Goal: Task Accomplishment & Management: Manage account settings

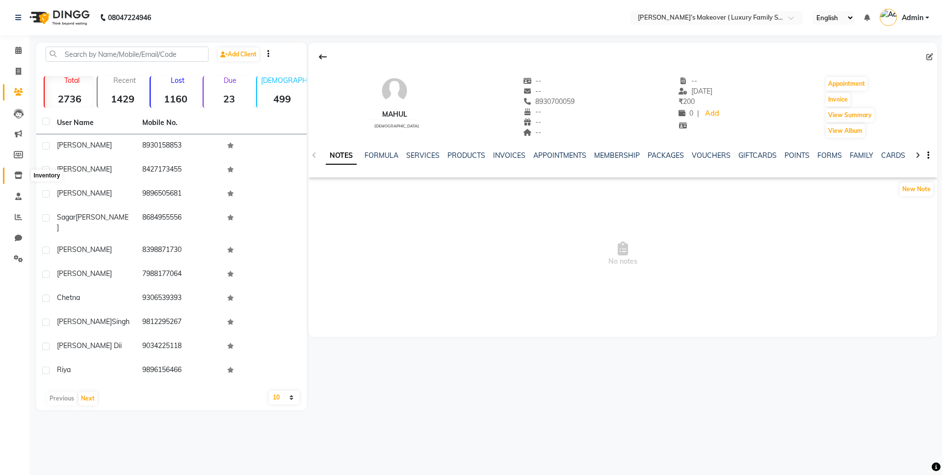
click at [17, 176] on icon at bounding box center [18, 175] width 8 height 7
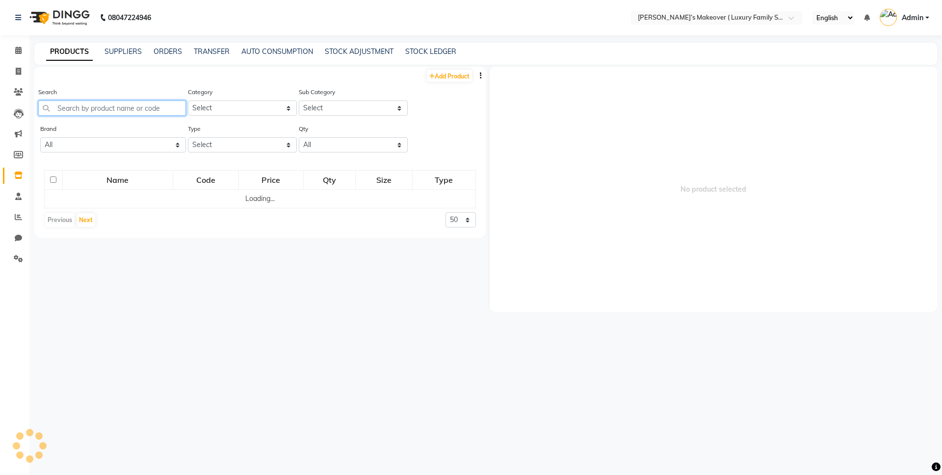
click at [150, 108] on input "text" at bounding box center [112, 108] width 148 height 15
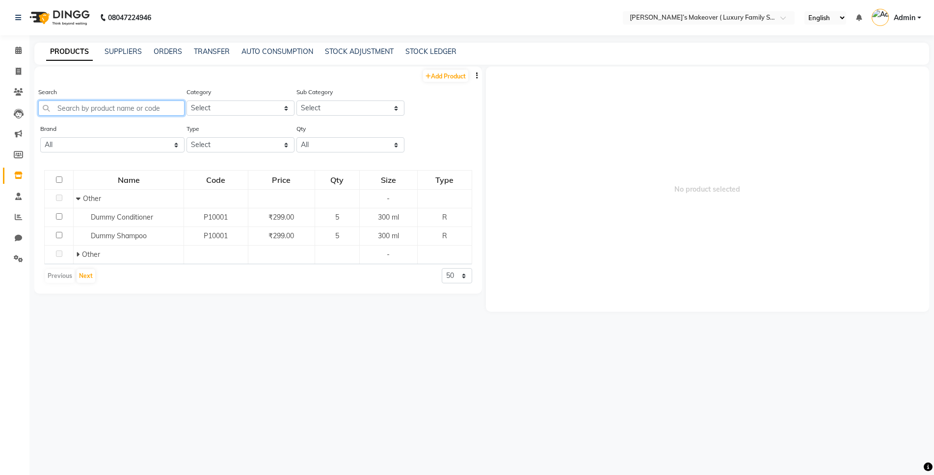
type input "E"
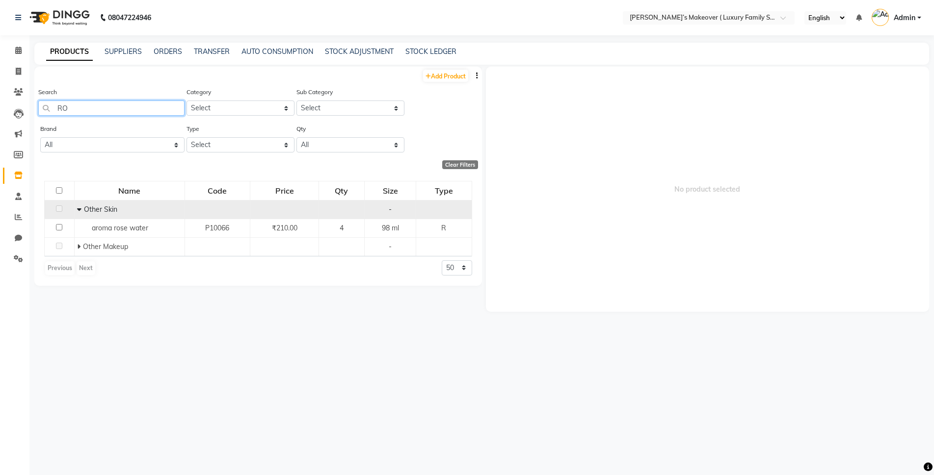
type input "R"
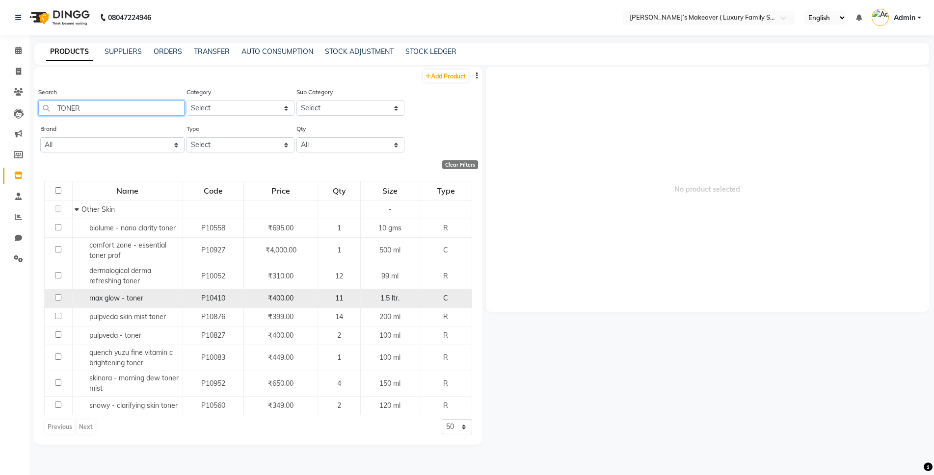
type input "TONER"
click at [58, 297] on input "checkbox" at bounding box center [58, 297] width 6 height 6
checkbox input "true"
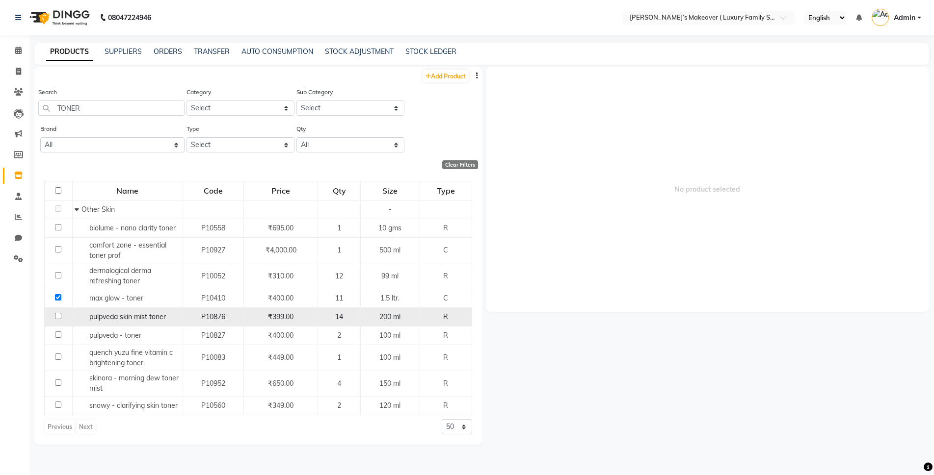
select select
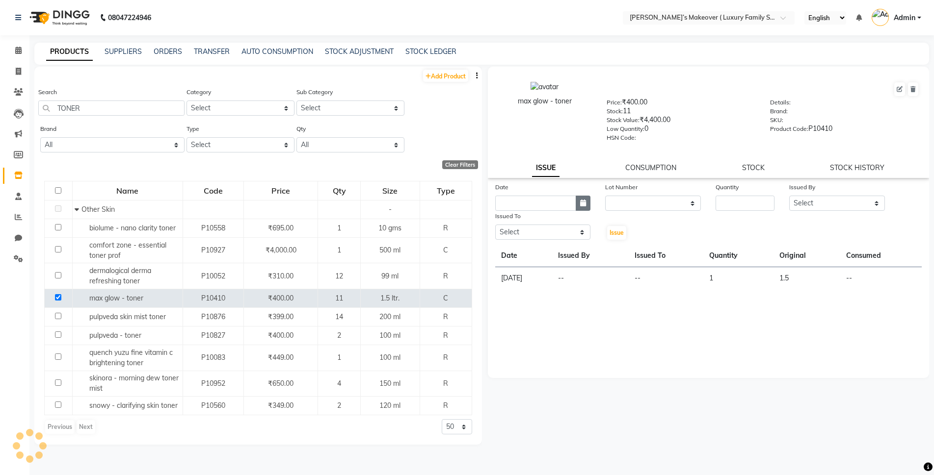
click at [579, 203] on button "button" at bounding box center [582, 203] width 15 height 15
select select "10"
select select "2025"
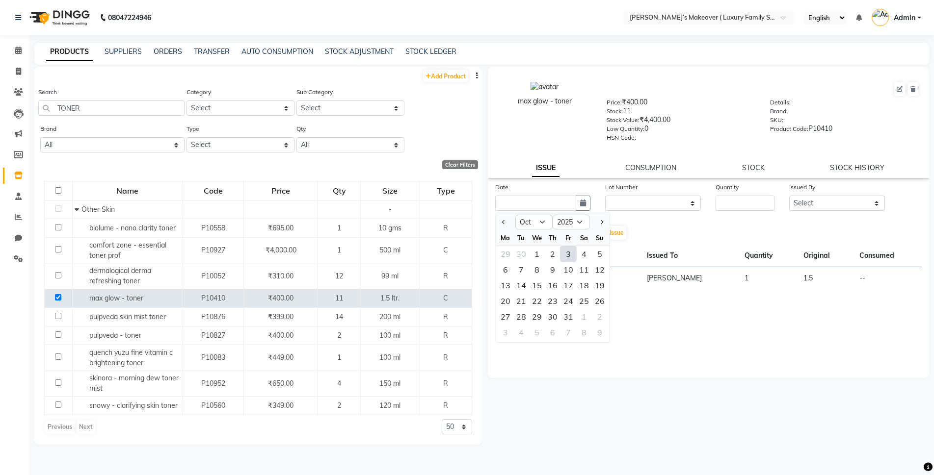
click at [570, 255] on div "3" at bounding box center [568, 254] width 16 height 16
type input "03-10-2025"
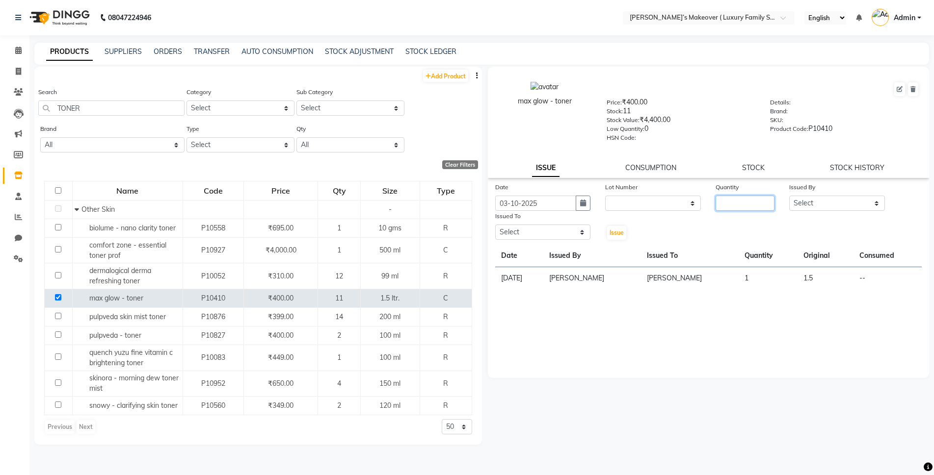
click at [759, 207] on input "number" at bounding box center [744, 203] width 59 height 15
type input "1"
click at [799, 204] on select "Select [PERSON_NAME] [PERSON_NAME] [PERSON_NAME] [PERSON_NAME] Bhoomi [PERSON_N…" at bounding box center [837, 203] width 96 height 15
select select "69500"
click at [789, 196] on select "Select [PERSON_NAME] [PERSON_NAME] [PERSON_NAME] [PERSON_NAME] Bhoomi [PERSON_N…" at bounding box center [837, 203] width 96 height 15
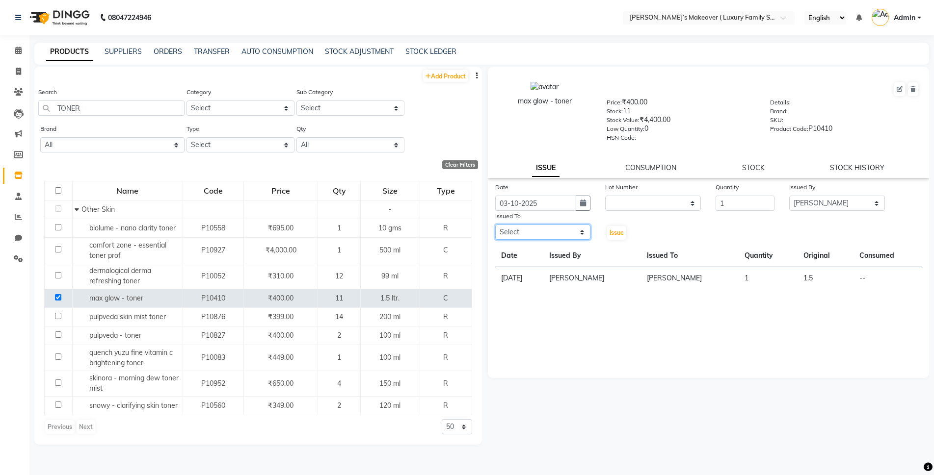
drag, startPoint x: 548, startPoint y: 234, endPoint x: 537, endPoint y: 238, distance: 12.8
click at [548, 234] on select "Select [PERSON_NAME] [PERSON_NAME] [PERSON_NAME] [PERSON_NAME] Bhoomi [PERSON_N…" at bounding box center [543, 232] width 96 height 15
select select "69500"
click at [495, 225] on select "Select [PERSON_NAME] [PERSON_NAME] [PERSON_NAME] [PERSON_NAME] Bhoomi [PERSON_N…" at bounding box center [543, 232] width 96 height 15
click at [619, 233] on span "Issue" at bounding box center [616, 232] width 14 height 7
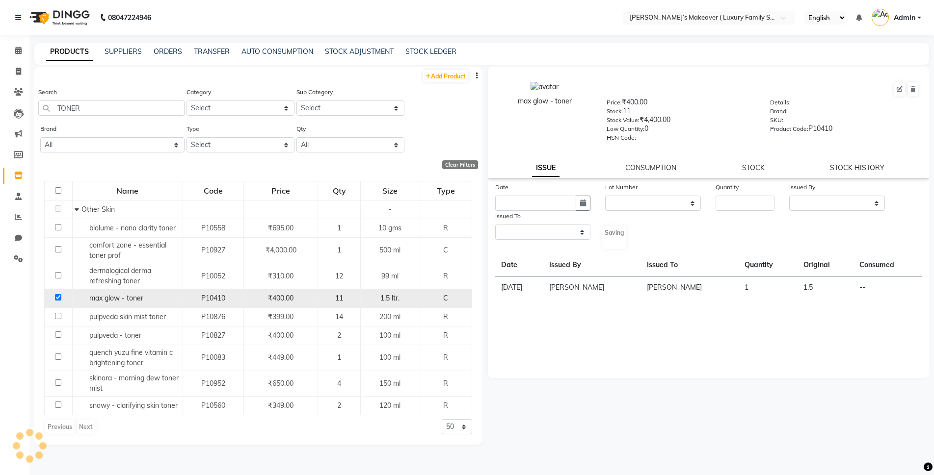
select select
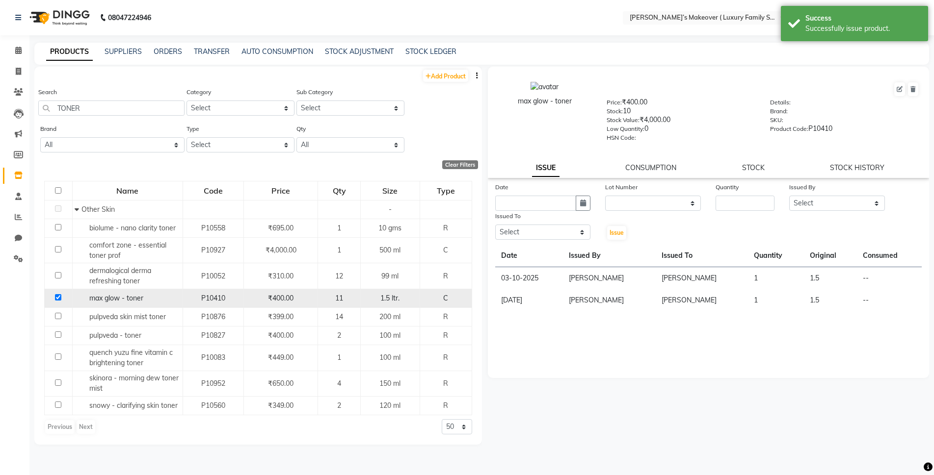
click at [55, 299] on input "checkbox" at bounding box center [58, 297] width 6 height 6
checkbox input "false"
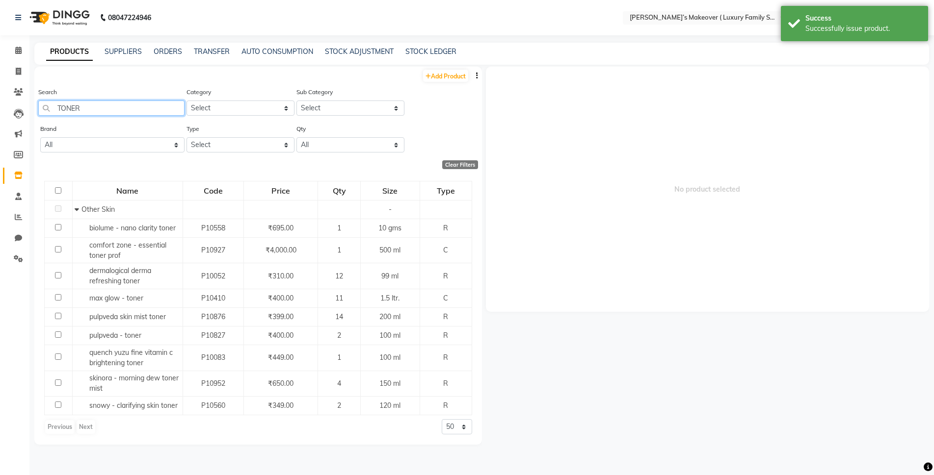
click at [108, 107] on input "TONER" at bounding box center [111, 108] width 146 height 15
type input "T"
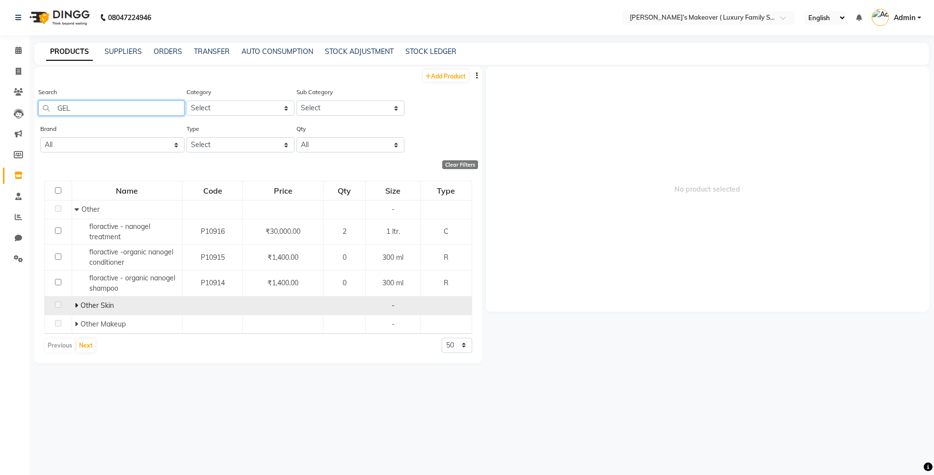
type input "GEL"
click at [110, 309] on span "Other Skin" at bounding box center [96, 305] width 33 height 9
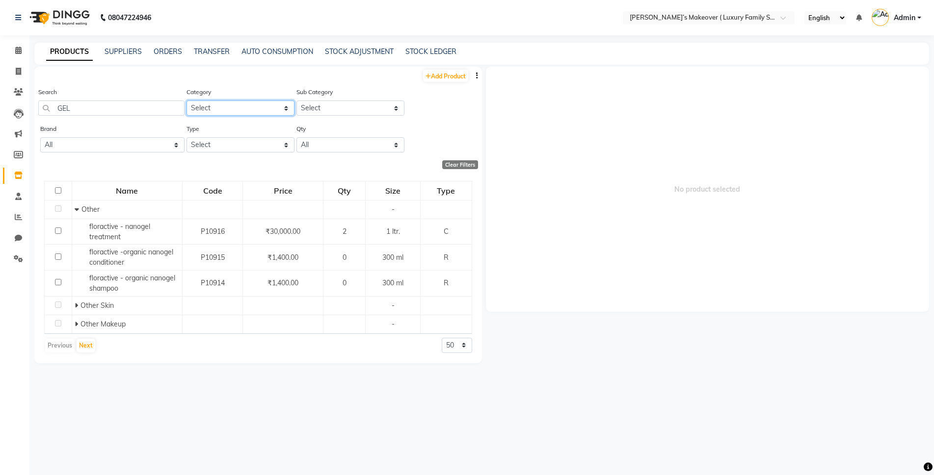
click at [229, 109] on select "Select Hair Skin Makeup Personal Care Appliances [PERSON_NAME] Waxing Disposabl…" at bounding box center [240, 108] width 108 height 15
select select "1393001150"
click at [186, 101] on select "Select Hair Skin Makeup Personal Care Appliances [PERSON_NAME] Waxing Disposabl…" at bounding box center [240, 108] width 108 height 15
click at [302, 104] on select "Select" at bounding box center [350, 108] width 108 height 15
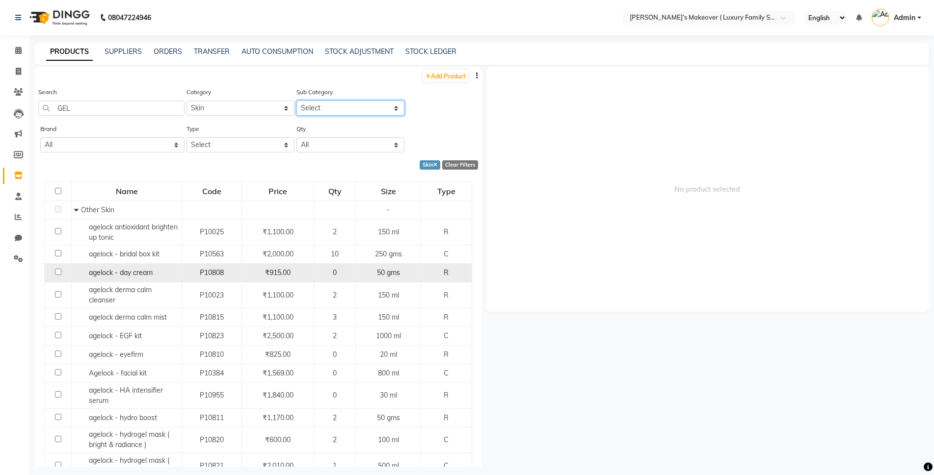
select select "1393001165"
click at [296, 101] on select "Select Cleanser Facial Moisturiser Serum Toner Sun Care Masks Lip Care Eye Care…" at bounding box center [350, 108] width 108 height 15
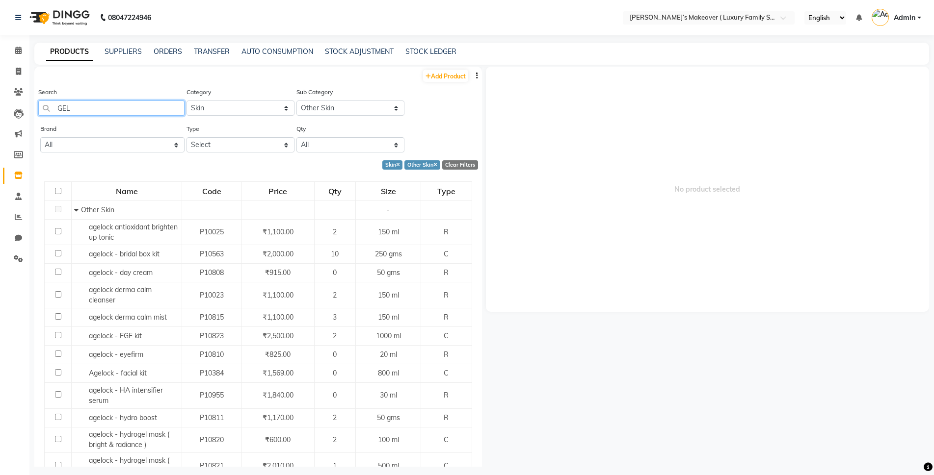
click at [136, 115] on input "GEL" at bounding box center [111, 108] width 146 height 15
type input "GEL"
click at [19, 74] on icon at bounding box center [18, 71] width 5 height 7
select select "service"
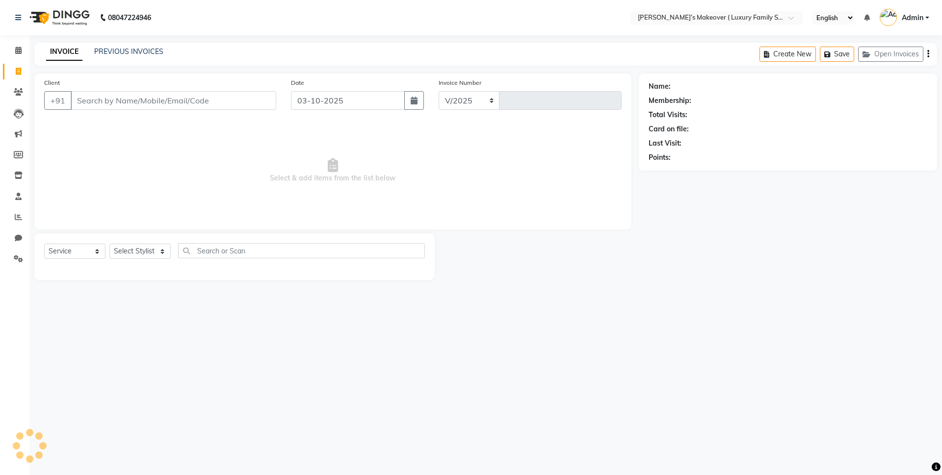
select select "7777"
type input "5042"
click at [140, 100] on input "Client" at bounding box center [174, 100] width 206 height 19
type input "3"
type input "9350717968"
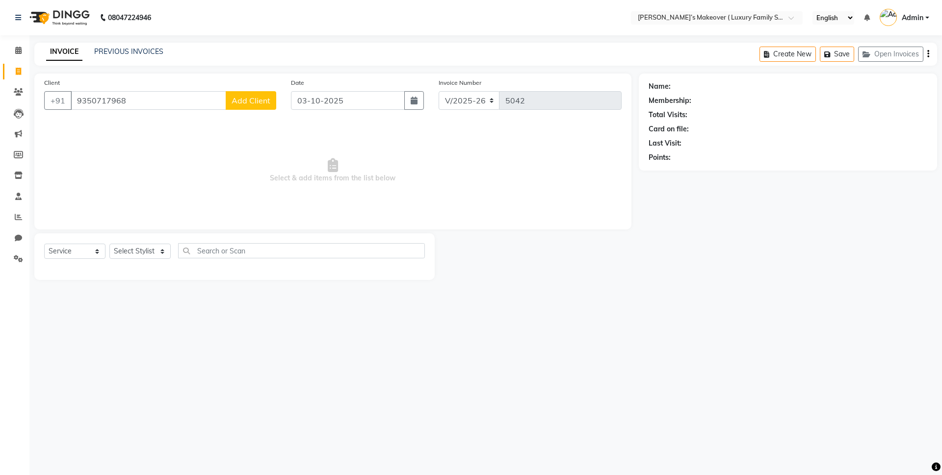
click at [246, 101] on span "Add Client" at bounding box center [251, 101] width 39 height 10
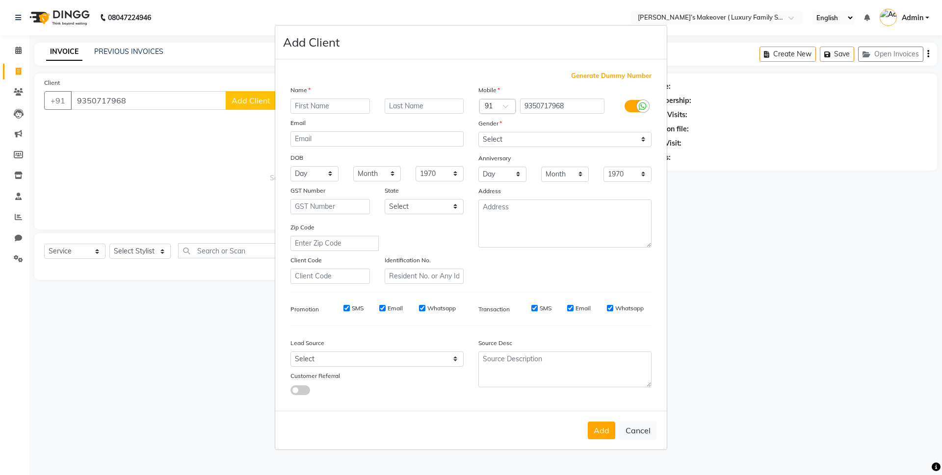
click at [313, 103] on input "text" at bounding box center [329, 106] width 79 height 15
click at [353, 108] on input "text" at bounding box center [329, 106] width 79 height 15
type input "SHWETA"
click at [532, 137] on select "Select [DEMOGRAPHIC_DATA] [DEMOGRAPHIC_DATA] Other Prefer Not To Say" at bounding box center [564, 139] width 173 height 15
click at [478, 132] on select "Select [DEMOGRAPHIC_DATA] [DEMOGRAPHIC_DATA] Other Prefer Not To Say" at bounding box center [564, 139] width 173 height 15
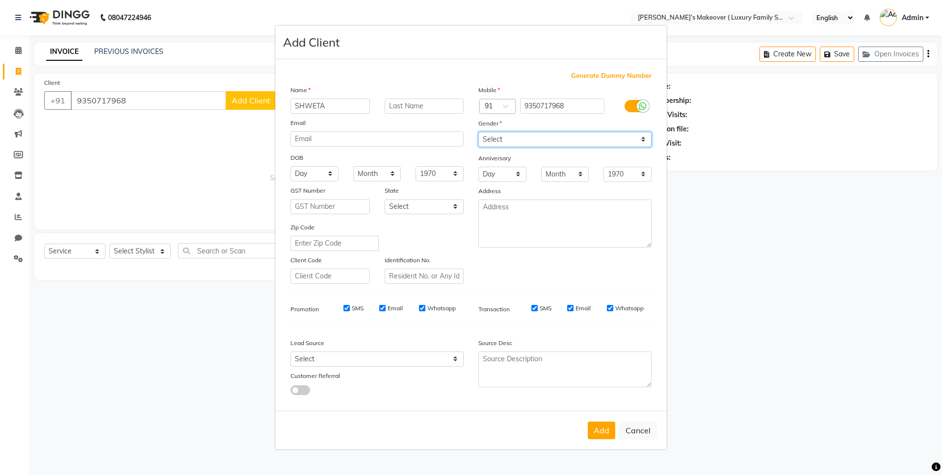
click at [537, 141] on select "Select [DEMOGRAPHIC_DATA] [DEMOGRAPHIC_DATA] Other Prefer Not To Say" at bounding box center [564, 139] width 173 height 15
select select "[DEMOGRAPHIC_DATA]"
click at [478, 132] on select "Select [DEMOGRAPHIC_DATA] [DEMOGRAPHIC_DATA] Other Prefer Not To Say" at bounding box center [564, 139] width 173 height 15
click at [599, 422] on button "Add" at bounding box center [601, 431] width 27 height 18
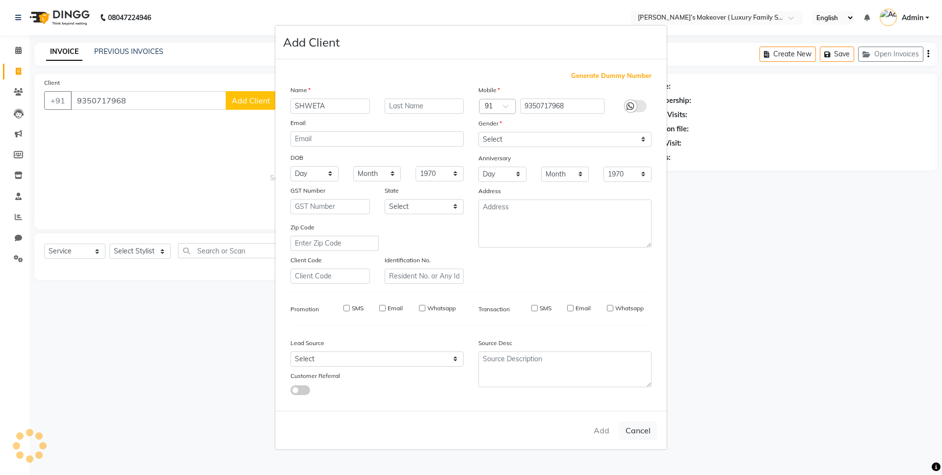
select select
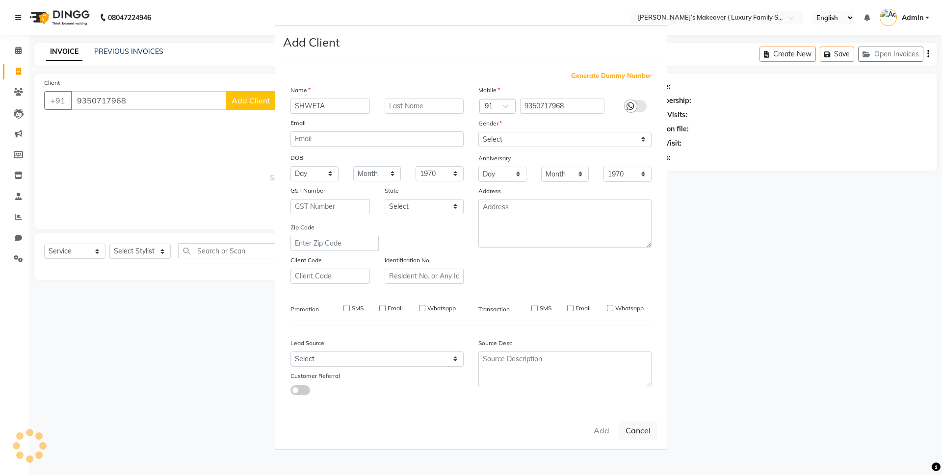
select select
checkbox input "false"
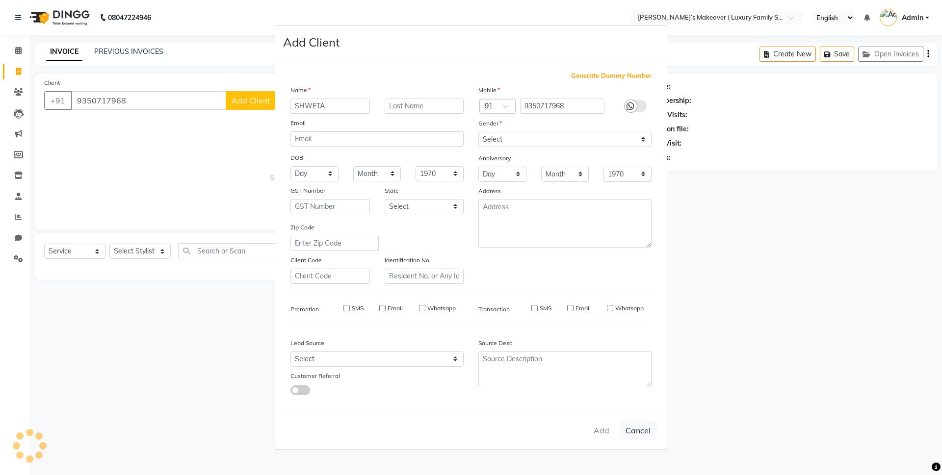
checkbox input "false"
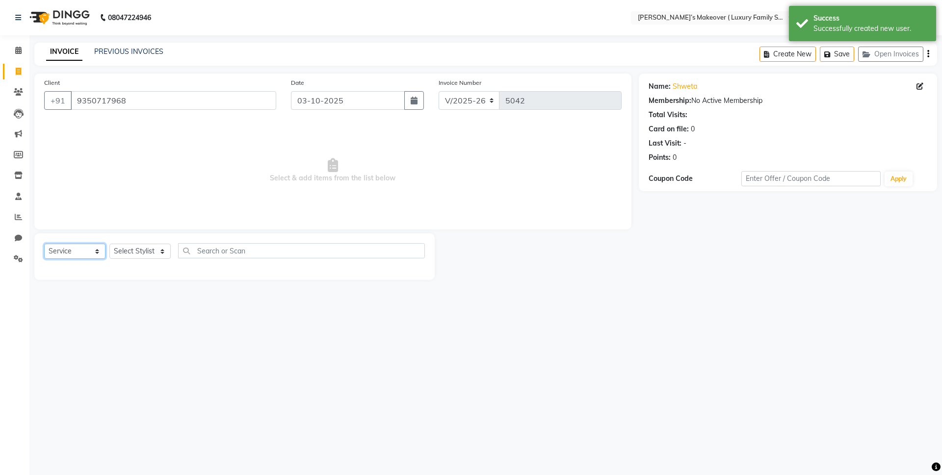
click at [70, 250] on select "Select Service Product Membership Package Voucher Prepaid Gift Card" at bounding box center [74, 251] width 61 height 15
click at [44, 244] on select "Select Service Product Membership Package Voucher Prepaid Gift Card" at bounding box center [74, 251] width 61 height 15
click at [153, 244] on select "Select Stylist [PERSON_NAME] [PERSON_NAME] [PERSON_NAME] [PERSON_NAME] Bhoomi […" at bounding box center [139, 251] width 61 height 15
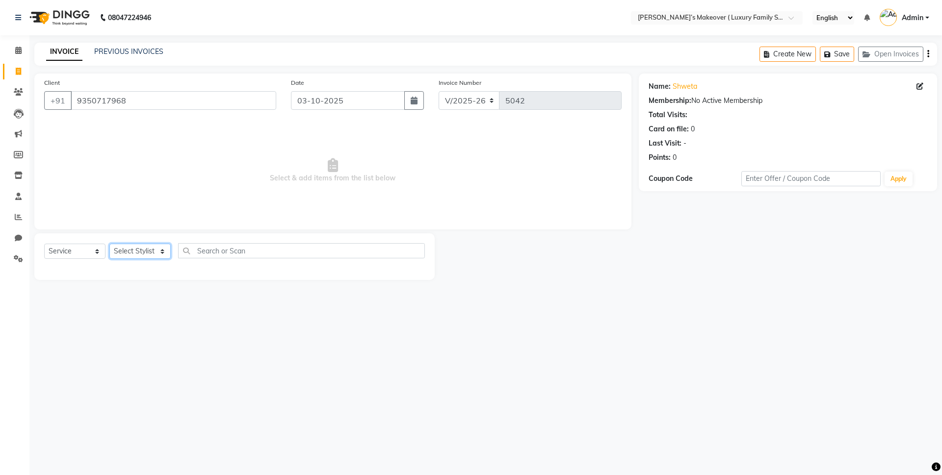
select select "69515"
click at [109, 244] on select "Select Stylist [PERSON_NAME] [PERSON_NAME] [PERSON_NAME] [PERSON_NAME] Bhoomi […" at bounding box center [139, 251] width 61 height 15
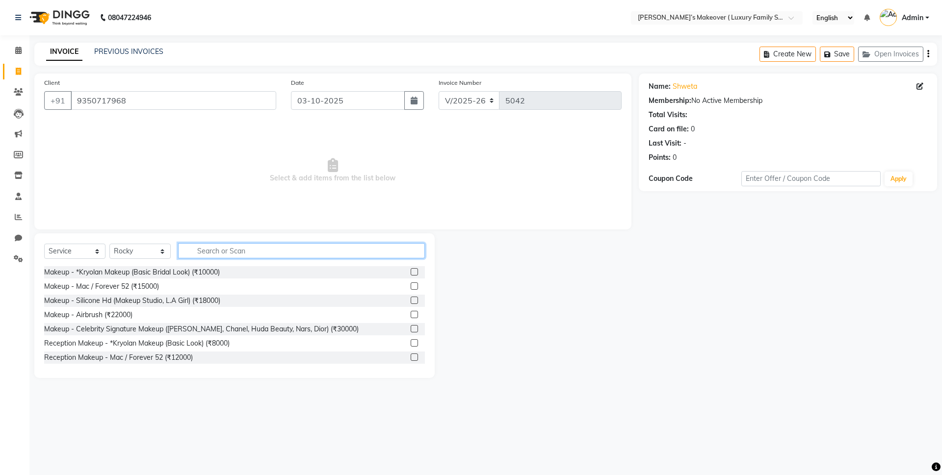
click at [261, 249] on input "text" at bounding box center [301, 250] width 247 height 15
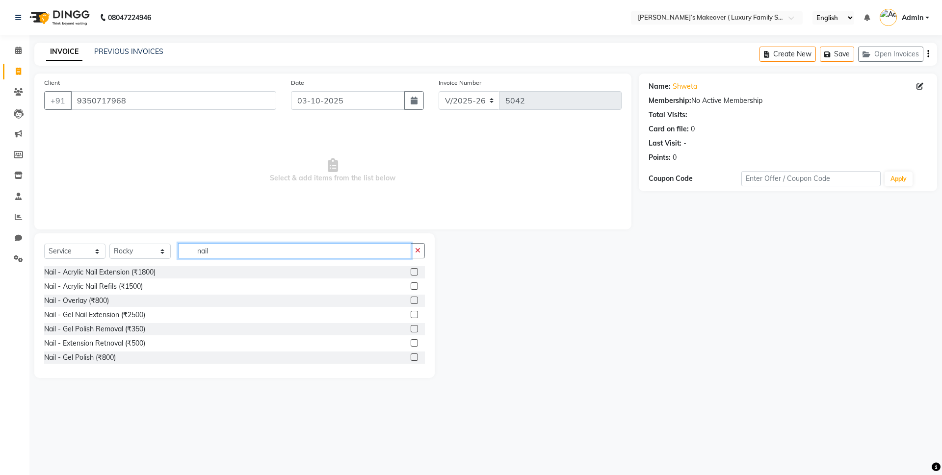
type input "nail"
click at [411, 271] on label at bounding box center [414, 271] width 7 height 7
click at [411, 271] on input "checkbox" at bounding box center [414, 272] width 6 height 6
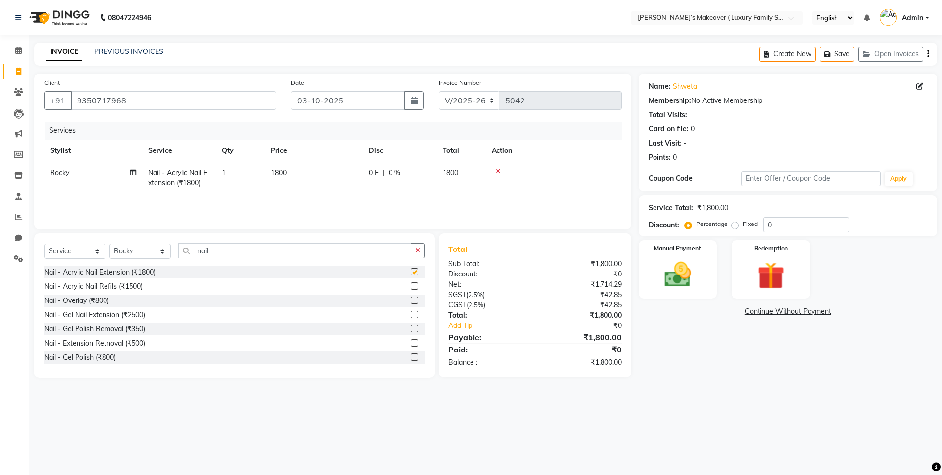
checkbox input "false"
click at [734, 220] on div "Fixed" at bounding box center [745, 224] width 24 height 12
click at [743, 225] on label "Fixed" at bounding box center [750, 224] width 15 height 9
click at [733, 225] on input "Fixed" at bounding box center [736, 224] width 7 height 7
radio input "true"
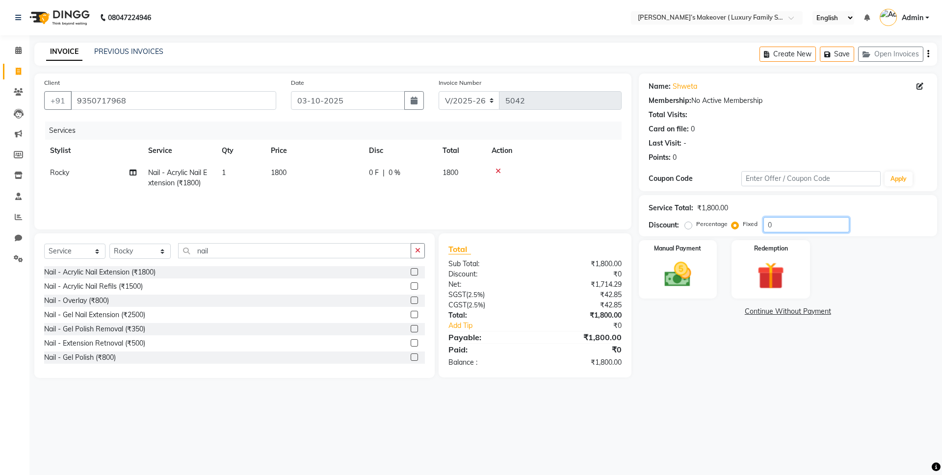
click at [802, 227] on input "0" at bounding box center [806, 224] width 86 height 15
type input "0500"
click at [928, 54] on icon "button" at bounding box center [928, 54] width 2 height 0
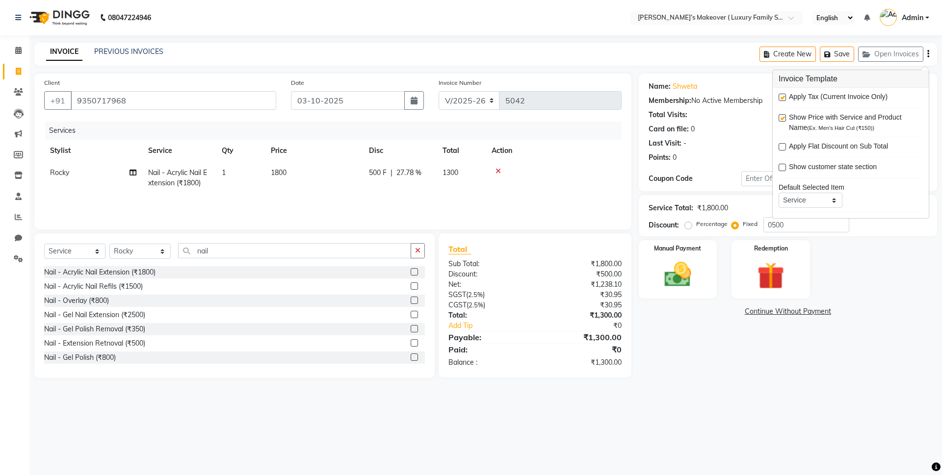
click at [782, 95] on label at bounding box center [782, 97] width 7 height 7
click at [782, 95] on input "checkbox" at bounding box center [782, 98] width 6 height 6
checkbox input "false"
click at [705, 268] on div "Manual Payment" at bounding box center [677, 269] width 81 height 60
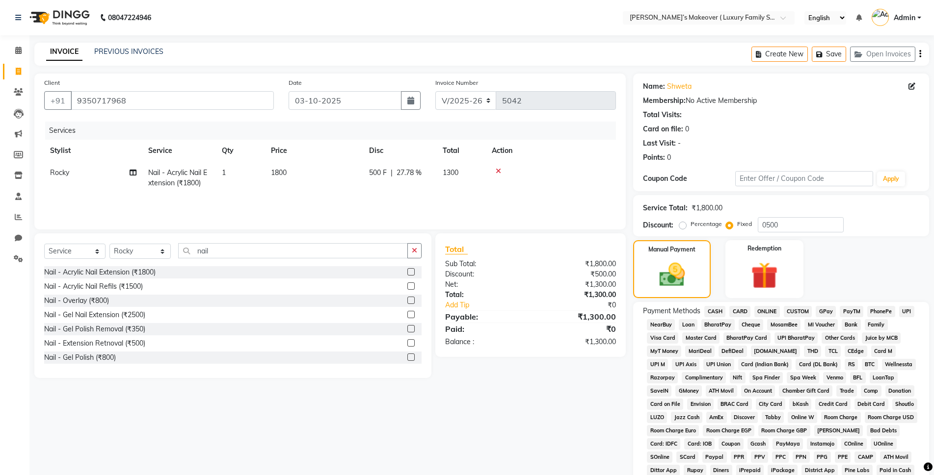
click at [769, 312] on span "ONLINE" at bounding box center [767, 311] width 26 height 11
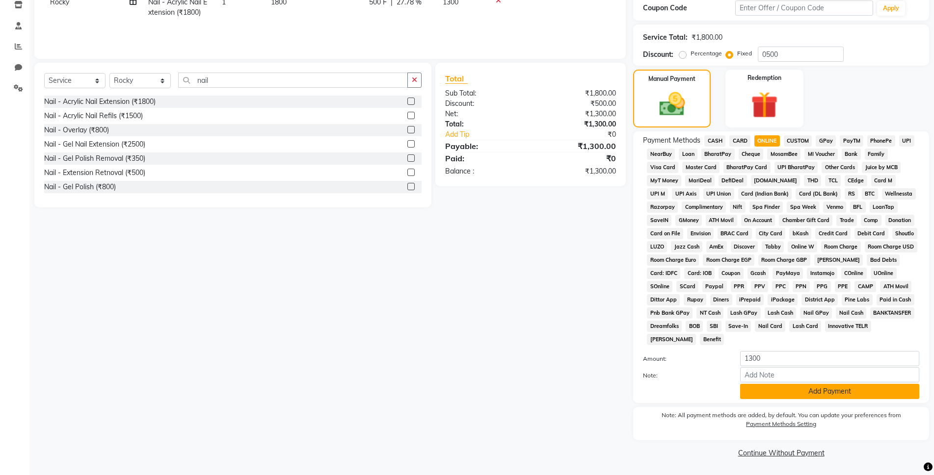
click at [788, 385] on button "Add Payment" at bounding box center [829, 391] width 179 height 15
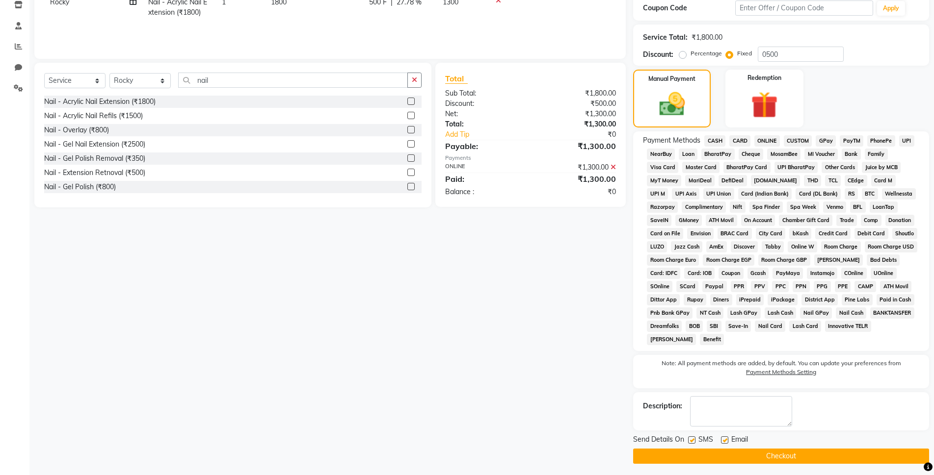
click at [789, 454] on button "Checkout" at bounding box center [781, 456] width 296 height 15
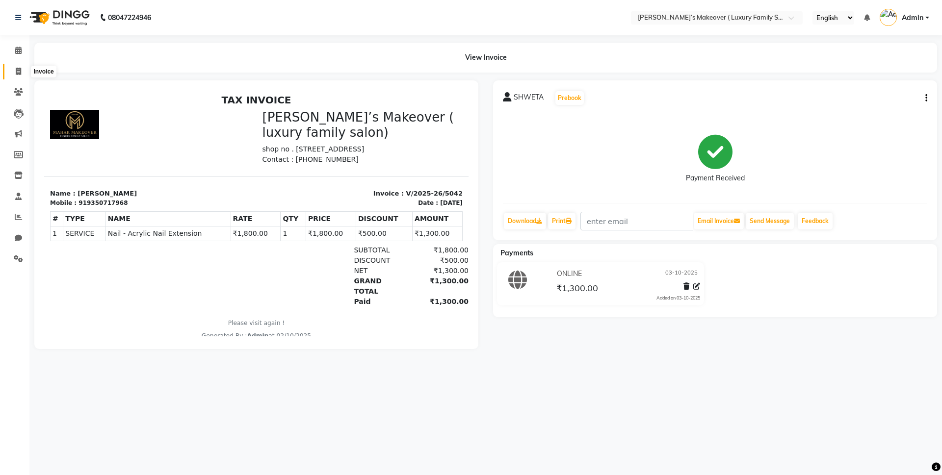
click at [21, 70] on icon at bounding box center [18, 71] width 5 height 7
select select "7777"
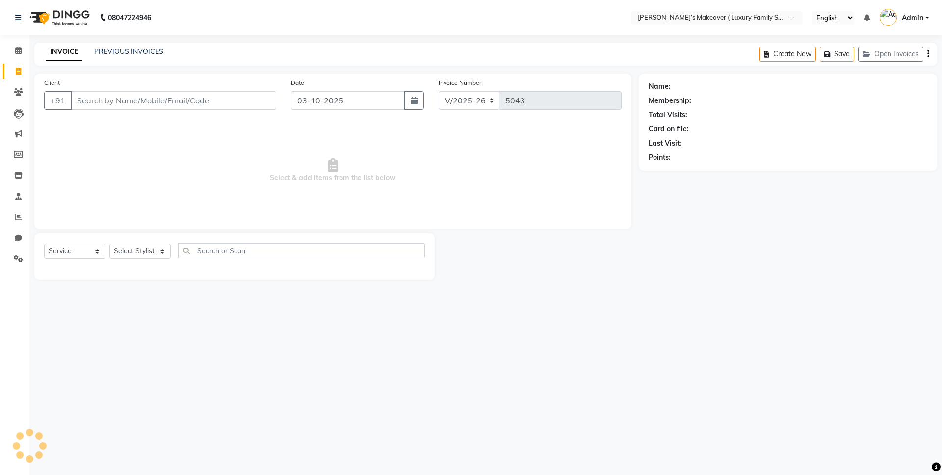
click at [135, 99] on input "Client" at bounding box center [174, 100] width 206 height 19
click at [67, 247] on select "Select Service Product Membership Package Voucher Prepaid Gift Card" at bounding box center [74, 251] width 61 height 15
click at [44, 244] on select "Select Service Product Membership Package Voucher Prepaid Gift Card" at bounding box center [74, 251] width 61 height 15
click at [62, 254] on select "Select Service Product Membership Package Voucher Prepaid Gift Card" at bounding box center [74, 251] width 61 height 15
select select "product"
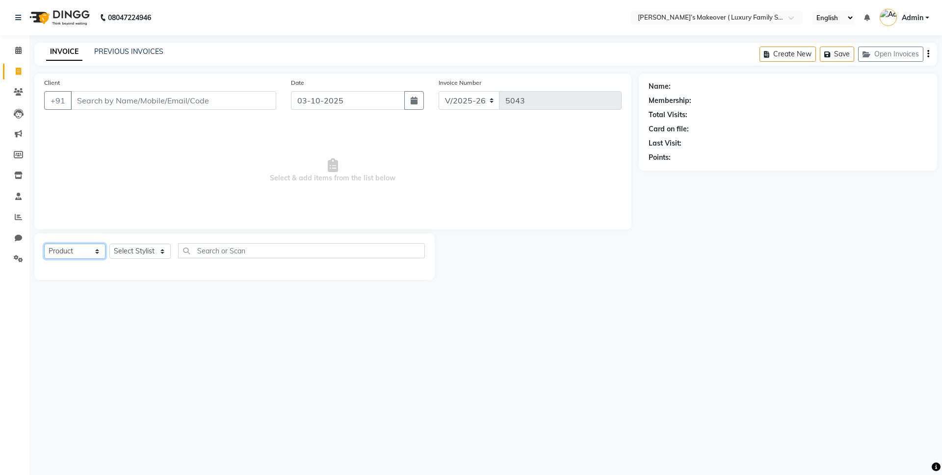
click at [44, 244] on select "Select Service Product Membership Package Voucher Prepaid Gift Card" at bounding box center [74, 251] width 61 height 15
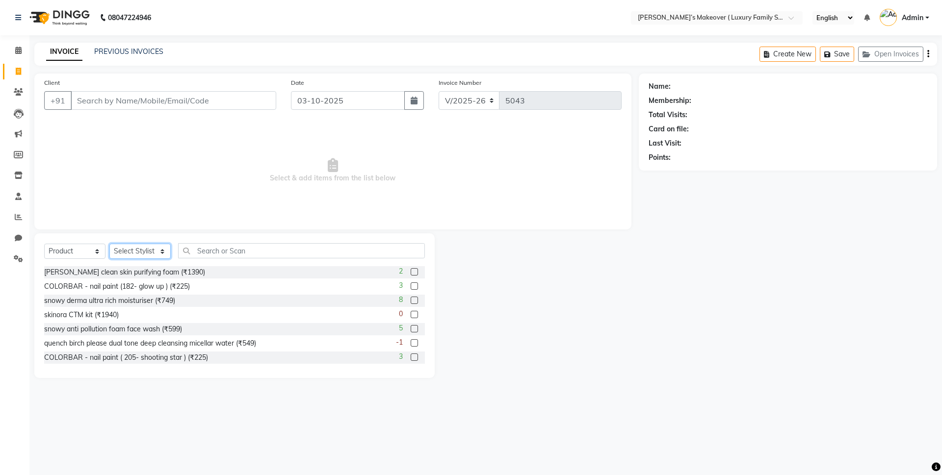
click at [158, 251] on select "Select Stylist [PERSON_NAME] [PERSON_NAME] [PERSON_NAME] [PERSON_NAME] Bhoomi […" at bounding box center [139, 251] width 61 height 15
select select "69498"
click at [109, 244] on select "Select Stylist [PERSON_NAME] [PERSON_NAME] [PERSON_NAME] [PERSON_NAME] Bhoomi […" at bounding box center [139, 251] width 61 height 15
click at [233, 253] on input "text" at bounding box center [301, 250] width 247 height 15
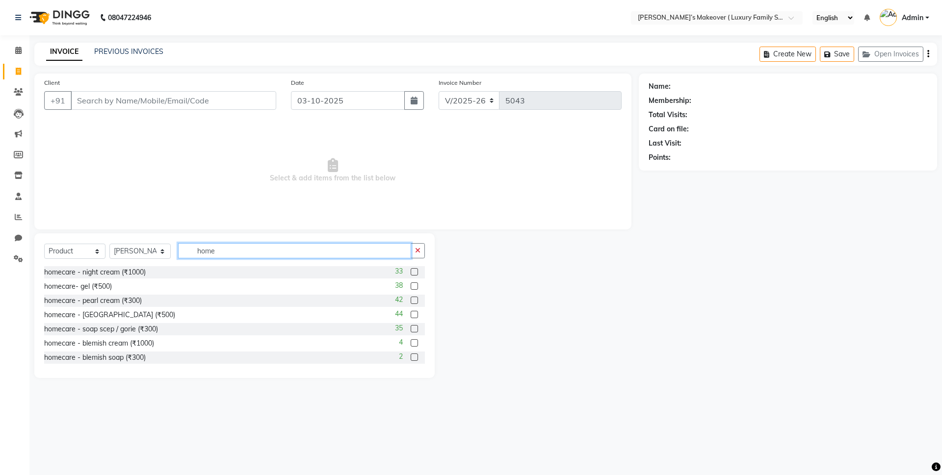
type input "home"
click at [411, 270] on label at bounding box center [414, 271] width 7 height 7
click at [411, 270] on input "checkbox" at bounding box center [414, 272] width 6 height 6
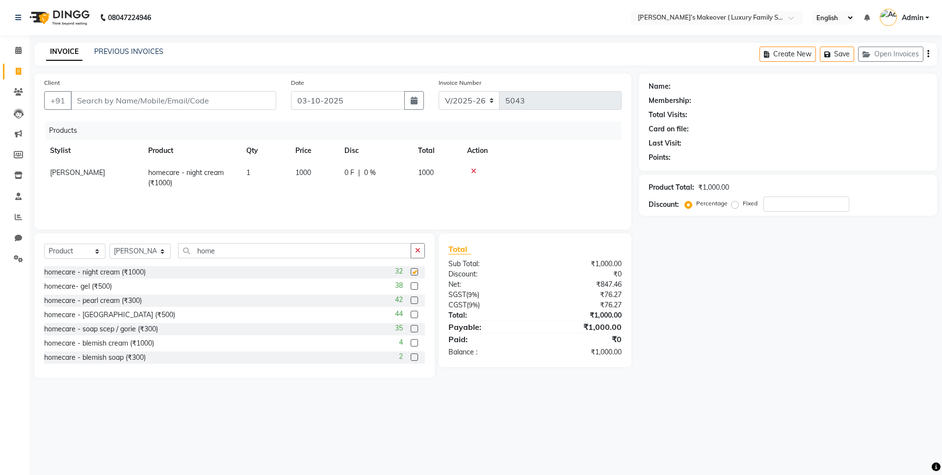
checkbox input "false"
click at [297, 173] on span "1000" at bounding box center [303, 172] width 16 height 9
select select "69498"
click at [225, 251] on input "home" at bounding box center [294, 250] width 233 height 15
type input "h"
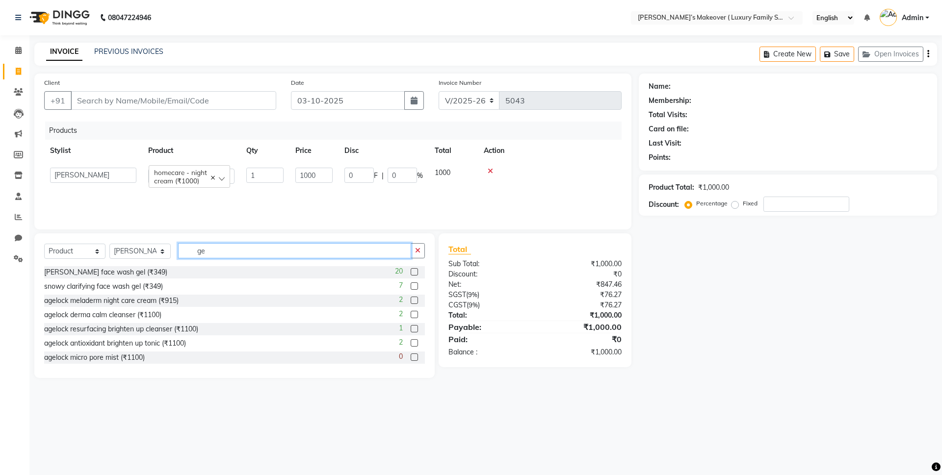
type input "g"
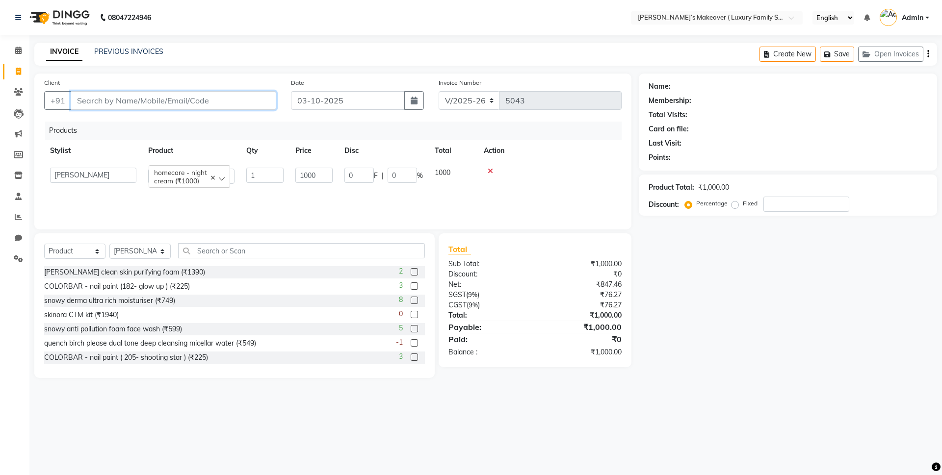
click at [244, 104] on input "Client" at bounding box center [174, 100] width 206 height 19
type input "8"
type input "0"
type input "8221052860"
click at [244, 104] on span "Add Client" at bounding box center [251, 101] width 39 height 10
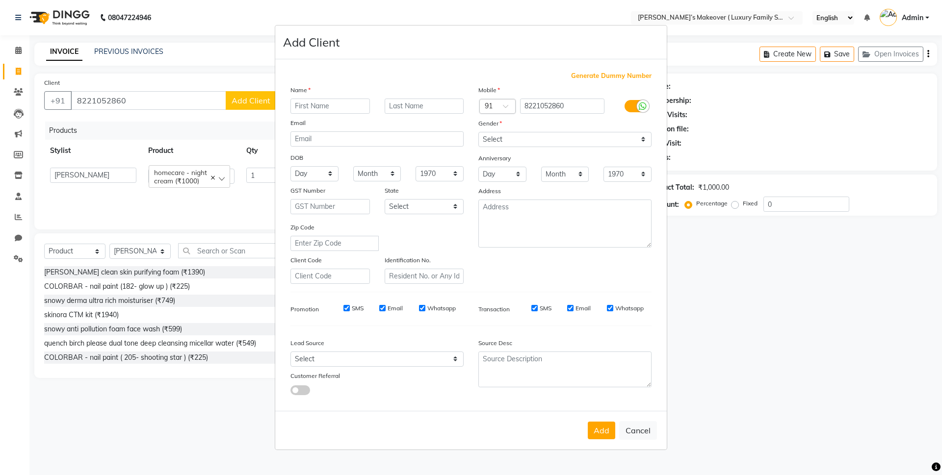
click at [343, 107] on input "text" at bounding box center [329, 106] width 79 height 15
type input "avika"
click at [553, 145] on select "Select [DEMOGRAPHIC_DATA] [DEMOGRAPHIC_DATA] Other Prefer Not To Say" at bounding box center [564, 139] width 173 height 15
select select "[DEMOGRAPHIC_DATA]"
click at [478, 132] on select "Select [DEMOGRAPHIC_DATA] [DEMOGRAPHIC_DATA] Other Prefer Not To Say" at bounding box center [564, 139] width 173 height 15
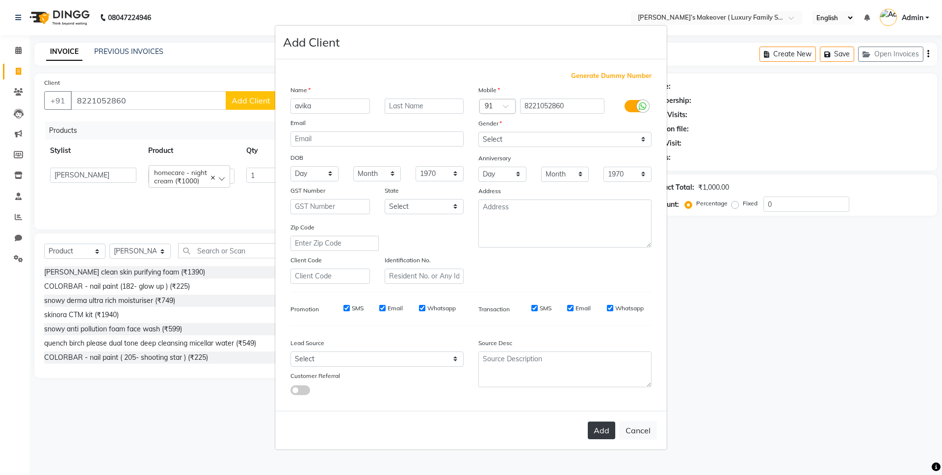
drag, startPoint x: 587, startPoint y: 427, endPoint x: 593, endPoint y: 429, distance: 6.8
click at [587, 427] on div "Add Cancel" at bounding box center [470, 430] width 391 height 39
click at [594, 430] on button "Add" at bounding box center [601, 431] width 27 height 18
select select
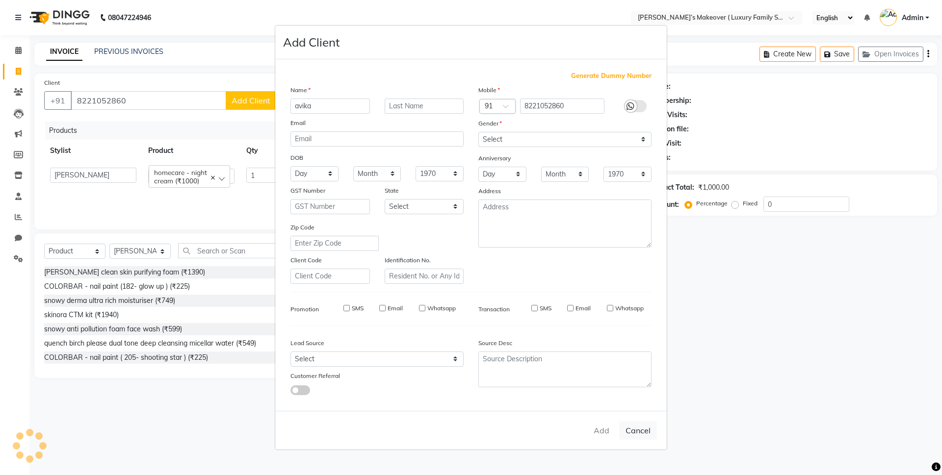
select select
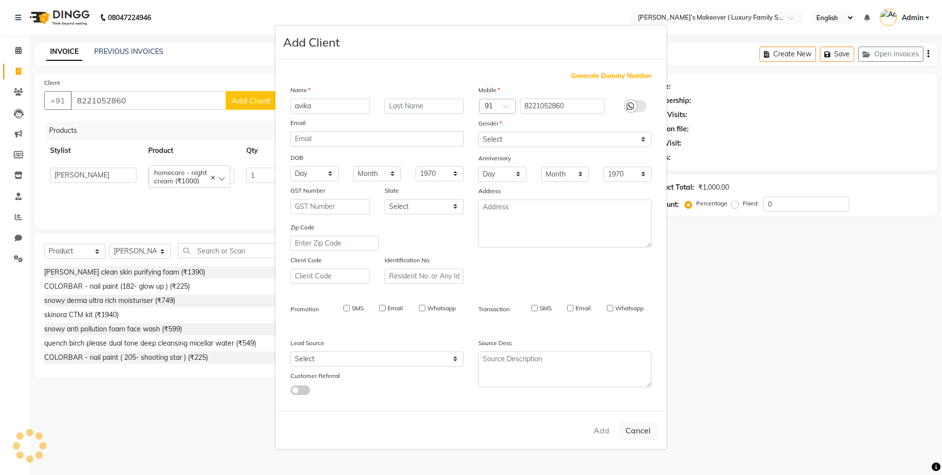
checkbox input "false"
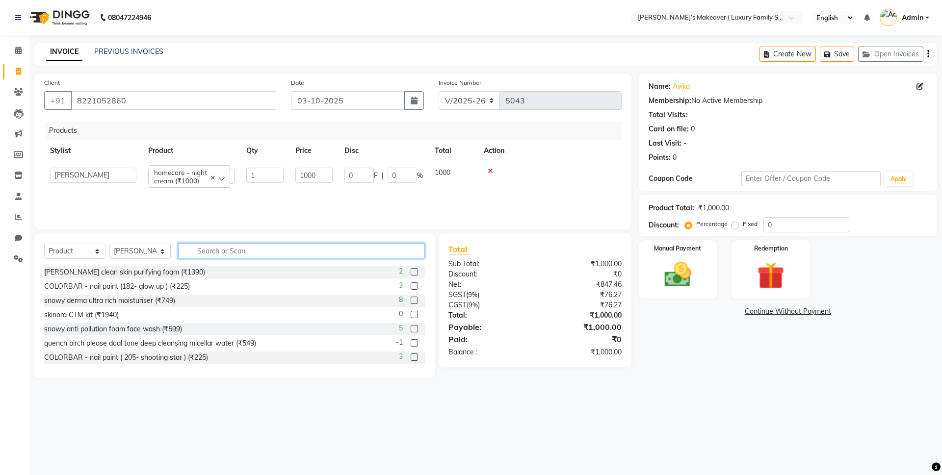
click at [326, 248] on input "text" at bounding box center [301, 250] width 247 height 15
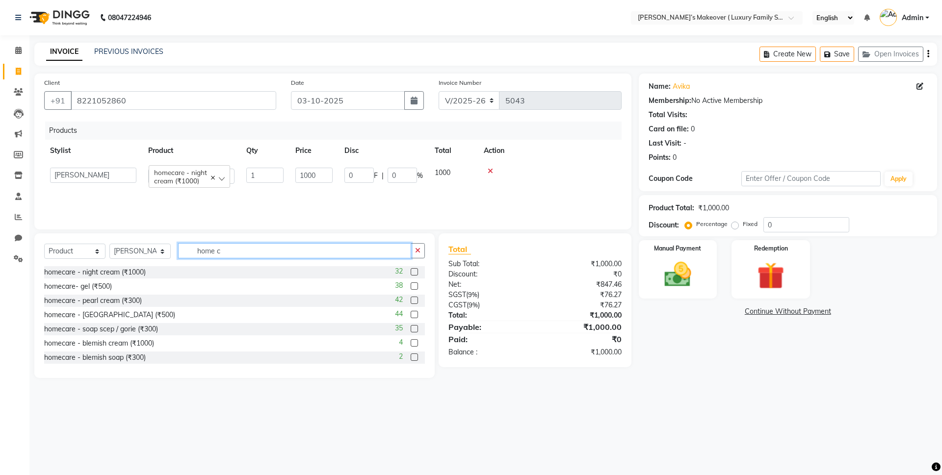
type input "home c"
click at [411, 272] on label at bounding box center [414, 271] width 7 height 7
click at [411, 272] on input "checkbox" at bounding box center [414, 272] width 6 height 6
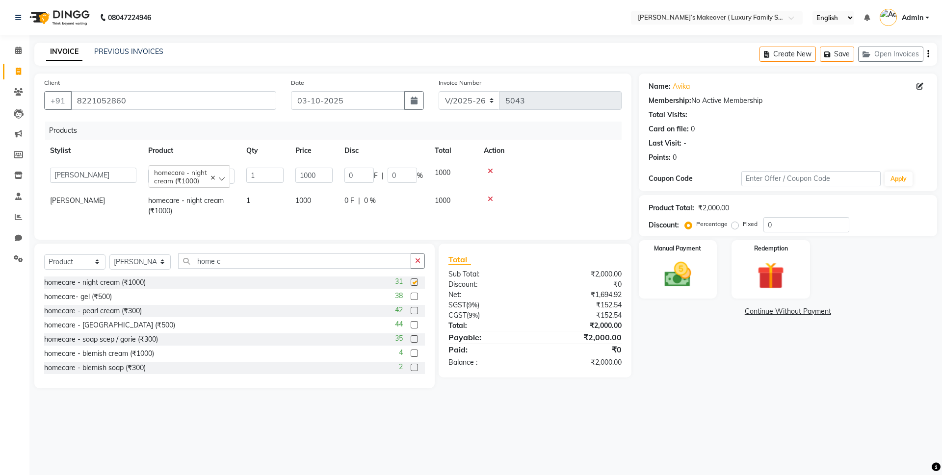
checkbox input "false"
drag, startPoint x: 407, startPoint y: 305, endPoint x: 401, endPoint y: 307, distance: 6.1
click at [411, 300] on label at bounding box center [414, 296] width 7 height 7
click at [411, 300] on input "checkbox" at bounding box center [414, 297] width 6 height 6
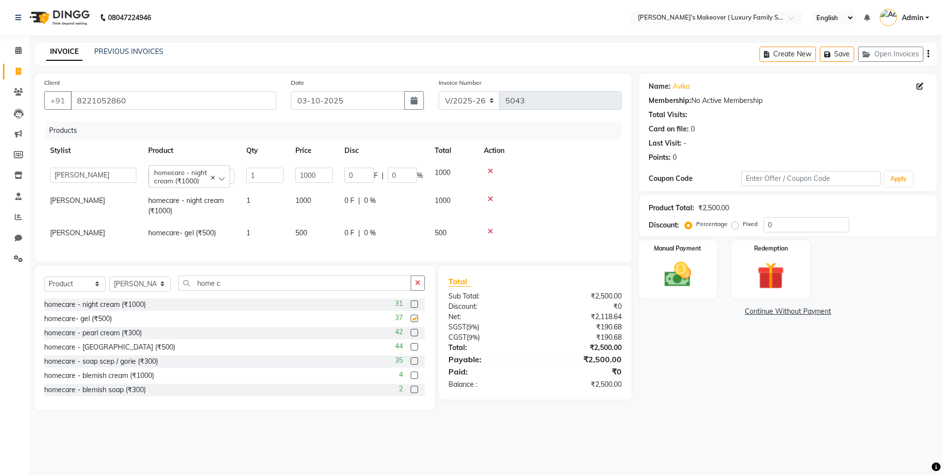
checkbox input "false"
click at [490, 199] on icon at bounding box center [490, 199] width 5 height 7
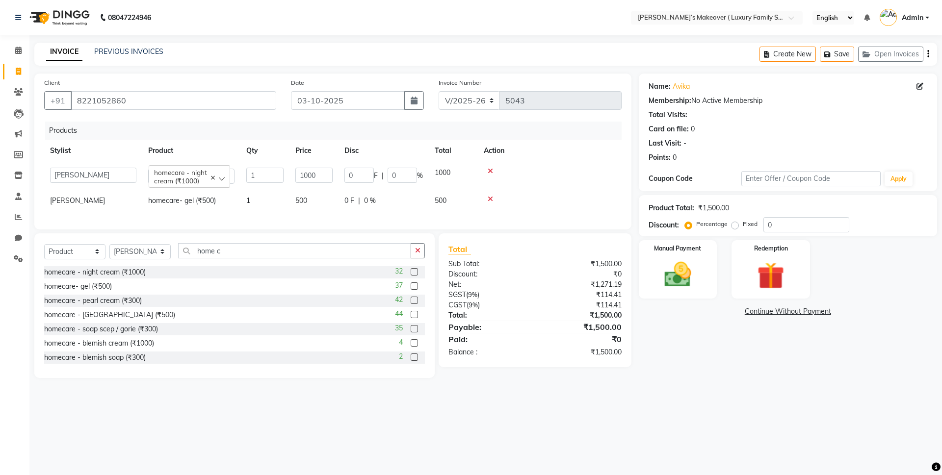
click at [411, 333] on label at bounding box center [414, 328] width 7 height 7
click at [411, 333] on input "checkbox" at bounding box center [414, 329] width 6 height 6
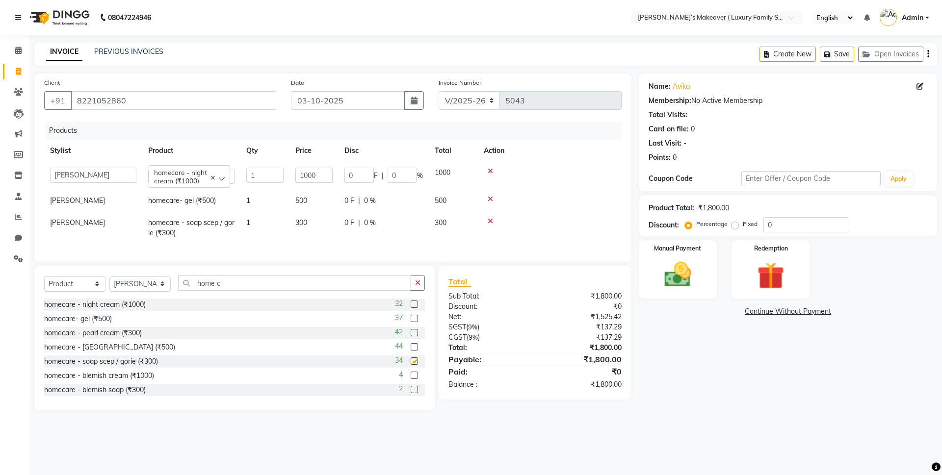
checkbox input "false"
click at [274, 167] on td "1" at bounding box center [264, 176] width 49 height 28
click at [269, 192] on td "1" at bounding box center [264, 201] width 49 height 22
select select "69498"
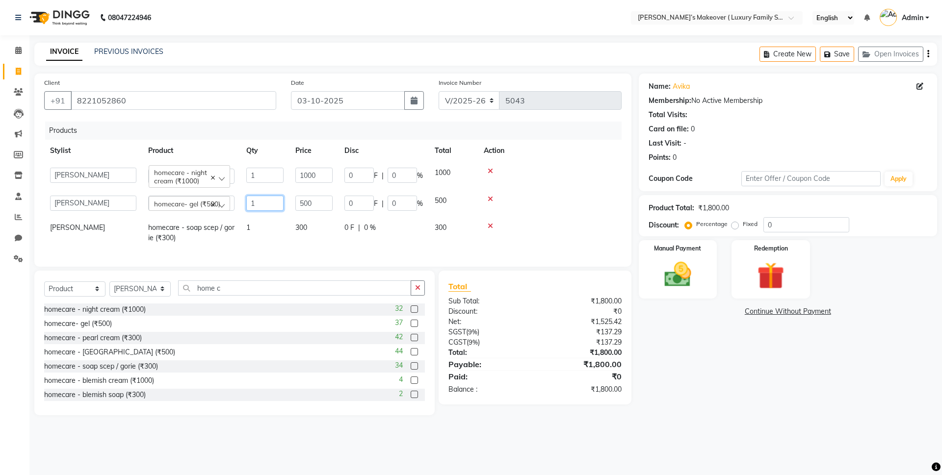
click at [275, 208] on input "1" at bounding box center [264, 203] width 37 height 15
type input "2"
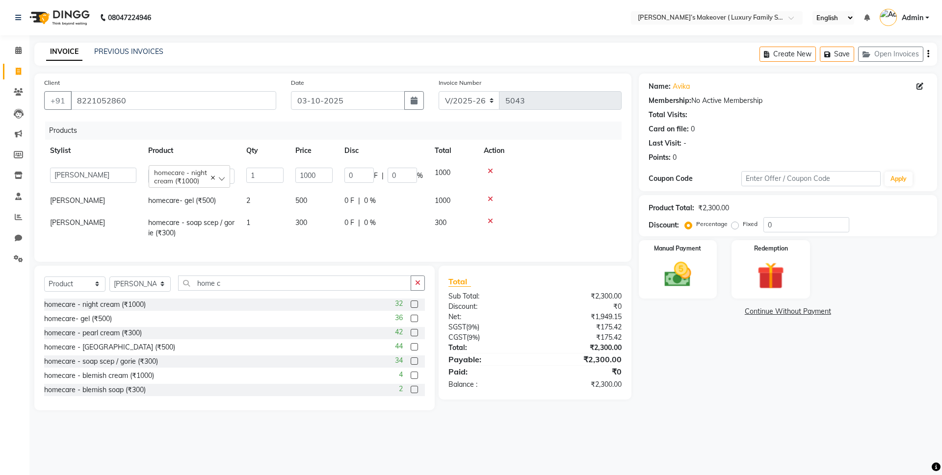
click at [928, 54] on icon "button" at bounding box center [928, 54] width 2 height 0
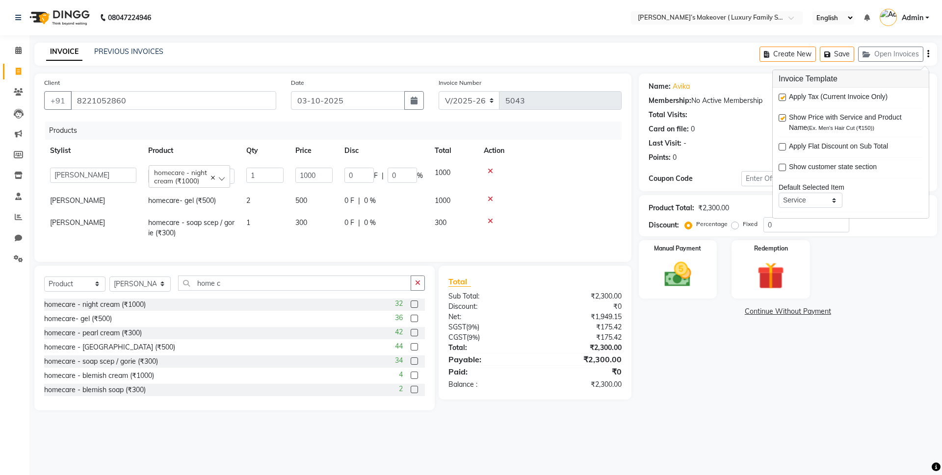
click at [779, 98] on label at bounding box center [782, 97] width 7 height 7
click at [779, 98] on input "checkbox" at bounding box center [782, 98] width 6 height 6
checkbox input "false"
click at [675, 273] on img at bounding box center [678, 275] width 46 height 32
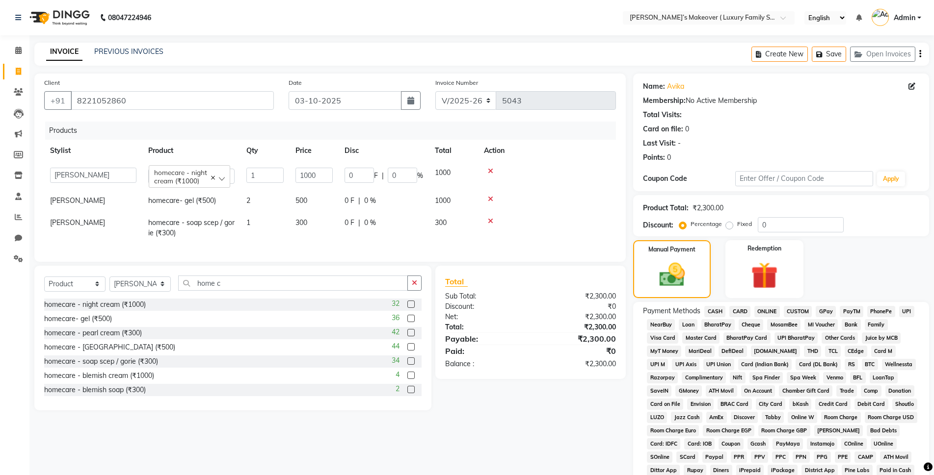
click at [766, 309] on span "ONLINE" at bounding box center [767, 311] width 26 height 11
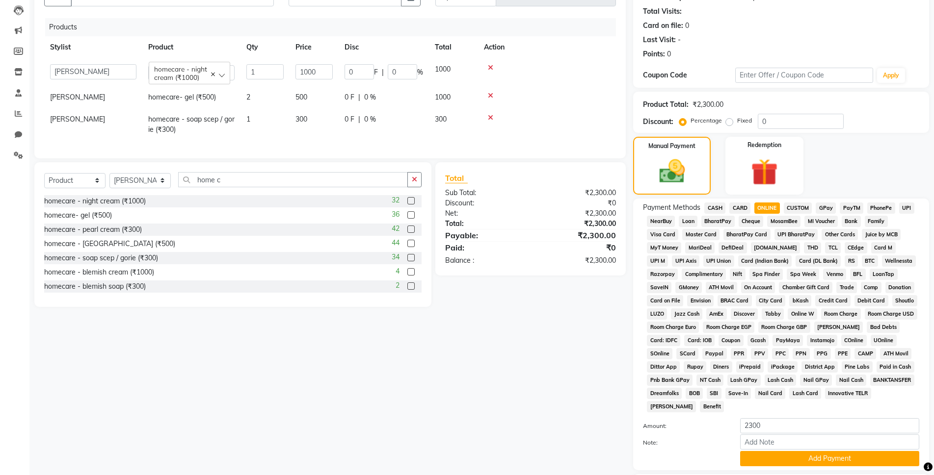
scroll to position [171, 0]
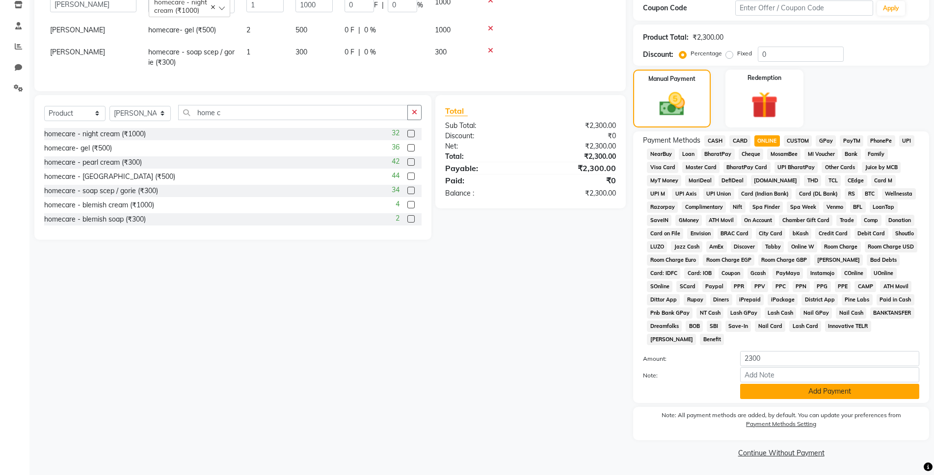
click at [793, 391] on button "Add Payment" at bounding box center [829, 391] width 179 height 15
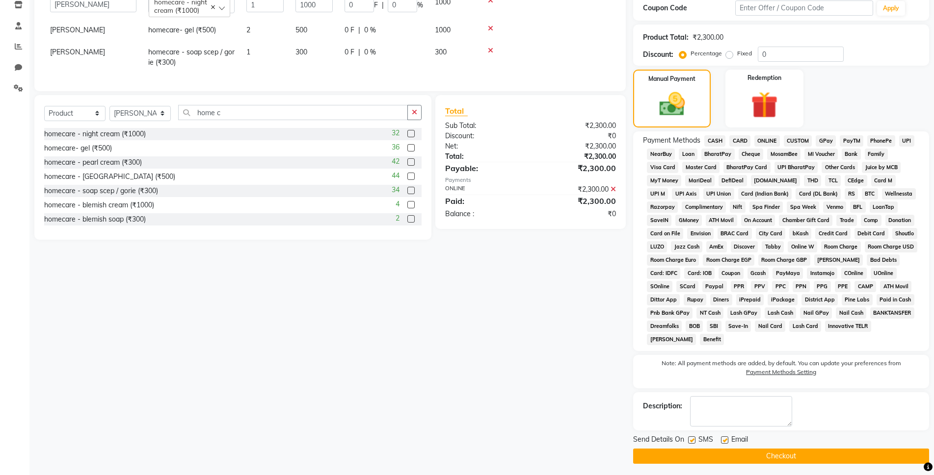
click at [828, 453] on button "Checkout" at bounding box center [781, 456] width 296 height 15
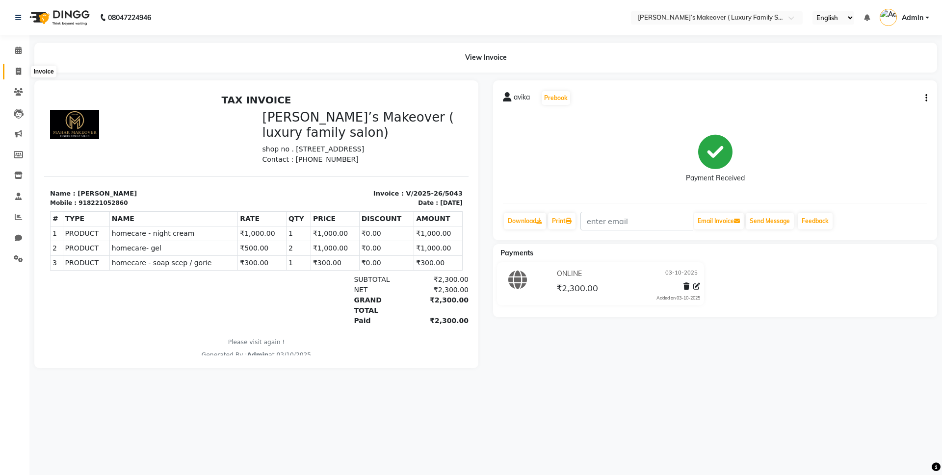
click at [16, 71] on icon at bounding box center [18, 71] width 5 height 7
select select "service"
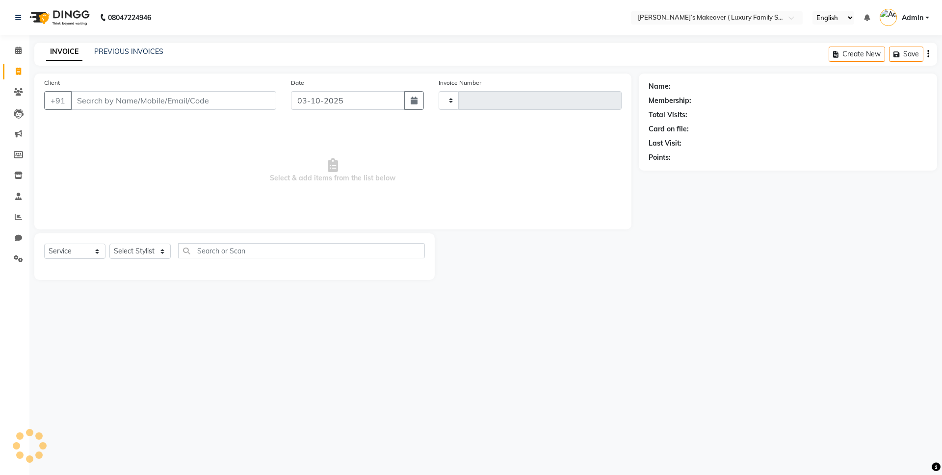
type input "5044"
select select "7777"
click at [130, 105] on input "Client" at bounding box center [174, 100] width 206 height 19
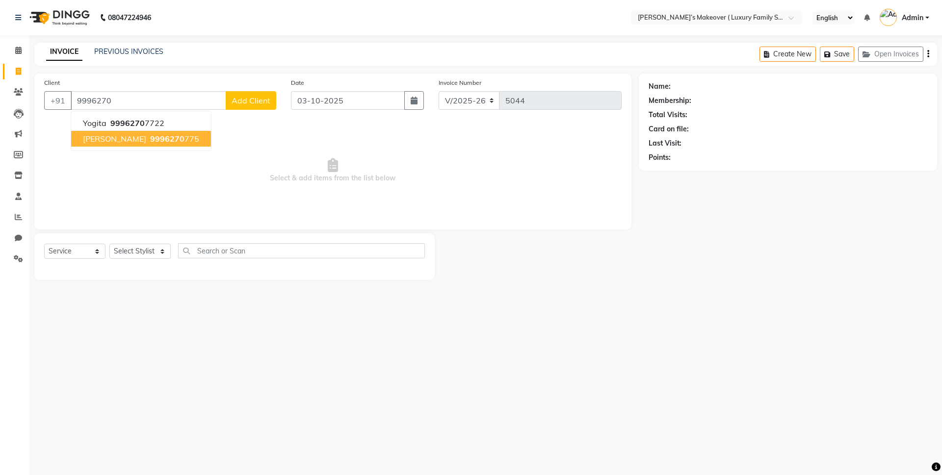
click at [79, 139] on button "[PERSON_NAME] 9996270 775" at bounding box center [141, 139] width 140 height 16
type input "9996270775"
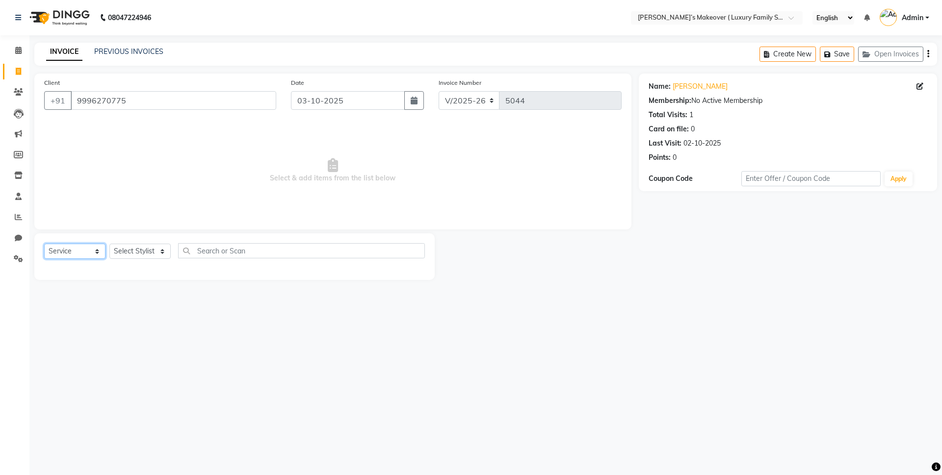
click at [79, 251] on select "Select Service Product Membership Package Voucher Prepaid Gift Card" at bounding box center [74, 251] width 61 height 15
click at [44, 244] on select "Select Service Product Membership Package Voucher Prepaid Gift Card" at bounding box center [74, 251] width 61 height 15
click at [144, 251] on select "Select Stylist [PERSON_NAME] [PERSON_NAME] [PERSON_NAME] [PERSON_NAME] Bhoomi […" at bounding box center [139, 251] width 61 height 15
click at [109, 244] on select "Select Stylist [PERSON_NAME] [PERSON_NAME] [PERSON_NAME] [PERSON_NAME] Bhoomi […" at bounding box center [139, 251] width 61 height 15
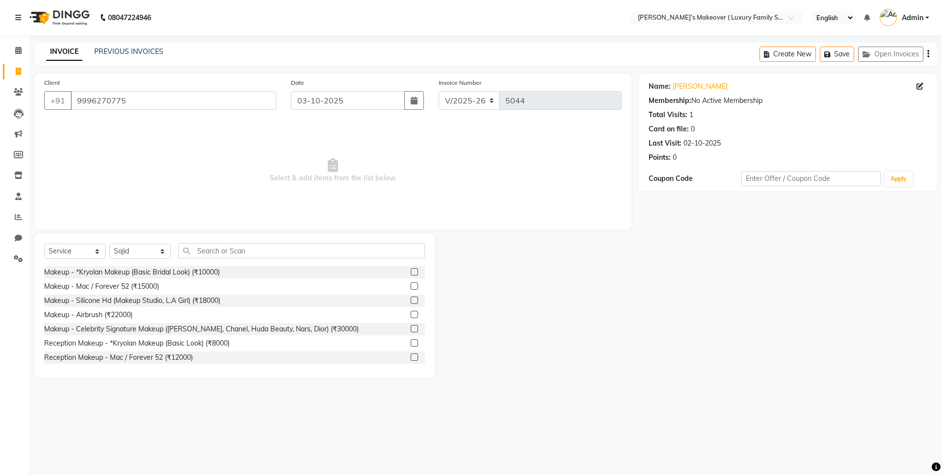
click at [148, 235] on div "Select Service Product Membership Package Voucher Prepaid Gift Card Select Styl…" at bounding box center [234, 306] width 400 height 145
drag, startPoint x: 141, startPoint y: 246, endPoint x: 141, endPoint y: 258, distance: 11.8
click at [141, 246] on select "Select Stylist [PERSON_NAME] [PERSON_NAME] [PERSON_NAME] [PERSON_NAME] Bhoomi […" at bounding box center [139, 251] width 61 height 15
select select "69506"
click at [109, 244] on select "Select Stylist [PERSON_NAME] [PERSON_NAME] [PERSON_NAME] [PERSON_NAME] Bhoomi […" at bounding box center [139, 251] width 61 height 15
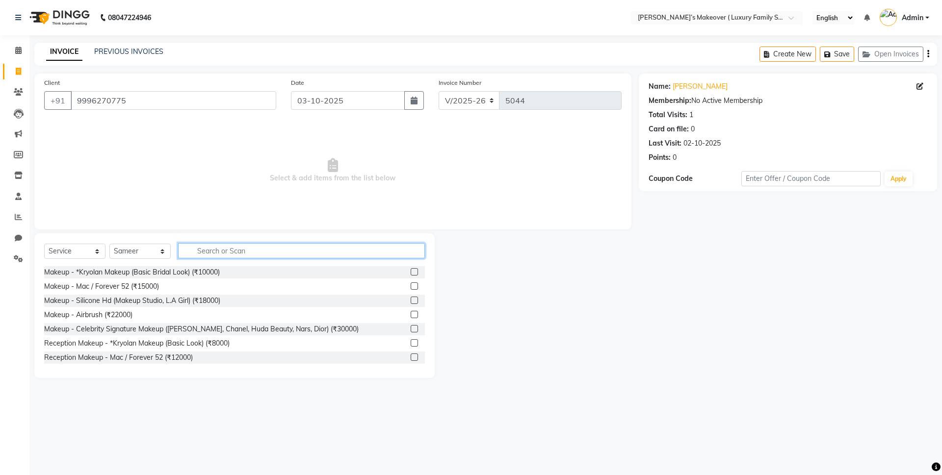
click at [246, 250] on input "text" at bounding box center [301, 250] width 247 height 15
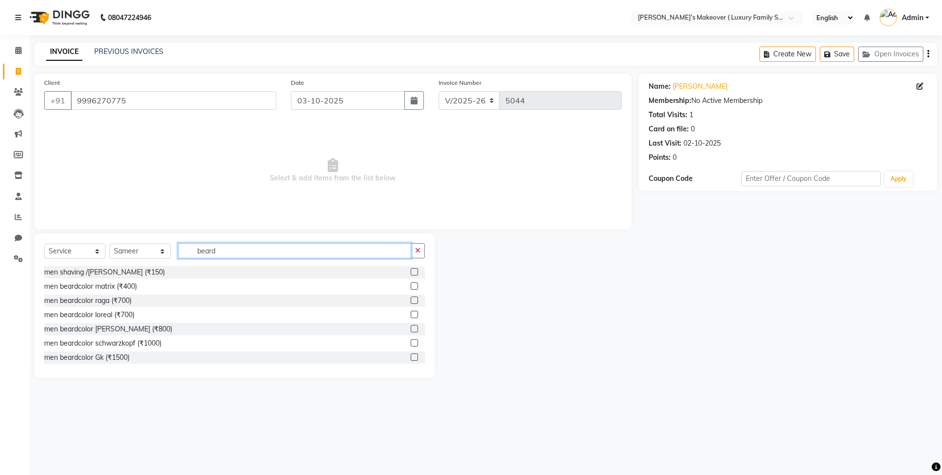
type input "beard"
click at [411, 272] on label at bounding box center [414, 271] width 7 height 7
click at [411, 272] on input "checkbox" at bounding box center [414, 272] width 6 height 6
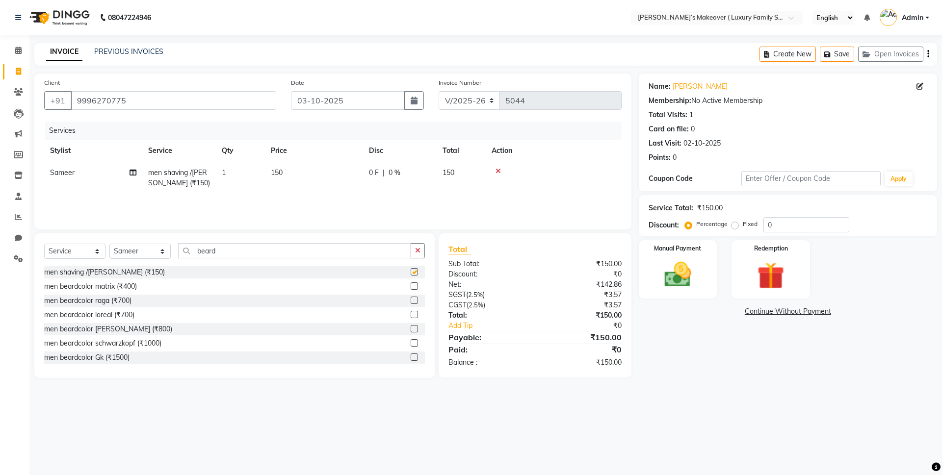
checkbox input "false"
click at [928, 54] on icon "button" at bounding box center [928, 54] width 2 height 0
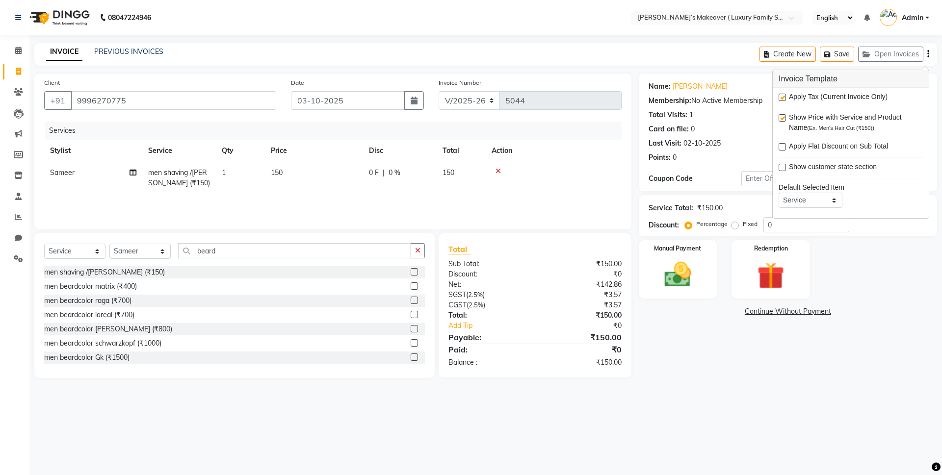
click at [781, 97] on label at bounding box center [782, 97] width 7 height 7
click at [781, 97] on input "checkbox" at bounding box center [782, 98] width 6 height 6
checkbox input "false"
click at [703, 272] on div "Manual Payment" at bounding box center [677, 269] width 81 height 60
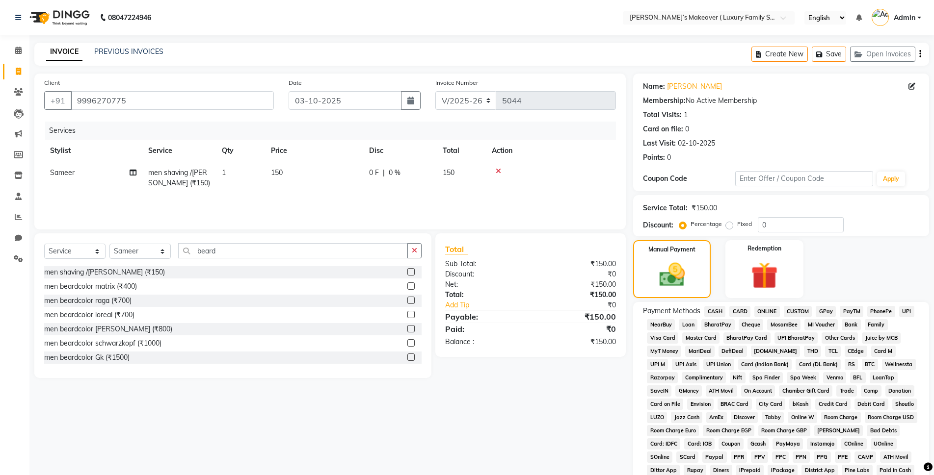
click at [759, 309] on span "ONLINE" at bounding box center [767, 311] width 26 height 11
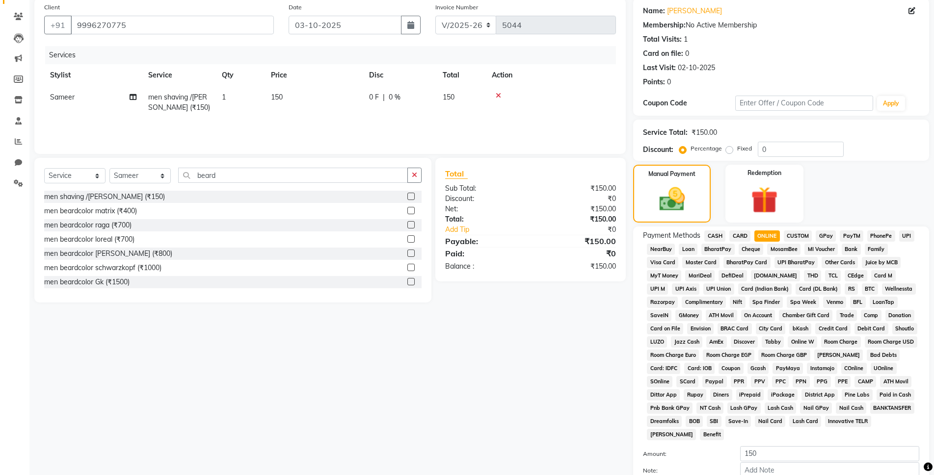
scroll to position [171, 0]
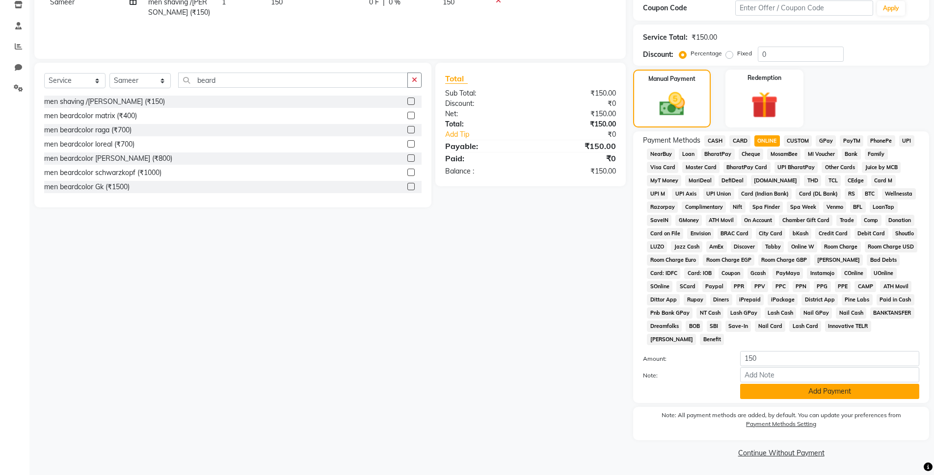
click at [817, 393] on button "Add Payment" at bounding box center [829, 391] width 179 height 15
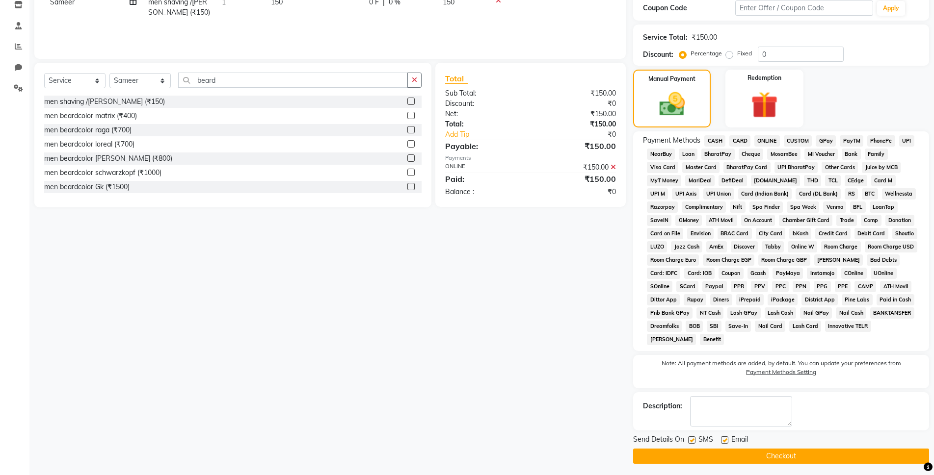
click at [807, 453] on button "Checkout" at bounding box center [781, 456] width 296 height 15
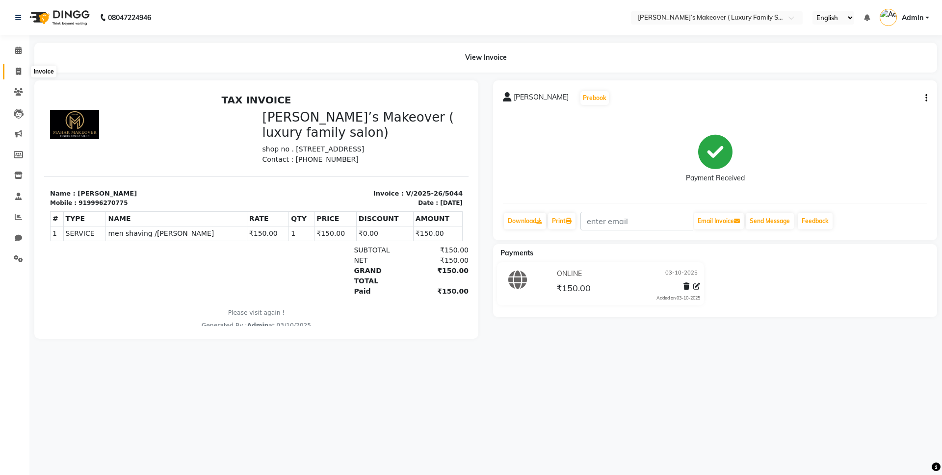
click at [26, 74] on span at bounding box center [18, 71] width 17 height 11
select select "service"
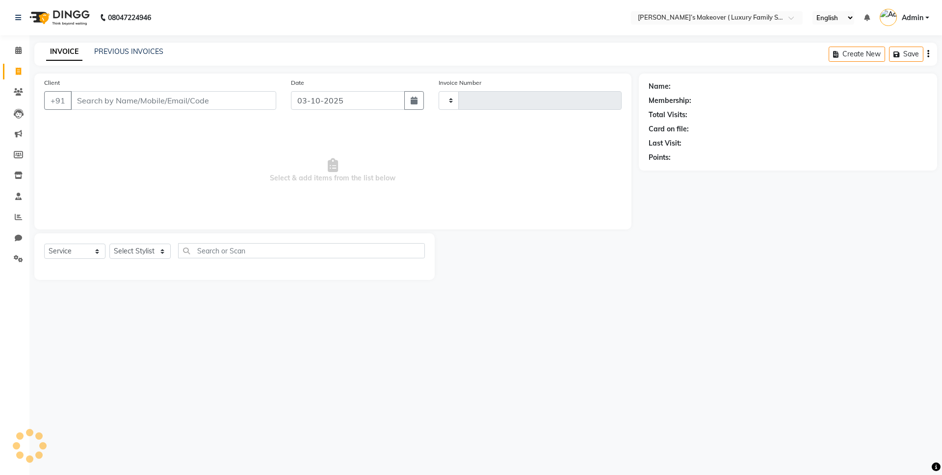
type input "5045"
select select "7777"
click at [145, 101] on input "Client" at bounding box center [174, 100] width 206 height 19
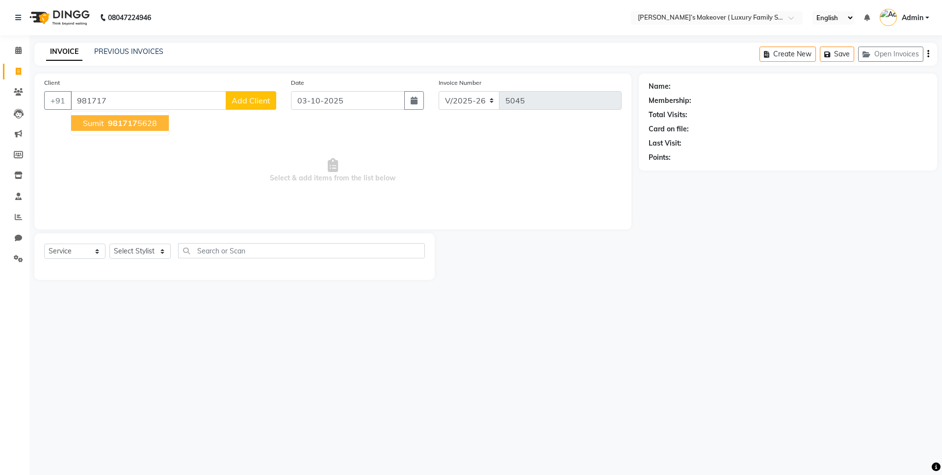
click at [154, 132] on ngb-typeahead-window "sumit 981717 5628" at bounding box center [120, 123] width 99 height 25
click at [148, 119] on ngb-highlight "981717 5628" at bounding box center [131, 123] width 51 height 10
type input "9817175628"
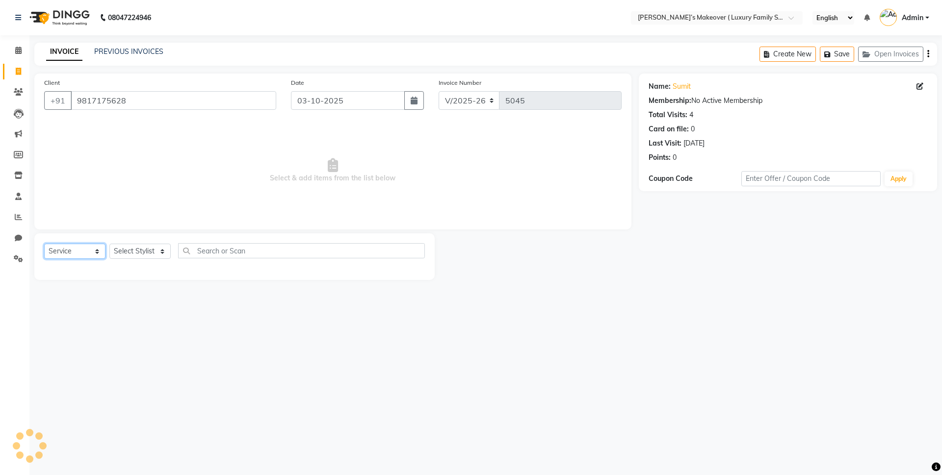
click at [93, 249] on select "Select Service Product Membership Package Voucher Prepaid Gift Card" at bounding box center [74, 251] width 61 height 15
click at [44, 244] on select "Select Service Product Membership Package Voucher Prepaid Gift Card" at bounding box center [74, 251] width 61 height 15
click at [140, 258] on select "Select Stylist [PERSON_NAME] [PERSON_NAME] [PERSON_NAME] [PERSON_NAME] Bhoomi […" at bounding box center [139, 251] width 61 height 15
select select "69506"
click at [109, 244] on select "Select Stylist [PERSON_NAME] [PERSON_NAME] [PERSON_NAME] [PERSON_NAME] Bhoomi […" at bounding box center [139, 251] width 61 height 15
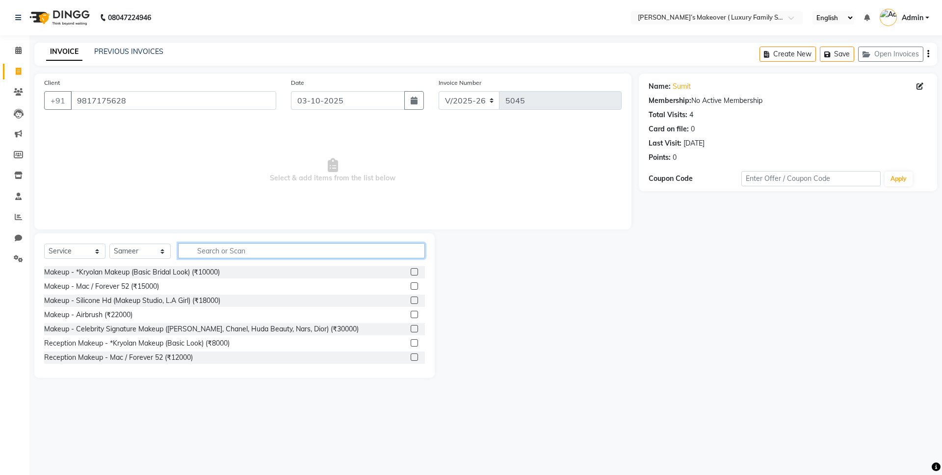
click at [239, 243] on input "text" at bounding box center [301, 250] width 247 height 15
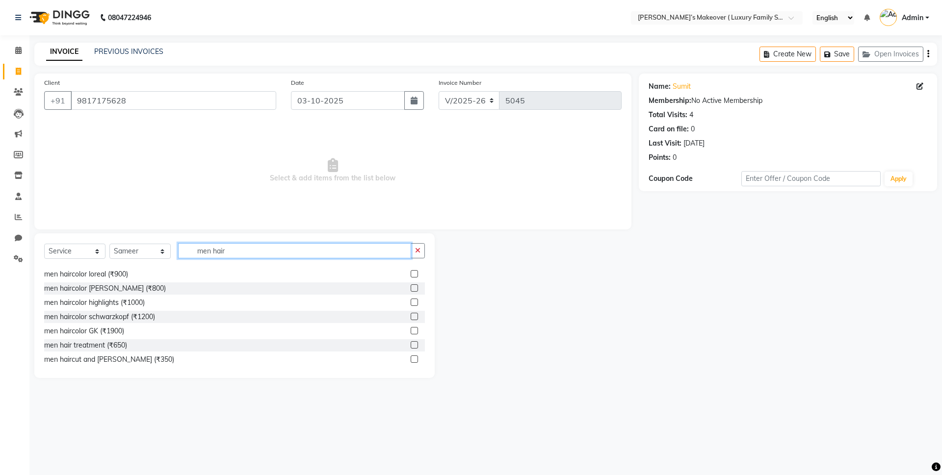
scroll to position [130, 0]
type input "men hair"
click at [411, 355] on label at bounding box center [414, 355] width 7 height 7
click at [411, 355] on input "checkbox" at bounding box center [414, 356] width 6 height 6
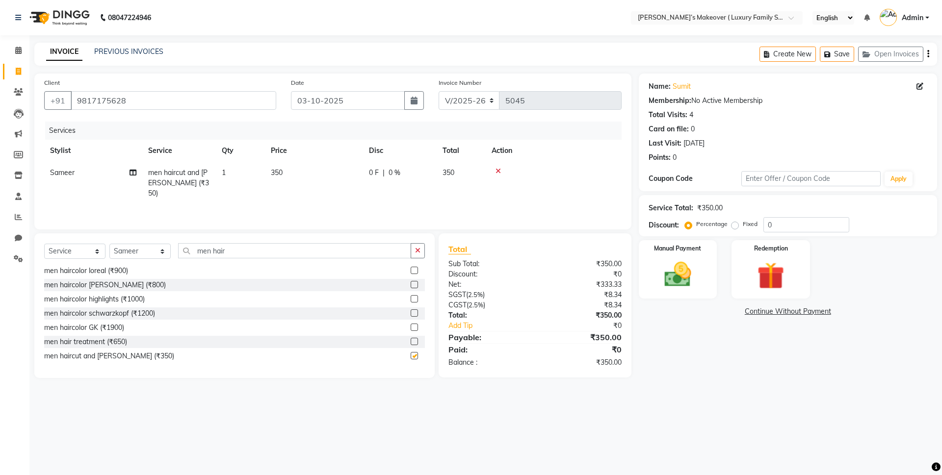
checkbox input "false"
click at [363, 241] on div "Select Service Product Membership Package Voucher Prepaid Gift Card Select Styl…" at bounding box center [234, 306] width 400 height 145
click at [363, 250] on input "men hair" at bounding box center [294, 250] width 233 height 15
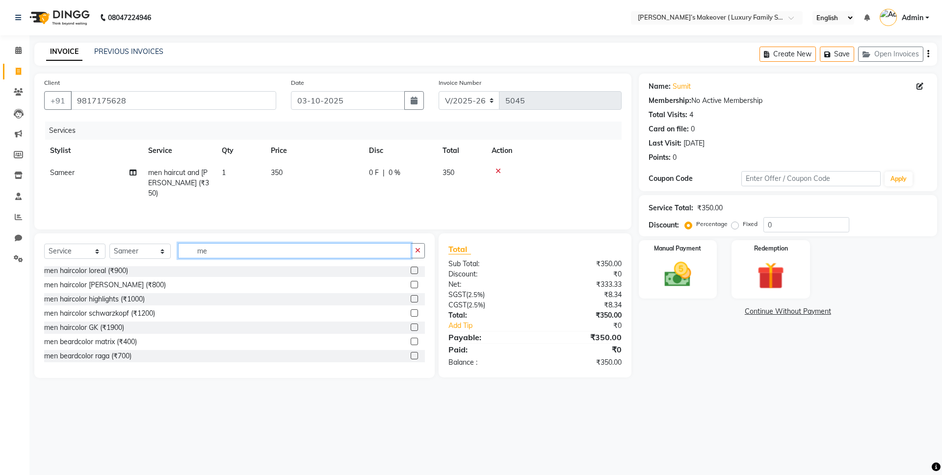
type input "m"
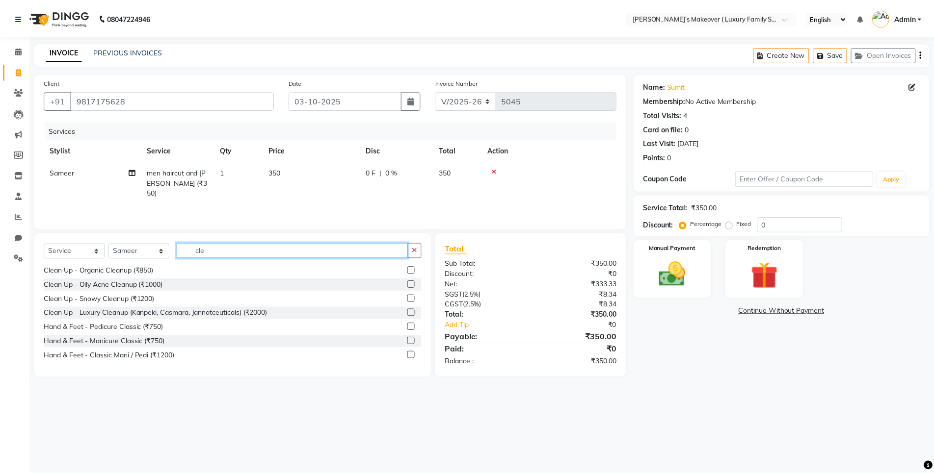
scroll to position [0, 0]
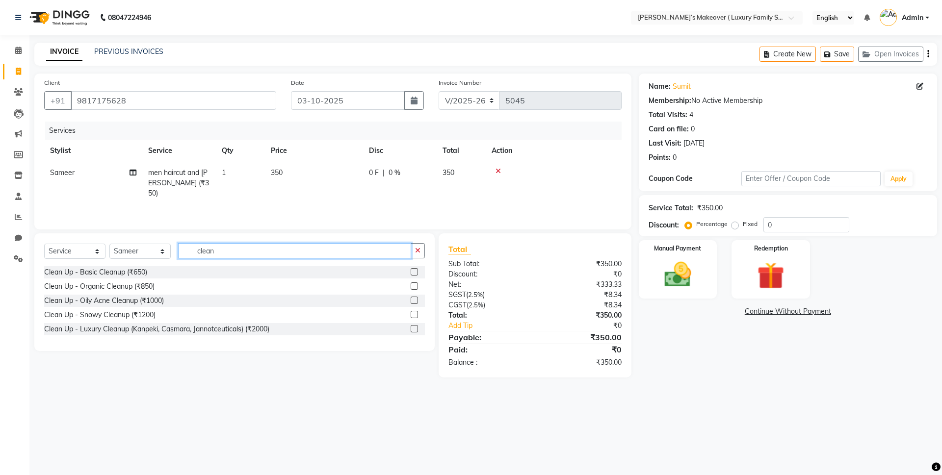
type input "clean"
click at [413, 283] on label at bounding box center [414, 286] width 7 height 7
click at [413, 284] on input "checkbox" at bounding box center [414, 287] width 6 height 6
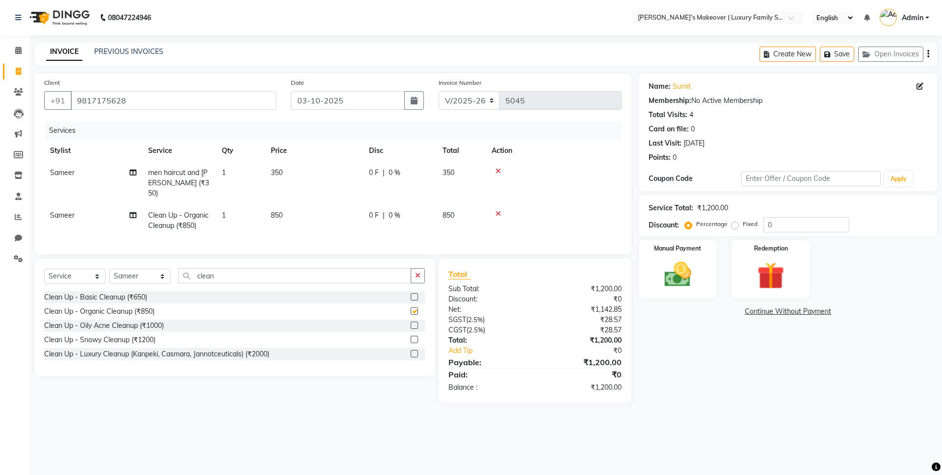
checkbox input "false"
click at [743, 228] on label "Fixed" at bounding box center [750, 224] width 15 height 9
click at [734, 228] on input "Fixed" at bounding box center [736, 224] width 7 height 7
radio input "true"
click at [276, 211] on span "850" at bounding box center [277, 215] width 12 height 9
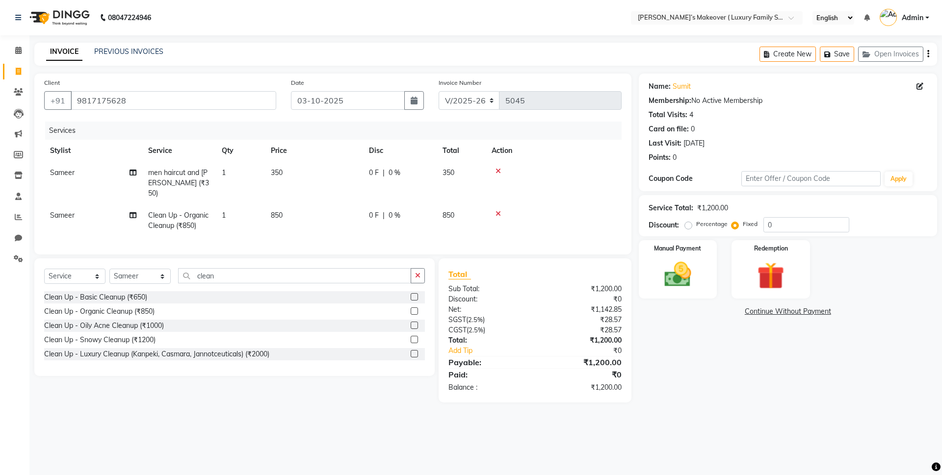
select select "69506"
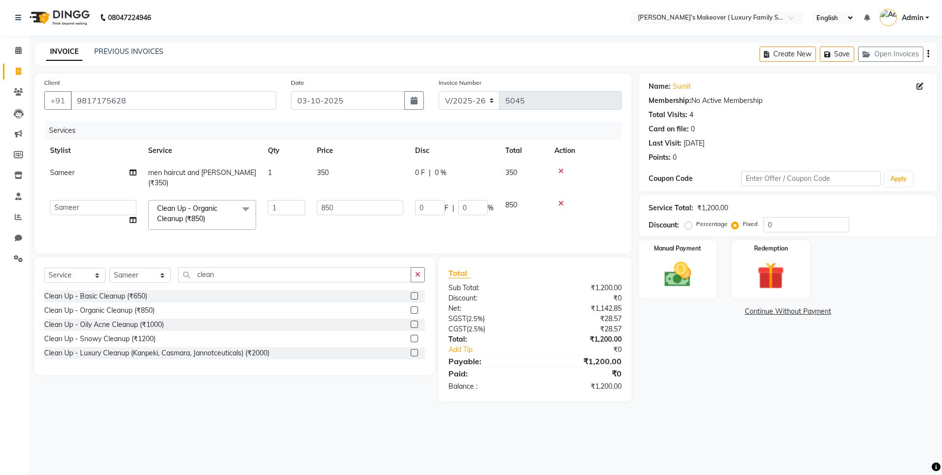
click at [327, 177] on td "350" at bounding box center [360, 178] width 98 height 32
select select "69506"
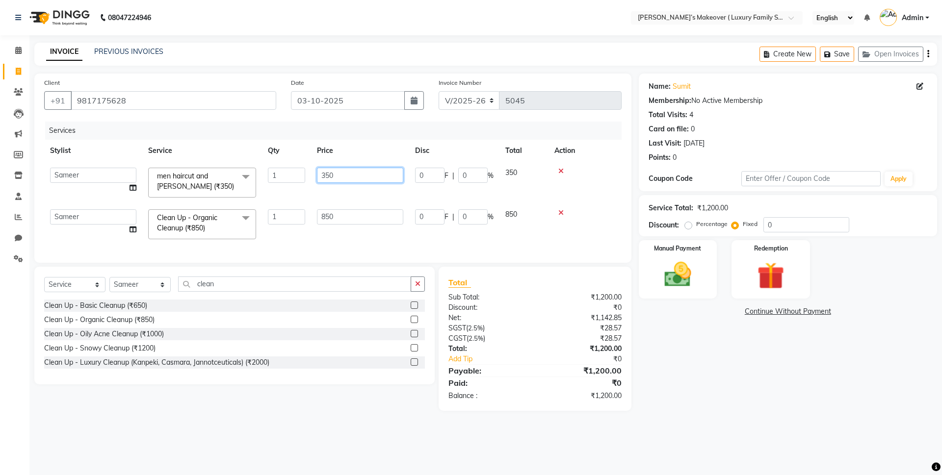
click at [336, 176] on input "350" at bounding box center [360, 175] width 86 height 15
type input "3"
type input "400"
click at [504, 361] on div "Total Sub Total: ₹1,200.00 Discount: ₹0 Net: ₹1,142.85 SGST ( 2.5% ) ₹28.57 CGS…" at bounding box center [534, 339] width 173 height 125
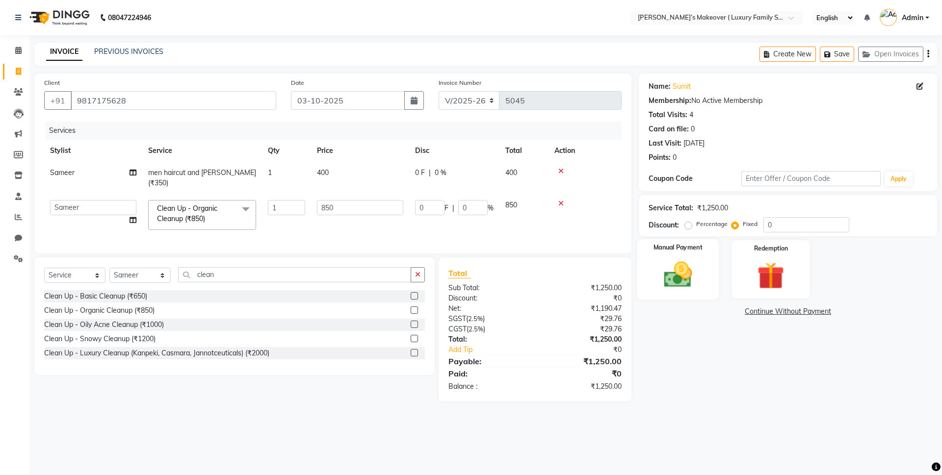
click at [680, 288] on img at bounding box center [678, 275] width 46 height 32
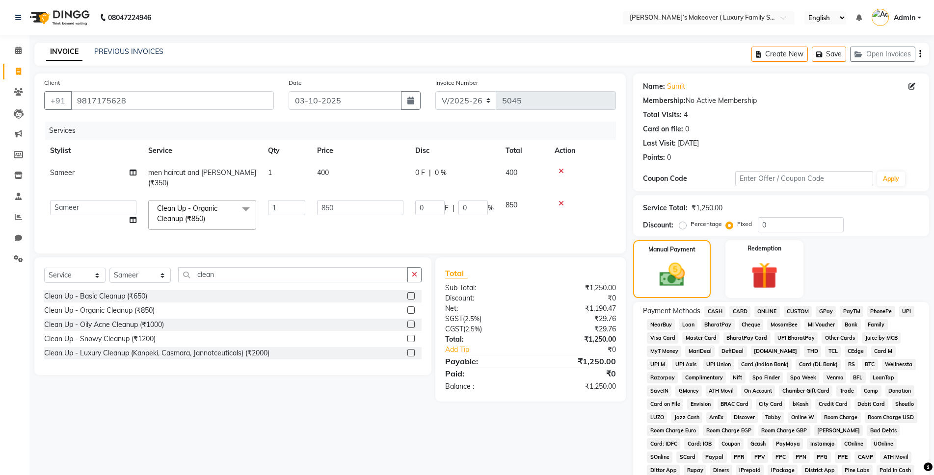
click at [713, 310] on span "CASH" at bounding box center [714, 311] width 21 height 11
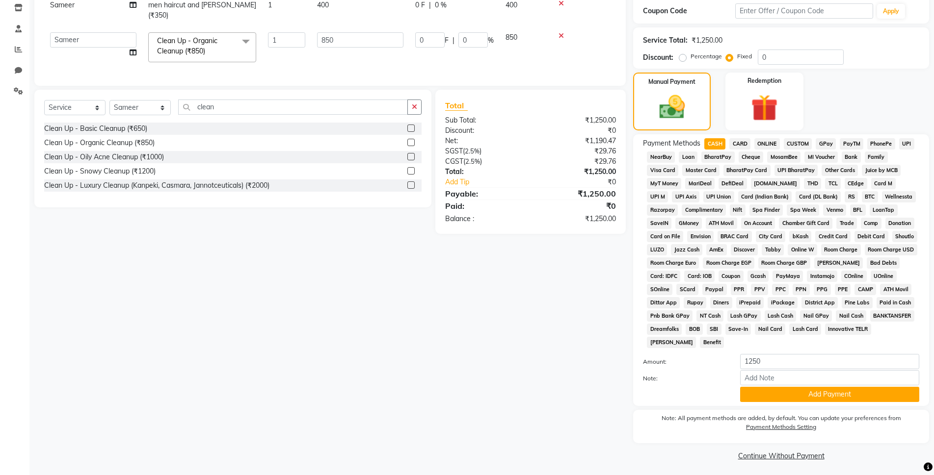
scroll to position [171, 0]
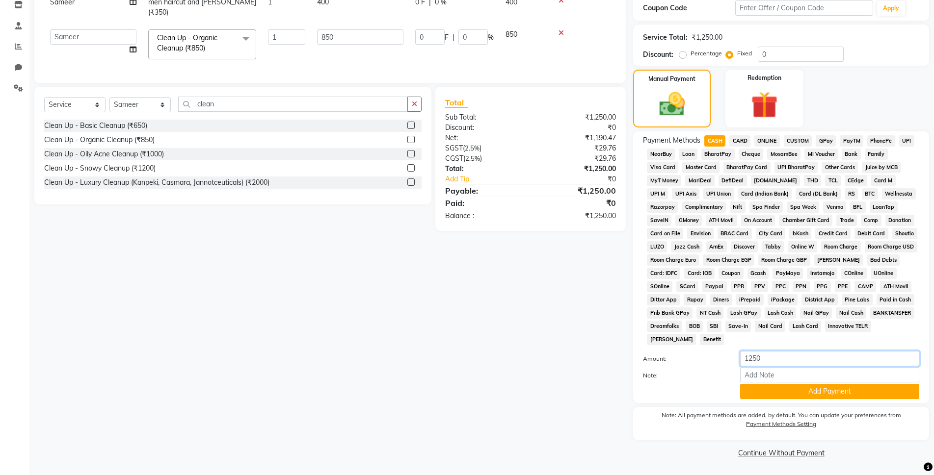
click at [785, 366] on input "1250" at bounding box center [829, 358] width 179 height 15
type input "1"
type input "950"
click at [803, 393] on button "Add Payment" at bounding box center [829, 391] width 179 height 15
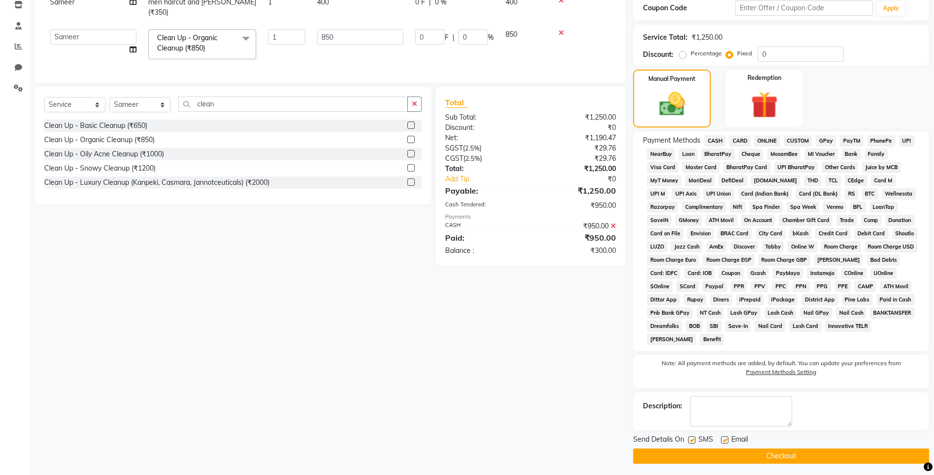
click at [766, 136] on span "ONLINE" at bounding box center [767, 140] width 26 height 11
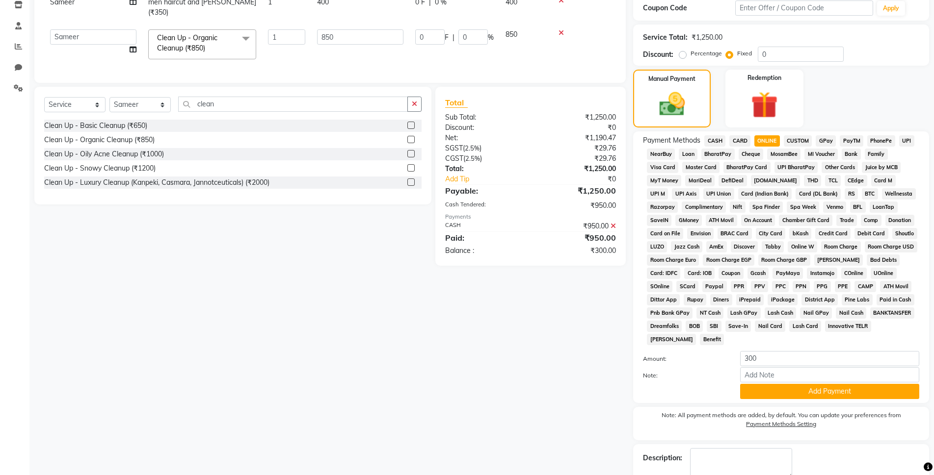
click at [785, 397] on button "Add Payment" at bounding box center [829, 391] width 179 height 15
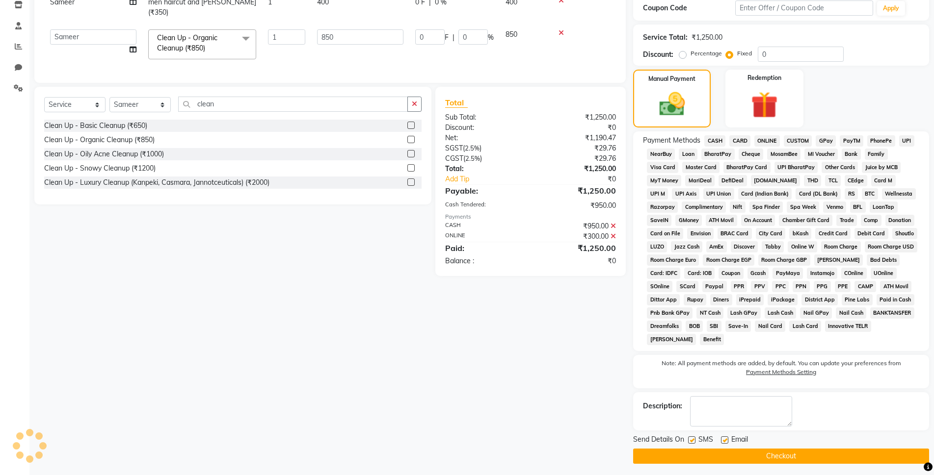
scroll to position [174, 0]
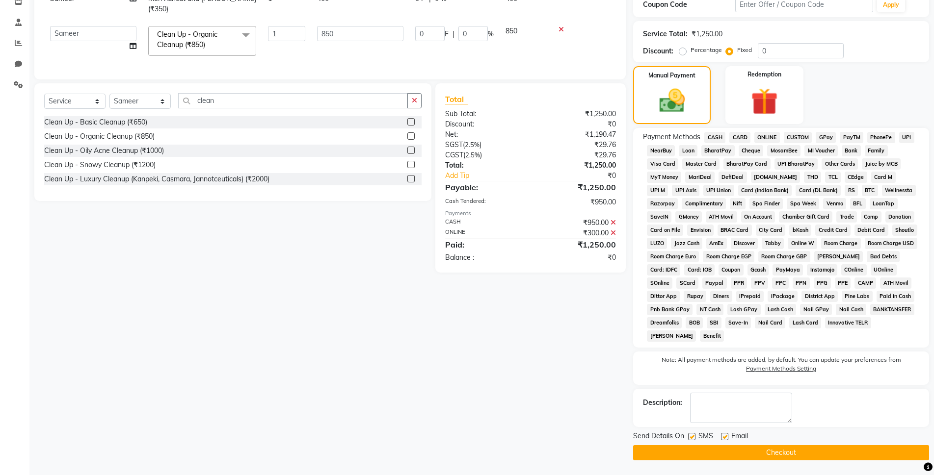
click at [774, 453] on button "Checkout" at bounding box center [781, 452] width 296 height 15
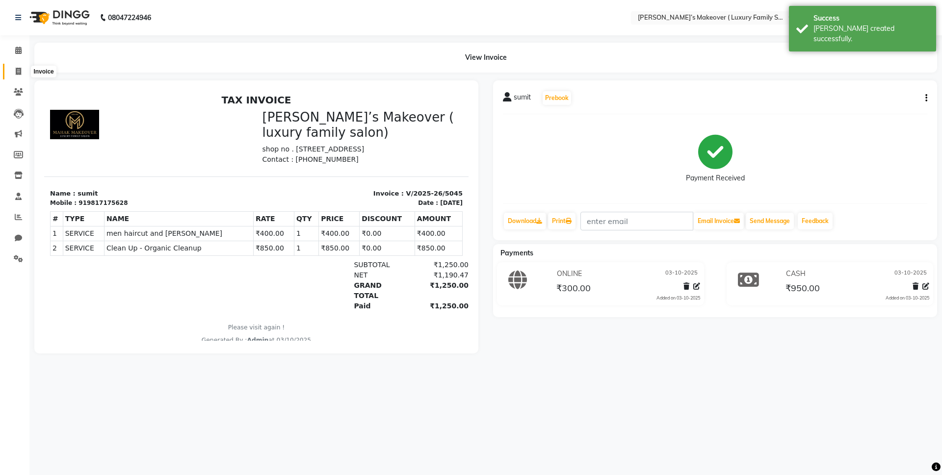
click at [22, 68] on span at bounding box center [18, 71] width 17 height 11
select select "service"
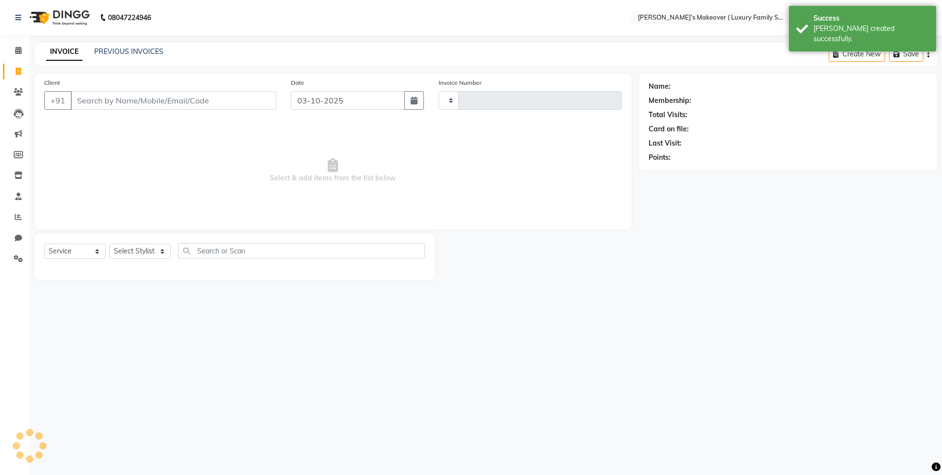
type input "5046"
select select "7777"
click at [140, 101] on input "Client" at bounding box center [174, 100] width 206 height 19
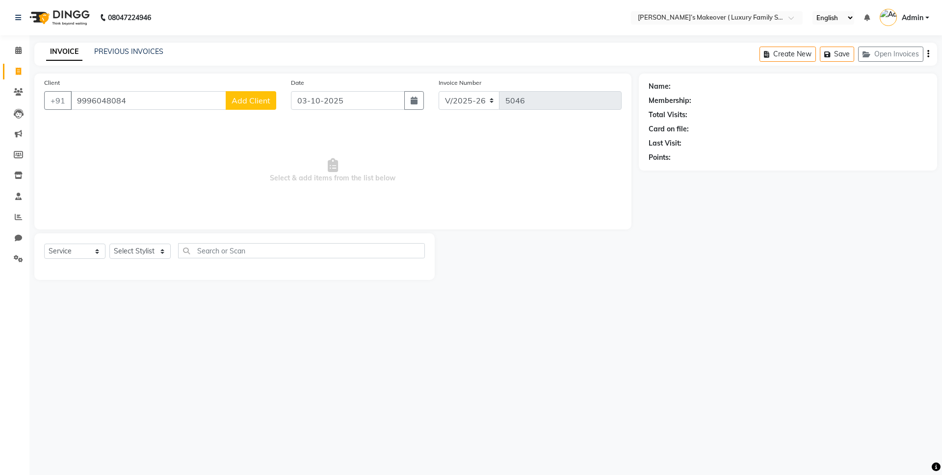
type input "9996048084"
click at [250, 103] on span "Add Client" at bounding box center [251, 101] width 39 height 10
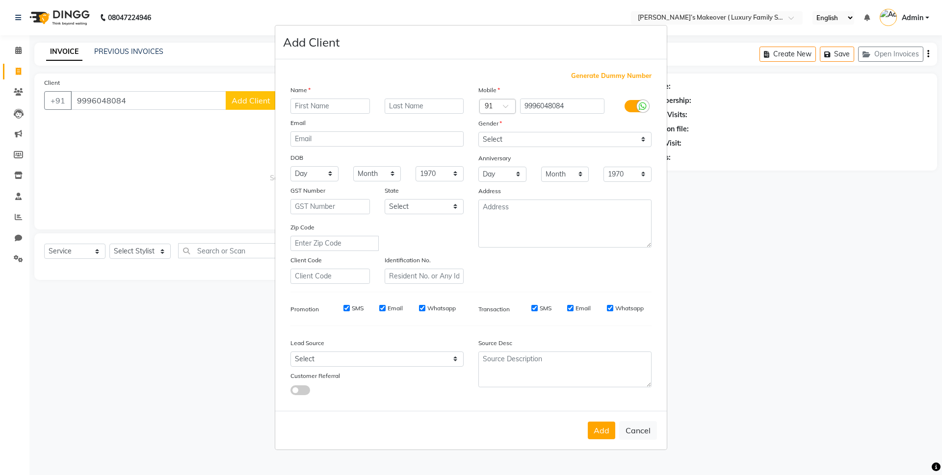
click at [320, 101] on input "text" at bounding box center [329, 106] width 79 height 15
click at [332, 97] on div "Name" at bounding box center [377, 92] width 188 height 14
click at [338, 104] on input "text" at bounding box center [329, 106] width 79 height 15
type input "sanskriti"
click at [486, 138] on select "Select [DEMOGRAPHIC_DATA] [DEMOGRAPHIC_DATA] Other Prefer Not To Say" at bounding box center [564, 139] width 173 height 15
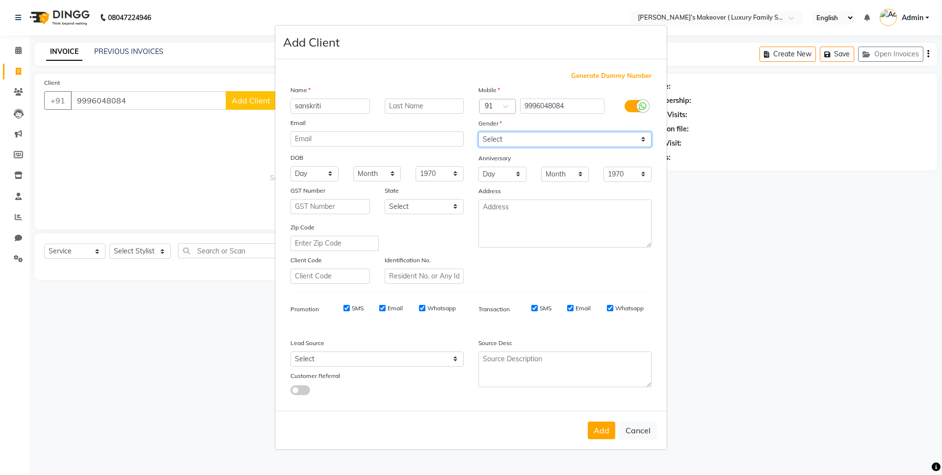
select select "[DEMOGRAPHIC_DATA]"
click at [478, 132] on select "Select [DEMOGRAPHIC_DATA] [DEMOGRAPHIC_DATA] Other Prefer Not To Say" at bounding box center [564, 139] width 173 height 15
click at [598, 428] on button "Add" at bounding box center [601, 431] width 27 height 18
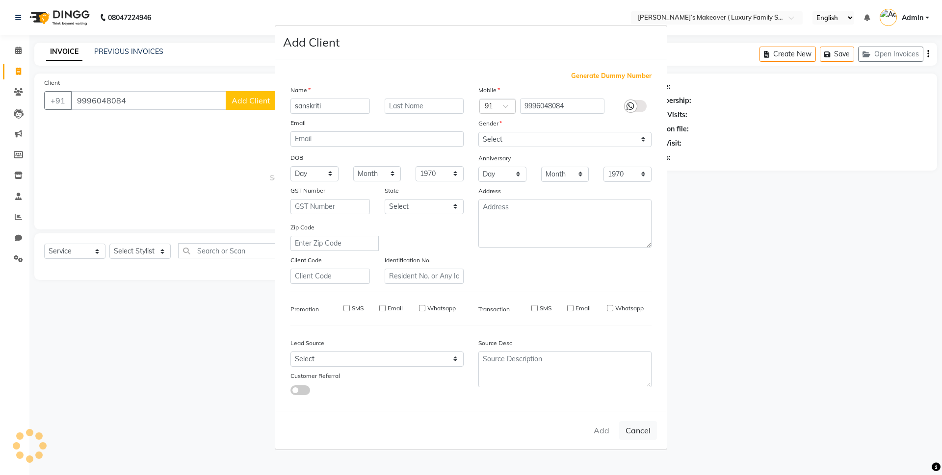
select select
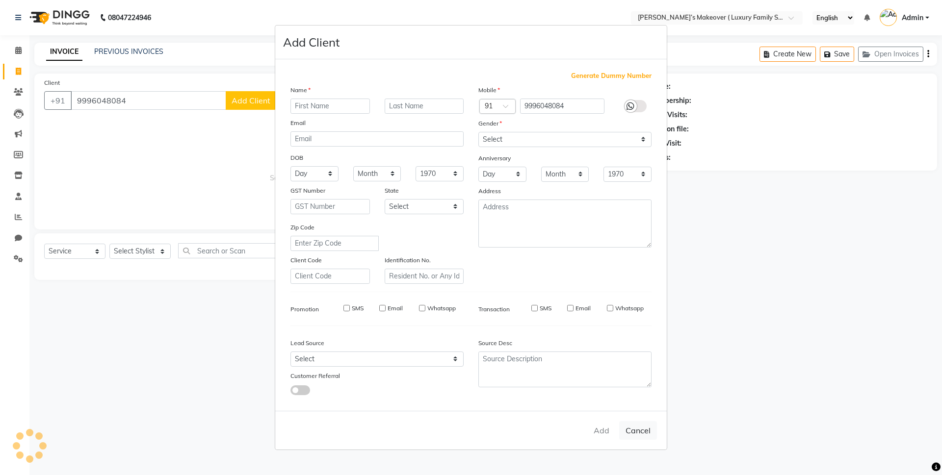
select select
checkbox input "false"
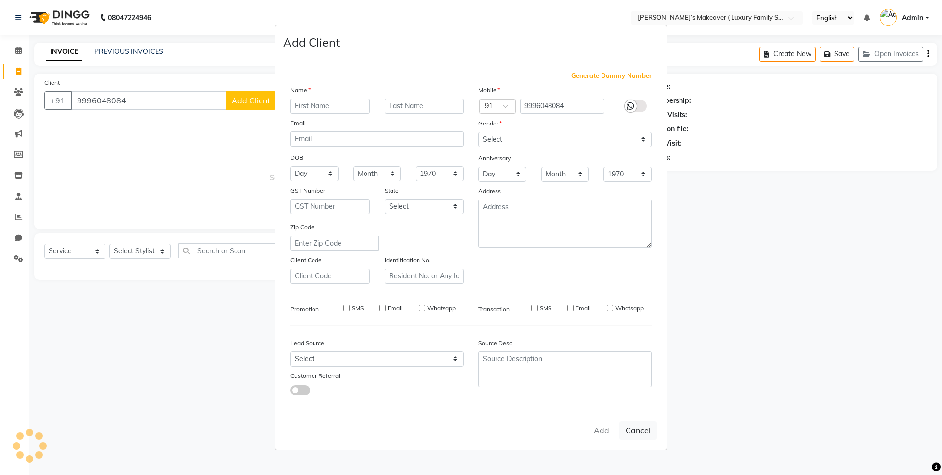
checkbox input "false"
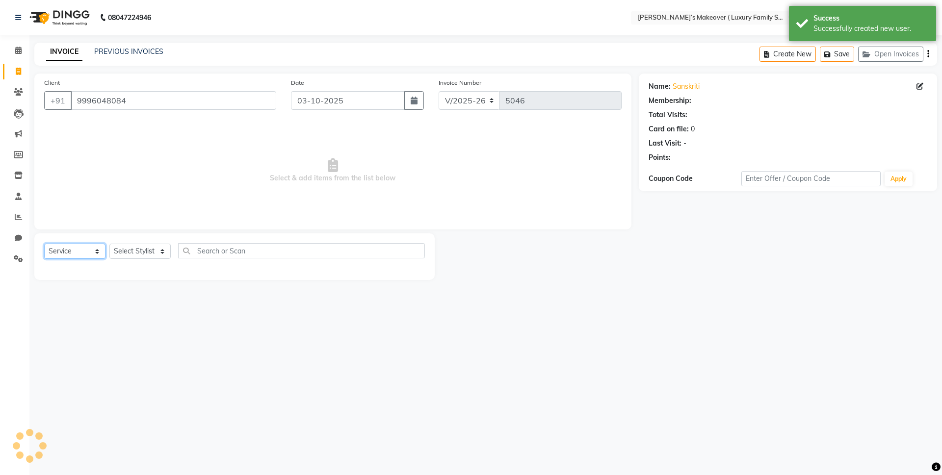
click at [83, 248] on select "Select Service Product Membership Package Voucher Prepaid Gift Card" at bounding box center [74, 251] width 61 height 15
click at [44, 244] on select "Select Service Product Membership Package Voucher Prepaid Gift Card" at bounding box center [74, 251] width 61 height 15
click at [118, 253] on select "Select Stylist [PERSON_NAME] [PERSON_NAME] [PERSON_NAME] [PERSON_NAME] Bhoomi […" at bounding box center [139, 251] width 61 height 15
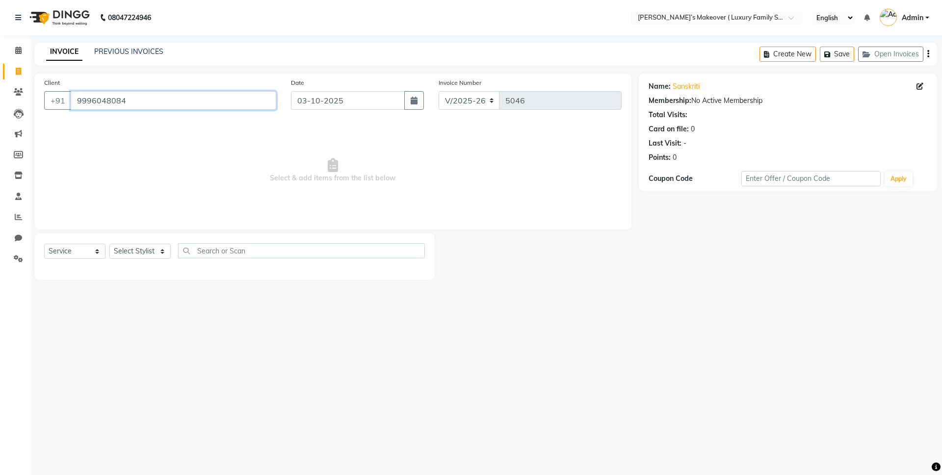
click at [157, 108] on input "9996048084" at bounding box center [174, 100] width 206 height 19
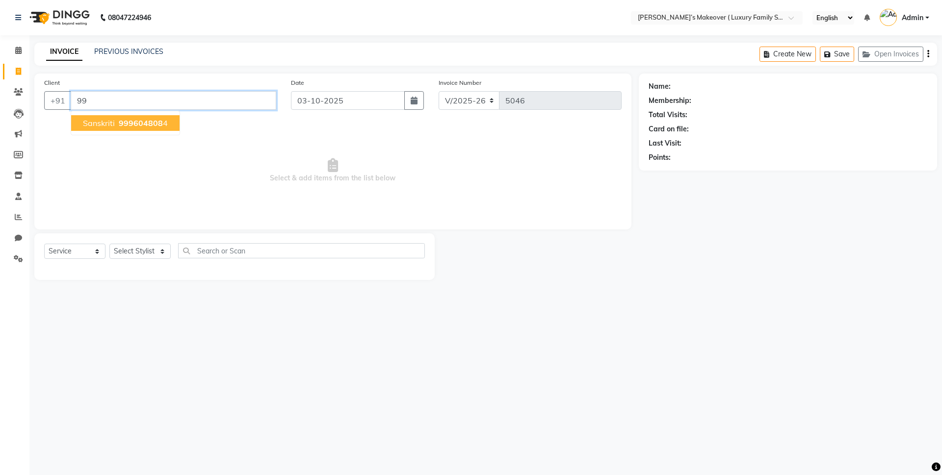
type input "9"
click at [131, 97] on input "Client" at bounding box center [174, 100] width 206 height 19
type input "9306614051"
click at [260, 101] on span "Add Client" at bounding box center [251, 101] width 39 height 10
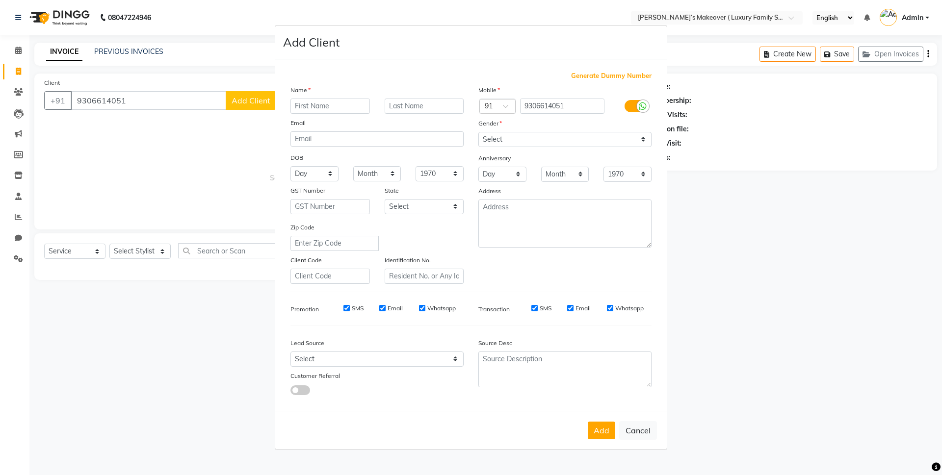
click at [349, 110] on input "text" at bounding box center [329, 106] width 79 height 15
type input "mukul"
drag, startPoint x: 577, startPoint y: 143, endPoint x: 568, endPoint y: 146, distance: 9.5
click at [577, 143] on select "Select [DEMOGRAPHIC_DATA] [DEMOGRAPHIC_DATA] Other Prefer Not To Say" at bounding box center [564, 139] width 173 height 15
select select "[DEMOGRAPHIC_DATA]"
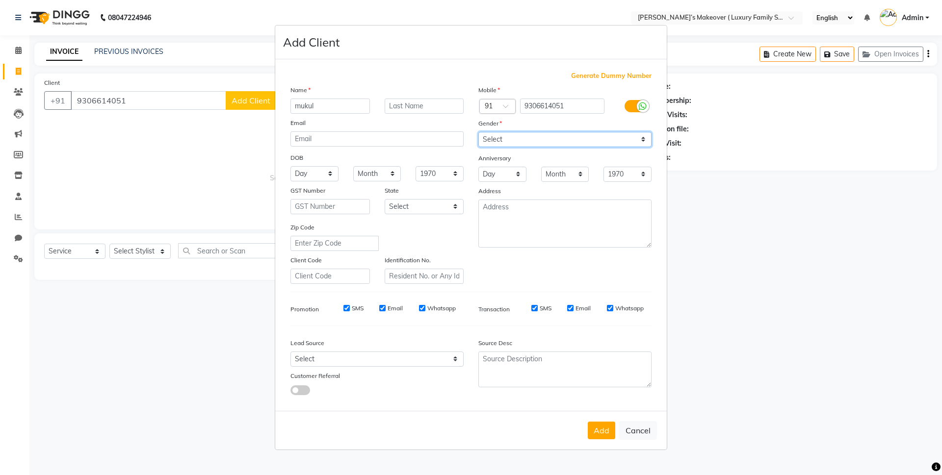
click at [478, 132] on select "Select [DEMOGRAPHIC_DATA] [DEMOGRAPHIC_DATA] Other Prefer Not To Say" at bounding box center [564, 139] width 173 height 15
click at [598, 438] on button "Add" at bounding box center [601, 431] width 27 height 18
select select
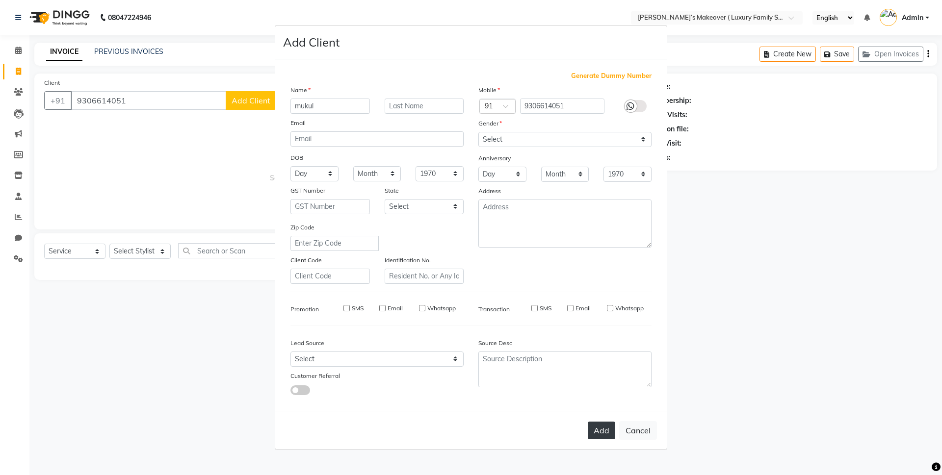
select select
checkbox input "false"
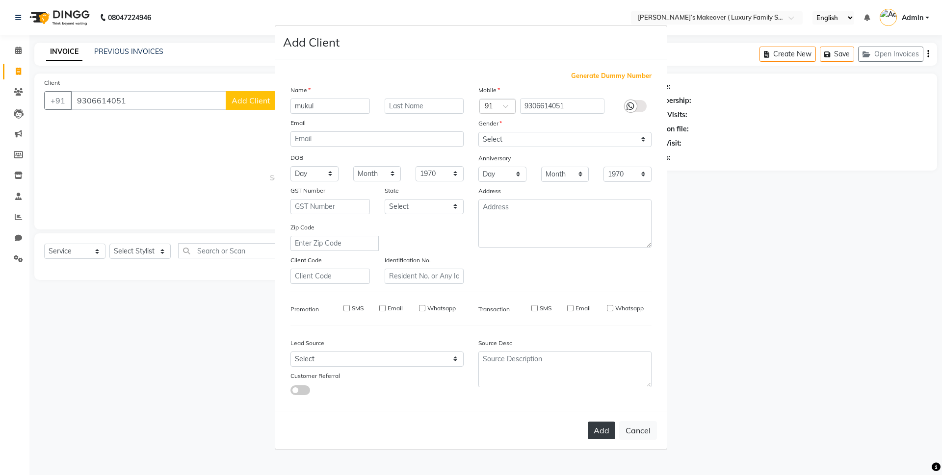
checkbox input "false"
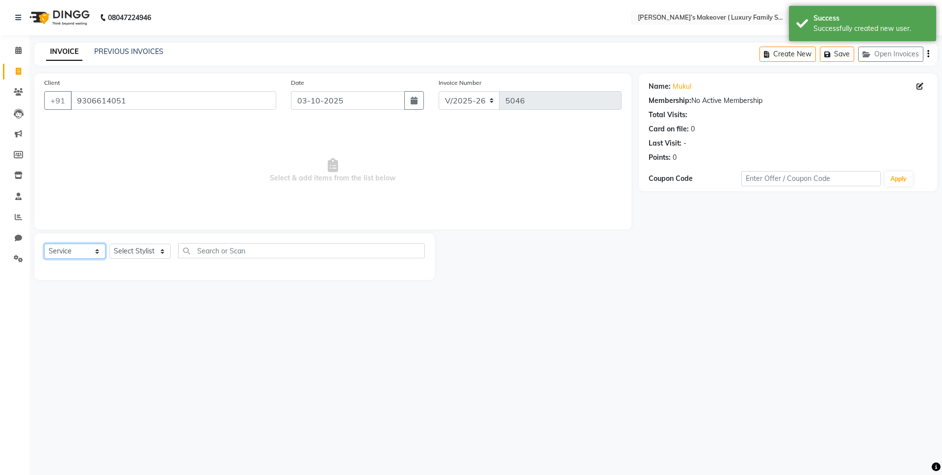
click at [68, 247] on select "Select Service Product Membership Package Voucher Prepaid Gift Card" at bounding box center [74, 251] width 61 height 15
click at [44, 244] on select "Select Service Product Membership Package Voucher Prepaid Gift Card" at bounding box center [74, 251] width 61 height 15
click at [131, 253] on select "Select Stylist [PERSON_NAME] [PERSON_NAME] [PERSON_NAME] [PERSON_NAME] Bhoomi […" at bounding box center [139, 251] width 61 height 15
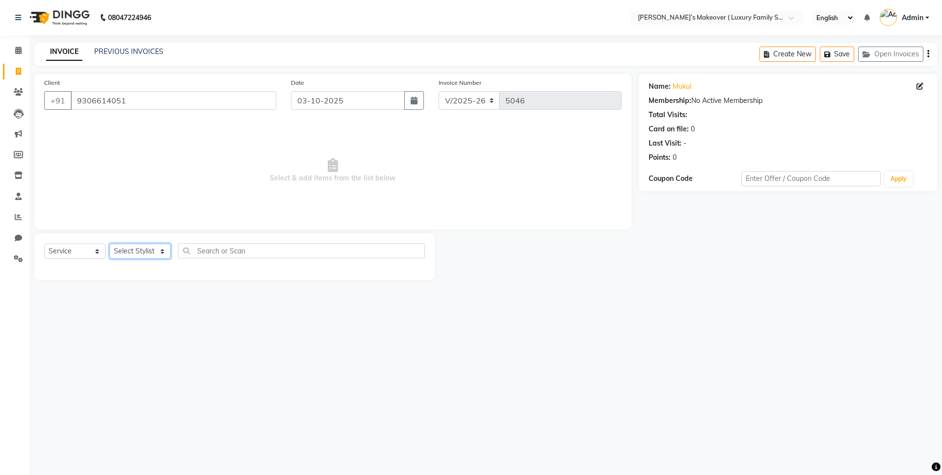
select select "91701"
click at [109, 244] on select "Select Stylist [PERSON_NAME] [PERSON_NAME] [PERSON_NAME] [PERSON_NAME] Bhoomi […" at bounding box center [139, 251] width 61 height 15
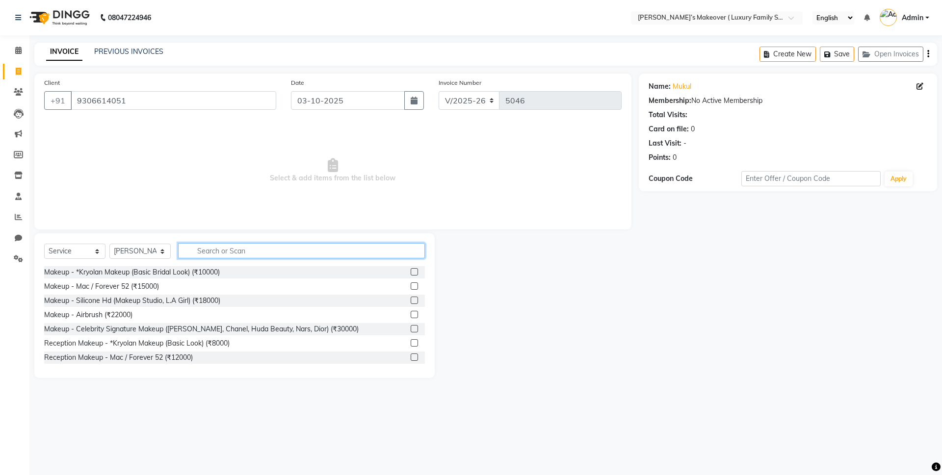
click at [227, 252] on input "text" at bounding box center [301, 250] width 247 height 15
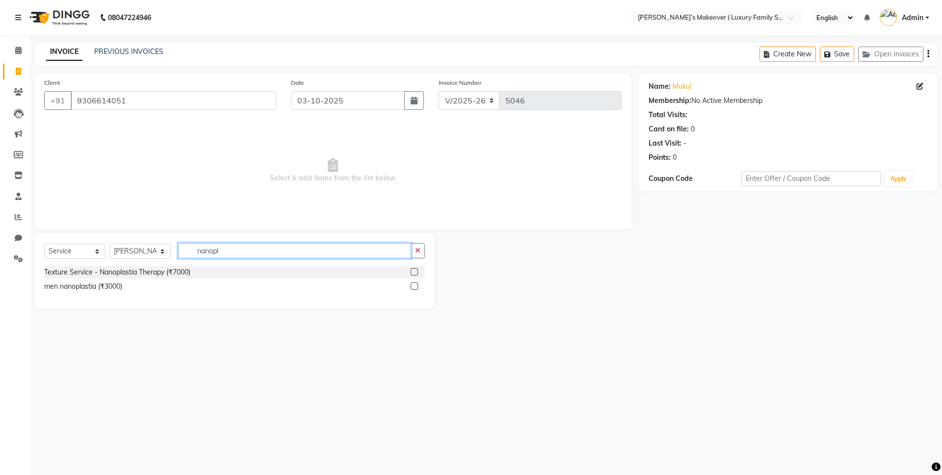
type input "nanopl"
drag, startPoint x: 412, startPoint y: 274, endPoint x: 305, endPoint y: 221, distance: 119.6
click at [412, 274] on label at bounding box center [414, 271] width 7 height 7
click at [412, 274] on input "checkbox" at bounding box center [414, 272] width 6 height 6
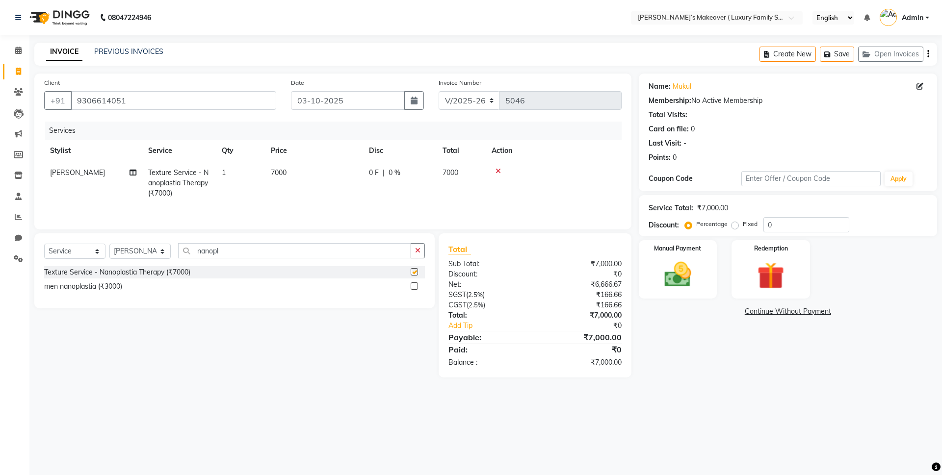
checkbox input "false"
click at [265, 182] on td "7000" at bounding box center [314, 183] width 98 height 43
select select "91701"
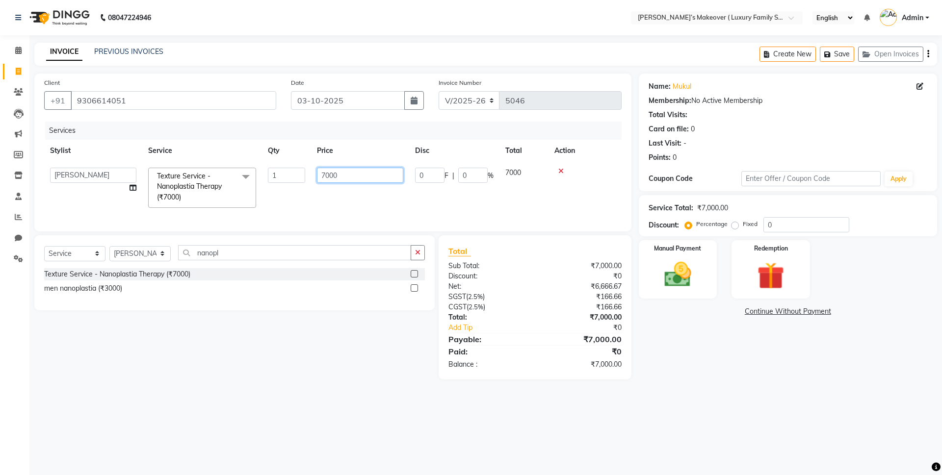
click at [343, 170] on input "7000" at bounding box center [360, 175] width 86 height 15
type input "7"
type input "5800"
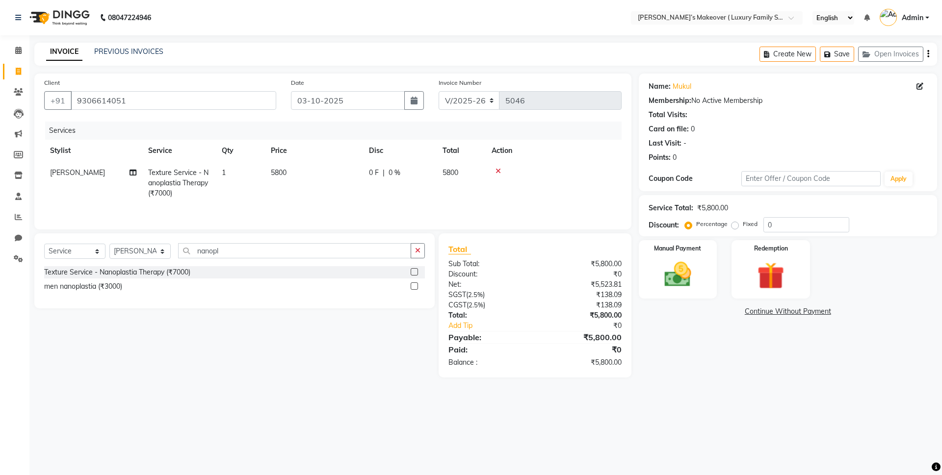
click at [927, 54] on icon "button" at bounding box center [928, 54] width 2 height 0
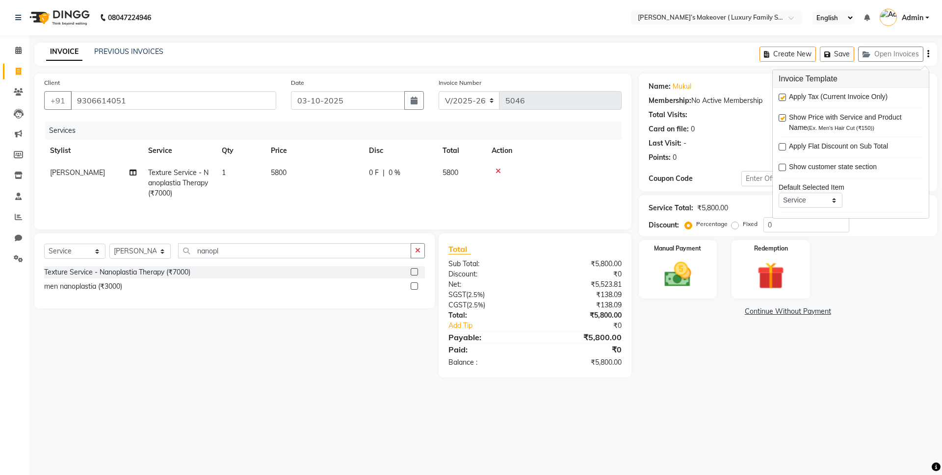
click at [783, 97] on label at bounding box center [782, 97] width 7 height 7
click at [783, 97] on input "checkbox" at bounding box center [782, 98] width 6 height 6
checkbox input "false"
click at [690, 262] on img at bounding box center [678, 275] width 46 height 32
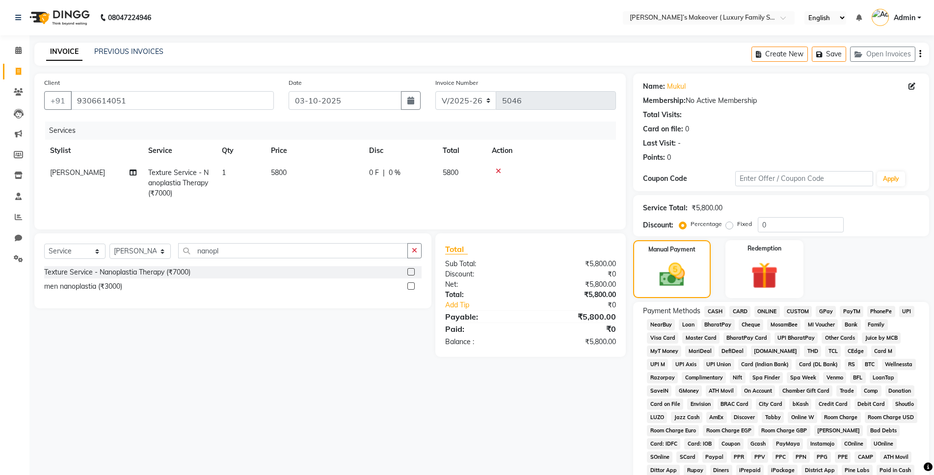
click at [761, 312] on span "ONLINE" at bounding box center [767, 311] width 26 height 11
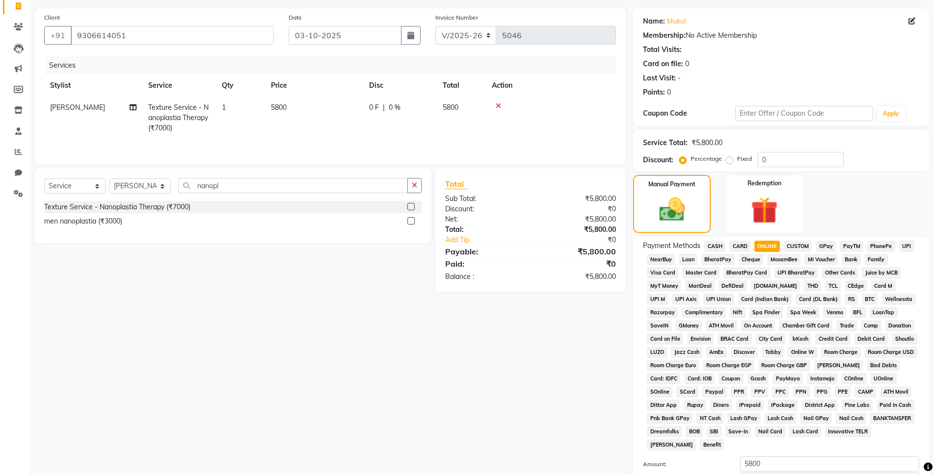
scroll to position [171, 0]
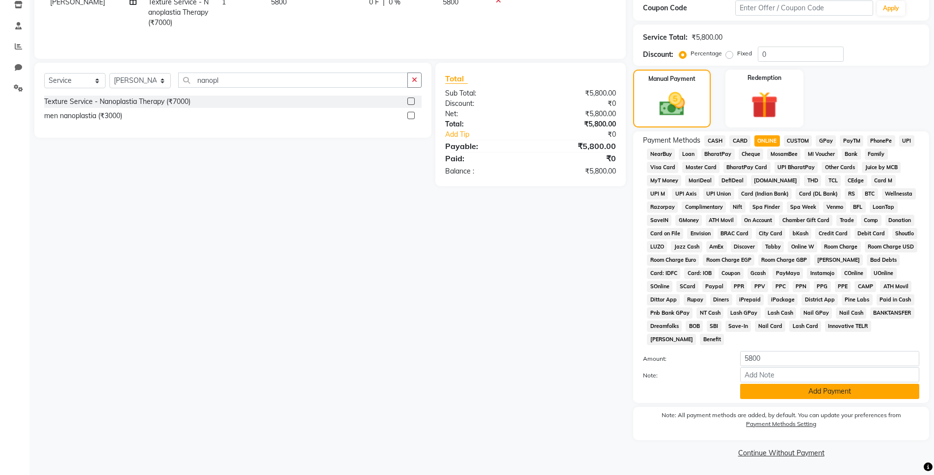
click at [829, 393] on button "Add Payment" at bounding box center [829, 391] width 179 height 15
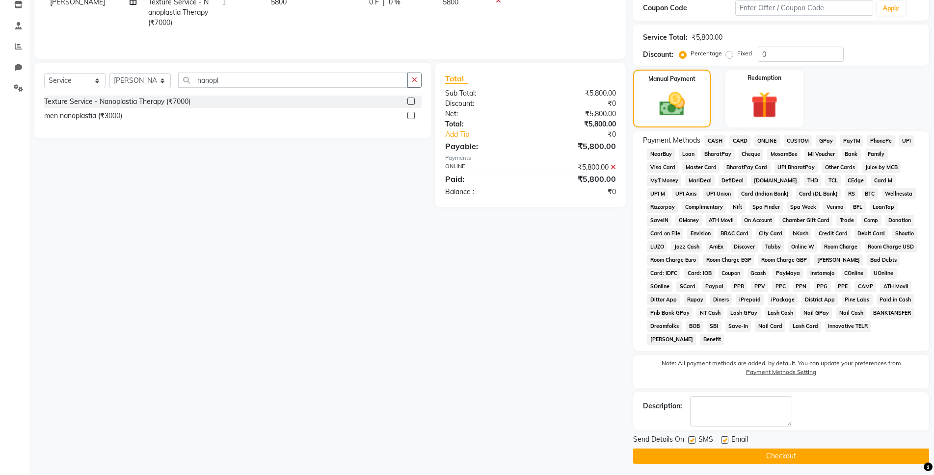
click at [822, 447] on div "Send Details On SMS Email Checkout" at bounding box center [781, 449] width 296 height 29
drag, startPoint x: 788, startPoint y: 456, endPoint x: 773, endPoint y: 451, distance: 16.0
click at [786, 456] on button "Checkout" at bounding box center [781, 456] width 296 height 15
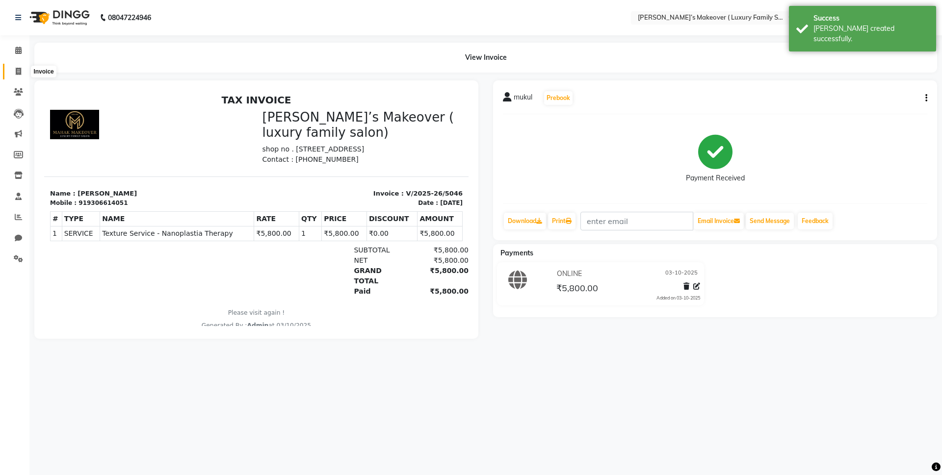
click at [24, 72] on span at bounding box center [18, 71] width 17 height 11
select select "service"
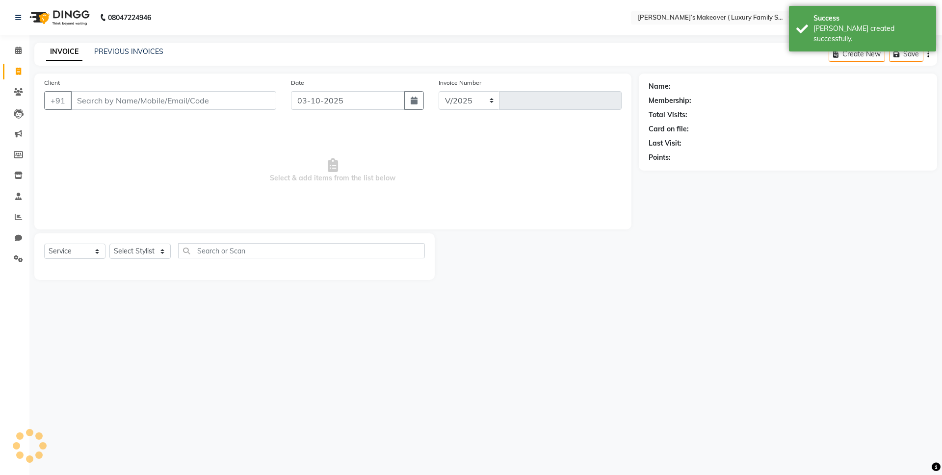
select select "7777"
type input "5047"
click at [173, 93] on input "Client" at bounding box center [174, 100] width 206 height 19
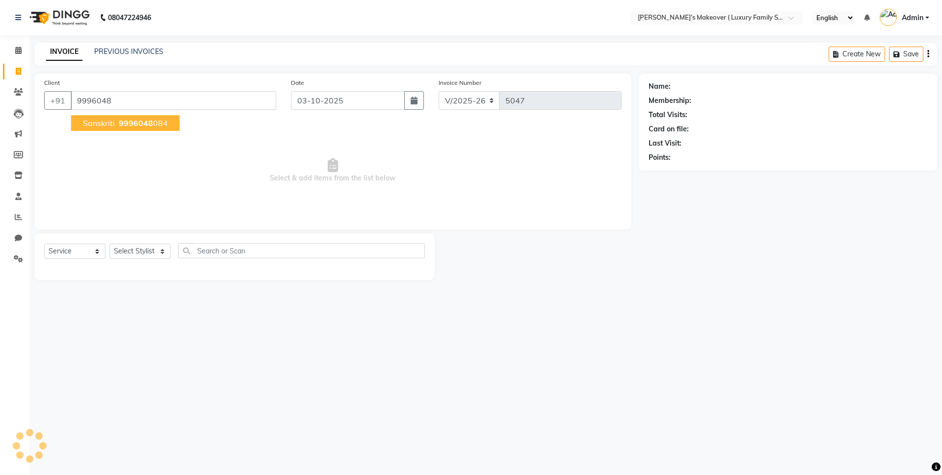
click at [169, 128] on button "sanskriti 9996048 084" at bounding box center [125, 123] width 108 height 16
type input "9996048084"
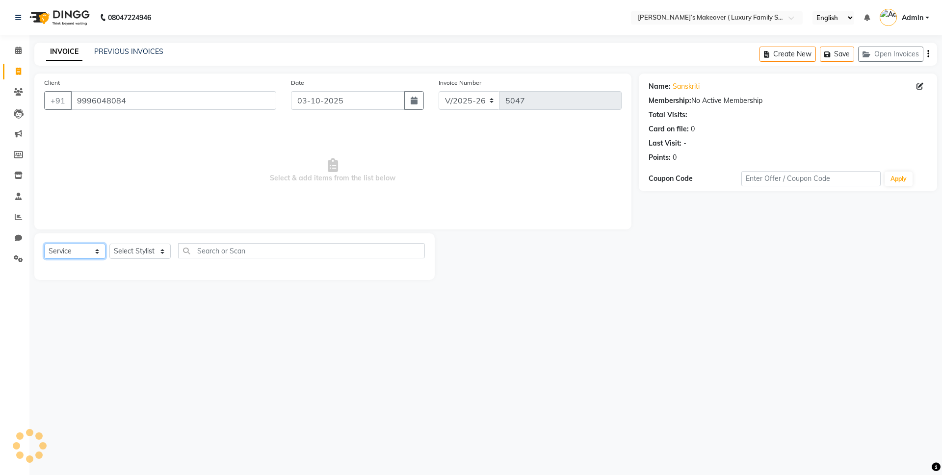
click at [89, 254] on select "Select Service Product Membership Package Voucher Prepaid Gift Card" at bounding box center [74, 251] width 61 height 15
click at [44, 244] on select "Select Service Product Membership Package Voucher Prepaid Gift Card" at bounding box center [74, 251] width 61 height 15
click at [125, 253] on select "Select Stylist" at bounding box center [139, 251] width 61 height 15
select select "69520"
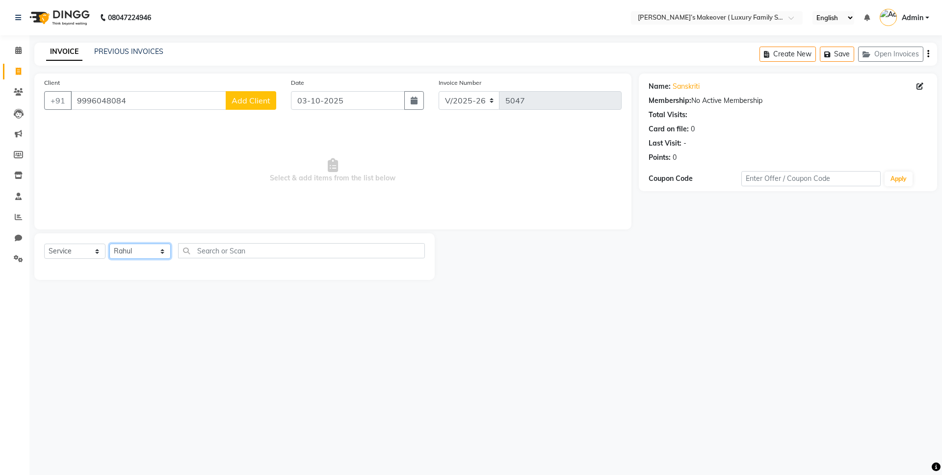
click at [109, 244] on select "Select Stylist [PERSON_NAME] [PERSON_NAME] [PERSON_NAME] [PERSON_NAME] Bhoomi […" at bounding box center [139, 251] width 61 height 15
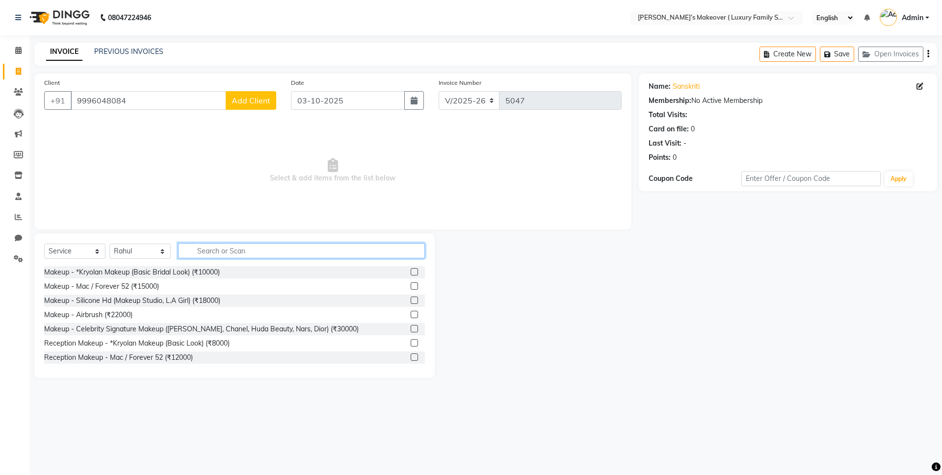
click at [253, 246] on input "text" at bounding box center [301, 250] width 247 height 15
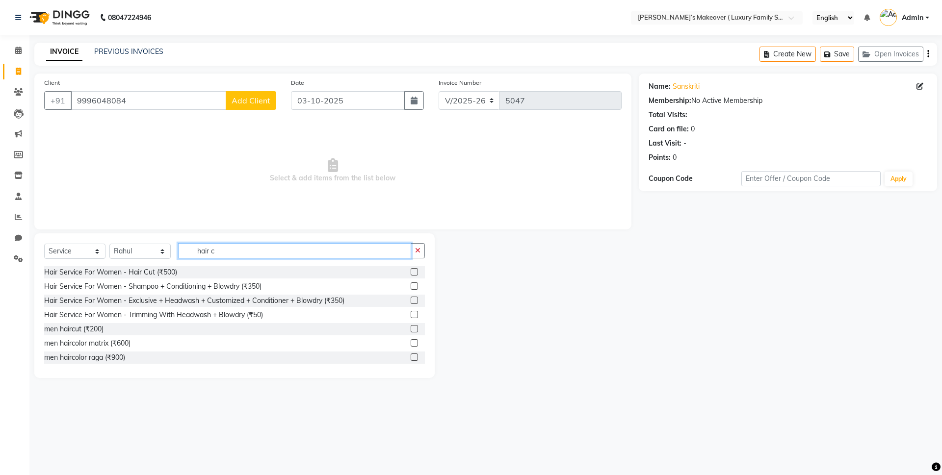
type input "hair c"
click at [411, 271] on label at bounding box center [414, 271] width 7 height 7
click at [411, 271] on input "checkbox" at bounding box center [414, 272] width 6 height 6
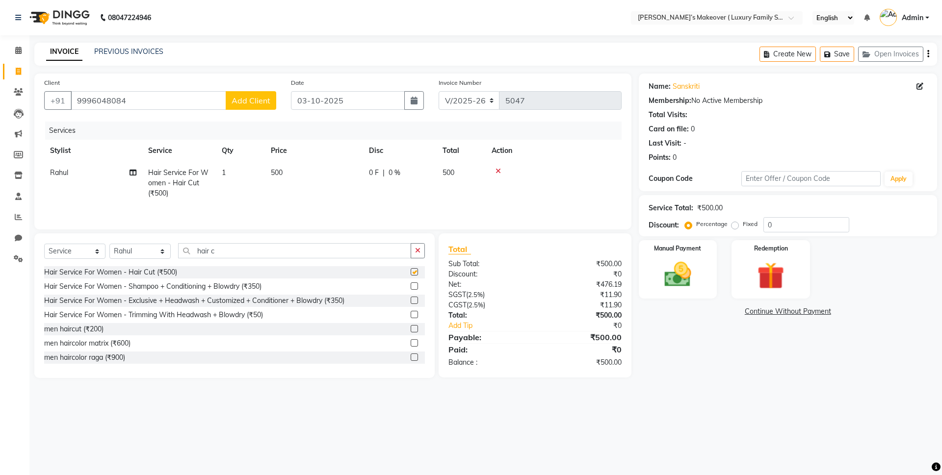
checkbox input "false"
click at [339, 160] on th "Price" at bounding box center [314, 151] width 98 height 22
drag, startPoint x: 335, startPoint y: 183, endPoint x: 325, endPoint y: 184, distance: 9.4
click at [333, 183] on td "500" at bounding box center [314, 183] width 98 height 43
select select "69520"
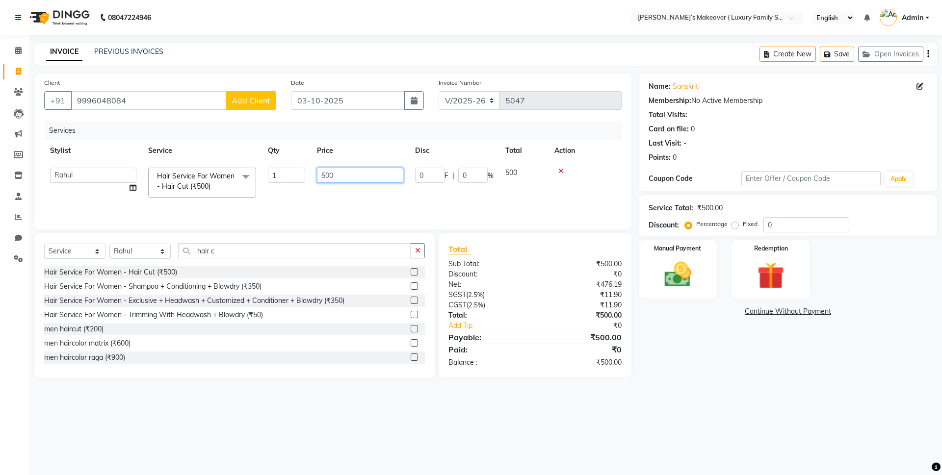
click at [326, 177] on input "500" at bounding box center [360, 175] width 86 height 15
type input "600"
click at [535, 349] on div "₹0" at bounding box center [582, 350] width 94 height 12
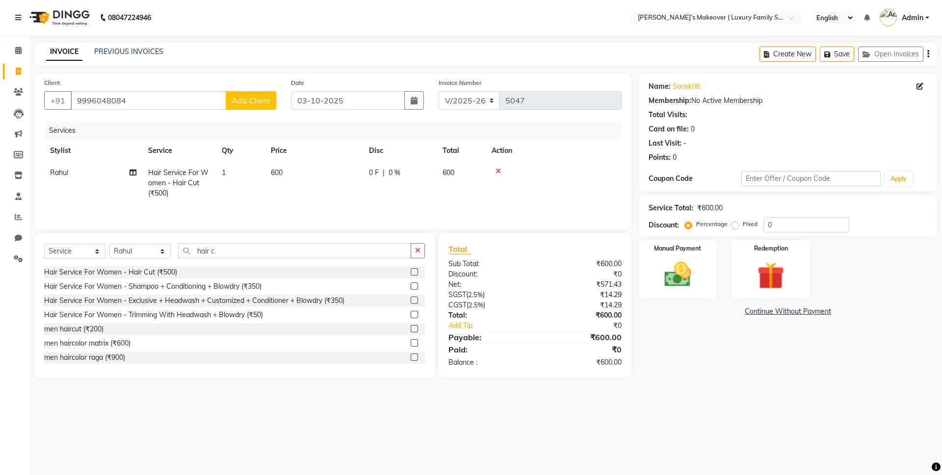
click at [928, 54] on icon "button" at bounding box center [928, 54] width 2 height 0
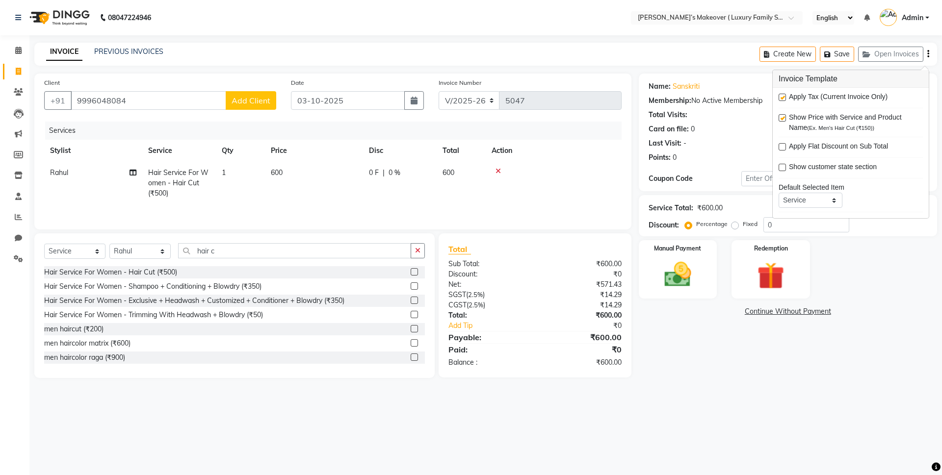
click at [782, 98] on label at bounding box center [782, 97] width 7 height 7
click at [782, 98] on input "checkbox" at bounding box center [782, 98] width 6 height 6
checkbox input "false"
click at [688, 287] on img at bounding box center [678, 275] width 46 height 32
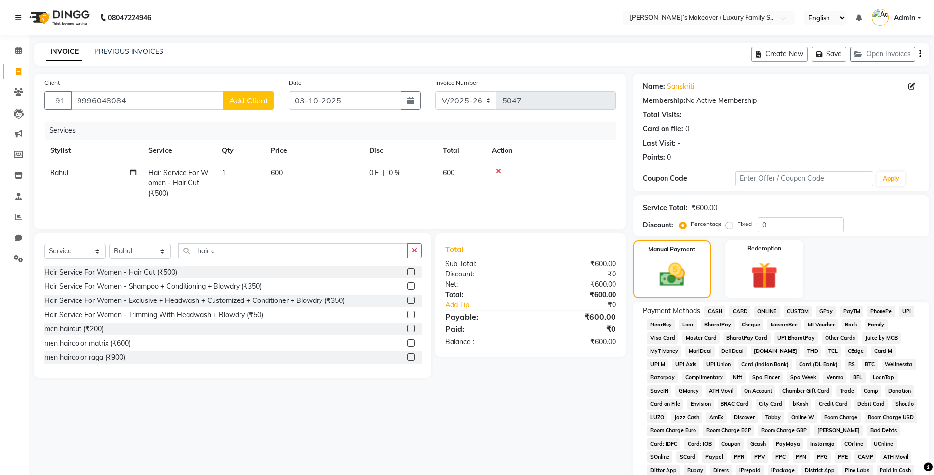
click at [760, 311] on span "ONLINE" at bounding box center [767, 311] width 26 height 11
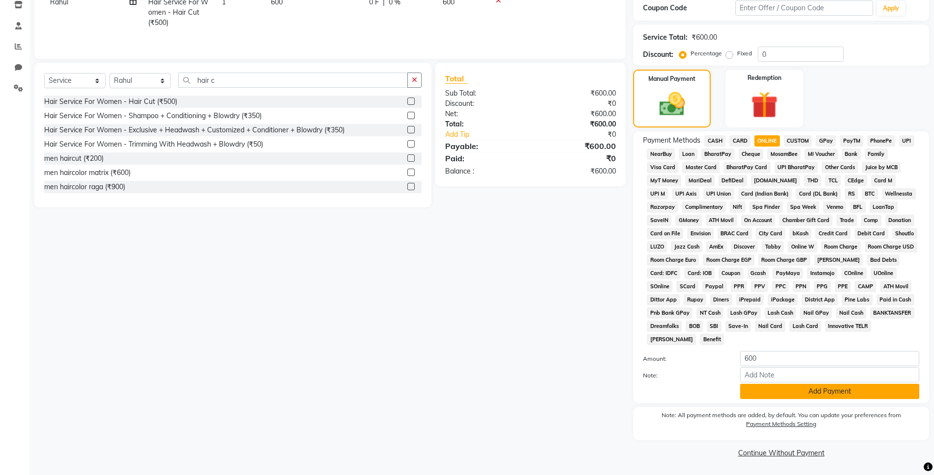
click at [798, 389] on button "Add Payment" at bounding box center [829, 391] width 179 height 15
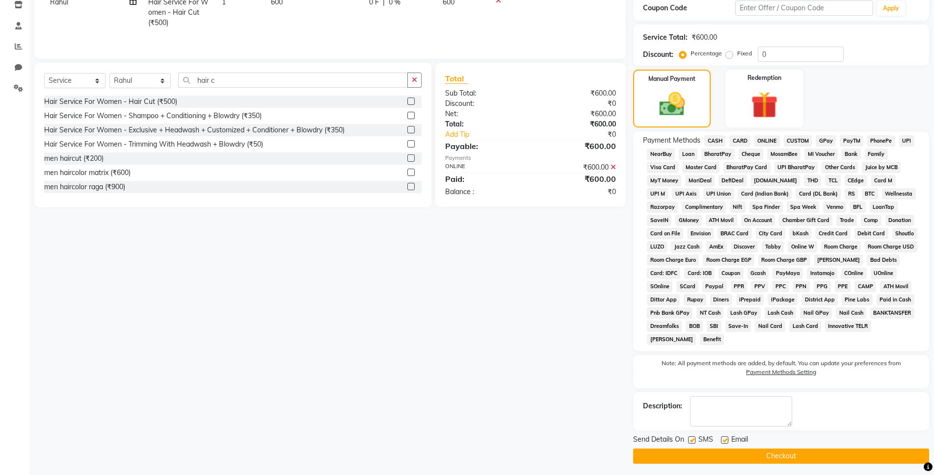
click at [806, 451] on button "Checkout" at bounding box center [781, 456] width 296 height 15
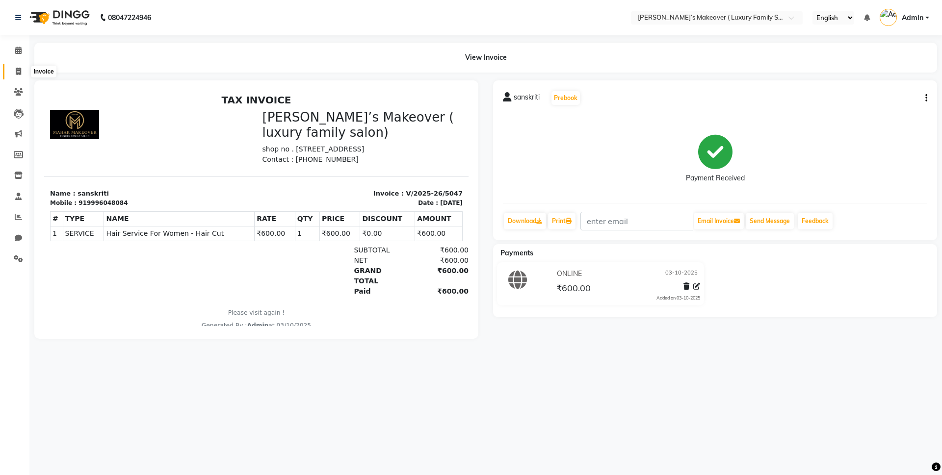
click at [20, 73] on icon at bounding box center [18, 71] width 5 height 7
select select "service"
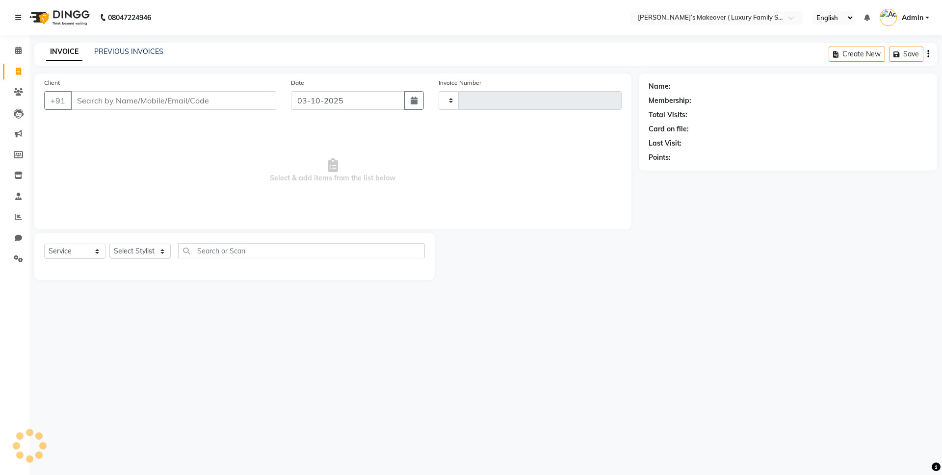
type input "5048"
select select "7777"
click at [143, 98] on input "Client" at bounding box center [174, 100] width 206 height 19
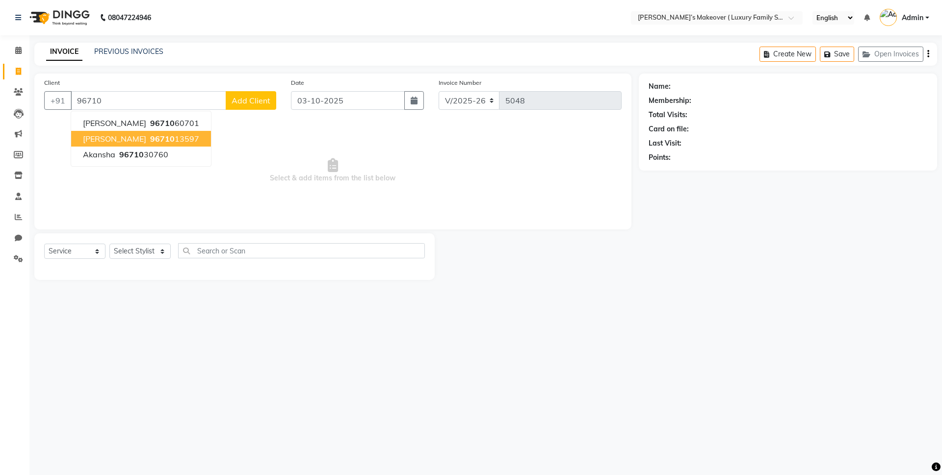
click at [150, 140] on span "96710" at bounding box center [162, 139] width 25 height 10
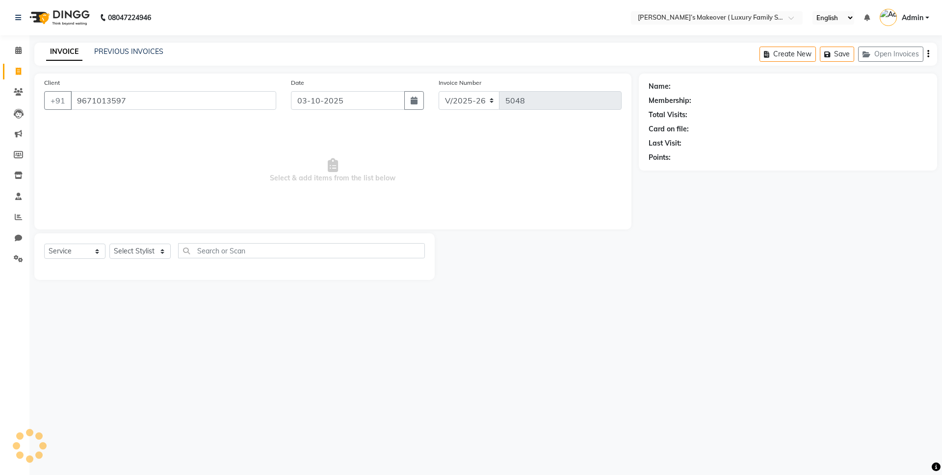
type input "9671013597"
click at [60, 249] on select "Select Service Product Membership Package Voucher Prepaid Gift Card" at bounding box center [74, 251] width 61 height 15
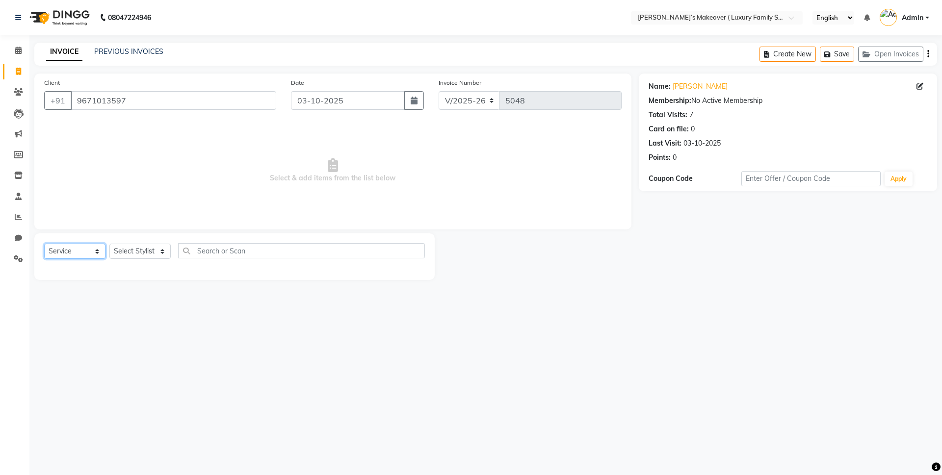
click at [44, 244] on select "Select Service Product Membership Package Voucher Prepaid Gift Card" at bounding box center [74, 251] width 61 height 15
click at [146, 243] on div "Select Service Product Membership Package Voucher Prepaid Gift Card Select Styl…" at bounding box center [234, 254] width 381 height 23
drag, startPoint x: 146, startPoint y: 253, endPoint x: 146, endPoint y: 258, distance: 5.4
click at [146, 253] on select "Select Stylist [PERSON_NAME] [PERSON_NAME] [PERSON_NAME] [PERSON_NAME] Bhoomi […" at bounding box center [139, 251] width 61 height 15
select select "69495"
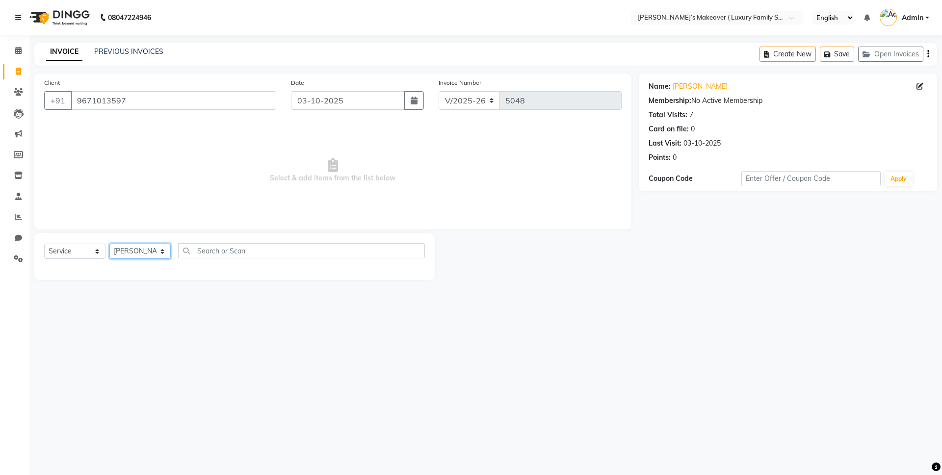
click at [109, 244] on select "Select Stylist [PERSON_NAME] [PERSON_NAME] [PERSON_NAME] [PERSON_NAME] Bhoomi […" at bounding box center [139, 251] width 61 height 15
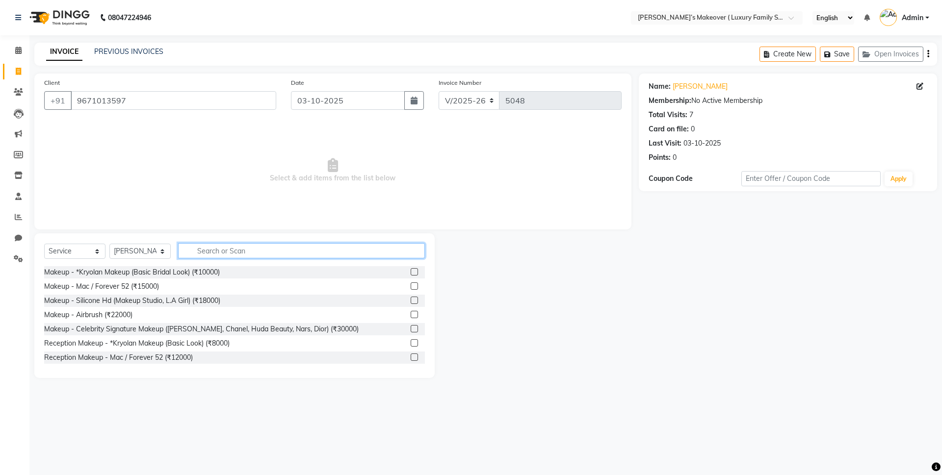
click at [260, 254] on input "text" at bounding box center [301, 250] width 247 height 15
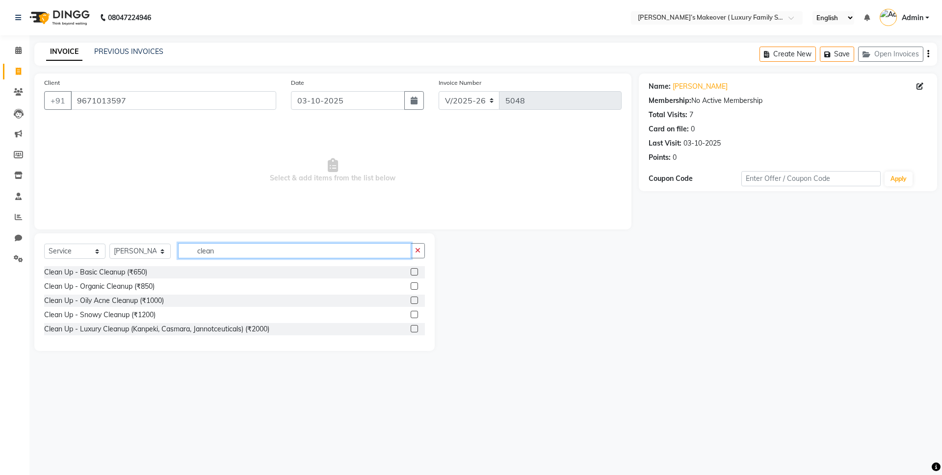
type input "clean"
click at [416, 329] on label at bounding box center [414, 328] width 7 height 7
click at [416, 329] on input "checkbox" at bounding box center [414, 329] width 6 height 6
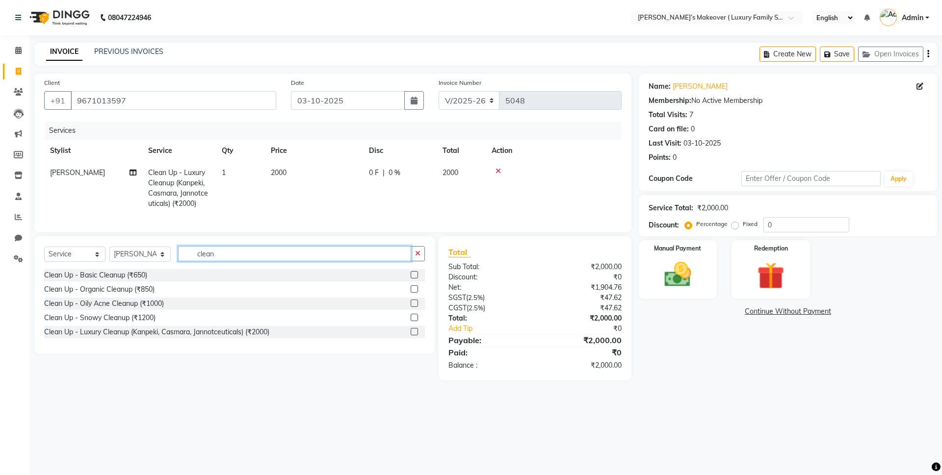
click at [339, 261] on input "clean" at bounding box center [294, 253] width 233 height 15
checkbox input "false"
type input "c"
type input "threa"
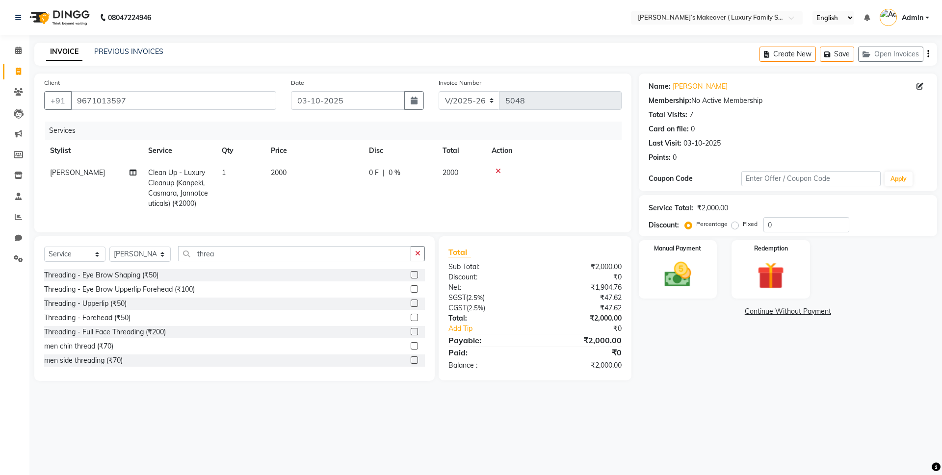
click at [411, 293] on label at bounding box center [414, 289] width 7 height 7
click at [411, 293] on input "checkbox" at bounding box center [414, 289] width 6 height 6
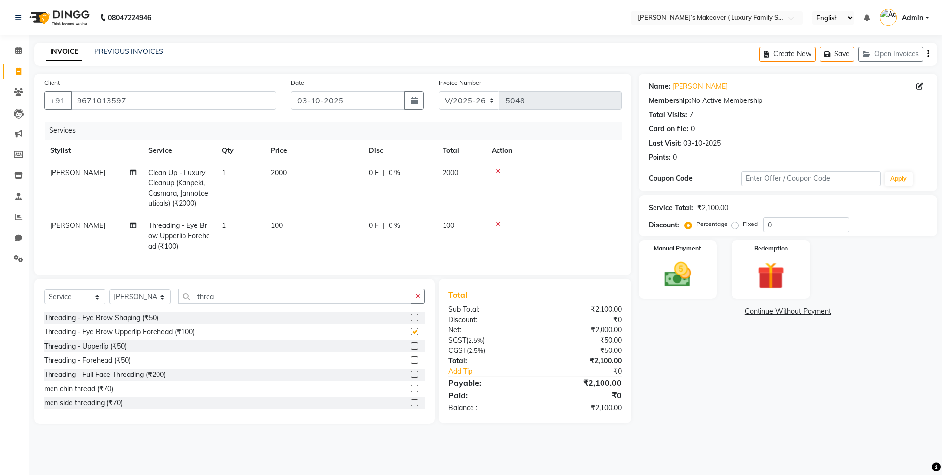
checkbox input "false"
click at [928, 54] on icon "button" at bounding box center [928, 54] width 2 height 0
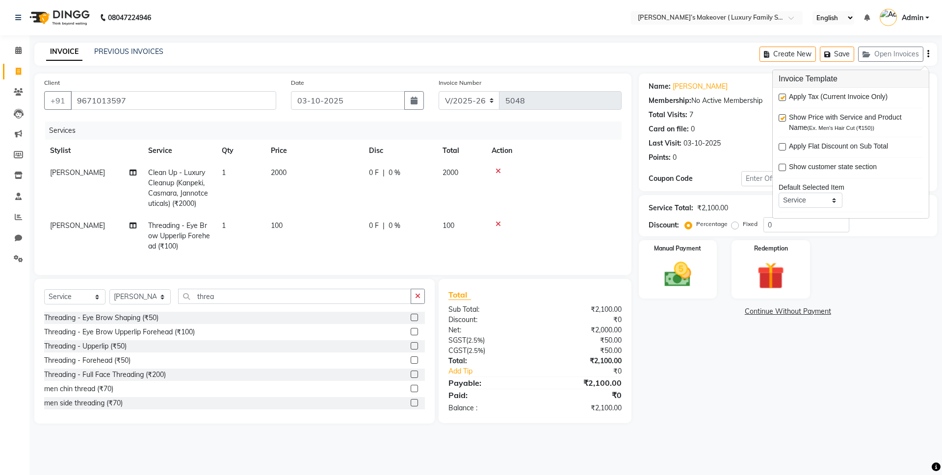
click at [783, 94] on label at bounding box center [782, 97] width 7 height 7
click at [783, 95] on input "checkbox" at bounding box center [782, 98] width 6 height 6
checkbox input "false"
click at [671, 269] on img at bounding box center [678, 275] width 46 height 32
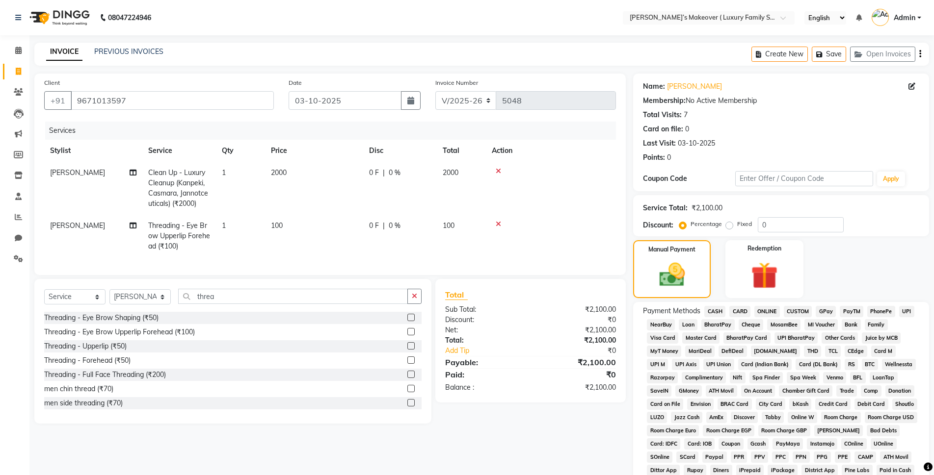
click at [722, 312] on span "CASH" at bounding box center [714, 311] width 21 height 11
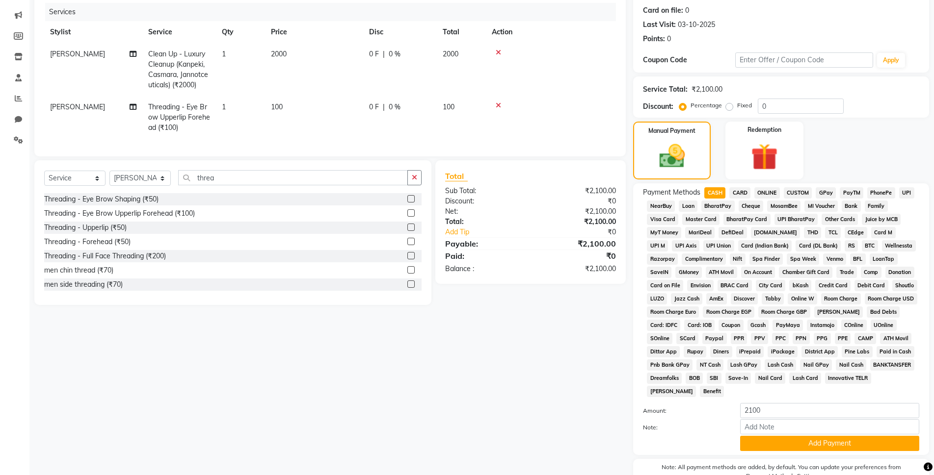
scroll to position [171, 0]
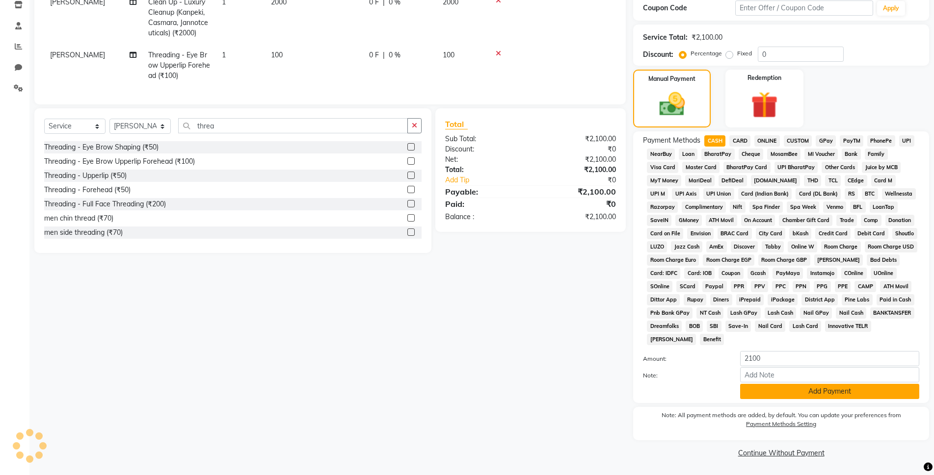
click at [781, 394] on button "Add Payment" at bounding box center [829, 391] width 179 height 15
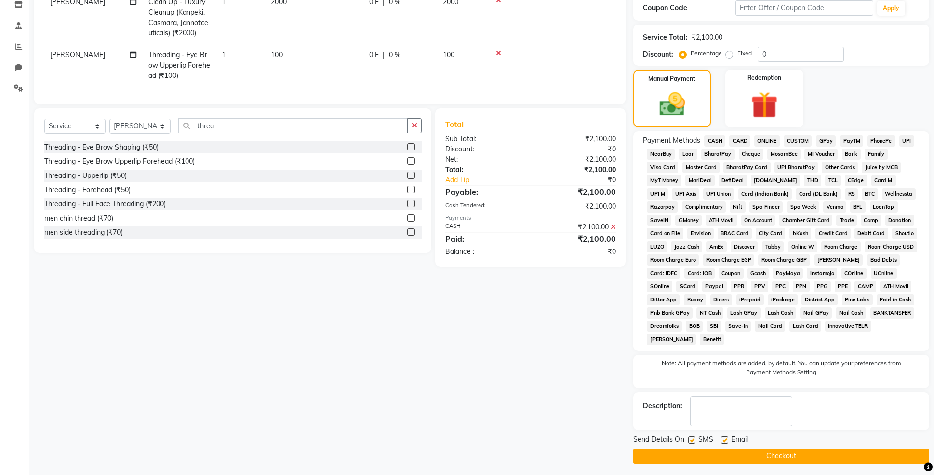
click at [744, 451] on button "Checkout" at bounding box center [781, 456] width 296 height 15
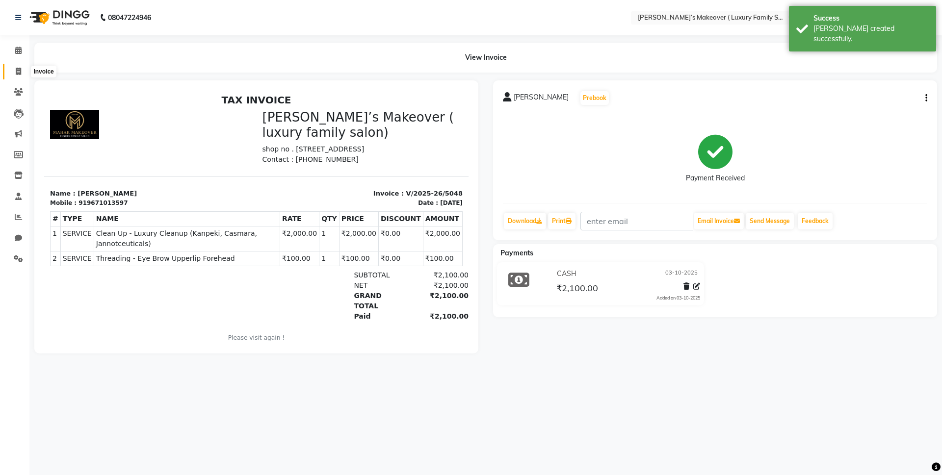
click at [24, 68] on span at bounding box center [18, 71] width 17 height 11
select select "service"
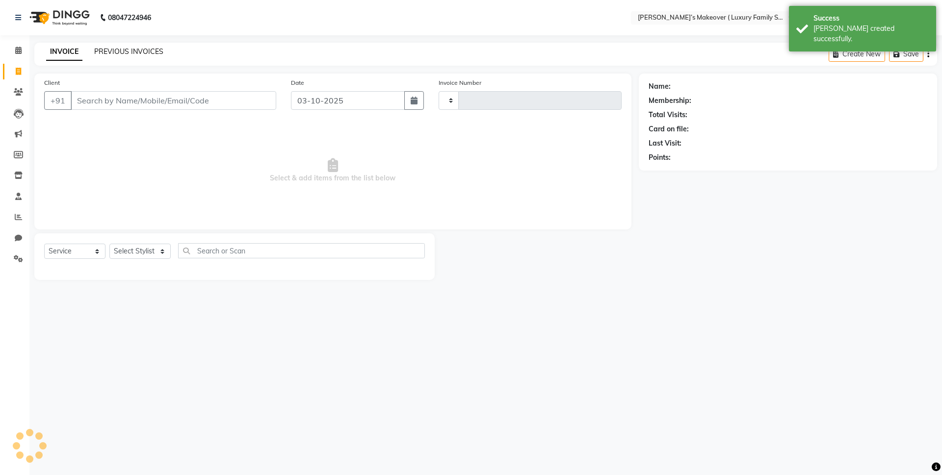
type input "5049"
select select "7777"
click at [135, 47] on link "PREVIOUS INVOICES" at bounding box center [128, 51] width 69 height 9
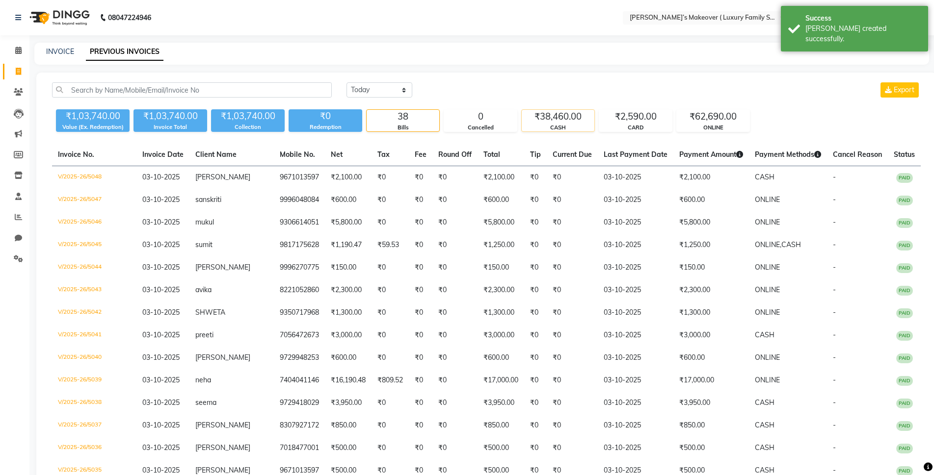
click at [583, 126] on div "CASH" at bounding box center [557, 128] width 73 height 8
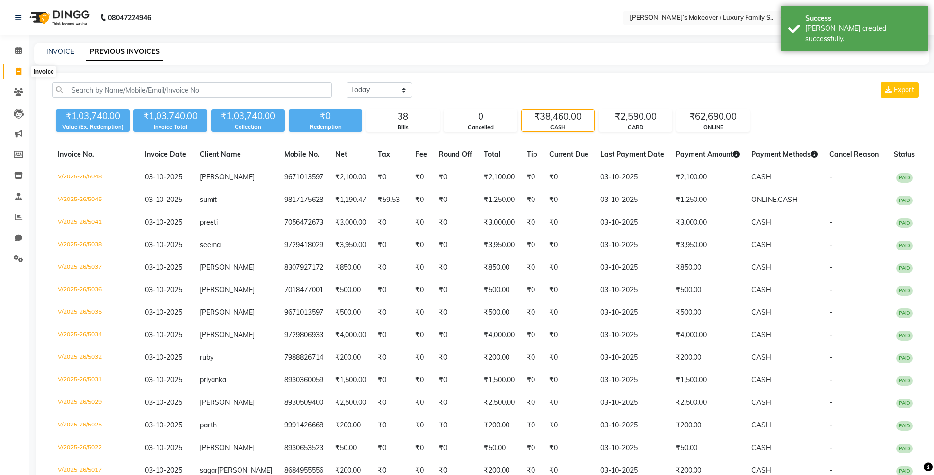
click at [14, 72] on span at bounding box center [18, 71] width 17 height 11
select select "service"
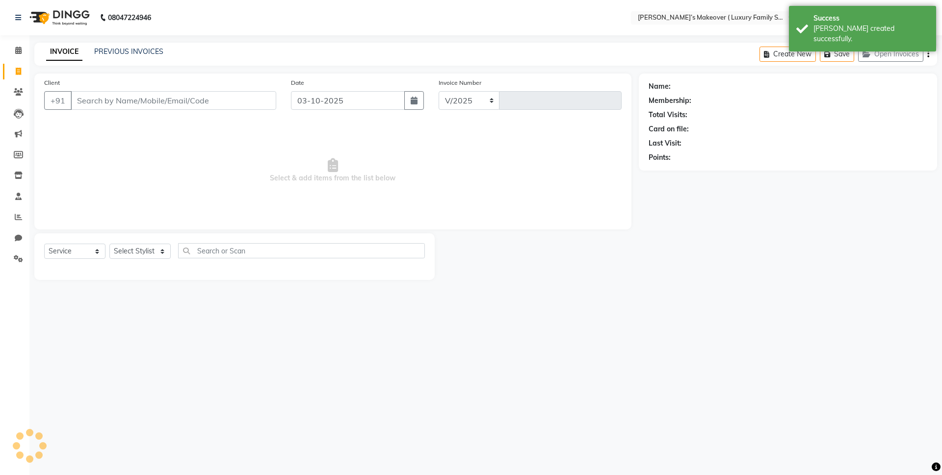
select select "7777"
type input "5049"
click at [136, 103] on input "Client" at bounding box center [174, 100] width 206 height 19
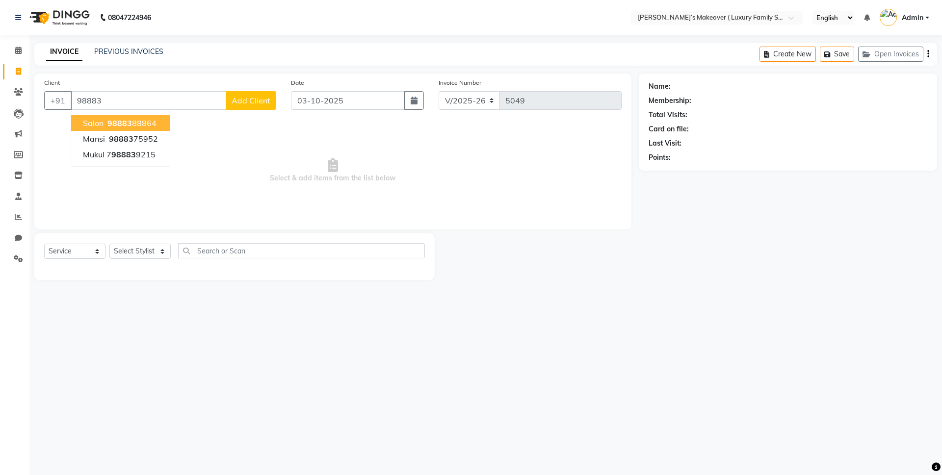
click at [128, 119] on span "98883" at bounding box center [119, 123] width 25 height 10
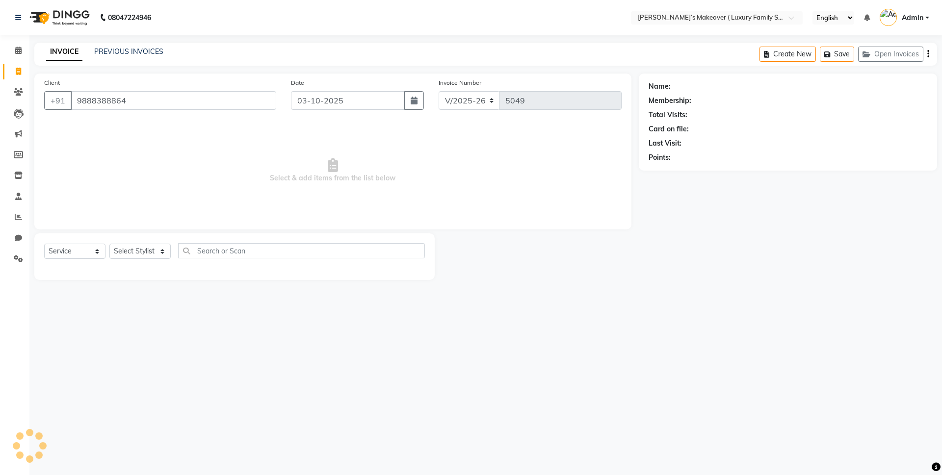
type input "9888388864"
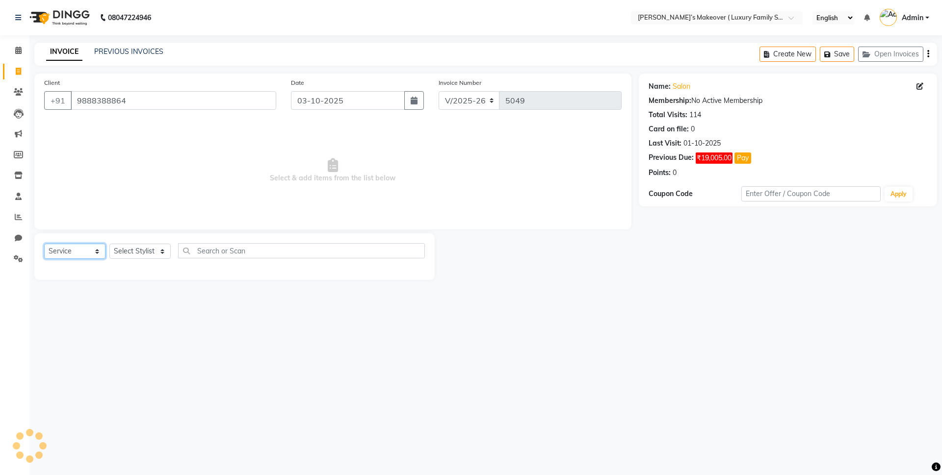
click at [91, 251] on select "Select Service Product Membership Package Voucher Prepaid Gift Card" at bounding box center [74, 251] width 61 height 15
click at [44, 244] on select "Select Service Product Membership Package Voucher Prepaid Gift Card" at bounding box center [74, 251] width 61 height 15
click at [126, 250] on select "Select Stylist [PERSON_NAME] [PERSON_NAME] [PERSON_NAME] [PERSON_NAME] Bhoomi […" at bounding box center [139, 251] width 61 height 15
click at [109, 244] on select "Select Stylist [PERSON_NAME] [PERSON_NAME] [PERSON_NAME] [PERSON_NAME] Bhoomi […" at bounding box center [139, 251] width 61 height 15
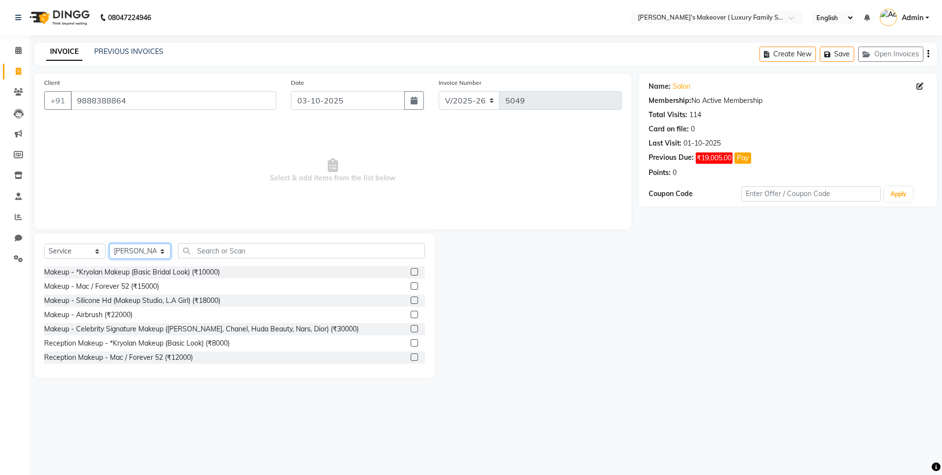
click at [147, 252] on select "Select Stylist [PERSON_NAME] [PERSON_NAME] [PERSON_NAME] [PERSON_NAME] Bhoomi […" at bounding box center [139, 251] width 61 height 15
click at [109, 244] on select "Select Stylist [PERSON_NAME] [PERSON_NAME] [PERSON_NAME] [PERSON_NAME] Bhoomi […" at bounding box center [139, 251] width 61 height 15
click at [140, 249] on div "Select Service Product Membership Package Voucher Prepaid Gift Card Select Styl…" at bounding box center [234, 306] width 400 height 145
click at [135, 258] on select "Select Stylist [PERSON_NAME] [PERSON_NAME] [PERSON_NAME] [PERSON_NAME] Bhoomi […" at bounding box center [139, 251] width 61 height 15
select select "69507"
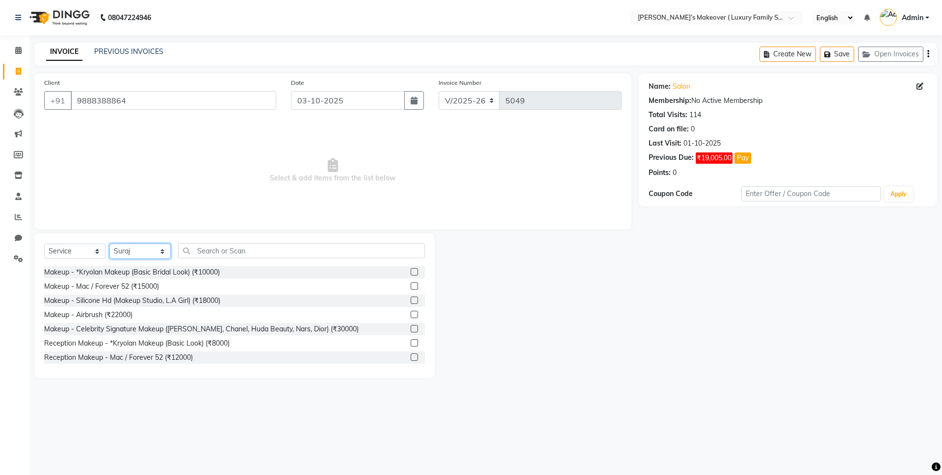
click at [109, 244] on select "Select Stylist [PERSON_NAME] [PERSON_NAME] [PERSON_NAME] [PERSON_NAME] Bhoomi […" at bounding box center [139, 251] width 61 height 15
click at [234, 257] on input "text" at bounding box center [301, 250] width 247 height 15
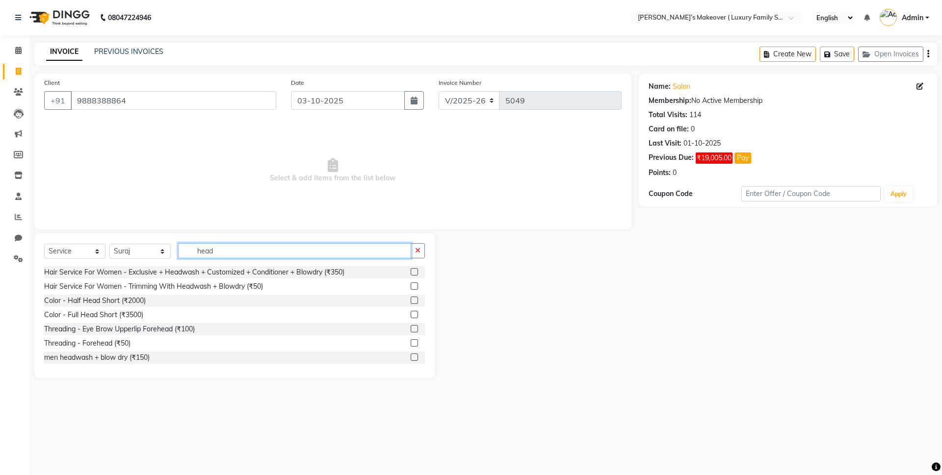
type input "head"
click at [411, 273] on label at bounding box center [414, 271] width 7 height 7
click at [411, 273] on input "checkbox" at bounding box center [414, 272] width 6 height 6
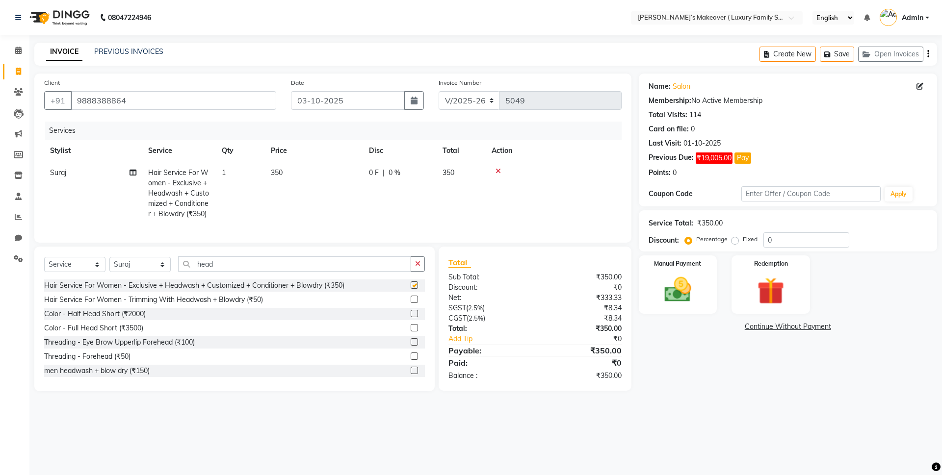
checkbox input "false"
click at [743, 242] on label "Fixed" at bounding box center [750, 239] width 15 height 9
click at [736, 242] on input "Fixed" at bounding box center [736, 239] width 7 height 7
radio input "true"
click at [804, 241] on input "0" at bounding box center [806, 240] width 86 height 15
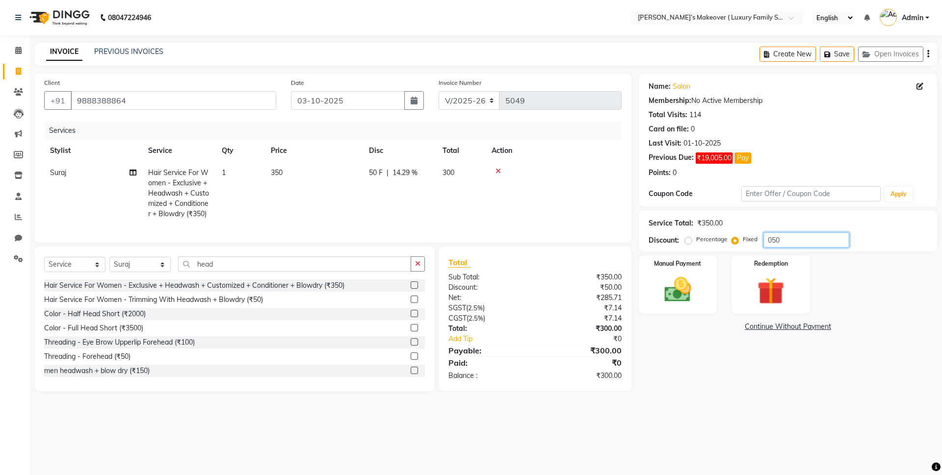
type input "050"
click at [927, 54] on icon "button" at bounding box center [928, 54] width 2 height 0
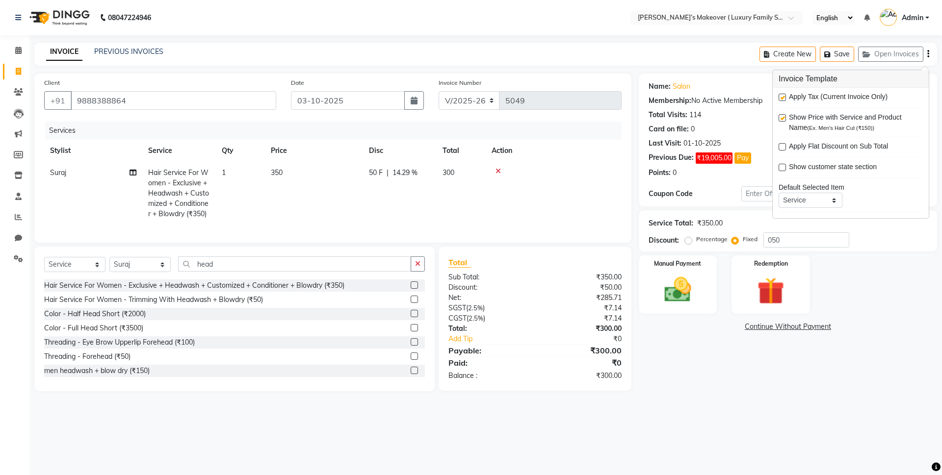
click at [784, 97] on label at bounding box center [782, 97] width 7 height 7
click at [784, 97] on input "checkbox" at bounding box center [782, 98] width 6 height 6
checkbox input "false"
click at [676, 312] on div "Manual Payment" at bounding box center [677, 285] width 81 height 60
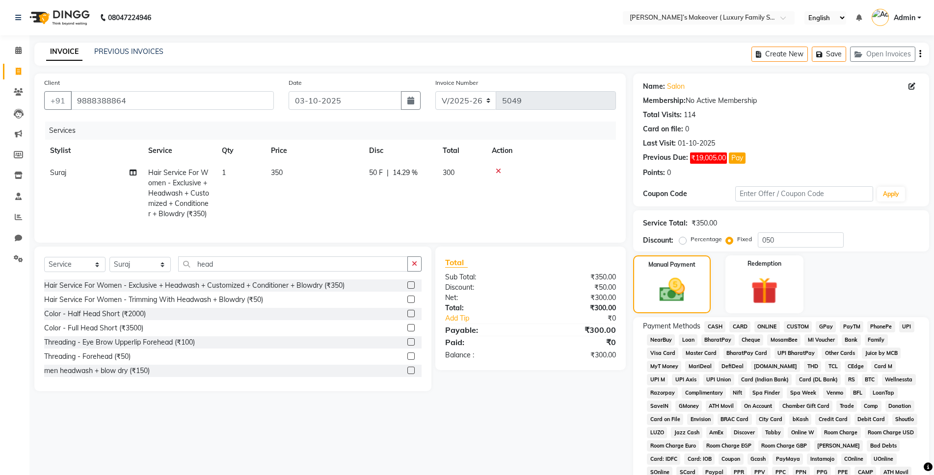
click at [709, 328] on span "CASH" at bounding box center [714, 326] width 21 height 11
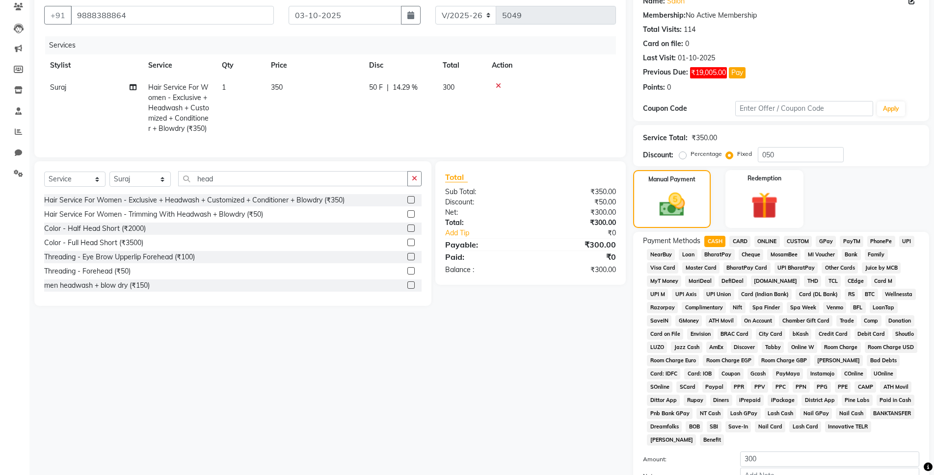
scroll to position [186, 0]
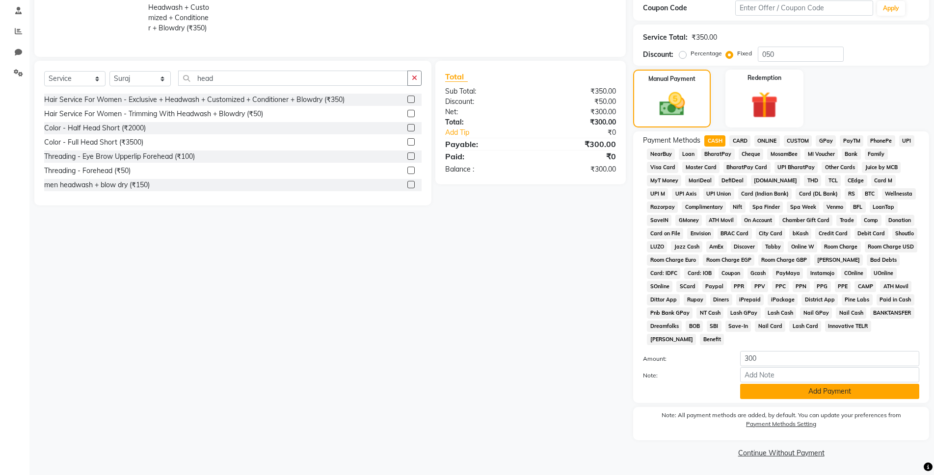
click at [791, 395] on button "Add Payment" at bounding box center [829, 391] width 179 height 15
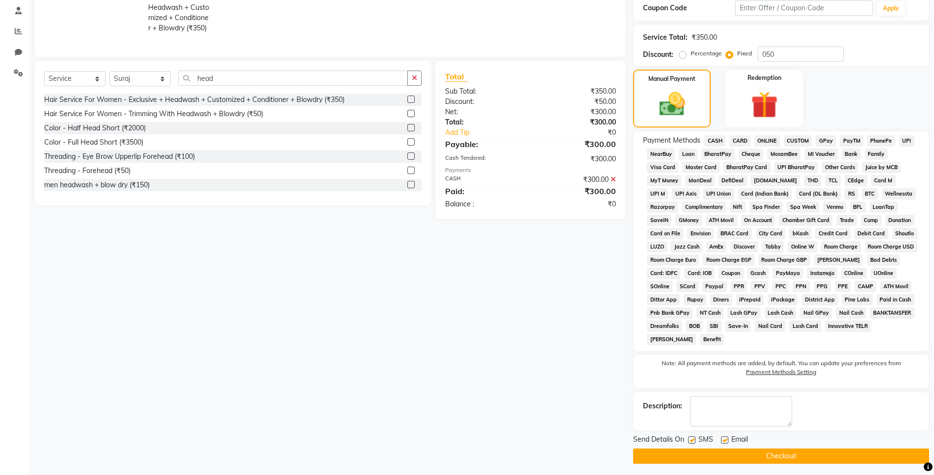
click at [761, 450] on button "Checkout" at bounding box center [781, 456] width 296 height 15
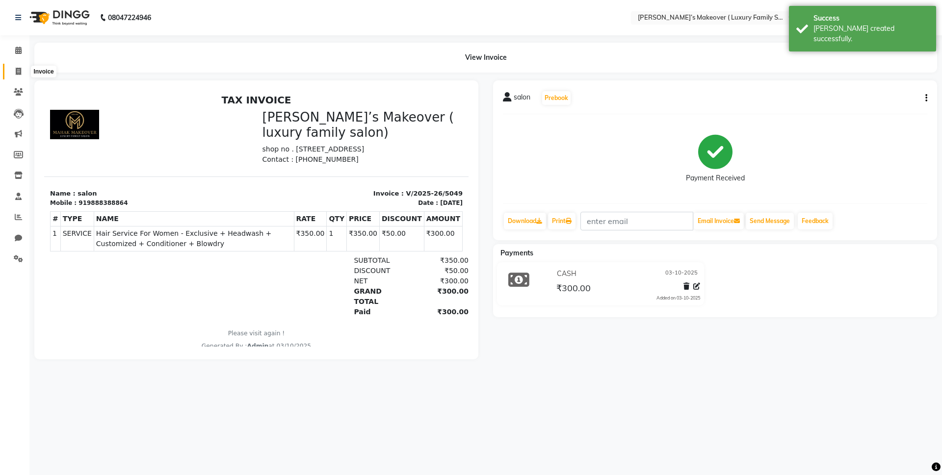
click at [14, 71] on span at bounding box center [18, 71] width 17 height 11
select select "service"
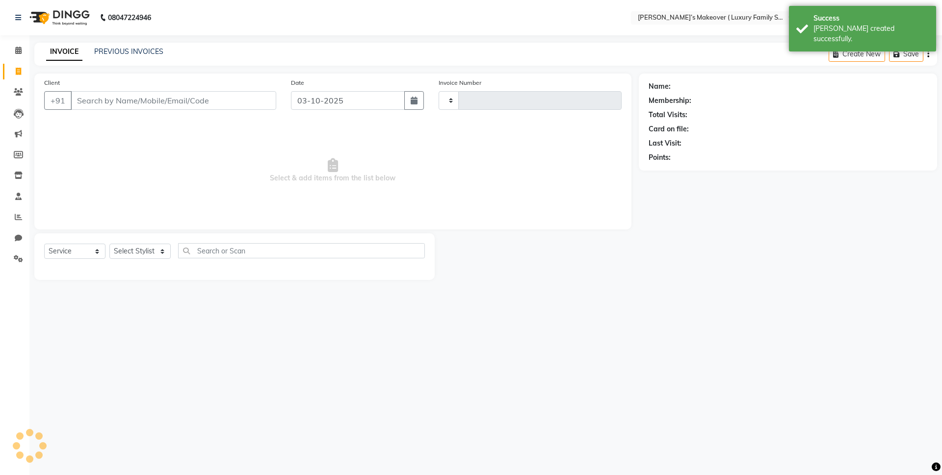
type input "5050"
select select "7777"
click at [115, 50] on link "PREVIOUS INVOICES" at bounding box center [128, 51] width 69 height 9
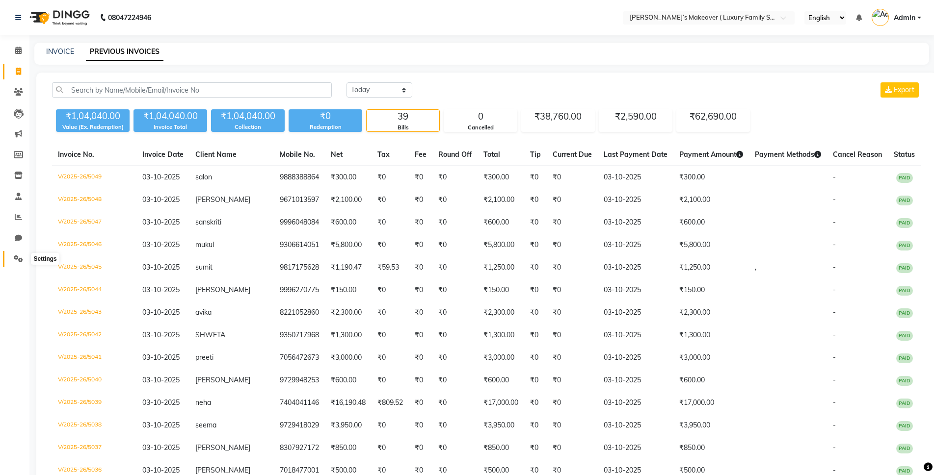
click at [20, 255] on icon at bounding box center [18, 258] width 9 height 7
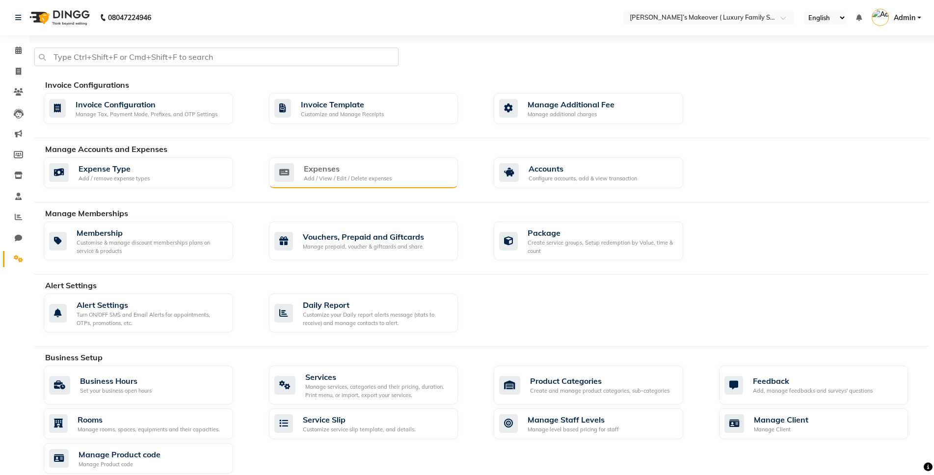
click at [319, 177] on div "Add / View / Edit / Delete expenses" at bounding box center [348, 179] width 88 height 8
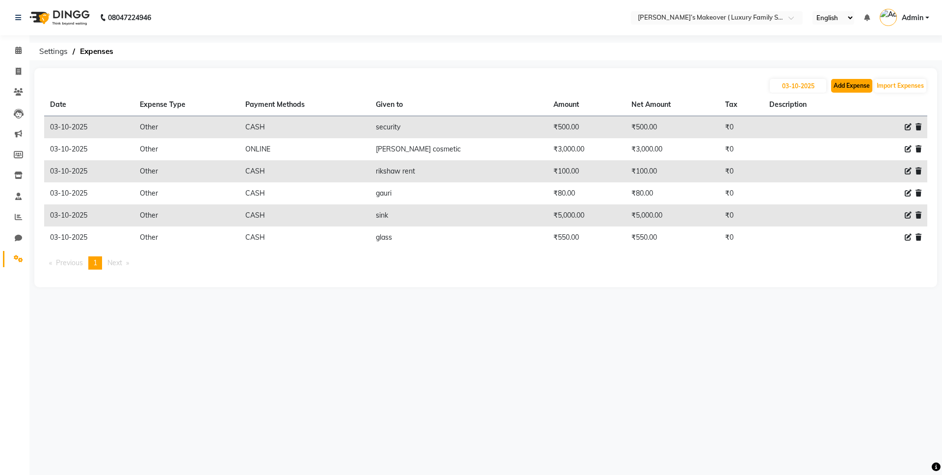
click at [842, 82] on button "Add Expense" at bounding box center [851, 86] width 41 height 14
select select "1"
select select "6920"
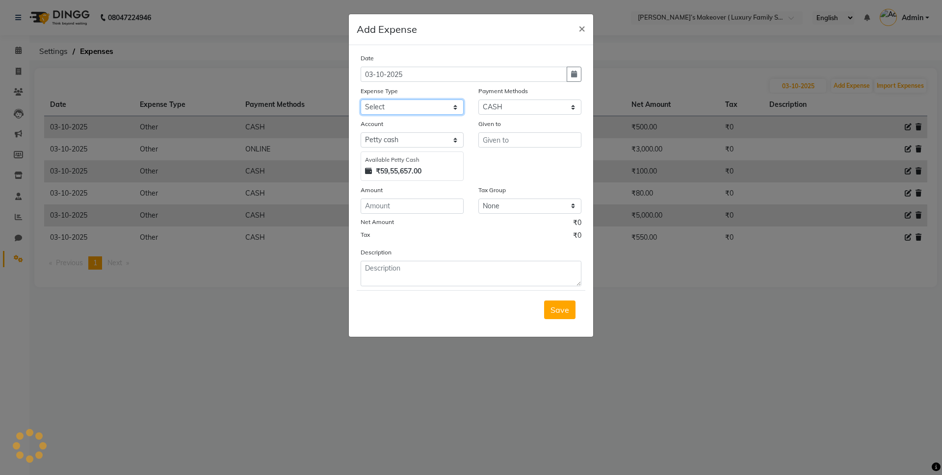
click at [429, 108] on select "Select Advance Salary Bank charges Car maintenance Cash transfer to bank Cash t…" at bounding box center [412, 107] width 103 height 15
select select "10"
click at [361, 100] on select "Select Advance Salary Bank charges Car maintenance Cash transfer to bank Cash t…" at bounding box center [412, 107] width 103 height 15
click at [517, 136] on input "text" at bounding box center [529, 139] width 103 height 15
type input "security"
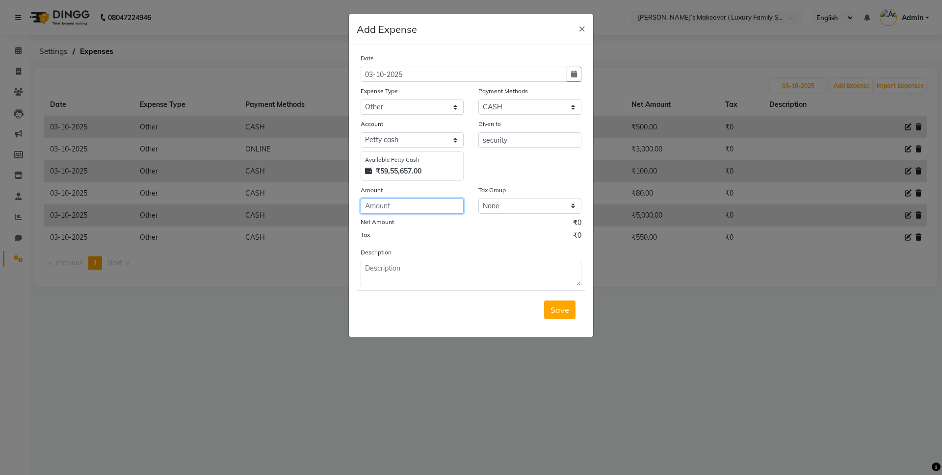
click at [429, 209] on input "number" at bounding box center [412, 206] width 103 height 15
type input "1500"
click at [567, 307] on span "Save" at bounding box center [559, 310] width 19 height 10
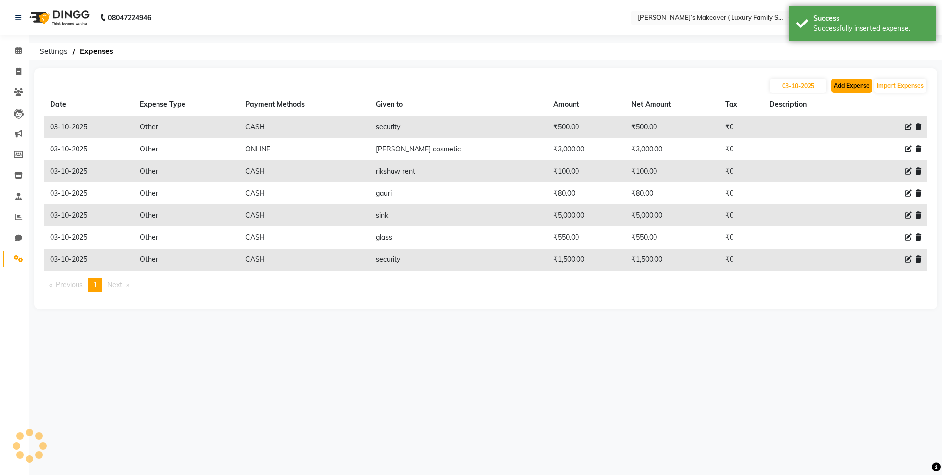
click at [861, 88] on button "Add Expense" at bounding box center [851, 86] width 41 height 14
select select "1"
select select "6920"
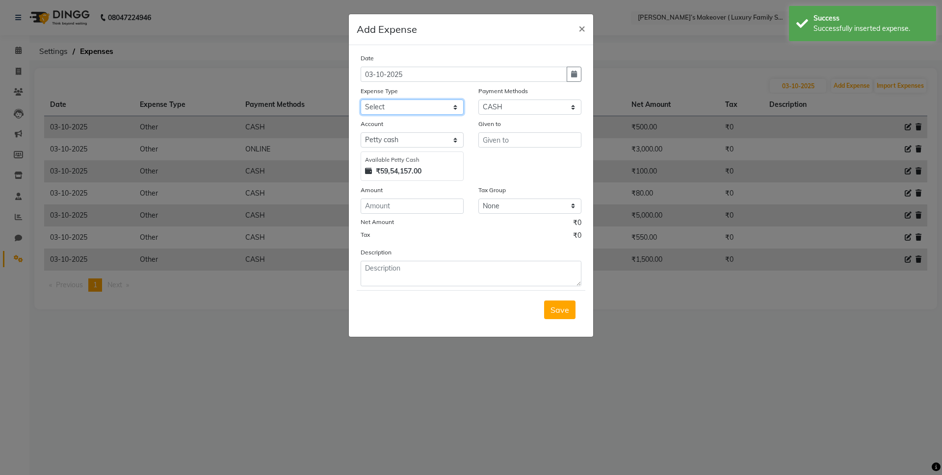
click at [372, 101] on select "Select Advance Salary Bank charges Car maintenance Cash transfer to bank Cash t…" at bounding box center [412, 107] width 103 height 15
select select "10"
click at [361, 100] on select "Select Advance Salary Bank charges Car maintenance Cash transfer to bank Cash t…" at bounding box center [412, 107] width 103 height 15
click at [507, 136] on input "text" at bounding box center [529, 139] width 103 height 15
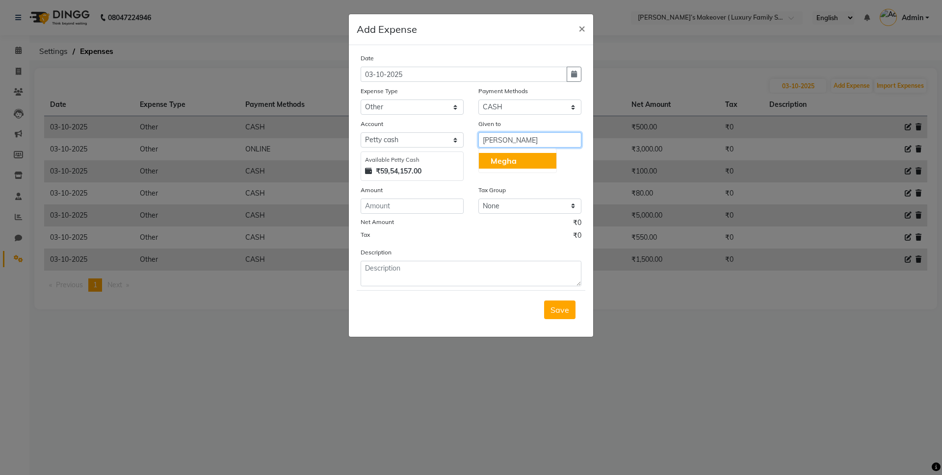
type input "[PERSON_NAME]"
click at [446, 202] on input "number" at bounding box center [412, 206] width 103 height 15
type input "50"
click at [572, 298] on div "Save" at bounding box center [471, 309] width 229 height 39
click at [567, 307] on span "Save" at bounding box center [559, 310] width 19 height 10
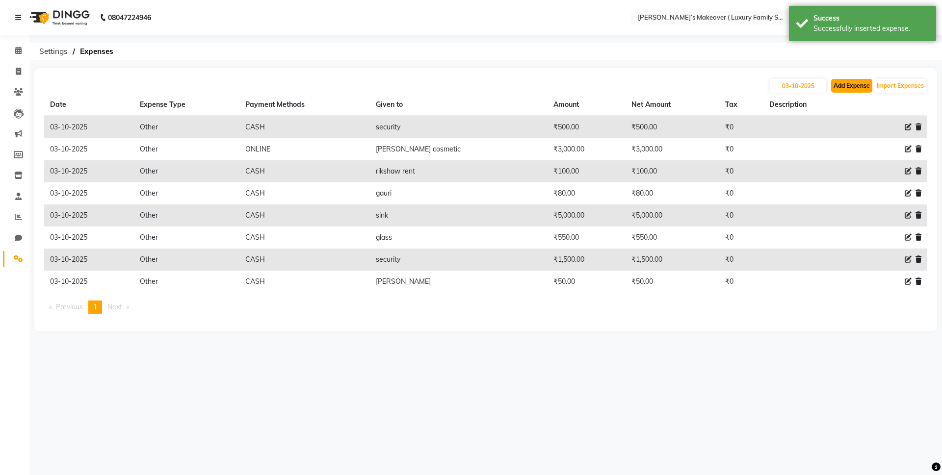
click at [841, 89] on button "Add Expense" at bounding box center [851, 86] width 41 height 14
select select "1"
select select "6920"
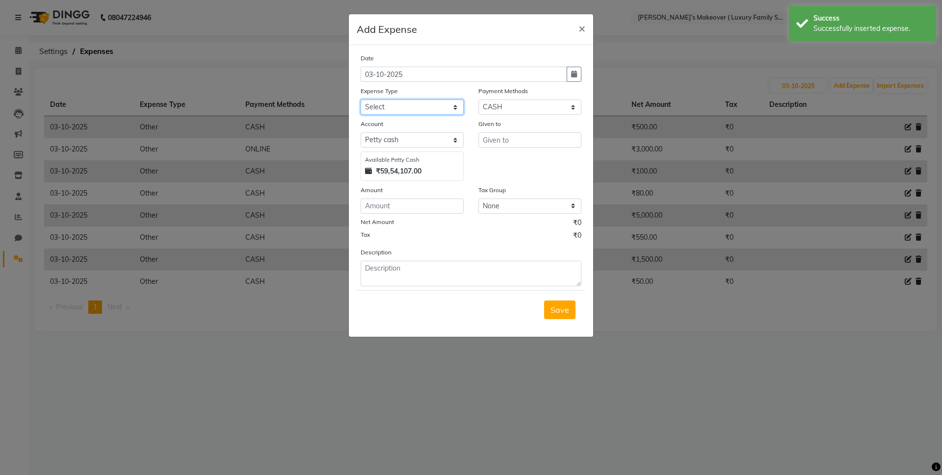
click at [406, 106] on select "Select Advance Salary Bank charges Car maintenance Cash transfer to bank Cash t…" at bounding box center [412, 107] width 103 height 15
select select "10"
click at [361, 100] on select "Select Advance Salary Bank charges Car maintenance Cash transfer to bank Cash t…" at bounding box center [412, 107] width 103 height 15
click at [512, 142] on input "text" at bounding box center [529, 139] width 103 height 15
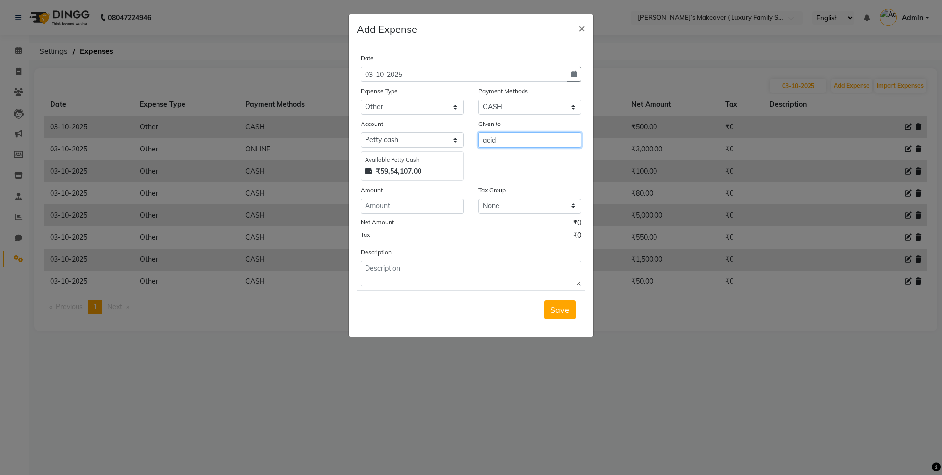
type input "acid"
click at [424, 208] on input "number" at bounding box center [412, 206] width 103 height 15
type input "35"
click at [551, 312] on span "Save" at bounding box center [559, 310] width 19 height 10
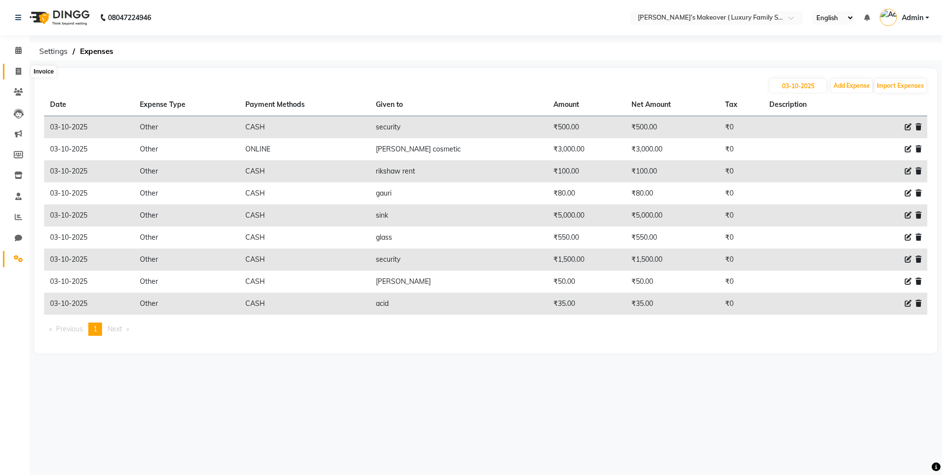
click at [23, 73] on span at bounding box center [18, 71] width 17 height 11
select select "service"
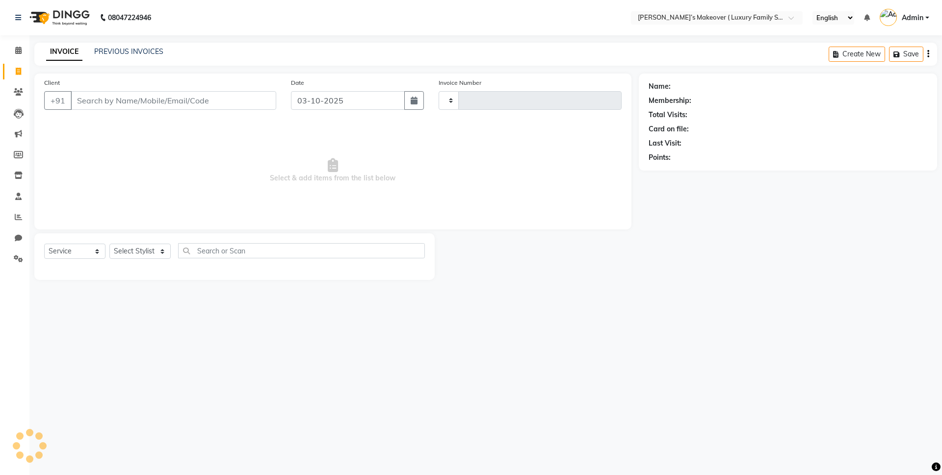
type input "5050"
click at [139, 54] on link "PREVIOUS INVOICES" at bounding box center [128, 51] width 69 height 9
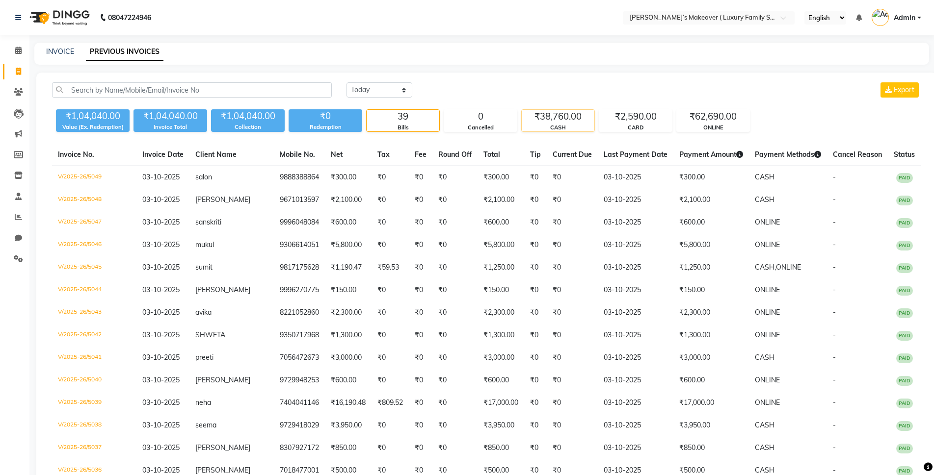
click at [568, 125] on div "CASH" at bounding box center [557, 128] width 73 height 8
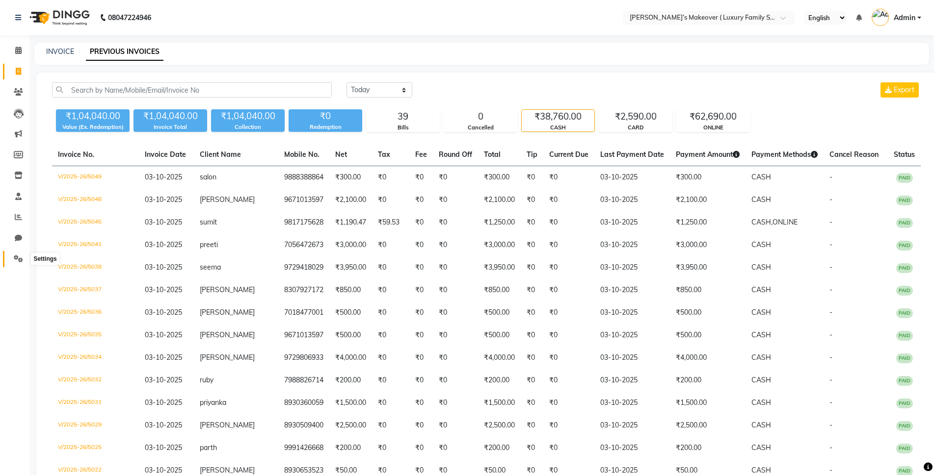
click at [13, 263] on span at bounding box center [18, 259] width 17 height 11
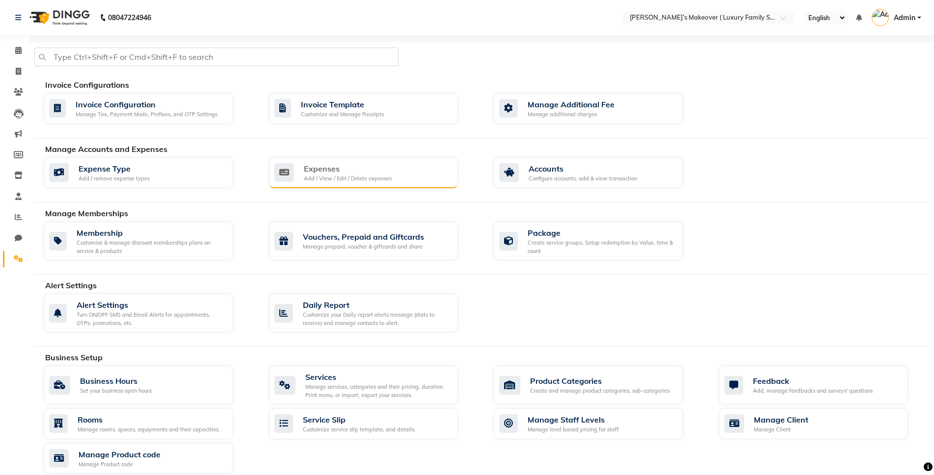
click at [315, 182] on div "Add / View / Edit / Delete expenses" at bounding box center [348, 179] width 88 height 8
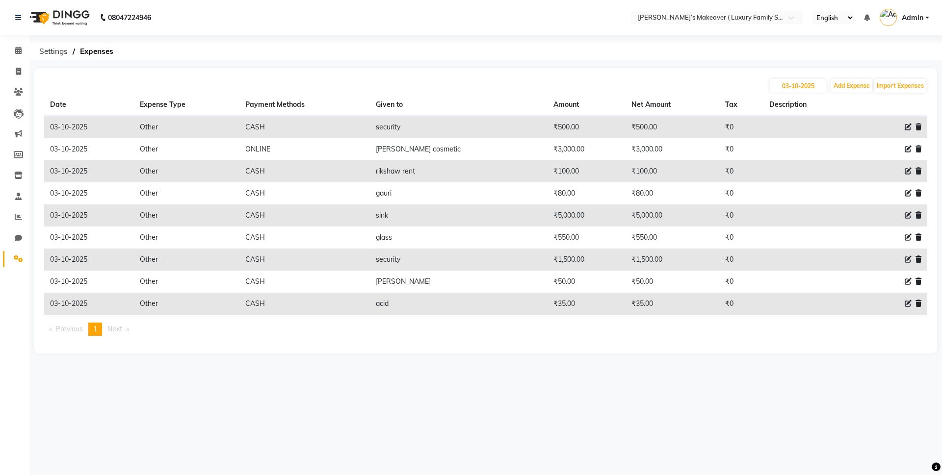
click at [906, 261] on icon at bounding box center [908, 259] width 7 height 7
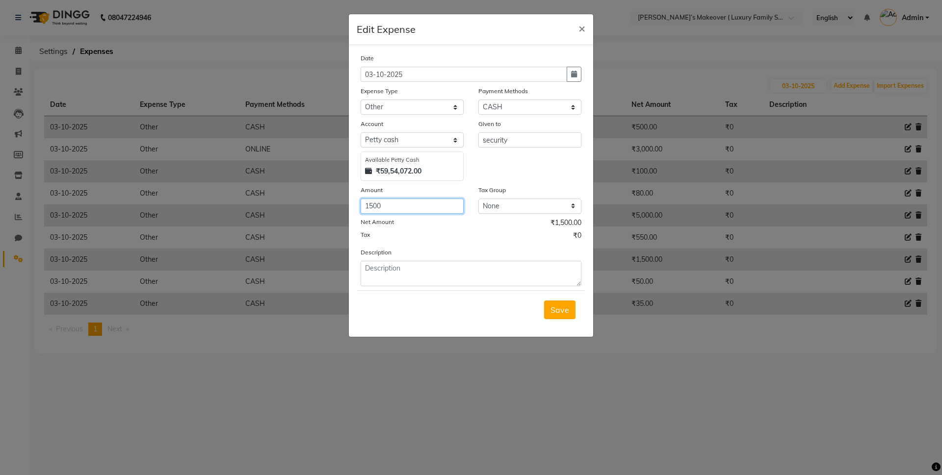
click at [373, 204] on input "1500" at bounding box center [412, 206] width 103 height 15
click at [568, 299] on div "Save" at bounding box center [471, 309] width 229 height 39
click at [564, 310] on span "Save" at bounding box center [559, 310] width 19 height 10
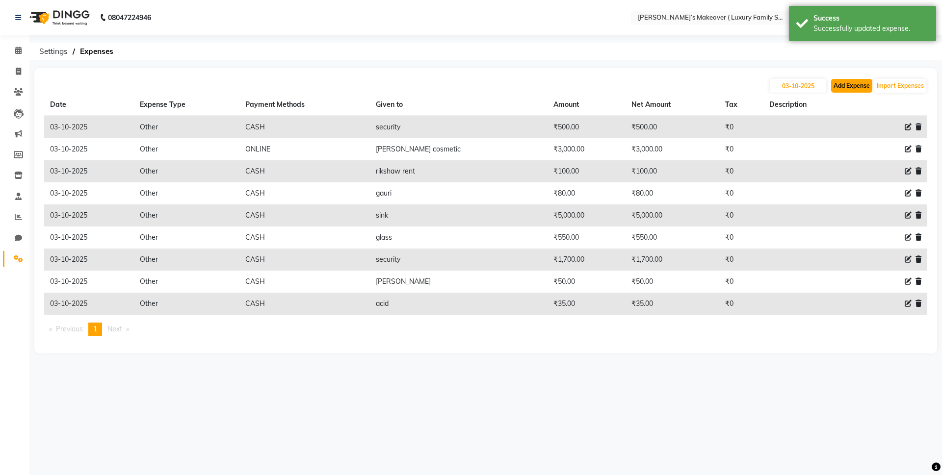
click at [850, 83] on button "Add Expense" at bounding box center [851, 86] width 41 height 14
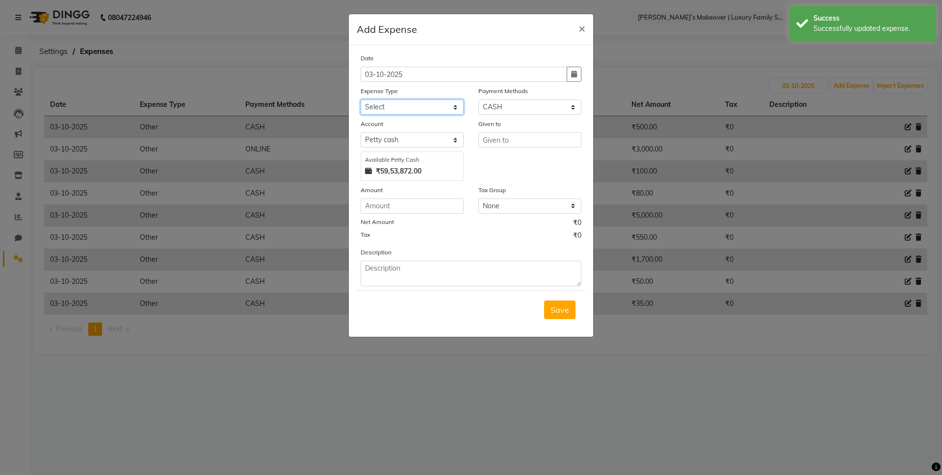
drag, startPoint x: 397, startPoint y: 103, endPoint x: 396, endPoint y: 112, distance: 9.3
click at [397, 103] on select "Select Advance Salary Bank charges Car maintenance Cash transfer to bank Cash t…" at bounding box center [412, 107] width 103 height 15
click at [361, 100] on select "Select Advance Salary Bank charges Car maintenance Cash transfer to bank Cash t…" at bounding box center [412, 107] width 103 height 15
click at [529, 146] on input "text" at bounding box center [529, 139] width 103 height 15
click at [424, 209] on input "number" at bounding box center [412, 206] width 103 height 15
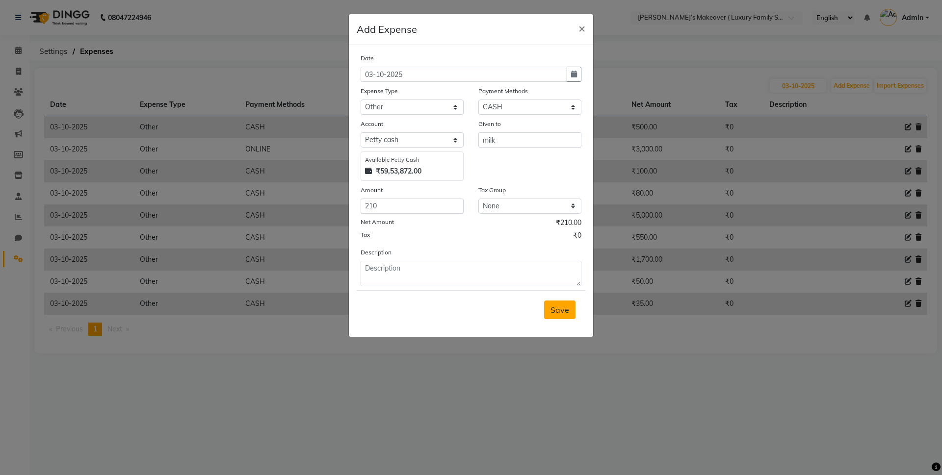
click at [570, 313] on button "Save" at bounding box center [559, 310] width 31 height 19
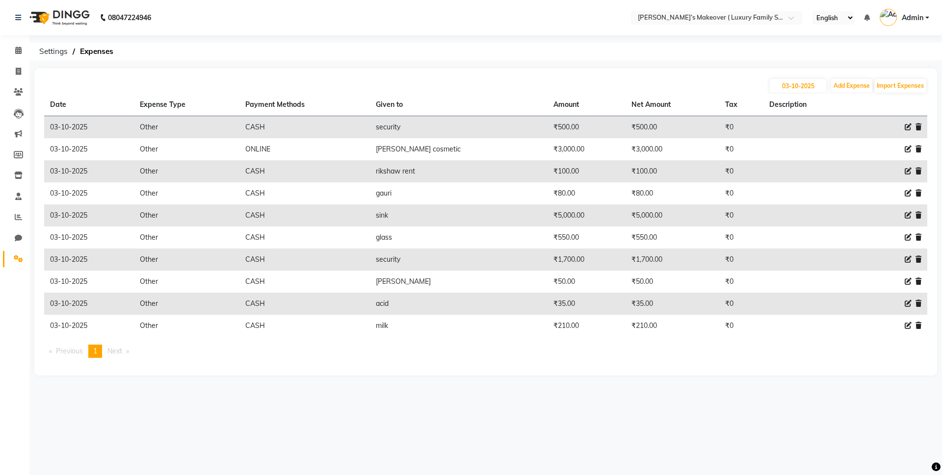
drag, startPoint x: 559, startPoint y: 305, endPoint x: 198, endPoint y: 59, distance: 436.1
click at [198, 59] on ol "Settings Expenses" at bounding box center [483, 52] width 899 height 18
click at [21, 72] on icon at bounding box center [18, 71] width 5 height 7
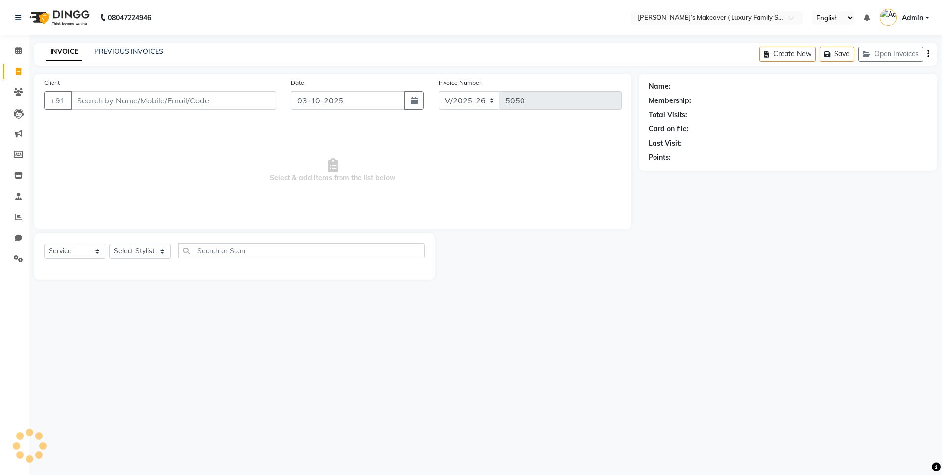
click at [133, 104] on input "Client" at bounding box center [174, 100] width 206 height 19
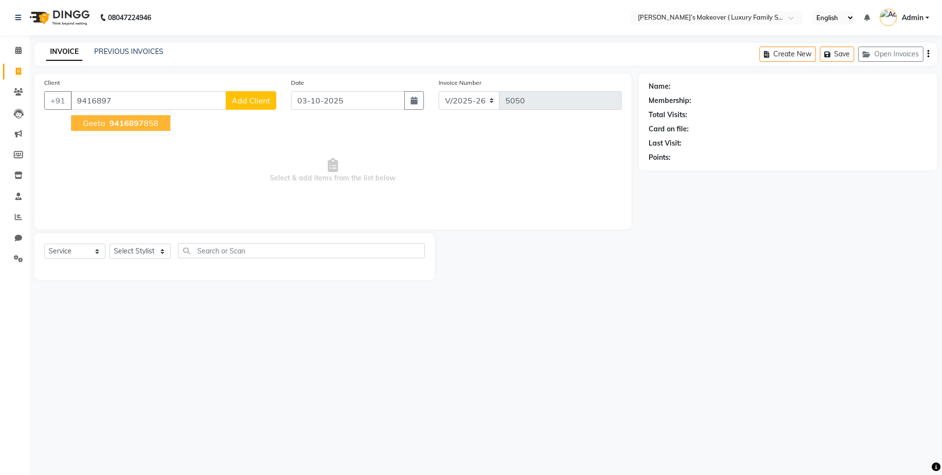
click at [132, 121] on span "9416897" at bounding box center [126, 123] width 34 height 10
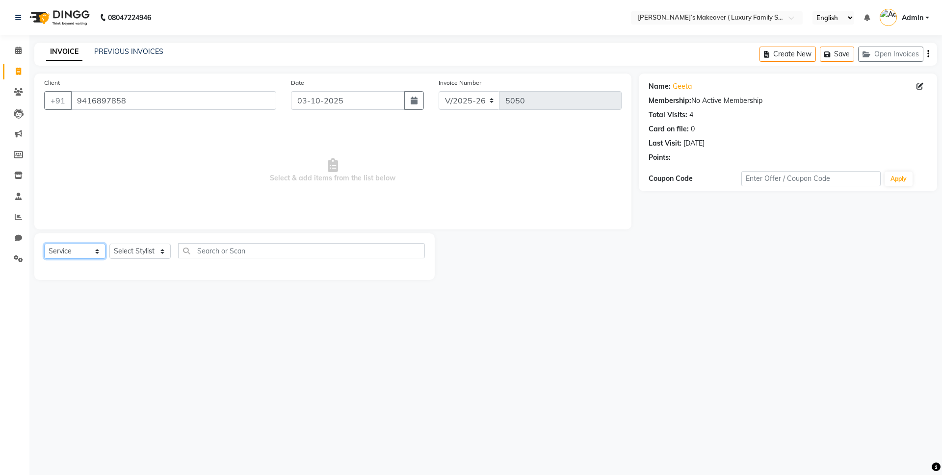
click at [68, 258] on select "Select Service Product Membership Package Voucher Prepaid Gift Card" at bounding box center [74, 251] width 61 height 15
click at [44, 244] on select "Select Service Product Membership Package Voucher Prepaid Gift Card" at bounding box center [74, 251] width 61 height 15
click at [145, 253] on select "Select Stylist [PERSON_NAME] [PERSON_NAME] [PERSON_NAME] [PERSON_NAME] Bhoomi […" at bounding box center [139, 251] width 61 height 15
click at [109, 244] on select "Select Stylist [PERSON_NAME] [PERSON_NAME] [PERSON_NAME] [PERSON_NAME] Bhoomi […" at bounding box center [139, 251] width 61 height 15
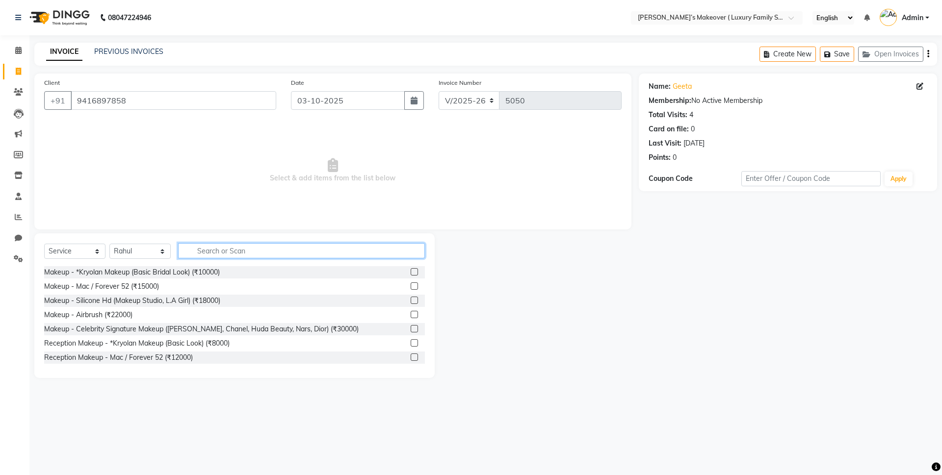
click at [225, 254] on input "text" at bounding box center [301, 250] width 247 height 15
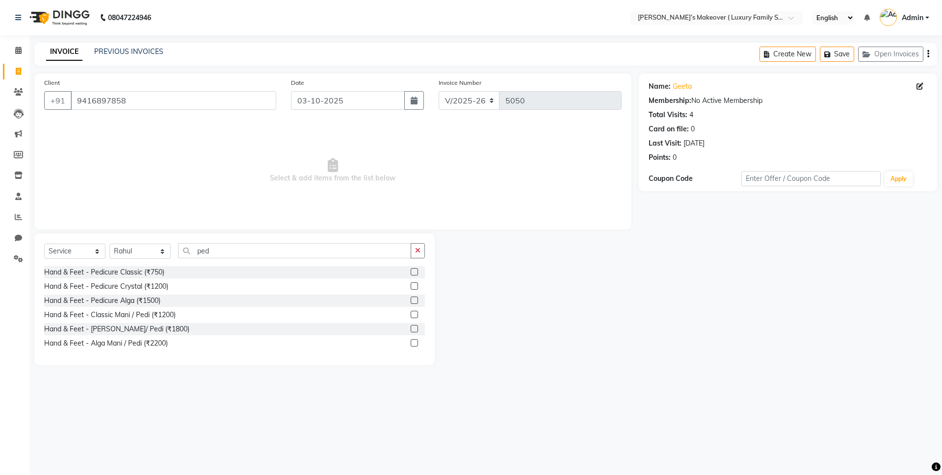
click at [415, 283] on label at bounding box center [414, 286] width 7 height 7
click at [415, 284] on input "checkbox" at bounding box center [414, 287] width 6 height 6
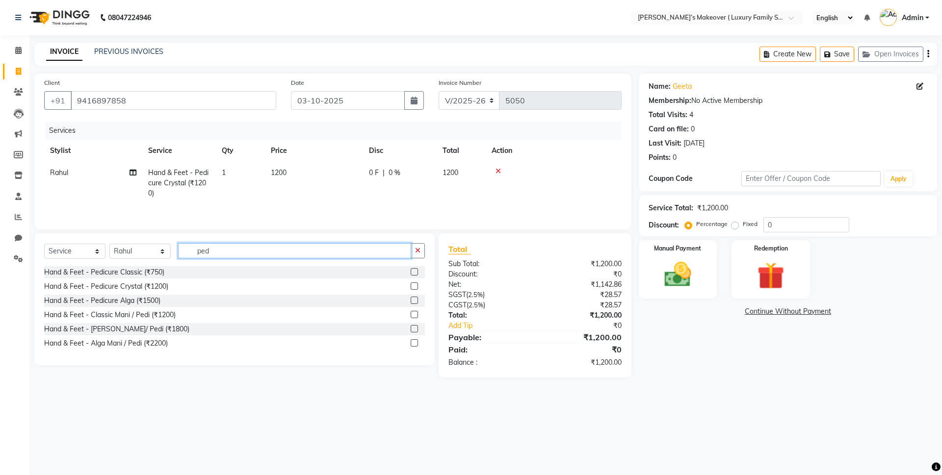
click at [381, 252] on input "ped" at bounding box center [294, 250] width 233 height 15
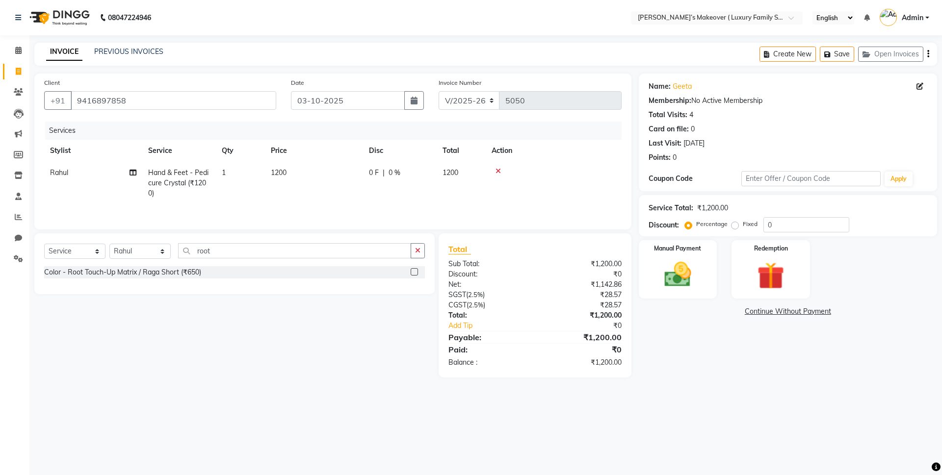
click at [412, 275] on label at bounding box center [414, 271] width 7 height 7
click at [412, 275] on input "checkbox" at bounding box center [414, 272] width 6 height 6
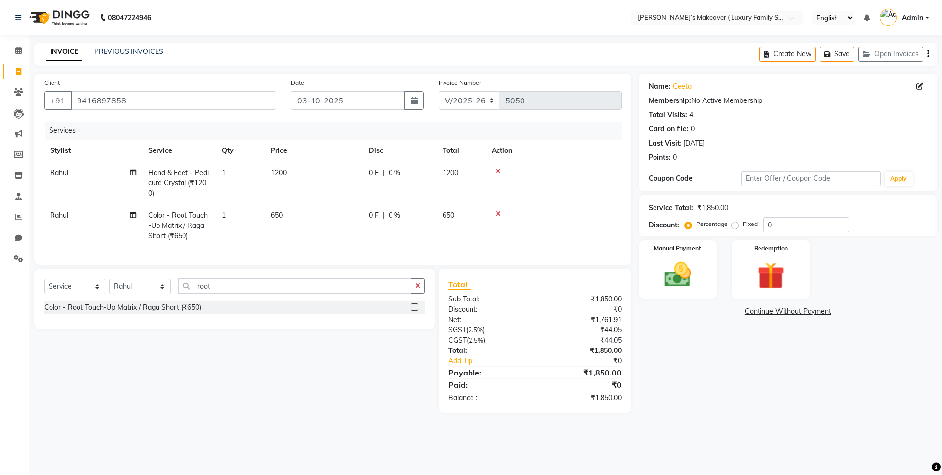
drag, startPoint x: 346, startPoint y: 225, endPoint x: 341, endPoint y: 226, distance: 5.5
click at [343, 225] on td "650" at bounding box center [314, 226] width 98 height 43
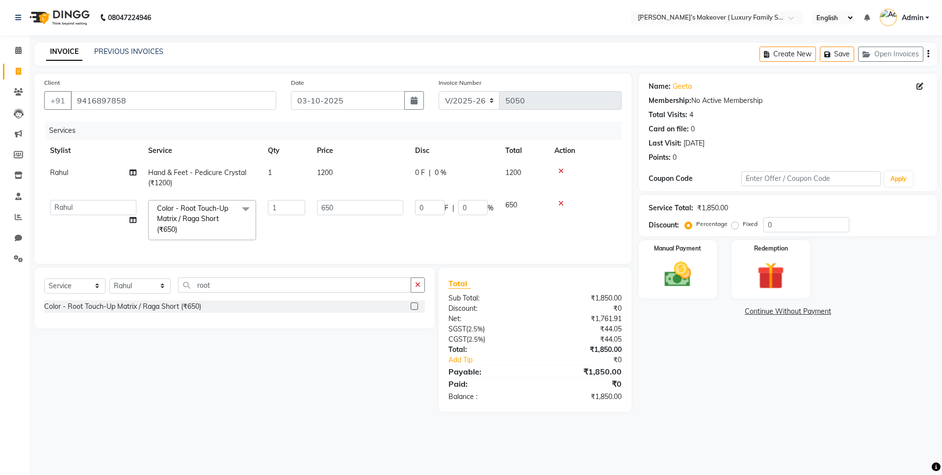
click at [355, 216] on td "650" at bounding box center [360, 220] width 98 height 52
click at [385, 203] on input "650" at bounding box center [360, 207] width 86 height 15
click at [542, 355] on div "₹1,850.00" at bounding box center [582, 350] width 94 height 10
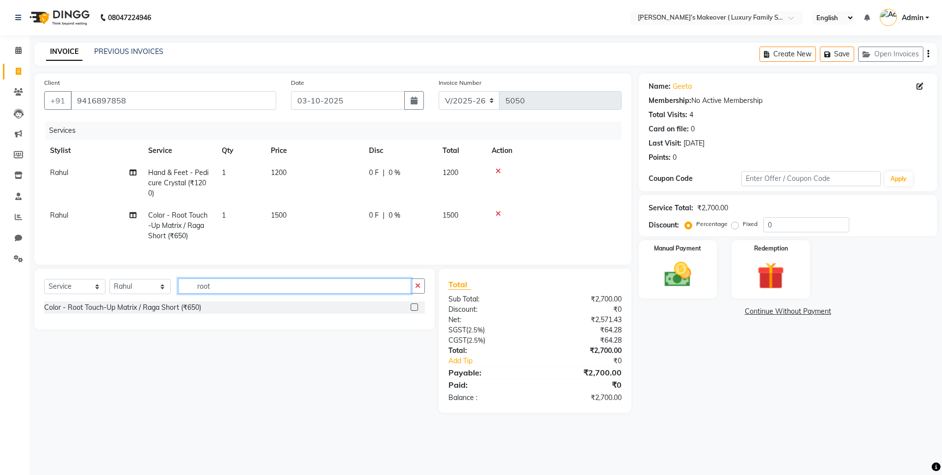
drag, startPoint x: 231, startPoint y: 301, endPoint x: 257, endPoint y: 294, distance: 26.8
click at [251, 294] on input "root" at bounding box center [294, 286] width 233 height 15
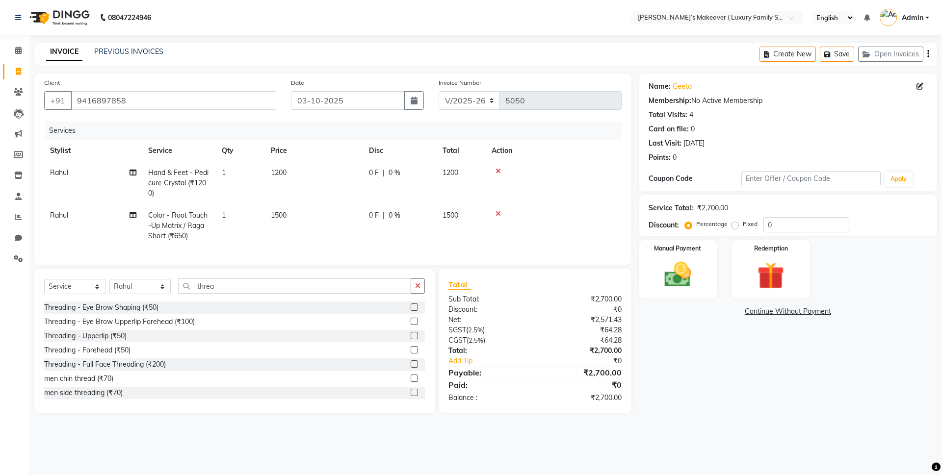
click at [411, 325] on label at bounding box center [414, 321] width 7 height 7
click at [411, 325] on input "checkbox" at bounding box center [414, 322] width 6 height 6
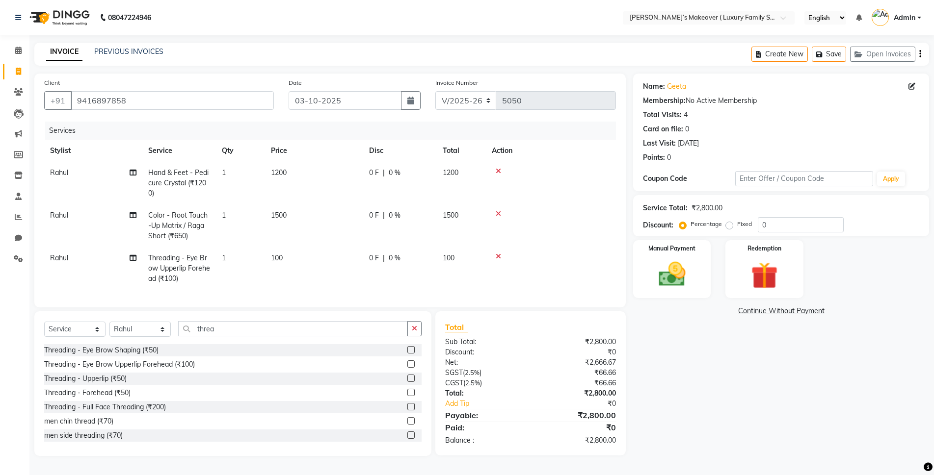
click at [920, 54] on icon "button" at bounding box center [920, 54] width 2 height 0
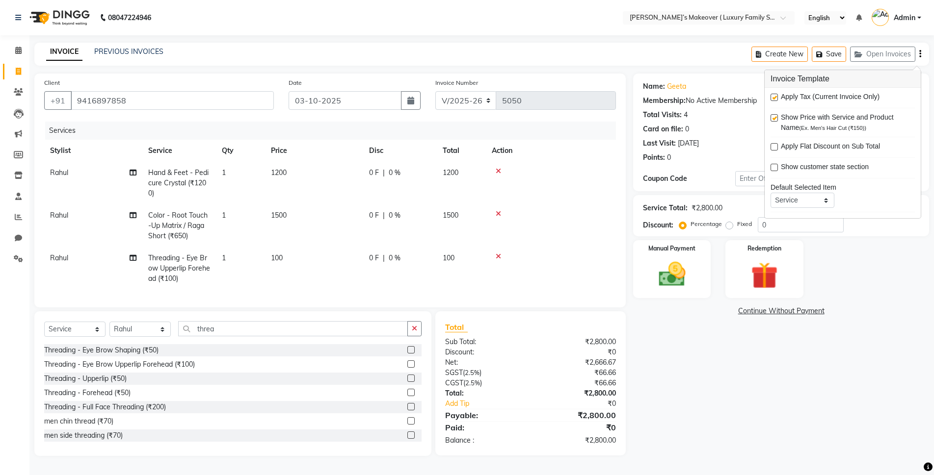
click at [773, 98] on label at bounding box center [773, 97] width 7 height 7
click at [773, 98] on input "checkbox" at bounding box center [773, 98] width 6 height 6
click at [706, 262] on div "Manual Payment" at bounding box center [671, 269] width 80 height 60
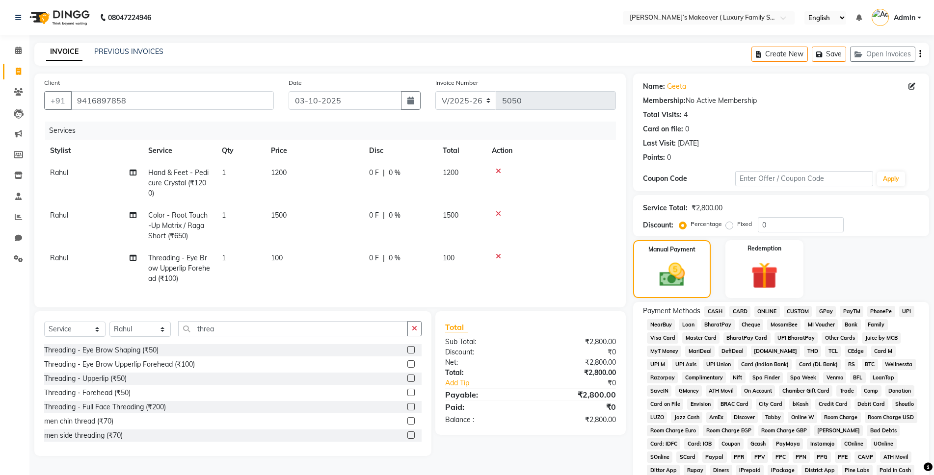
click at [717, 314] on span "CASH" at bounding box center [714, 311] width 21 height 11
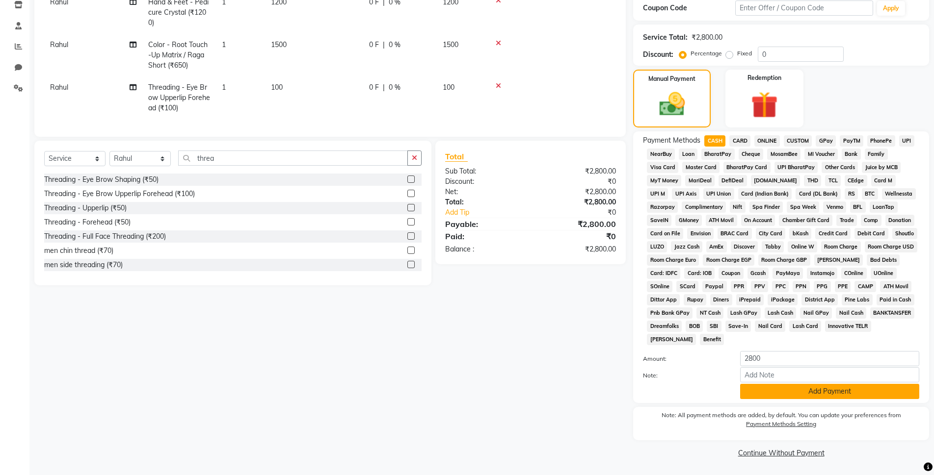
click at [784, 390] on button "Add Payment" at bounding box center [829, 391] width 179 height 15
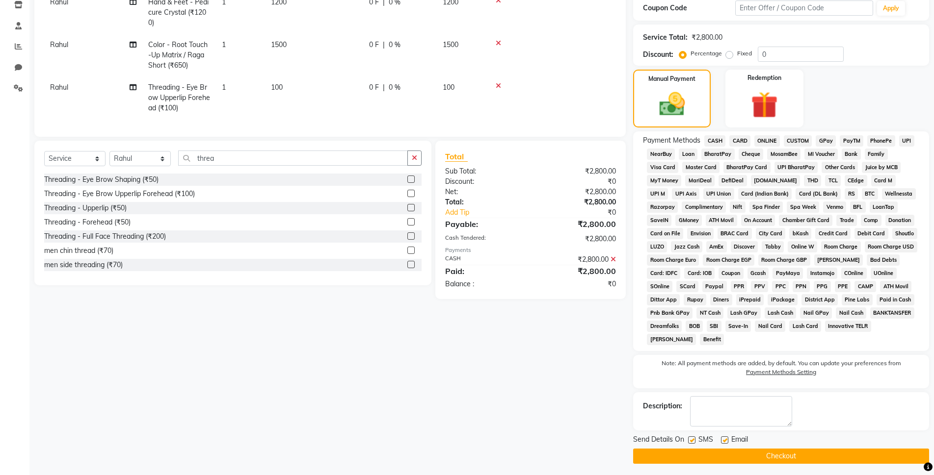
click at [810, 453] on button "Checkout" at bounding box center [781, 456] width 296 height 15
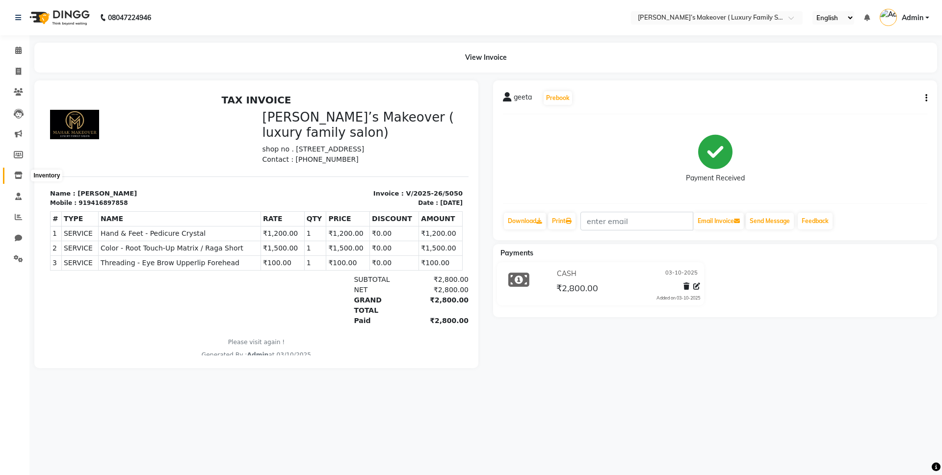
click at [18, 178] on icon at bounding box center [18, 175] width 8 height 7
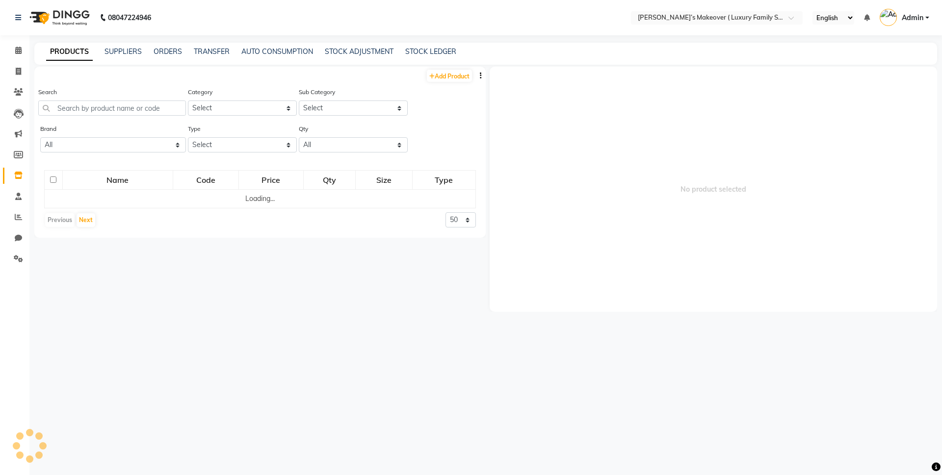
drag, startPoint x: 161, startPoint y: 97, endPoint x: 165, endPoint y: 100, distance: 5.3
click at [161, 97] on div "Search" at bounding box center [112, 101] width 148 height 29
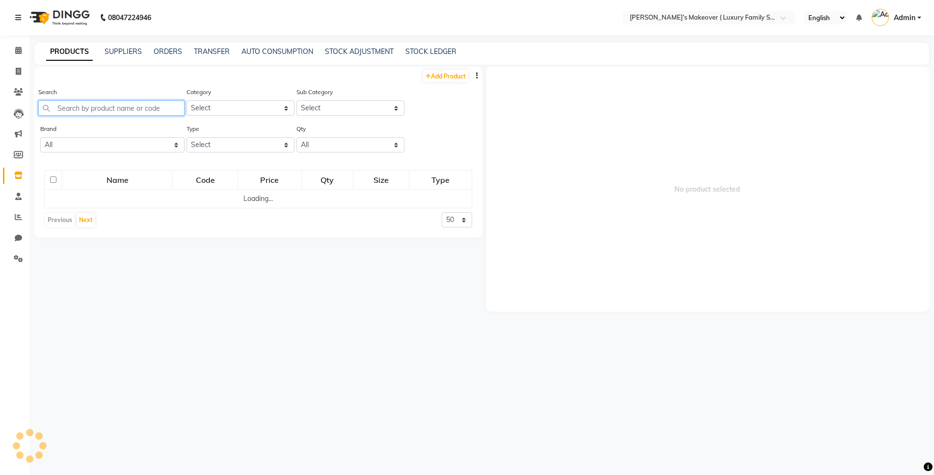
click at [166, 101] on input "text" at bounding box center [111, 108] width 146 height 15
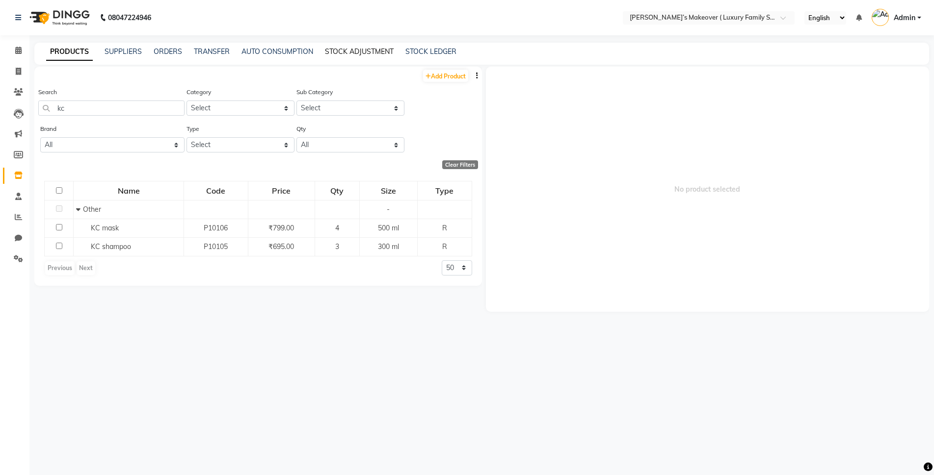
click at [351, 51] on link "STOCK ADJUSTMENT" at bounding box center [359, 51] width 69 height 9
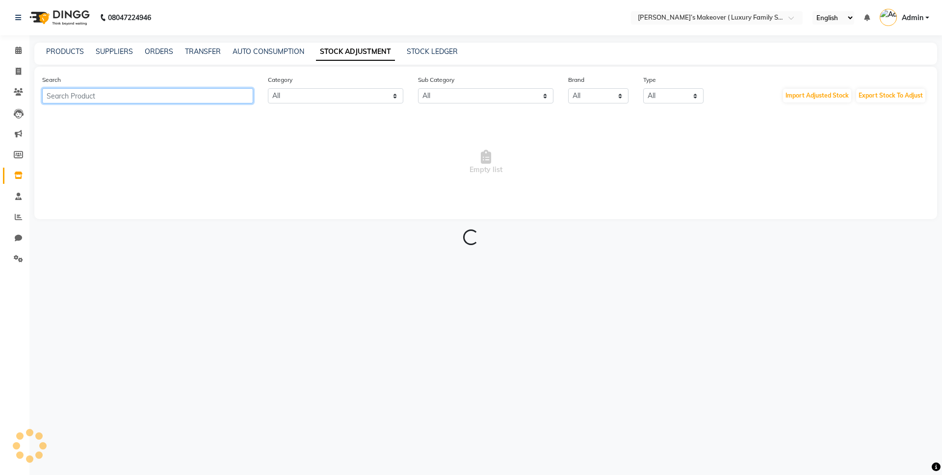
click at [171, 92] on input "text" at bounding box center [147, 95] width 211 height 15
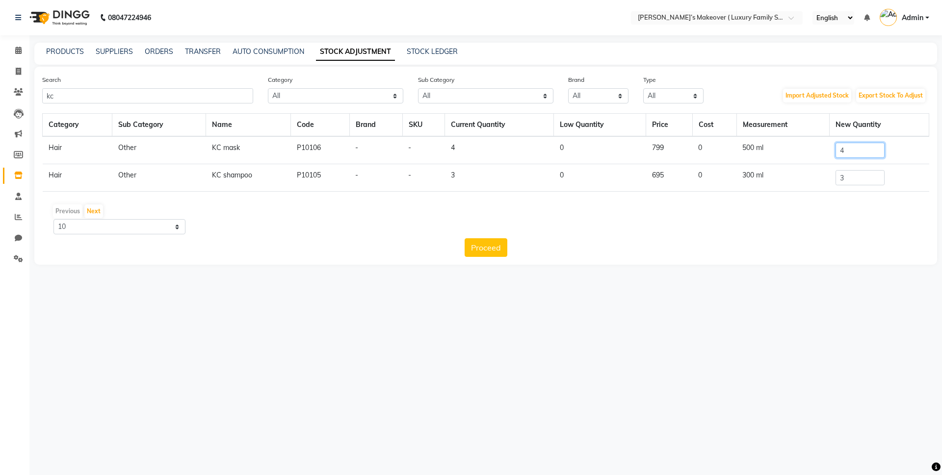
click at [862, 157] on input "4" at bounding box center [859, 150] width 49 height 15
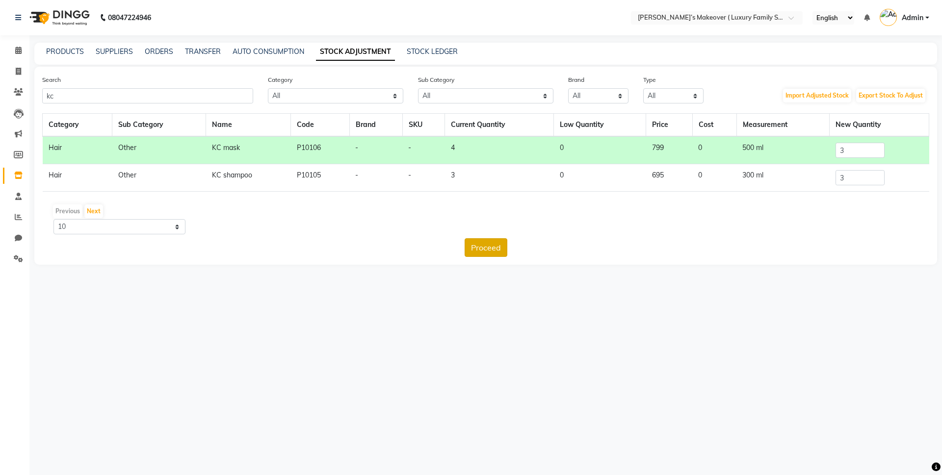
click at [491, 247] on button "Proceed" at bounding box center [486, 247] width 43 height 19
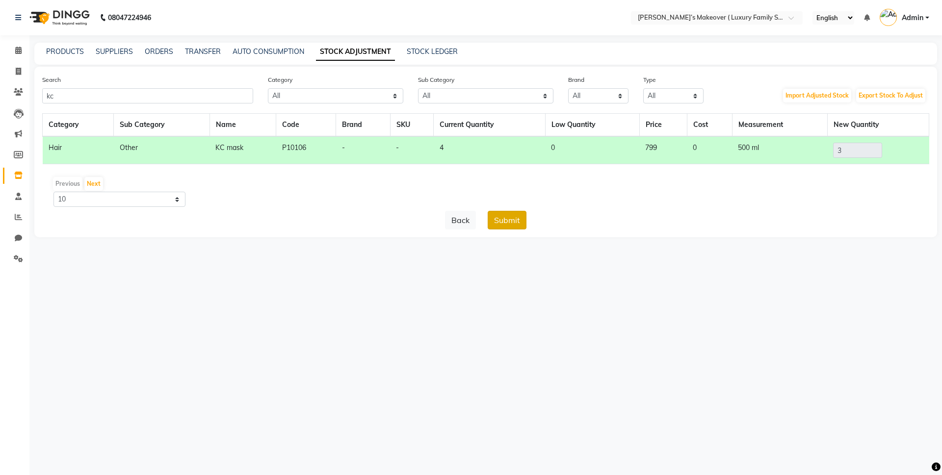
click at [503, 221] on button "Submit" at bounding box center [507, 220] width 39 height 19
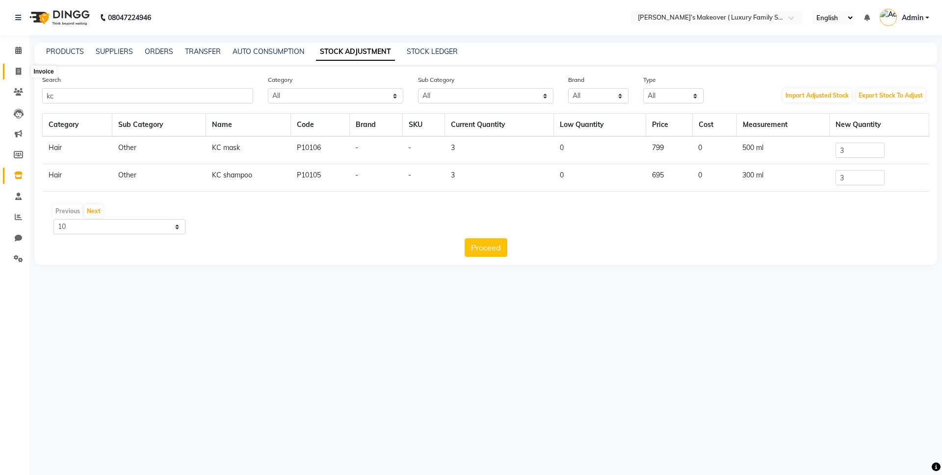
click at [25, 76] on span at bounding box center [18, 71] width 17 height 11
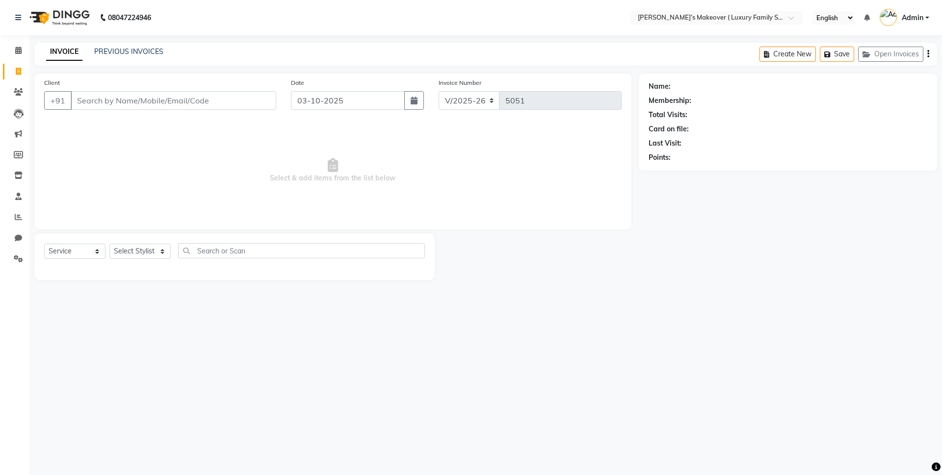
click at [210, 93] on input "Client" at bounding box center [174, 100] width 206 height 19
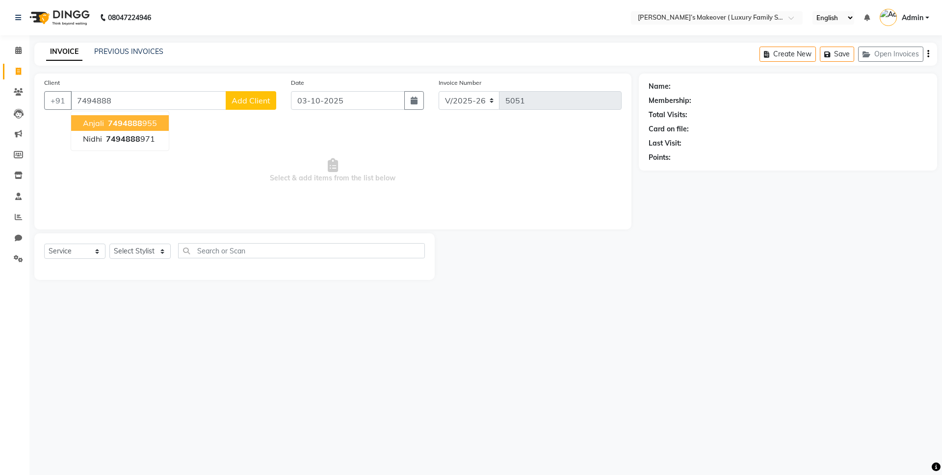
click at [150, 125] on ngb-highlight "7494888 955" at bounding box center [131, 123] width 51 height 10
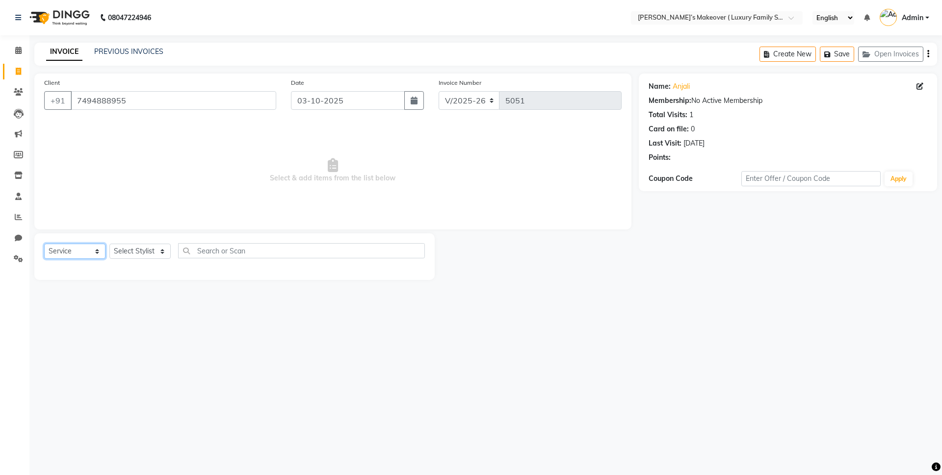
click at [72, 249] on select "Select Service Product Membership Package Voucher Prepaid Gift Card" at bounding box center [74, 251] width 61 height 15
click at [44, 244] on select "Select Service Product Membership Package Voucher Prepaid Gift Card" at bounding box center [74, 251] width 61 height 15
click at [154, 249] on select "Select Stylist [PERSON_NAME] [PERSON_NAME] [PERSON_NAME] [PERSON_NAME] Bhoomi […" at bounding box center [139, 251] width 61 height 15
click at [109, 244] on select "Select Stylist [PERSON_NAME] [PERSON_NAME] [PERSON_NAME] [PERSON_NAME] Bhoomi […" at bounding box center [139, 251] width 61 height 15
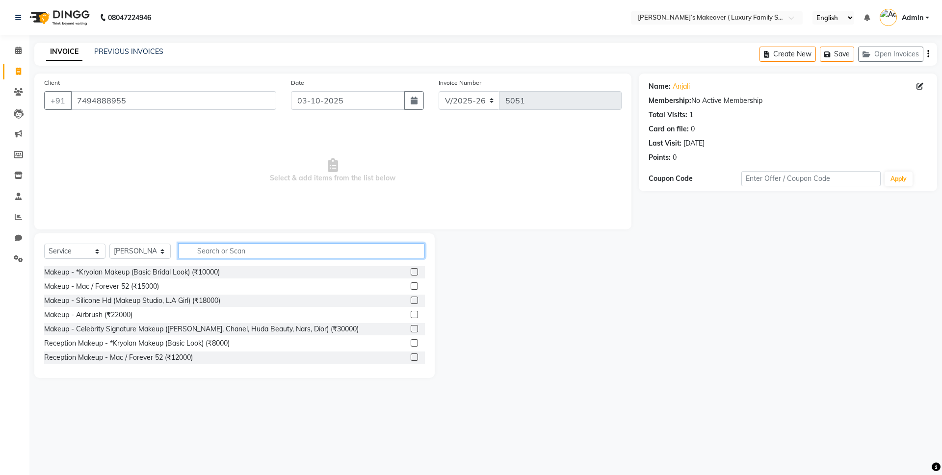
click at [225, 254] on input "text" at bounding box center [301, 250] width 247 height 15
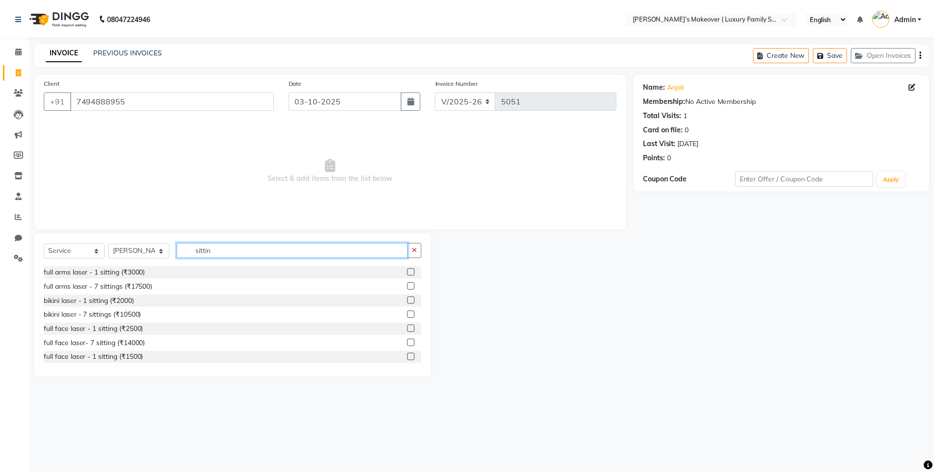
scroll to position [172, 0]
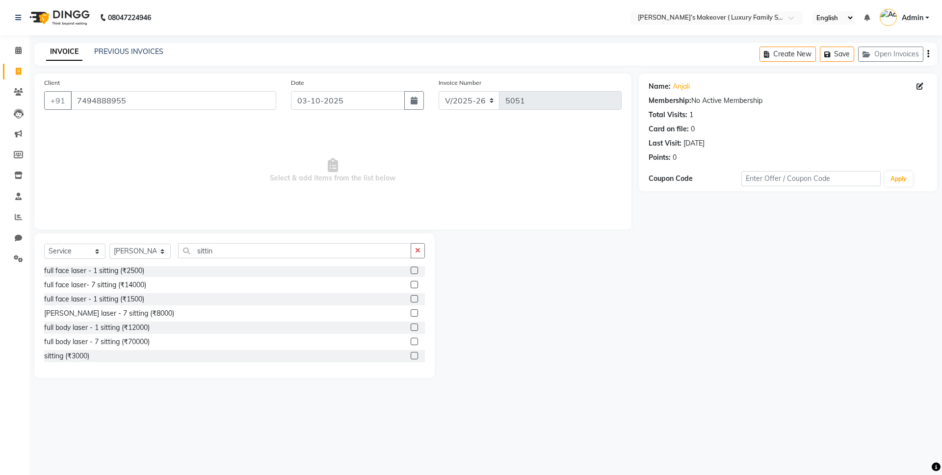
click at [411, 354] on label at bounding box center [414, 355] width 7 height 7
click at [411, 354] on input "checkbox" at bounding box center [414, 356] width 6 height 6
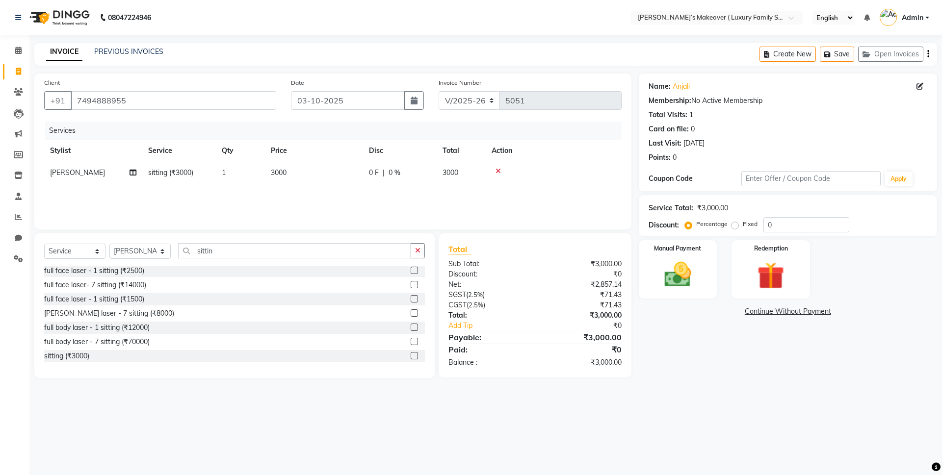
drag, startPoint x: 409, startPoint y: 352, endPoint x: 465, endPoint y: 403, distance: 75.7
click at [465, 403] on div "08047224946 Select Location × [PERSON_NAME]’s Makeover ( Luxury Family Salon) ,…" at bounding box center [471, 237] width 942 height 475
click at [928, 54] on icon "button" at bounding box center [928, 54] width 2 height 0
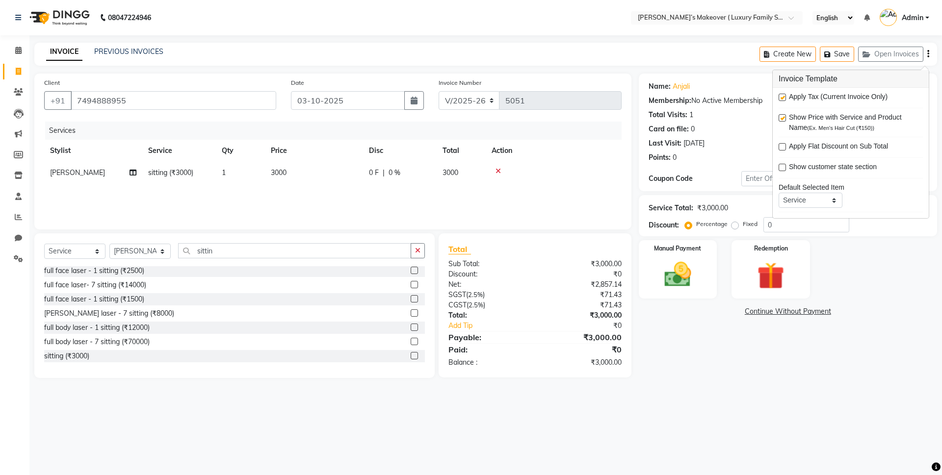
click at [780, 100] on label at bounding box center [782, 97] width 7 height 7
click at [780, 100] on input "checkbox" at bounding box center [782, 98] width 6 height 6
click at [697, 263] on img at bounding box center [678, 275] width 46 height 32
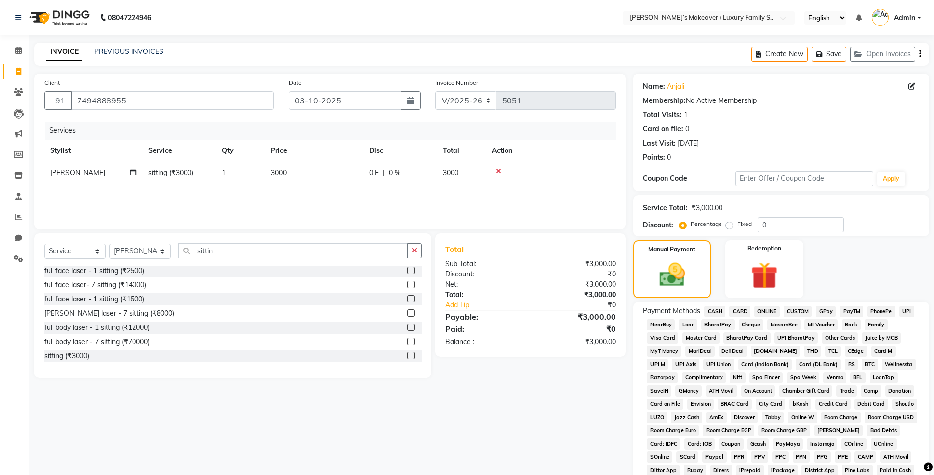
click at [769, 310] on span "ONLINE" at bounding box center [767, 311] width 26 height 11
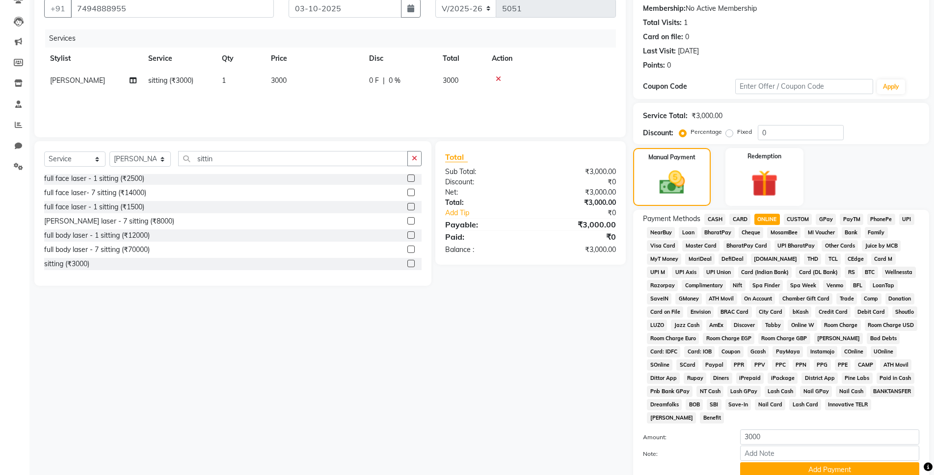
scroll to position [171, 0]
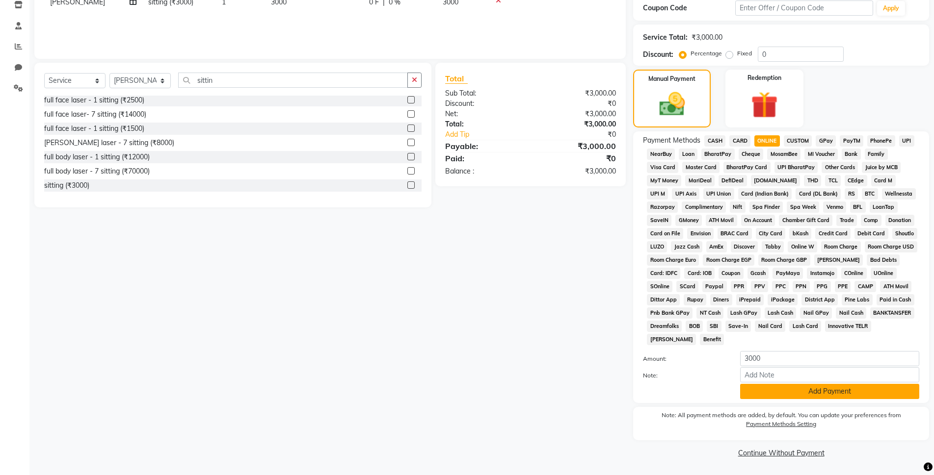
click at [817, 390] on button "Add Payment" at bounding box center [829, 391] width 179 height 15
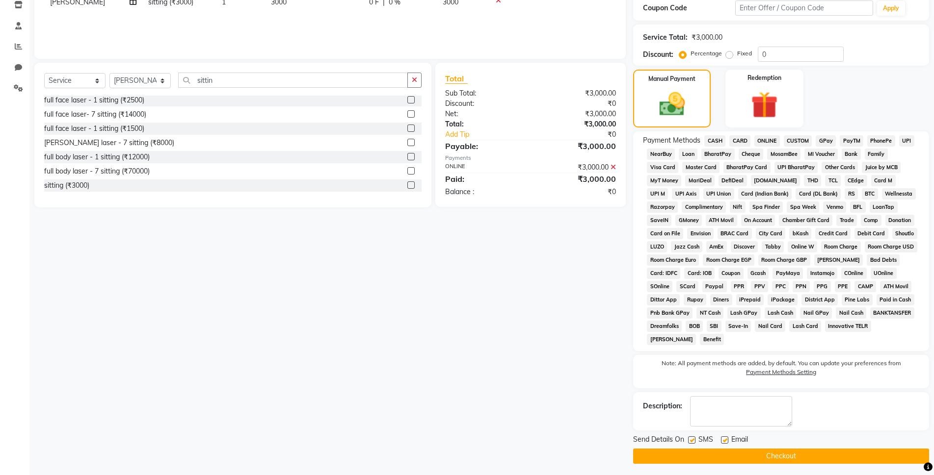
click at [821, 459] on button "Checkout" at bounding box center [781, 456] width 296 height 15
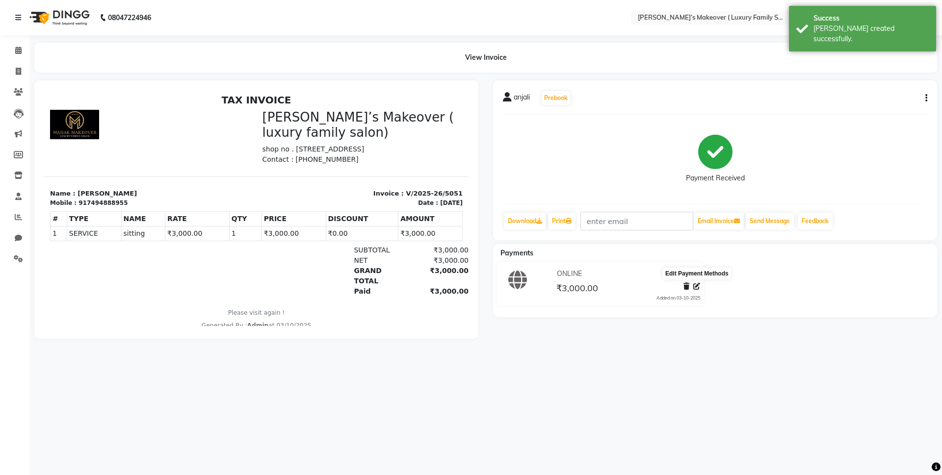
click at [696, 286] on icon at bounding box center [696, 286] width 7 height 7
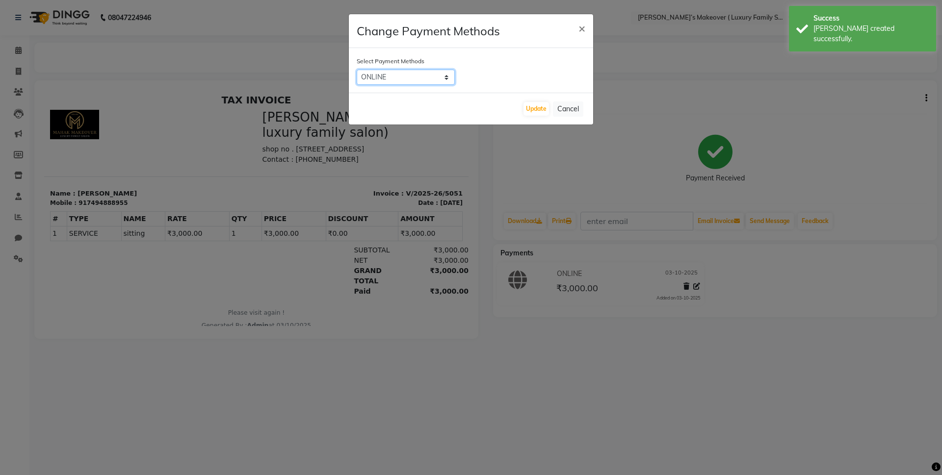
click at [416, 83] on select "CASH CARD ONLINE CUSTOM GPay PayTM PhonePe UPI NearBuy Loan BharatPay Cheque Mo…" at bounding box center [406, 77] width 98 height 15
click at [357, 70] on select "CASH CARD ONLINE CUSTOM GPay PayTM PhonePe UPI NearBuy Loan BharatPay Cheque Mo…" at bounding box center [406, 77] width 98 height 15
click at [543, 109] on button "Update" at bounding box center [536, 109] width 26 height 14
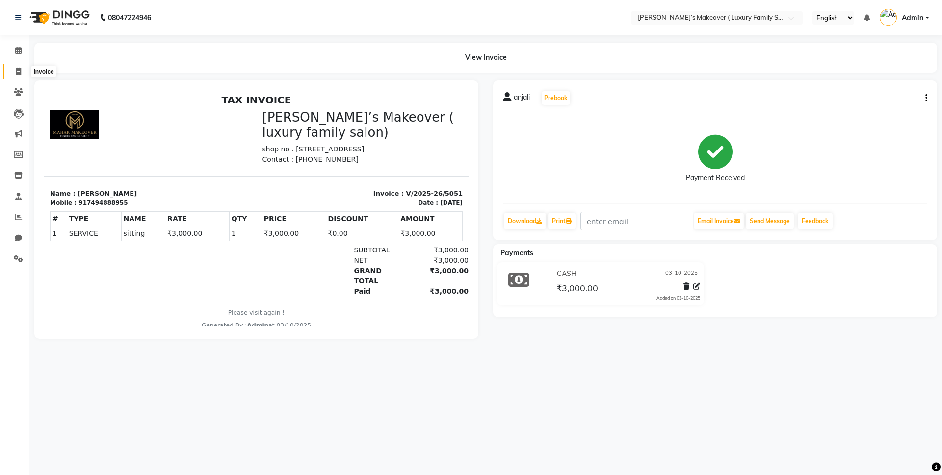
click at [16, 75] on span at bounding box center [18, 71] width 17 height 11
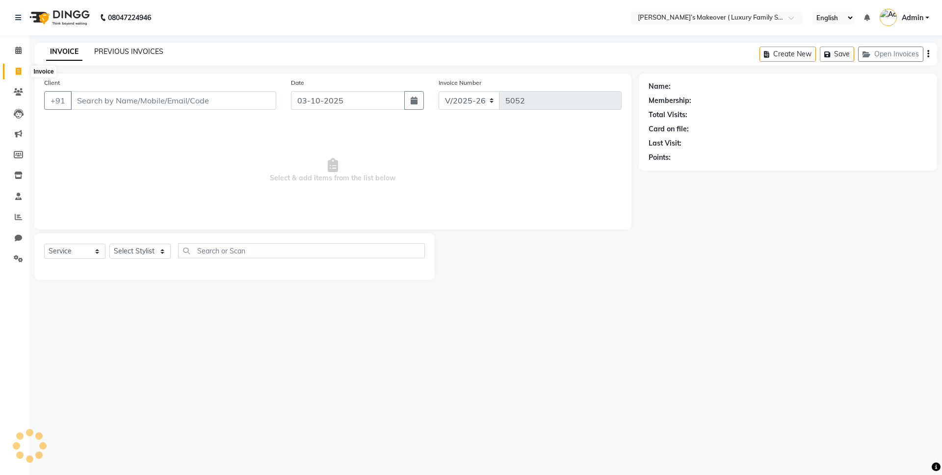
drag, startPoint x: 18, startPoint y: 74, endPoint x: 152, endPoint y: 52, distance: 135.2
click at [152, 52] on link "PREVIOUS INVOICES" at bounding box center [128, 51] width 69 height 9
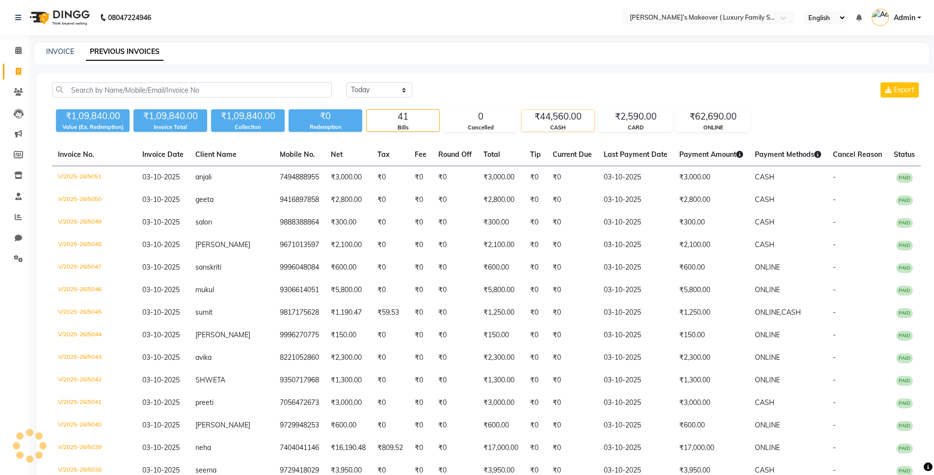
click at [572, 115] on div "₹44,560.00" at bounding box center [557, 117] width 73 height 14
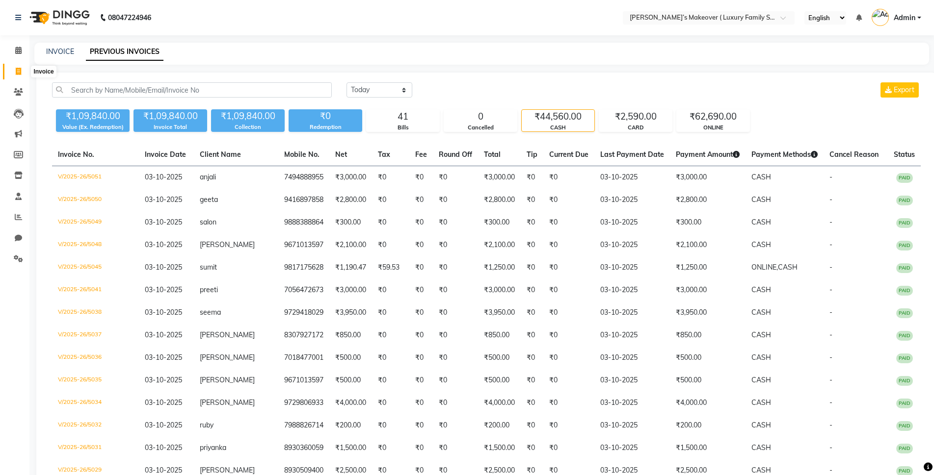
click at [19, 75] on icon at bounding box center [18, 71] width 5 height 7
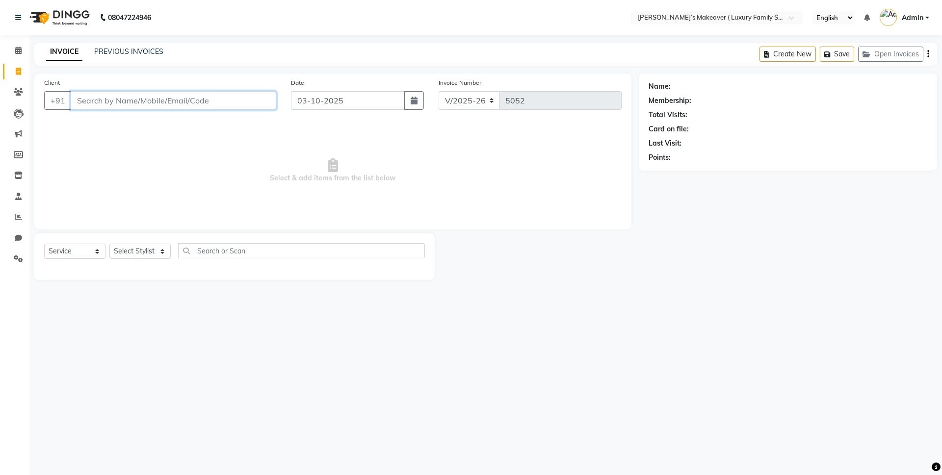
click at [126, 102] on input "Client" at bounding box center [174, 100] width 206 height 19
click at [226, 97] on input "7015471334" at bounding box center [149, 100] width 156 height 19
click at [235, 102] on span "Add Client" at bounding box center [251, 101] width 39 height 10
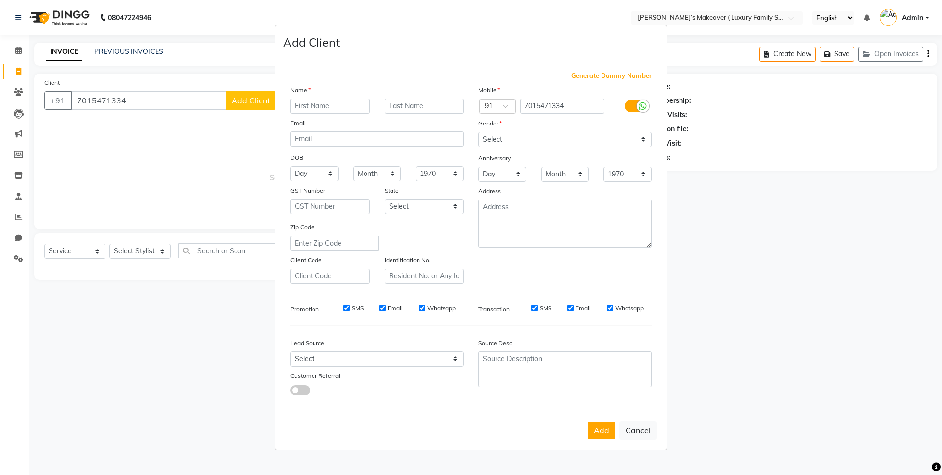
click at [329, 110] on input "text" at bounding box center [329, 106] width 79 height 15
click at [545, 142] on select "Select [DEMOGRAPHIC_DATA] [DEMOGRAPHIC_DATA] Other Prefer Not To Say" at bounding box center [564, 139] width 173 height 15
click at [478, 132] on select "Select [DEMOGRAPHIC_DATA] [DEMOGRAPHIC_DATA] Other Prefer Not To Say" at bounding box center [564, 139] width 173 height 15
click at [597, 437] on button "Add" at bounding box center [601, 431] width 27 height 18
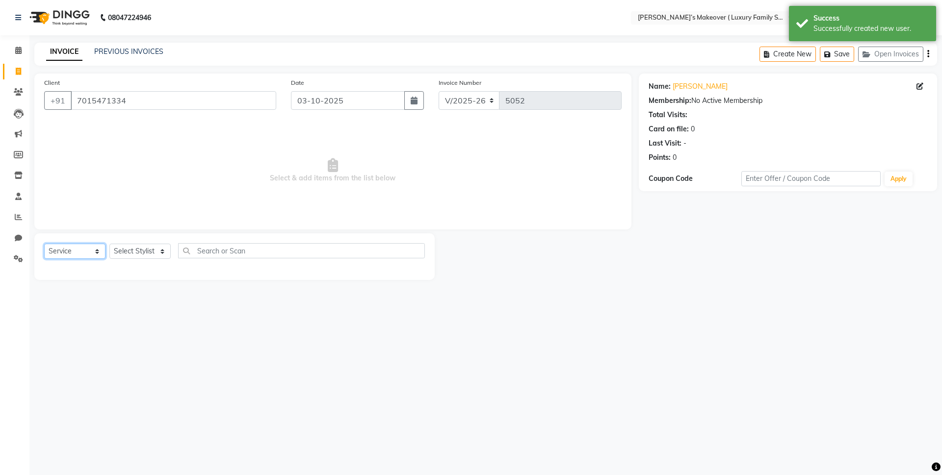
drag, startPoint x: 78, startPoint y: 247, endPoint x: 78, endPoint y: 254, distance: 6.4
click at [78, 247] on select "Select Service Product Membership Package Voucher Prepaid Gift Card" at bounding box center [74, 251] width 61 height 15
click at [44, 244] on select "Select Service Product Membership Package Voucher Prepaid Gift Card" at bounding box center [74, 251] width 61 height 15
drag, startPoint x: 152, startPoint y: 248, endPoint x: 152, endPoint y: 258, distance: 9.8
click at [152, 248] on select "Select Stylist [PERSON_NAME] [PERSON_NAME] [PERSON_NAME] [PERSON_NAME] Bhoomi […" at bounding box center [139, 251] width 61 height 15
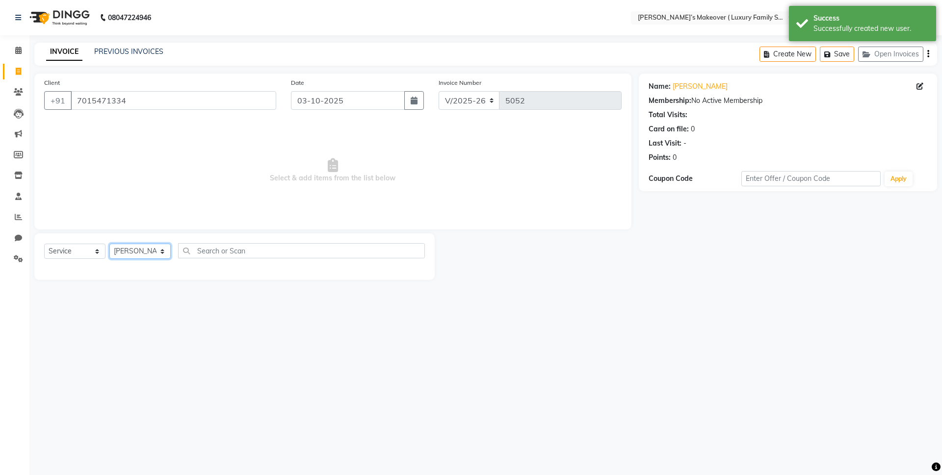
click at [109, 244] on select "Select Stylist [PERSON_NAME] [PERSON_NAME] [PERSON_NAME] [PERSON_NAME] Bhoomi […" at bounding box center [139, 251] width 61 height 15
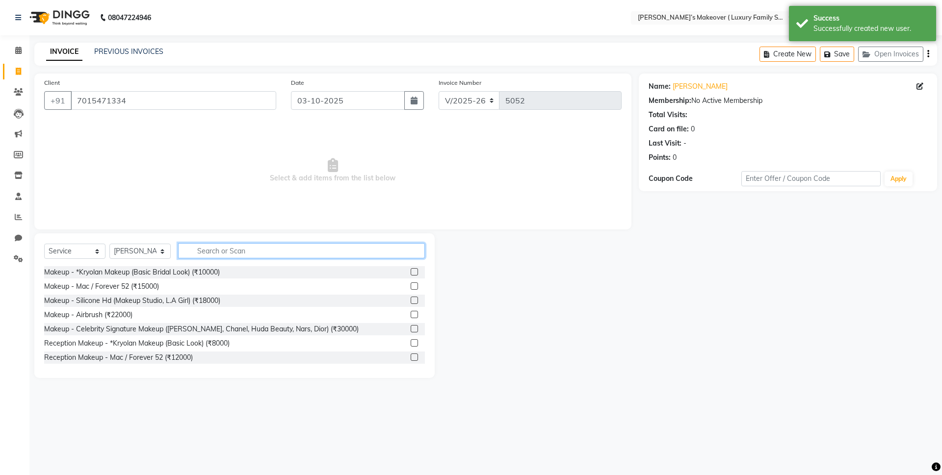
click at [235, 253] on input "text" at bounding box center [301, 250] width 247 height 15
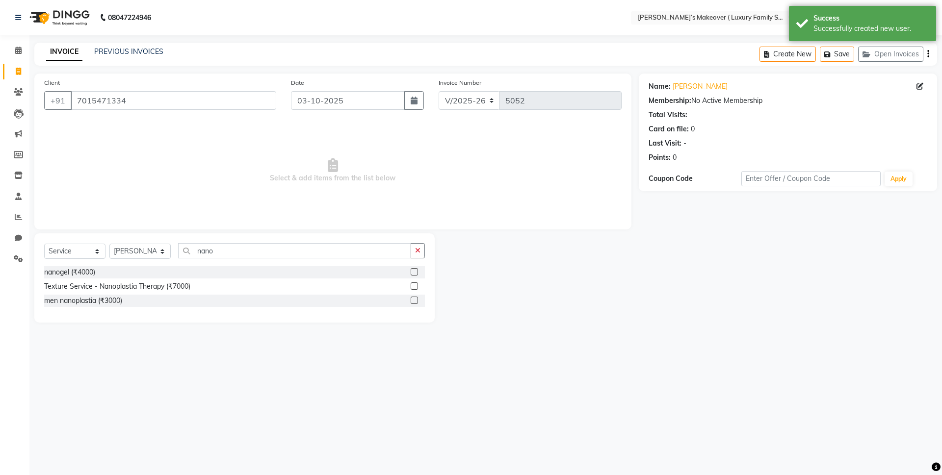
click at [410, 291] on div "Texture Service - Nanoplastia Therapy (₹7000)" at bounding box center [234, 287] width 381 height 12
click at [413, 285] on label at bounding box center [414, 286] width 7 height 7
click at [413, 285] on input "checkbox" at bounding box center [414, 287] width 6 height 6
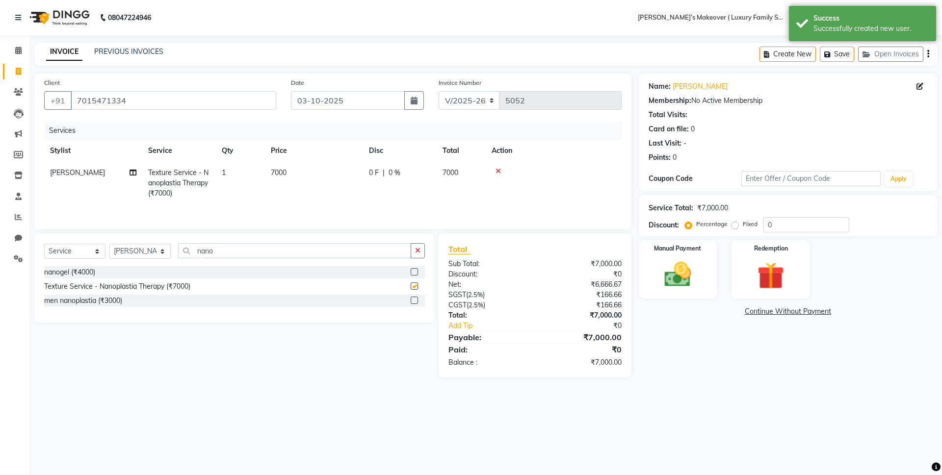
click at [344, 197] on td "7000" at bounding box center [314, 183] width 98 height 43
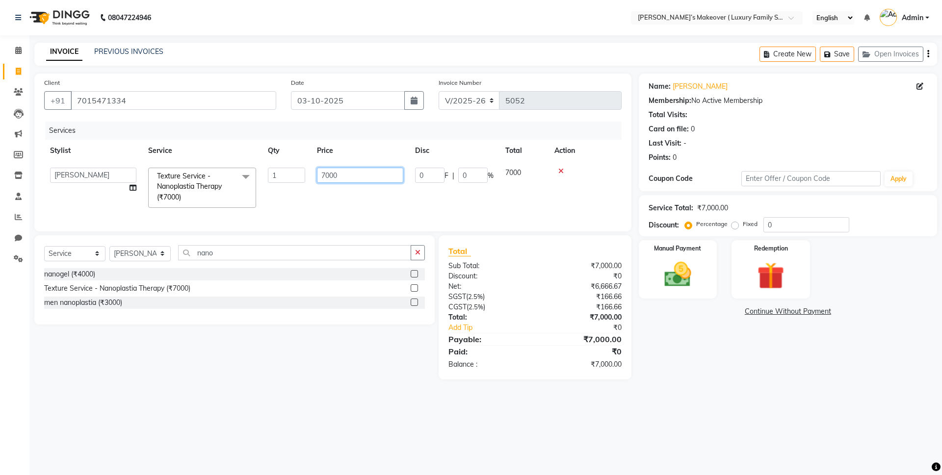
click at [330, 178] on input "7000" at bounding box center [360, 175] width 86 height 15
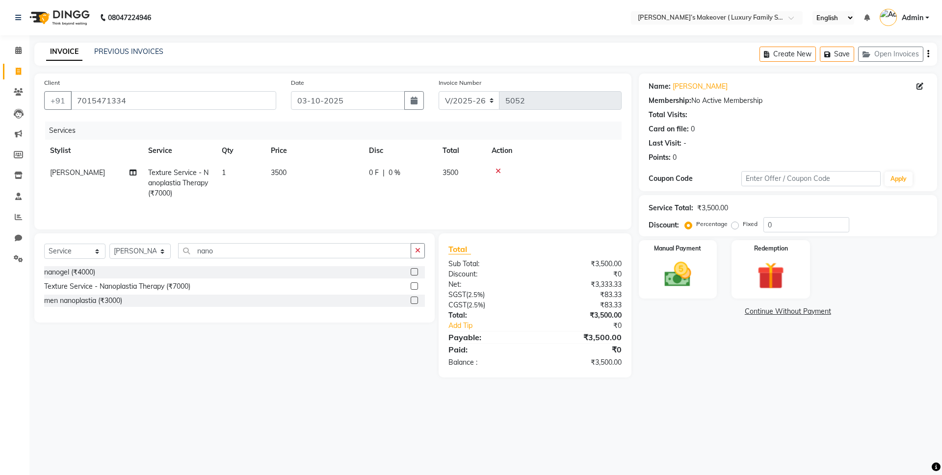
click at [526, 267] on div "Total Sub Total: ₹3,500.00 Discount: ₹0 Net: ₹3,333.33 SGST ( 2.5% ) ₹83.33 CGS…" at bounding box center [534, 305] width 173 height 125
click at [927, 51] on button "button" at bounding box center [928, 54] width 2 height 23
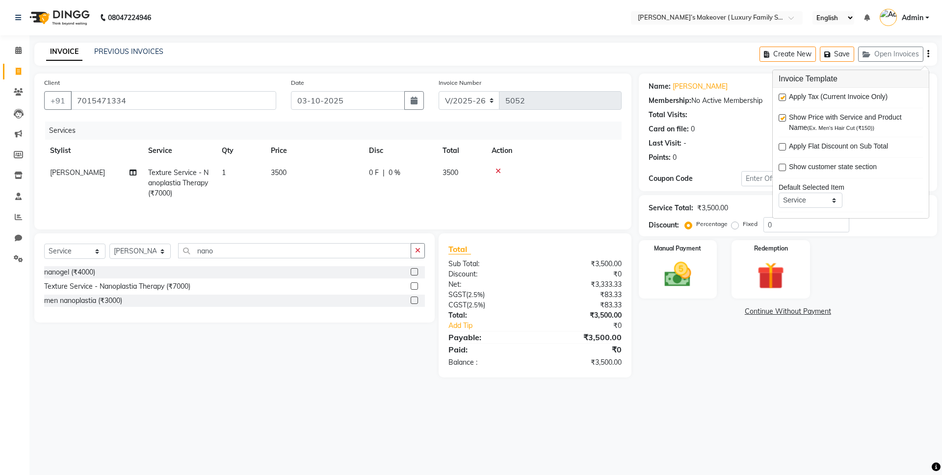
click at [783, 98] on label at bounding box center [782, 97] width 7 height 7
click at [783, 98] on input "checkbox" at bounding box center [782, 98] width 6 height 6
click at [686, 278] on img at bounding box center [678, 275] width 46 height 32
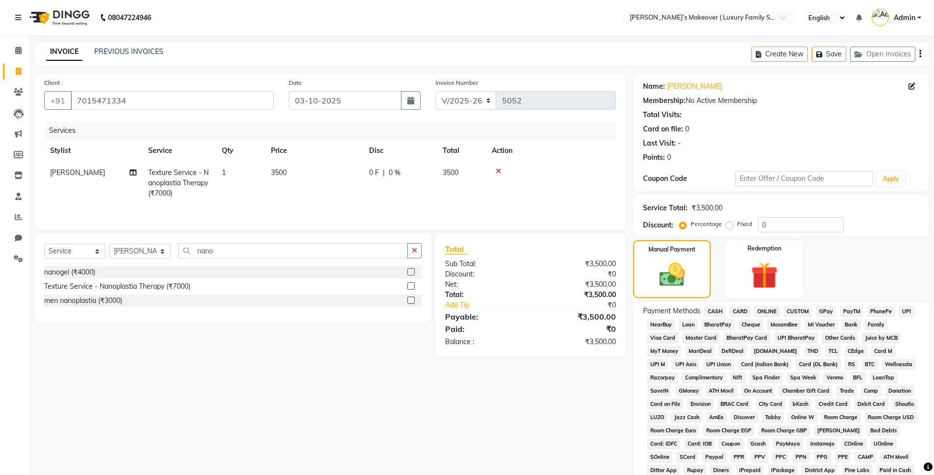
click at [721, 311] on span "CASH" at bounding box center [714, 311] width 21 height 11
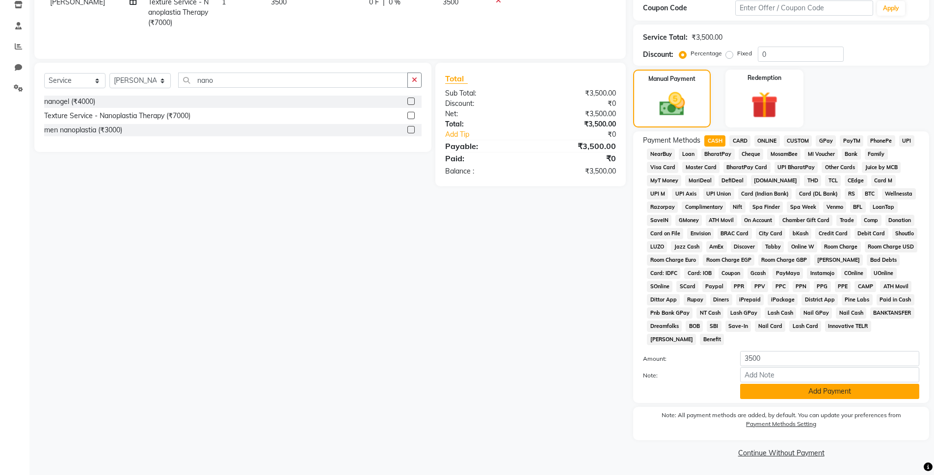
click at [771, 386] on button "Add Payment" at bounding box center [829, 391] width 179 height 15
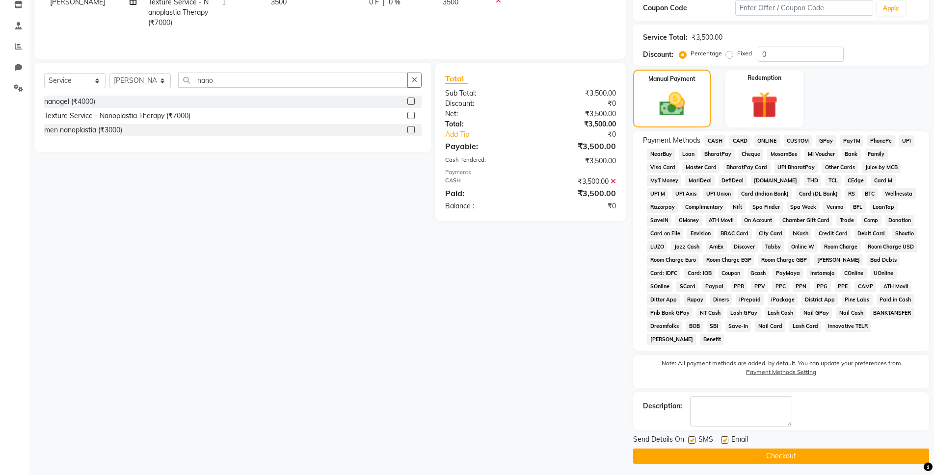
click at [801, 461] on button "Checkout" at bounding box center [781, 456] width 296 height 15
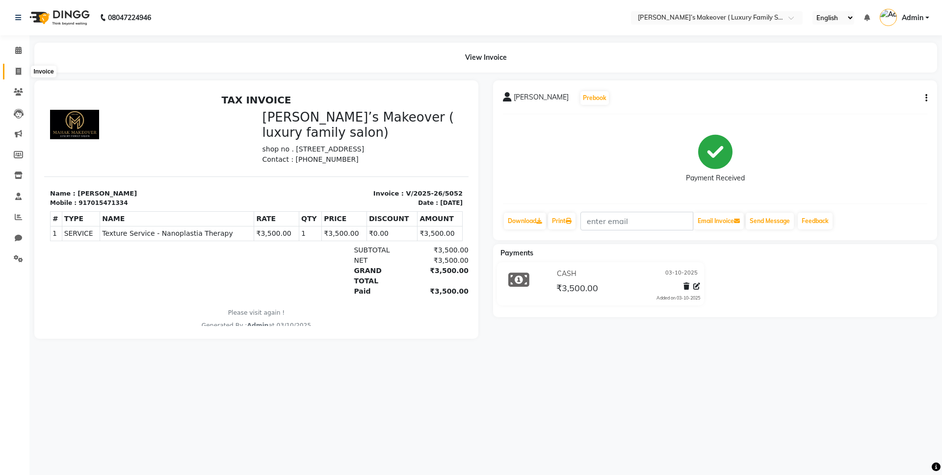
click at [14, 75] on span at bounding box center [18, 71] width 17 height 11
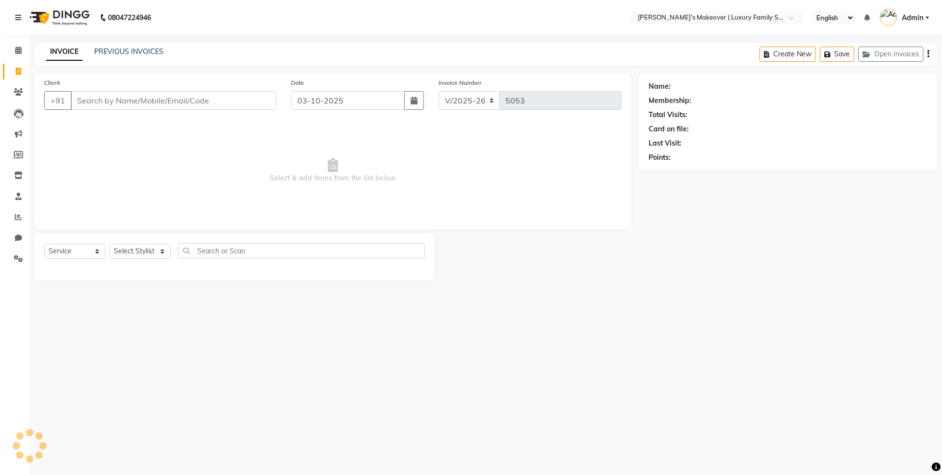
click at [117, 101] on input "Client" at bounding box center [174, 100] width 206 height 19
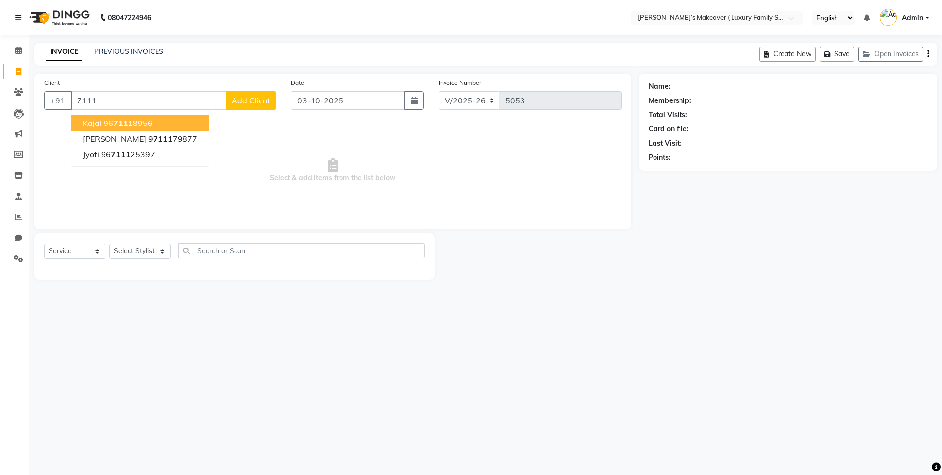
click at [75, 95] on input "7111" at bounding box center [149, 100] width 156 height 19
click at [150, 117] on button "[PERSON_NAME] 97111 79877" at bounding box center [141, 123] width 140 height 16
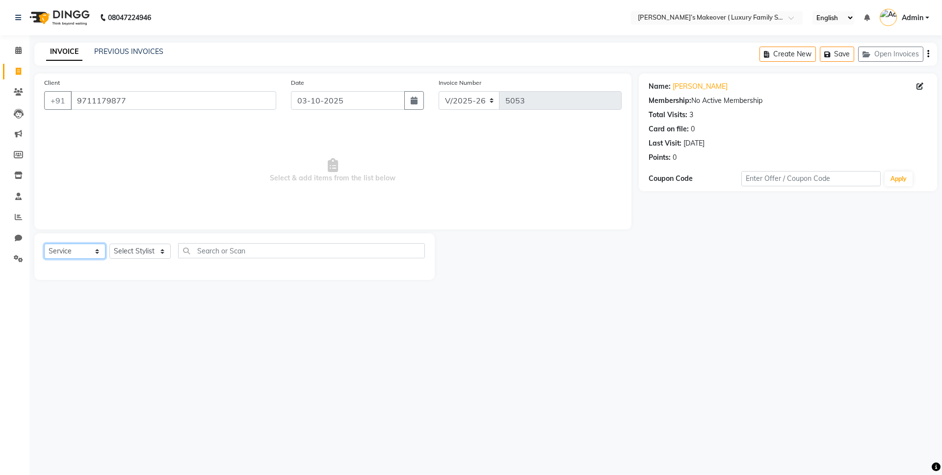
drag, startPoint x: 65, startPoint y: 256, endPoint x: 69, endPoint y: 250, distance: 6.8
click at [67, 252] on select "Select Service Product Membership Package Voucher Prepaid Gift Card" at bounding box center [74, 251] width 61 height 15
click at [44, 244] on select "Select Service Product Membership Package Voucher Prepaid Gift Card" at bounding box center [74, 251] width 61 height 15
click at [72, 244] on select "Select Service Product Membership Package Voucher Prepaid Gift Card" at bounding box center [74, 251] width 61 height 15
click at [44, 244] on select "Select Service Product Membership Package Voucher Prepaid Gift Card" at bounding box center [74, 251] width 61 height 15
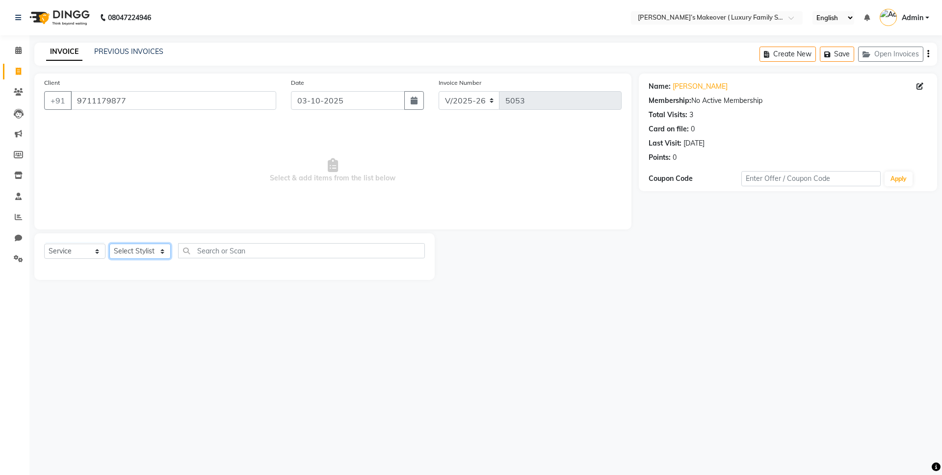
click at [126, 246] on select "Select Stylist [PERSON_NAME] [PERSON_NAME] [PERSON_NAME] [PERSON_NAME] Bhoomi […" at bounding box center [139, 251] width 61 height 15
click at [109, 244] on select "Select Stylist [PERSON_NAME] [PERSON_NAME] [PERSON_NAME] [PERSON_NAME] Bhoomi […" at bounding box center [139, 251] width 61 height 15
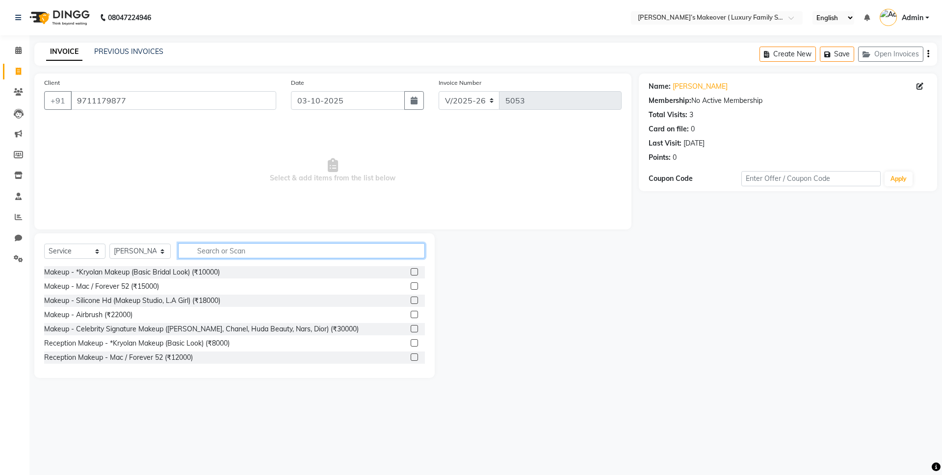
click at [210, 248] on input "text" at bounding box center [301, 250] width 247 height 15
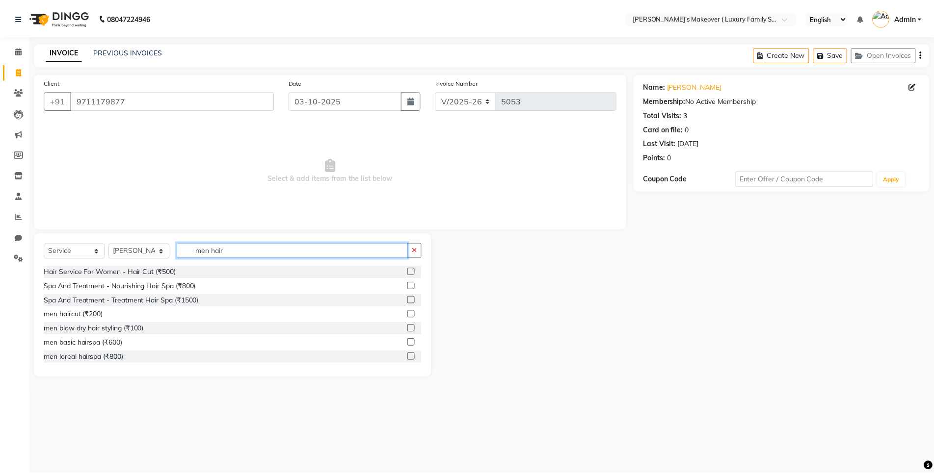
scroll to position [130, 0]
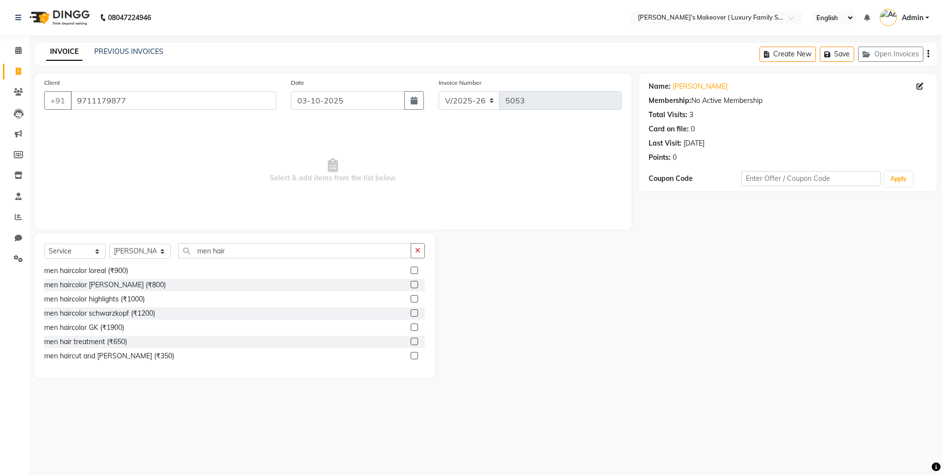
click at [411, 357] on label at bounding box center [414, 355] width 7 height 7
click at [411, 357] on input "checkbox" at bounding box center [414, 356] width 6 height 6
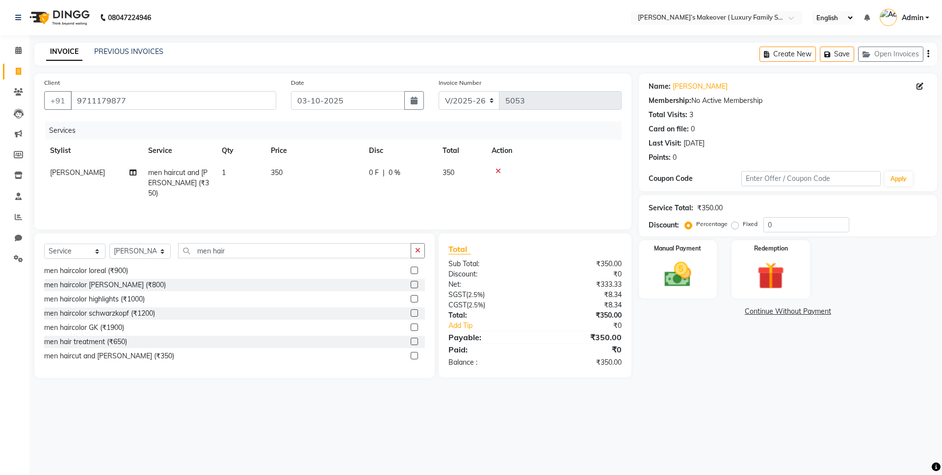
click at [928, 54] on icon "button" at bounding box center [928, 54] width 2 height 0
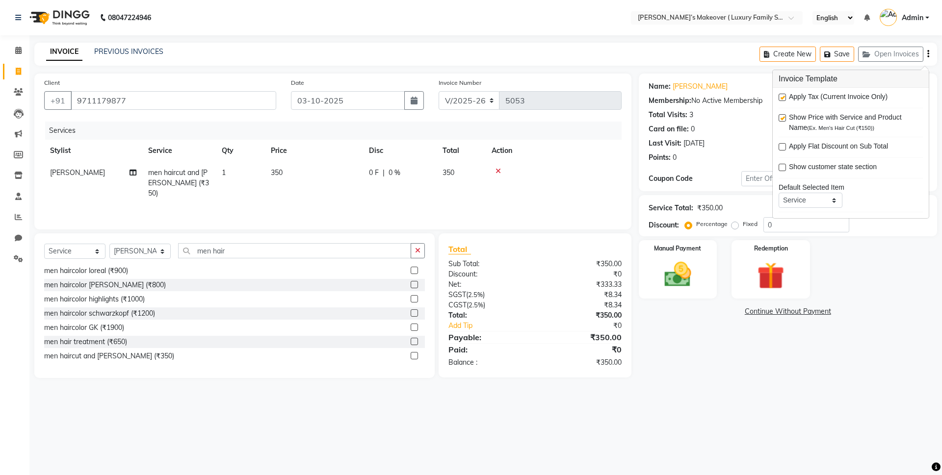
click at [782, 100] on label at bounding box center [782, 97] width 7 height 7
click at [782, 100] on input "checkbox" at bounding box center [782, 98] width 6 height 6
click at [683, 267] on img at bounding box center [678, 275] width 46 height 32
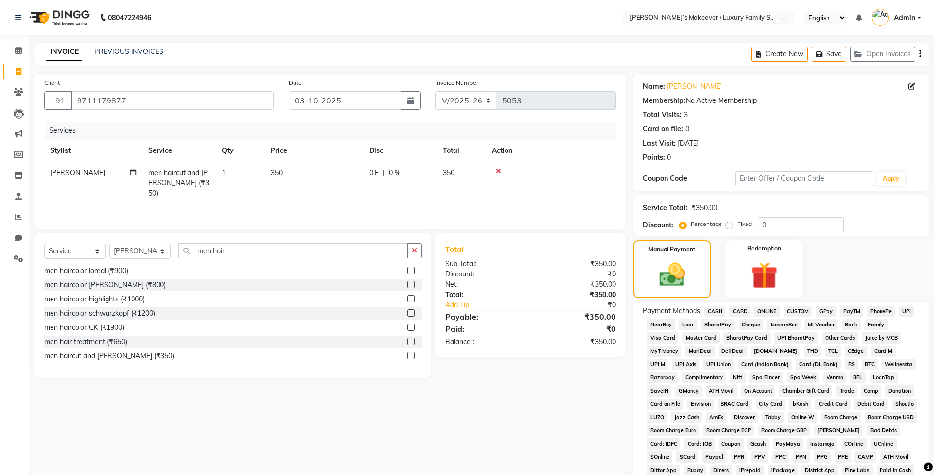
click at [766, 312] on span "ONLINE" at bounding box center [767, 311] width 26 height 11
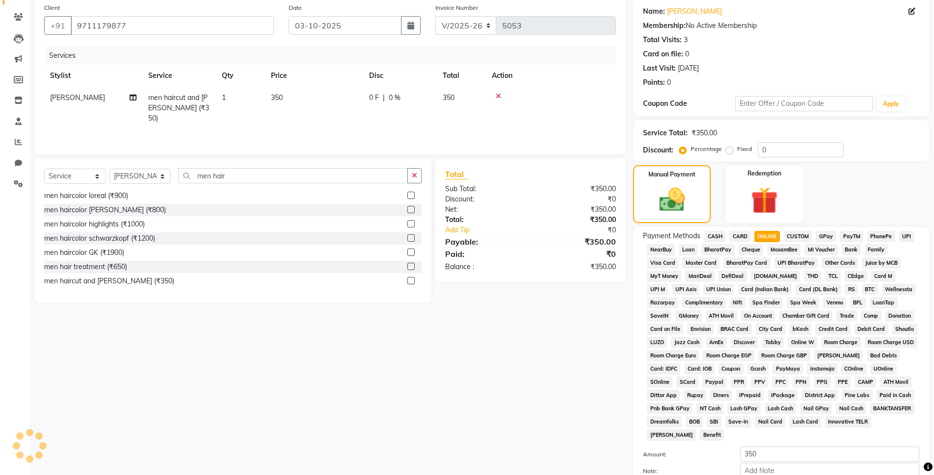
scroll to position [171, 0]
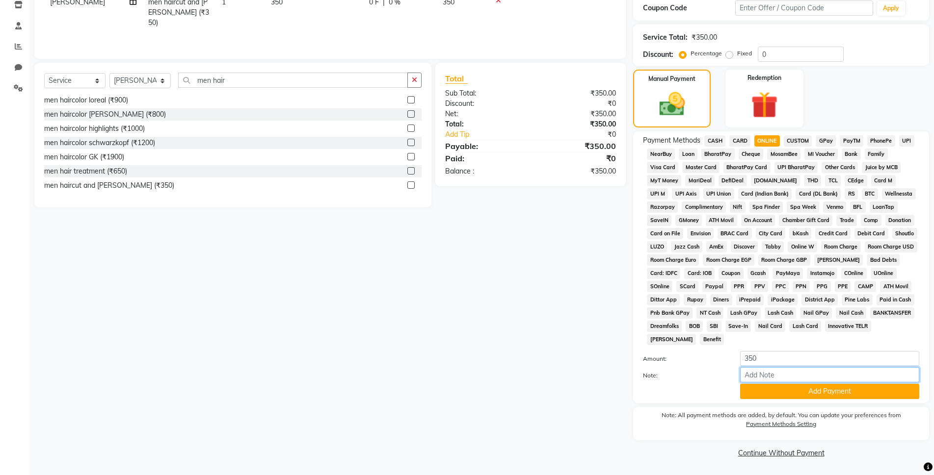
click at [849, 376] on input "Note:" at bounding box center [829, 374] width 179 height 15
click at [848, 395] on button "Add Payment" at bounding box center [829, 391] width 179 height 15
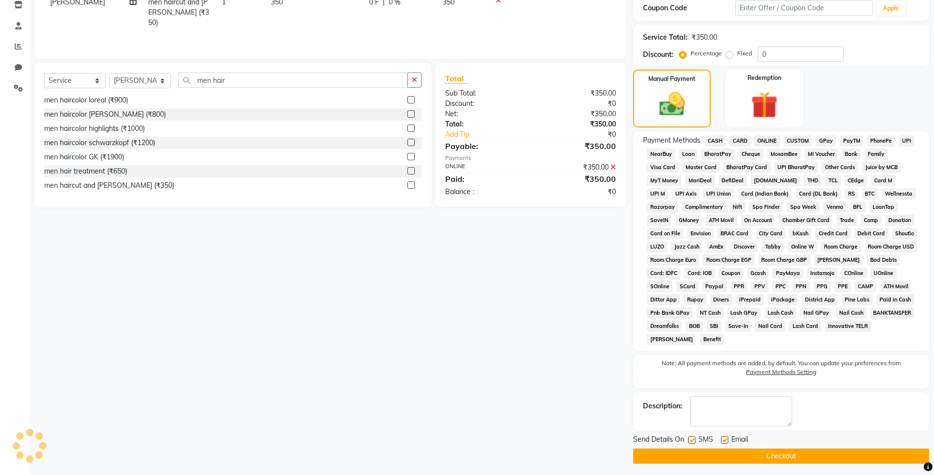
click at [852, 459] on button "Checkout" at bounding box center [781, 456] width 296 height 15
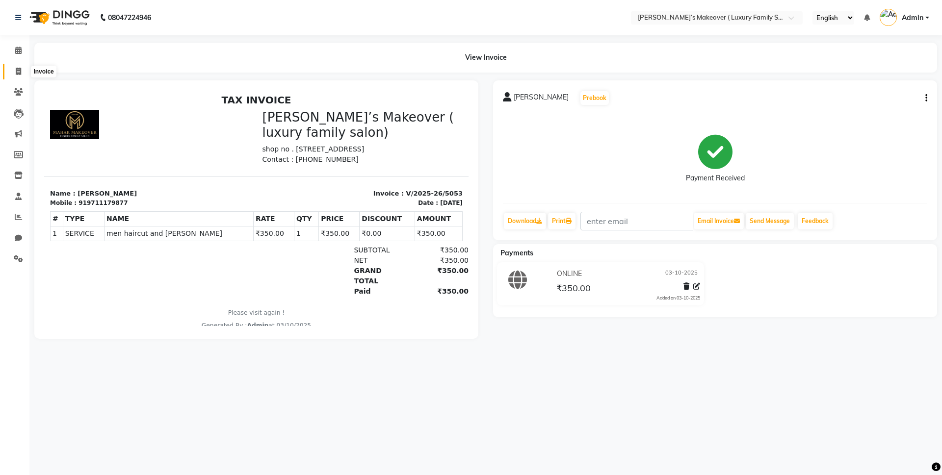
click at [21, 69] on icon at bounding box center [18, 71] width 5 height 7
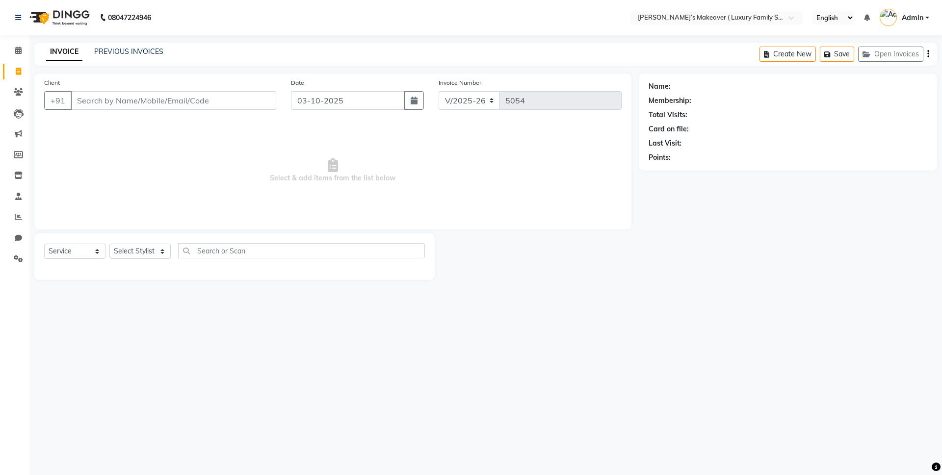
click at [175, 92] on input "Client" at bounding box center [174, 100] width 206 height 19
click at [177, 97] on input "Client" at bounding box center [174, 100] width 206 height 19
click at [182, 95] on input "Client" at bounding box center [174, 100] width 206 height 19
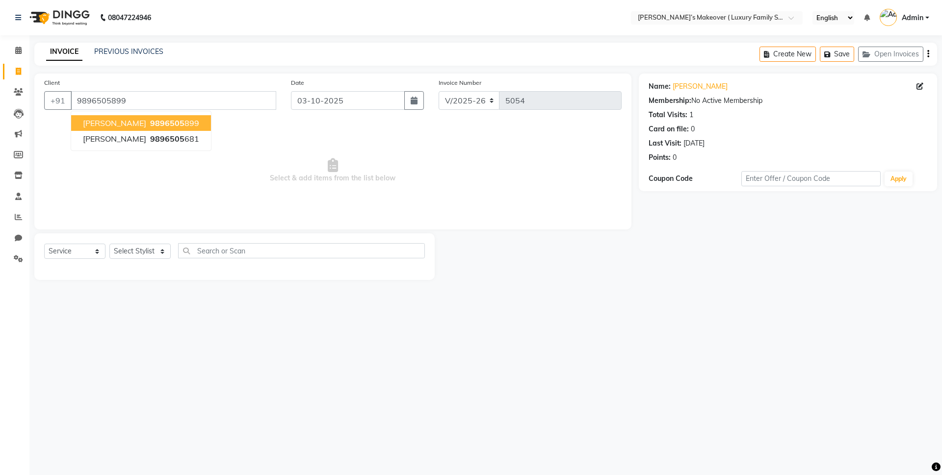
click at [167, 120] on button "[PERSON_NAME] 9896505 899" at bounding box center [141, 123] width 140 height 16
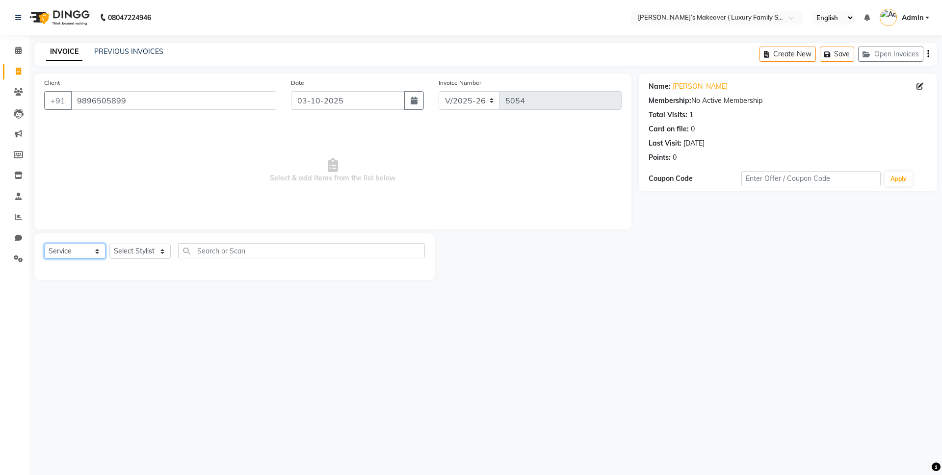
drag, startPoint x: 70, startPoint y: 250, endPoint x: 70, endPoint y: 258, distance: 7.8
click at [70, 250] on select "Select Service Product Membership Package Voucher Prepaid Gift Card" at bounding box center [74, 251] width 61 height 15
click at [44, 244] on select "Select Service Product Membership Package Voucher Prepaid Gift Card" at bounding box center [74, 251] width 61 height 15
drag, startPoint x: 123, startPoint y: 247, endPoint x: 126, endPoint y: 258, distance: 11.7
click at [123, 247] on select "Select Stylist [PERSON_NAME] [PERSON_NAME] [PERSON_NAME] [PERSON_NAME] Bhoomi […" at bounding box center [139, 251] width 61 height 15
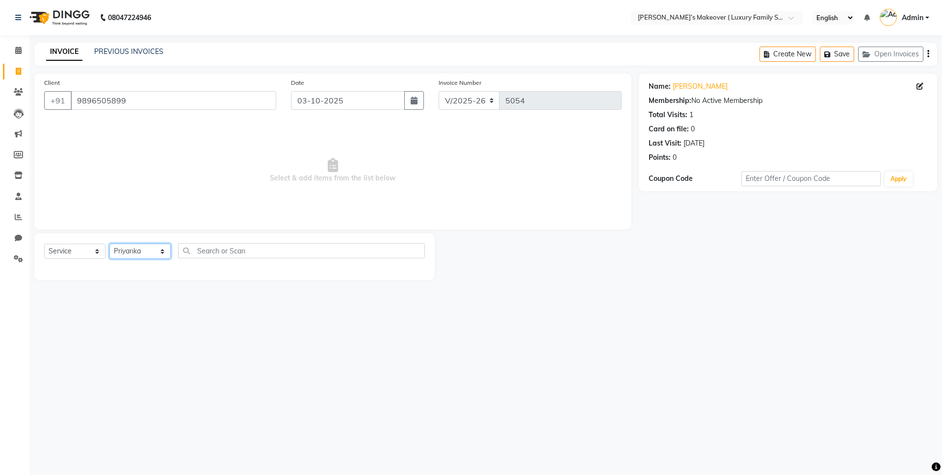
click at [109, 244] on select "Select Stylist [PERSON_NAME] [PERSON_NAME] [PERSON_NAME] [PERSON_NAME] Bhoomi […" at bounding box center [139, 251] width 61 height 15
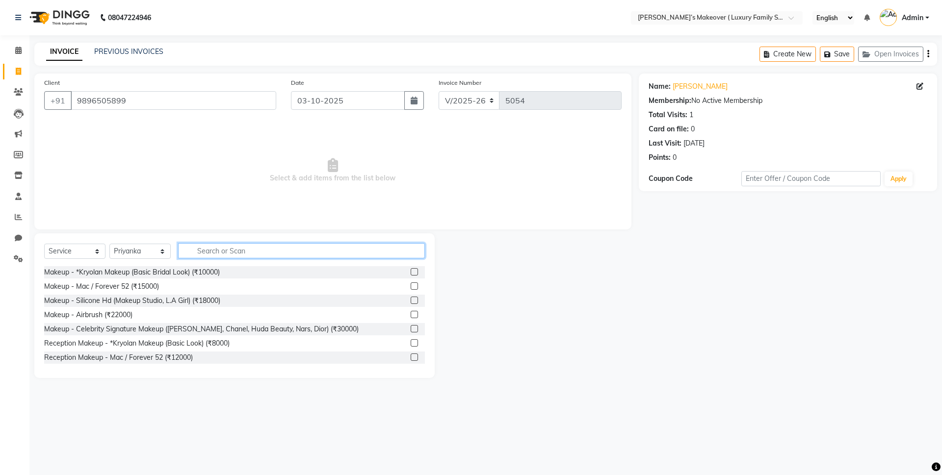
drag, startPoint x: 229, startPoint y: 249, endPoint x: 256, endPoint y: 241, distance: 28.0
click at [245, 245] on input "text" at bounding box center [301, 250] width 247 height 15
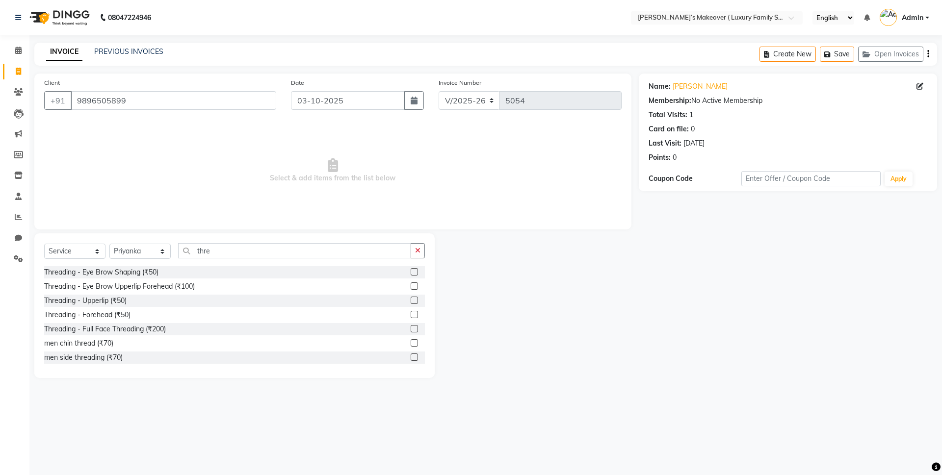
click at [411, 286] on label at bounding box center [414, 286] width 7 height 7
click at [411, 286] on input "checkbox" at bounding box center [414, 287] width 6 height 6
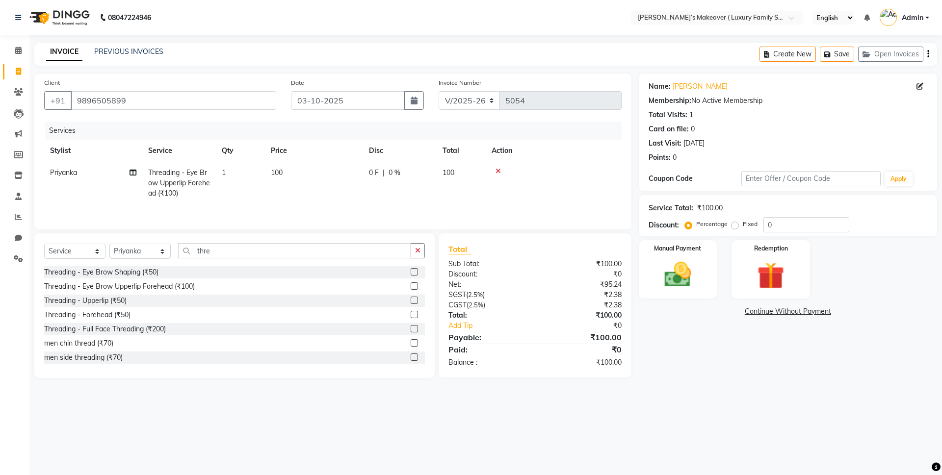
click at [928, 54] on icon "button" at bounding box center [928, 54] width 2 height 0
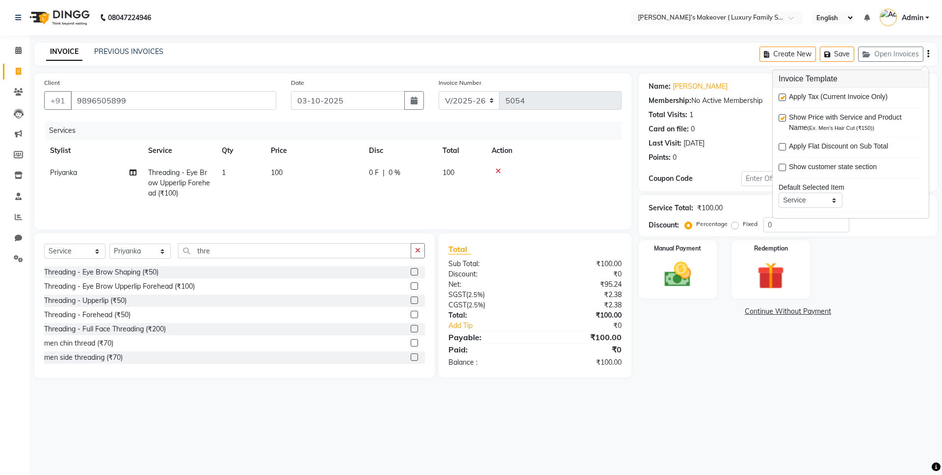
click at [781, 99] on label at bounding box center [782, 97] width 7 height 7
click at [781, 99] on input "checkbox" at bounding box center [782, 98] width 6 height 6
click at [697, 252] on label "Manual Payment" at bounding box center [677, 247] width 49 height 9
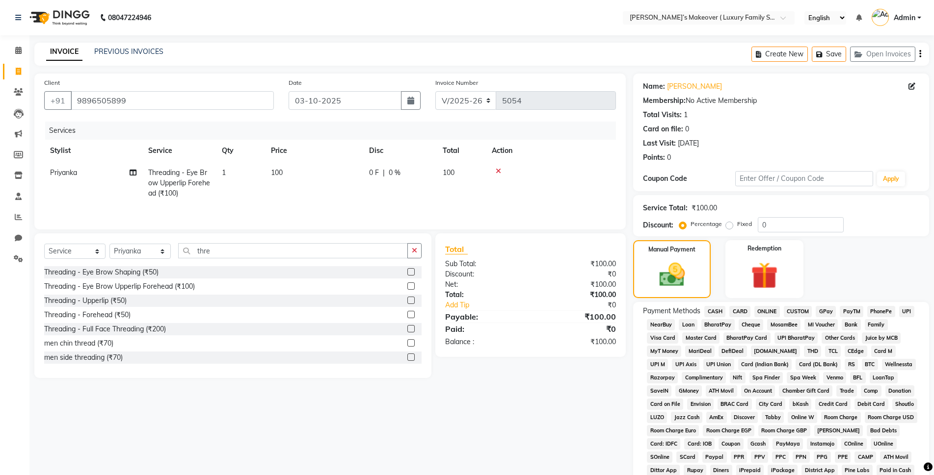
click at [770, 309] on span "ONLINE" at bounding box center [767, 311] width 26 height 11
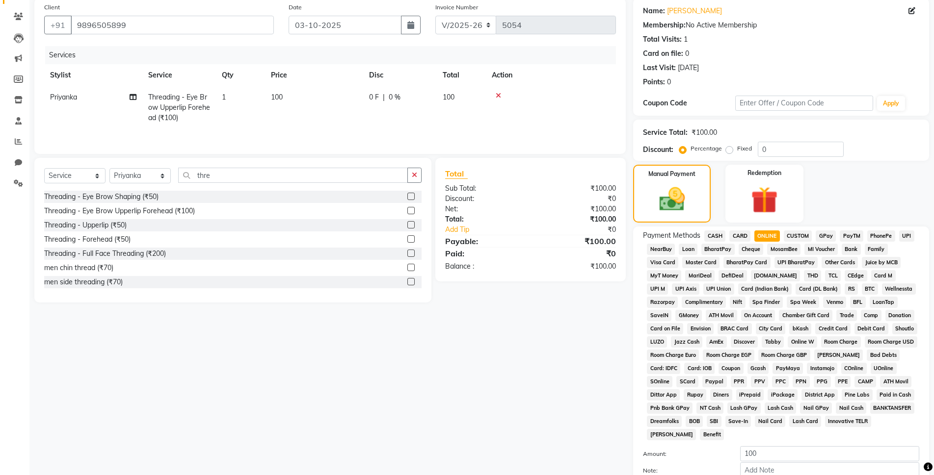
scroll to position [171, 0]
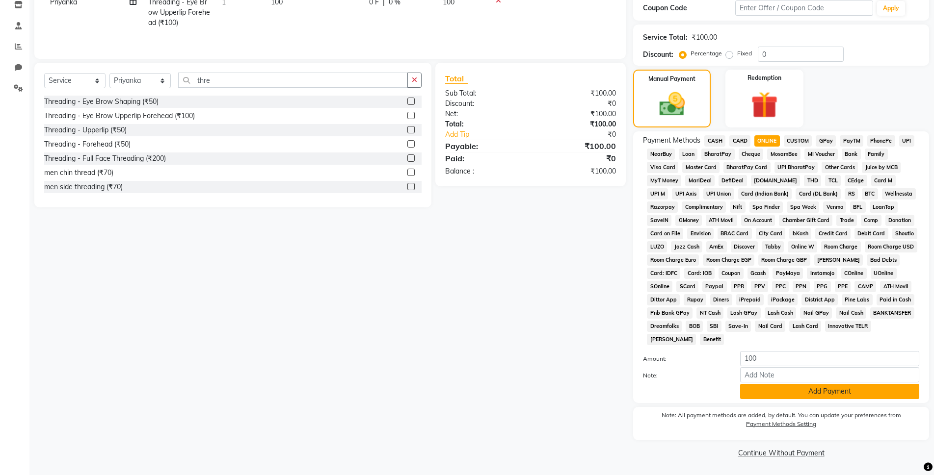
click at [781, 398] on button "Add Payment" at bounding box center [829, 391] width 179 height 15
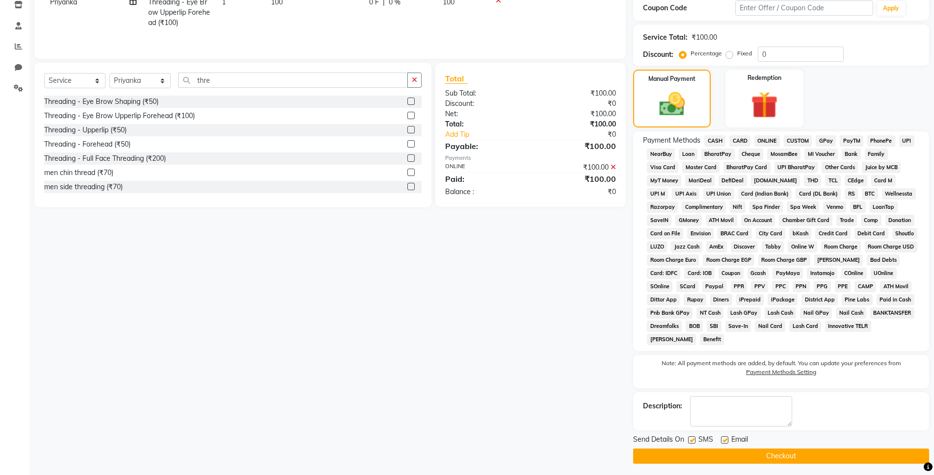
click at [757, 450] on button "Checkout" at bounding box center [781, 456] width 296 height 15
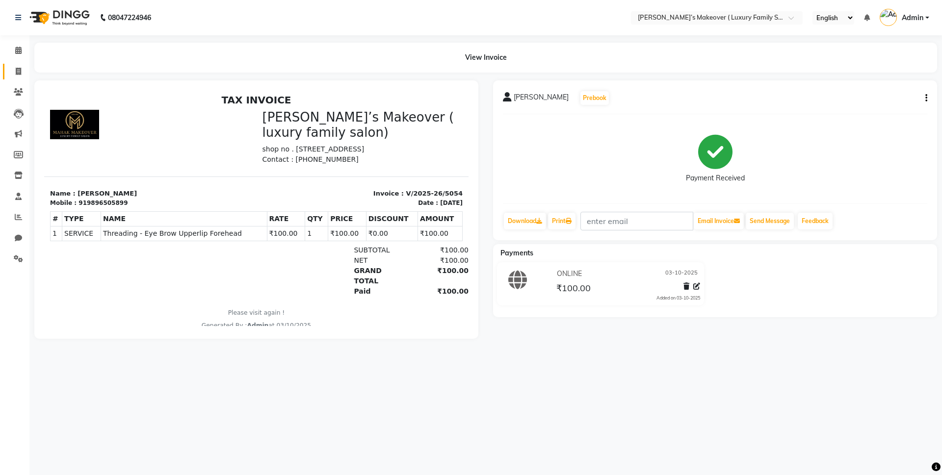
click at [21, 77] on link "Invoice" at bounding box center [15, 72] width 24 height 16
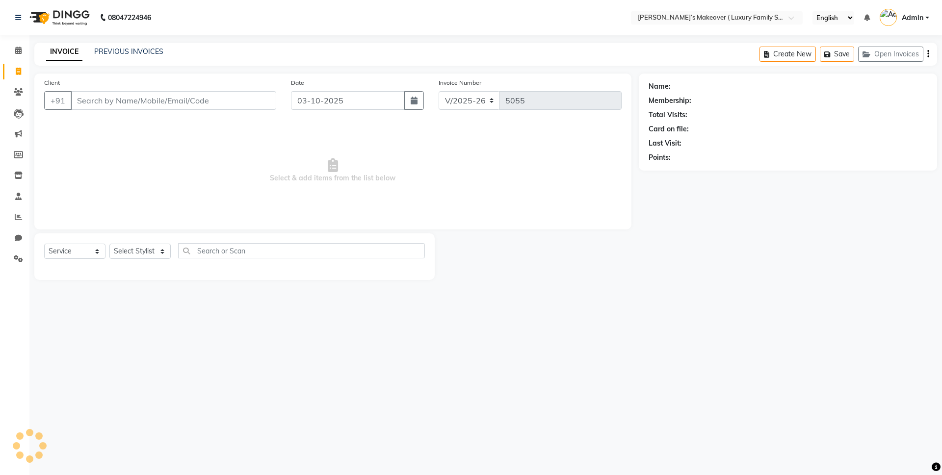
click at [119, 101] on input "Client" at bounding box center [174, 100] width 206 height 19
click at [152, 55] on link "PREVIOUS INVOICES" at bounding box center [128, 51] width 69 height 9
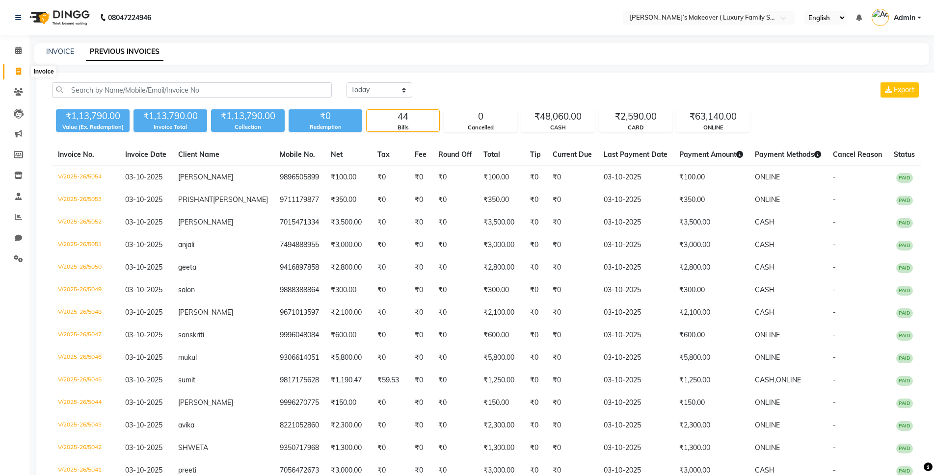
click at [16, 73] on icon at bounding box center [18, 71] width 5 height 7
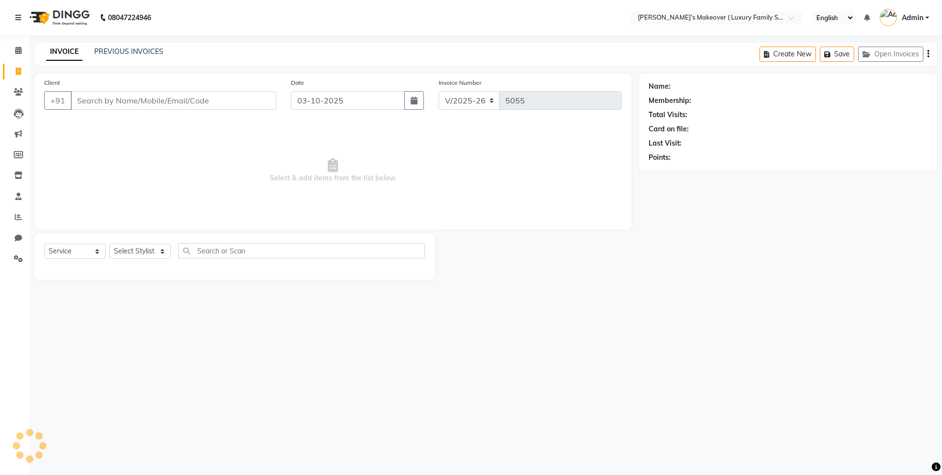
click at [152, 88] on div "Client +91" at bounding box center [160, 98] width 247 height 40
click at [163, 95] on input "Client" at bounding box center [174, 100] width 206 height 19
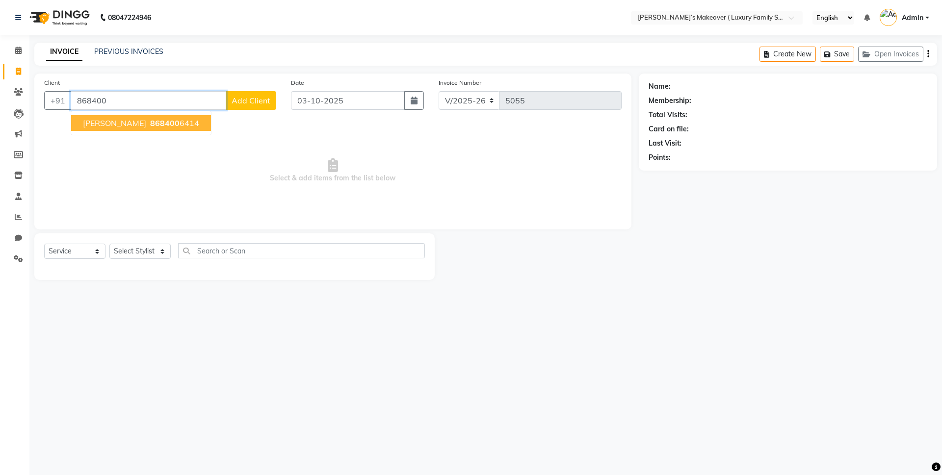
click at [135, 128] on button "[PERSON_NAME] 868400 6414" at bounding box center [141, 123] width 140 height 16
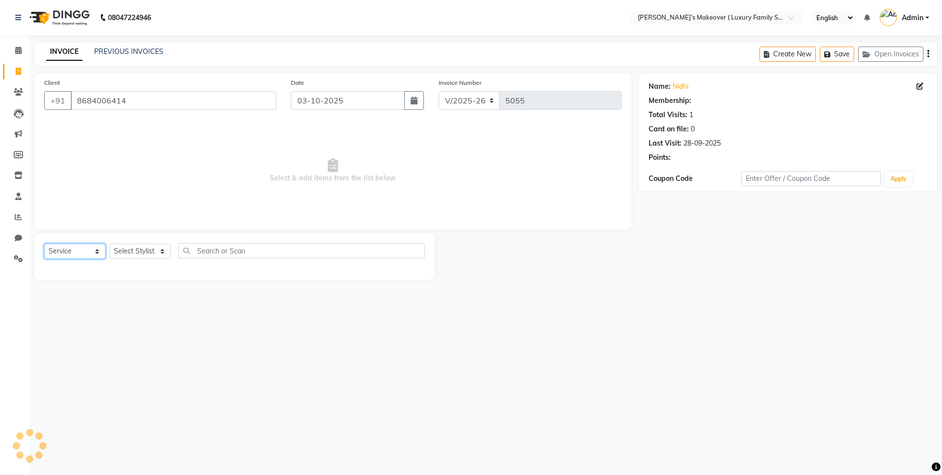
click at [81, 247] on select "Select Service Product Membership Package Voucher Prepaid Gift Card" at bounding box center [74, 251] width 61 height 15
click at [44, 244] on select "Select Service Product Membership Package Voucher Prepaid Gift Card" at bounding box center [74, 251] width 61 height 15
click at [127, 254] on select "Select Stylist [PERSON_NAME] [PERSON_NAME] [PERSON_NAME] [PERSON_NAME] Bhoomi […" at bounding box center [139, 251] width 61 height 15
click at [109, 244] on select "Select Stylist [PERSON_NAME] [PERSON_NAME] [PERSON_NAME] [PERSON_NAME] Bhoomi […" at bounding box center [139, 251] width 61 height 15
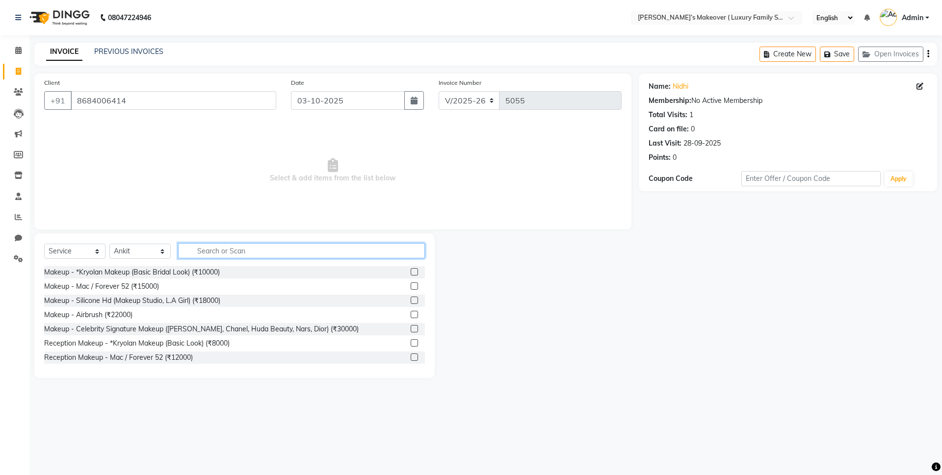
click at [218, 241] on div "Select Service Product Membership Package Voucher Prepaid Gift Card Select Styl…" at bounding box center [234, 306] width 400 height 145
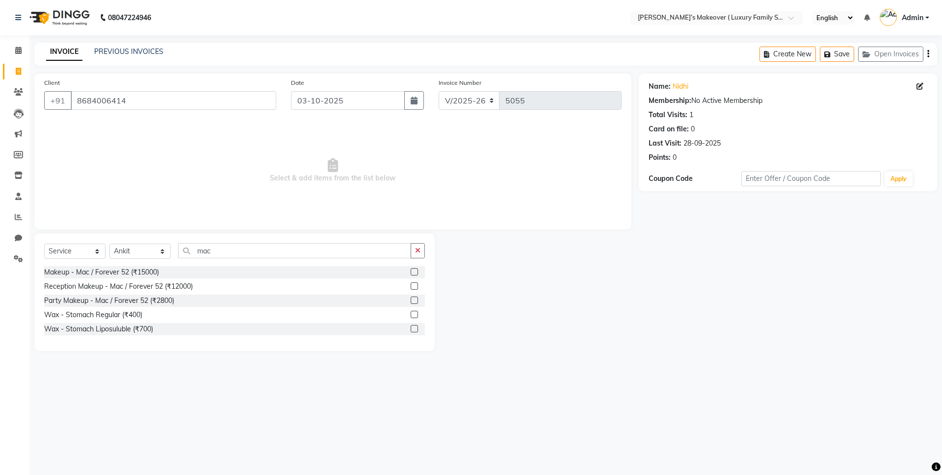
click at [415, 298] on label at bounding box center [414, 300] width 7 height 7
click at [415, 298] on input "checkbox" at bounding box center [414, 301] width 6 height 6
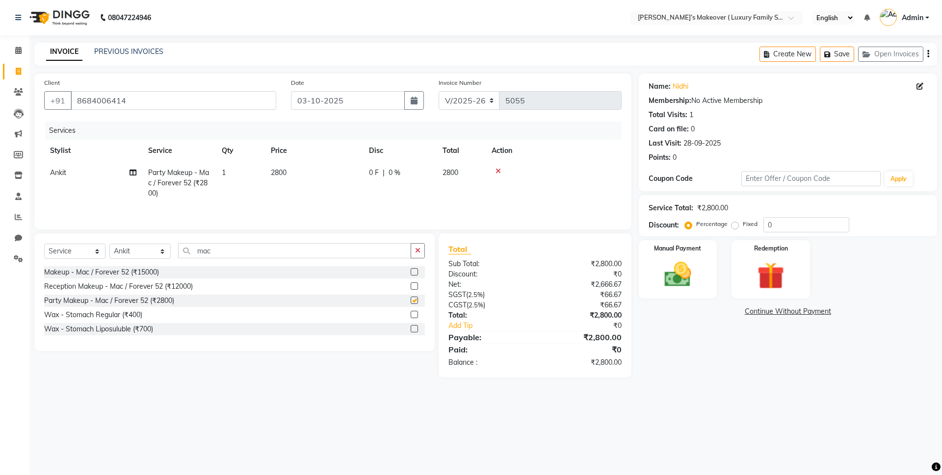
click at [315, 165] on td "2800" at bounding box center [314, 183] width 98 height 43
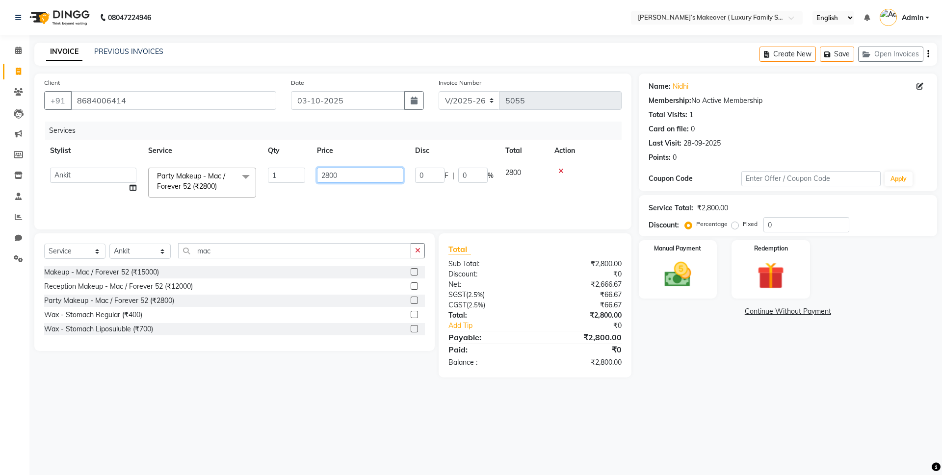
click at [347, 180] on input "2800" at bounding box center [360, 175] width 86 height 15
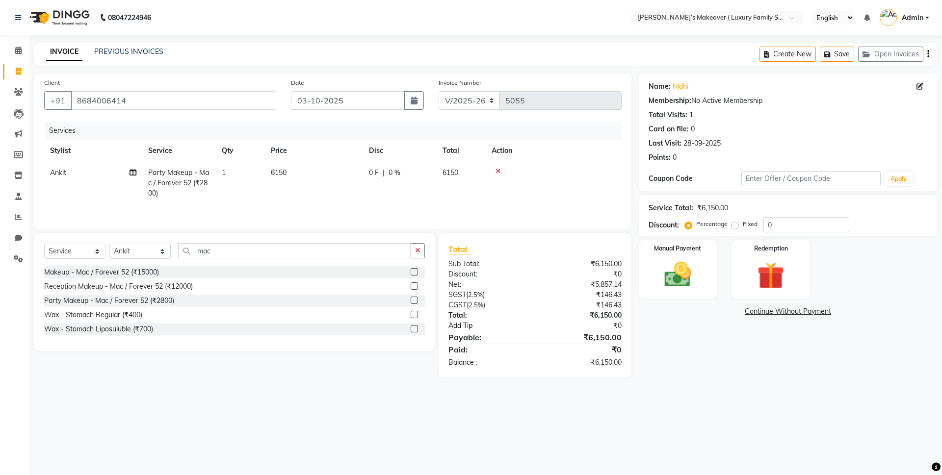
click at [520, 328] on link "Add Tip" at bounding box center [495, 326] width 109 height 10
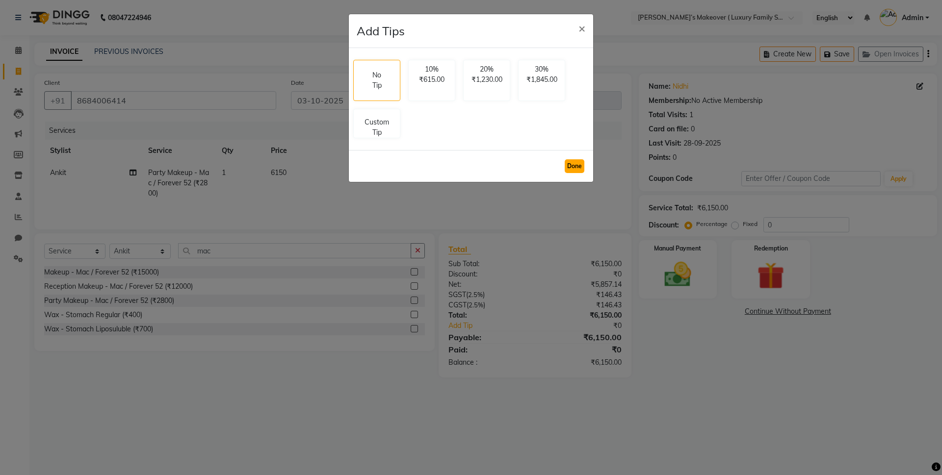
click at [571, 167] on button "Done" at bounding box center [575, 166] width 20 height 14
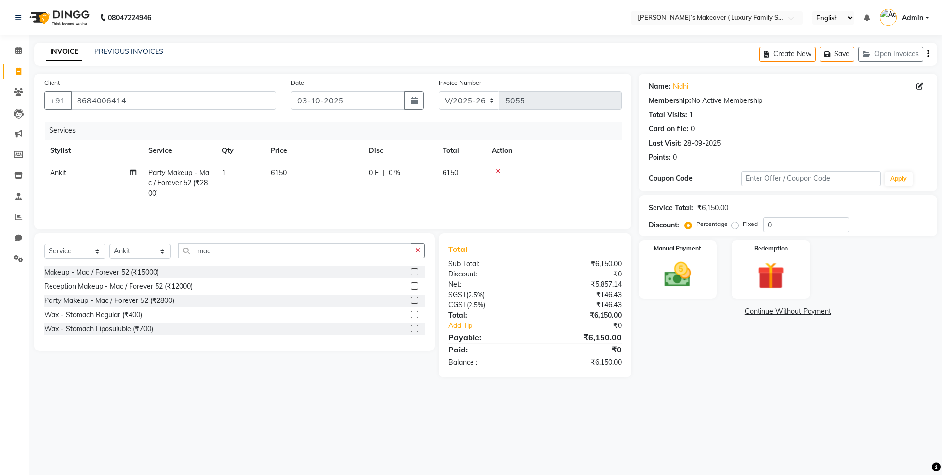
click at [926, 52] on div "Create New Save Open Invoices" at bounding box center [848, 54] width 178 height 23
click at [927, 54] on icon "button" at bounding box center [928, 54] width 2 height 0
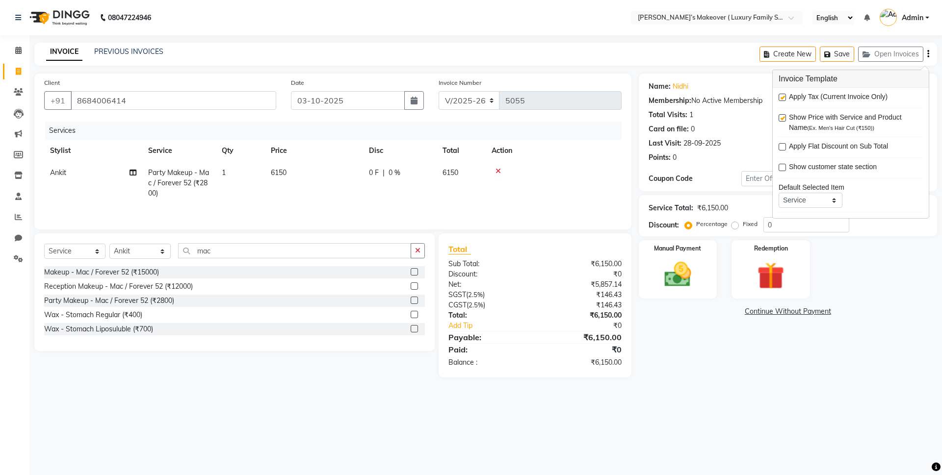
click at [785, 100] on label at bounding box center [782, 97] width 7 height 7
click at [785, 100] on input "checkbox" at bounding box center [782, 98] width 6 height 6
click at [696, 268] on img at bounding box center [678, 275] width 46 height 32
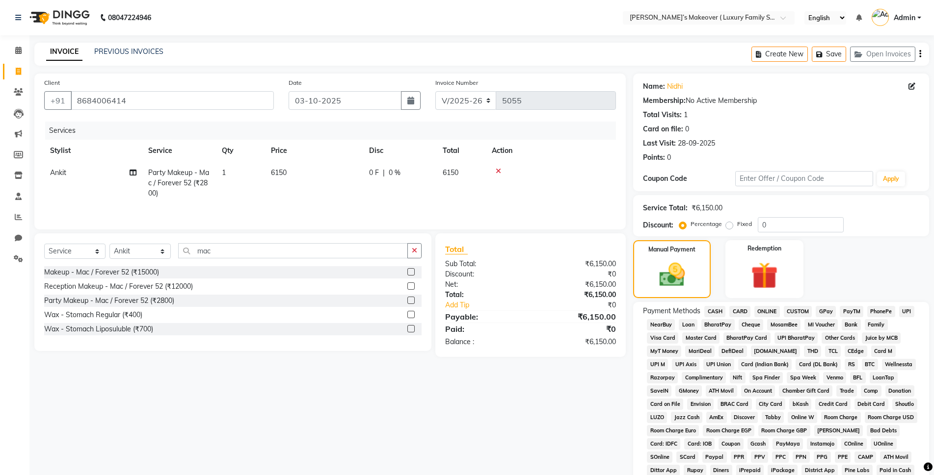
click at [766, 299] on div "Name: [PERSON_NAME] Membership: No Active Membership Total Visits: 1 Card on fi…" at bounding box center [784, 327] width 303 height 506
click at [769, 308] on span "ONLINE" at bounding box center [767, 311] width 26 height 11
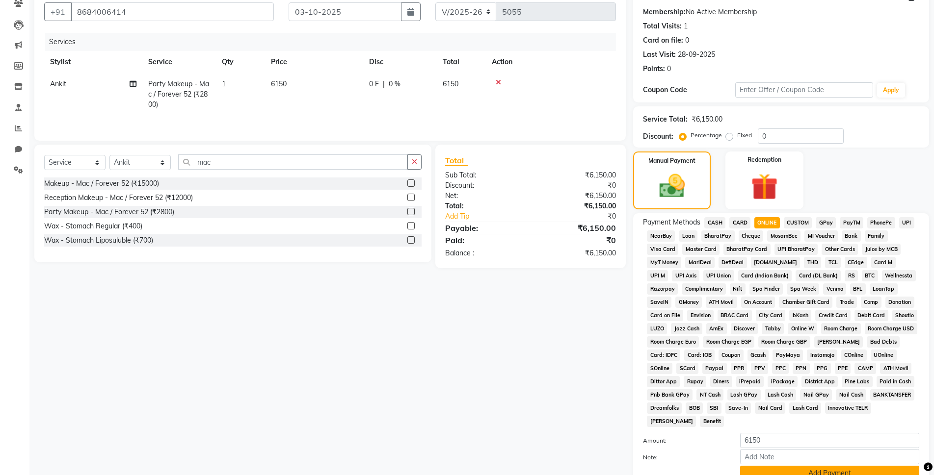
scroll to position [171, 0]
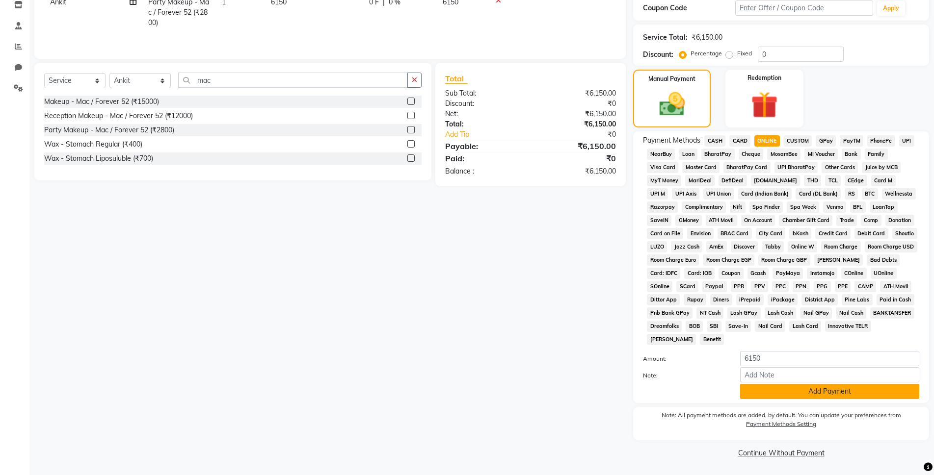
click at [798, 388] on button "Add Payment" at bounding box center [829, 391] width 179 height 15
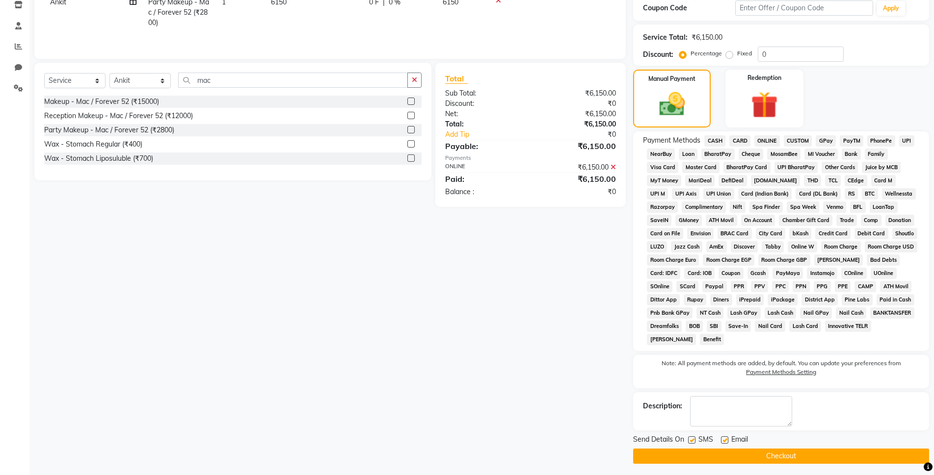
click at [770, 457] on button "Checkout" at bounding box center [781, 456] width 296 height 15
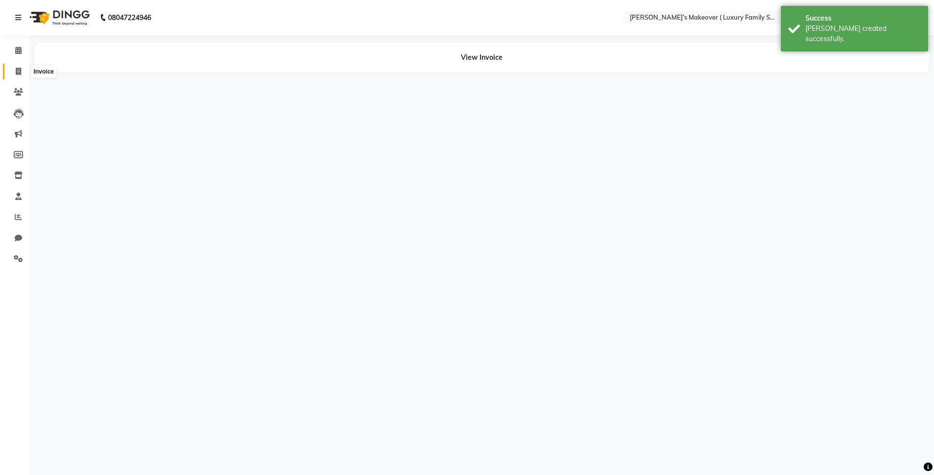
click at [21, 72] on icon at bounding box center [18, 71] width 5 height 7
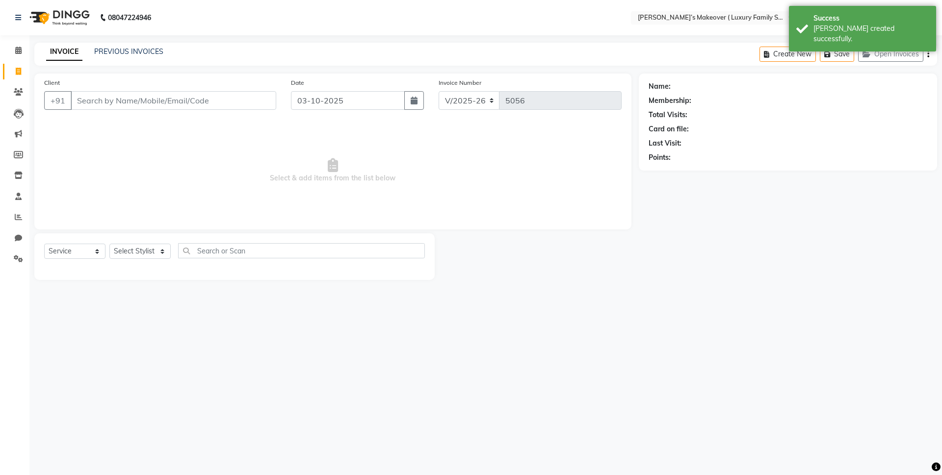
click at [143, 94] on input "Client" at bounding box center [174, 100] width 206 height 19
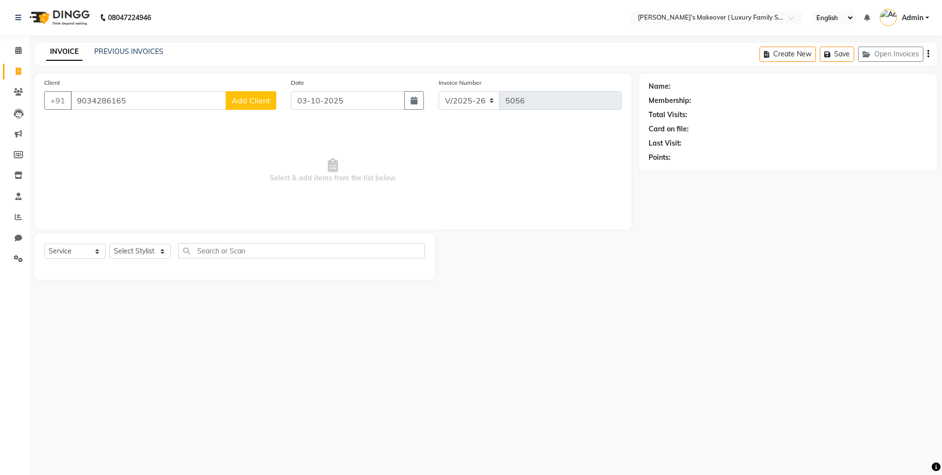
click at [267, 100] on span "Add Client" at bounding box center [251, 101] width 39 height 10
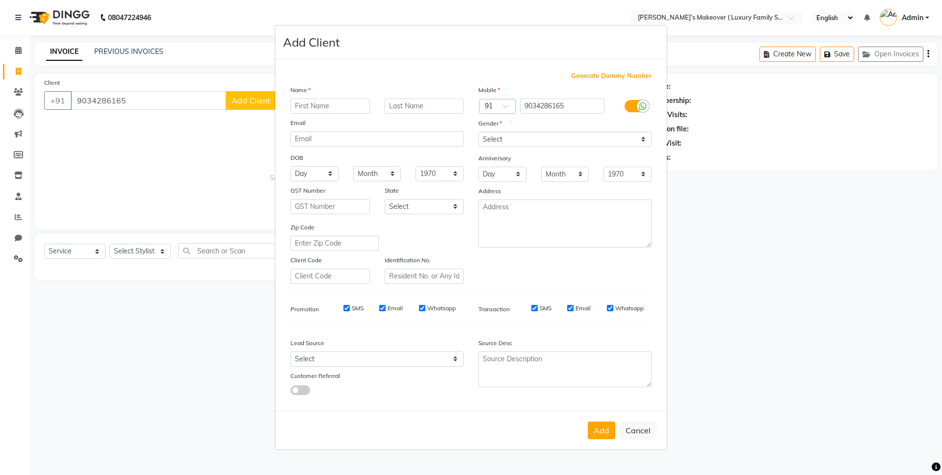
click at [300, 108] on input "text" at bounding box center [329, 106] width 79 height 15
click at [510, 144] on select "Select [DEMOGRAPHIC_DATA] [DEMOGRAPHIC_DATA] Other Prefer Not To Say" at bounding box center [564, 139] width 173 height 15
click at [478, 132] on select "Select [DEMOGRAPHIC_DATA] [DEMOGRAPHIC_DATA] Other Prefer Not To Say" at bounding box center [564, 139] width 173 height 15
click at [592, 425] on button "Add" at bounding box center [601, 431] width 27 height 18
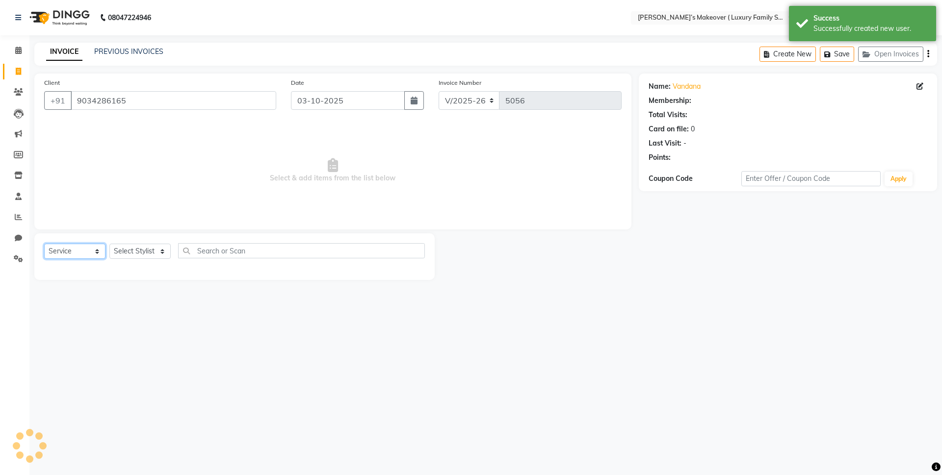
click at [59, 254] on select "Select Service Product Membership Package Voucher Prepaid Gift Card" at bounding box center [74, 251] width 61 height 15
click at [44, 244] on select "Select Service Product Membership Package Voucher Prepaid Gift Card" at bounding box center [74, 251] width 61 height 15
click at [125, 253] on select "Select Stylist [PERSON_NAME] [PERSON_NAME] [PERSON_NAME] [PERSON_NAME] Bhoomi […" at bounding box center [139, 251] width 61 height 15
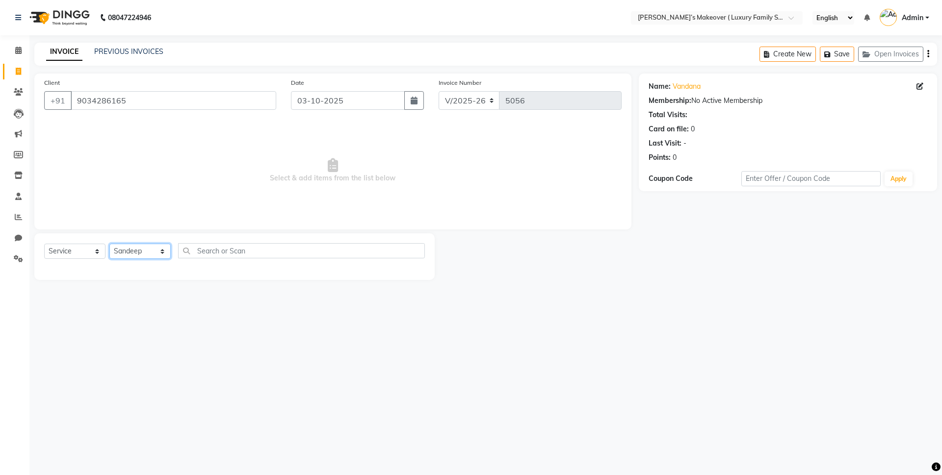
click at [109, 244] on select "Select Stylist [PERSON_NAME] [PERSON_NAME] [PERSON_NAME] [PERSON_NAME] Bhoomi […" at bounding box center [139, 251] width 61 height 15
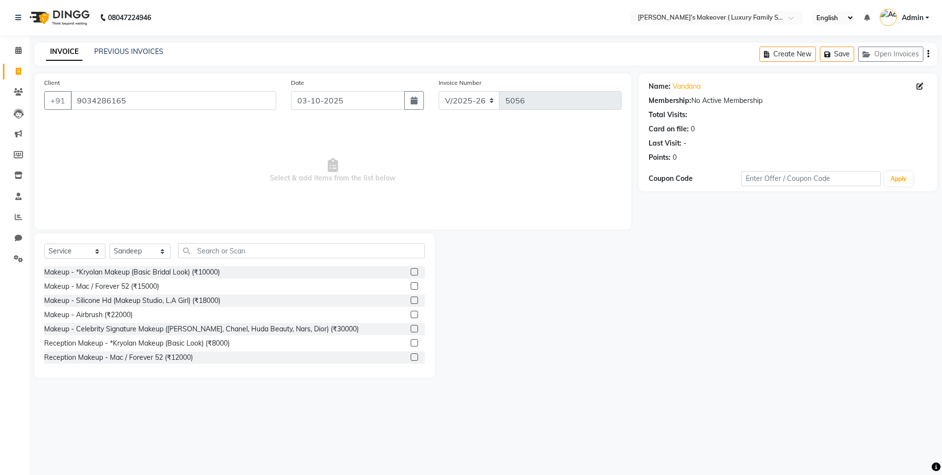
click at [235, 258] on div "Select Service Product Membership Package Voucher Prepaid Gift Card Select Styl…" at bounding box center [234, 254] width 381 height 23
click at [240, 256] on input "text" at bounding box center [301, 250] width 247 height 15
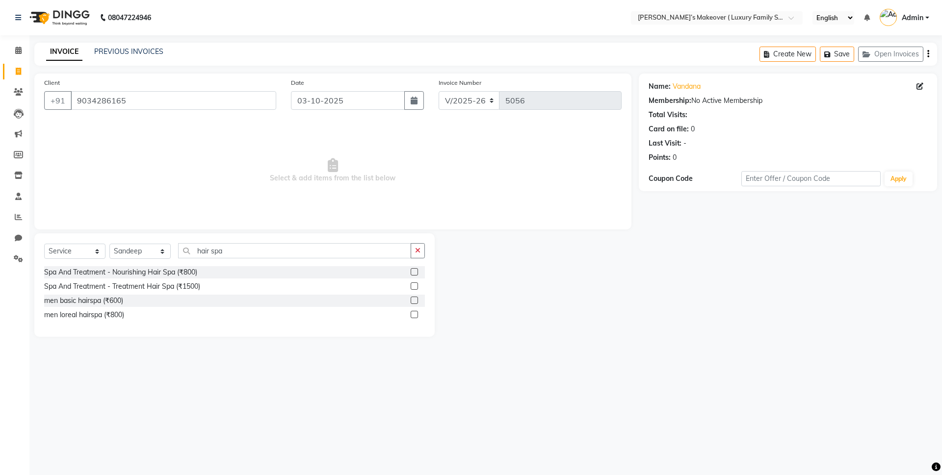
click at [414, 268] on div at bounding box center [418, 272] width 14 height 12
click at [414, 270] on label at bounding box center [414, 271] width 7 height 7
click at [414, 270] on input "checkbox" at bounding box center [414, 272] width 6 height 6
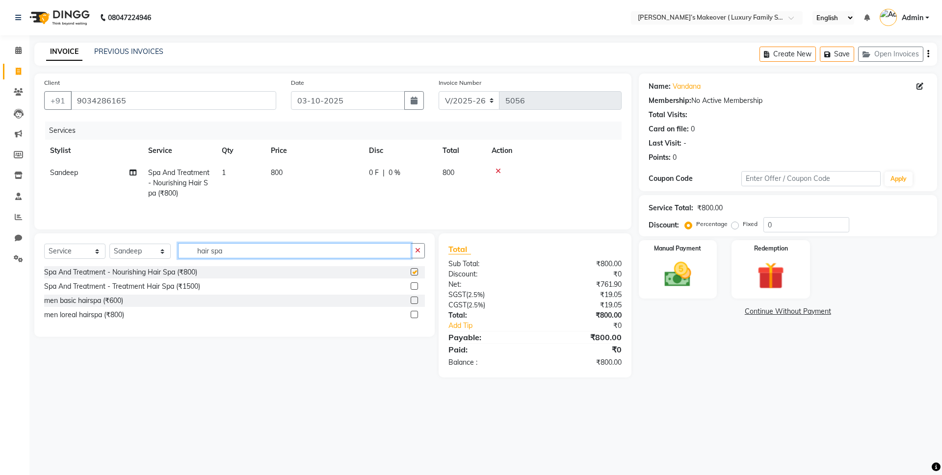
click at [379, 251] on input "hair spa" at bounding box center [294, 250] width 233 height 15
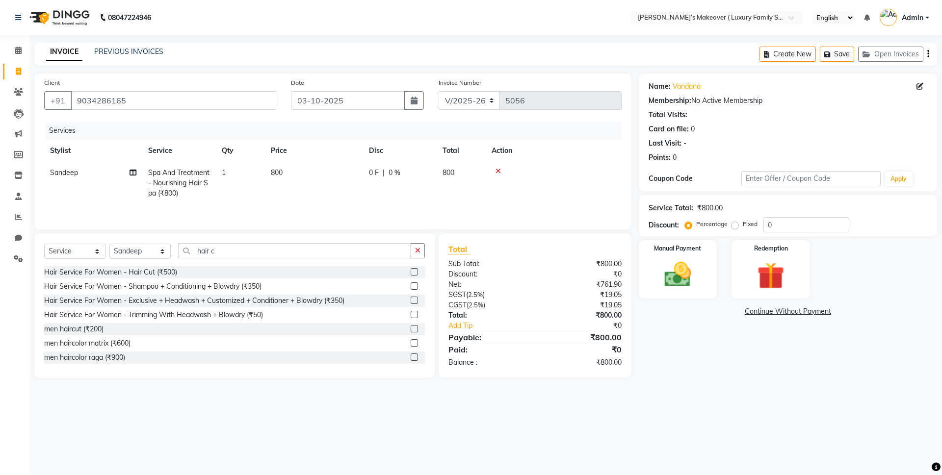
click at [411, 269] on label at bounding box center [414, 271] width 7 height 7
click at [411, 269] on input "checkbox" at bounding box center [414, 272] width 6 height 6
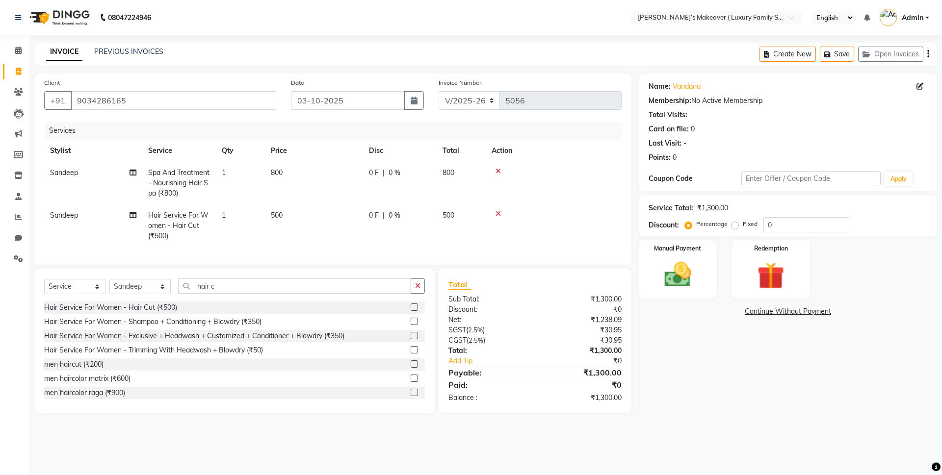
click at [927, 54] on icon "button" at bounding box center [928, 54] width 2 height 0
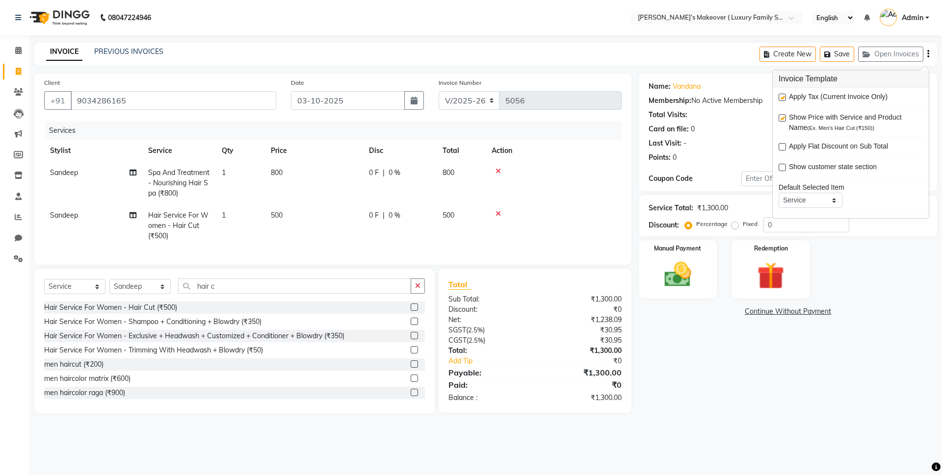
click at [781, 98] on label at bounding box center [782, 97] width 7 height 7
click at [781, 98] on input "checkbox" at bounding box center [782, 98] width 6 height 6
click at [680, 253] on div "Manual Payment" at bounding box center [677, 269] width 81 height 60
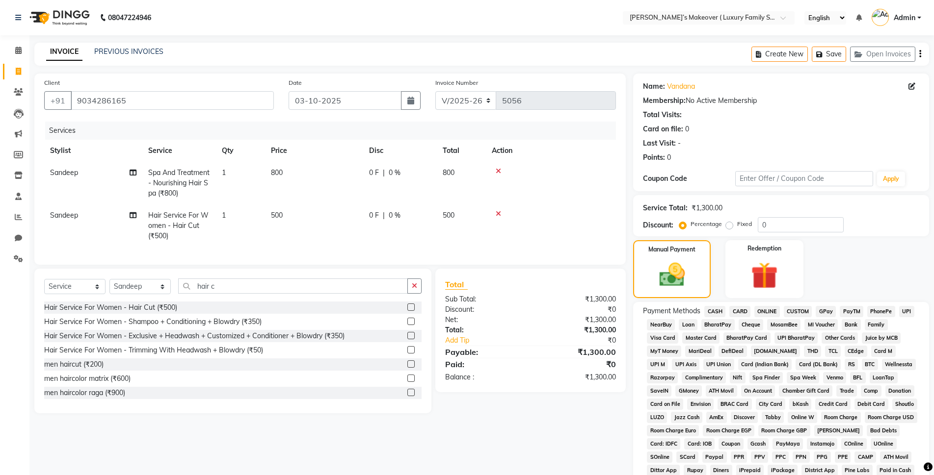
click at [715, 309] on span "CASH" at bounding box center [714, 311] width 21 height 11
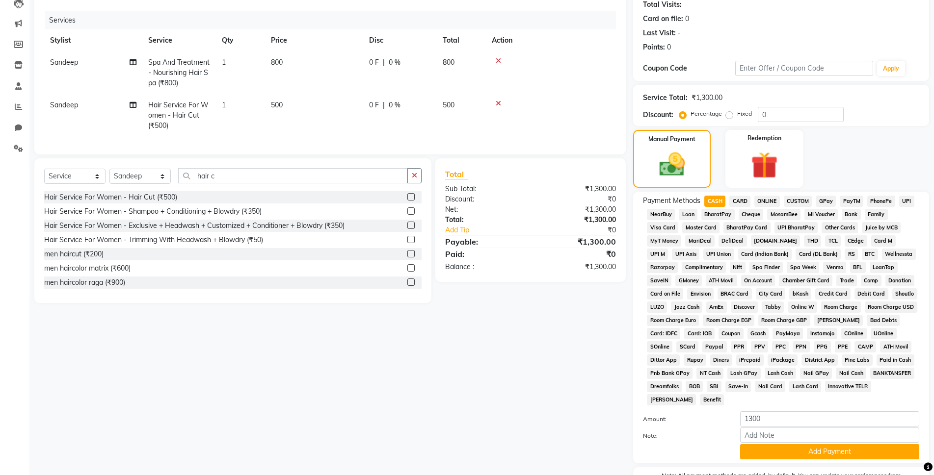
scroll to position [171, 0]
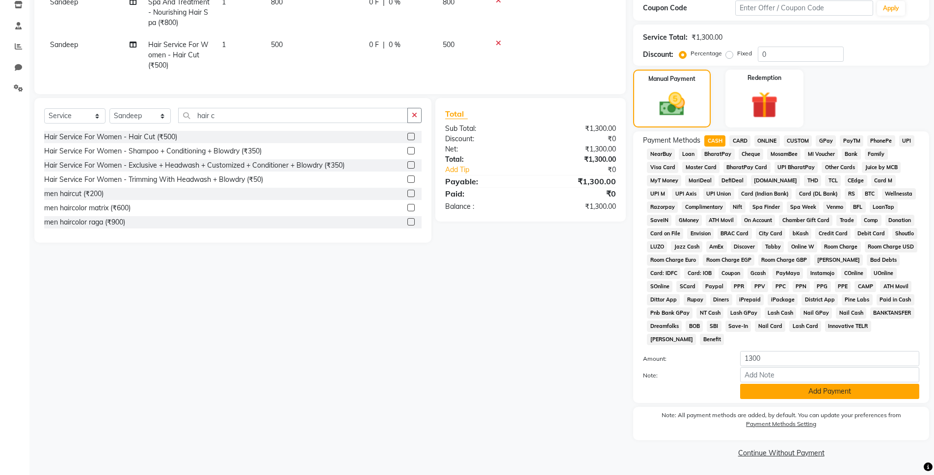
click at [767, 384] on button "Add Payment" at bounding box center [829, 391] width 179 height 15
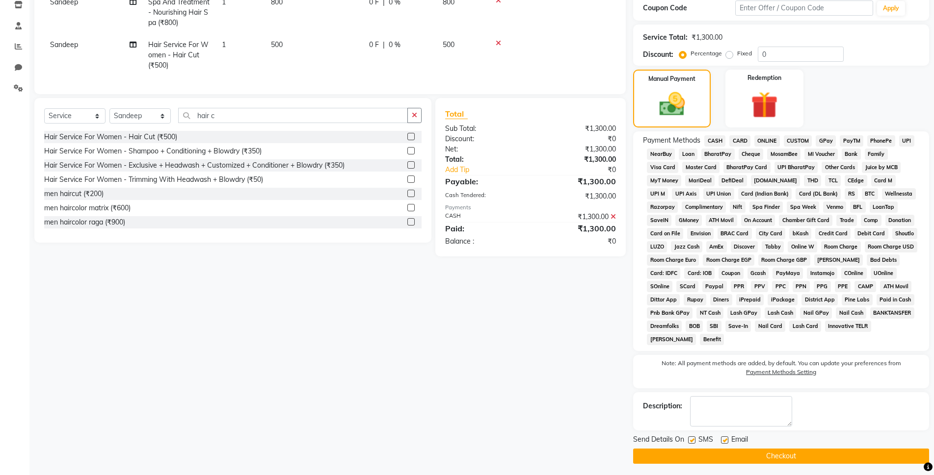
click at [765, 463] on button "Checkout" at bounding box center [781, 456] width 296 height 15
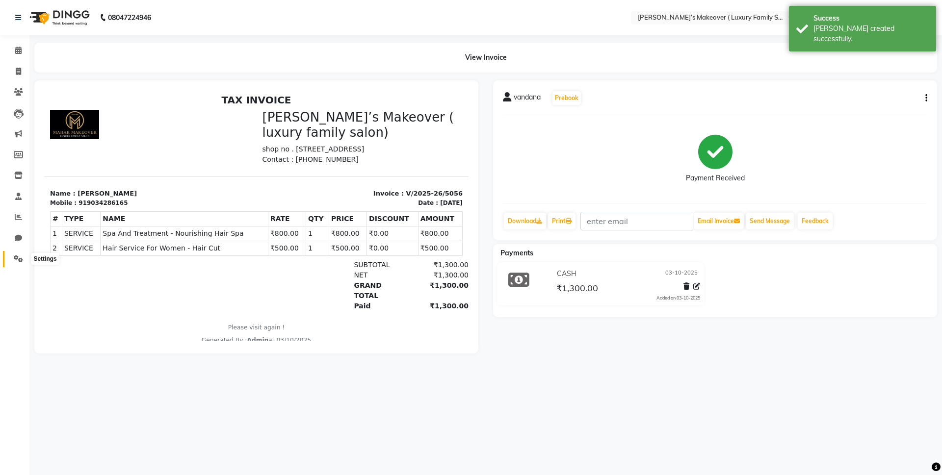
click at [17, 261] on icon at bounding box center [18, 258] width 9 height 7
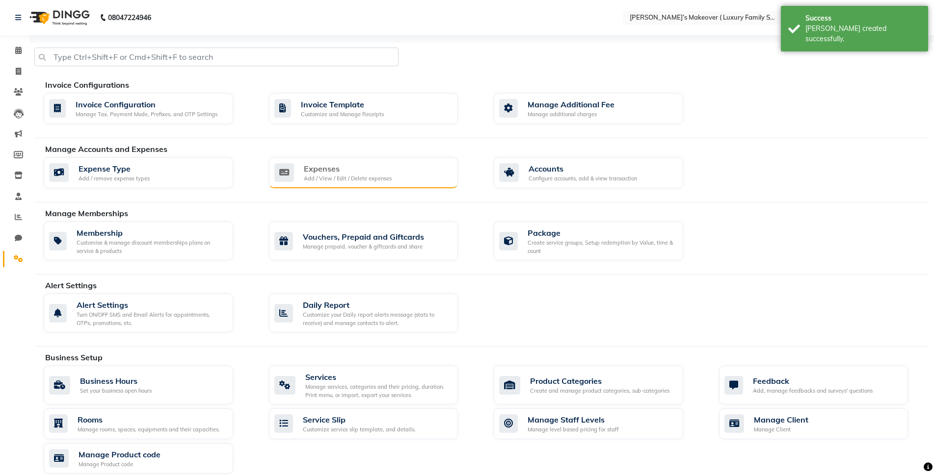
click at [332, 162] on div "Expenses Add / View / Edit / Delete expenses" at bounding box center [363, 172] width 189 height 31
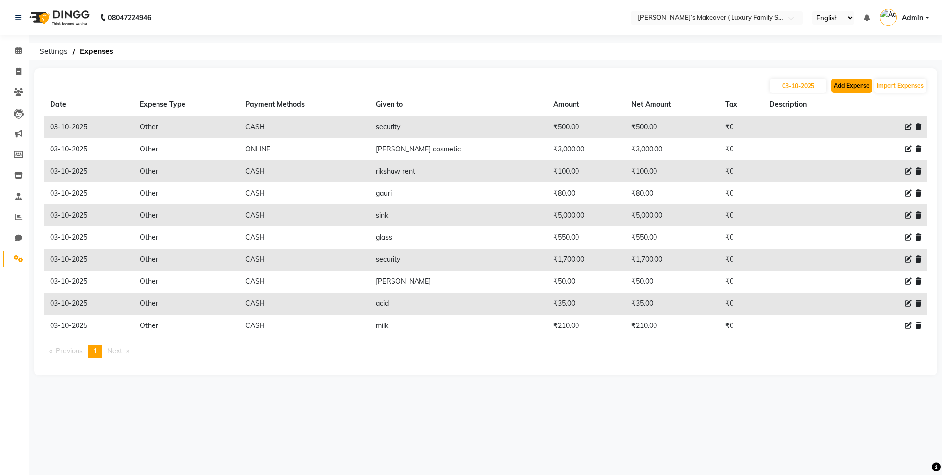
click at [859, 87] on button "Add Expense" at bounding box center [851, 86] width 41 height 14
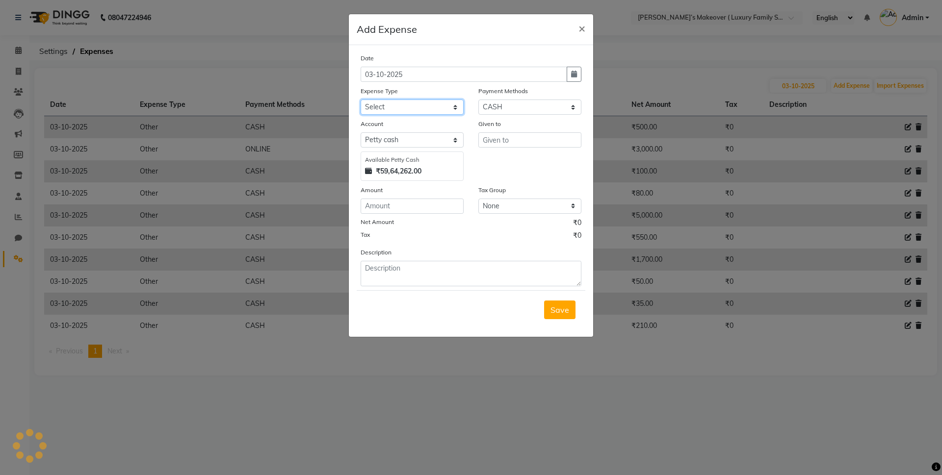
click at [439, 105] on select "Select Advance Salary Bank charges Car maintenance Cash transfer to bank Cash t…" at bounding box center [412, 107] width 103 height 15
click at [361, 100] on select "Select Advance Salary Bank charges Car maintenance Cash transfer to bank Cash t…" at bounding box center [412, 107] width 103 height 15
click at [558, 138] on input "text" at bounding box center [529, 139] width 103 height 15
click at [401, 202] on input "number" at bounding box center [412, 206] width 103 height 15
click at [554, 308] on span "Save" at bounding box center [559, 310] width 19 height 10
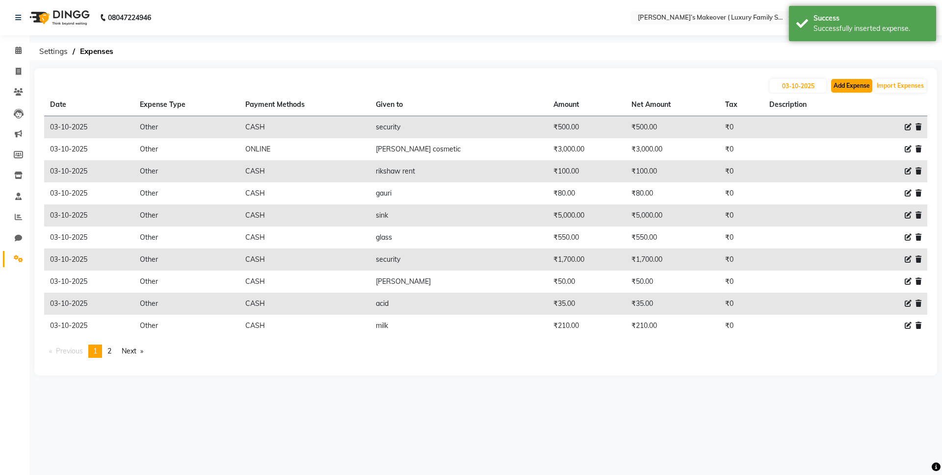
click at [859, 85] on button "Add Expense" at bounding box center [851, 86] width 41 height 14
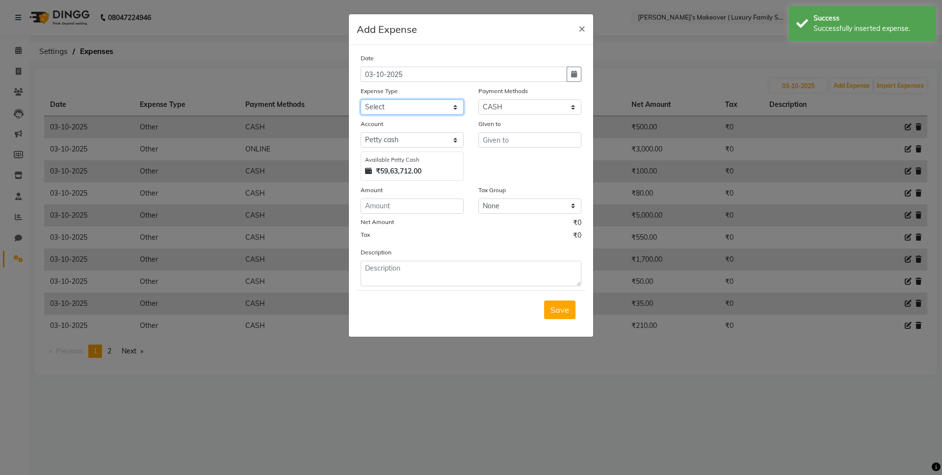
click at [407, 107] on select "Select Advance Salary Bank charges Car maintenance Cash transfer to bank Cash t…" at bounding box center [412, 107] width 103 height 15
click at [361, 100] on select "Select Advance Salary Bank charges Car maintenance Cash transfer to bank Cash t…" at bounding box center [412, 107] width 103 height 15
click at [513, 135] on input "text" at bounding box center [529, 139] width 103 height 15
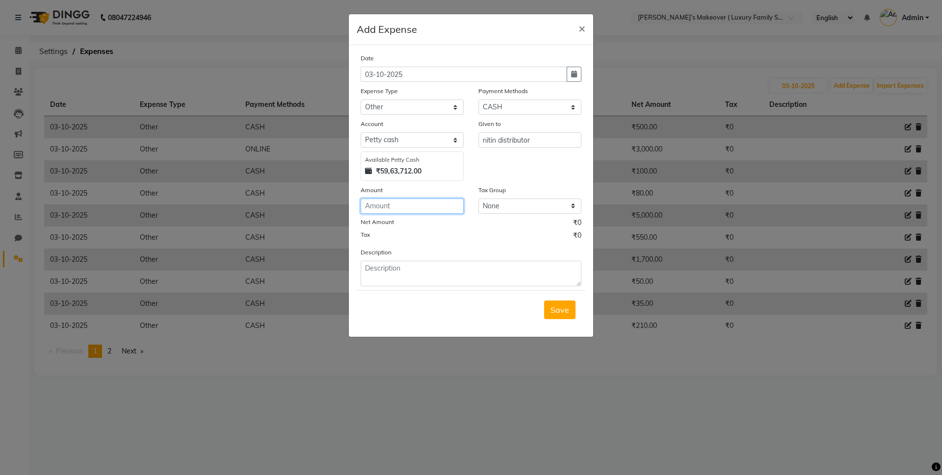
click at [390, 200] on input "number" at bounding box center [412, 206] width 103 height 15
click at [558, 309] on span "Save" at bounding box center [559, 310] width 19 height 10
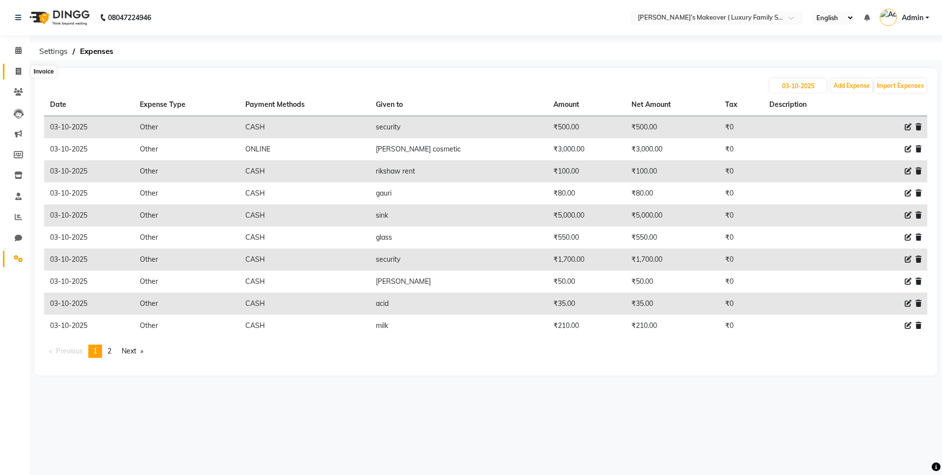
click at [23, 71] on span at bounding box center [18, 71] width 17 height 11
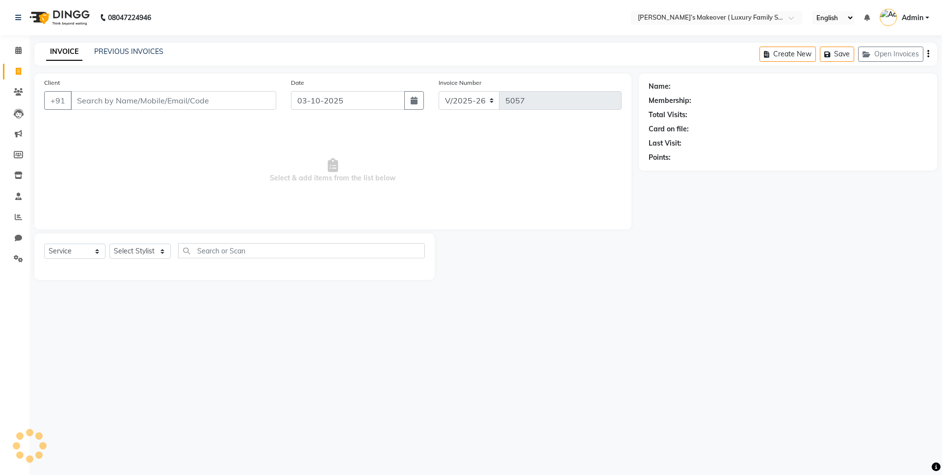
click at [187, 101] on input "Client" at bounding box center [174, 100] width 206 height 19
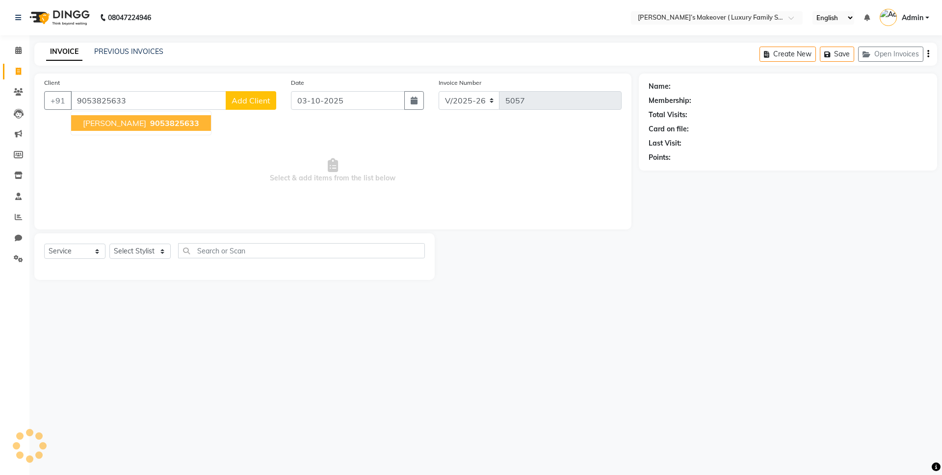
click at [154, 117] on button "[PERSON_NAME] 9053825633" at bounding box center [141, 123] width 140 height 16
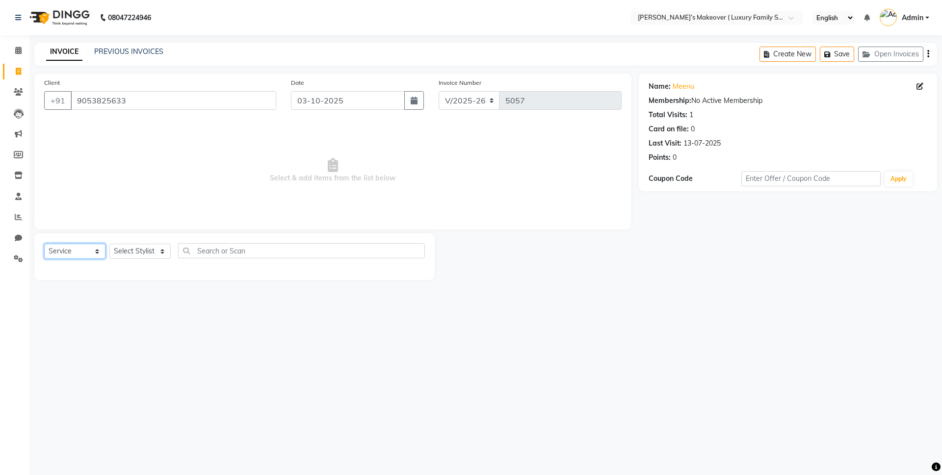
click at [86, 251] on select "Select Service Product Membership Package Voucher Prepaid Gift Card" at bounding box center [74, 251] width 61 height 15
click at [44, 244] on select "Select Service Product Membership Package Voucher Prepaid Gift Card" at bounding box center [74, 251] width 61 height 15
click at [125, 256] on select "Select Stylist [PERSON_NAME] [PERSON_NAME] [PERSON_NAME] [PERSON_NAME] Bhoomi […" at bounding box center [139, 251] width 61 height 15
click at [109, 244] on select "Select Stylist [PERSON_NAME] [PERSON_NAME] [PERSON_NAME] [PERSON_NAME] Bhoomi […" at bounding box center [139, 251] width 61 height 15
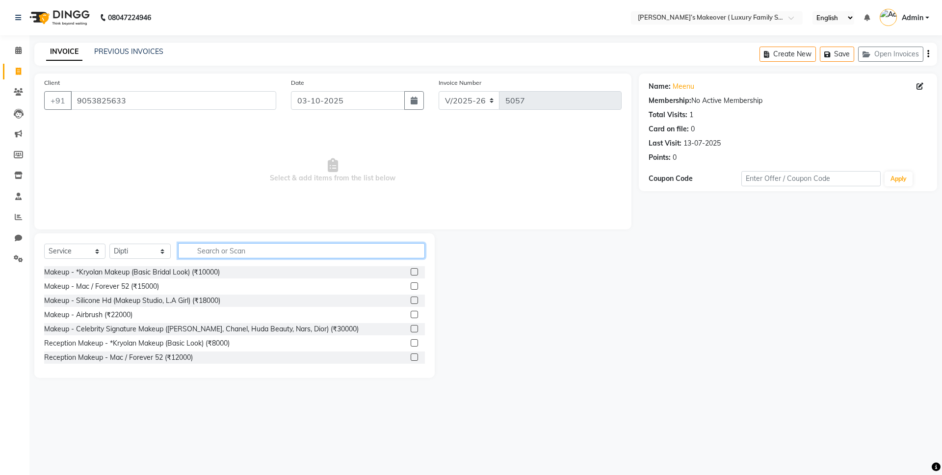
click at [209, 251] on input "text" at bounding box center [301, 250] width 247 height 15
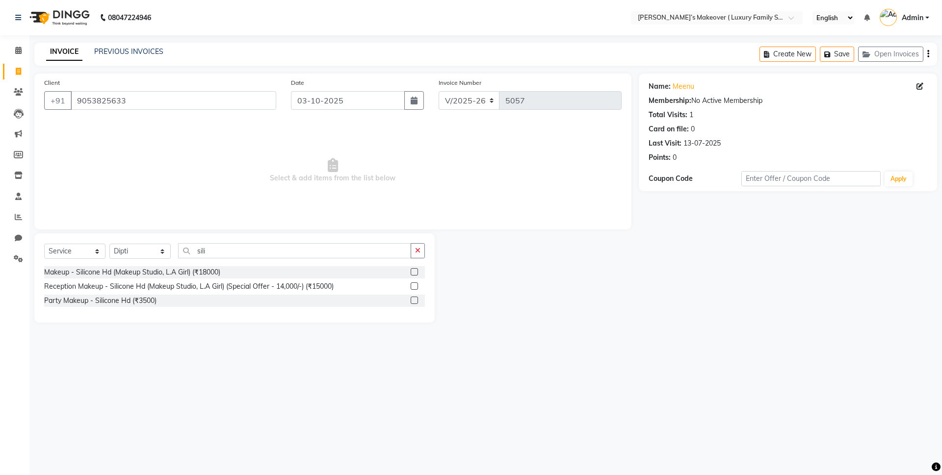
click at [415, 296] on div at bounding box center [418, 301] width 14 height 12
click at [412, 300] on label at bounding box center [414, 300] width 7 height 7
click at [412, 300] on input "checkbox" at bounding box center [414, 301] width 6 height 6
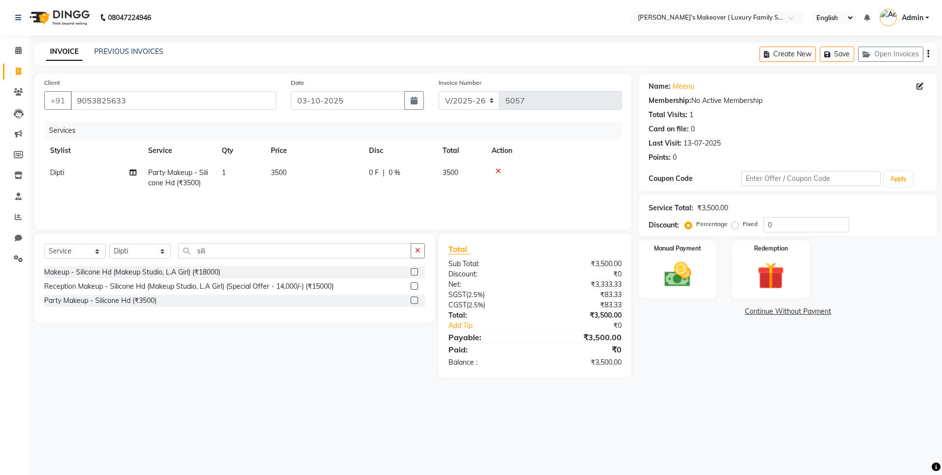
click at [241, 169] on td "1" at bounding box center [240, 178] width 49 height 32
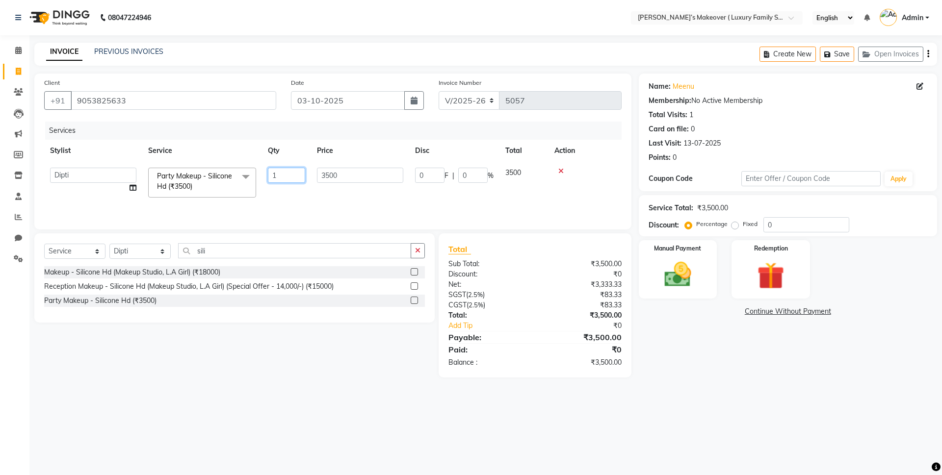
click at [282, 172] on input "1" at bounding box center [286, 175] width 37 height 15
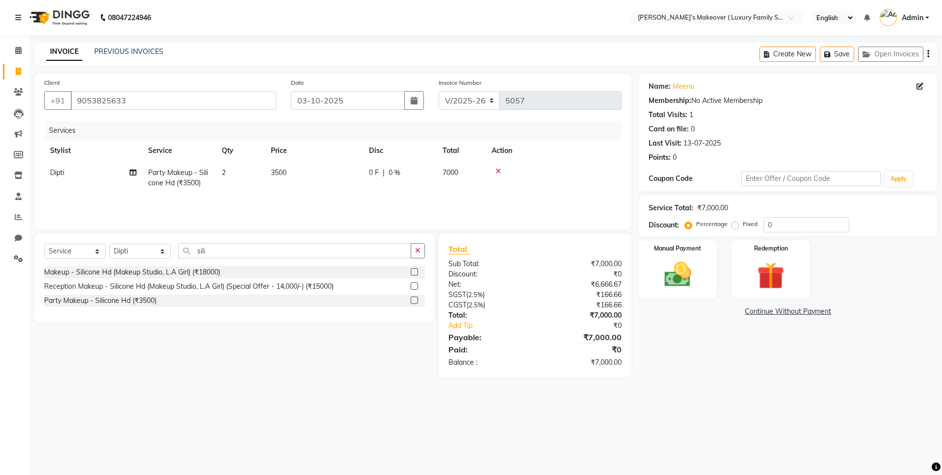
click at [493, 255] on div "Total" at bounding box center [534, 249] width 173 height 12
click at [743, 226] on label "Fixed" at bounding box center [750, 224] width 15 height 9
click at [734, 226] on input "Fixed" at bounding box center [736, 224] width 7 height 7
click at [815, 225] on input "0" at bounding box center [806, 224] width 86 height 15
click at [928, 54] on icon "button" at bounding box center [928, 54] width 2 height 0
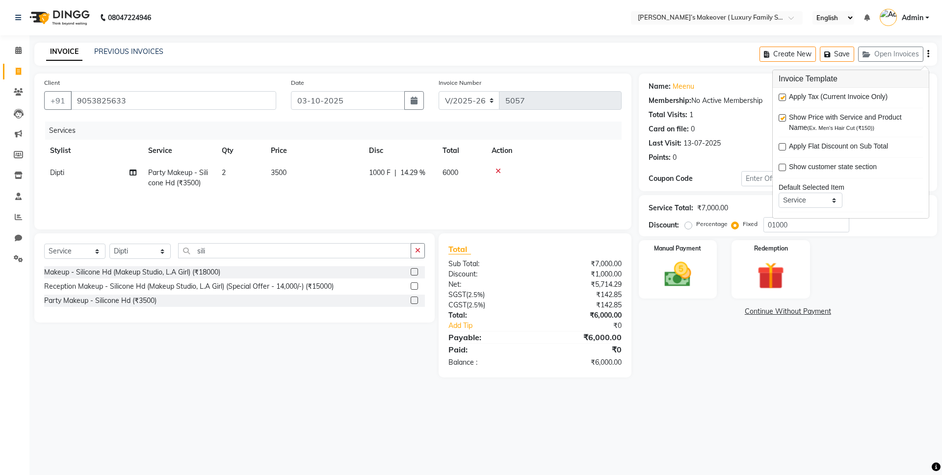
click at [783, 94] on label at bounding box center [782, 97] width 7 height 7
click at [783, 95] on input "checkbox" at bounding box center [782, 98] width 6 height 6
click at [672, 276] on img at bounding box center [678, 275] width 46 height 32
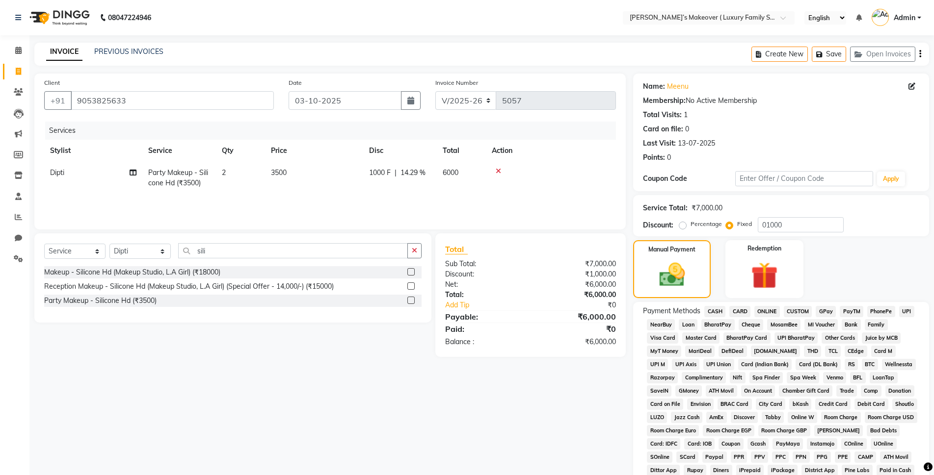
click at [716, 308] on span "CASH" at bounding box center [714, 311] width 21 height 11
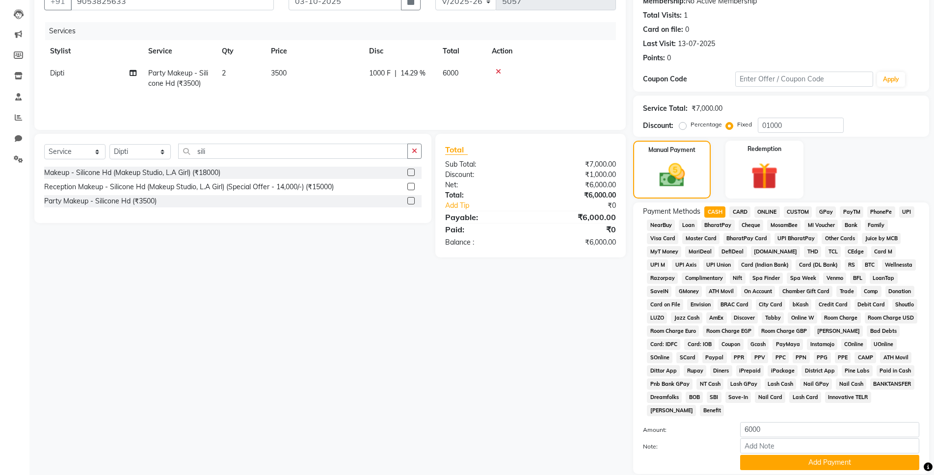
scroll to position [171, 0]
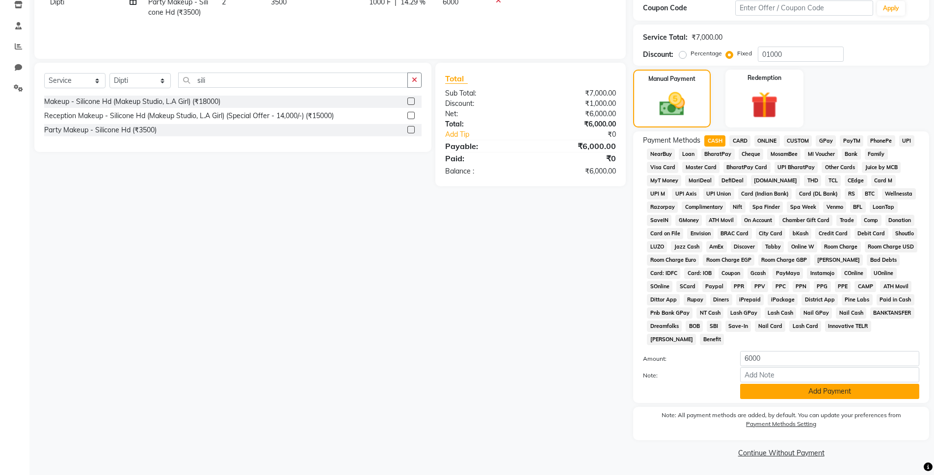
click at [766, 388] on button "Add Payment" at bounding box center [829, 391] width 179 height 15
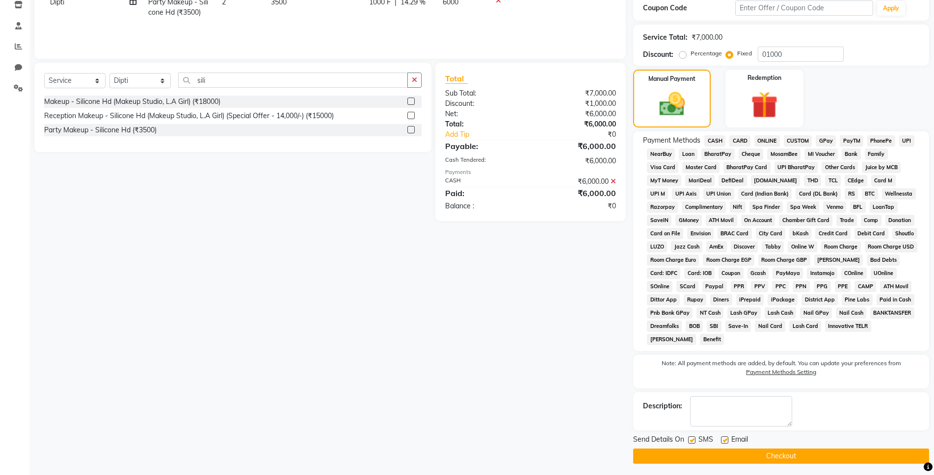
click at [770, 463] on button "Checkout" at bounding box center [781, 456] width 296 height 15
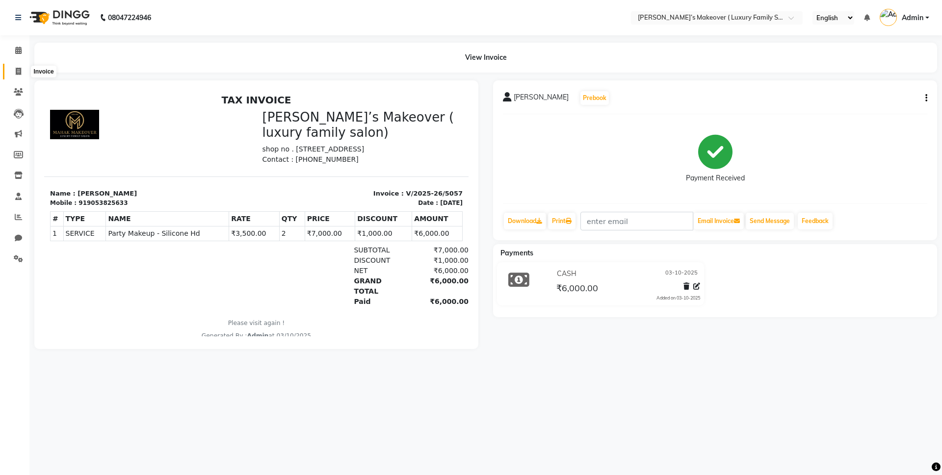
click at [15, 72] on span at bounding box center [18, 71] width 17 height 11
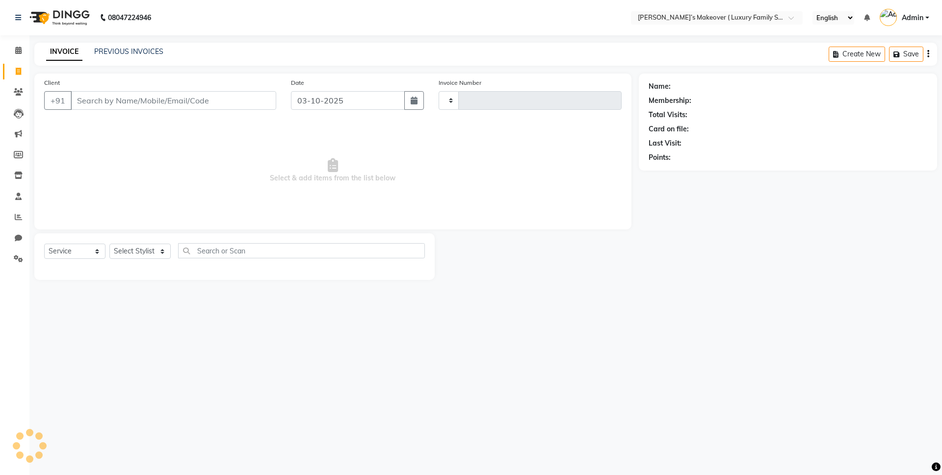
click at [111, 99] on input "Client" at bounding box center [174, 100] width 206 height 19
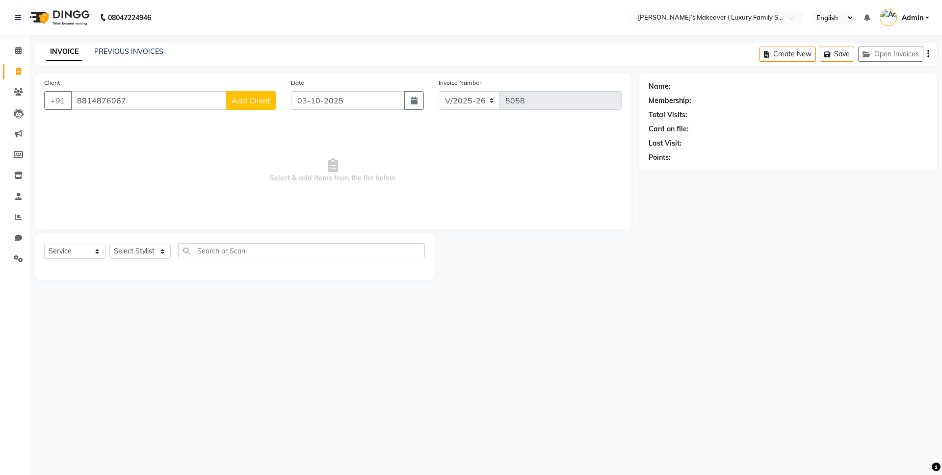
click at [248, 104] on span "Add Client" at bounding box center [251, 101] width 39 height 10
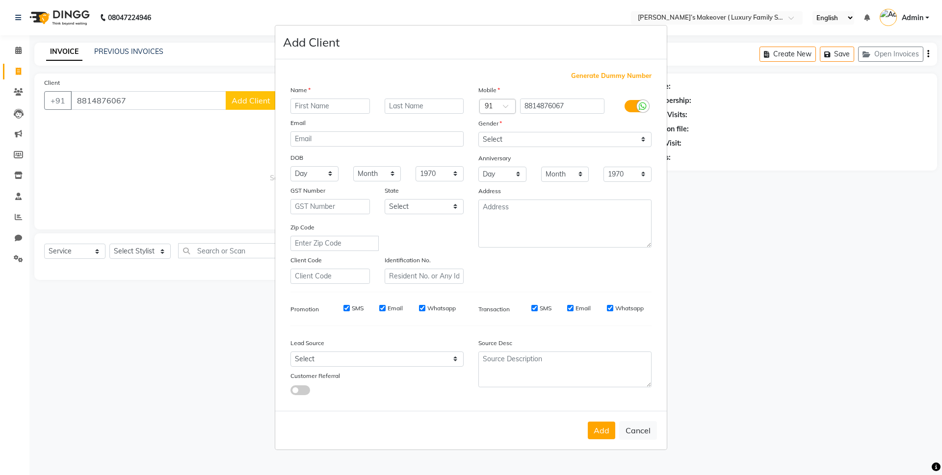
click at [336, 104] on input "text" at bounding box center [329, 106] width 79 height 15
click at [531, 141] on select "Select [DEMOGRAPHIC_DATA] [DEMOGRAPHIC_DATA] Other Prefer Not To Say" at bounding box center [564, 139] width 173 height 15
click at [478, 132] on select "Select [DEMOGRAPHIC_DATA] [DEMOGRAPHIC_DATA] Other Prefer Not To Say" at bounding box center [564, 139] width 173 height 15
click at [590, 436] on button "Add" at bounding box center [601, 431] width 27 height 18
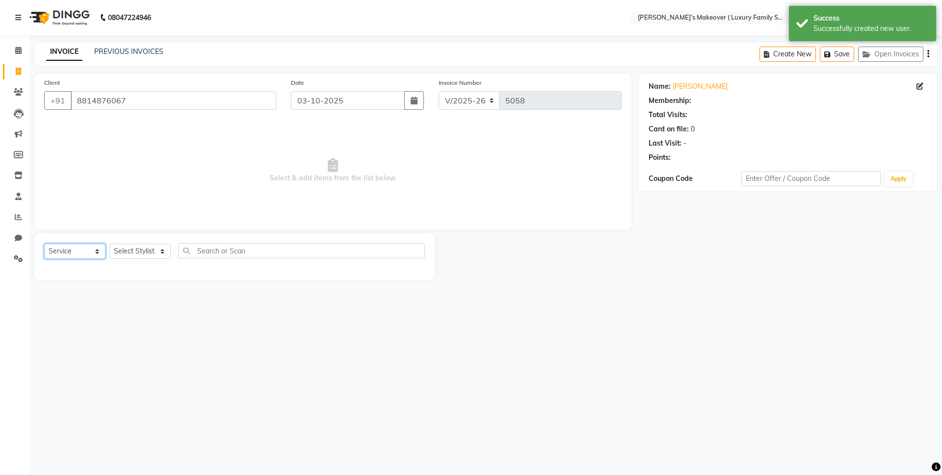
click at [52, 250] on select "Select Service Product Membership Package Voucher Prepaid Gift Card" at bounding box center [74, 251] width 61 height 15
click at [44, 244] on select "Select Service Product Membership Package Voucher Prepaid Gift Card" at bounding box center [74, 251] width 61 height 15
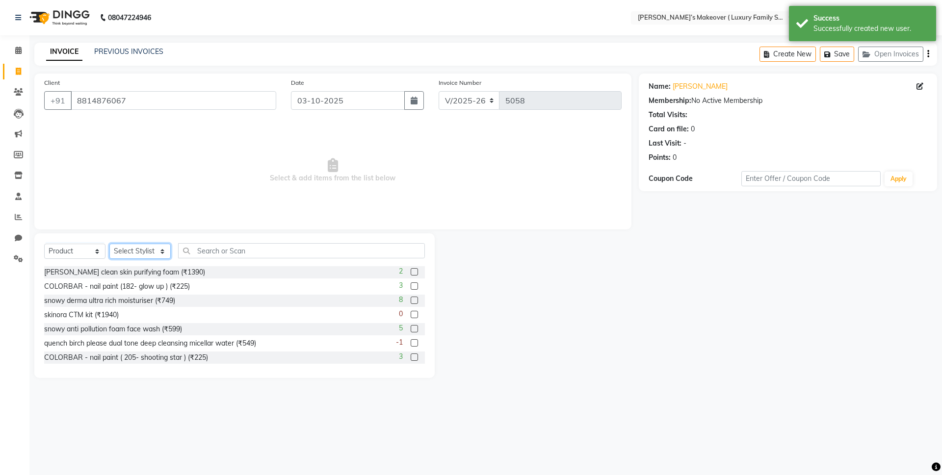
drag, startPoint x: 121, startPoint y: 247, endPoint x: 121, endPoint y: 254, distance: 6.4
click at [121, 247] on select "Select Stylist [PERSON_NAME] [PERSON_NAME] [PERSON_NAME] [PERSON_NAME] Bhoomi […" at bounding box center [139, 251] width 61 height 15
click at [109, 244] on select "Select Stylist [PERSON_NAME] [PERSON_NAME] [PERSON_NAME] [PERSON_NAME] Bhoomi […" at bounding box center [139, 251] width 61 height 15
click at [226, 242] on div "Select Service Product Membership Package Voucher Prepaid Gift Card Select Styl…" at bounding box center [234, 306] width 400 height 145
click at [224, 251] on input "text" at bounding box center [301, 250] width 247 height 15
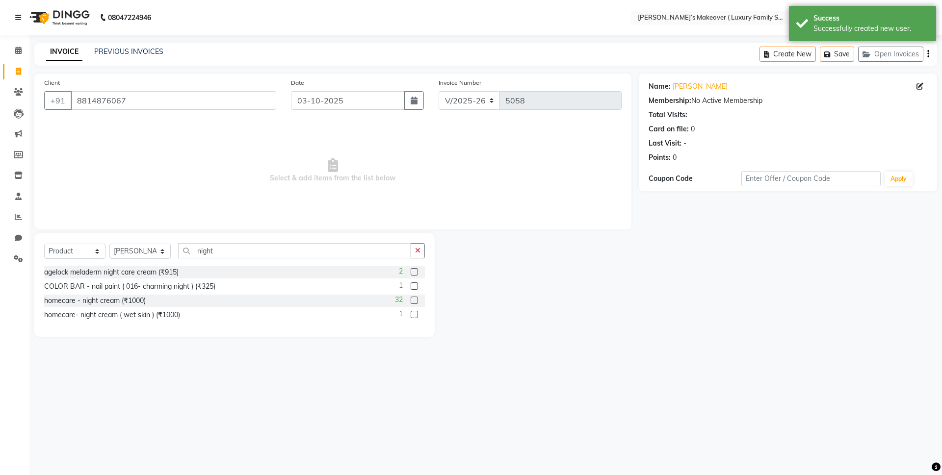
click at [415, 301] on label at bounding box center [414, 300] width 7 height 7
click at [415, 301] on input "checkbox" at bounding box center [414, 301] width 6 height 6
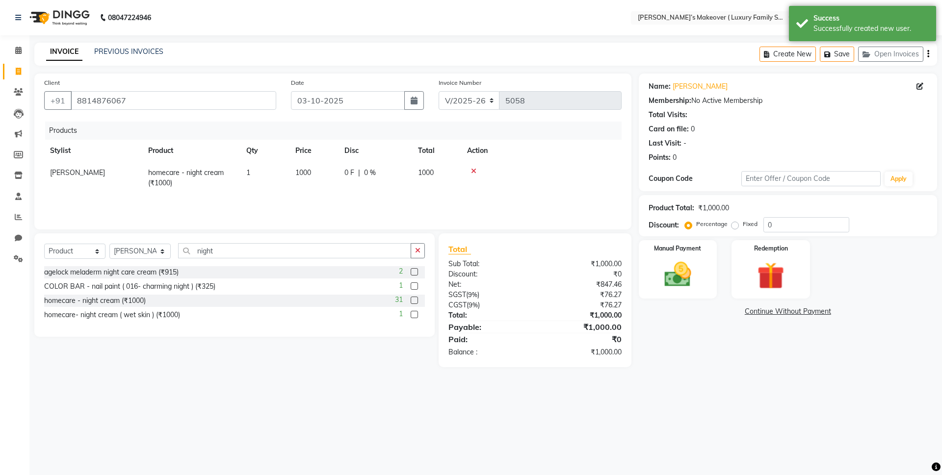
click at [928, 54] on icon "button" at bounding box center [928, 54] width 2 height 0
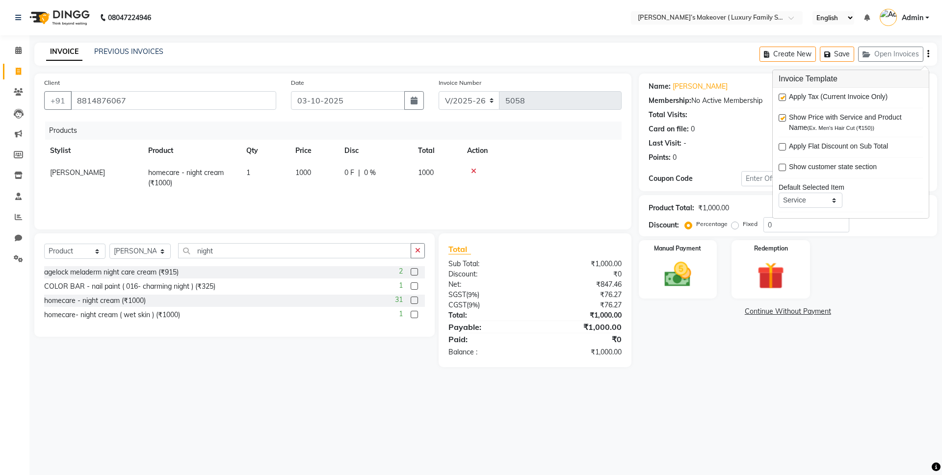
click at [781, 99] on label at bounding box center [782, 97] width 7 height 7
click at [781, 99] on input "checkbox" at bounding box center [782, 98] width 6 height 6
click at [680, 273] on img at bounding box center [678, 275] width 46 height 32
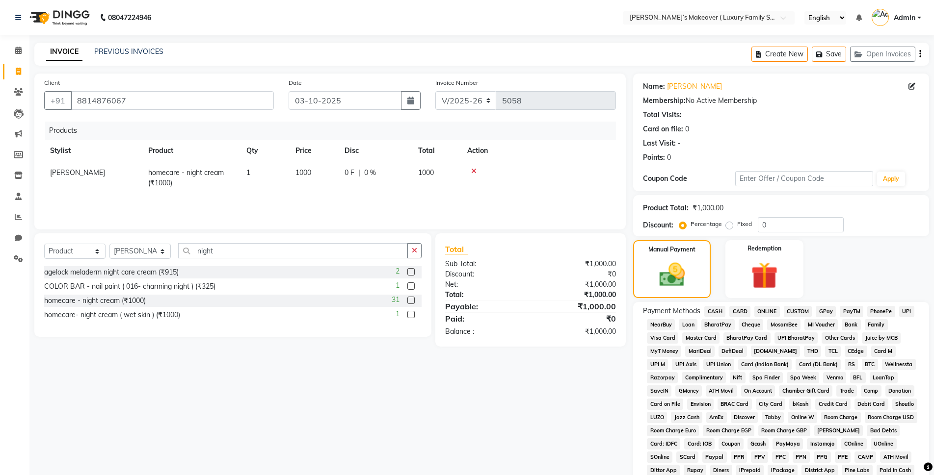
click at [769, 314] on span "ONLINE" at bounding box center [767, 311] width 26 height 11
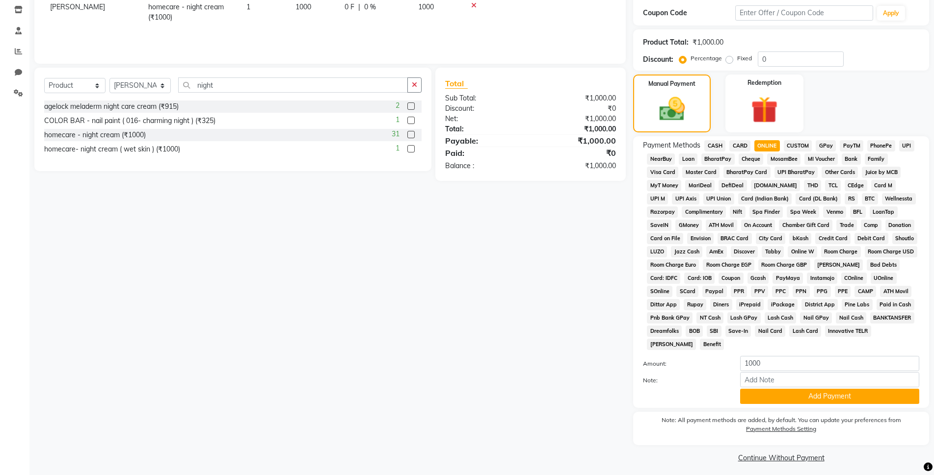
scroll to position [171, 0]
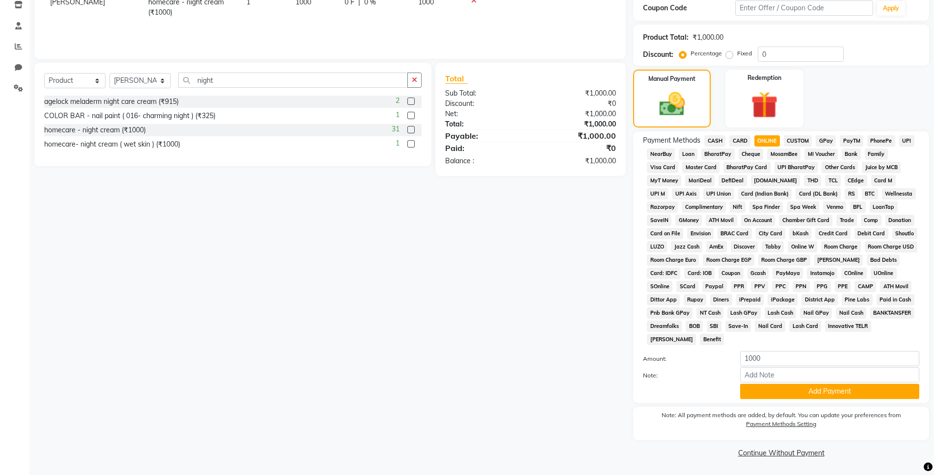
drag, startPoint x: 789, startPoint y: 387, endPoint x: 792, endPoint y: 431, distance: 44.8
click at [789, 387] on button "Add Payment" at bounding box center [829, 391] width 179 height 15
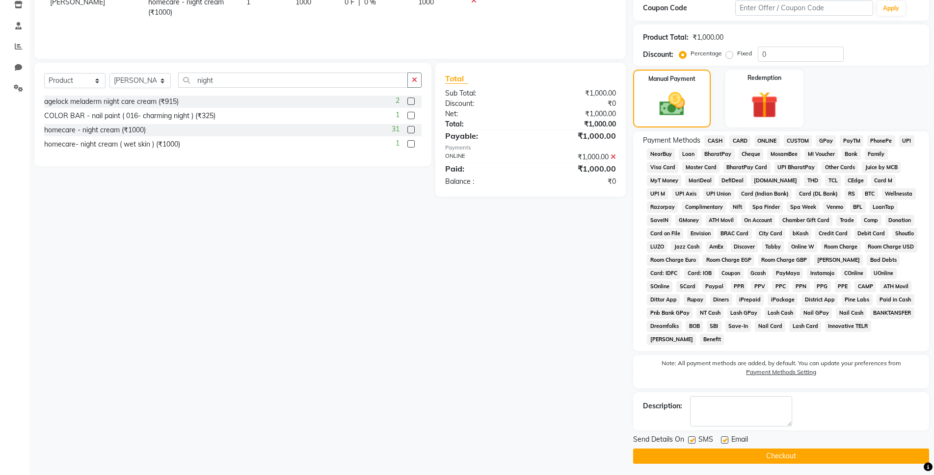
click at [797, 445] on div "Send Details On SMS Email" at bounding box center [781, 441] width 296 height 12
click at [797, 458] on button "Checkout" at bounding box center [781, 456] width 296 height 15
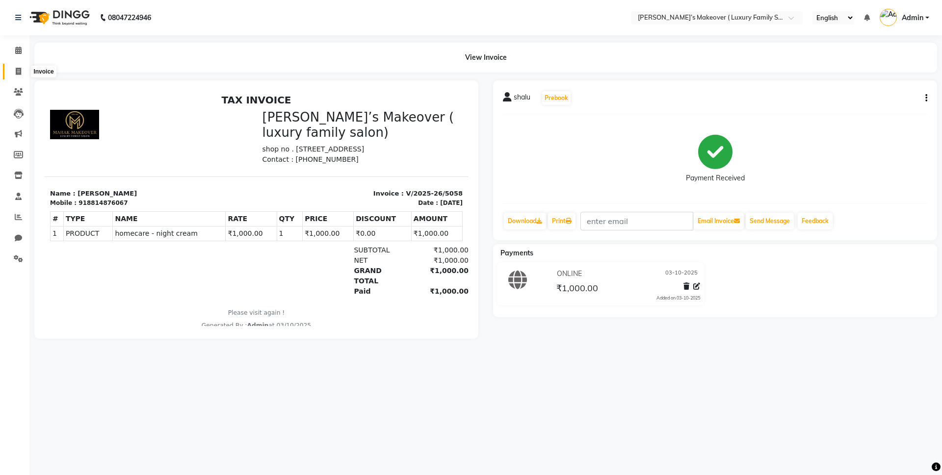
click at [10, 67] on span at bounding box center [18, 71] width 17 height 11
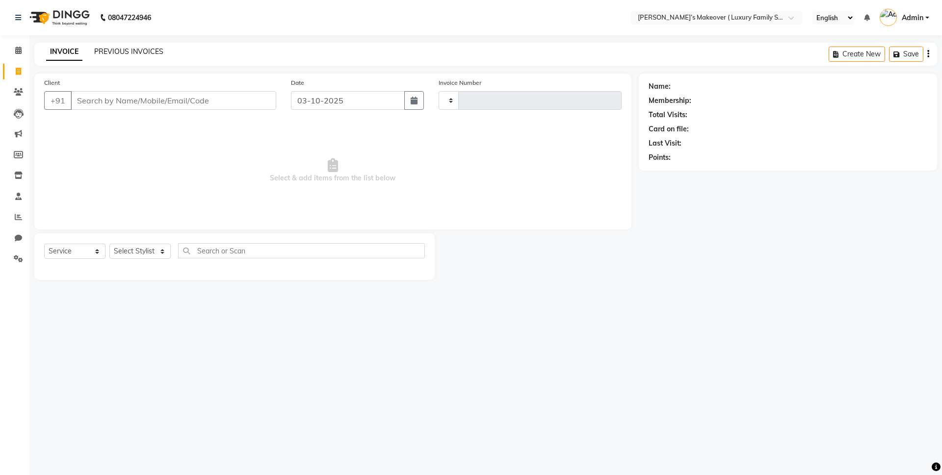
click at [121, 50] on link "PREVIOUS INVOICES" at bounding box center [128, 51] width 69 height 9
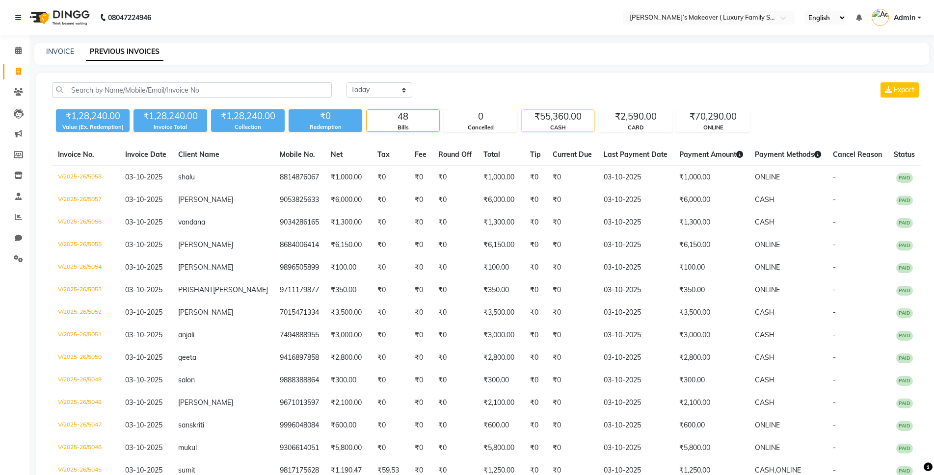
click at [558, 127] on div "CASH" at bounding box center [557, 128] width 73 height 8
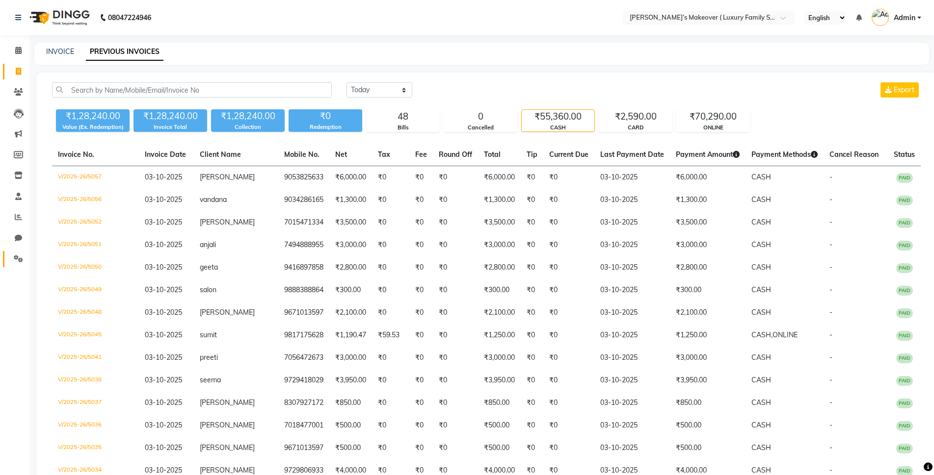
click at [16, 262] on span at bounding box center [18, 259] width 17 height 11
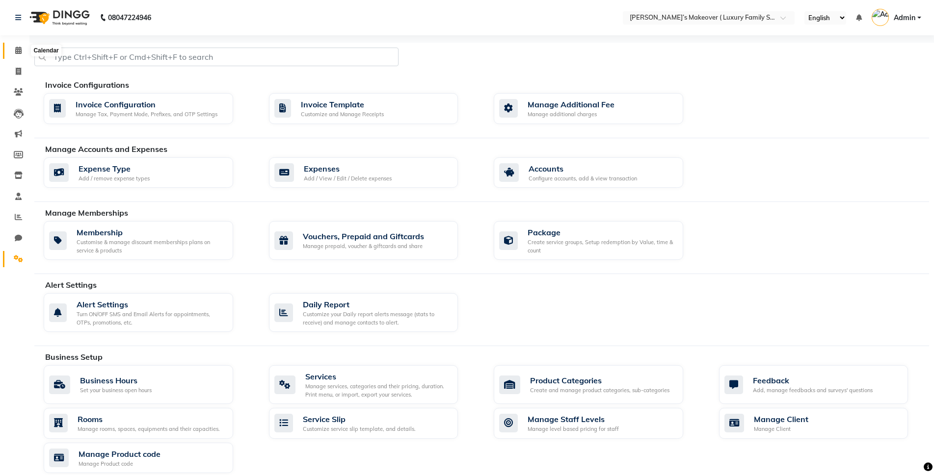
click at [16, 54] on span at bounding box center [18, 50] width 17 height 11
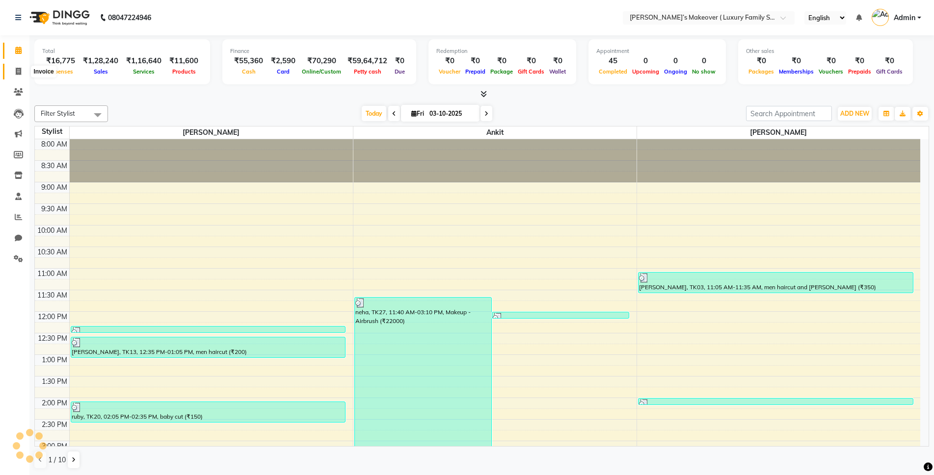
click at [16, 68] on icon at bounding box center [18, 71] width 5 height 7
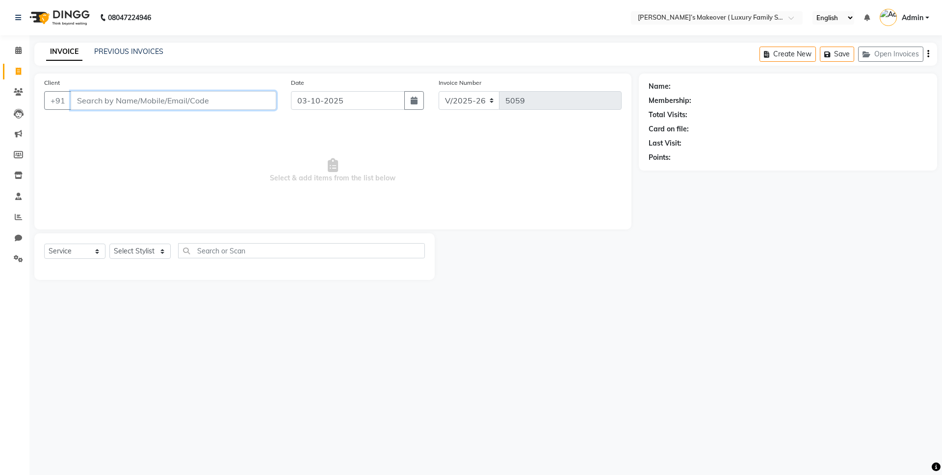
click at [116, 104] on input "Client" at bounding box center [174, 100] width 206 height 19
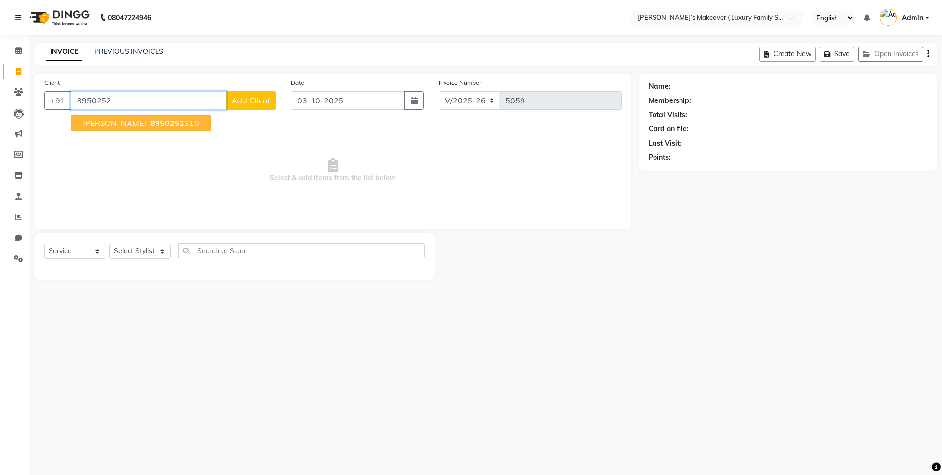
click at [120, 123] on span "[PERSON_NAME]" at bounding box center [114, 123] width 63 height 10
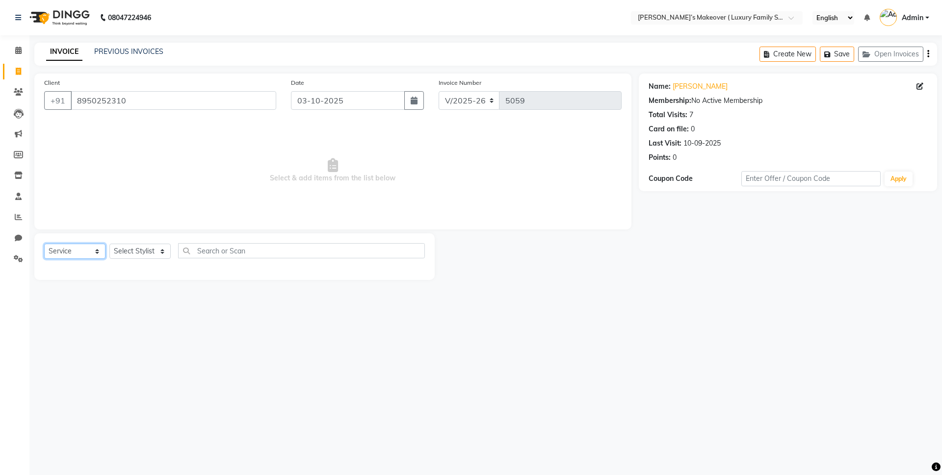
click at [64, 254] on select "Select Service Product Membership Package Voucher Prepaid Gift Card" at bounding box center [74, 251] width 61 height 15
click at [44, 244] on select "Select Service Product Membership Package Voucher Prepaid Gift Card" at bounding box center [74, 251] width 61 height 15
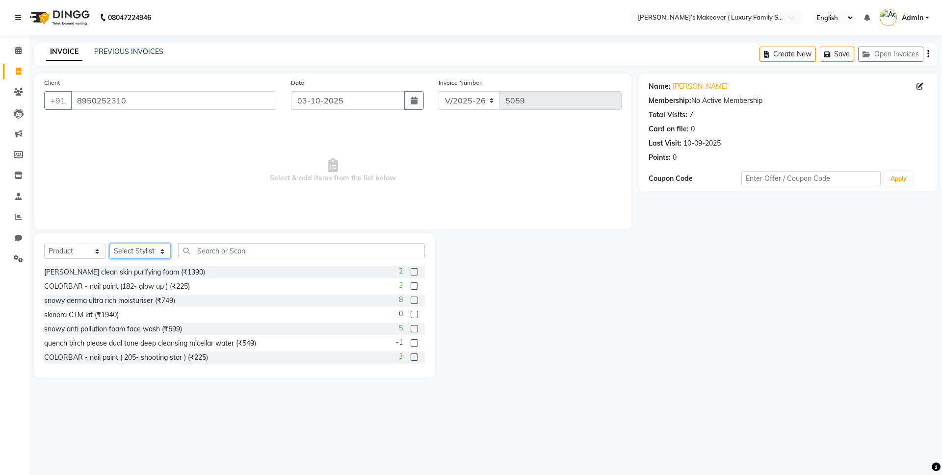
click at [131, 256] on select "Select Stylist [PERSON_NAME] [PERSON_NAME] [PERSON_NAME] [PERSON_NAME] Bhoomi […" at bounding box center [139, 251] width 61 height 15
click at [109, 244] on select "Select Stylist [PERSON_NAME] [PERSON_NAME] [PERSON_NAME] [PERSON_NAME] Bhoomi […" at bounding box center [139, 251] width 61 height 15
click at [200, 251] on input "text" at bounding box center [301, 250] width 247 height 15
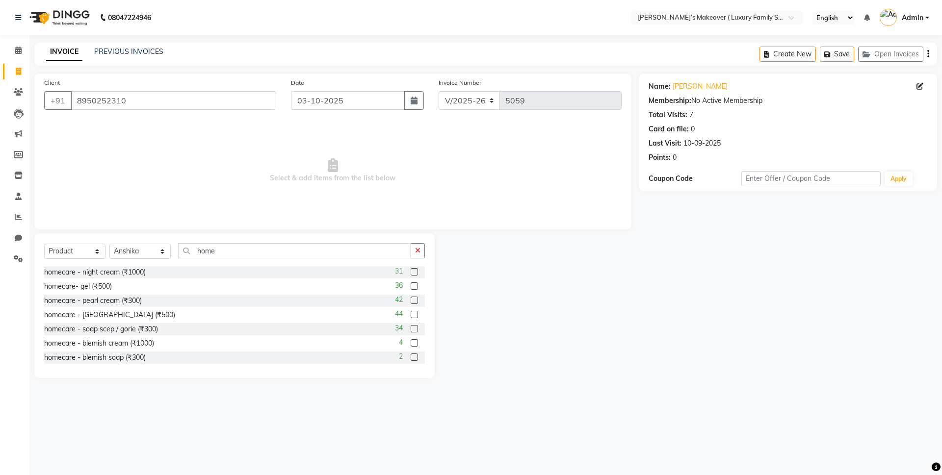
click at [411, 273] on label at bounding box center [414, 271] width 7 height 7
click at [411, 273] on input "checkbox" at bounding box center [414, 272] width 6 height 6
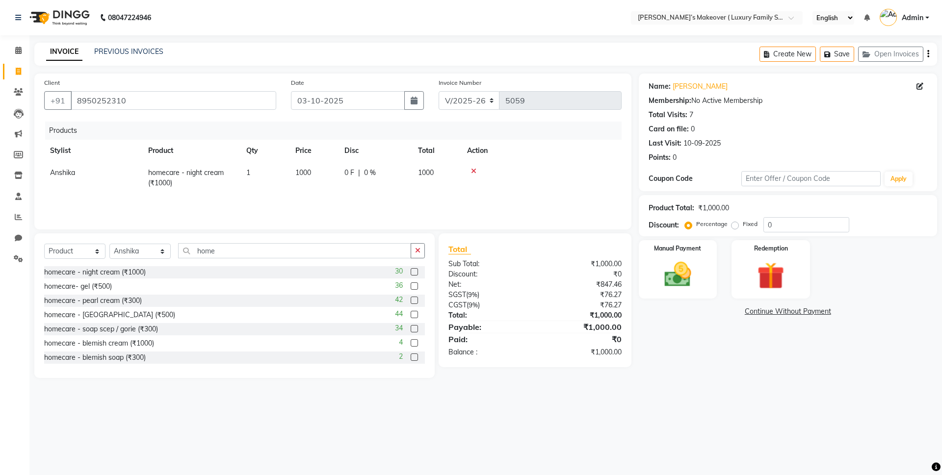
click at [411, 287] on label at bounding box center [414, 286] width 7 height 7
click at [411, 287] on input "checkbox" at bounding box center [414, 287] width 6 height 6
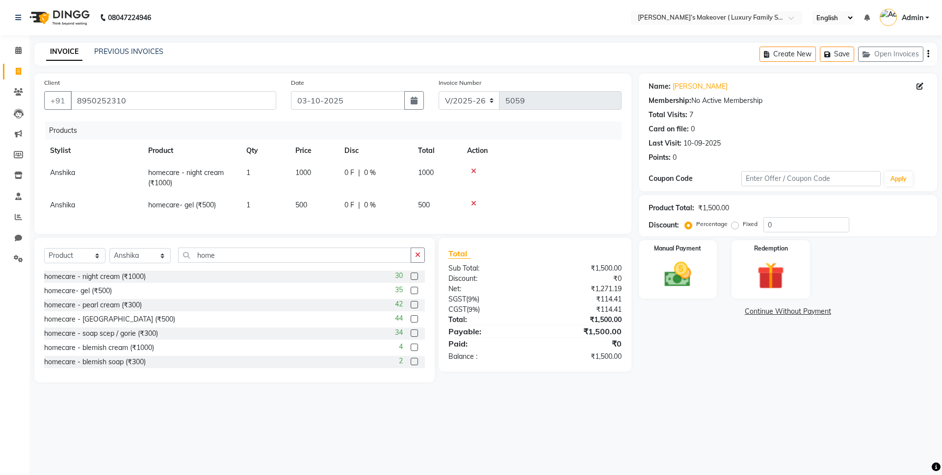
click at [411, 309] on label at bounding box center [414, 304] width 7 height 7
click at [411, 309] on input "checkbox" at bounding box center [414, 305] width 6 height 6
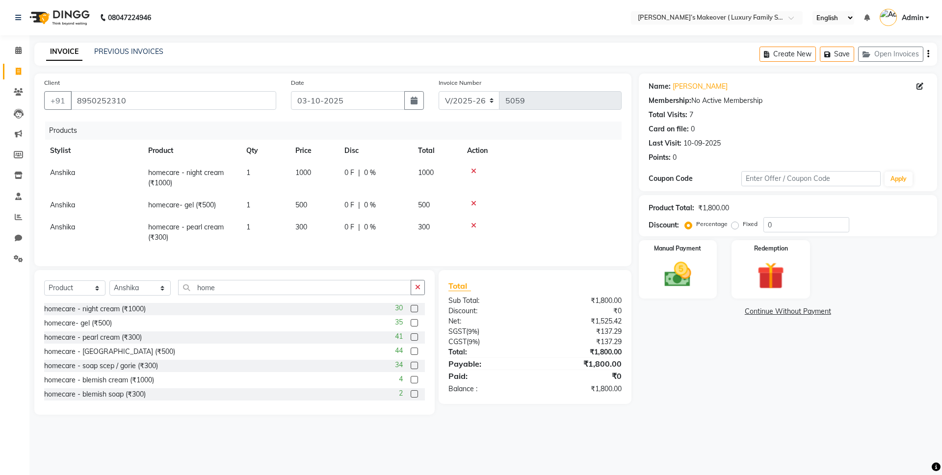
click at [411, 355] on label at bounding box center [414, 351] width 7 height 7
click at [411, 355] on input "checkbox" at bounding box center [414, 352] width 6 height 6
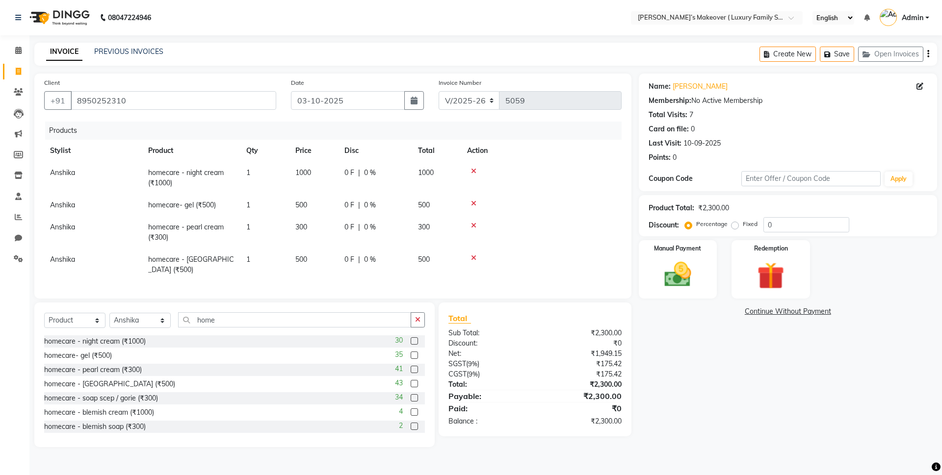
click at [401, 395] on div "34" at bounding box center [410, 398] width 30 height 12
click at [411, 394] on label at bounding box center [414, 397] width 7 height 7
click at [411, 395] on input "checkbox" at bounding box center [414, 398] width 6 height 6
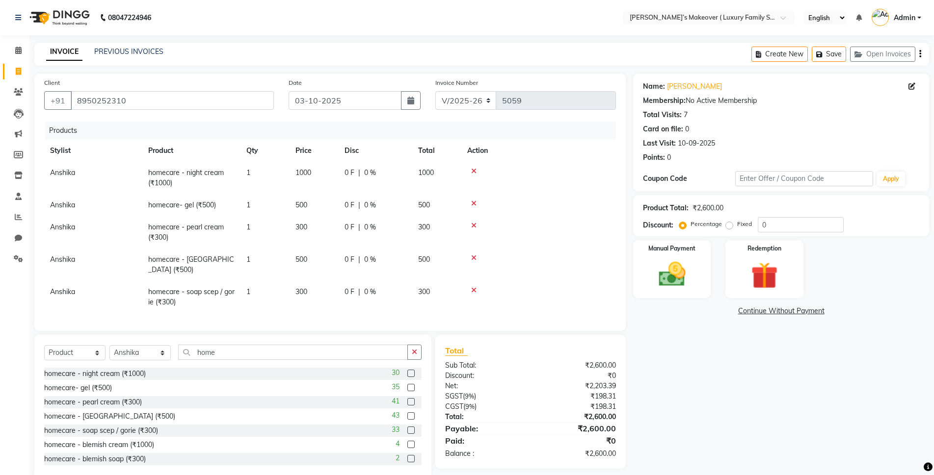
scroll to position [17, 0]
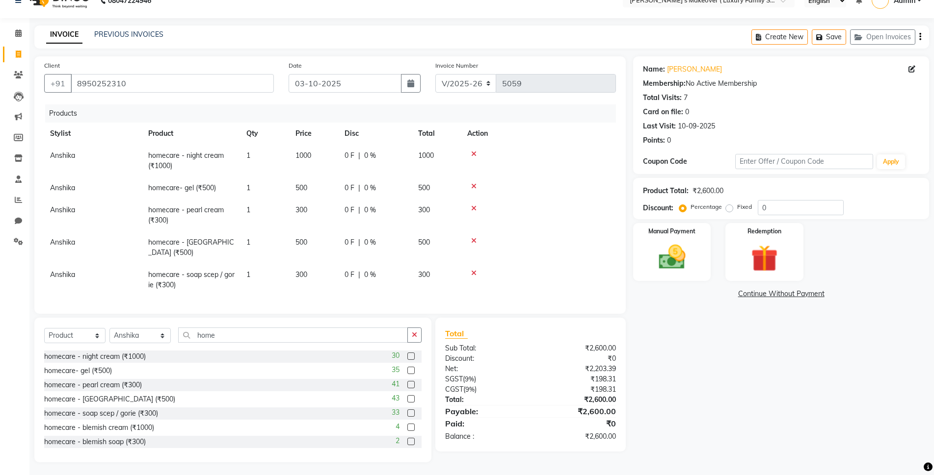
click at [250, 264] on td "1" at bounding box center [264, 280] width 49 height 32
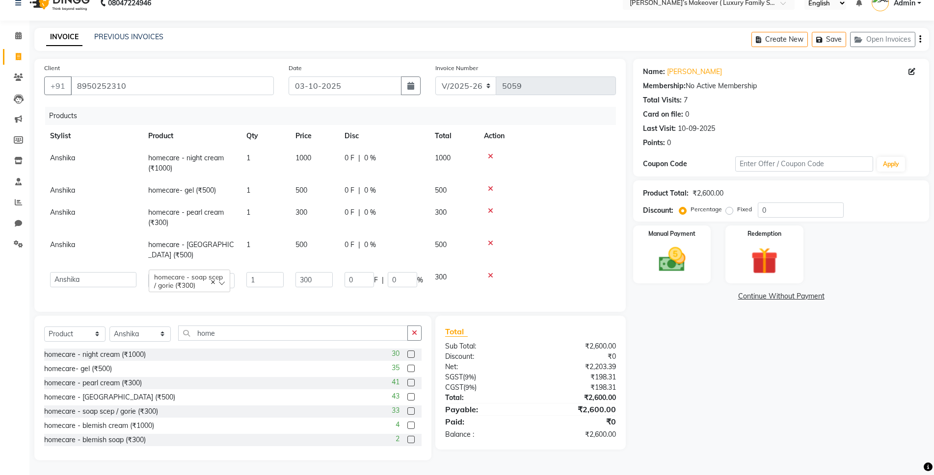
scroll to position [13, 0]
click at [262, 268] on td "1" at bounding box center [264, 282] width 49 height 28
click at [266, 274] on input "1" at bounding box center [264, 281] width 37 height 15
click at [581, 422] on div "₹0" at bounding box center [576, 424] width 93 height 12
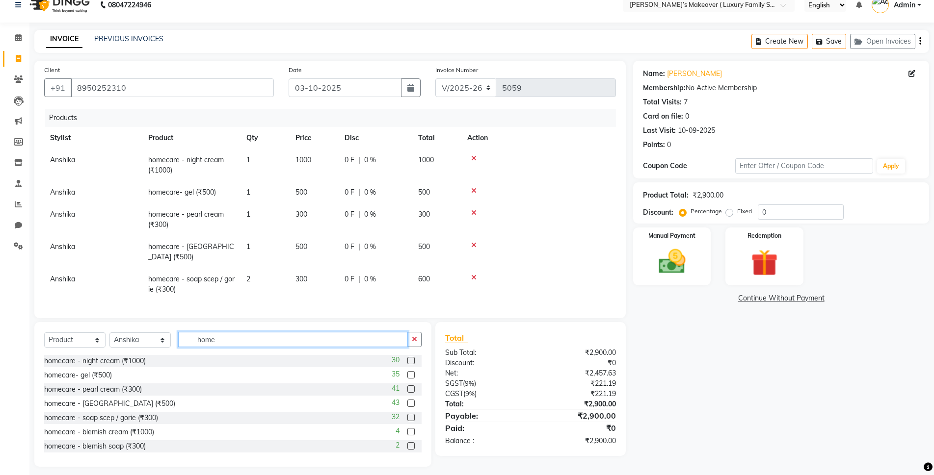
click at [218, 342] on input "home" at bounding box center [293, 339] width 230 height 15
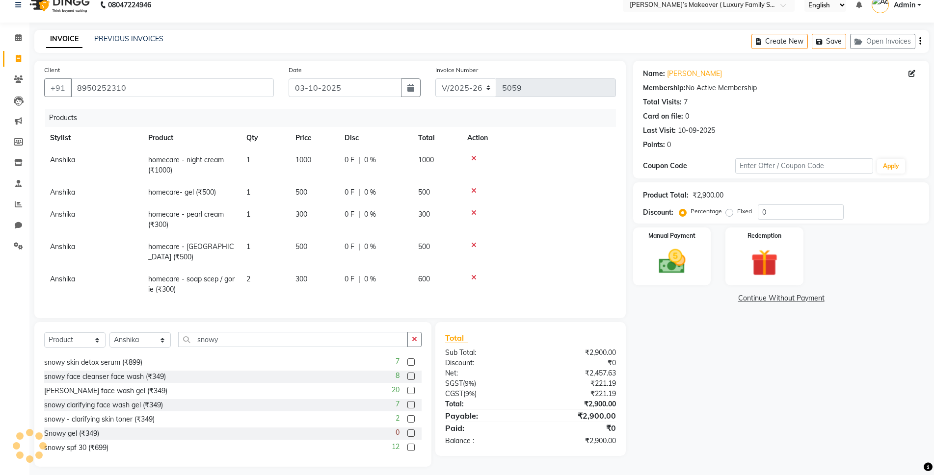
click at [403, 442] on div "12" at bounding box center [406, 448] width 30 height 12
click at [407, 446] on label at bounding box center [410, 447] width 7 height 7
click at [407, 446] on input "checkbox" at bounding box center [410, 448] width 6 height 6
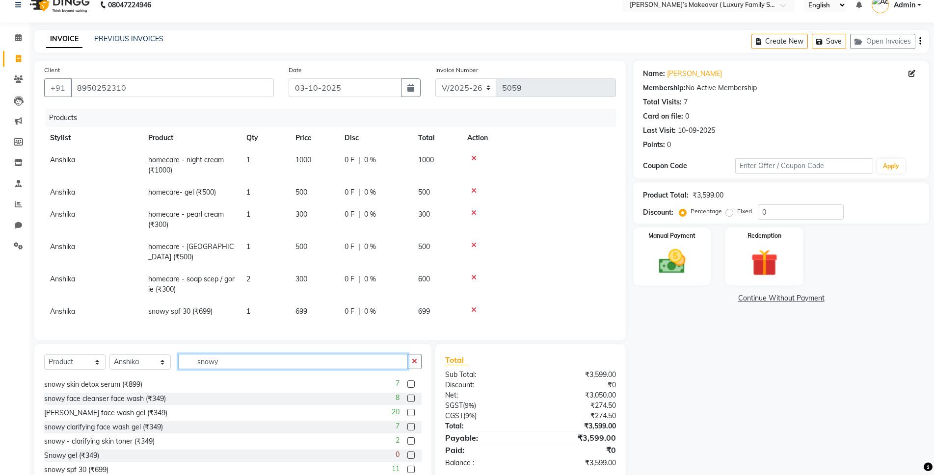
click at [338, 354] on input "snowy" at bounding box center [293, 361] width 230 height 15
click at [474, 245] on icon at bounding box center [473, 245] width 5 height 7
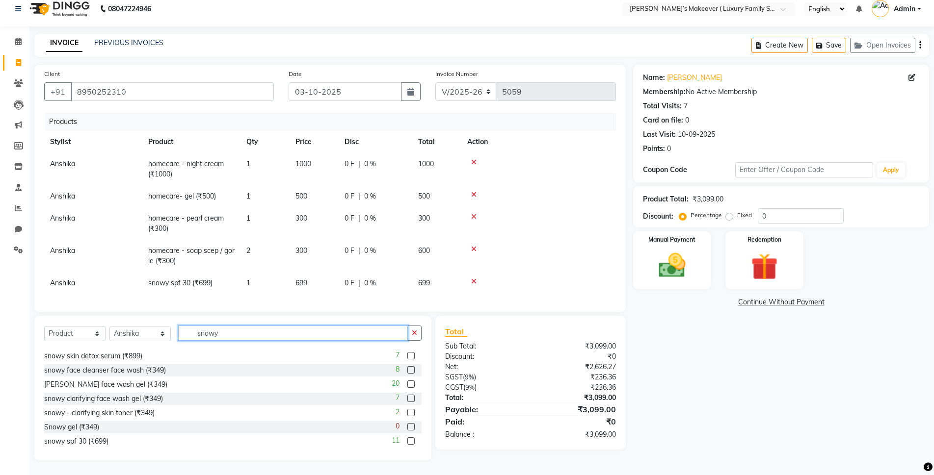
click at [320, 336] on input "snowy" at bounding box center [293, 333] width 230 height 15
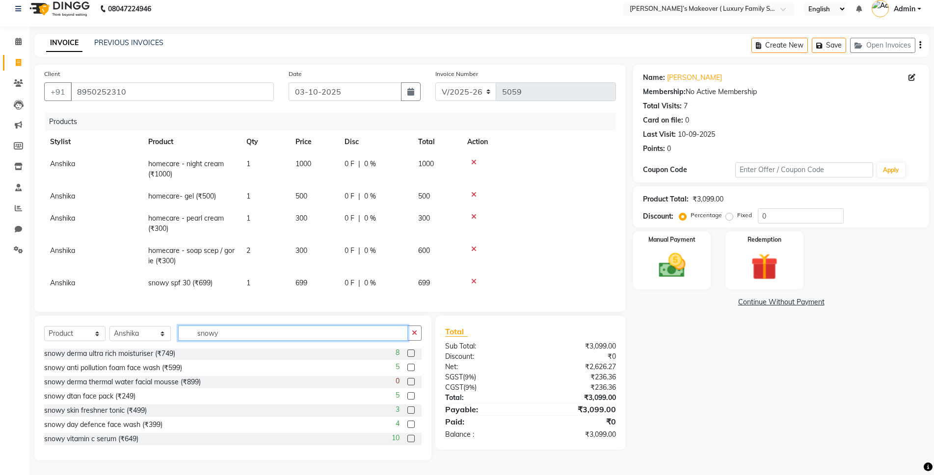
scroll to position [0, 0]
click at [407, 372] on label at bounding box center [410, 368] width 7 height 7
click at [407, 372] on input "checkbox" at bounding box center [410, 369] width 6 height 6
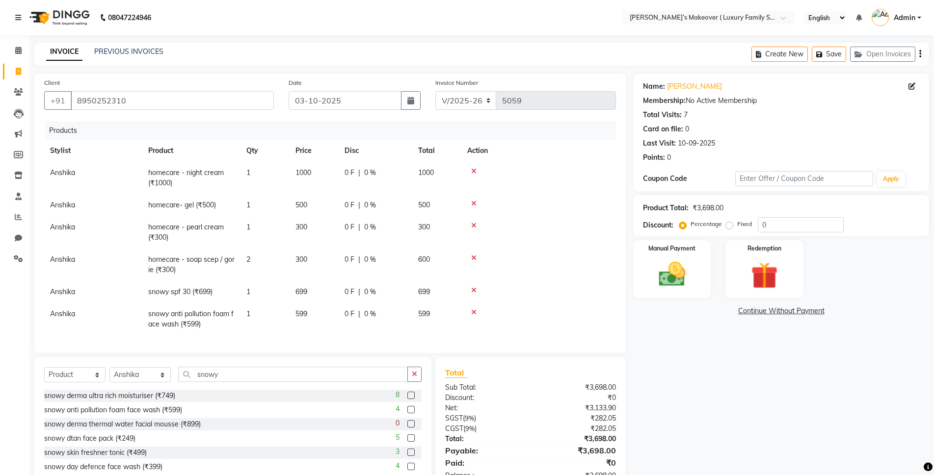
click at [919, 54] on icon "button" at bounding box center [920, 54] width 2 height 0
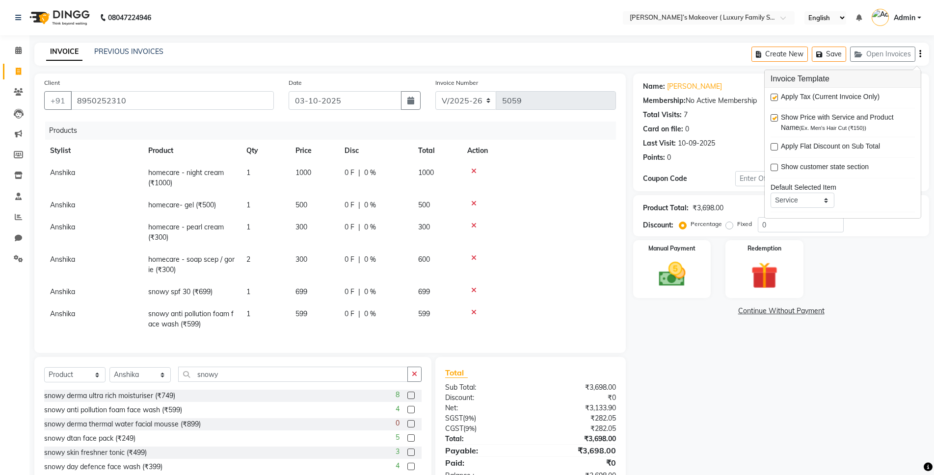
click at [770, 97] on label at bounding box center [773, 97] width 7 height 7
click at [770, 97] on input "checkbox" at bounding box center [773, 98] width 6 height 6
click at [671, 295] on div "Manual Payment" at bounding box center [671, 269] width 80 height 60
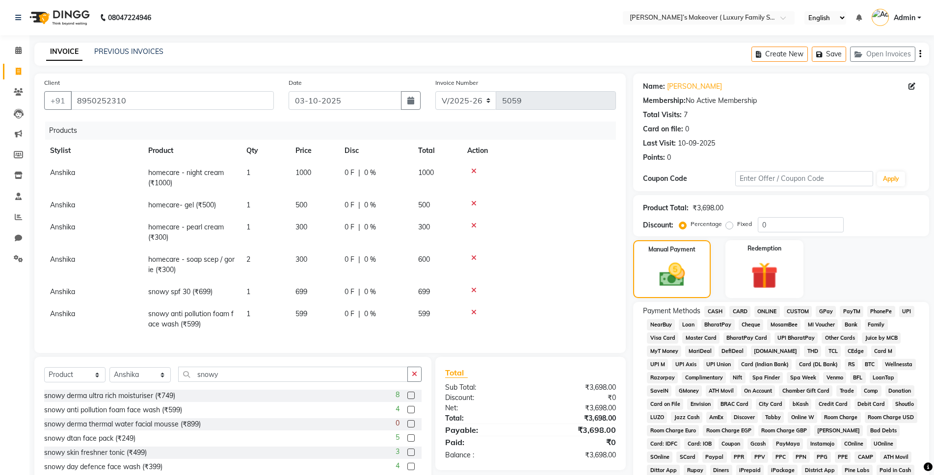
click at [756, 310] on span "ONLINE" at bounding box center [767, 311] width 26 height 11
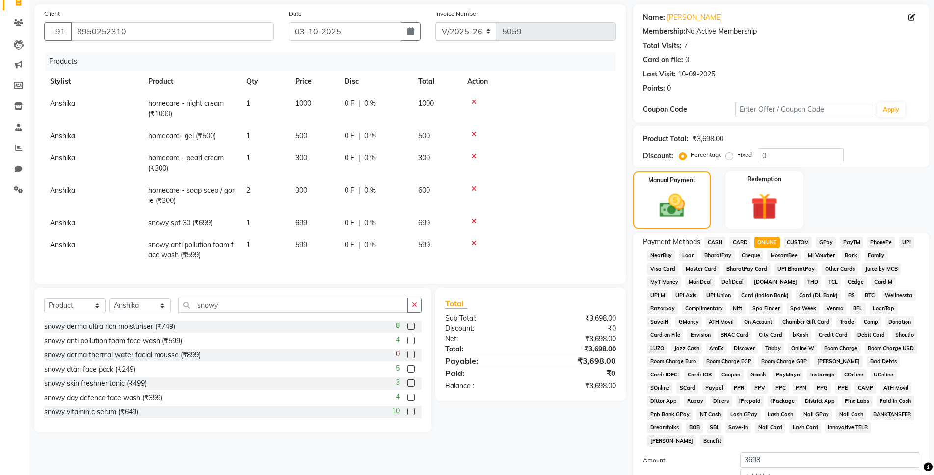
scroll to position [171, 0]
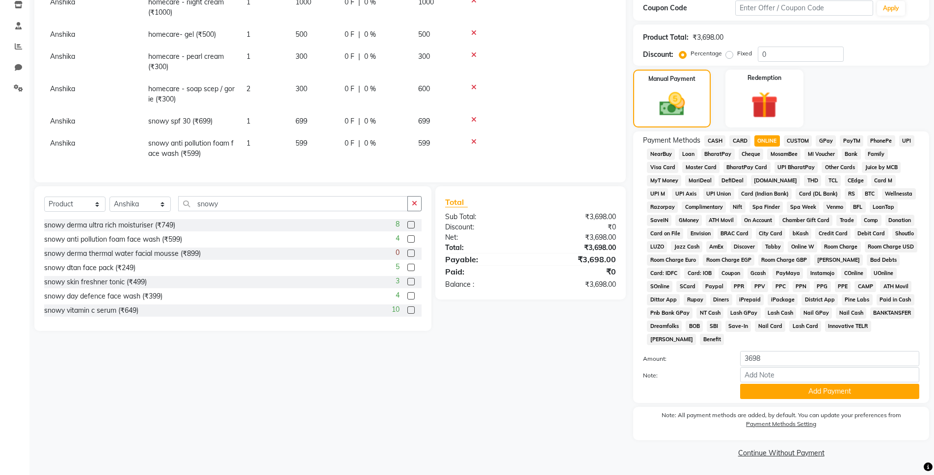
click at [723, 144] on span "CASH" at bounding box center [714, 140] width 21 height 11
click at [762, 391] on button "Add Payment" at bounding box center [829, 391] width 179 height 15
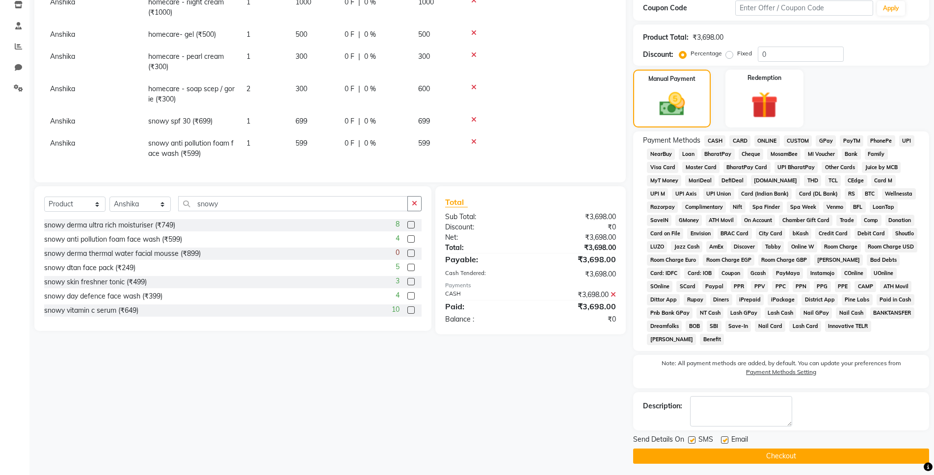
scroll to position [174, 0]
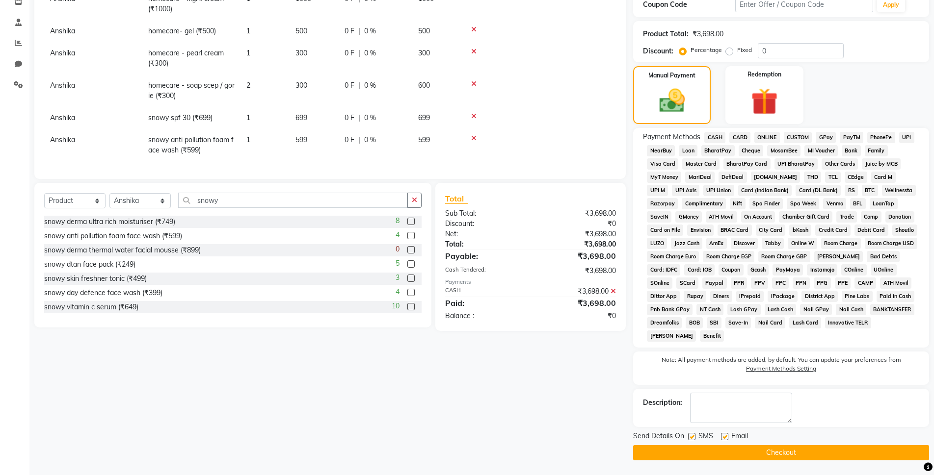
click at [772, 446] on button "Checkout" at bounding box center [781, 452] width 296 height 15
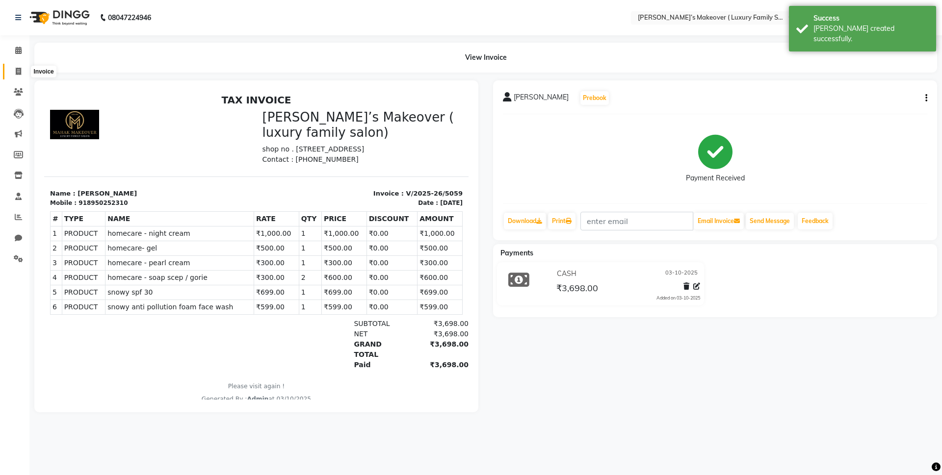
click at [21, 72] on icon at bounding box center [18, 71] width 5 height 7
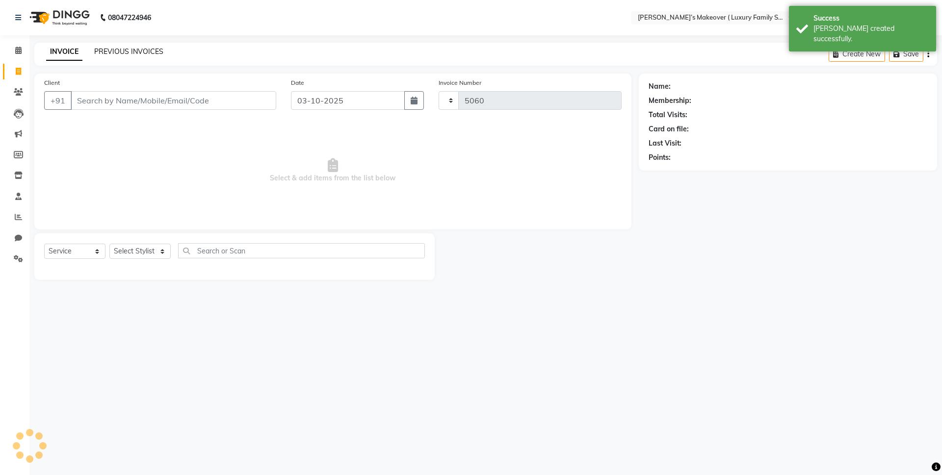
click at [111, 49] on link "PREVIOUS INVOICES" at bounding box center [128, 51] width 69 height 9
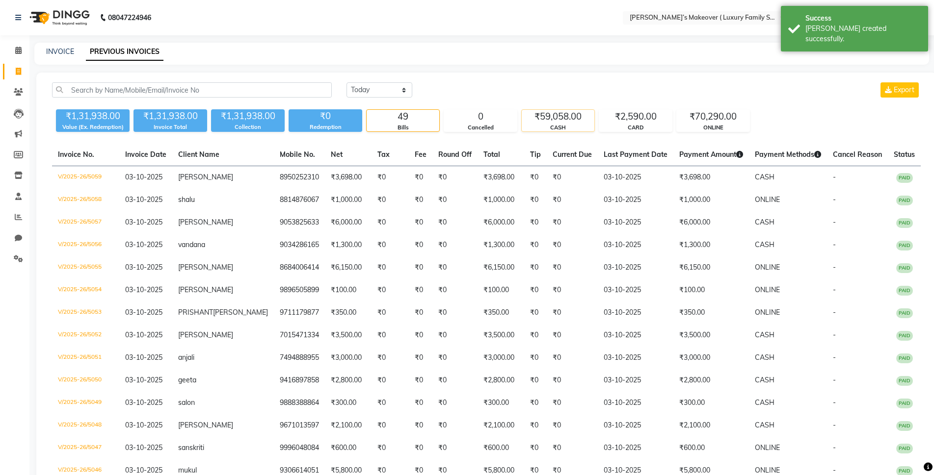
click at [573, 125] on div "CASH" at bounding box center [557, 128] width 73 height 8
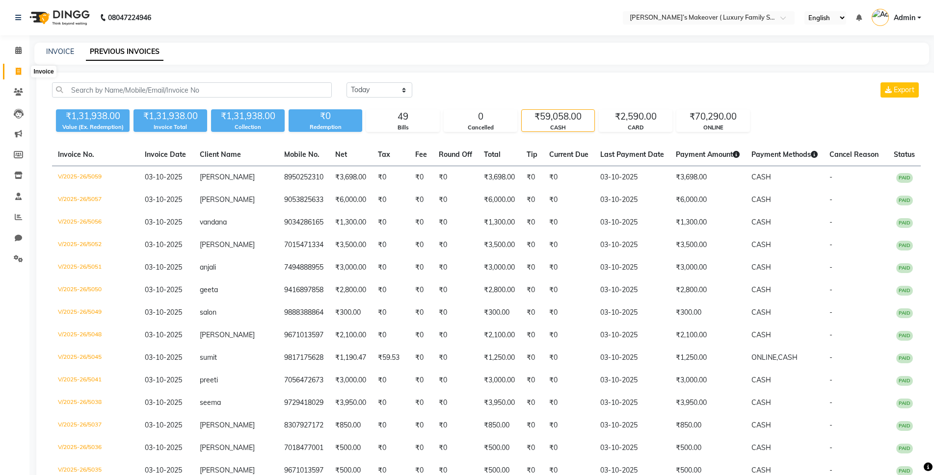
click at [17, 67] on span at bounding box center [18, 71] width 17 height 11
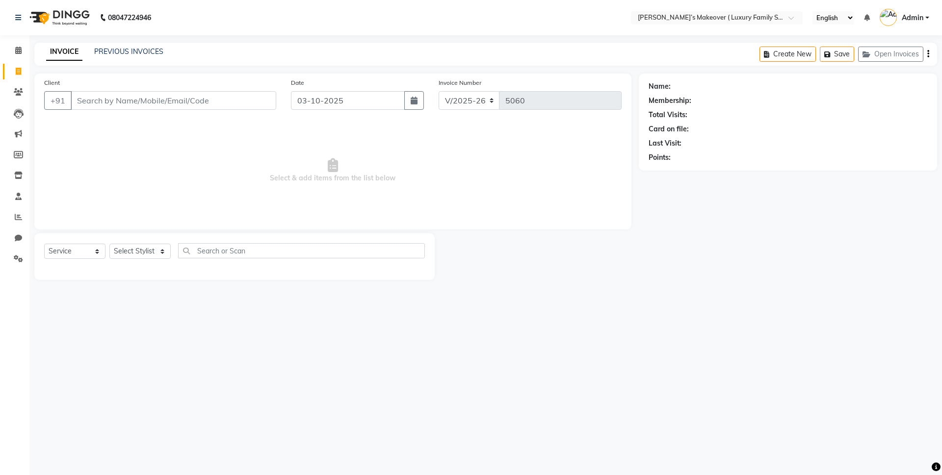
click at [229, 102] on input "Client" at bounding box center [174, 100] width 206 height 19
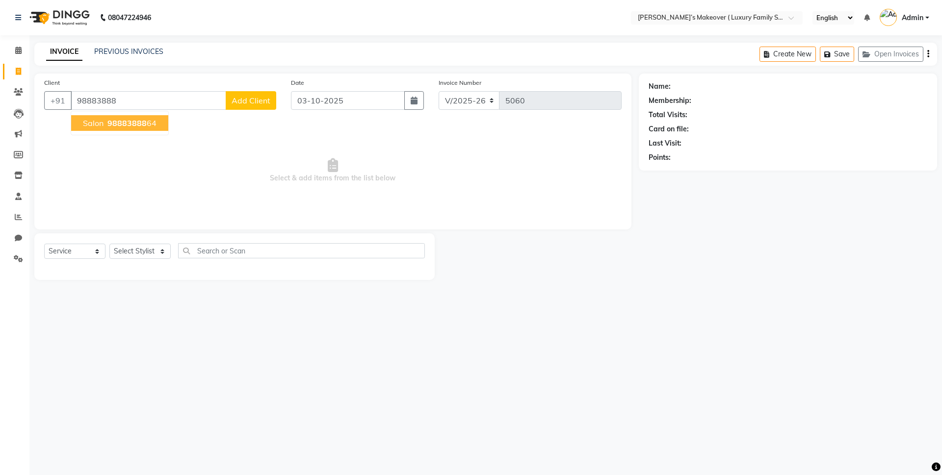
click at [129, 124] on span "98883888" at bounding box center [126, 123] width 39 height 10
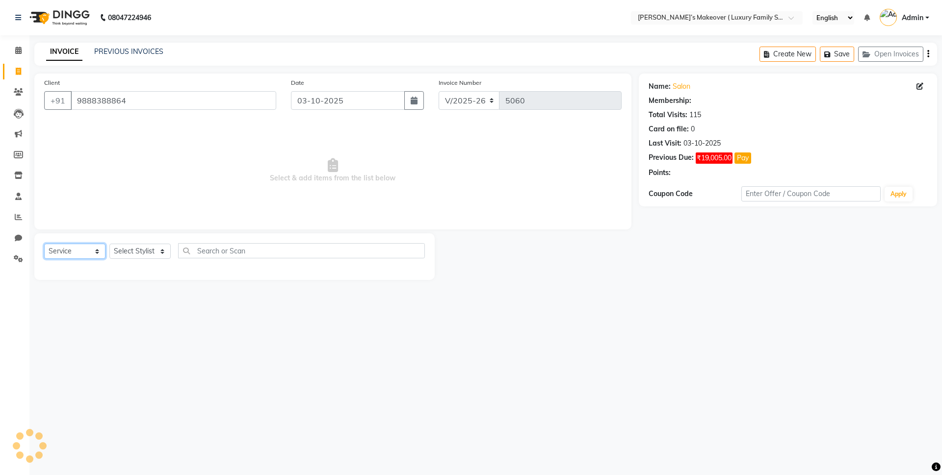
click at [69, 251] on select "Select Service Product Membership Package Voucher Prepaid Gift Card" at bounding box center [74, 251] width 61 height 15
click at [44, 244] on select "Select Service Product Membership Package Voucher Prepaid Gift Card" at bounding box center [74, 251] width 61 height 15
click at [147, 247] on select "Select Stylist [PERSON_NAME] [PERSON_NAME] [PERSON_NAME] [PERSON_NAME] Bhoomi […" at bounding box center [139, 251] width 61 height 15
click at [109, 244] on select "Select Stylist [PERSON_NAME] [PERSON_NAME] [PERSON_NAME] [PERSON_NAME] Bhoomi […" at bounding box center [139, 251] width 61 height 15
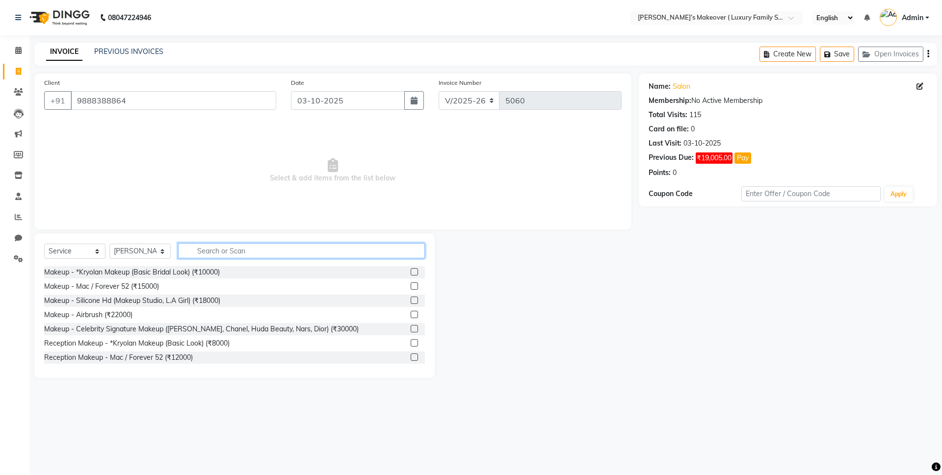
click at [242, 253] on input "text" at bounding box center [301, 250] width 247 height 15
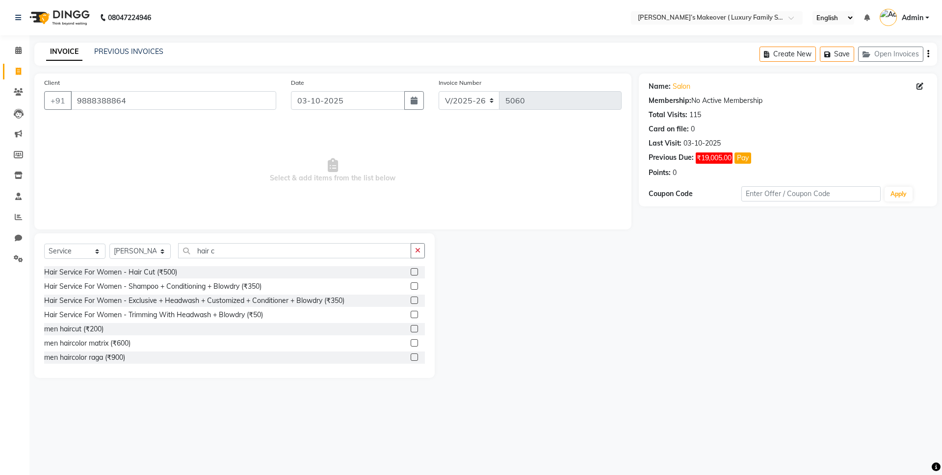
click at [411, 268] on label at bounding box center [414, 271] width 7 height 7
click at [411, 269] on input "checkbox" at bounding box center [414, 272] width 6 height 6
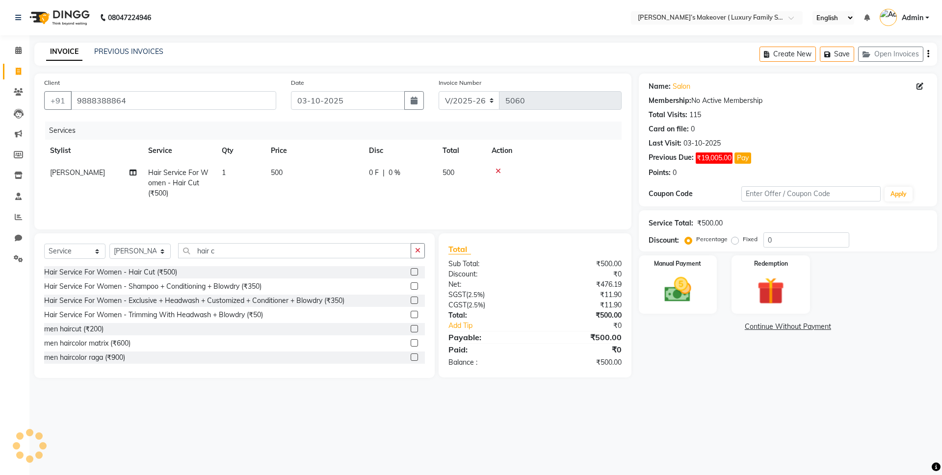
click at [927, 54] on icon "button" at bounding box center [928, 54] width 2 height 0
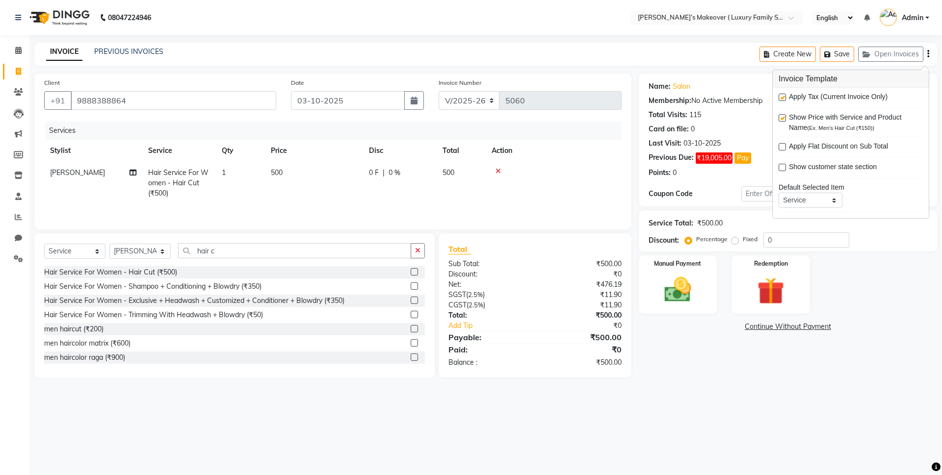
click at [782, 97] on label at bounding box center [782, 97] width 7 height 7
click at [782, 97] on input "checkbox" at bounding box center [782, 98] width 6 height 6
click at [690, 305] on img at bounding box center [678, 290] width 46 height 32
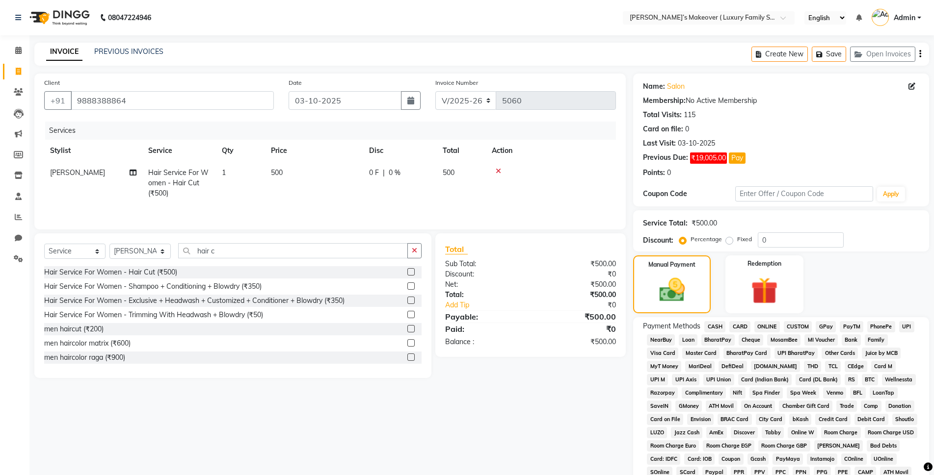
click at [719, 324] on span "CASH" at bounding box center [714, 326] width 21 height 11
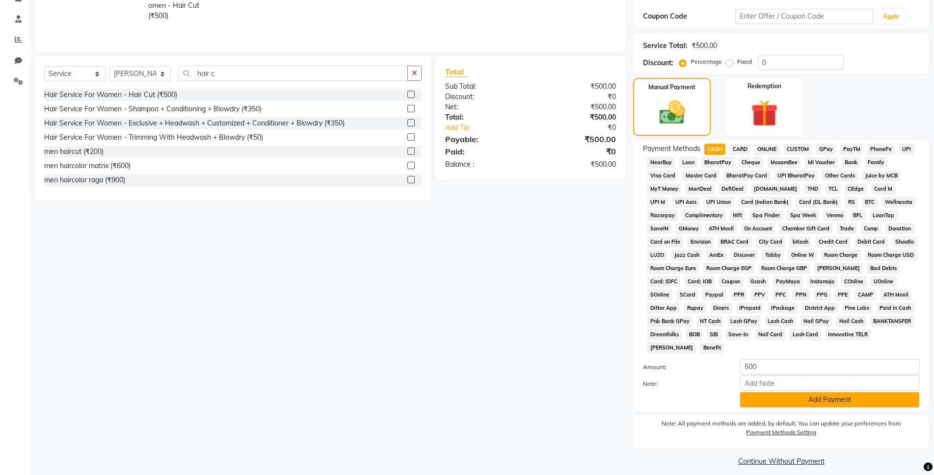
scroll to position [186, 0]
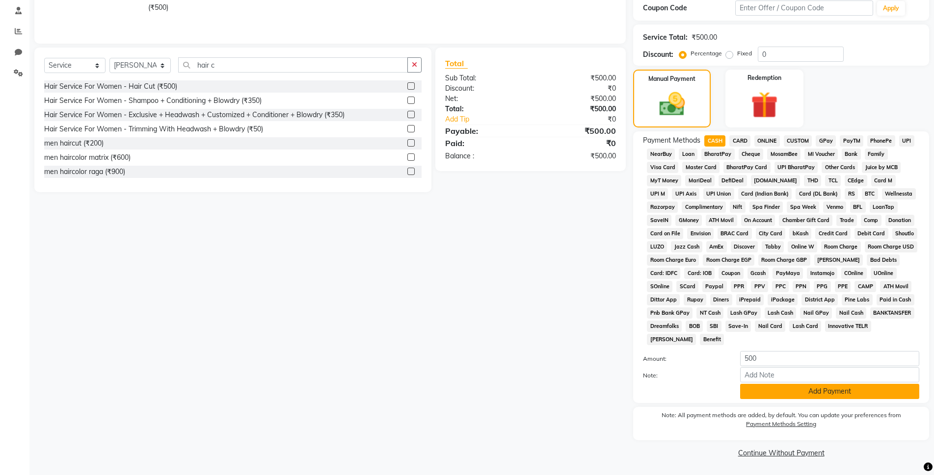
click at [797, 393] on button "Add Payment" at bounding box center [829, 391] width 179 height 15
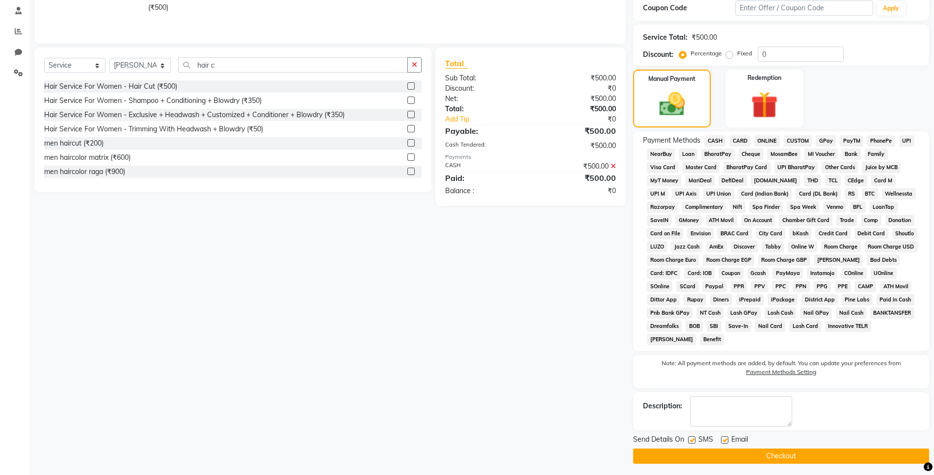
click at [798, 456] on button "Checkout" at bounding box center [781, 456] width 296 height 15
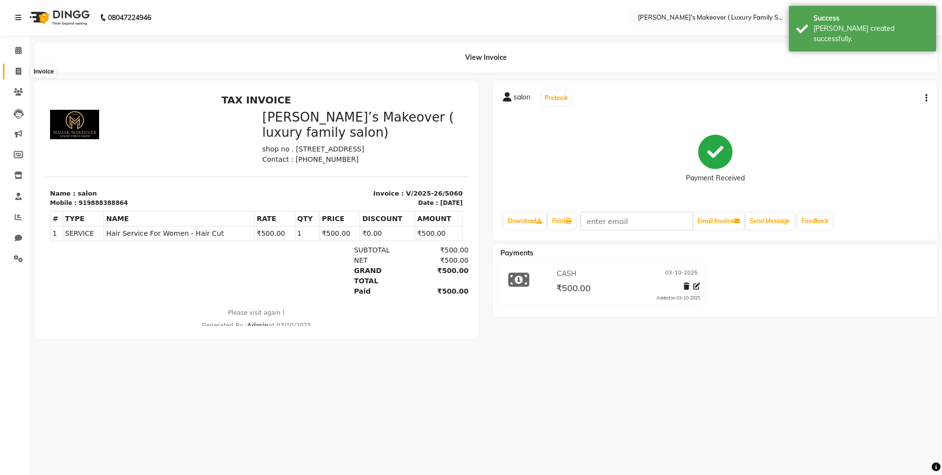
click at [12, 69] on span at bounding box center [18, 71] width 17 height 11
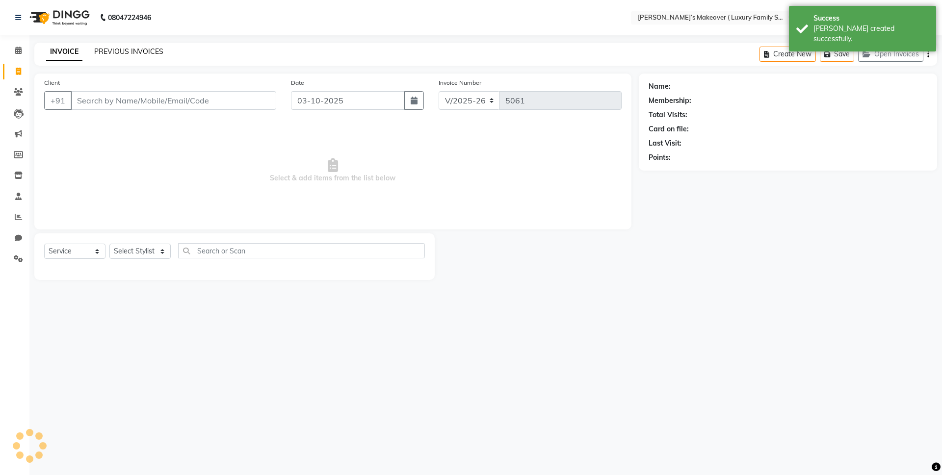
click at [126, 48] on link "PREVIOUS INVOICES" at bounding box center [128, 51] width 69 height 9
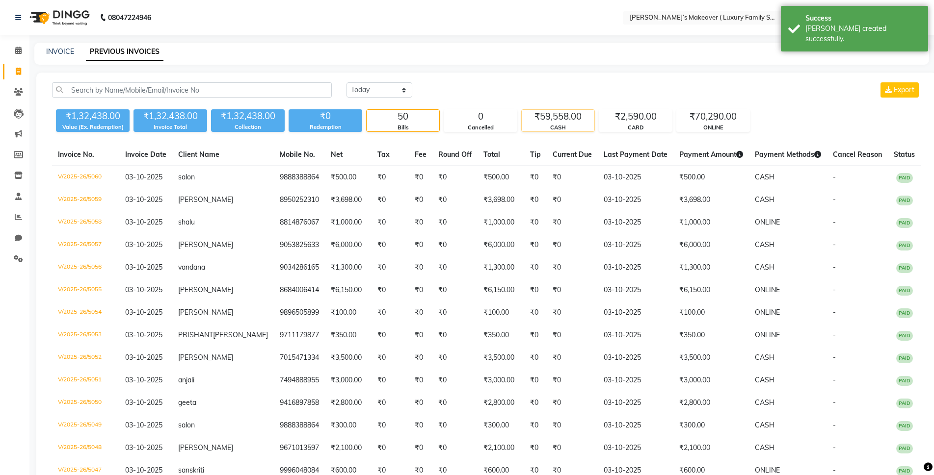
click at [559, 120] on div "₹59,558.00" at bounding box center [557, 117] width 73 height 14
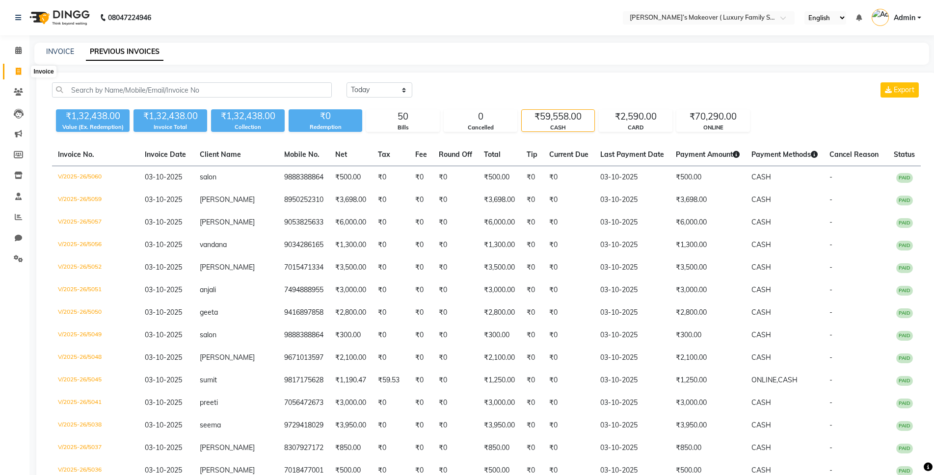
click at [19, 69] on icon at bounding box center [18, 71] width 5 height 7
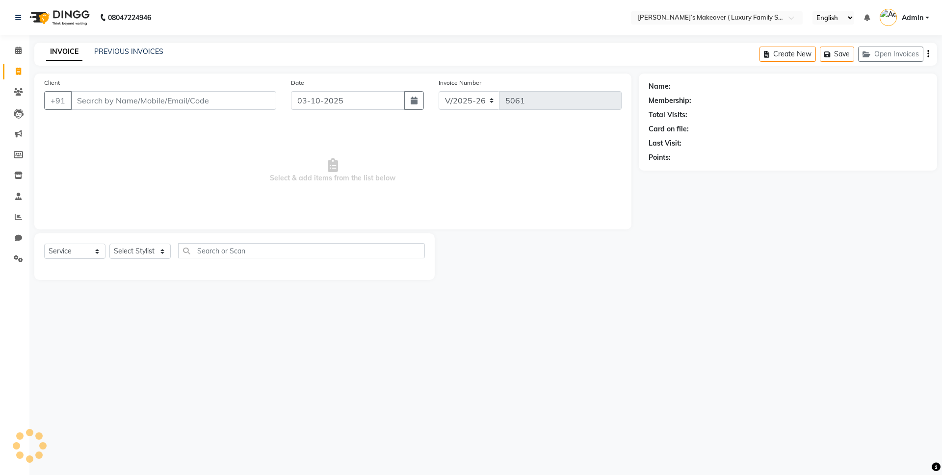
click at [173, 107] on input "Client" at bounding box center [174, 100] width 206 height 19
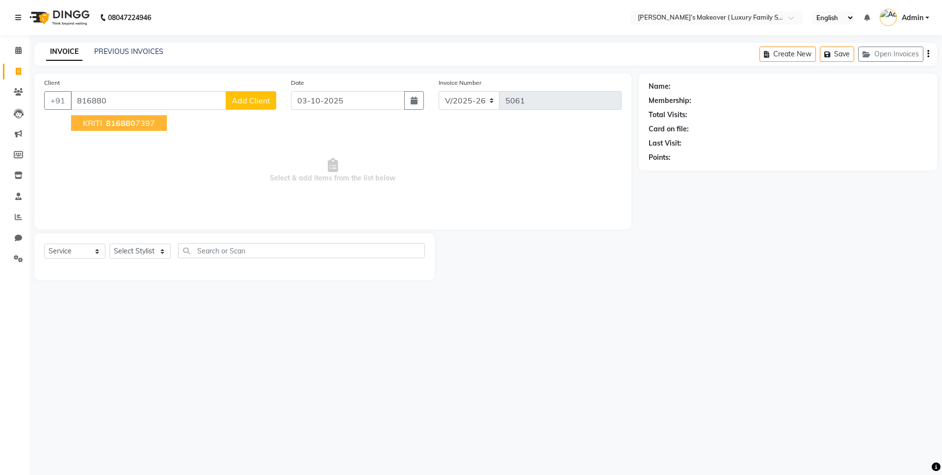
click at [156, 120] on button "KRITI 816880 7397" at bounding box center [119, 123] width 96 height 16
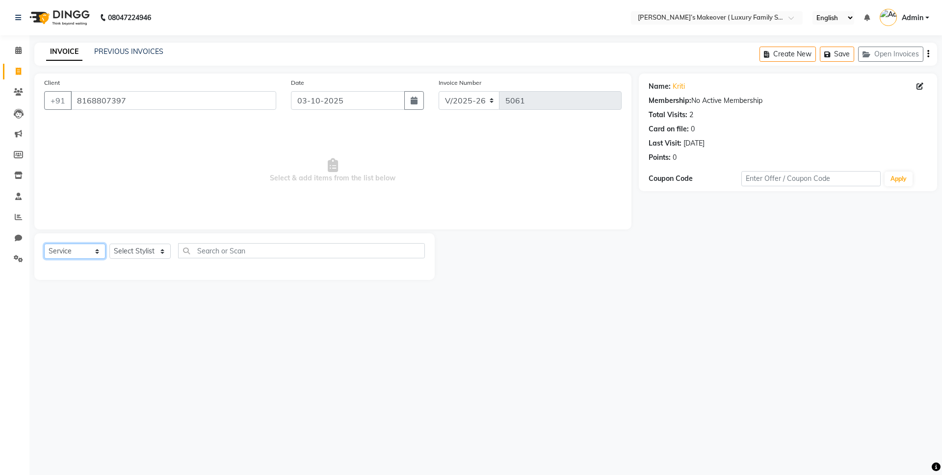
click at [84, 258] on select "Select Service Product Membership Package Voucher Prepaid Gift Card" at bounding box center [74, 251] width 61 height 15
click at [44, 244] on select "Select Service Product Membership Package Voucher Prepaid Gift Card" at bounding box center [74, 251] width 61 height 15
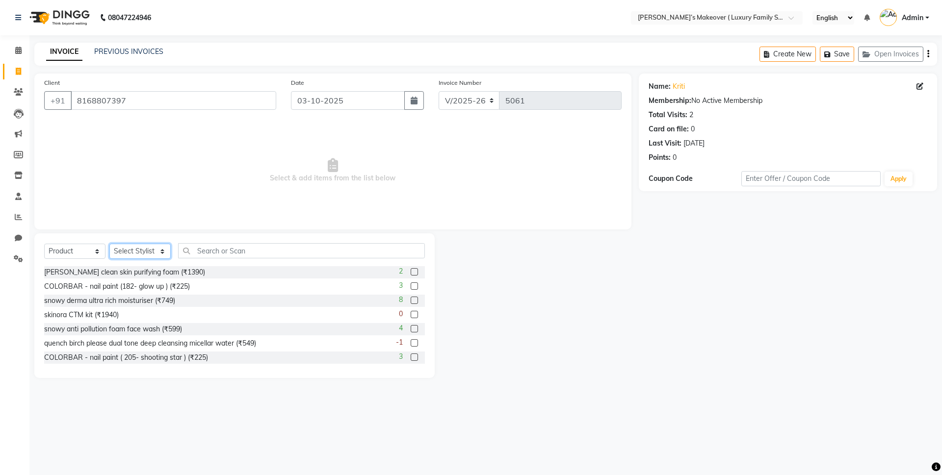
click at [131, 251] on select "Select Stylist [PERSON_NAME] [PERSON_NAME] [PERSON_NAME] [PERSON_NAME] Bhoomi […" at bounding box center [139, 251] width 61 height 15
click at [109, 244] on select "Select Stylist [PERSON_NAME] [PERSON_NAME] [PERSON_NAME] [PERSON_NAME] Bhoomi […" at bounding box center [139, 251] width 61 height 15
click at [242, 251] on input "text" at bounding box center [301, 250] width 247 height 15
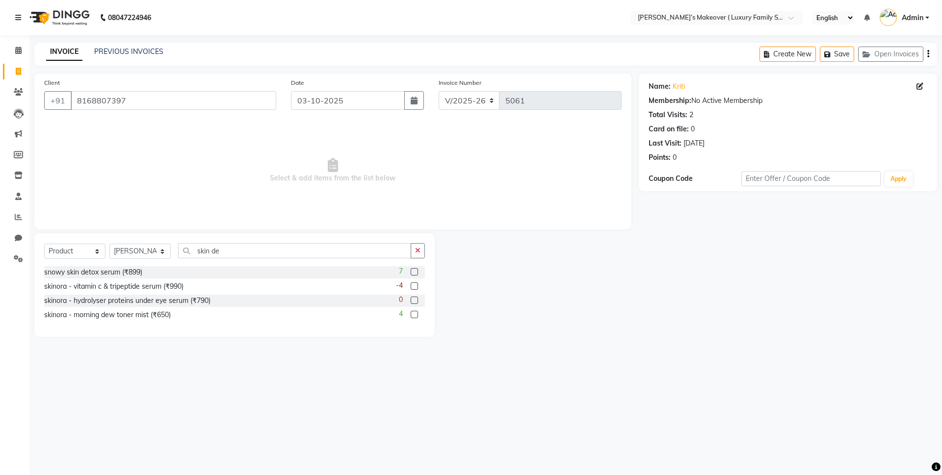
click at [415, 271] on label at bounding box center [414, 271] width 7 height 7
click at [415, 271] on input "checkbox" at bounding box center [414, 272] width 6 height 6
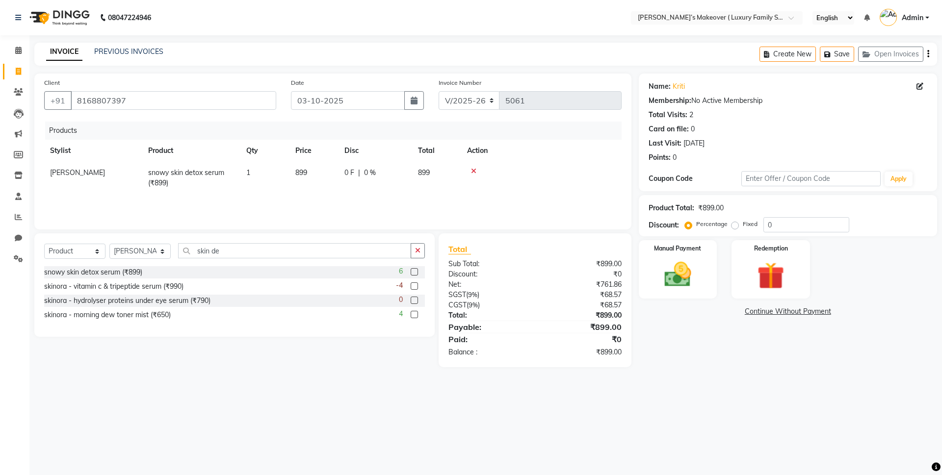
click at [926, 48] on div "Create New Save Open Invoices" at bounding box center [848, 54] width 178 height 23
click at [928, 54] on icon "button" at bounding box center [928, 54] width 2 height 0
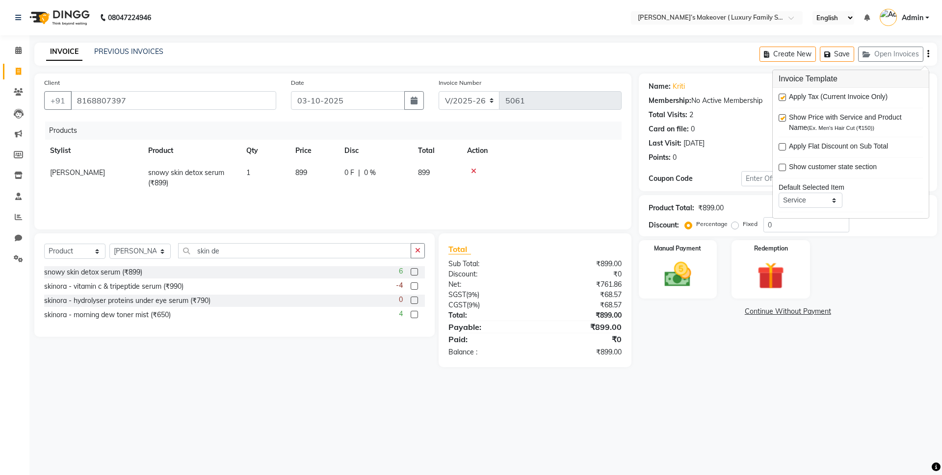
click at [783, 100] on label at bounding box center [782, 97] width 7 height 7
click at [783, 100] on input "checkbox" at bounding box center [782, 98] width 6 height 6
click at [690, 270] on img at bounding box center [678, 275] width 46 height 32
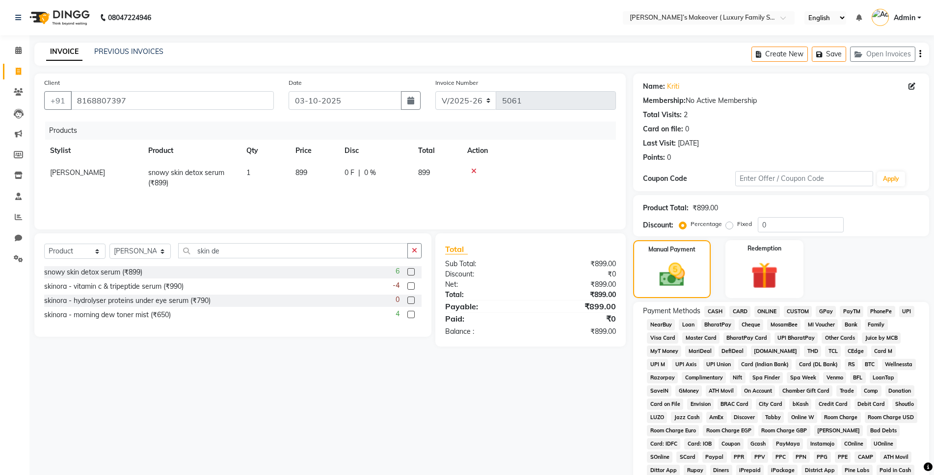
click at [772, 309] on span "ONLINE" at bounding box center [767, 311] width 26 height 11
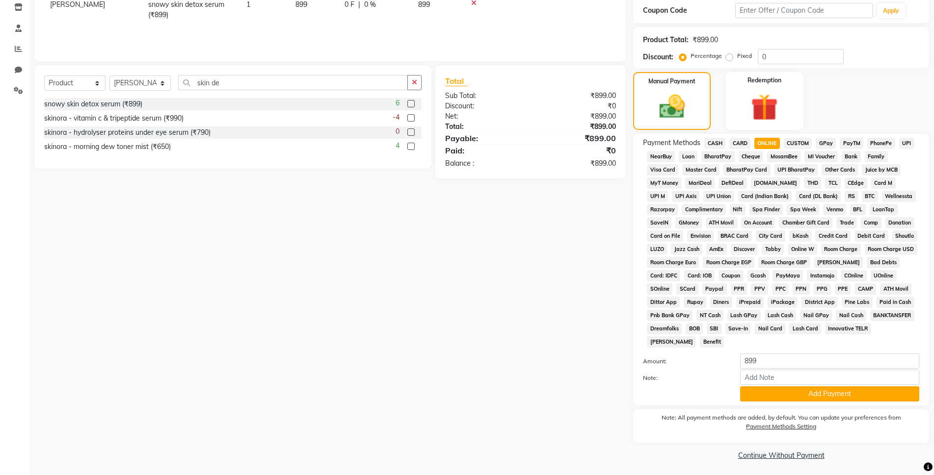
scroll to position [171, 0]
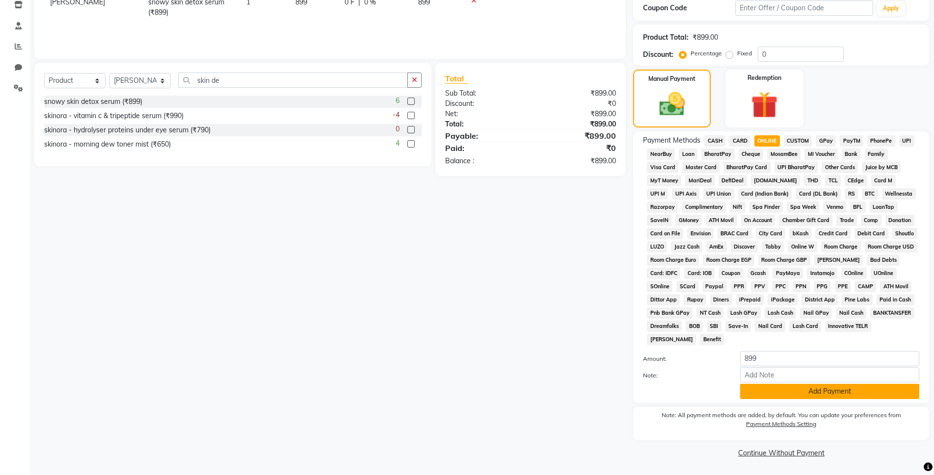
click at [835, 390] on button "Add Payment" at bounding box center [829, 391] width 179 height 15
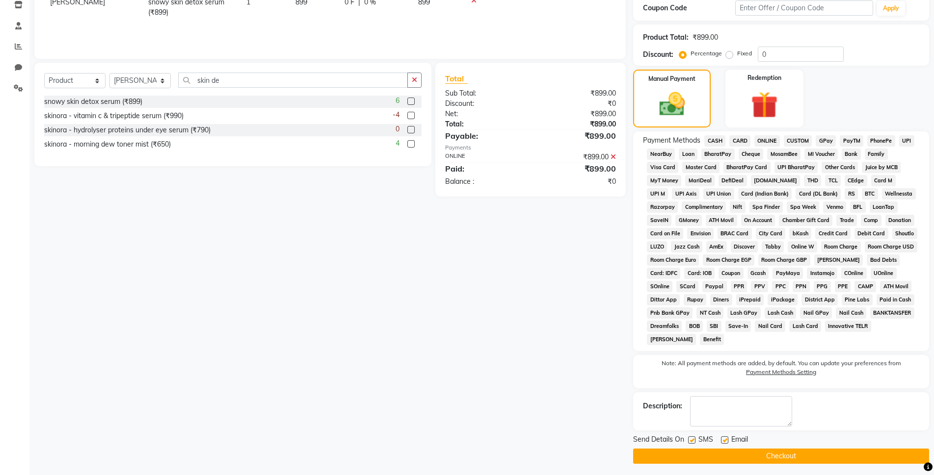
scroll to position [174, 0]
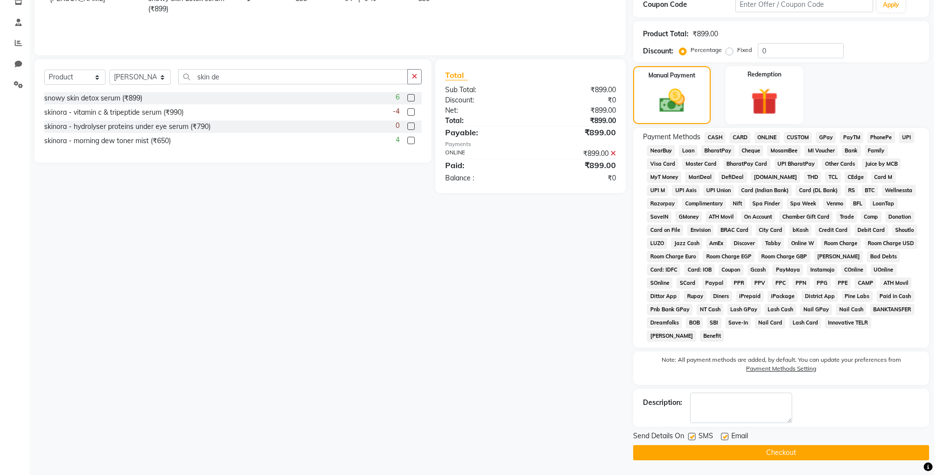
click at [712, 441] on span "SMS" at bounding box center [705, 437] width 15 height 12
click at [713, 451] on button "Checkout" at bounding box center [781, 452] width 296 height 15
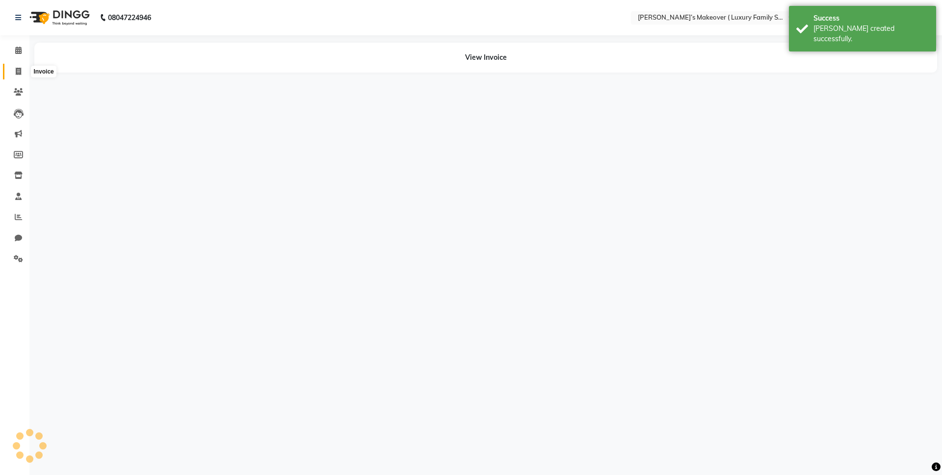
click at [24, 71] on span at bounding box center [18, 71] width 17 height 11
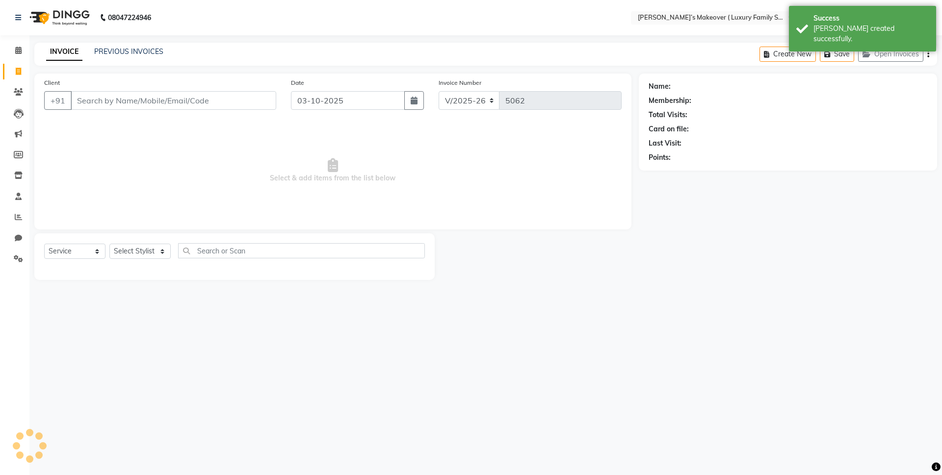
click at [117, 93] on input "Client" at bounding box center [174, 100] width 206 height 19
click at [162, 95] on input "Client" at bounding box center [174, 100] width 206 height 19
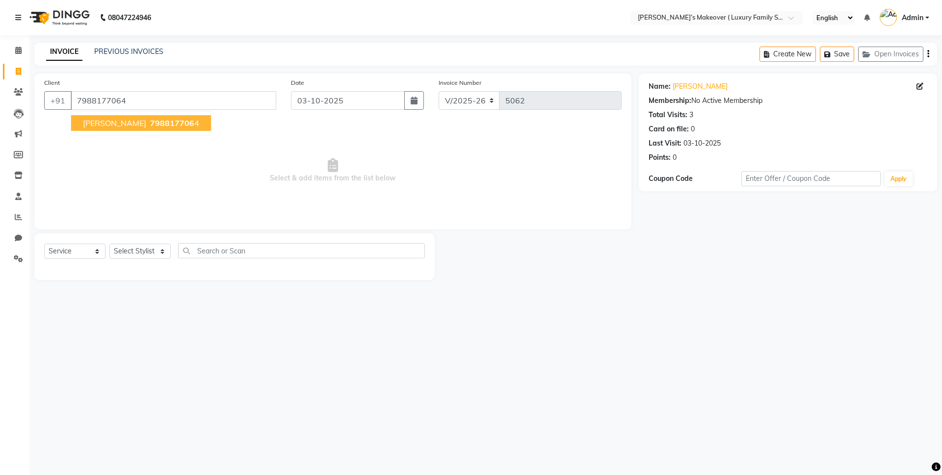
click at [150, 123] on span "798817706" at bounding box center [172, 123] width 44 height 10
click at [74, 256] on select "Select Service Product Membership Package Voucher Prepaid Gift Card" at bounding box center [74, 251] width 61 height 15
click at [44, 244] on select "Select Service Product Membership Package Voucher Prepaid Gift Card" at bounding box center [74, 251] width 61 height 15
click at [113, 255] on select "Select Stylist [PERSON_NAME] [PERSON_NAME] [PERSON_NAME] [PERSON_NAME] Bhoomi […" at bounding box center [139, 251] width 61 height 15
click at [109, 244] on select "Select Stylist [PERSON_NAME] [PERSON_NAME] [PERSON_NAME] [PERSON_NAME] Bhoomi […" at bounding box center [139, 251] width 61 height 15
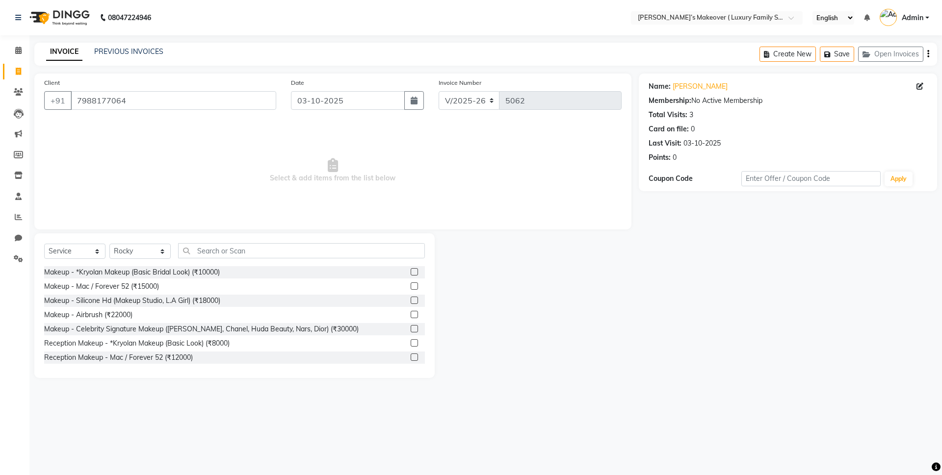
click at [246, 234] on div "Select Service Product Membership Package Voucher Prepaid Gift Card Select Styl…" at bounding box center [234, 306] width 400 height 145
click at [240, 251] on input "text" at bounding box center [301, 250] width 247 height 15
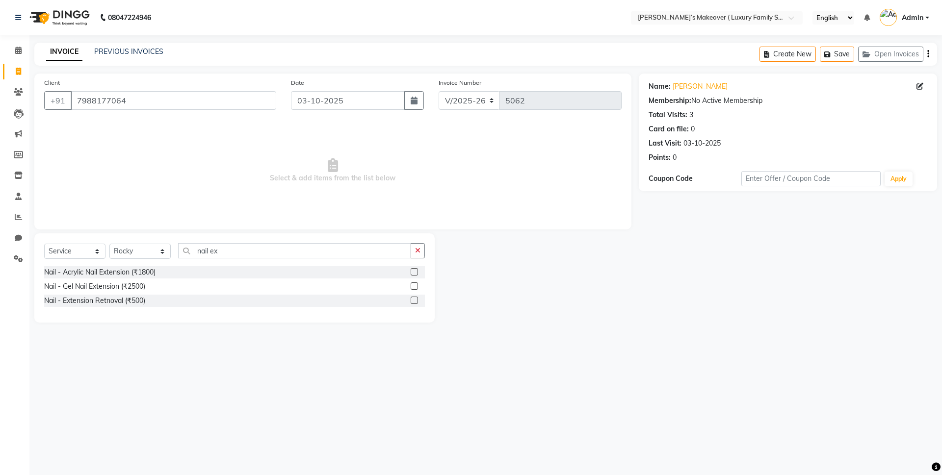
click at [416, 269] on label at bounding box center [414, 271] width 7 height 7
click at [416, 269] on input "checkbox" at bounding box center [414, 272] width 6 height 6
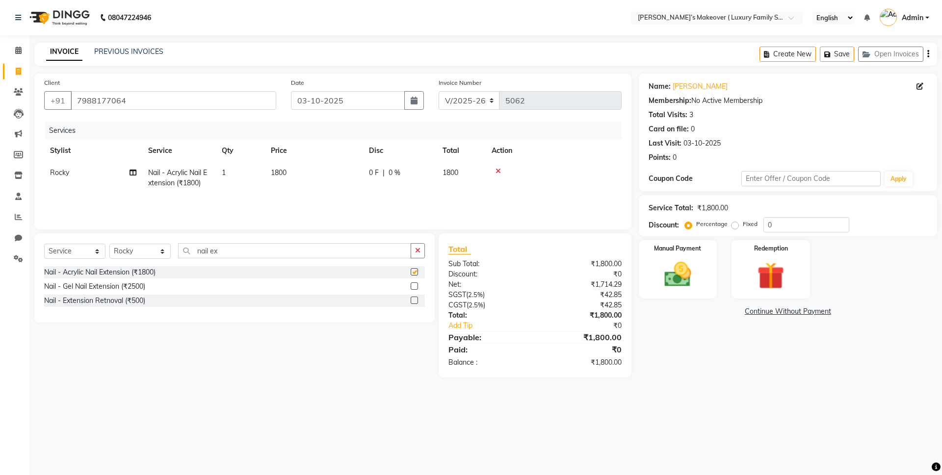
click at [246, 171] on td "1" at bounding box center [240, 178] width 49 height 32
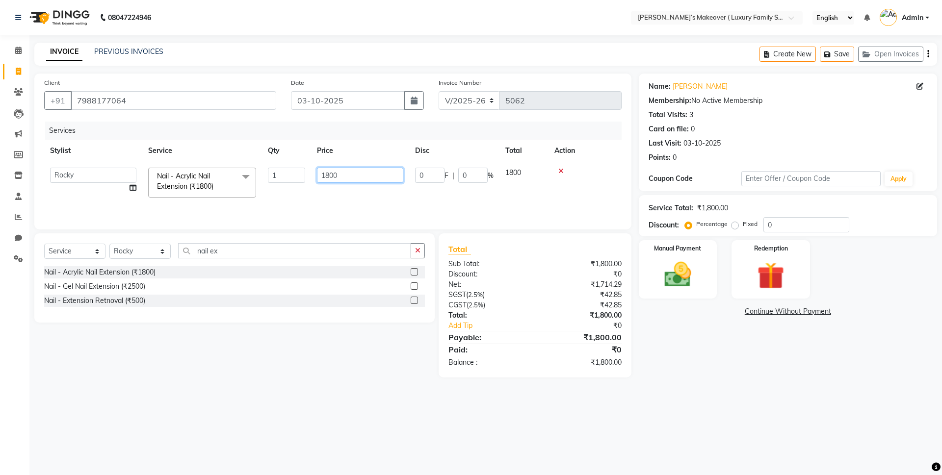
click at [330, 174] on input "1800" at bounding box center [360, 175] width 86 height 15
click at [562, 332] on div "₹1,800.00" at bounding box center [582, 338] width 94 height 12
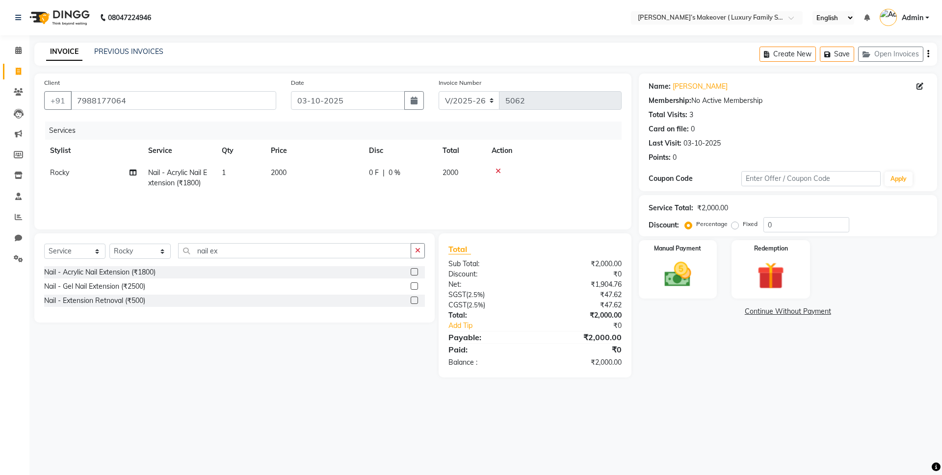
click at [928, 54] on icon "button" at bounding box center [928, 54] width 2 height 0
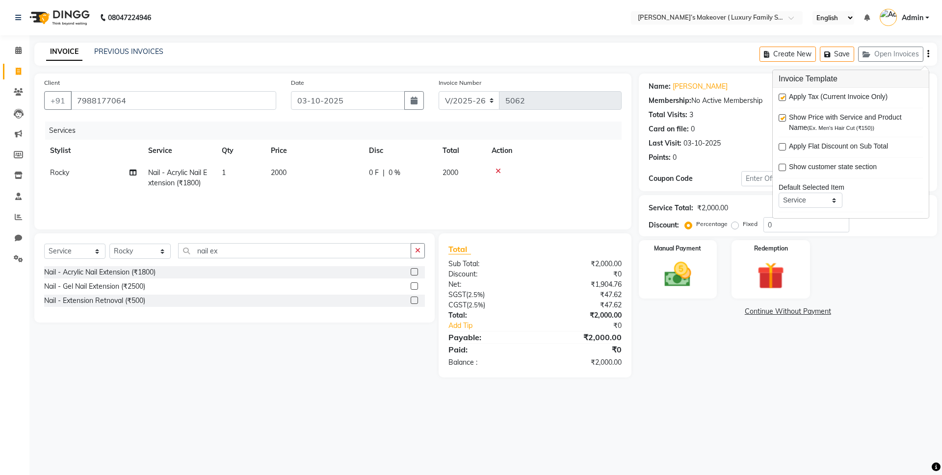
click at [783, 100] on label at bounding box center [782, 97] width 7 height 7
click at [783, 100] on input "checkbox" at bounding box center [782, 98] width 6 height 6
drag, startPoint x: 677, startPoint y: 278, endPoint x: 746, endPoint y: 292, distance: 70.1
click at [677, 279] on img at bounding box center [678, 274] width 44 height 31
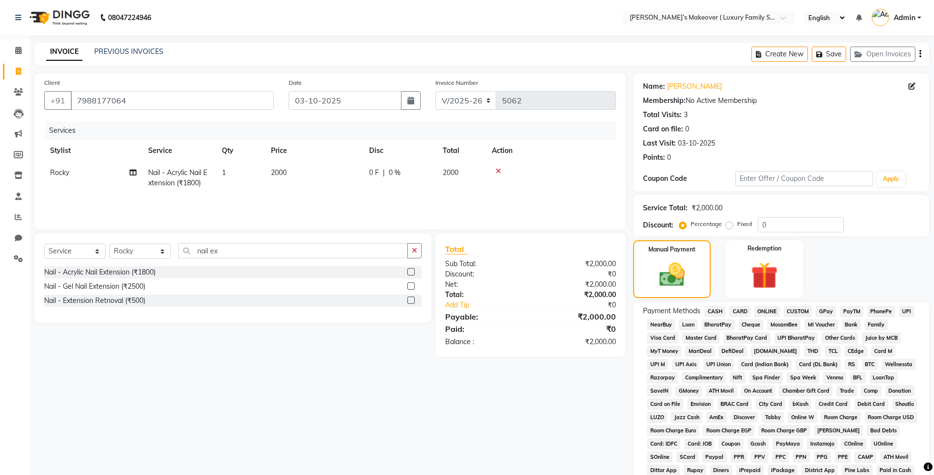
click at [768, 312] on span "ONLINE" at bounding box center [767, 311] width 26 height 11
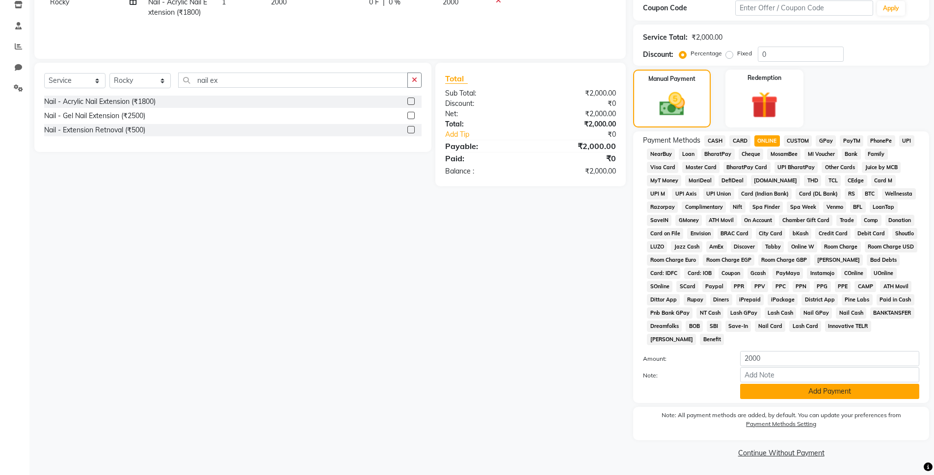
click at [807, 394] on button "Add Payment" at bounding box center [829, 391] width 179 height 15
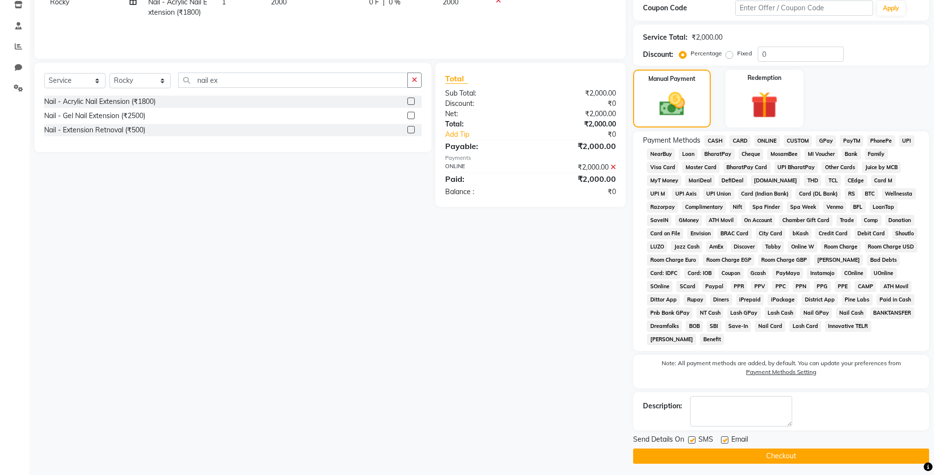
click at [781, 452] on button "Checkout" at bounding box center [781, 456] width 296 height 15
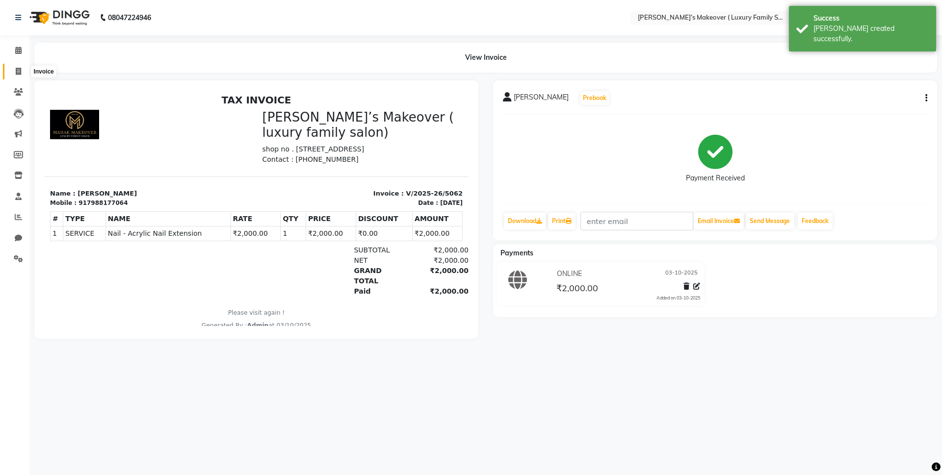
click at [13, 71] on span at bounding box center [18, 71] width 17 height 11
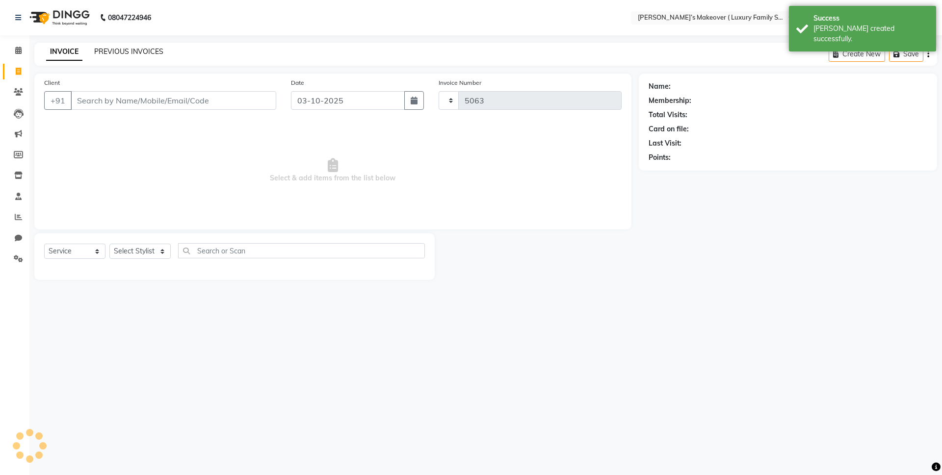
click at [115, 52] on link "PREVIOUS INVOICES" at bounding box center [128, 51] width 69 height 9
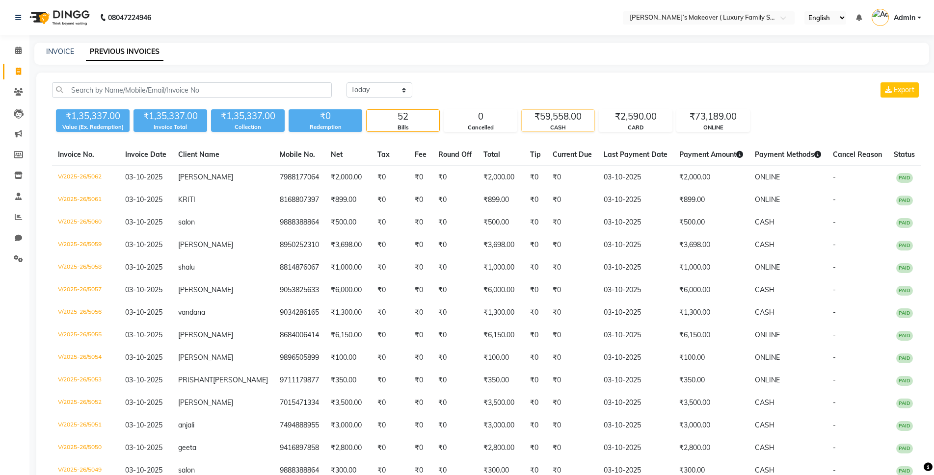
click at [558, 125] on div "CASH" at bounding box center [557, 128] width 73 height 8
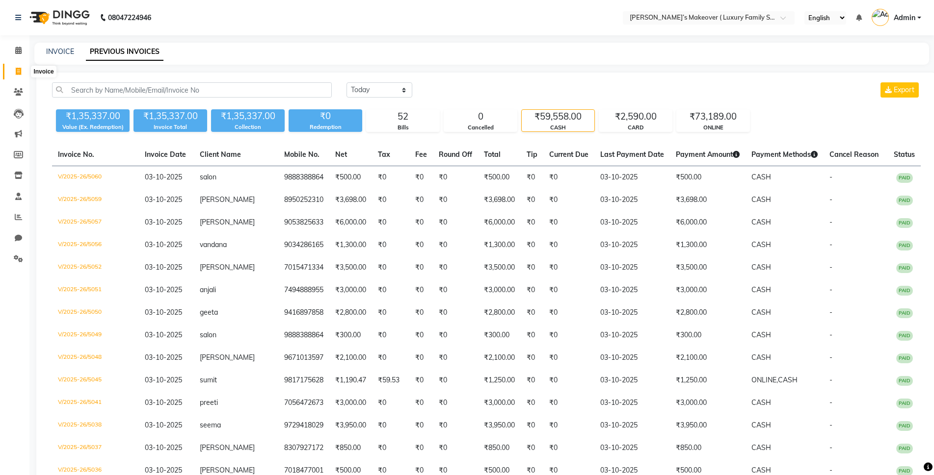
click at [16, 70] on icon at bounding box center [18, 71] width 5 height 7
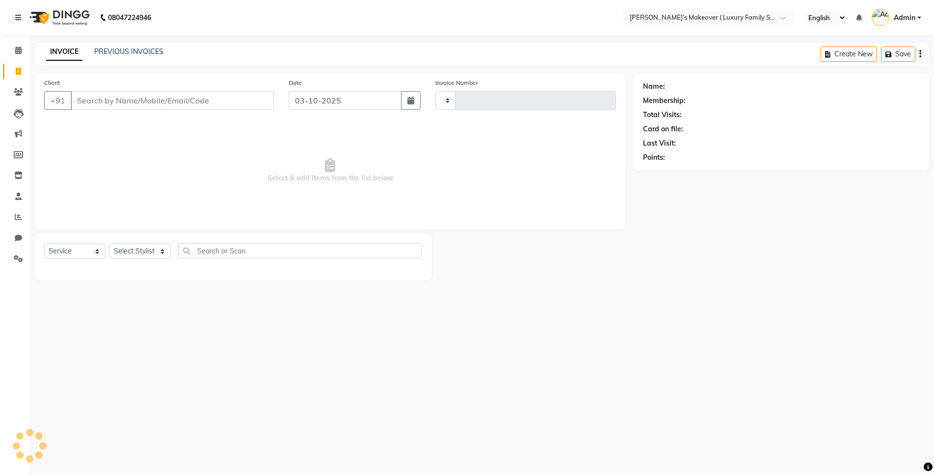
click at [155, 97] on input "Client" at bounding box center [172, 100] width 203 height 19
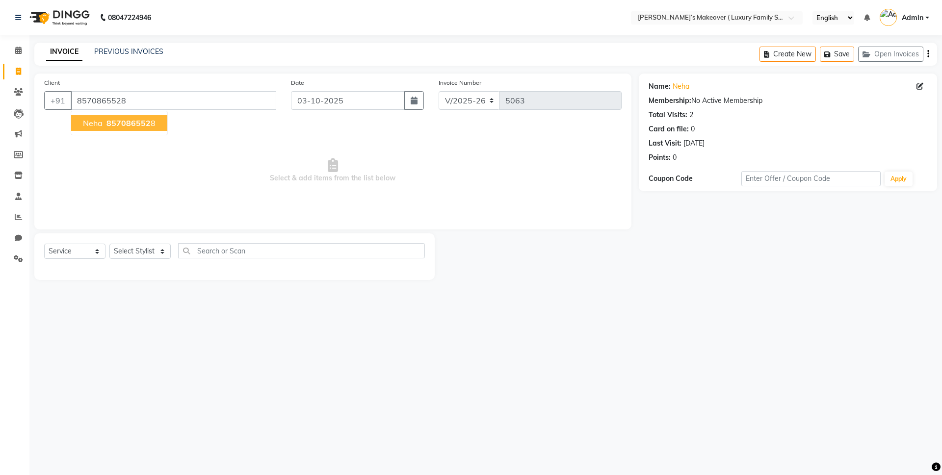
click at [153, 123] on ngb-highlight "857086552 8" at bounding box center [129, 123] width 51 height 10
click at [87, 248] on select "Select Service Product Membership Package Voucher Prepaid Gift Card" at bounding box center [74, 251] width 61 height 15
click at [44, 244] on select "Select Service Product Membership Package Voucher Prepaid Gift Card" at bounding box center [74, 251] width 61 height 15
click at [128, 251] on select "Select Stylist [PERSON_NAME] [PERSON_NAME] [PERSON_NAME] [PERSON_NAME] Bhoomi […" at bounding box center [139, 251] width 61 height 15
click at [109, 244] on select "Select Stylist [PERSON_NAME] [PERSON_NAME] [PERSON_NAME] [PERSON_NAME] Bhoomi […" at bounding box center [139, 251] width 61 height 15
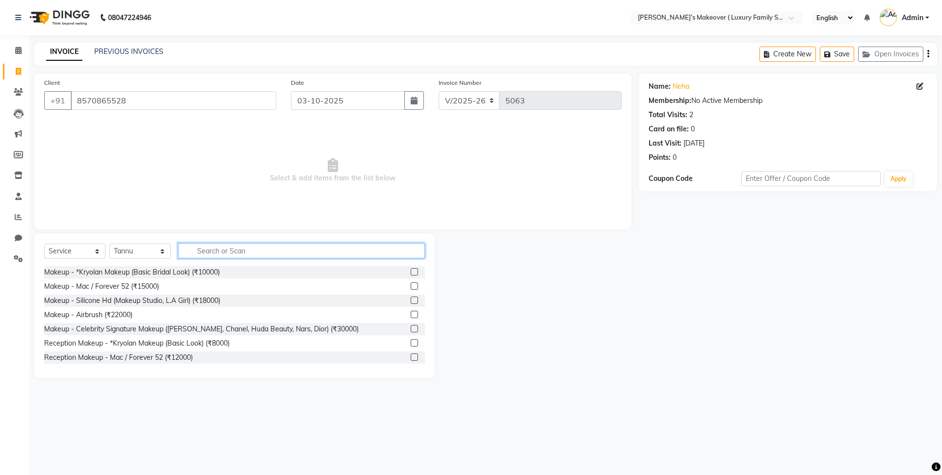
click at [242, 244] on input "text" at bounding box center [301, 250] width 247 height 15
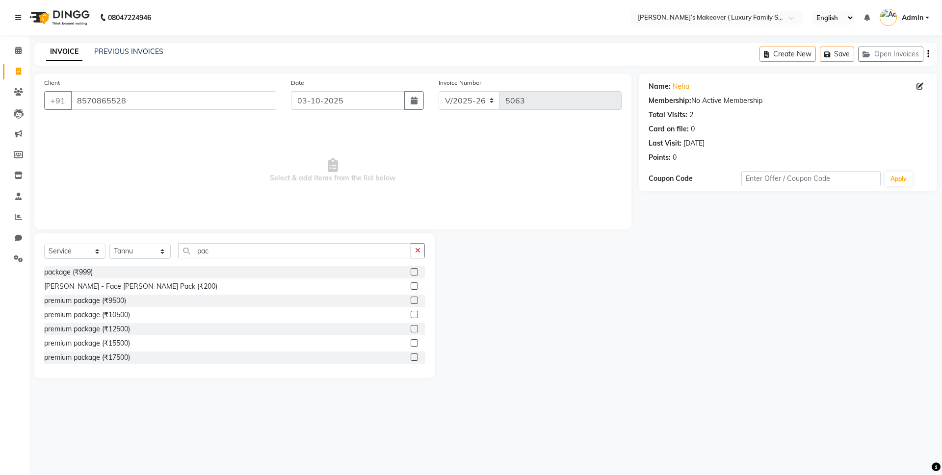
click at [411, 272] on label at bounding box center [414, 271] width 7 height 7
click at [411, 272] on input "checkbox" at bounding box center [414, 272] width 6 height 6
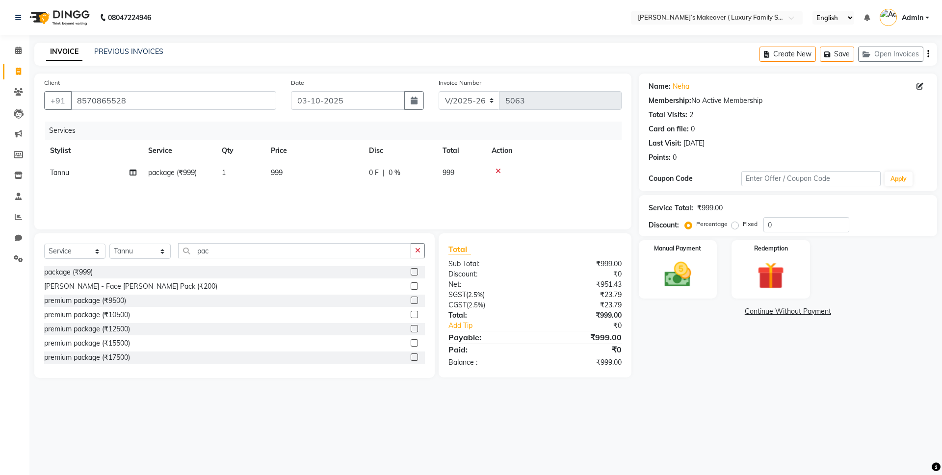
click at [287, 156] on th "Price" at bounding box center [314, 151] width 98 height 22
click at [303, 174] on td "999" at bounding box center [314, 173] width 98 height 22
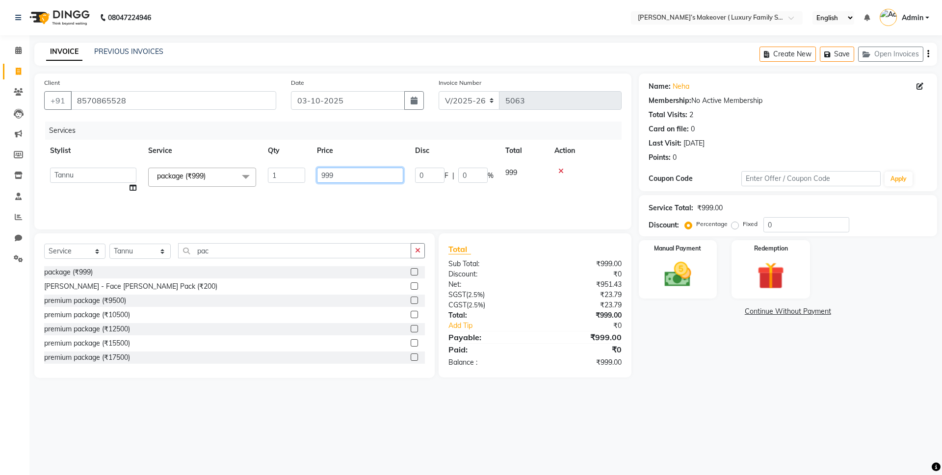
click at [344, 171] on input "999" at bounding box center [360, 175] width 86 height 15
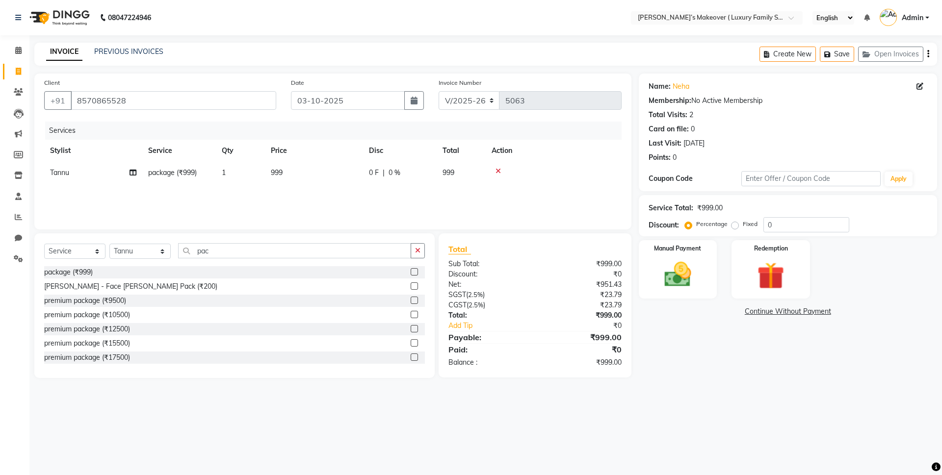
click at [411, 268] on div at bounding box center [418, 272] width 14 height 12
click at [293, 172] on td "999" at bounding box center [314, 173] width 98 height 22
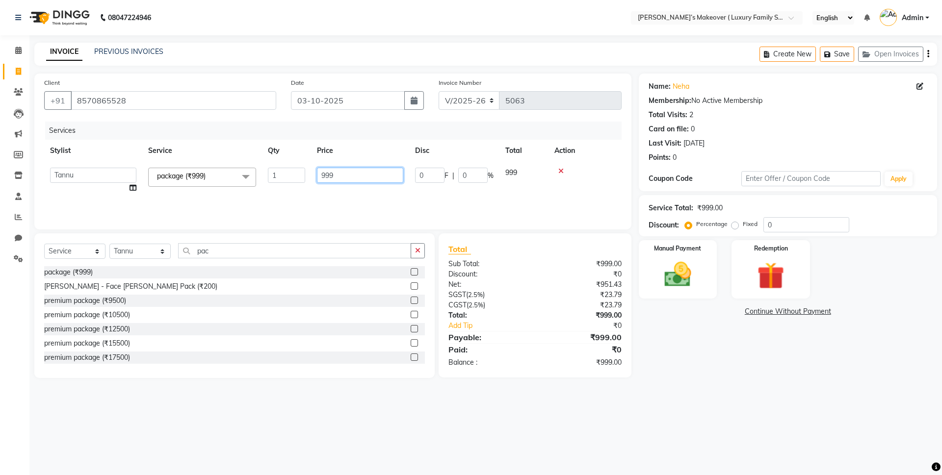
click at [334, 179] on input "999" at bounding box center [360, 175] width 86 height 15
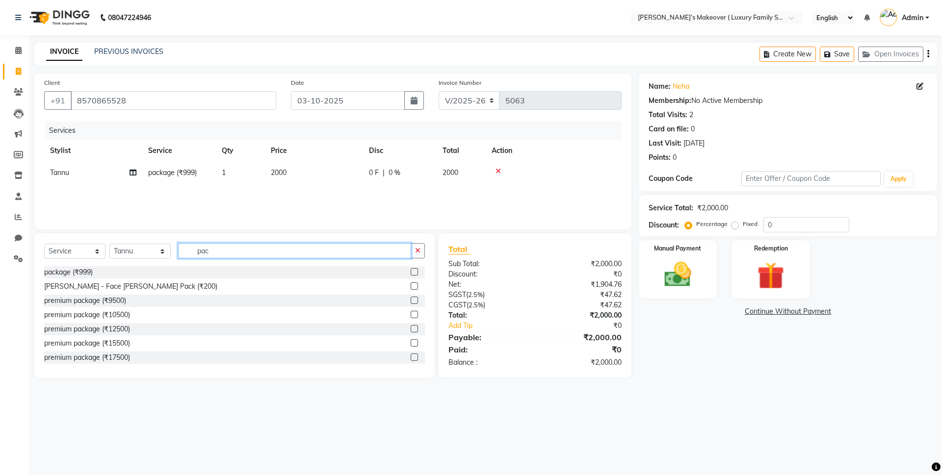
click at [343, 254] on input "pac" at bounding box center [294, 250] width 233 height 15
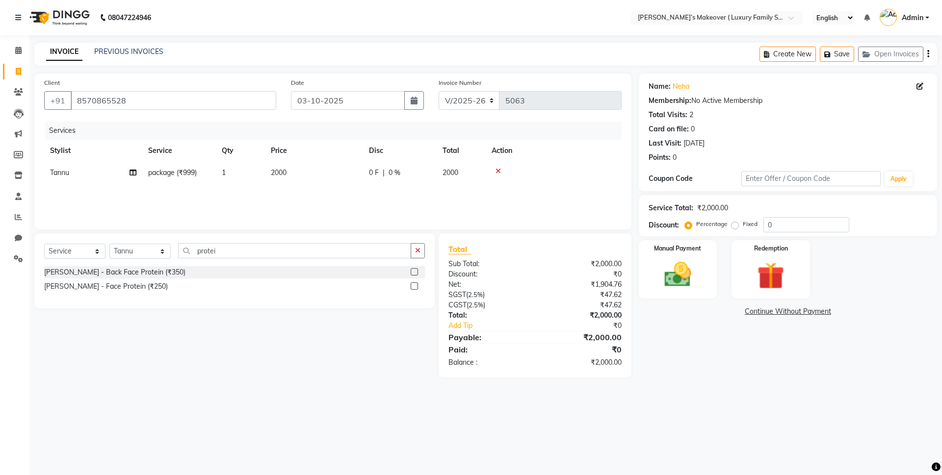
click at [415, 269] on label at bounding box center [414, 271] width 7 height 7
click at [415, 269] on input "checkbox" at bounding box center [414, 272] width 6 height 6
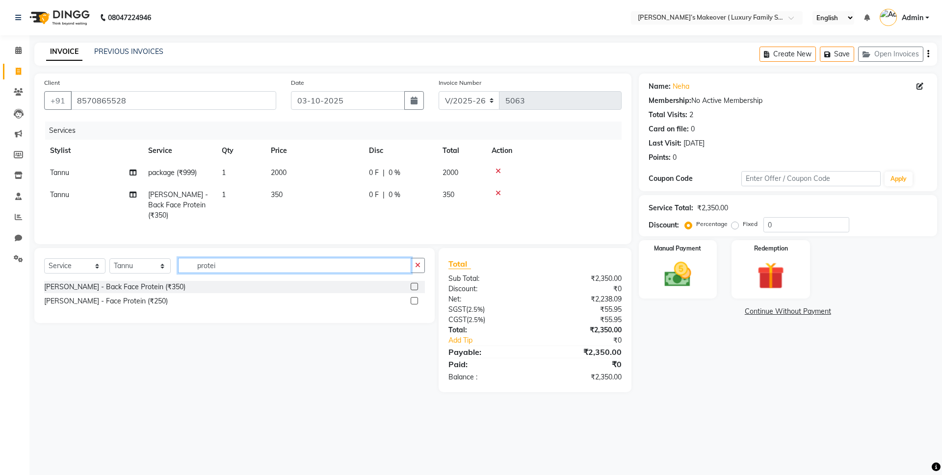
click at [396, 264] on input "protei" at bounding box center [294, 265] width 233 height 15
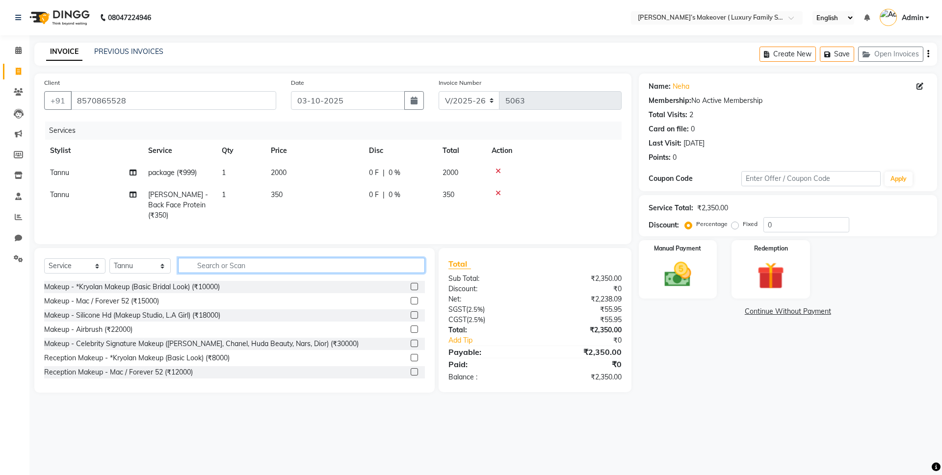
click at [325, 261] on input "text" at bounding box center [301, 265] width 247 height 15
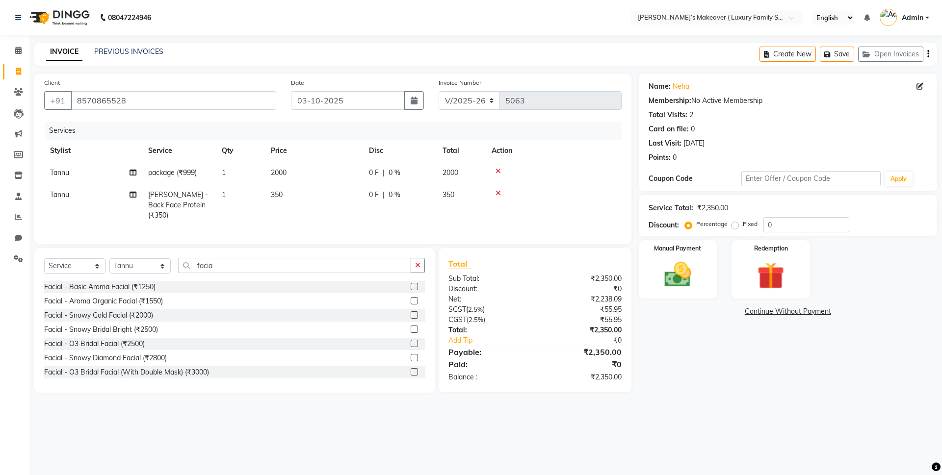
click at [299, 177] on td "2000" at bounding box center [314, 173] width 98 height 22
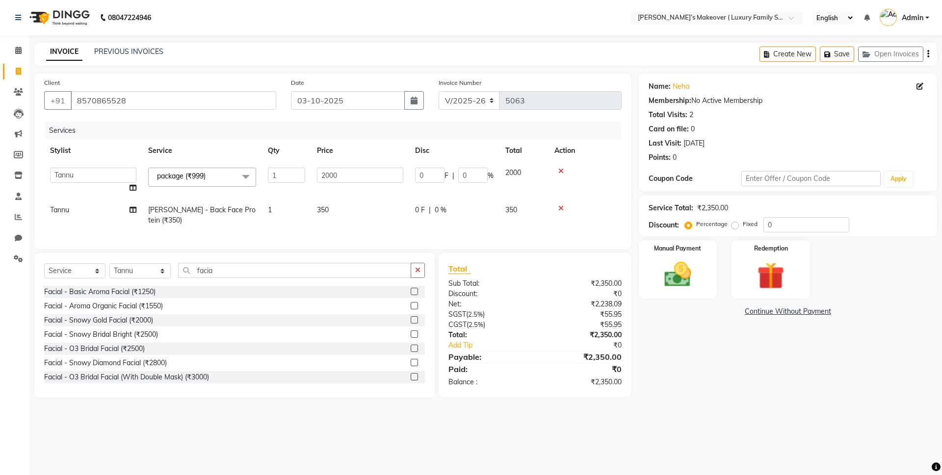
click at [411, 295] on label at bounding box center [414, 291] width 7 height 7
click at [411, 295] on input "checkbox" at bounding box center [414, 292] width 6 height 6
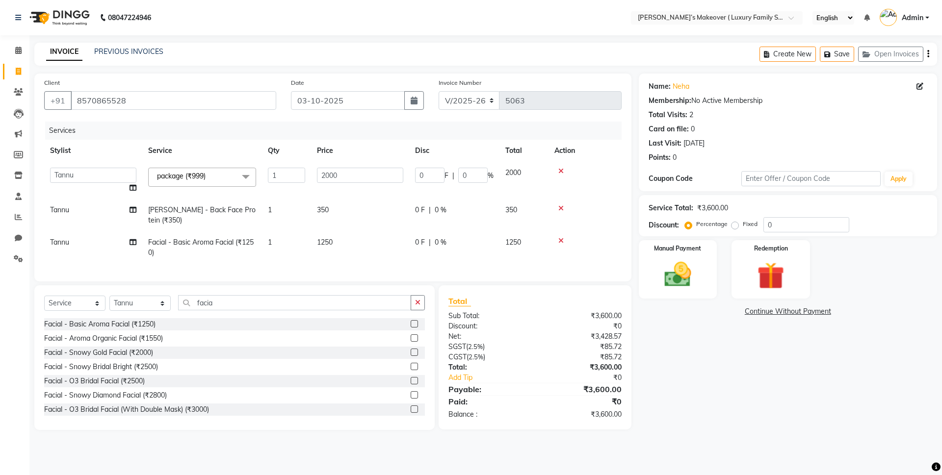
click at [336, 241] on td "1250" at bounding box center [360, 248] width 98 height 32
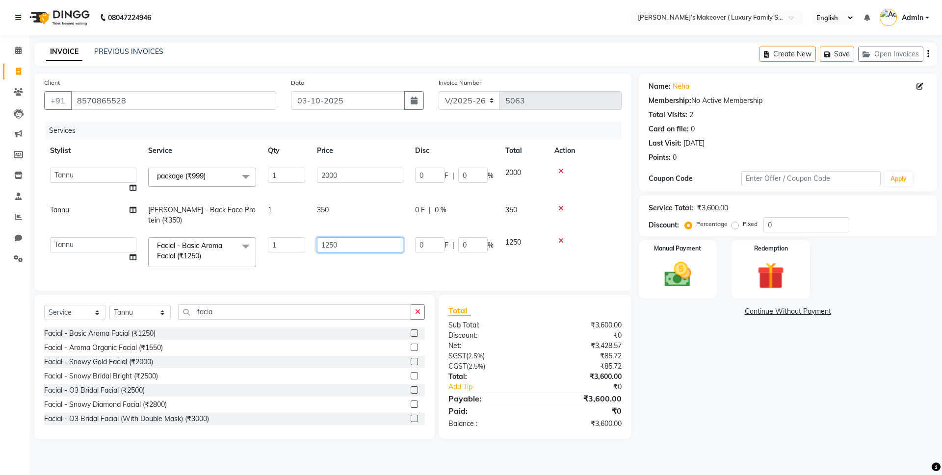
click at [362, 251] on input "1250" at bounding box center [360, 244] width 86 height 15
click at [537, 406] on div "Total Sub Total: ₹3,600.00 Discount: ₹0 Net: ₹3,428.57 SGST ( 2.5% ) ₹85.72 CGS…" at bounding box center [534, 367] width 173 height 125
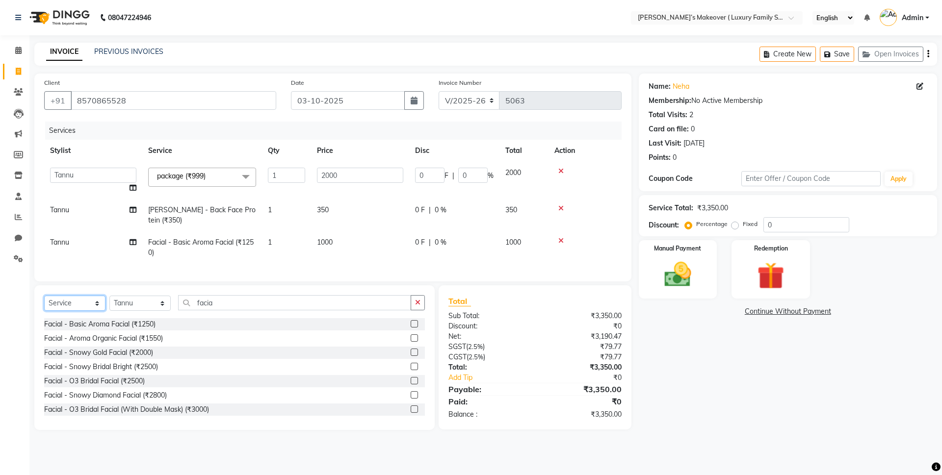
click at [95, 309] on select "Select Service Product Membership Package Voucher Prepaid Gift Card" at bounding box center [74, 303] width 61 height 15
click at [44, 304] on select "Select Service Product Membership Package Voucher Prepaid Gift Card" at bounding box center [74, 303] width 61 height 15
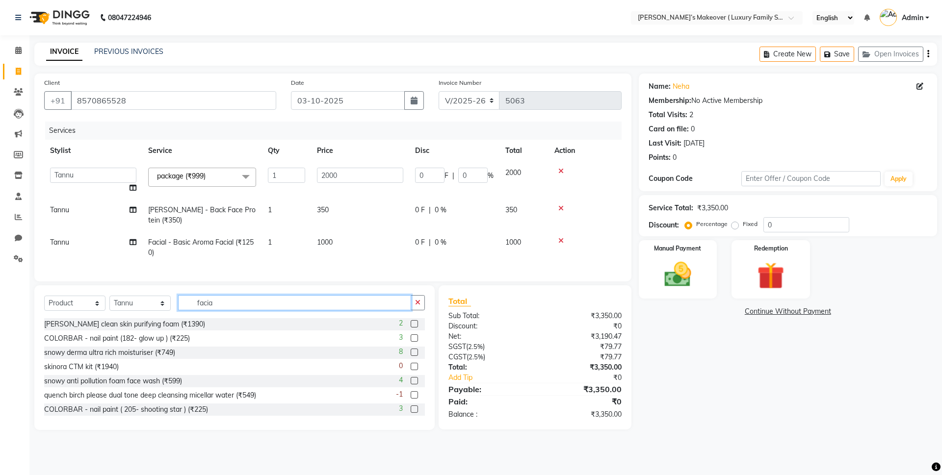
click at [241, 310] on input "facia" at bounding box center [294, 302] width 233 height 15
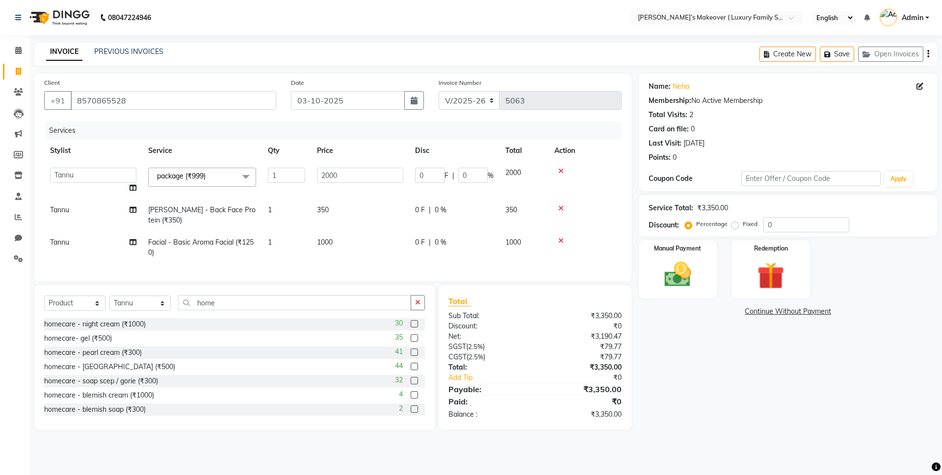
click at [411, 328] on label at bounding box center [414, 323] width 7 height 7
click at [411, 328] on input "checkbox" at bounding box center [414, 324] width 6 height 6
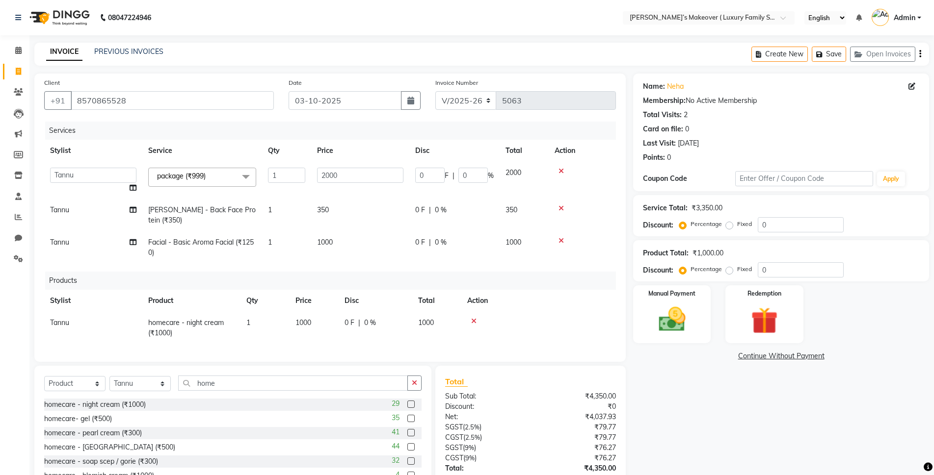
click at [407, 422] on label at bounding box center [410, 418] width 7 height 7
click at [407, 422] on input "checkbox" at bounding box center [410, 419] width 6 height 6
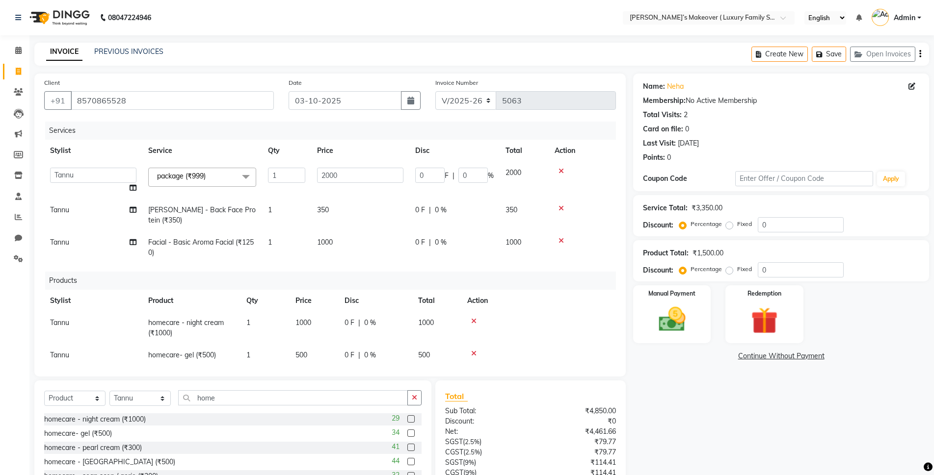
click at [919, 54] on icon "button" at bounding box center [920, 54] width 2 height 0
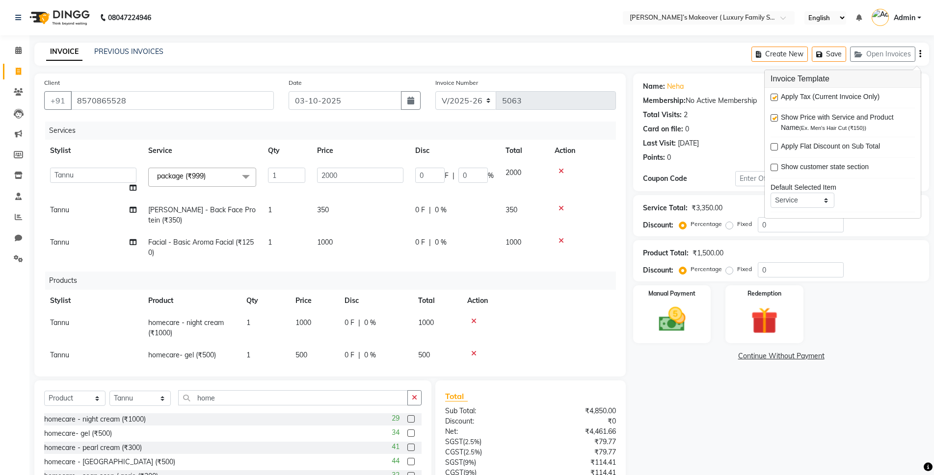
click at [776, 95] on label at bounding box center [773, 97] width 7 height 7
click at [776, 95] on input "checkbox" at bounding box center [773, 98] width 6 height 6
click at [672, 302] on div "Manual Payment" at bounding box center [671, 315] width 80 height 60
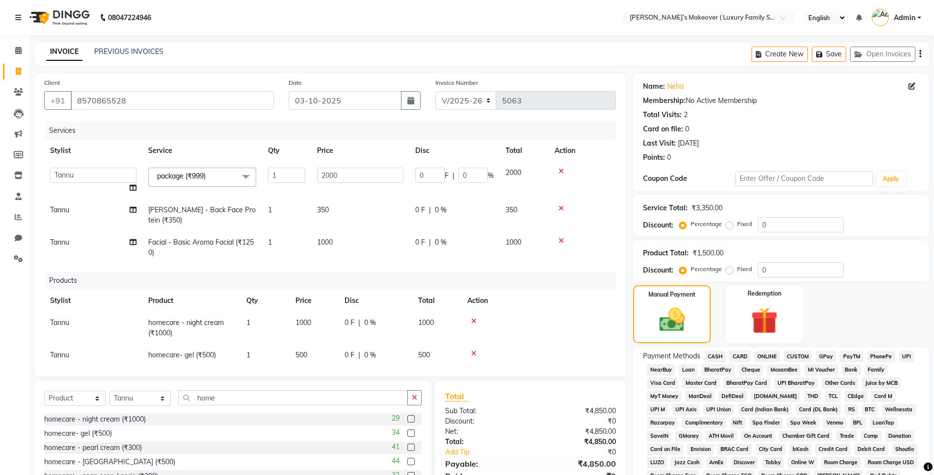
click at [717, 354] on span "CASH" at bounding box center [714, 356] width 21 height 11
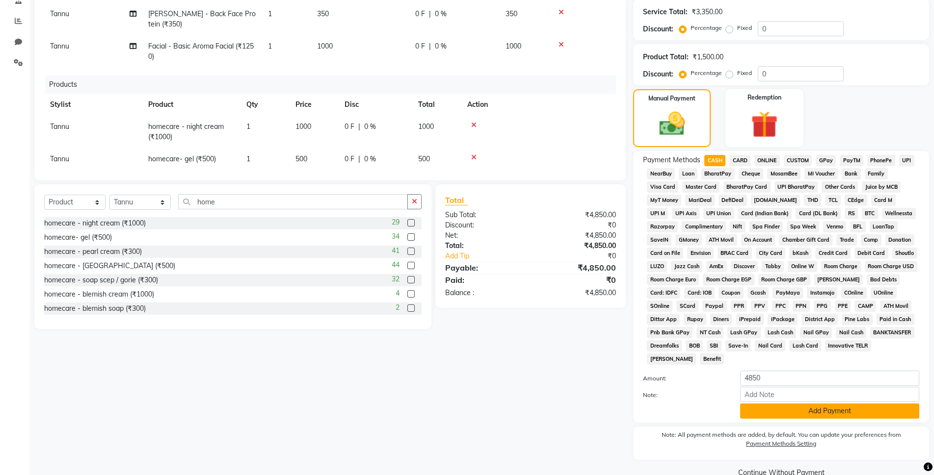
click at [780, 412] on button "Add Payment" at bounding box center [829, 411] width 179 height 15
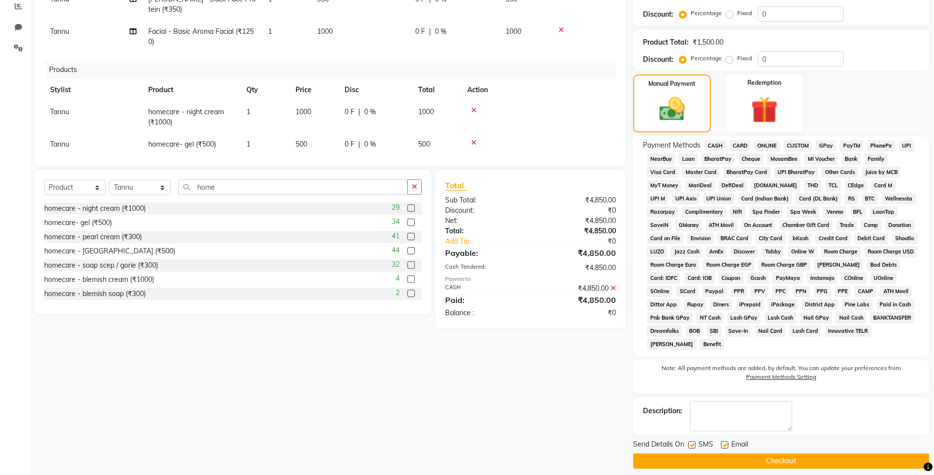
scroll to position [219, 0]
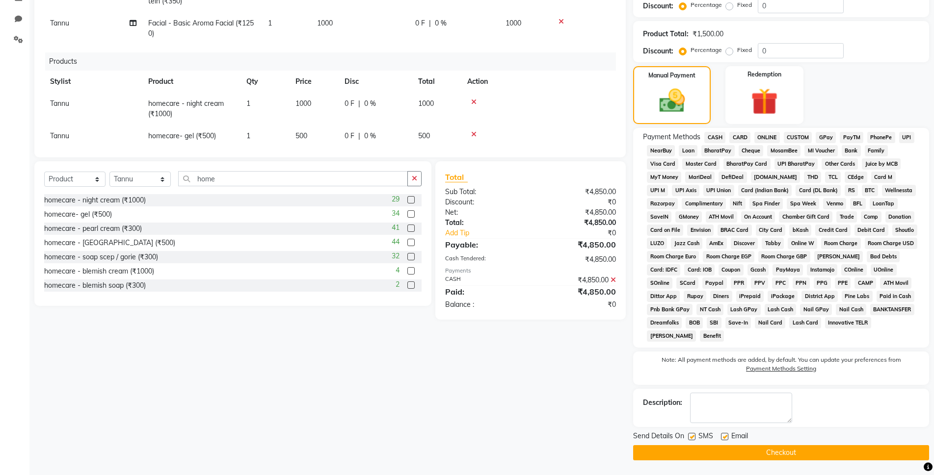
click at [789, 459] on button "Checkout" at bounding box center [781, 452] width 296 height 15
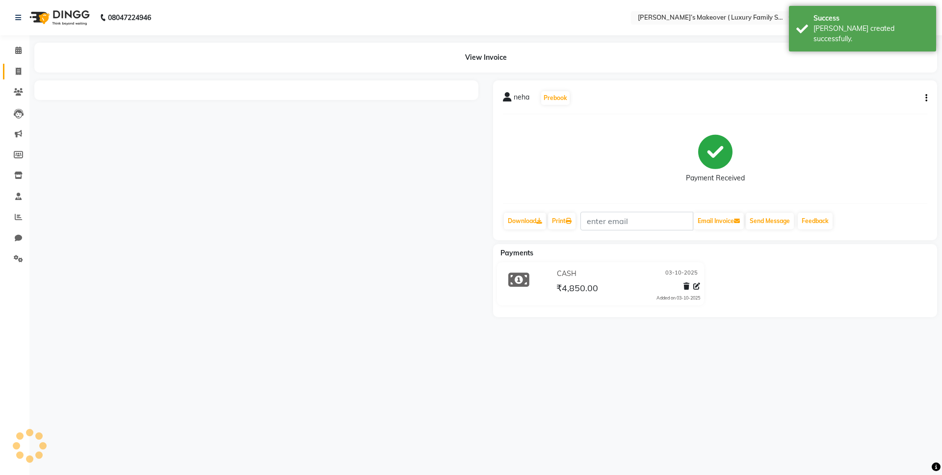
click at [21, 74] on icon at bounding box center [18, 71] width 5 height 7
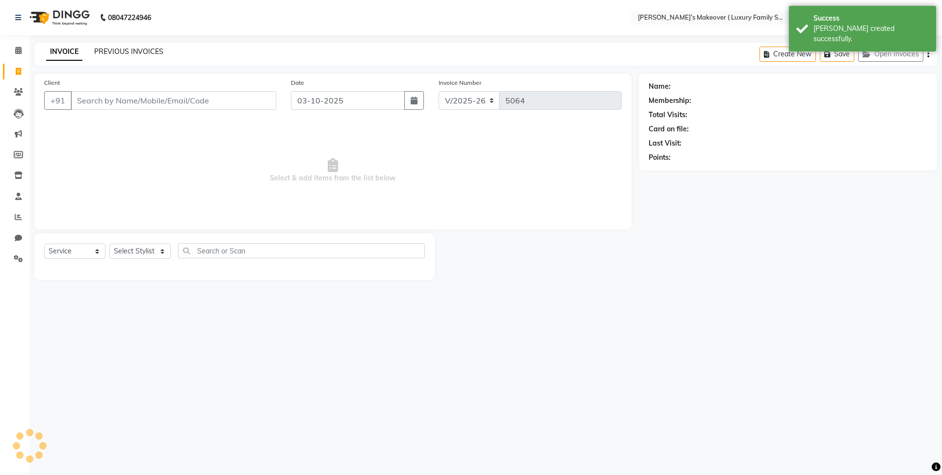
click at [157, 50] on link "PREVIOUS INVOICES" at bounding box center [128, 51] width 69 height 9
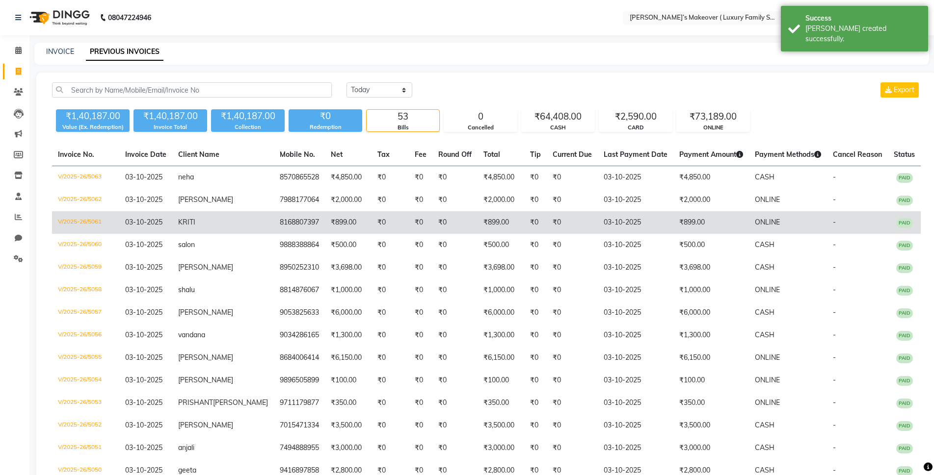
click at [86, 222] on td "V/2025-26/5061" at bounding box center [85, 222] width 67 height 23
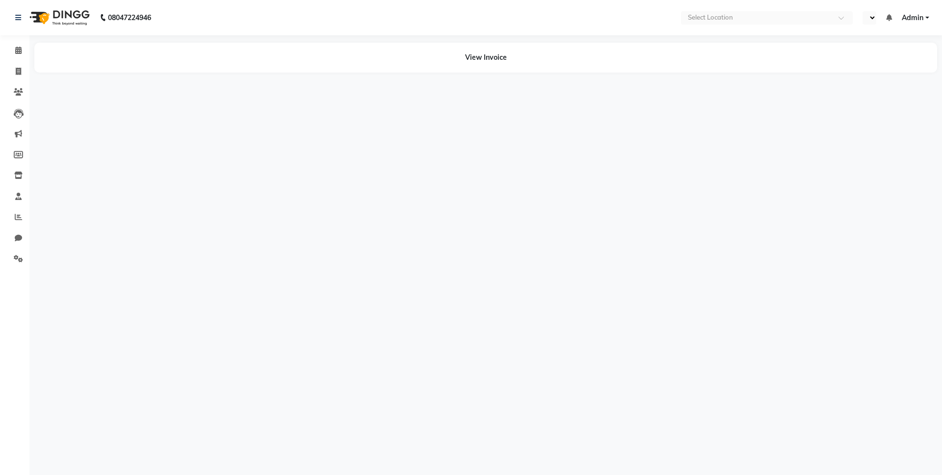
select select "en"
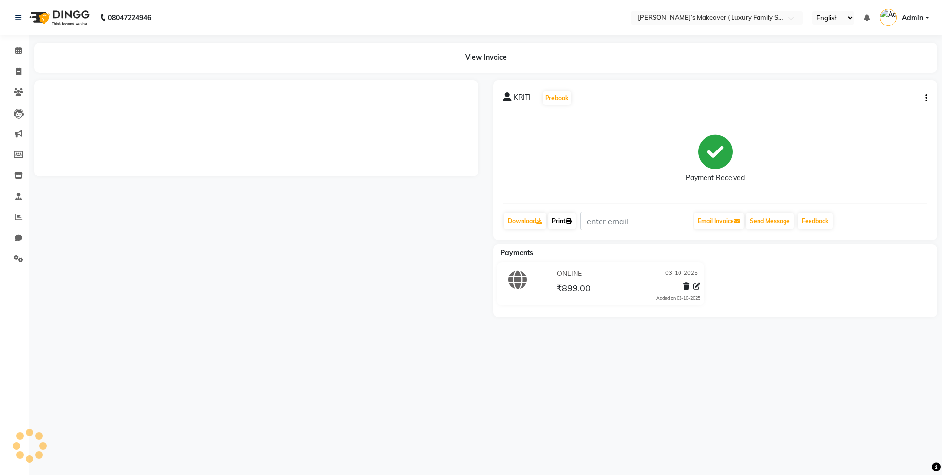
click at [574, 222] on link "Print" at bounding box center [561, 221] width 27 height 17
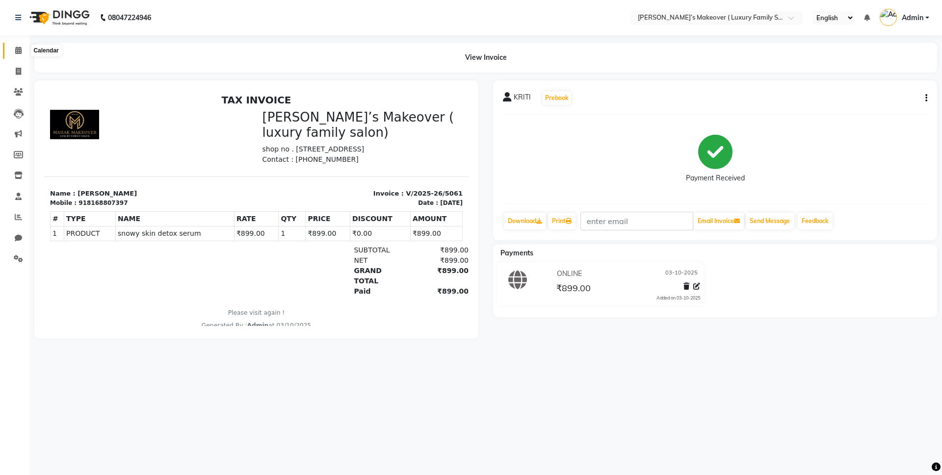
click at [14, 53] on span at bounding box center [18, 50] width 17 height 11
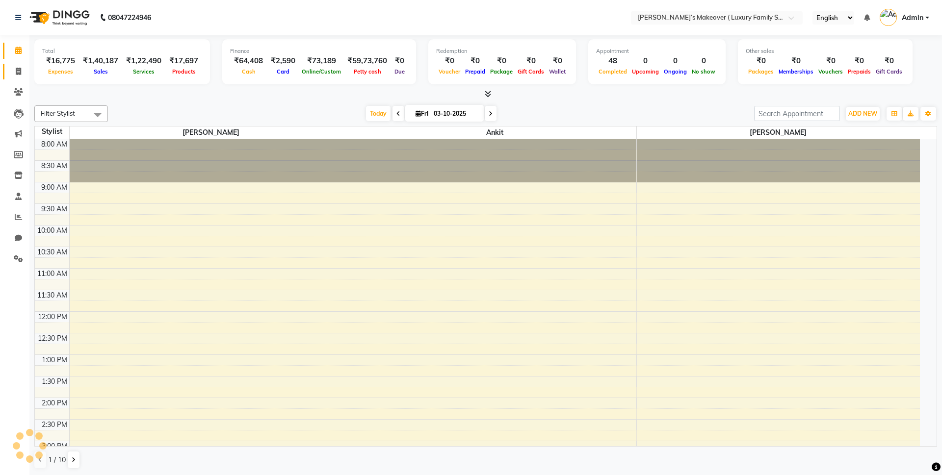
click at [21, 69] on icon at bounding box center [18, 71] width 5 height 7
select select "service"
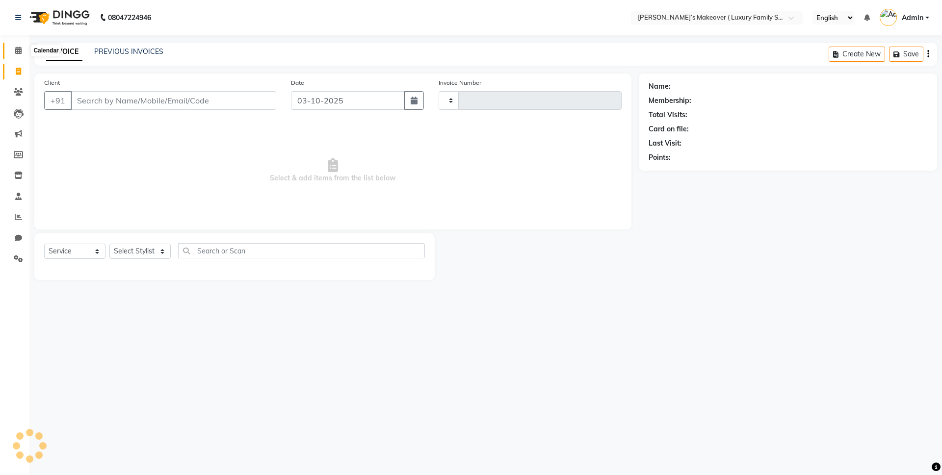
click at [20, 54] on span at bounding box center [18, 50] width 17 height 11
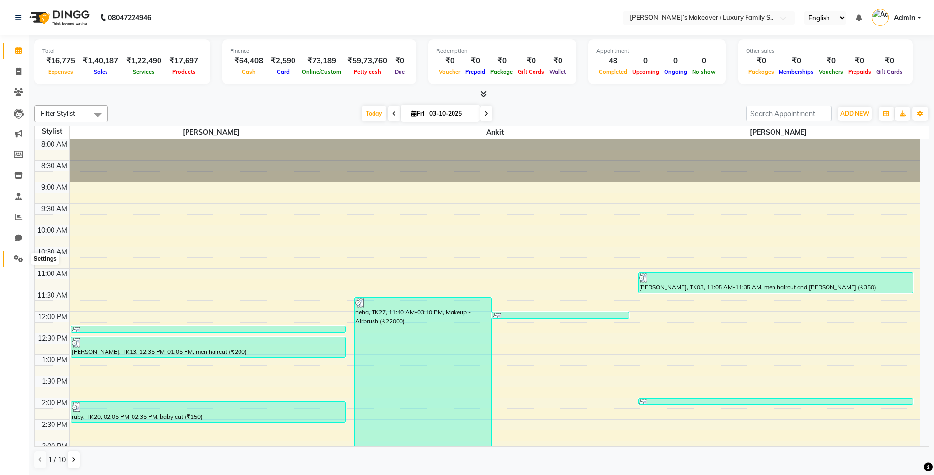
click at [23, 255] on span at bounding box center [18, 259] width 17 height 11
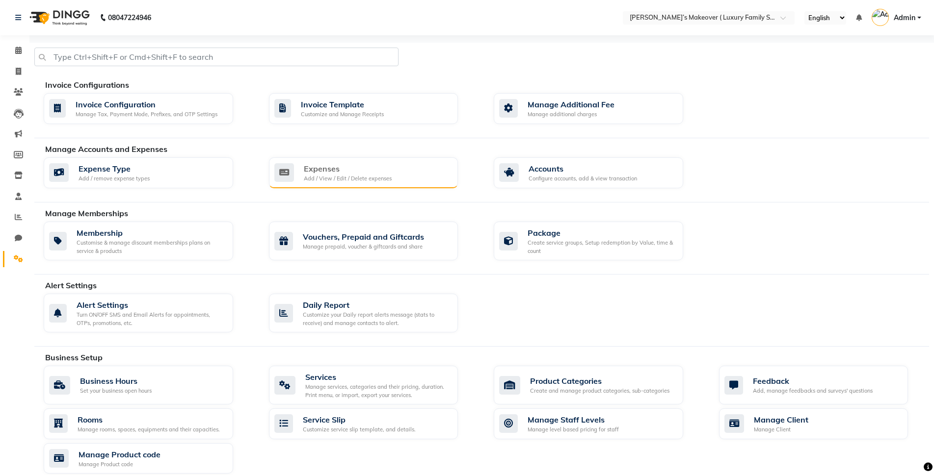
click at [330, 179] on div "Add / View / Edit / Delete expenses" at bounding box center [348, 179] width 88 height 8
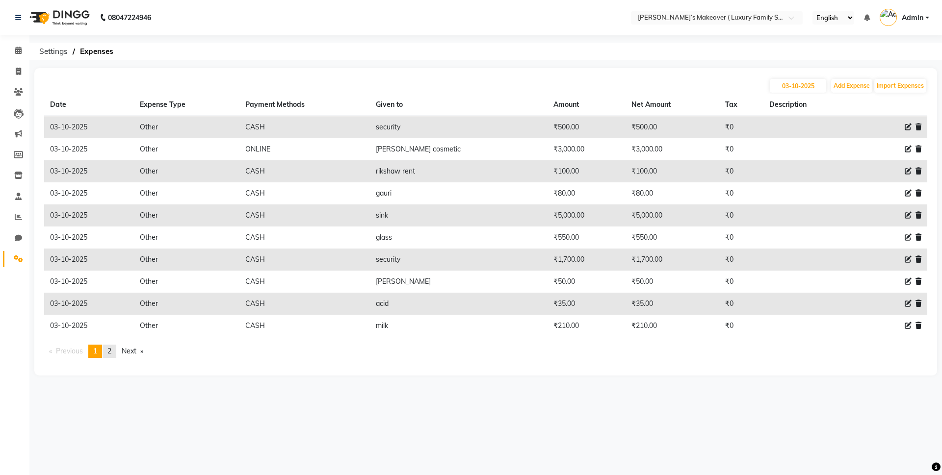
click at [111, 351] on span "2" at bounding box center [109, 351] width 4 height 9
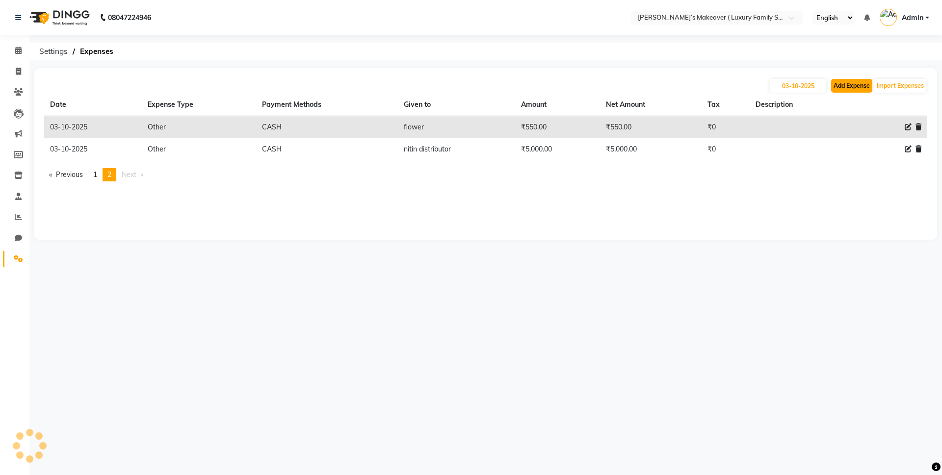
click at [863, 84] on button "Add Expense" at bounding box center [851, 86] width 41 height 14
select select "1"
select select "6920"
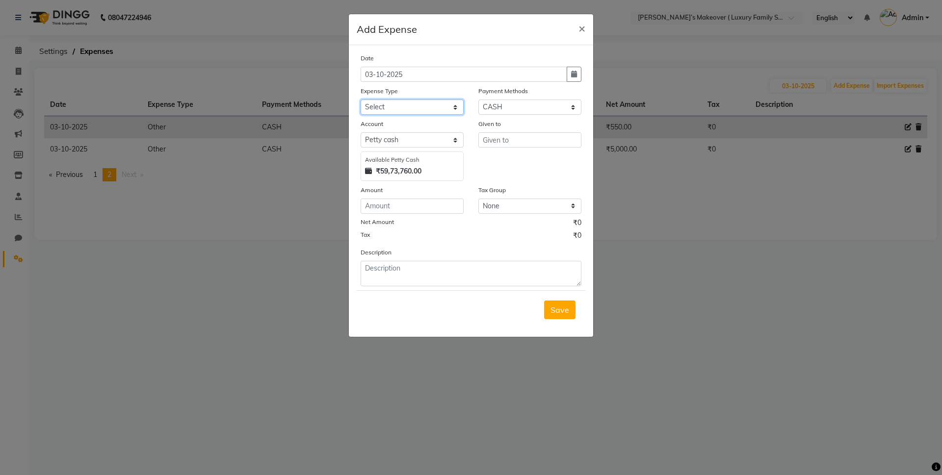
click at [372, 102] on select "Select Advance Salary Bank charges Car maintenance Cash transfer to bank Cash t…" at bounding box center [412, 107] width 103 height 15
select select "10"
click at [361, 100] on select "Select Advance Salary Bank charges Car maintenance Cash transfer to bank Cash t…" at bounding box center [412, 107] width 103 height 15
click at [492, 138] on input "text" at bounding box center [529, 139] width 103 height 15
type input "heartbeat"
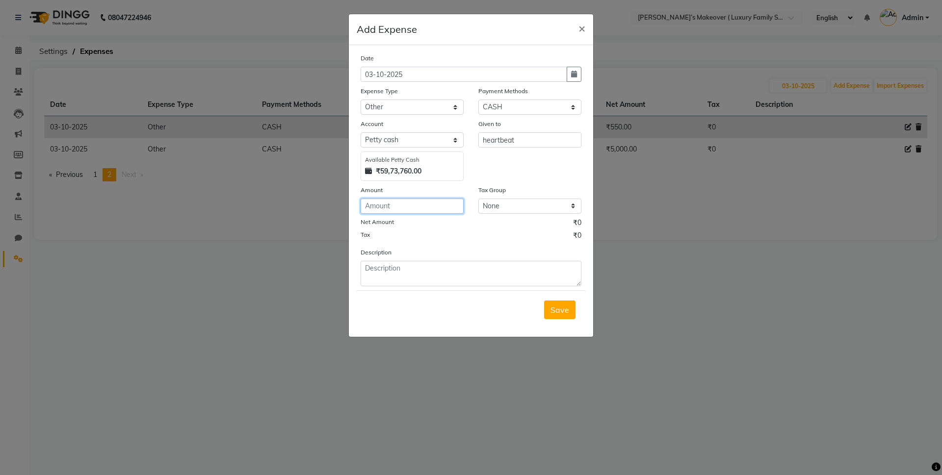
click at [449, 211] on input "number" at bounding box center [412, 206] width 103 height 15
type input "600"
click at [555, 312] on span "Save" at bounding box center [559, 310] width 19 height 10
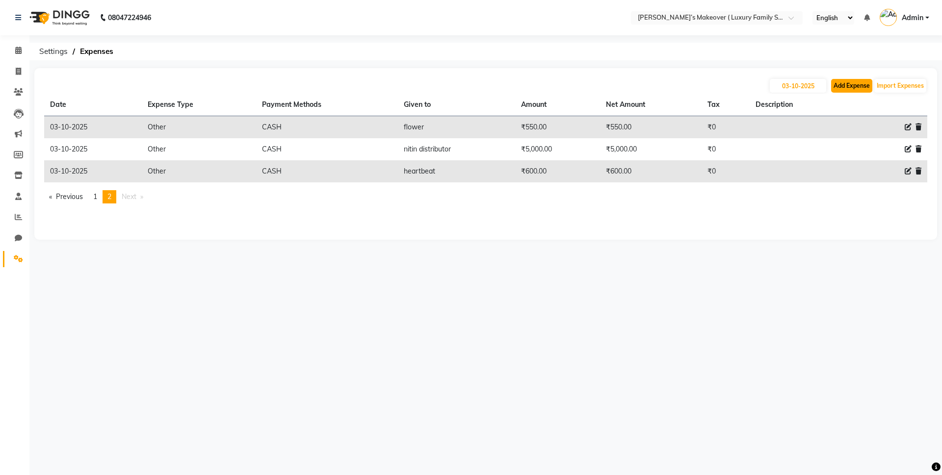
click at [841, 90] on button "Add Expense" at bounding box center [851, 86] width 41 height 14
select select "1"
select select "6920"
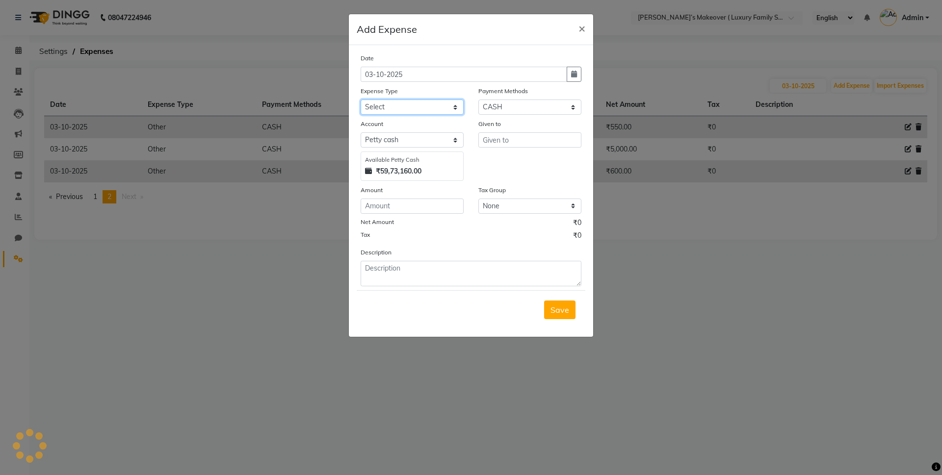
click at [392, 103] on select "Select Advance Salary Bank charges Car maintenance Cash transfer to bank Cash t…" at bounding box center [412, 107] width 103 height 15
select select "10"
click at [361, 100] on select "Select Advance Salary Bank charges Car maintenance Cash transfer to bank Cash t…" at bounding box center [412, 107] width 103 height 15
click at [538, 137] on input "text" at bounding box center [529, 139] width 103 height 15
type input "paint"
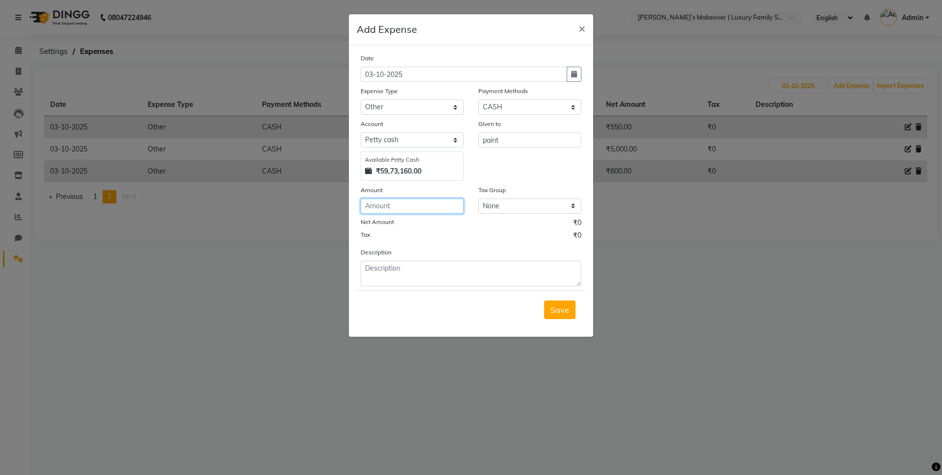
click at [419, 209] on input "number" at bounding box center [412, 206] width 103 height 15
type input "3000"
click at [569, 302] on button "Save" at bounding box center [559, 310] width 31 height 19
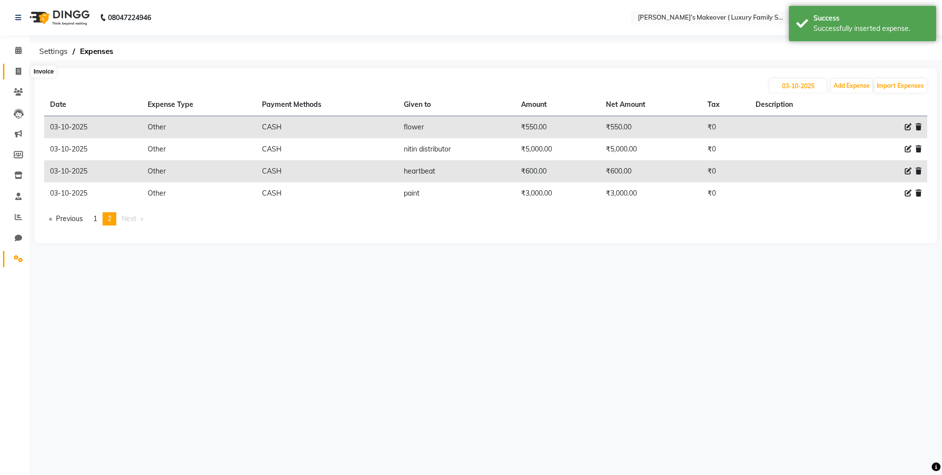
click at [21, 68] on icon at bounding box center [18, 71] width 5 height 7
select select "service"
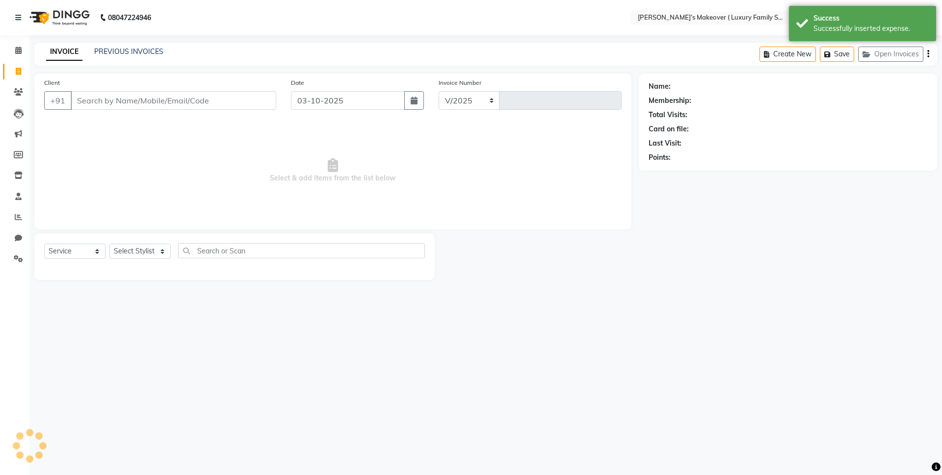
select select "7777"
type input "5064"
click at [82, 252] on select "Select Service Product Membership Package Voucher Prepaid Gift Card" at bounding box center [74, 251] width 61 height 15
click at [165, 102] on input "Client" at bounding box center [174, 100] width 206 height 19
click at [75, 250] on select "Select Service Product Membership Package Voucher Prepaid Gift Card" at bounding box center [74, 251] width 61 height 15
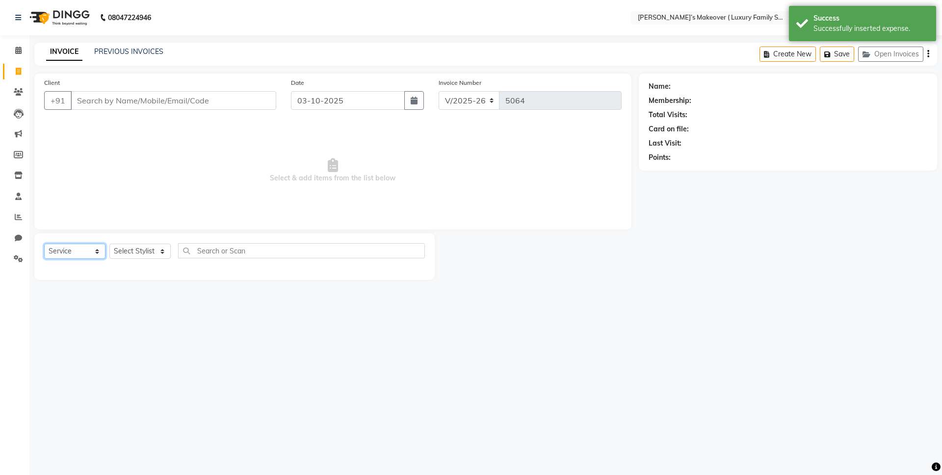
select select "product"
click at [44, 244] on select "Select Service Product Membership Package Voucher Prepaid Gift Card" at bounding box center [74, 251] width 61 height 15
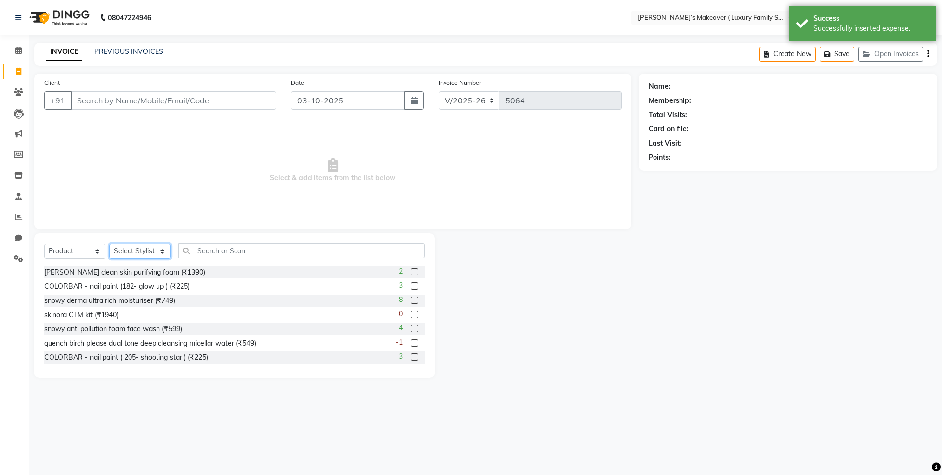
drag, startPoint x: 139, startPoint y: 248, endPoint x: 154, endPoint y: 174, distance: 75.6
click at [139, 248] on select "Select Stylist [PERSON_NAME] [PERSON_NAME] [PERSON_NAME] [PERSON_NAME] Bhoomi […" at bounding box center [139, 251] width 61 height 15
click at [181, 95] on input "Client" at bounding box center [174, 100] width 206 height 19
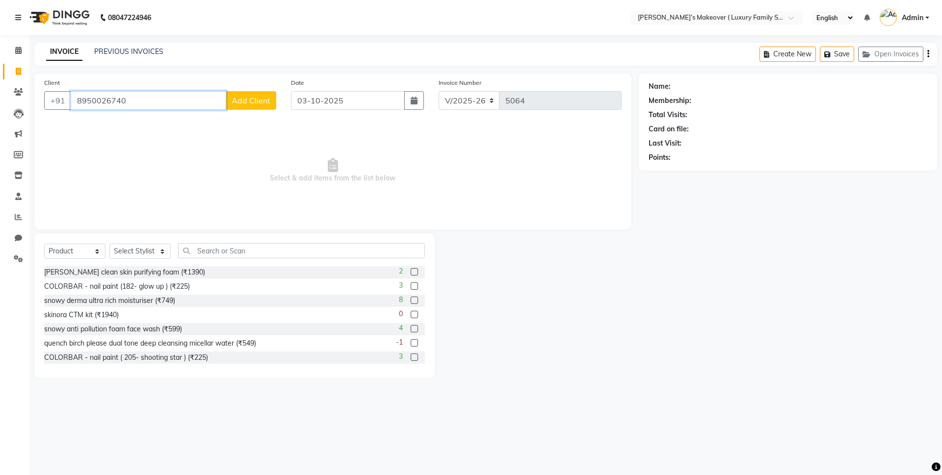
type input "8950026740"
click at [258, 104] on span "Add Client" at bounding box center [251, 101] width 39 height 10
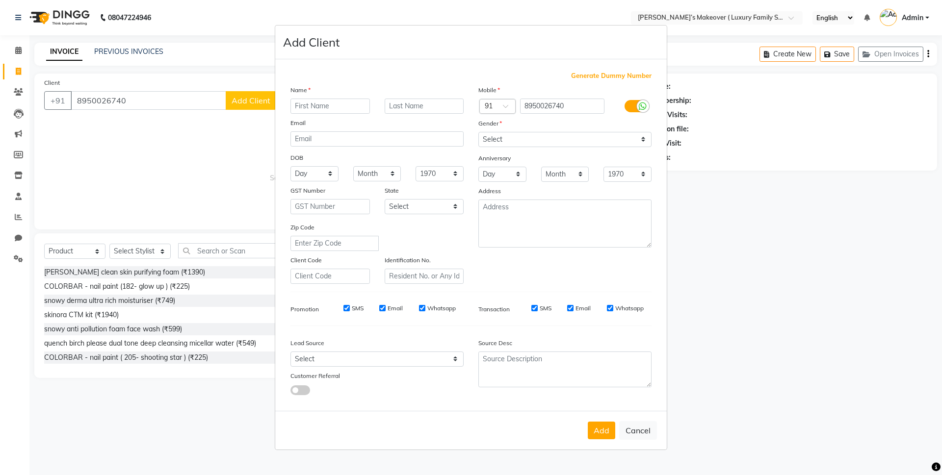
click at [304, 105] on input "text" at bounding box center [329, 106] width 79 height 15
type input "shobit"
click at [503, 141] on select "Select [DEMOGRAPHIC_DATA] [DEMOGRAPHIC_DATA] Other Prefer Not To Say" at bounding box center [564, 139] width 173 height 15
select select "[DEMOGRAPHIC_DATA]"
click at [478, 132] on select "Select [DEMOGRAPHIC_DATA] [DEMOGRAPHIC_DATA] Other Prefer Not To Say" at bounding box center [564, 139] width 173 height 15
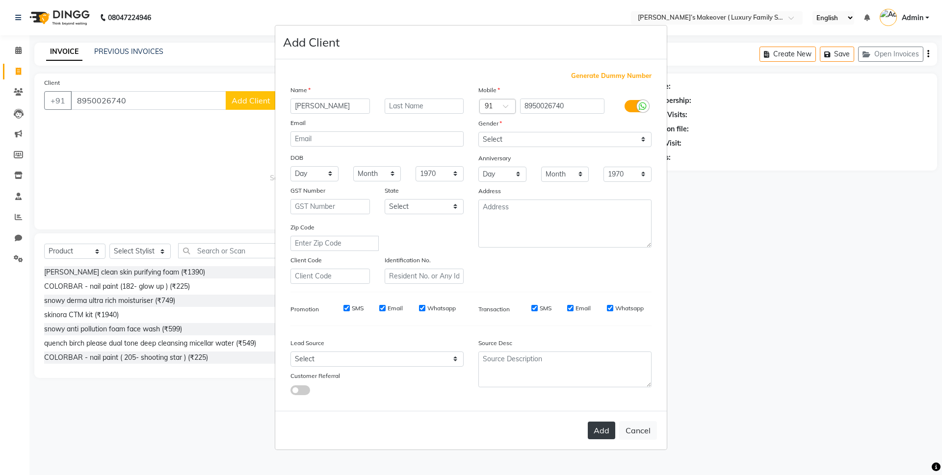
click at [612, 433] on button "Add" at bounding box center [601, 431] width 27 height 18
select select
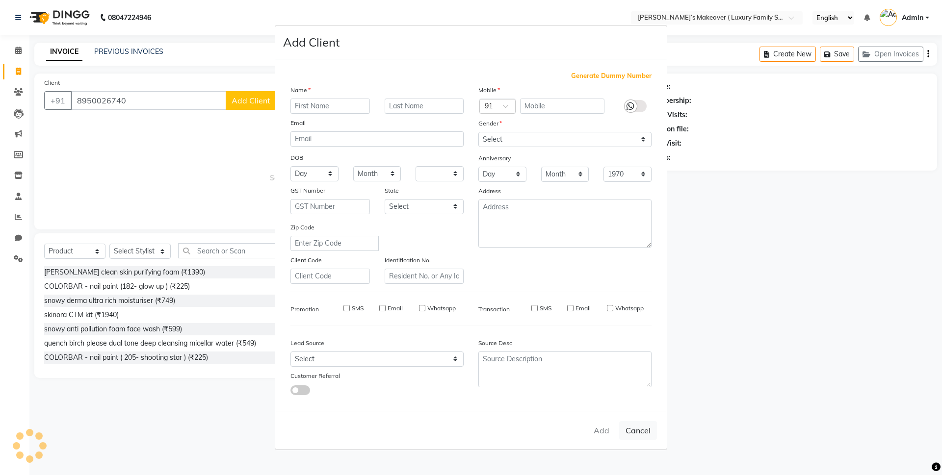
select select
checkbox input "false"
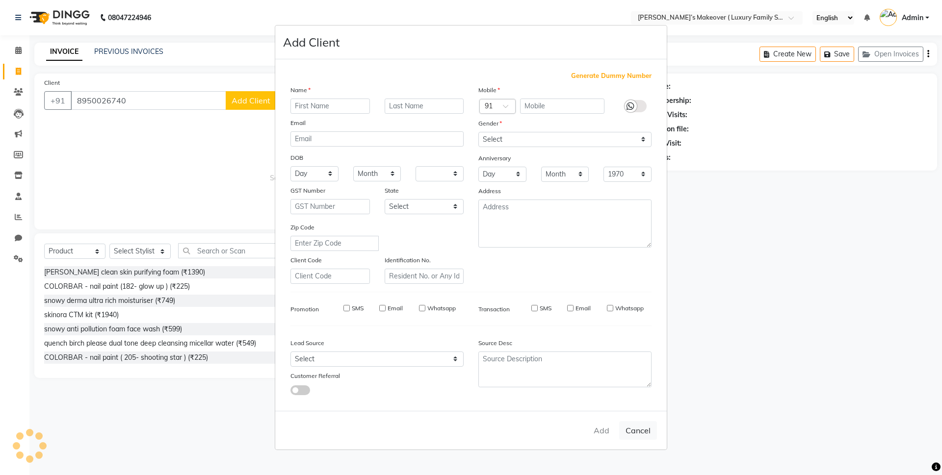
checkbox input "false"
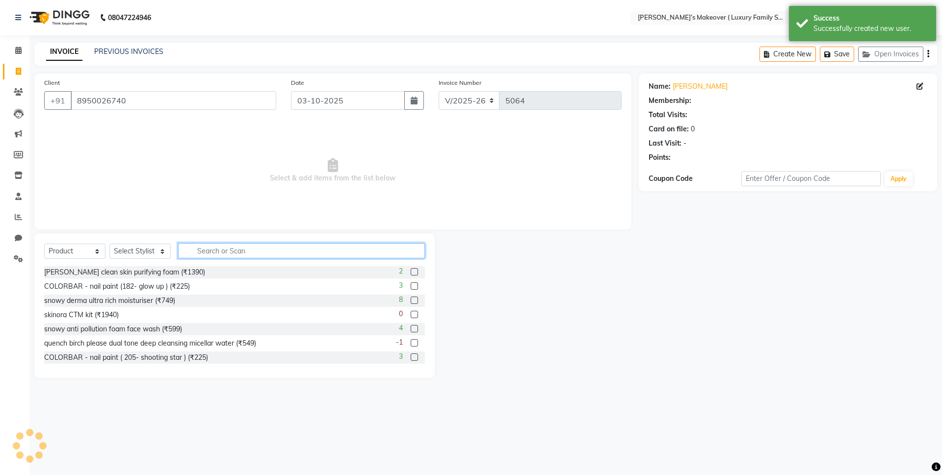
click at [233, 254] on input "text" at bounding box center [301, 250] width 247 height 15
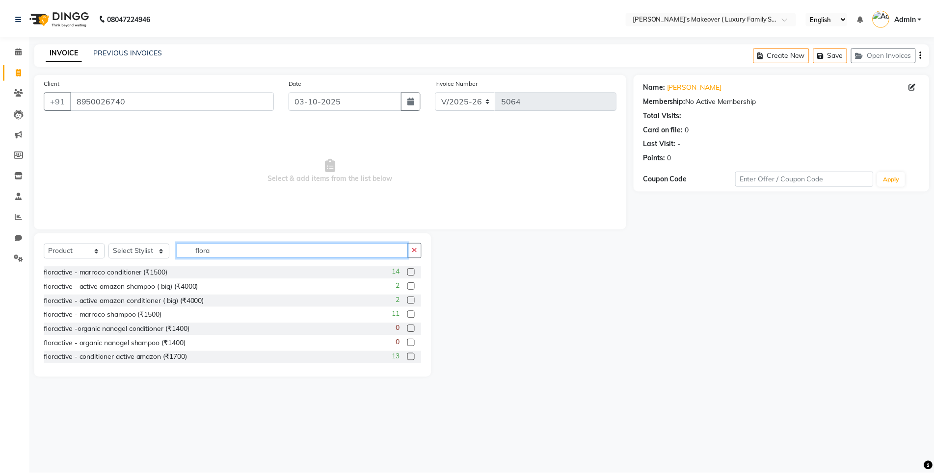
scroll to position [58, 0]
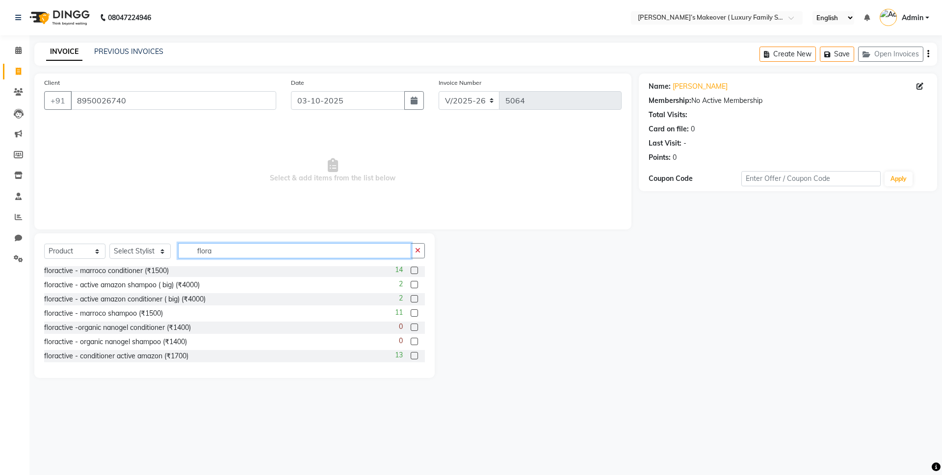
type input "flora"
click at [411, 355] on label at bounding box center [414, 355] width 7 height 7
click at [411, 355] on input "checkbox" at bounding box center [414, 356] width 6 height 6
click at [411, 356] on label at bounding box center [414, 355] width 7 height 7
click at [411, 356] on input "checkbox" at bounding box center [414, 356] width 6 height 6
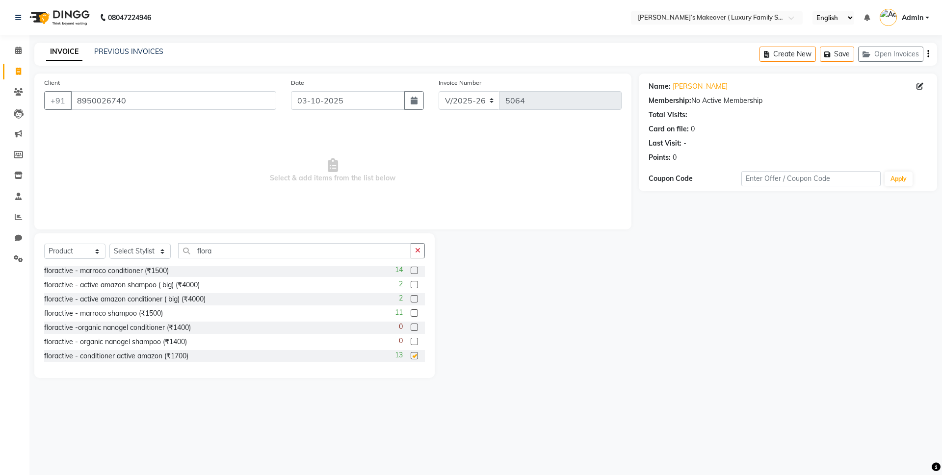
checkbox input "false"
click at [146, 245] on select "Select Stylist [PERSON_NAME] [PERSON_NAME] [PERSON_NAME] [PERSON_NAME] Bhoomi […" at bounding box center [139, 251] width 61 height 15
select select "69494"
click at [109, 244] on select "Select Stylist [PERSON_NAME] [PERSON_NAME] [PERSON_NAME] [PERSON_NAME] Bhoomi […" at bounding box center [139, 251] width 61 height 15
click at [411, 354] on label at bounding box center [414, 355] width 7 height 7
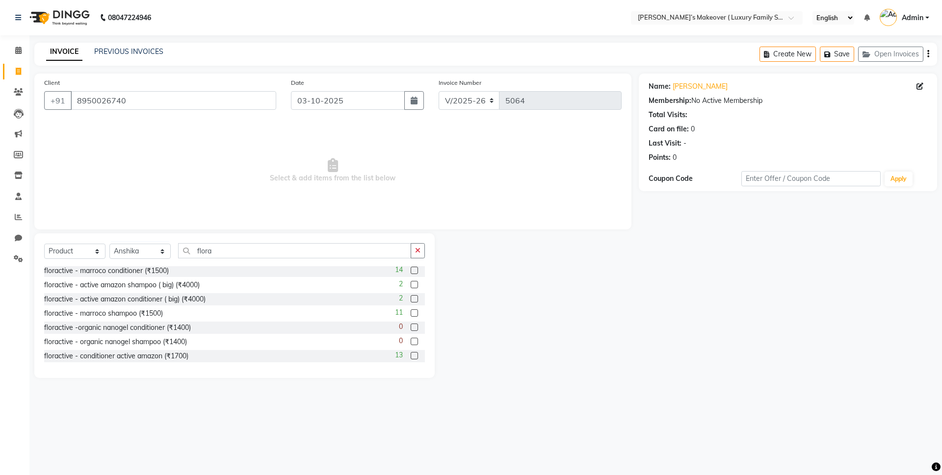
click at [411, 354] on input "checkbox" at bounding box center [414, 356] width 6 height 6
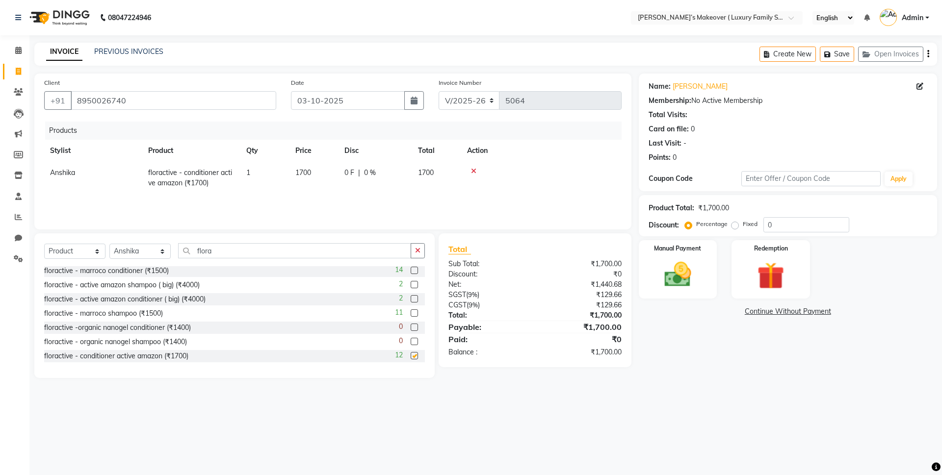
checkbox input "false"
click at [743, 226] on label "Fixed" at bounding box center [750, 224] width 15 height 9
click at [733, 226] on input "Fixed" at bounding box center [736, 224] width 7 height 7
radio input "true"
click at [785, 226] on input "0" at bounding box center [806, 224] width 86 height 15
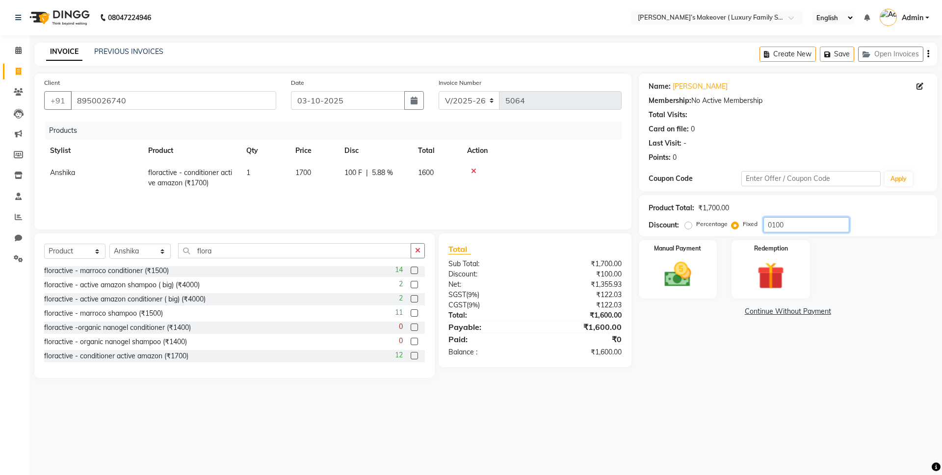
type input "0100"
click at [927, 54] on icon "button" at bounding box center [928, 54] width 2 height 0
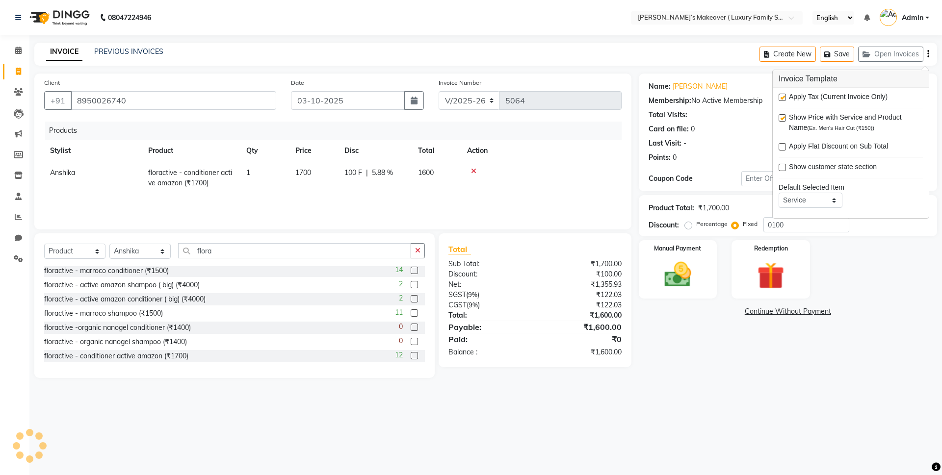
click at [780, 97] on label at bounding box center [782, 97] width 7 height 7
click at [780, 97] on input "checkbox" at bounding box center [782, 98] width 6 height 6
checkbox input "false"
click at [686, 266] on img at bounding box center [678, 275] width 46 height 32
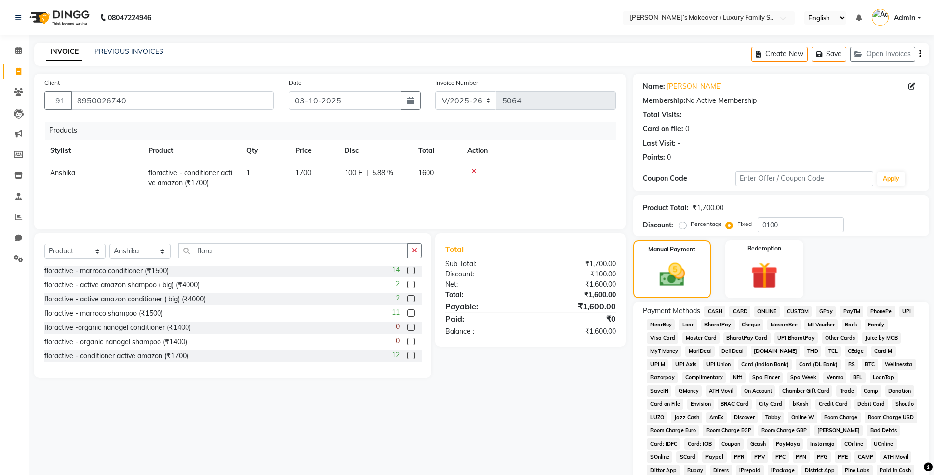
click at [709, 311] on span "CASH" at bounding box center [714, 311] width 21 height 11
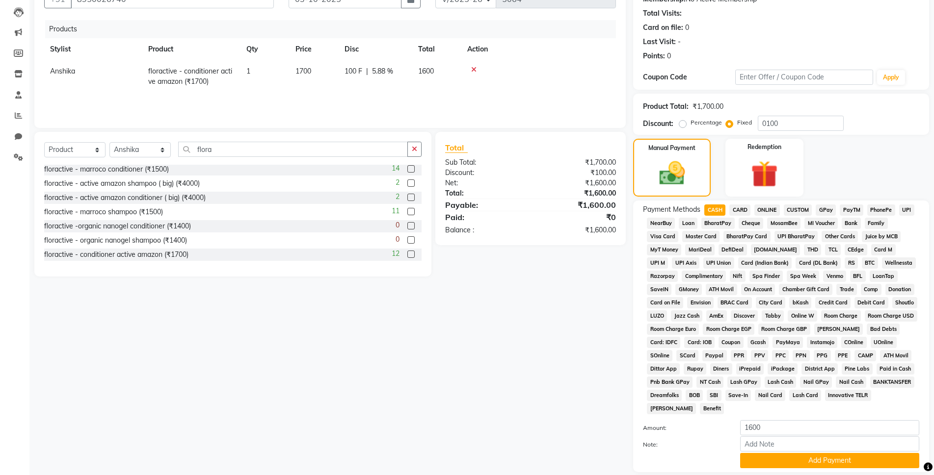
scroll to position [171, 0]
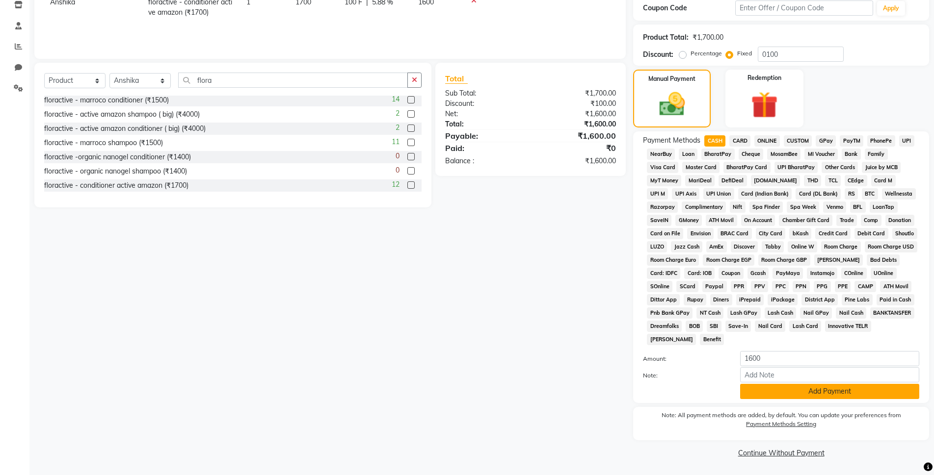
click at [768, 396] on button "Add Payment" at bounding box center [829, 391] width 179 height 15
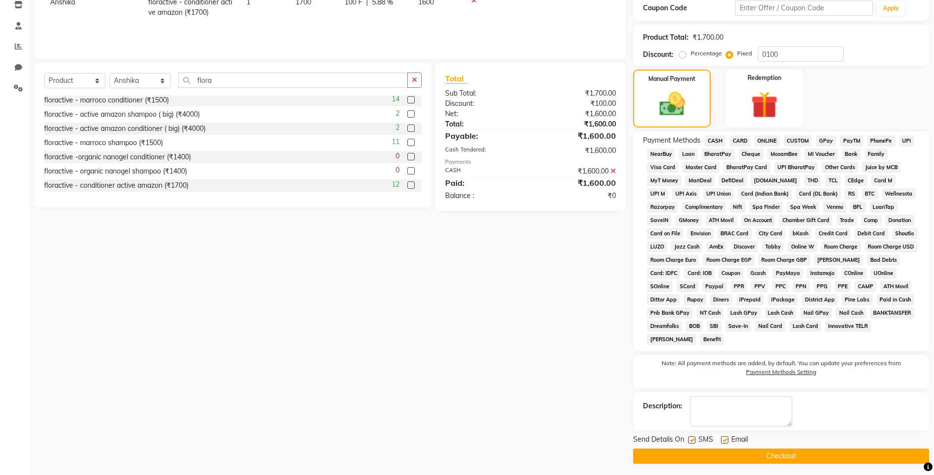
click at [766, 446] on div "Send Details On SMS Email" at bounding box center [781, 441] width 296 height 12
click at [767, 447] on div "Send Details On SMS Email Checkout" at bounding box center [781, 449] width 296 height 29
click at [768, 452] on button "Checkout" at bounding box center [781, 456] width 296 height 15
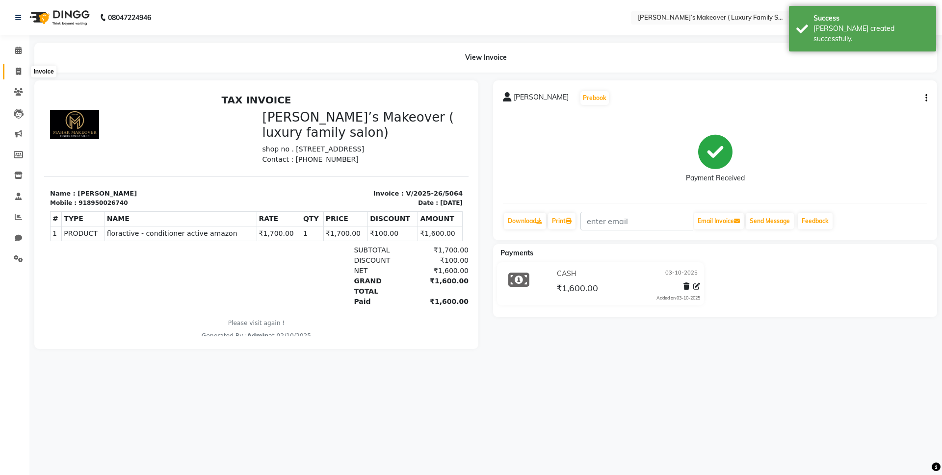
click at [16, 72] on icon at bounding box center [18, 71] width 5 height 7
select select "service"
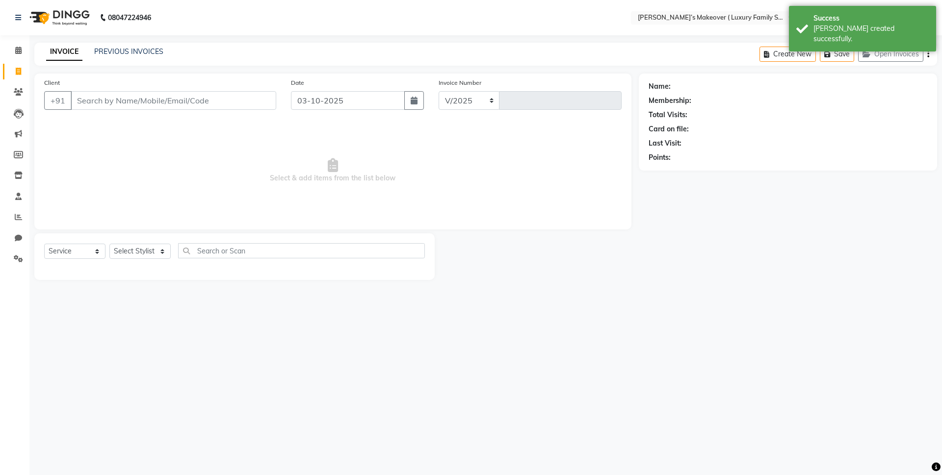
select select "7777"
type input "5065"
click at [14, 52] on span at bounding box center [18, 50] width 17 height 11
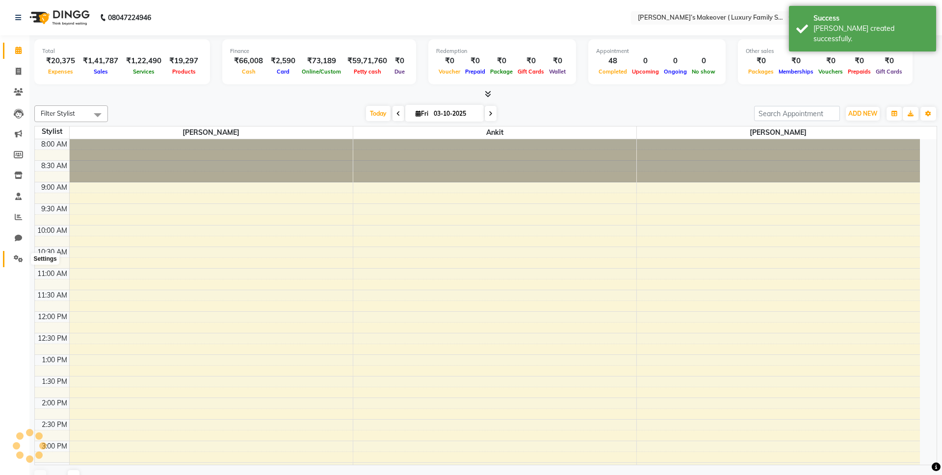
click at [14, 261] on icon at bounding box center [18, 258] width 9 height 7
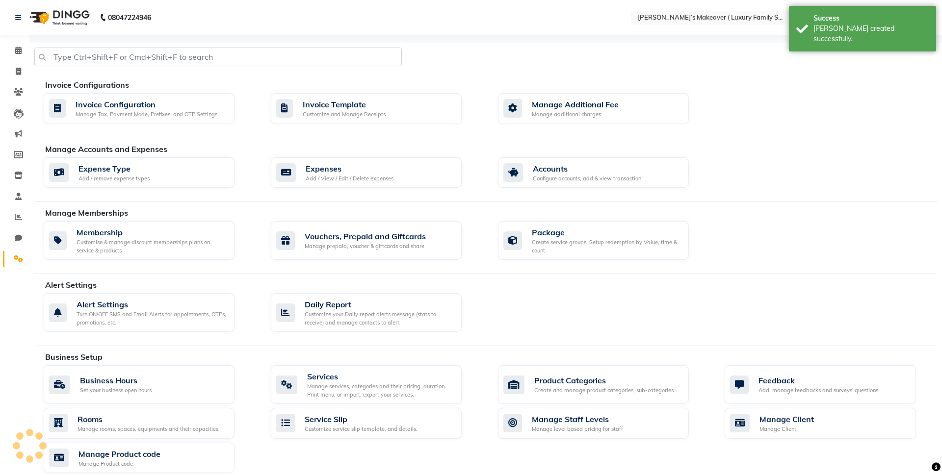
click at [346, 170] on div "Expenses" at bounding box center [350, 169] width 88 height 12
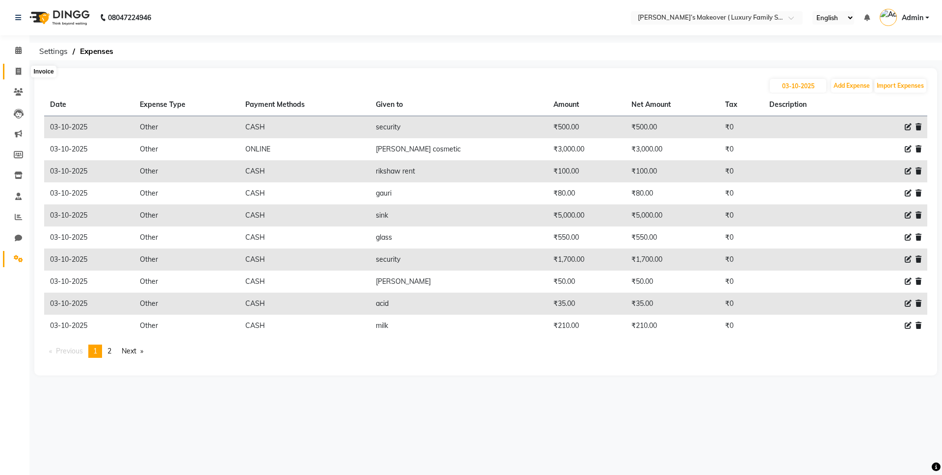
click at [14, 69] on span at bounding box center [18, 71] width 17 height 11
select select "service"
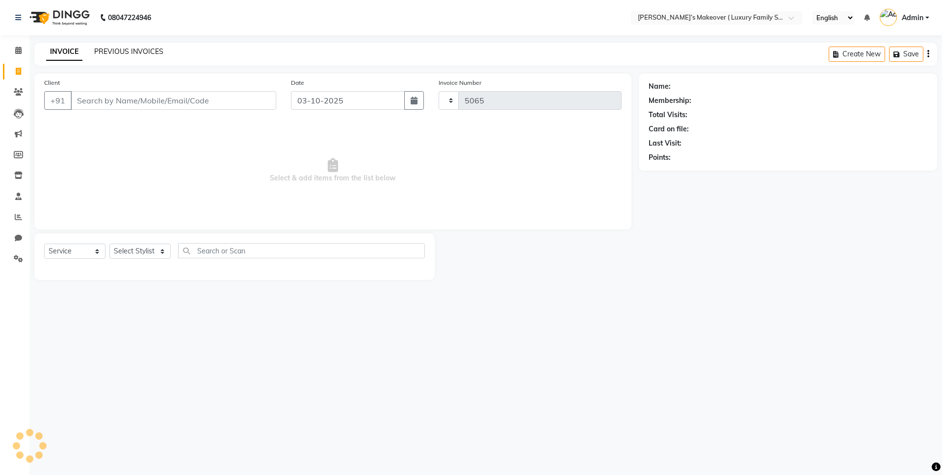
click at [156, 52] on link "PREVIOUS INVOICES" at bounding box center [128, 51] width 69 height 9
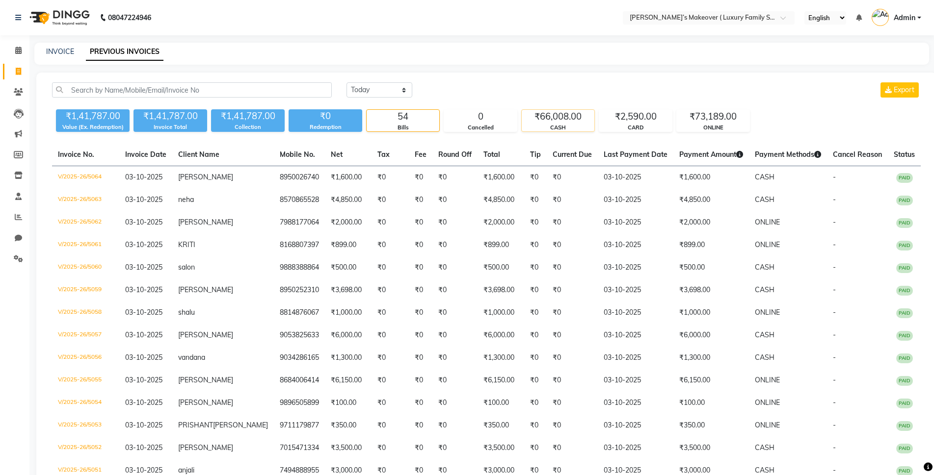
click at [556, 111] on div "₹66,008.00" at bounding box center [557, 117] width 73 height 14
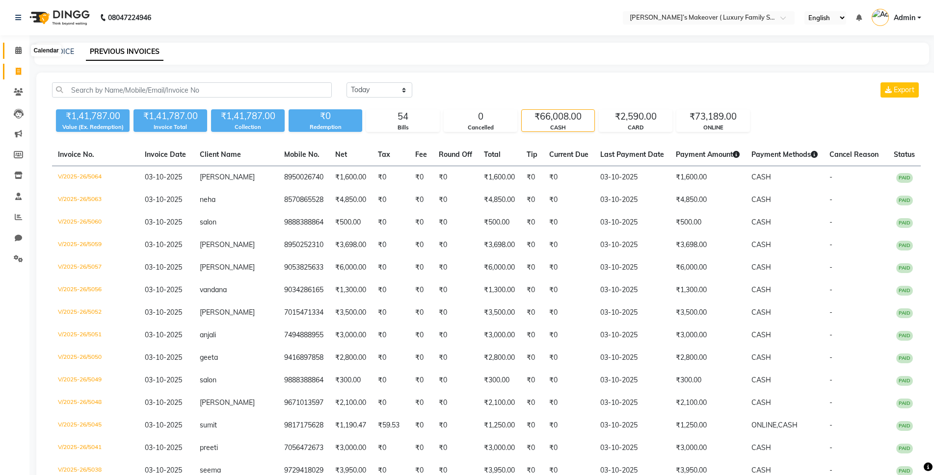
click at [14, 53] on span at bounding box center [18, 50] width 17 height 11
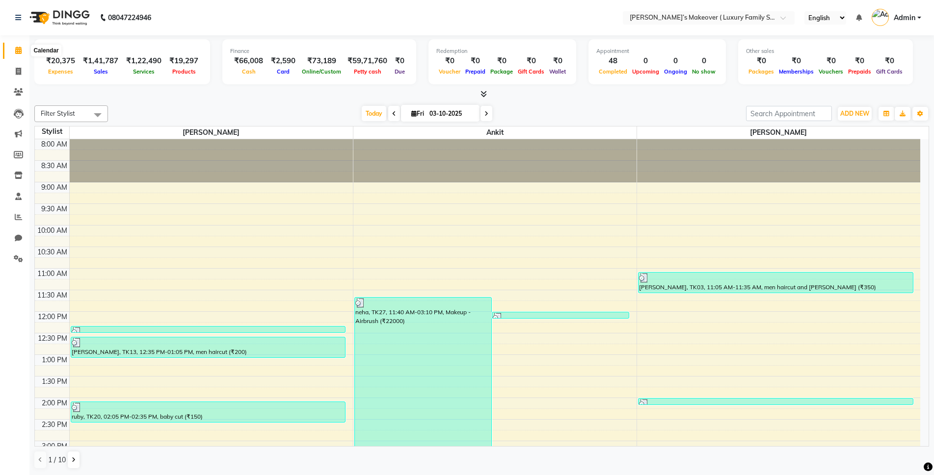
click at [17, 54] on span at bounding box center [18, 50] width 17 height 11
click at [24, 71] on span at bounding box center [18, 71] width 17 height 11
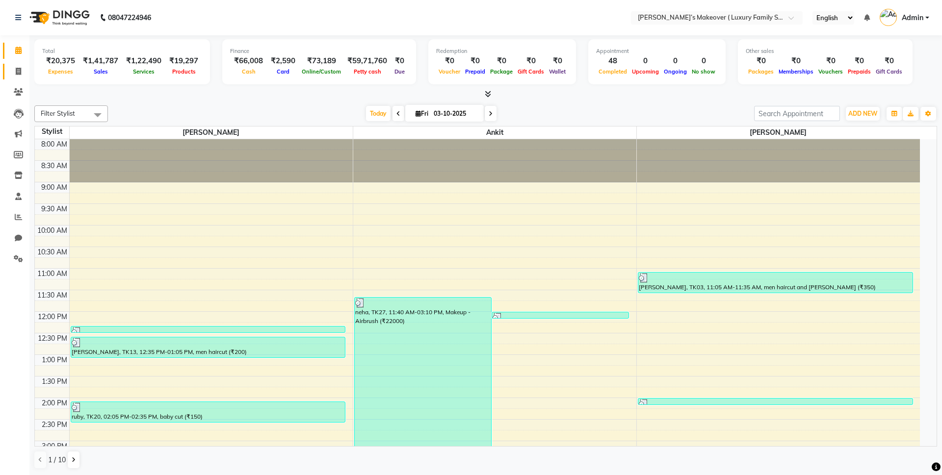
select select "service"
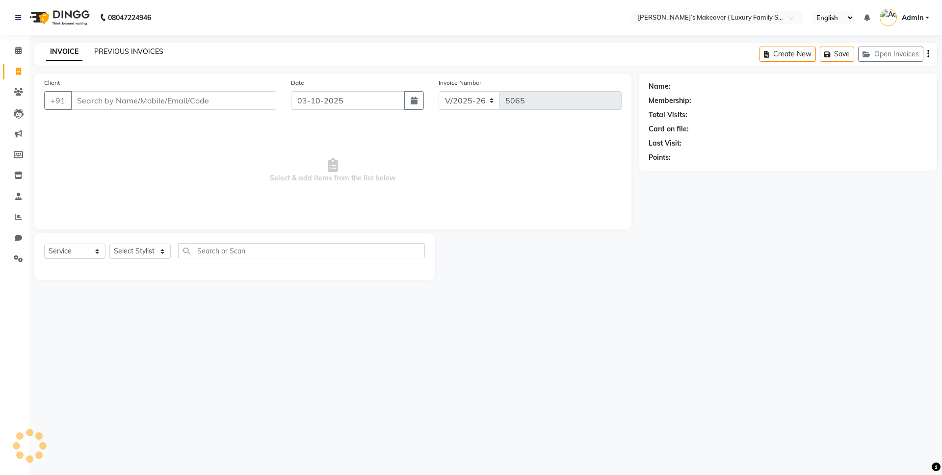
click at [120, 48] on link "PREVIOUS INVOICES" at bounding box center [128, 51] width 69 height 9
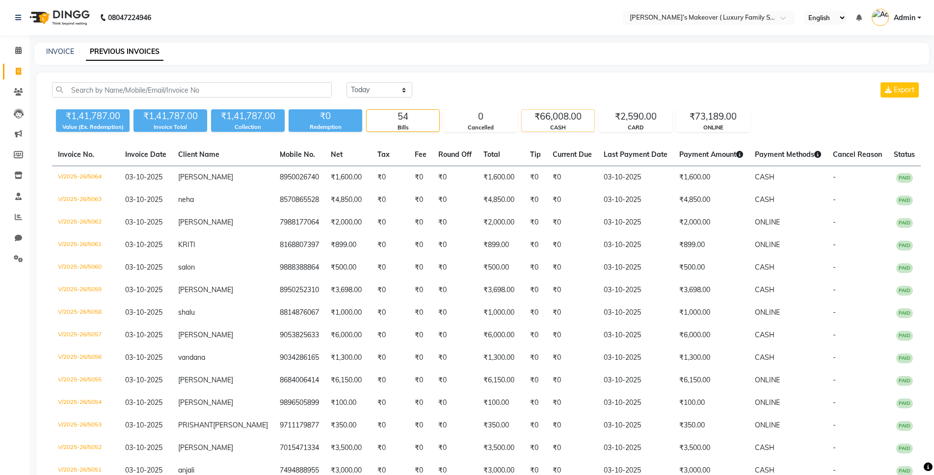
click at [552, 115] on div "₹66,008.00" at bounding box center [557, 117] width 73 height 14
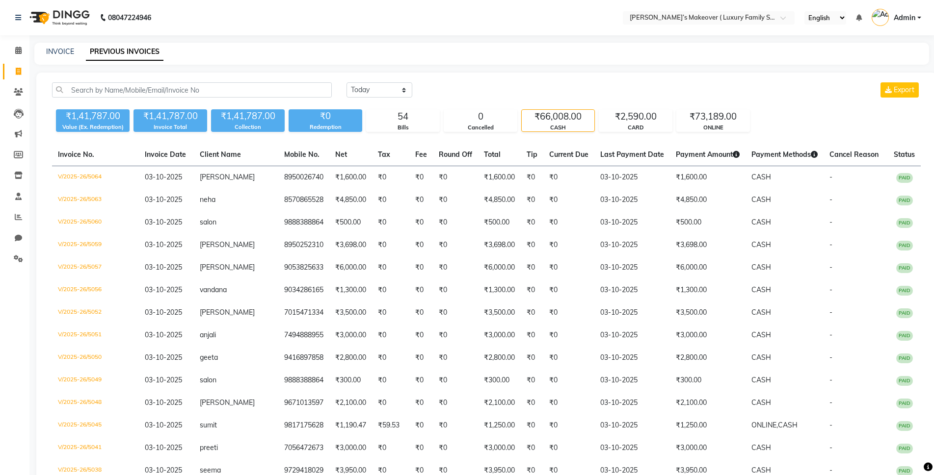
click at [566, 128] on div "CASH" at bounding box center [557, 128] width 73 height 8
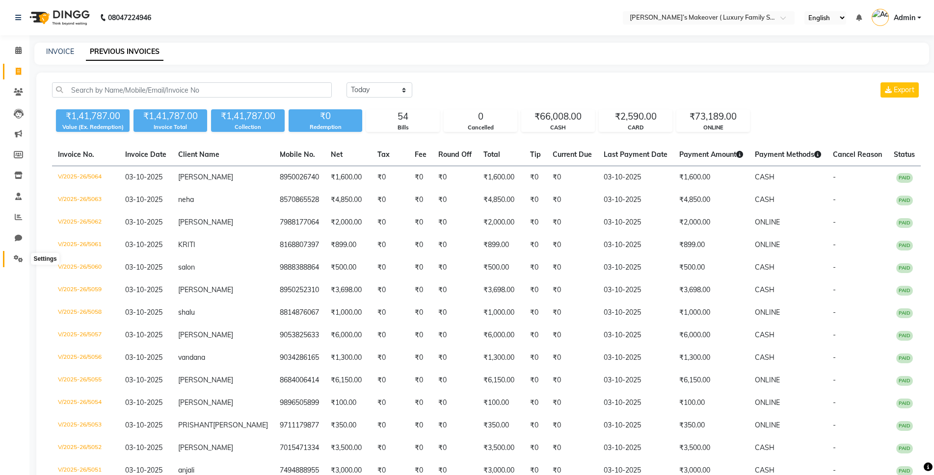
click at [26, 255] on span at bounding box center [18, 259] width 17 height 11
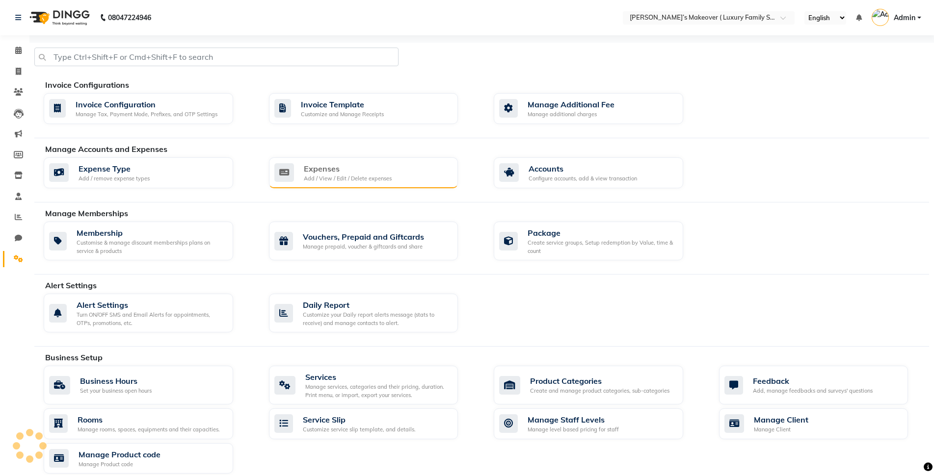
click at [330, 161] on div "Expenses Add / View / Edit / Delete expenses" at bounding box center [363, 172] width 189 height 31
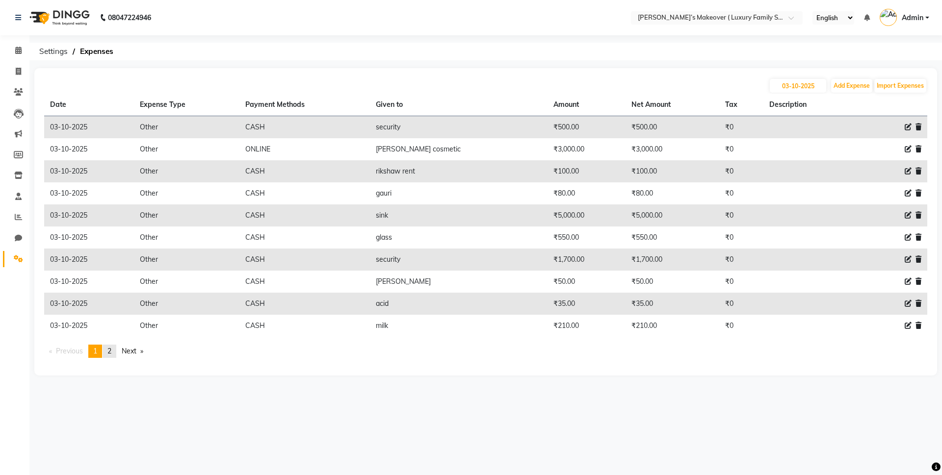
click at [108, 349] on link "page 2" at bounding box center [110, 351] width 14 height 13
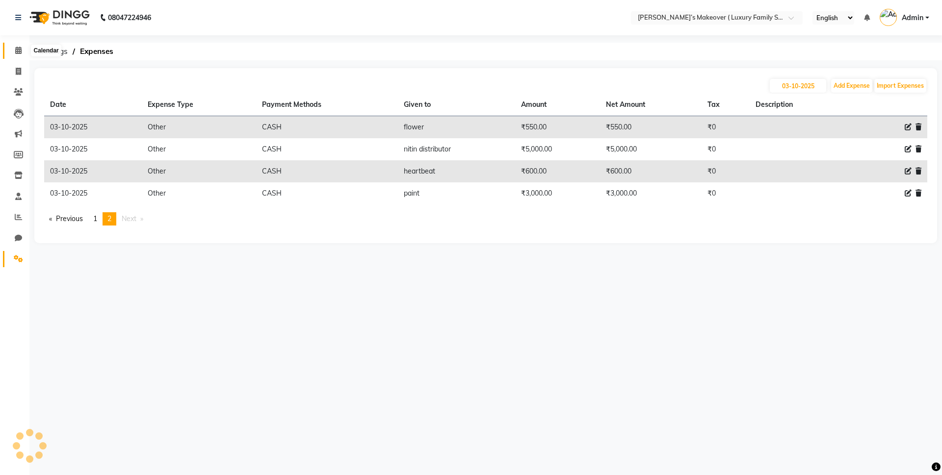
click at [13, 53] on span at bounding box center [18, 50] width 17 height 11
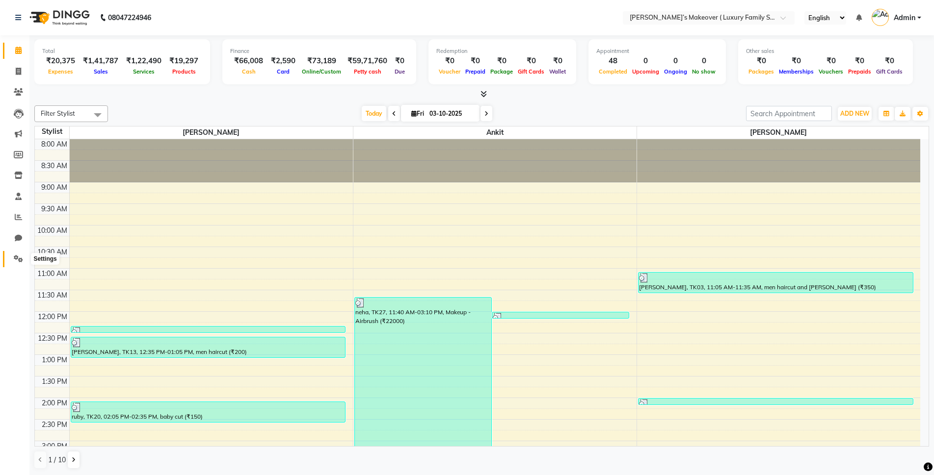
click at [20, 257] on icon at bounding box center [18, 258] width 9 height 7
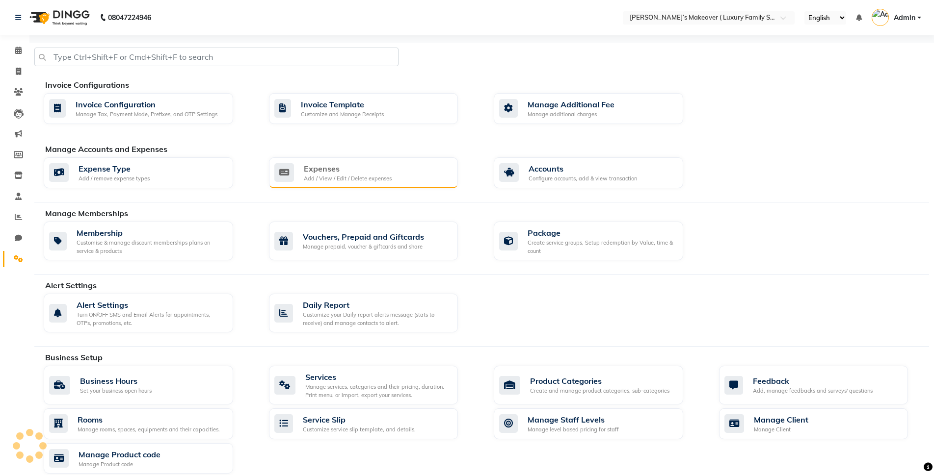
click at [378, 164] on div "Expenses" at bounding box center [348, 169] width 88 height 12
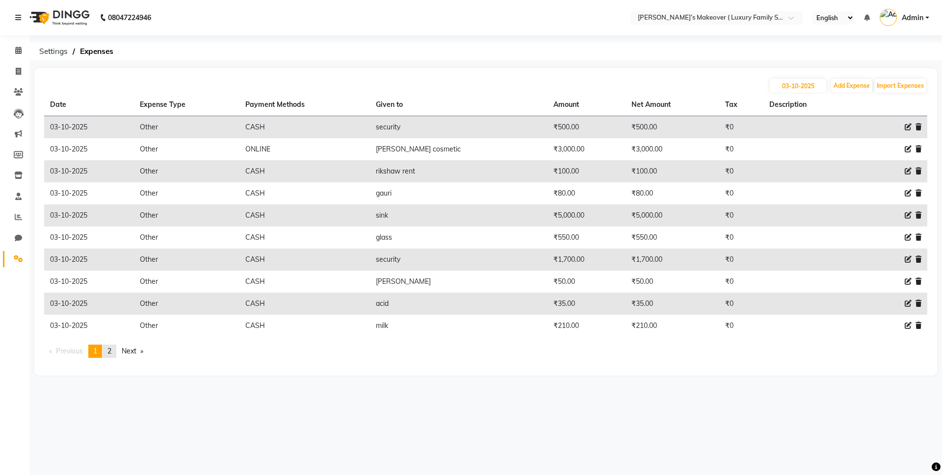
click at [116, 348] on link "page 2" at bounding box center [110, 351] width 14 height 13
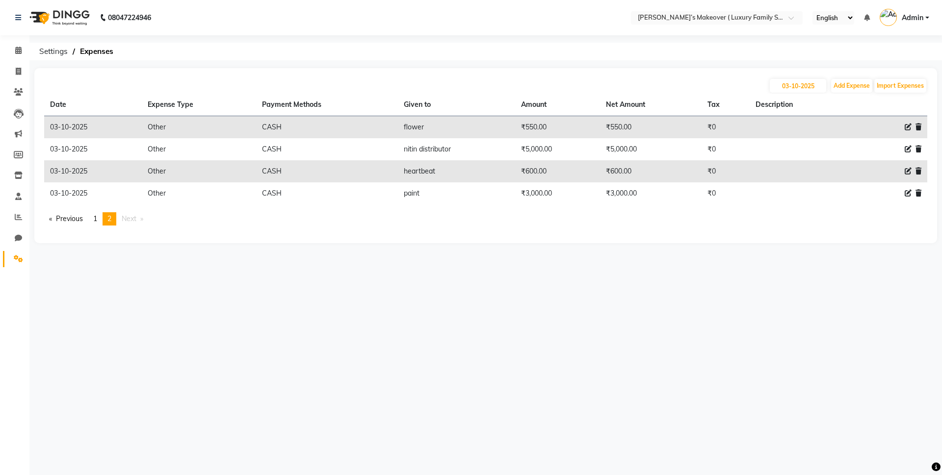
click at [910, 167] on span at bounding box center [908, 171] width 7 height 10
select select "10"
select select "1"
select select "6920"
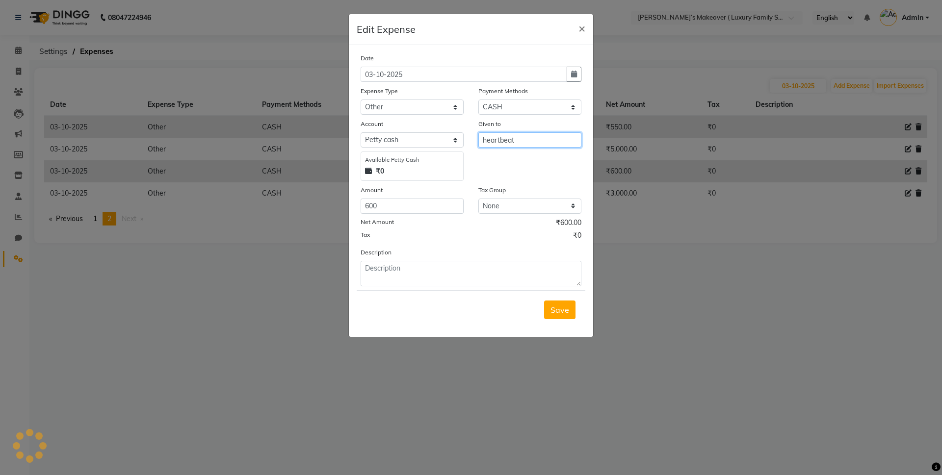
click at [560, 134] on input "heartbeat" at bounding box center [529, 139] width 103 height 15
type input "h"
type input "hardware"
click at [551, 313] on button "Save" at bounding box center [559, 310] width 31 height 19
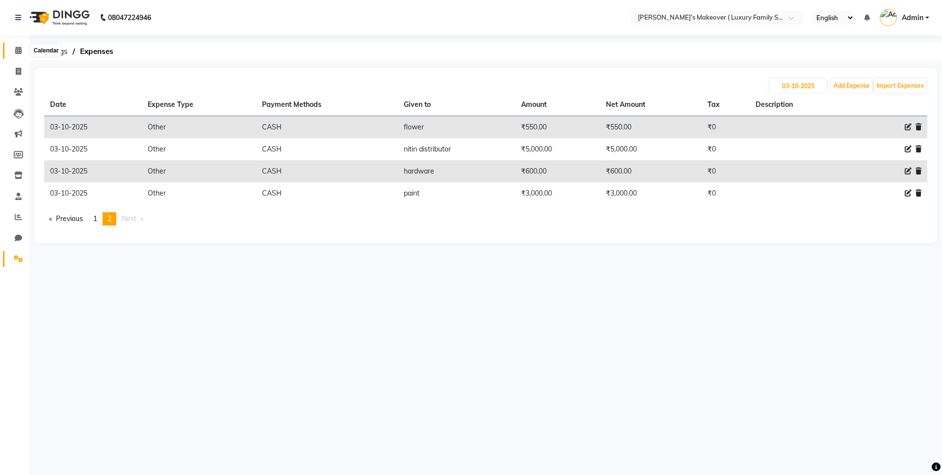
click at [18, 56] on span at bounding box center [18, 50] width 17 height 11
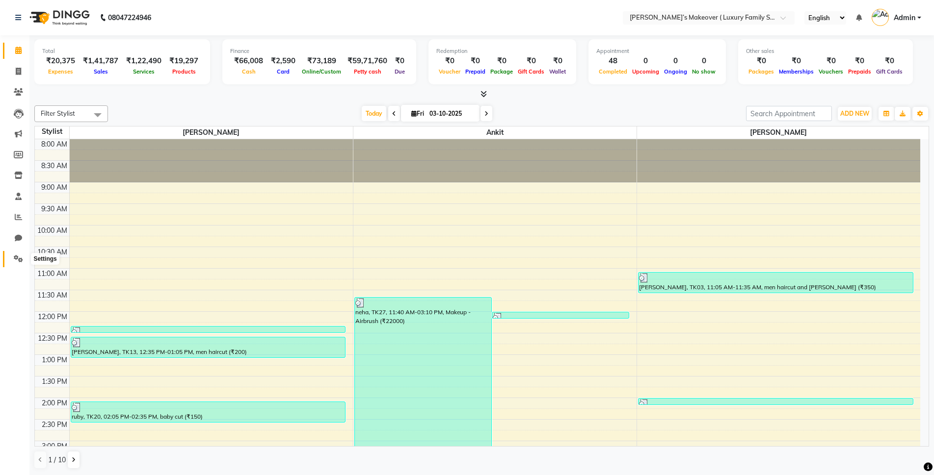
click at [19, 258] on icon at bounding box center [18, 258] width 9 height 7
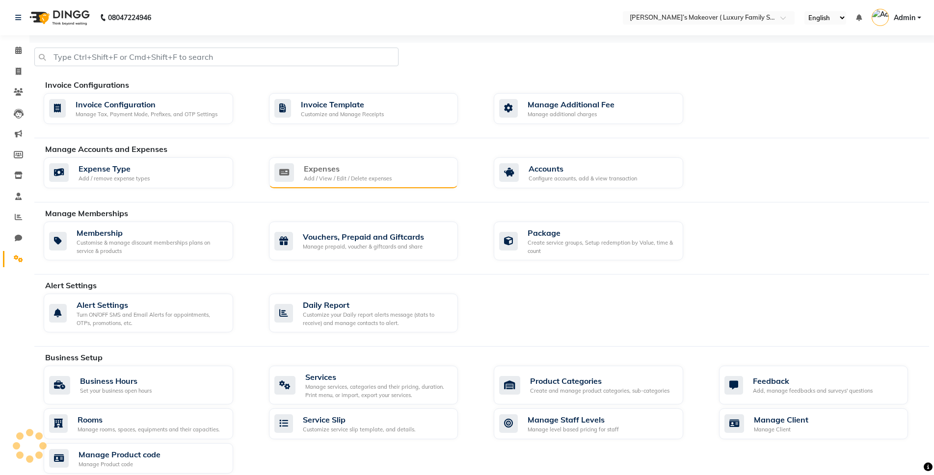
click at [381, 176] on div "Add / View / Edit / Delete expenses" at bounding box center [348, 179] width 88 height 8
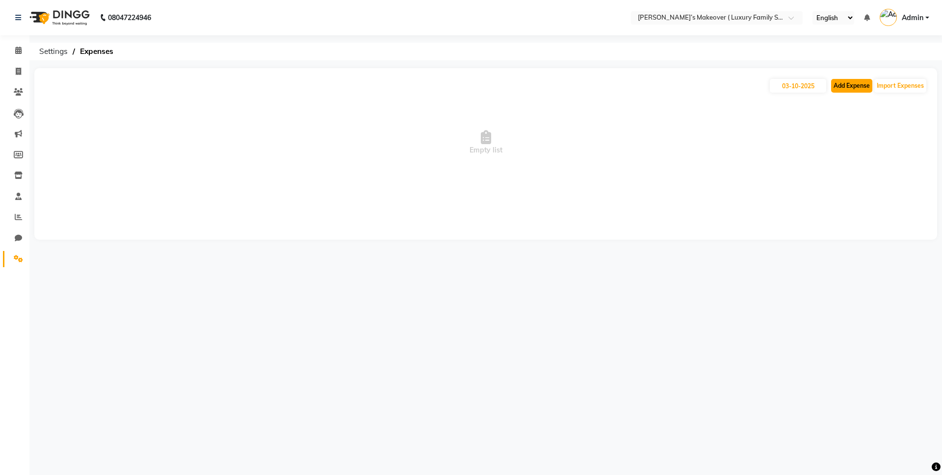
click at [847, 86] on button "Add Expense" at bounding box center [851, 86] width 41 height 14
select select "1"
select select "6920"
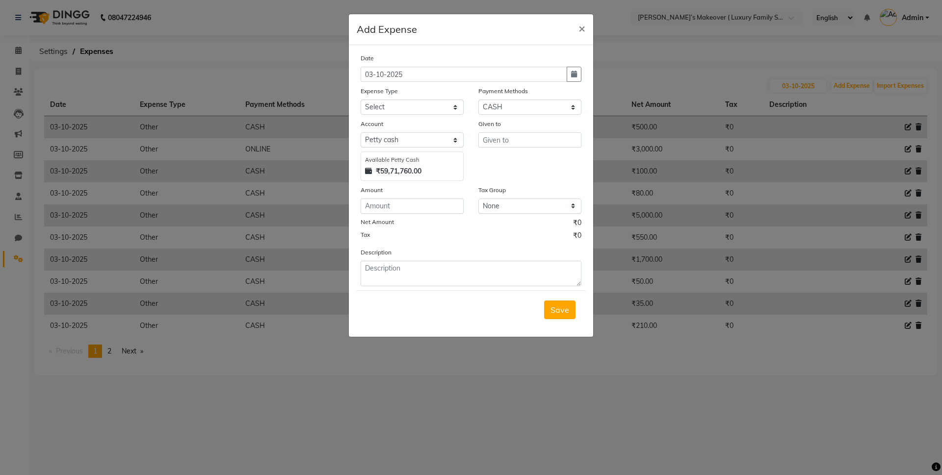
click at [399, 97] on div "Expense Type" at bounding box center [412, 93] width 103 height 14
click at [402, 104] on select "Select Advance Salary Bank charges Car maintenance Cash transfer to bank Cash t…" at bounding box center [412, 107] width 103 height 15
select select "10"
click at [361, 100] on select "Select Advance Salary Bank charges Car maintenance Cash transfer to bank Cash t…" at bounding box center [412, 107] width 103 height 15
click at [517, 134] on input "text" at bounding box center [529, 139] width 103 height 15
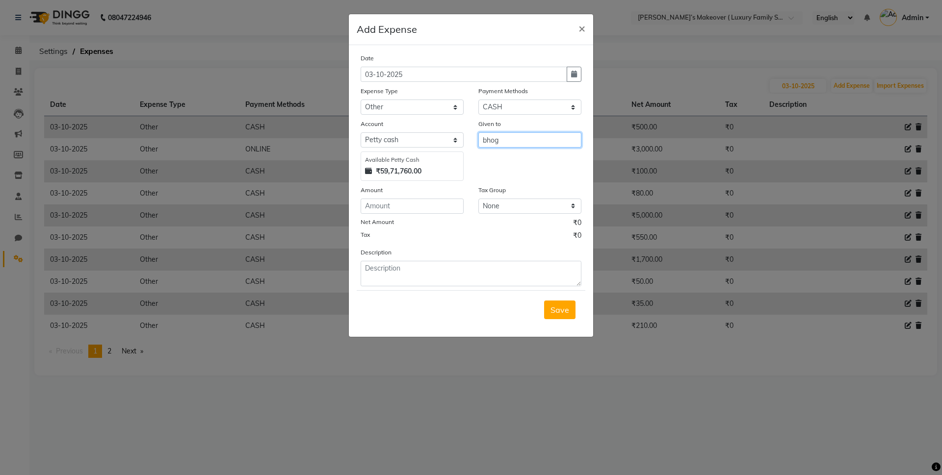
type input "bhog"
click at [439, 208] on input "number" at bounding box center [412, 206] width 103 height 15
type input "100"
click at [553, 308] on span "Save" at bounding box center [559, 310] width 19 height 10
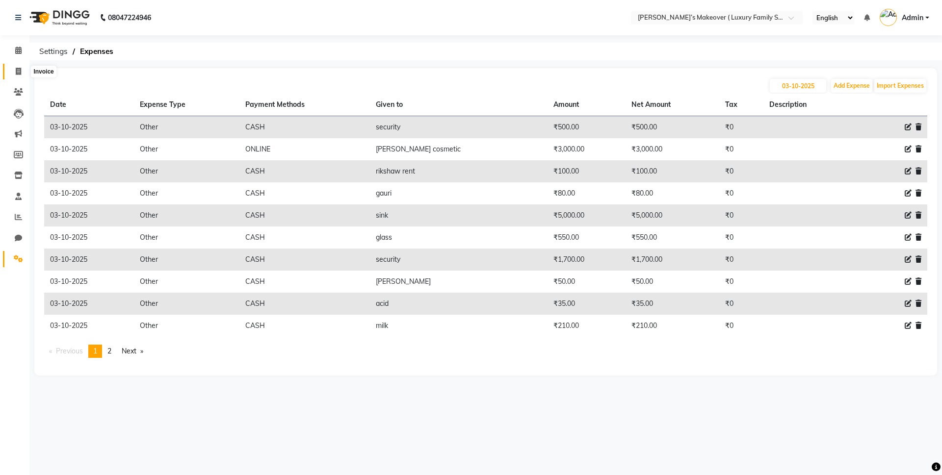
click at [16, 72] on icon at bounding box center [18, 71] width 5 height 7
select select "service"
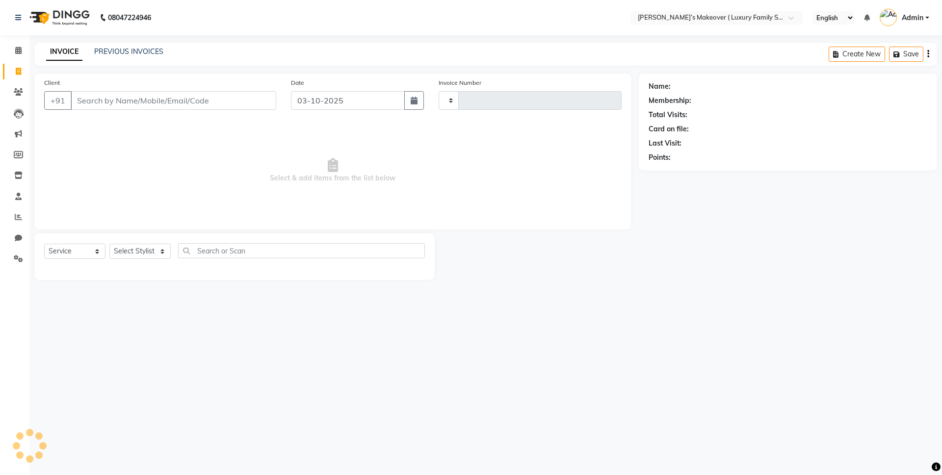
click at [144, 97] on input "Client" at bounding box center [174, 100] width 206 height 19
select select "7777"
type input "5065"
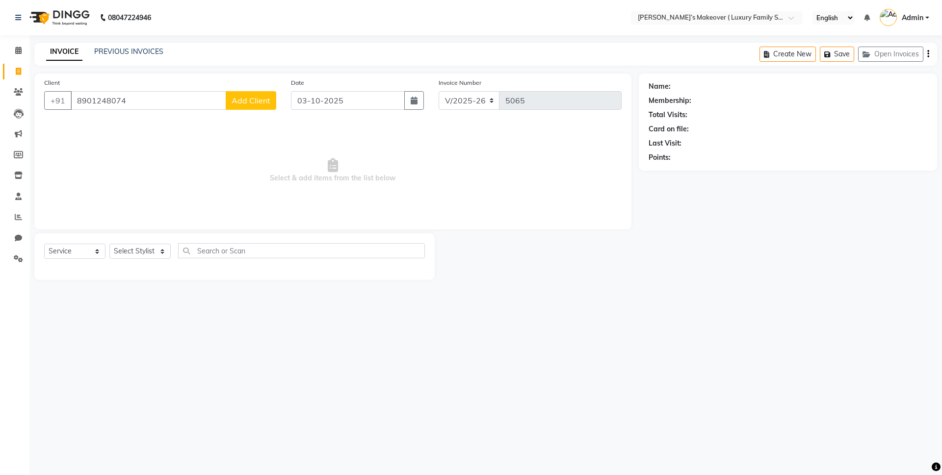
type input "8901248074"
click at [256, 94] on button "Add Client" at bounding box center [251, 100] width 51 height 19
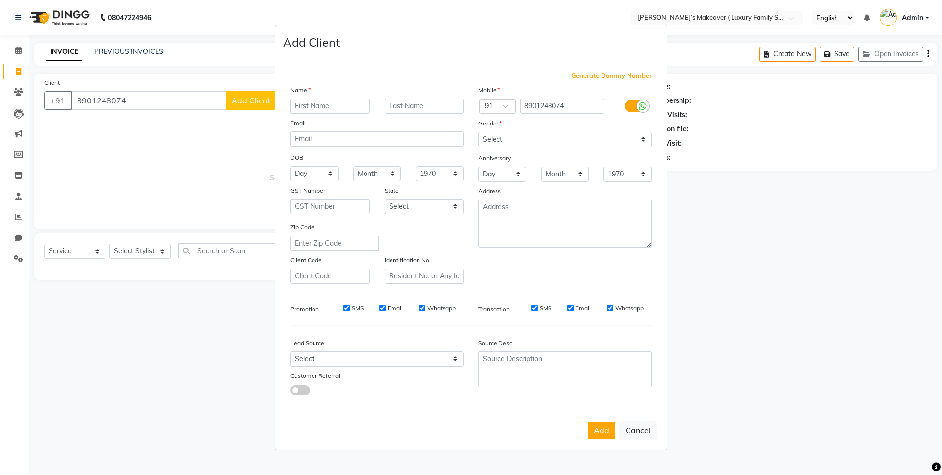
click at [326, 115] on div "Name Email DOB Day 01 02 03 04 05 06 07 08 09 10 11 12 13 14 15 16 17 18 19 20 …" at bounding box center [377, 184] width 188 height 199
click at [341, 107] on input "text" at bounding box center [329, 106] width 79 height 15
type input "yamini"
click at [511, 143] on select "Select [DEMOGRAPHIC_DATA] [DEMOGRAPHIC_DATA] Other Prefer Not To Say" at bounding box center [564, 139] width 173 height 15
select select "[DEMOGRAPHIC_DATA]"
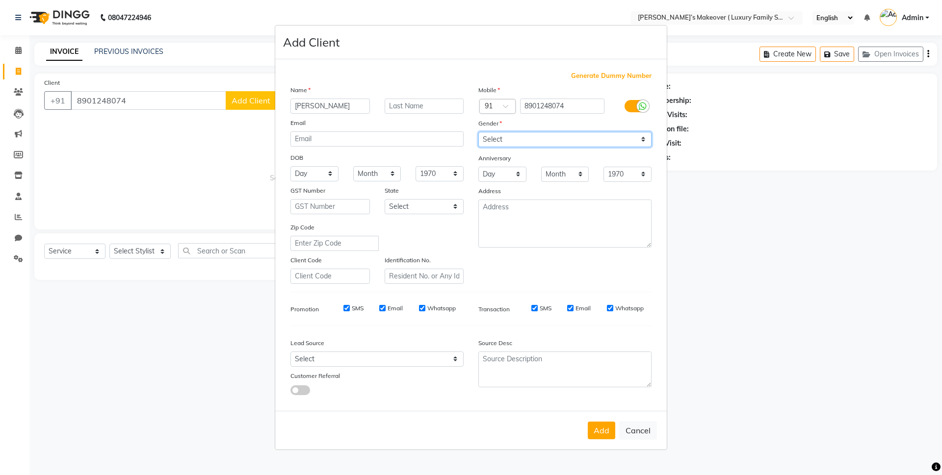
click at [478, 132] on select "Select [DEMOGRAPHIC_DATA] [DEMOGRAPHIC_DATA] Other Prefer Not To Say" at bounding box center [564, 139] width 173 height 15
click at [601, 427] on button "Add" at bounding box center [601, 431] width 27 height 18
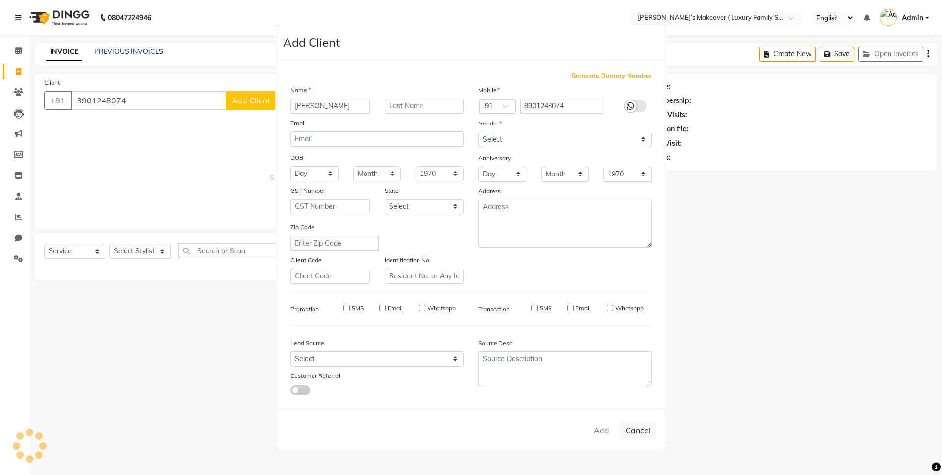
select select
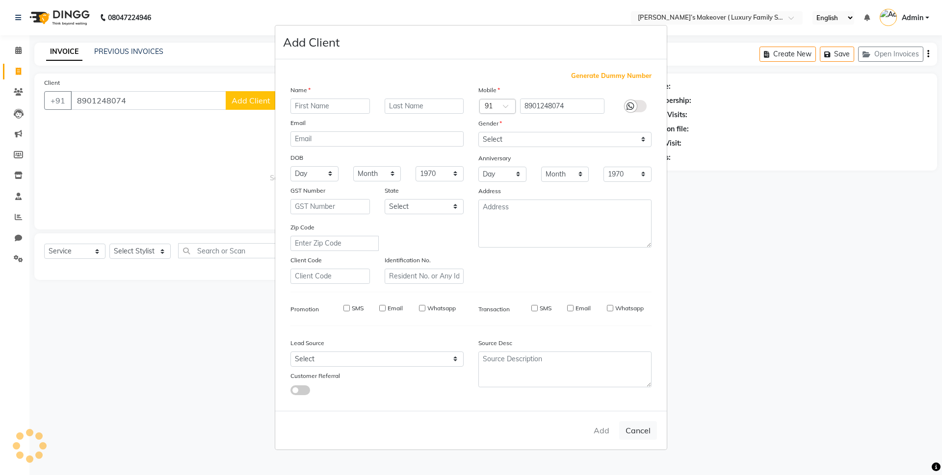
select select
checkbox input "false"
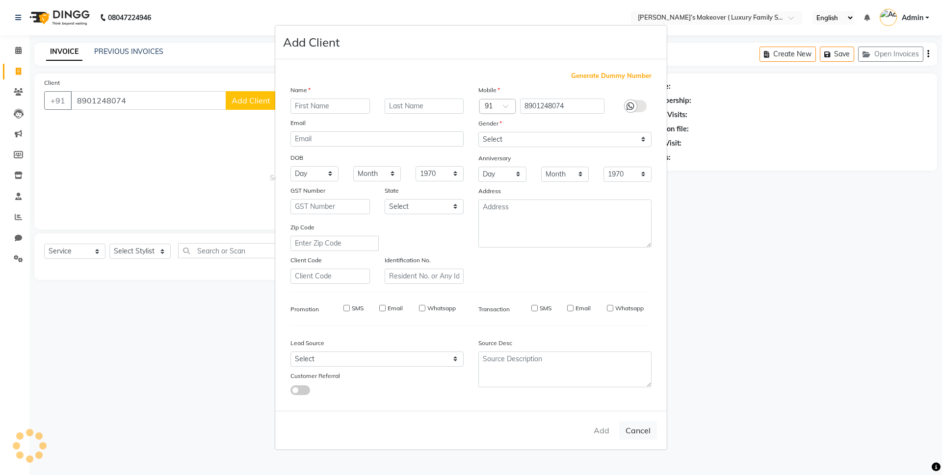
checkbox input "false"
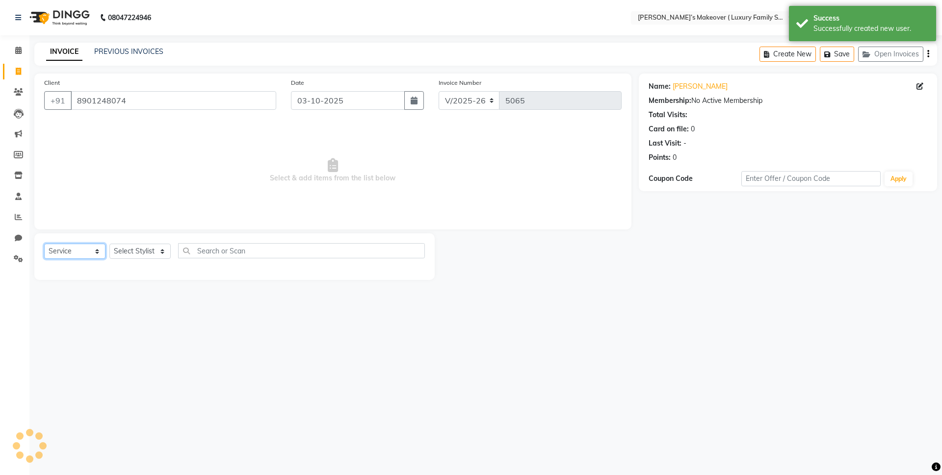
click at [76, 250] on select "Select Service Product Membership Package Voucher Prepaid Gift Card" at bounding box center [74, 251] width 61 height 15
click at [44, 244] on select "Select Service Product Membership Package Voucher Prepaid Gift Card" at bounding box center [74, 251] width 61 height 15
click at [150, 254] on select "Select Stylist [PERSON_NAME] [PERSON_NAME] [PERSON_NAME] [PERSON_NAME] Bhoomi […" at bounding box center [139, 251] width 61 height 15
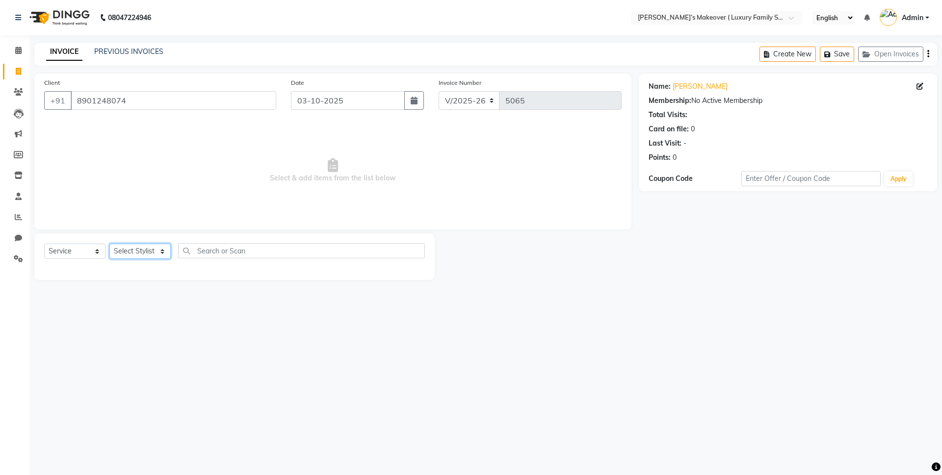
select select "69523"
click at [109, 244] on select "Select Stylist [PERSON_NAME] [PERSON_NAME] [PERSON_NAME] [PERSON_NAME] Bhoomi […" at bounding box center [139, 251] width 61 height 15
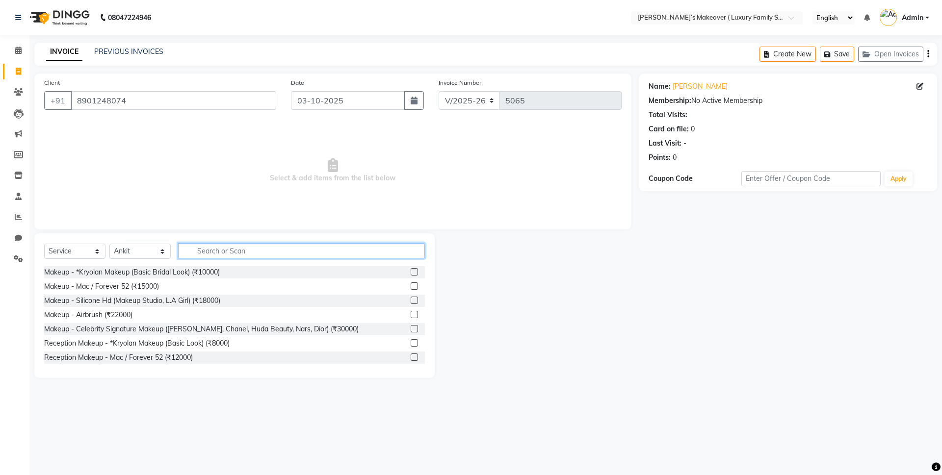
click at [205, 254] on input "text" at bounding box center [301, 250] width 247 height 15
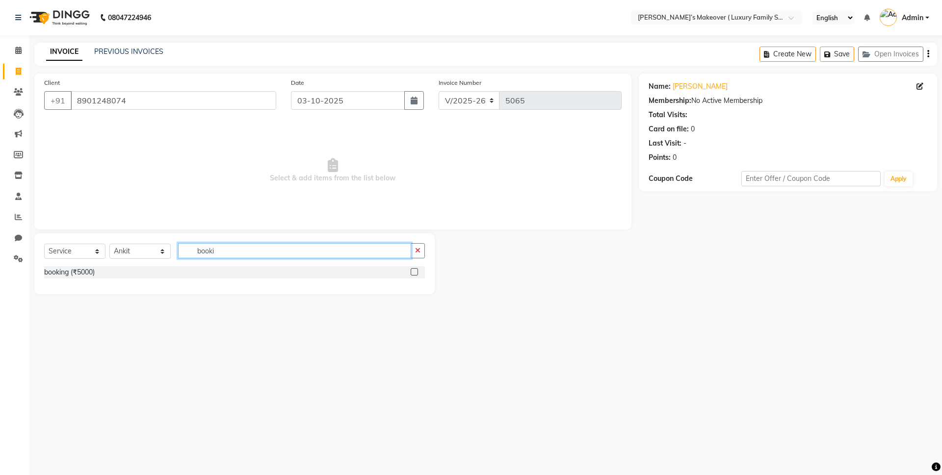
type input "booki"
click at [414, 274] on label at bounding box center [414, 271] width 7 height 7
click at [414, 274] on input "checkbox" at bounding box center [414, 272] width 6 height 6
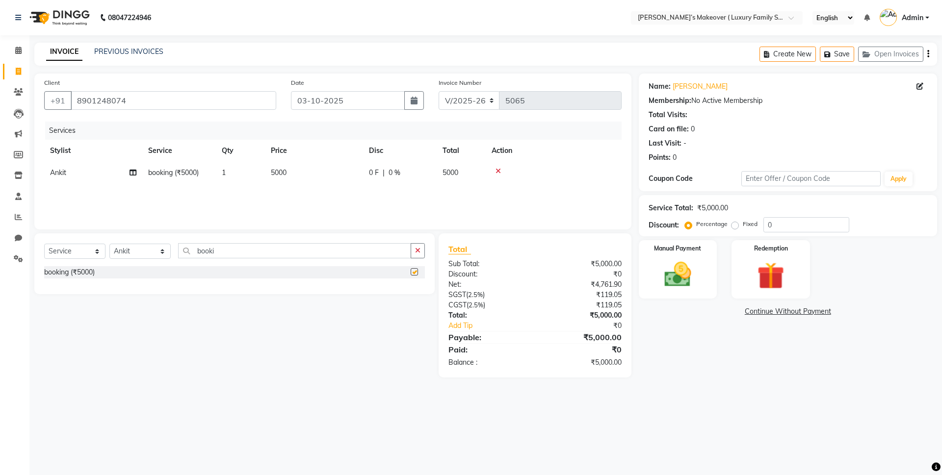
checkbox input "false"
click at [321, 183] on td "5000" at bounding box center [314, 173] width 98 height 22
select select "69523"
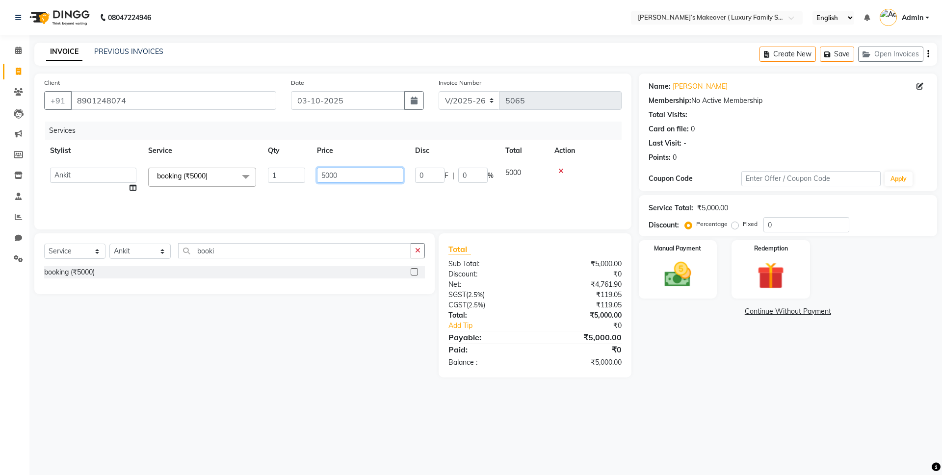
click at [325, 175] on input "5000" at bounding box center [360, 175] width 86 height 15
type input "3000"
click at [519, 316] on div "Total:" at bounding box center [488, 316] width 94 height 10
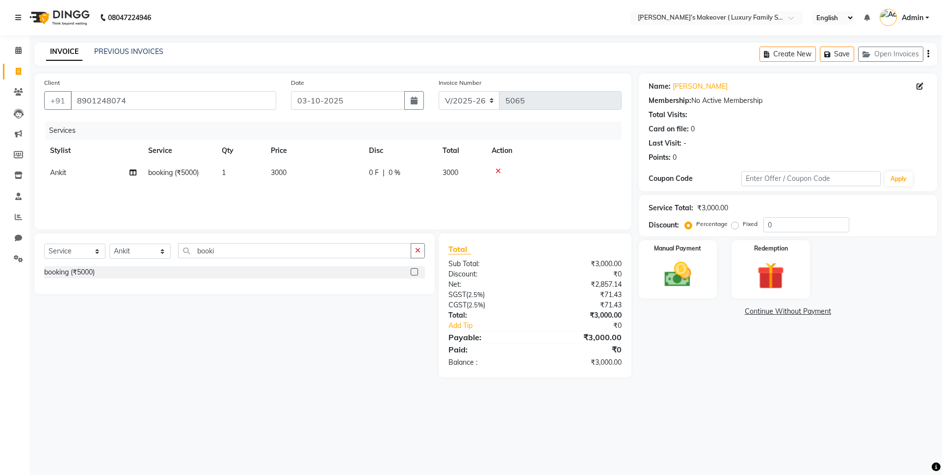
click at [927, 54] on icon "button" at bounding box center [928, 54] width 2 height 0
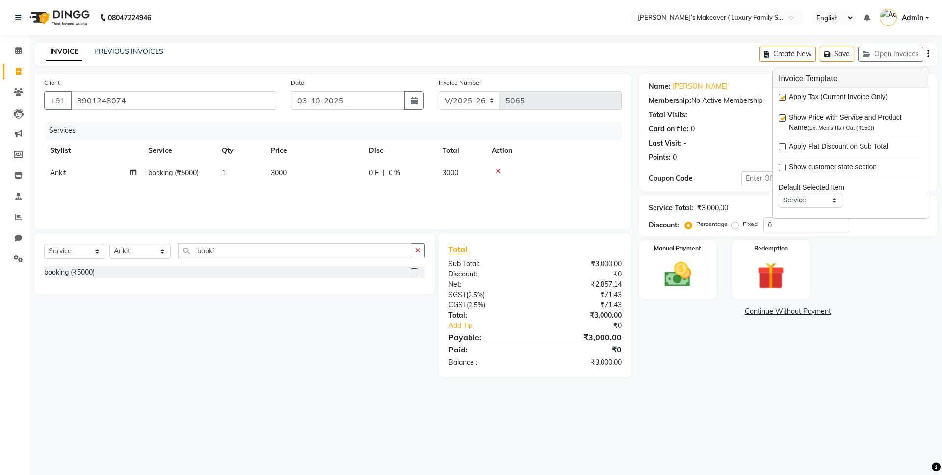
click at [780, 99] on label at bounding box center [782, 97] width 7 height 7
click at [780, 99] on input "checkbox" at bounding box center [782, 98] width 6 height 6
checkbox input "false"
click at [703, 267] on div "Manual Payment" at bounding box center [677, 269] width 81 height 60
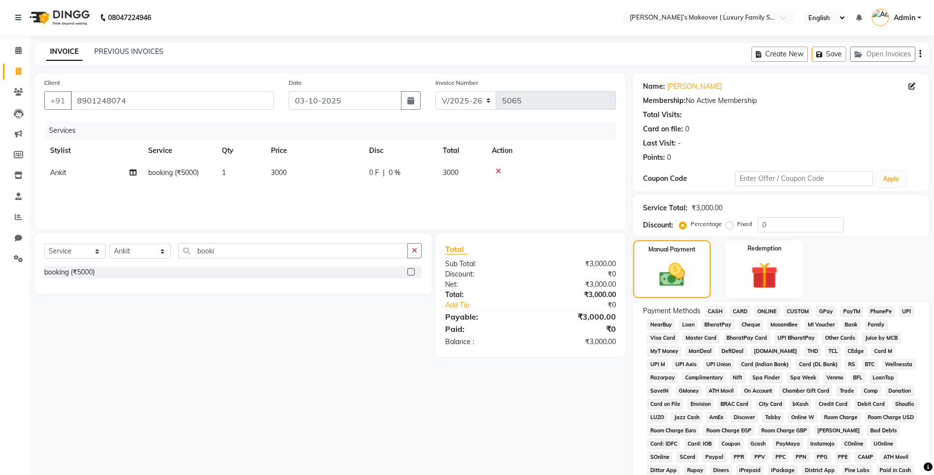
click at [765, 307] on span "ONLINE" at bounding box center [767, 311] width 26 height 11
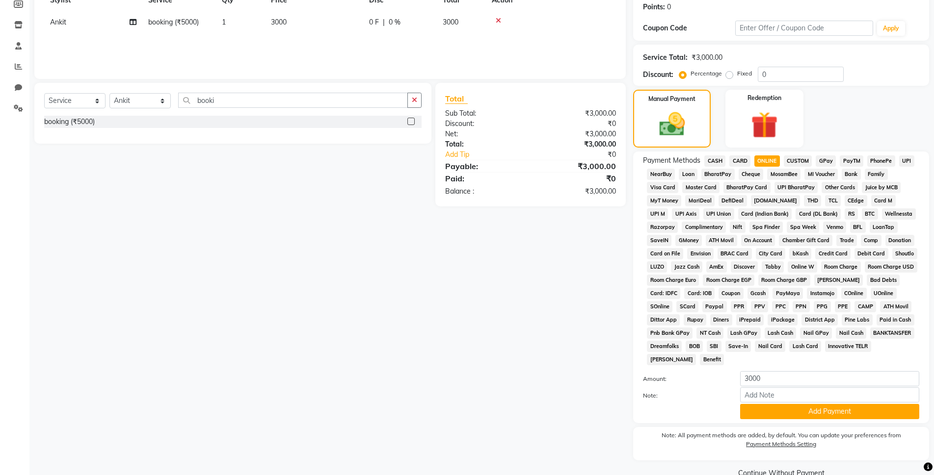
scroll to position [171, 0]
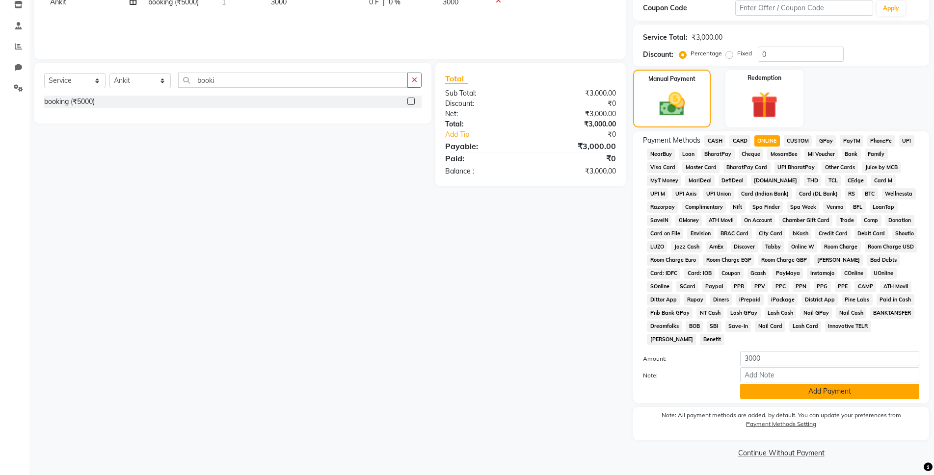
click at [847, 390] on button "Add Payment" at bounding box center [829, 391] width 179 height 15
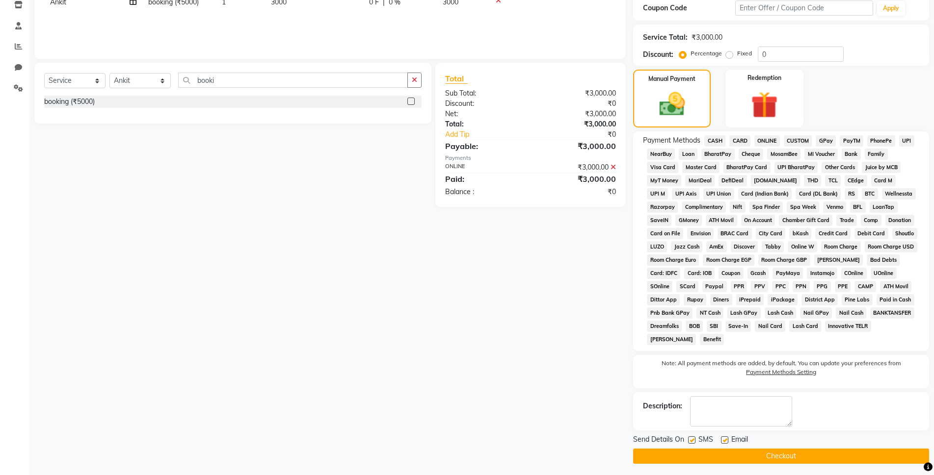
click at [835, 454] on button "Checkout" at bounding box center [781, 456] width 296 height 15
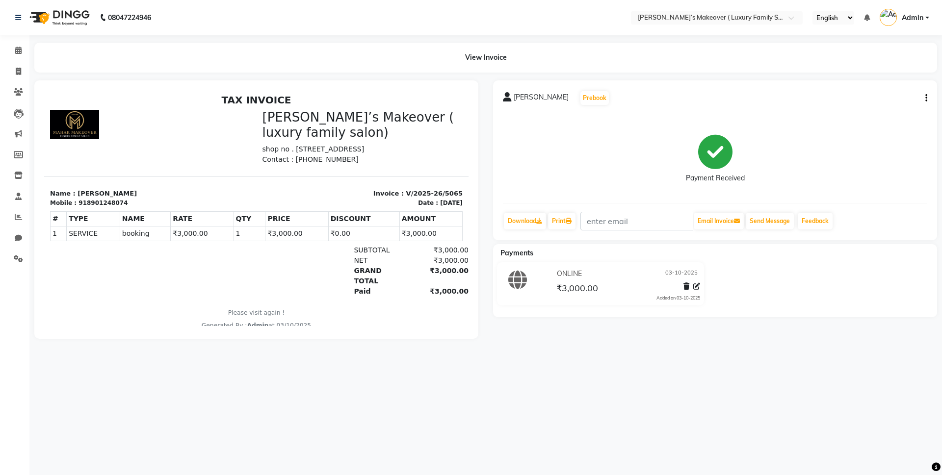
click at [925, 98] on icon "button" at bounding box center [926, 98] width 2 height 0
click at [864, 111] on div "Edit Invoice" at bounding box center [877, 110] width 67 height 12
select select "service"
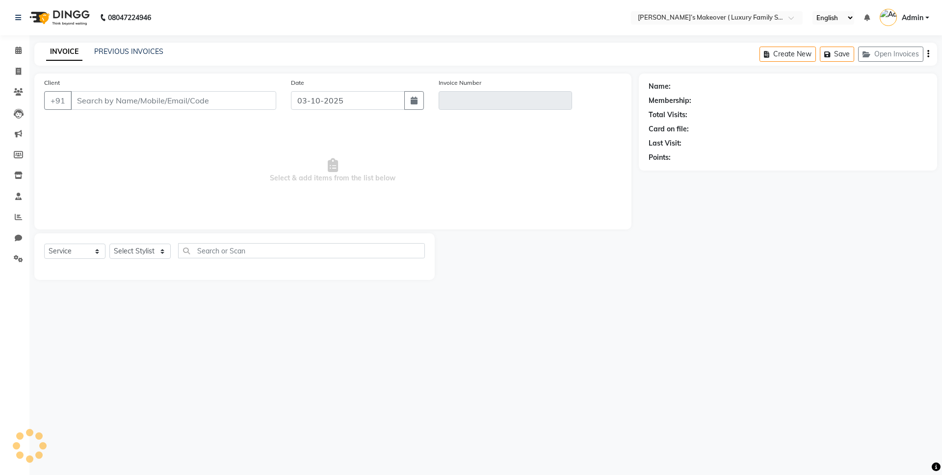
type input "8901248074"
type input "V/2025-26/5065"
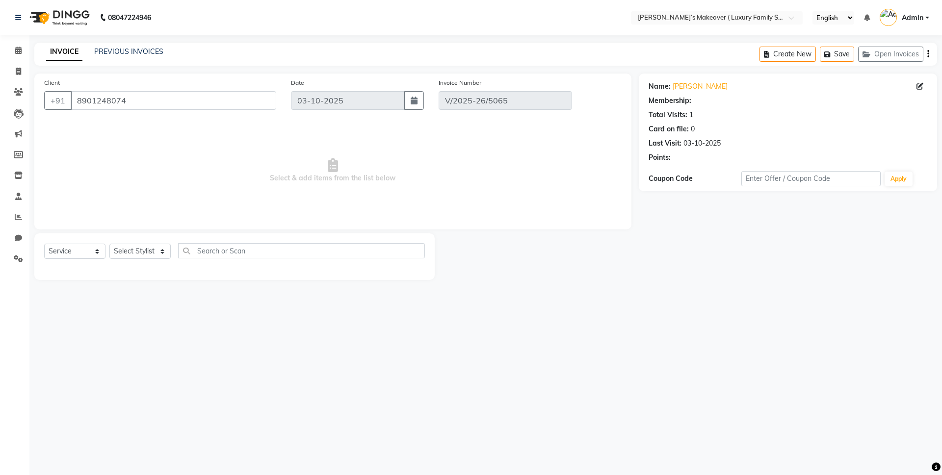
select select "select"
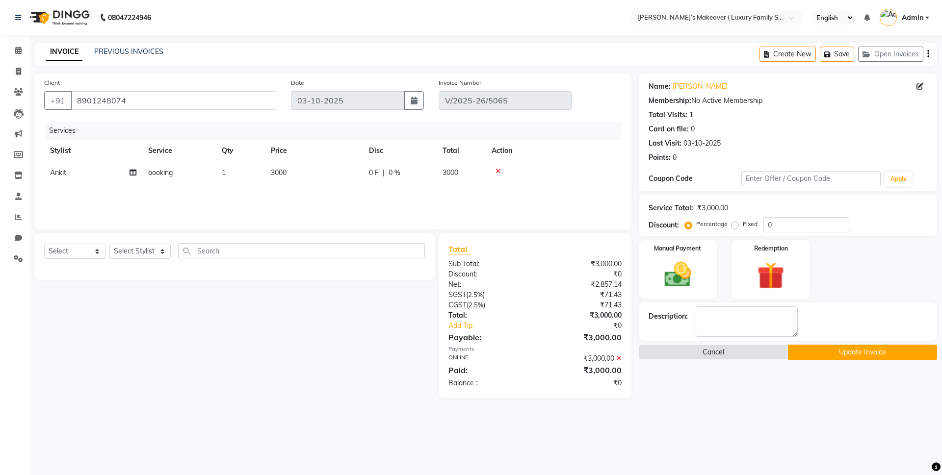
click at [280, 173] on span "3000" at bounding box center [279, 172] width 16 height 9
select select "69523"
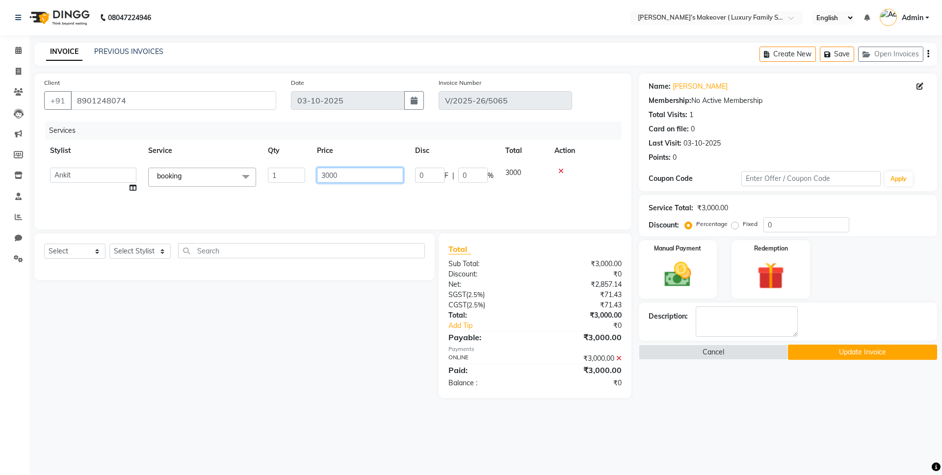
click at [327, 174] on input "3000" at bounding box center [360, 175] width 86 height 15
type input "5000"
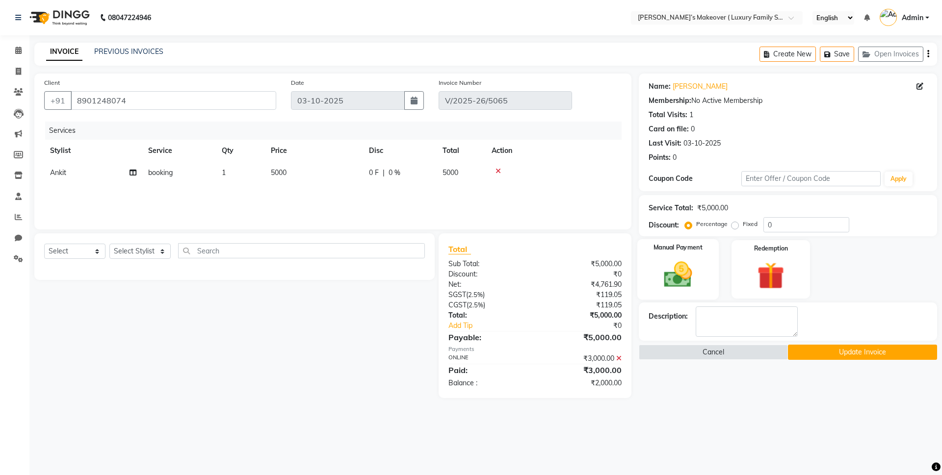
click at [673, 273] on img at bounding box center [678, 275] width 46 height 32
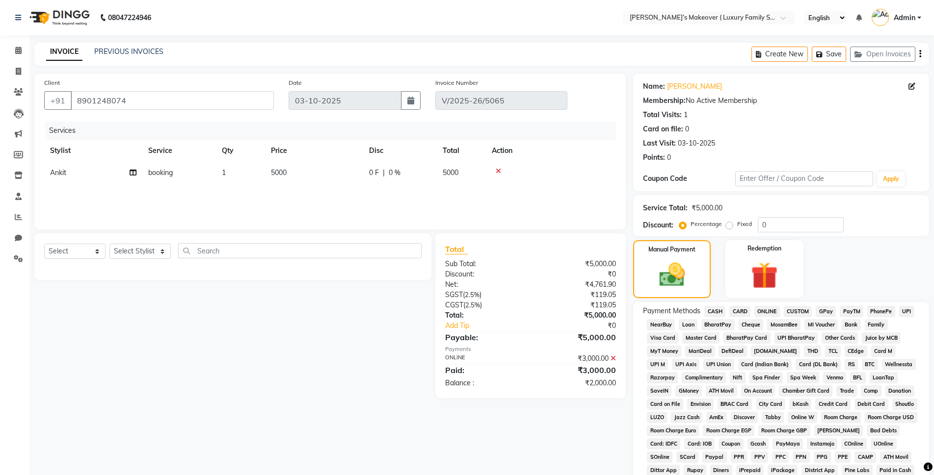
click at [705, 312] on span "CASH" at bounding box center [714, 311] width 21 height 11
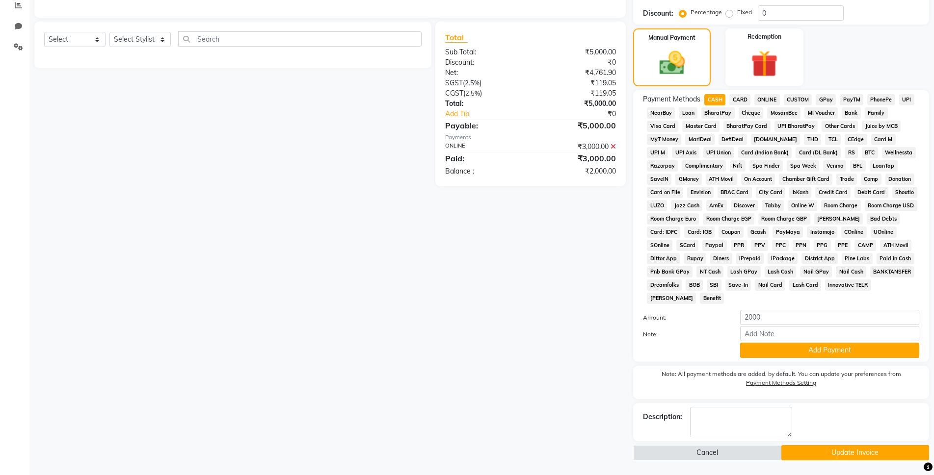
click at [764, 347] on button "Add Payment" at bounding box center [829, 350] width 179 height 15
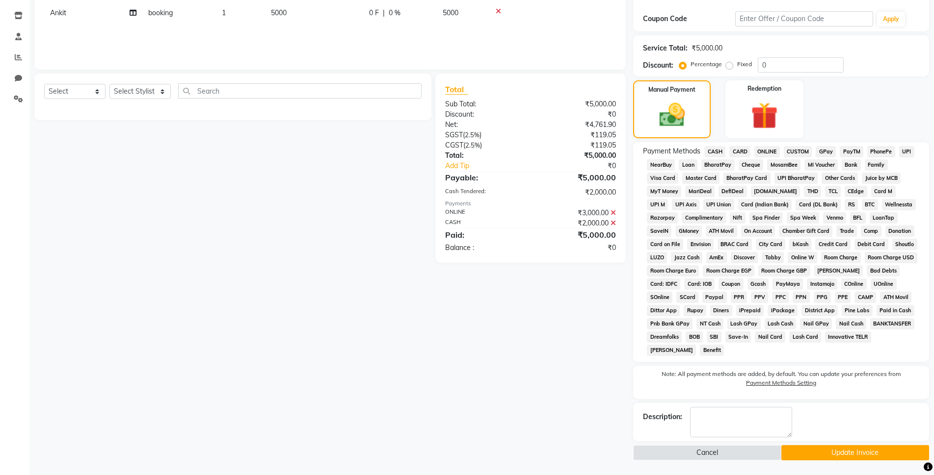
scroll to position [160, 0]
click at [789, 453] on button "Update Invoice" at bounding box center [855, 452] width 148 height 15
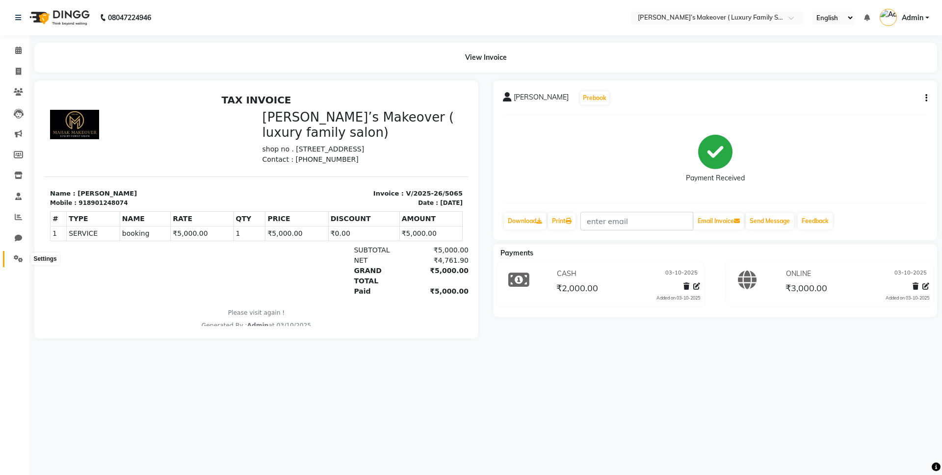
click at [24, 263] on span at bounding box center [18, 259] width 17 height 11
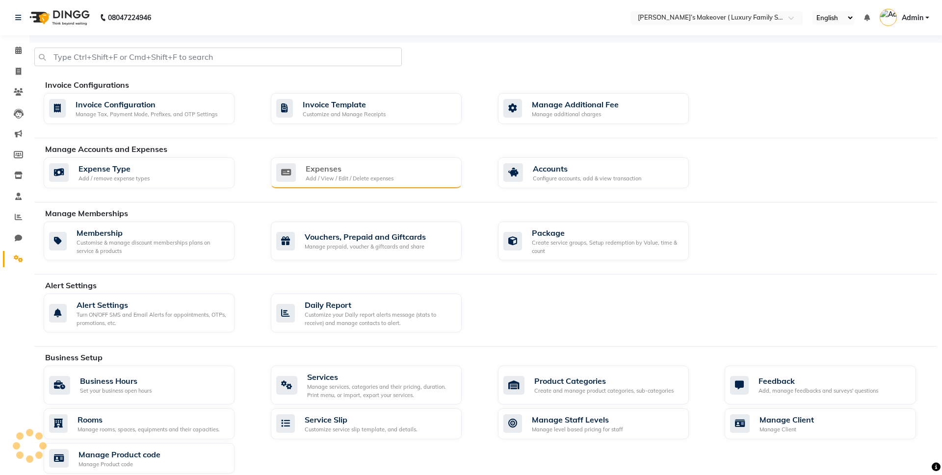
click at [320, 164] on div "Expenses" at bounding box center [350, 169] width 88 height 12
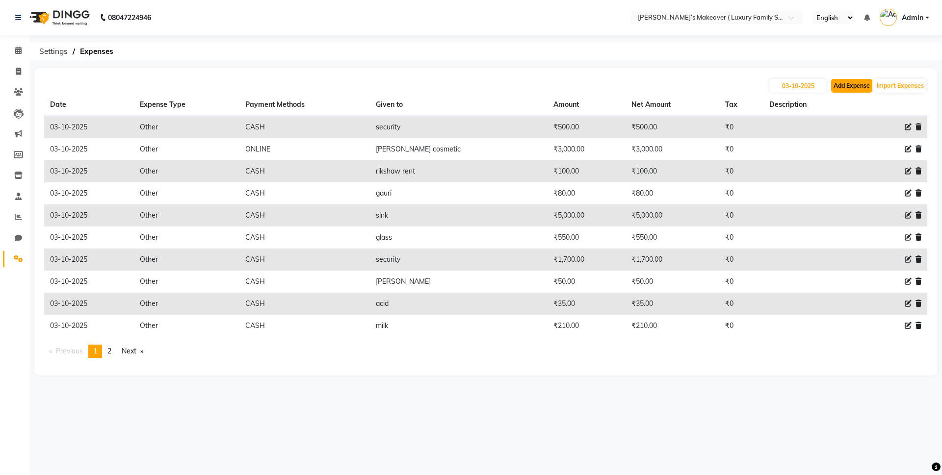
click at [848, 88] on button "Add Expense" at bounding box center [851, 86] width 41 height 14
select select "1"
select select "6920"
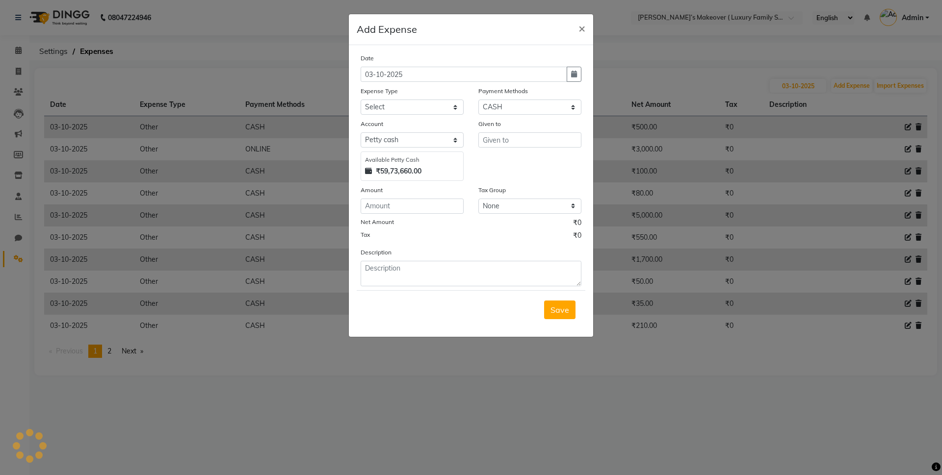
click at [403, 117] on div "Date 03-10-2025 Expense Type Select Advance Salary Bank charges Car maintenance…" at bounding box center [471, 170] width 221 height 234
click at [406, 109] on select "Select Advance Salary Bank charges Car maintenance Cash transfer to bank Cash t…" at bounding box center [412, 107] width 103 height 15
select select "10"
click at [361, 100] on select "Select Advance Salary Bank charges Car maintenance Cash transfer to bank Cash t…" at bounding box center [412, 107] width 103 height 15
click at [507, 144] on input "text" at bounding box center [529, 139] width 103 height 15
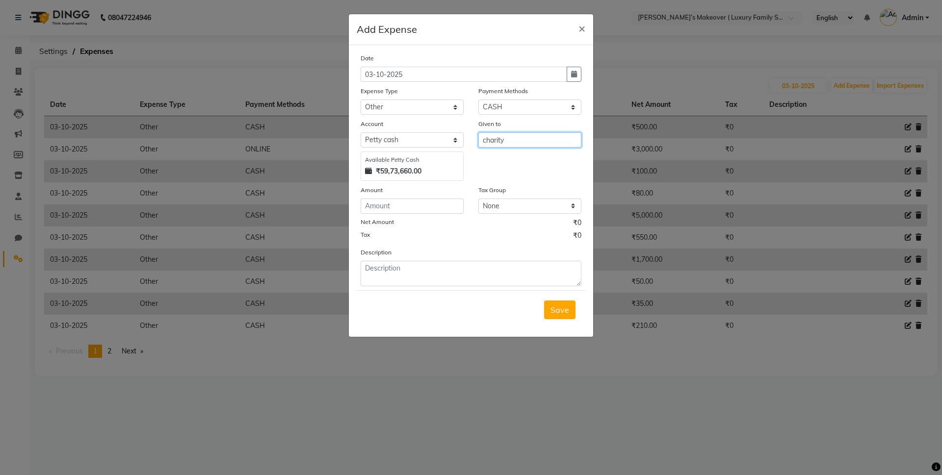
type input "charity"
click at [393, 213] on input "number" at bounding box center [412, 206] width 103 height 15
type input "250"
click at [565, 311] on span "Save" at bounding box center [559, 310] width 19 height 10
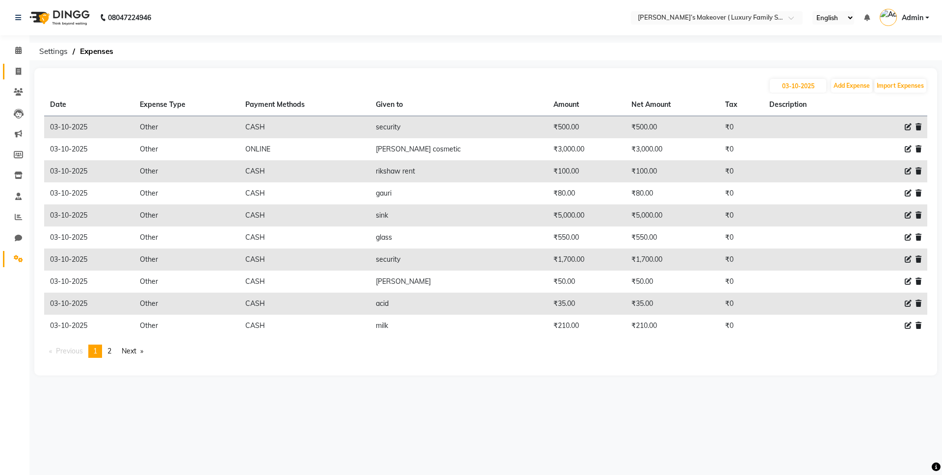
click at [16, 70] on icon at bounding box center [18, 71] width 5 height 7
select select "service"
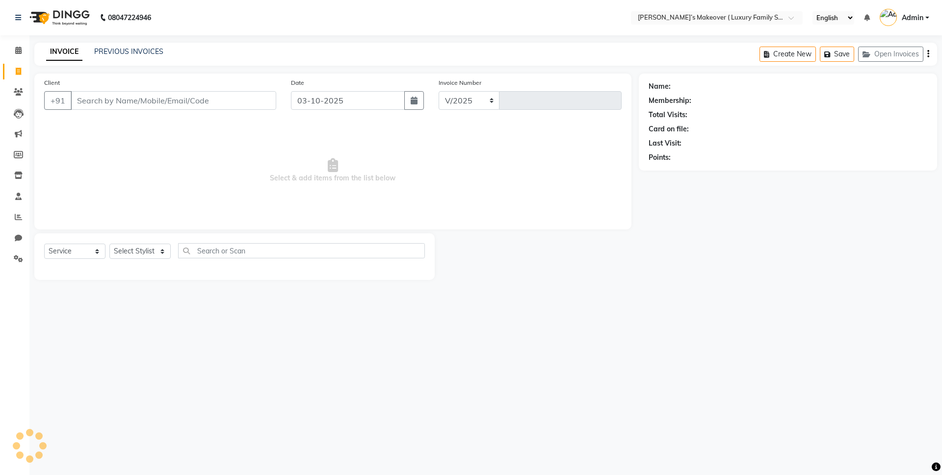
select select "7777"
type input "5066"
drag, startPoint x: 113, startPoint y: 101, endPoint x: 119, endPoint y: 100, distance: 6.1
click at [119, 100] on input "Client" at bounding box center [174, 100] width 206 height 19
click at [13, 258] on span at bounding box center [18, 259] width 17 height 11
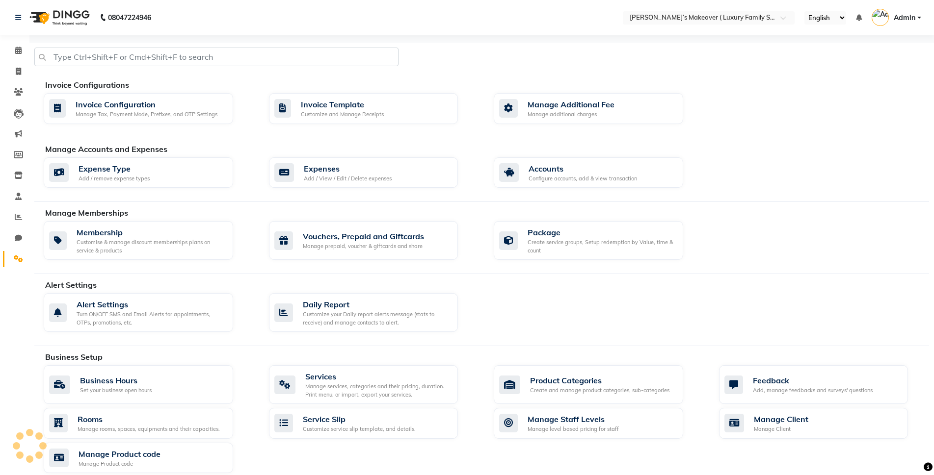
click at [339, 169] on div "Expenses" at bounding box center [348, 169] width 88 height 12
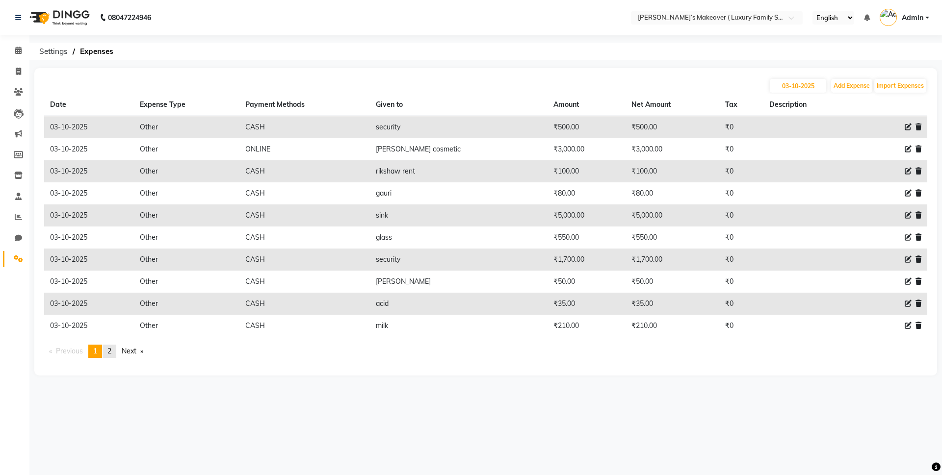
click at [109, 347] on span "2" at bounding box center [109, 351] width 4 height 9
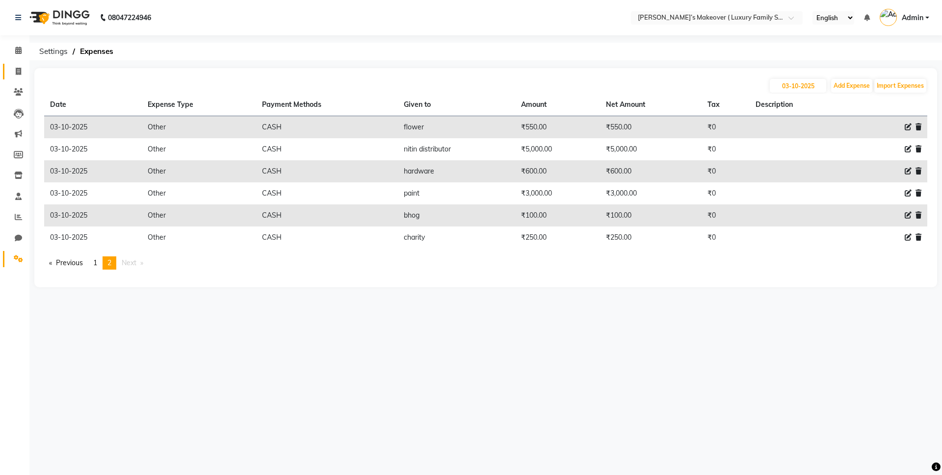
click at [19, 68] on icon at bounding box center [18, 71] width 5 height 7
select select "service"
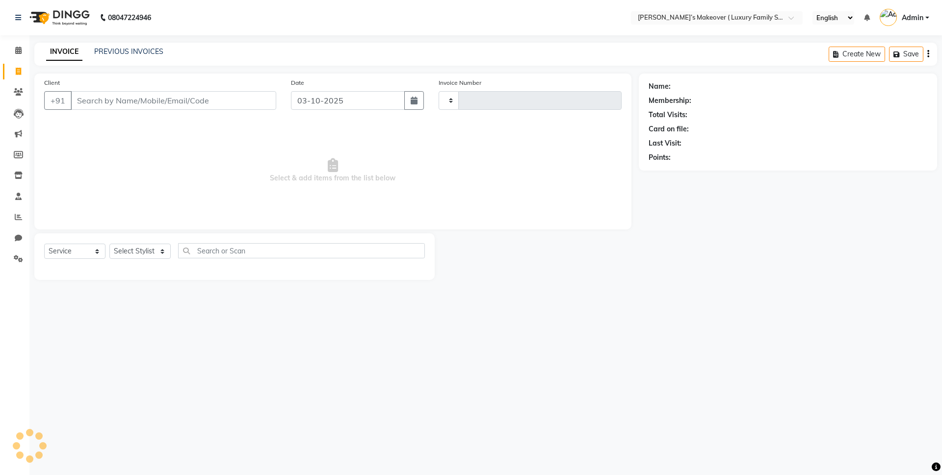
click at [118, 92] on input "Client" at bounding box center [174, 100] width 206 height 19
select select "7777"
type input "5066"
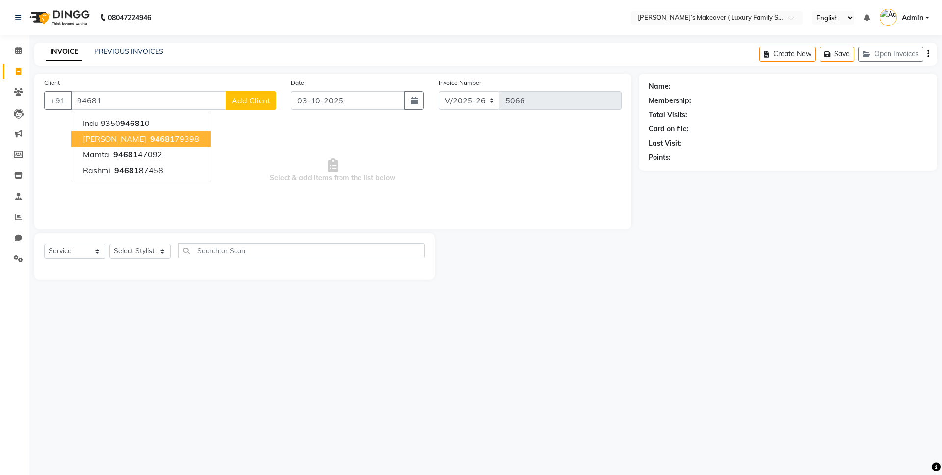
click at [106, 136] on span "kunika" at bounding box center [114, 139] width 63 height 10
type input "9468179398"
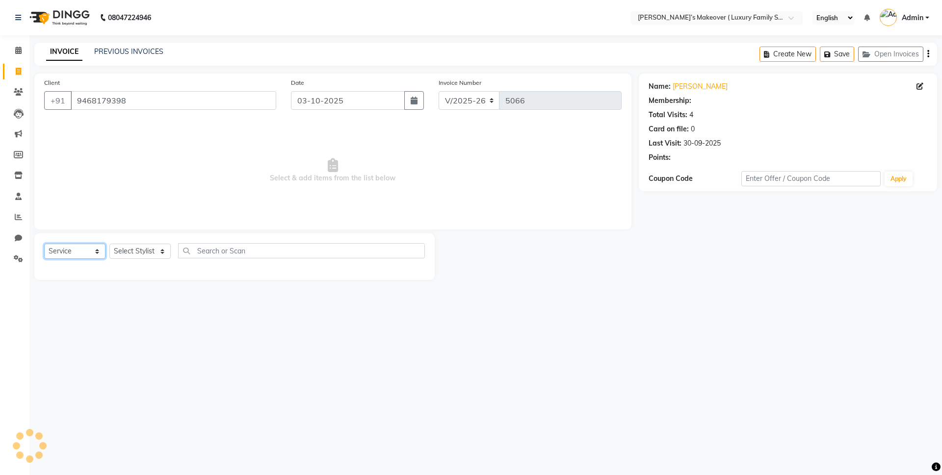
click at [66, 249] on select "Select Service Product Membership Package Voucher Prepaid Gift Card" at bounding box center [74, 251] width 61 height 15
click at [44, 244] on select "Select Service Product Membership Package Voucher Prepaid Gift Card" at bounding box center [74, 251] width 61 height 15
click at [145, 250] on select "Select Stylist [PERSON_NAME] [PERSON_NAME] [PERSON_NAME] [PERSON_NAME] Bhoomi […" at bounding box center [139, 251] width 61 height 15
click at [109, 244] on select "Select Stylist [PERSON_NAME] [PERSON_NAME] [PERSON_NAME] [PERSON_NAME] Bhoomi […" at bounding box center [139, 251] width 61 height 15
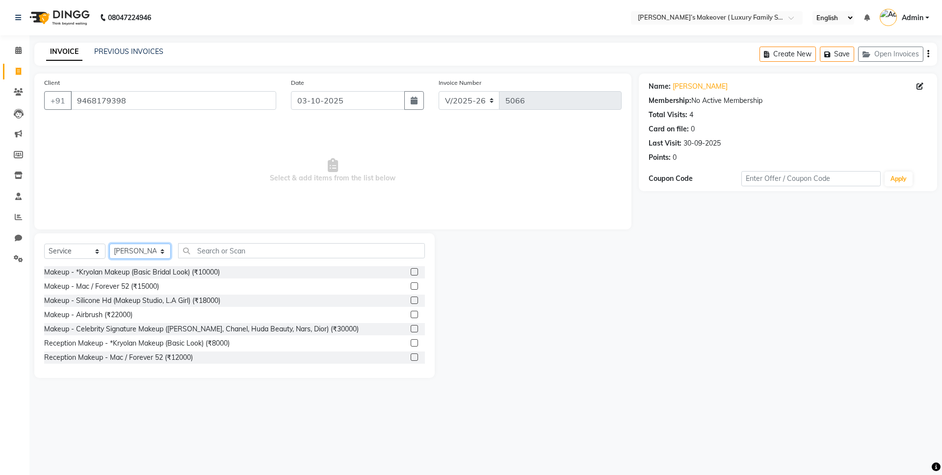
click at [142, 251] on select "Select Stylist [PERSON_NAME] [PERSON_NAME] [PERSON_NAME] [PERSON_NAME] Bhoomi […" at bounding box center [139, 251] width 61 height 15
select select "69523"
click at [109, 244] on select "Select Stylist [PERSON_NAME] [PERSON_NAME] [PERSON_NAME] [PERSON_NAME] Bhoomi […" at bounding box center [139, 251] width 61 height 15
click at [214, 251] on input "text" at bounding box center [301, 250] width 247 height 15
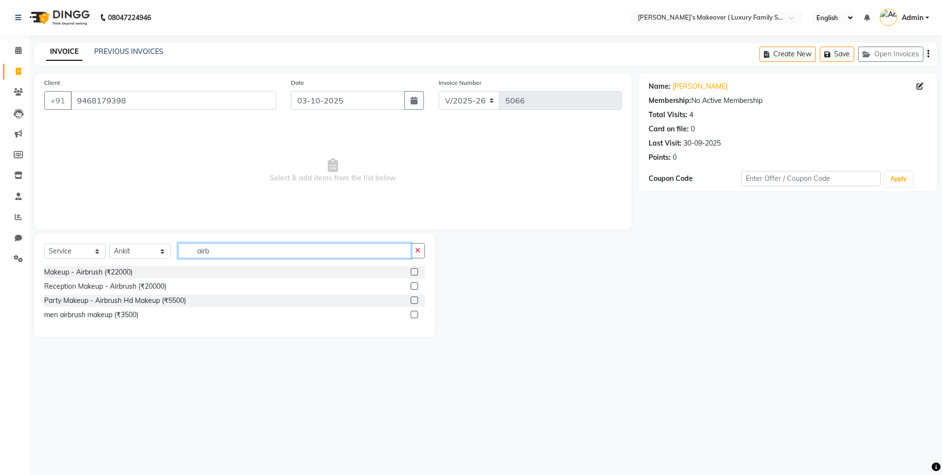
type input "airb"
click at [413, 271] on label at bounding box center [414, 271] width 7 height 7
click at [413, 271] on input "checkbox" at bounding box center [414, 272] width 6 height 6
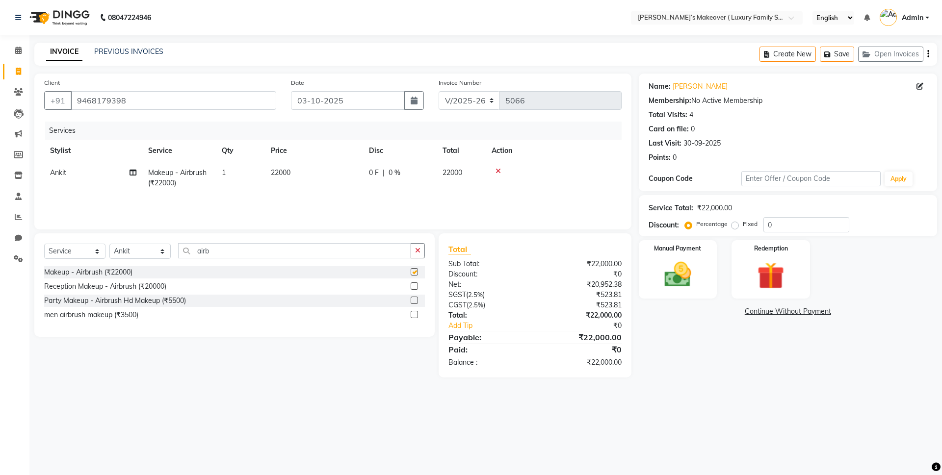
checkbox input "false"
click at [274, 170] on span "22000" at bounding box center [281, 172] width 20 height 9
select select "69523"
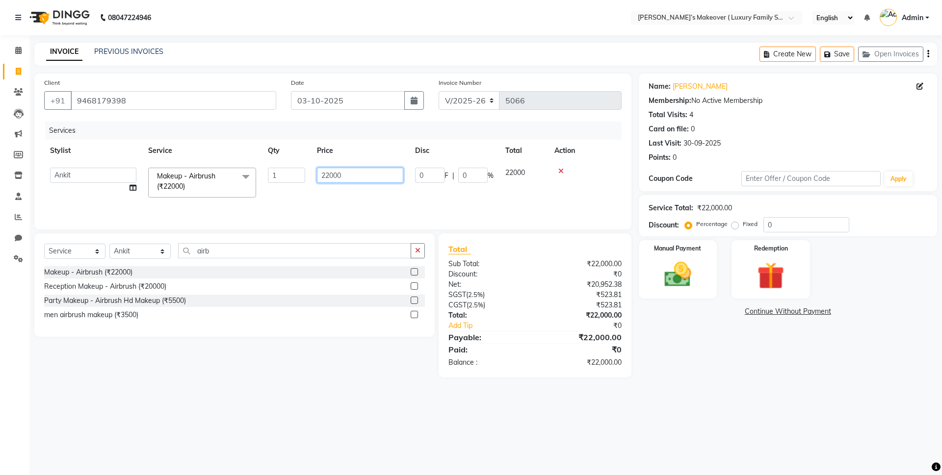
click at [328, 172] on input "22000" at bounding box center [360, 175] width 86 height 15
type input "23000"
click at [530, 277] on div "Discount:" at bounding box center [488, 274] width 94 height 10
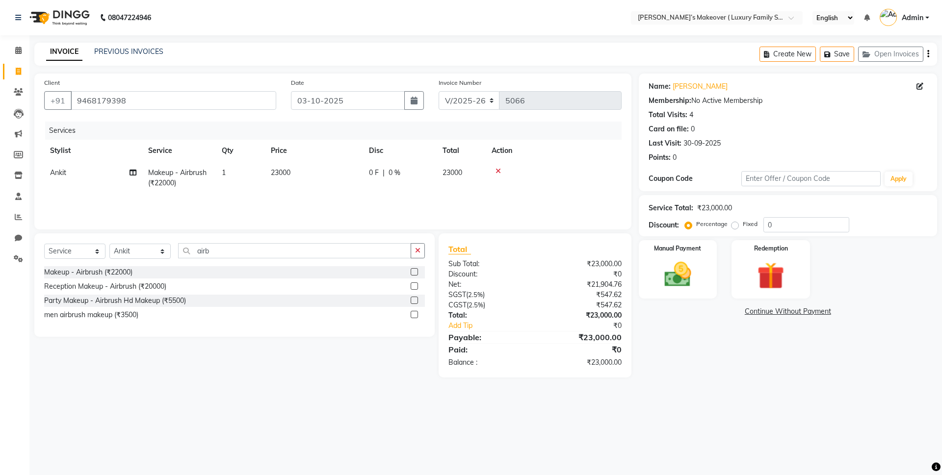
click at [928, 54] on icon "button" at bounding box center [928, 54] width 2 height 0
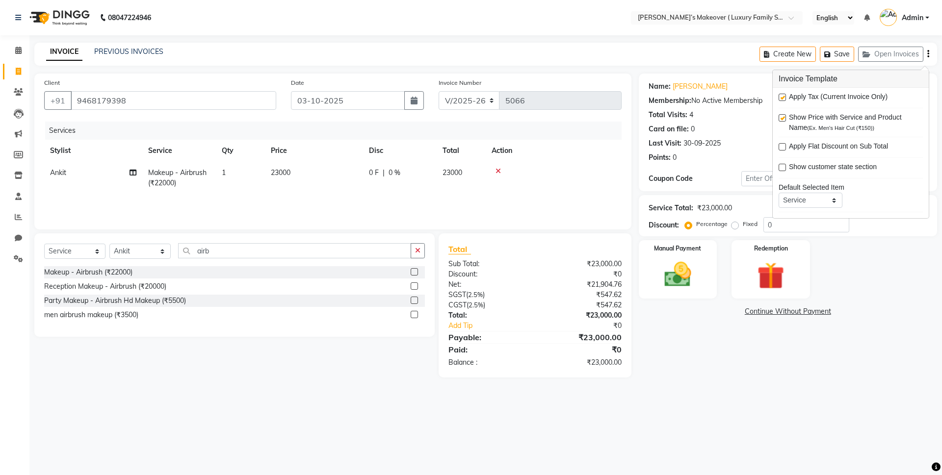
click at [784, 95] on label at bounding box center [782, 97] width 7 height 7
click at [784, 95] on input "checkbox" at bounding box center [782, 98] width 6 height 6
checkbox input "false"
click at [670, 292] on div "Manual Payment" at bounding box center [677, 269] width 81 height 60
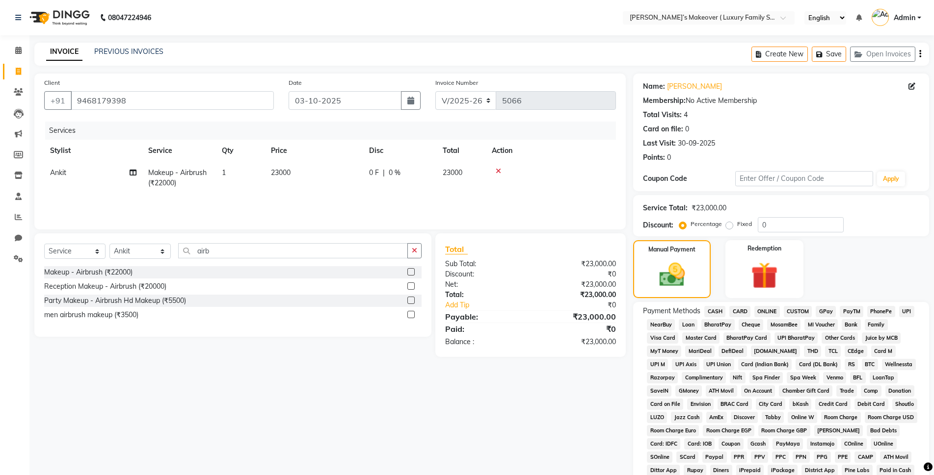
click at [719, 306] on span "CASH" at bounding box center [714, 311] width 21 height 11
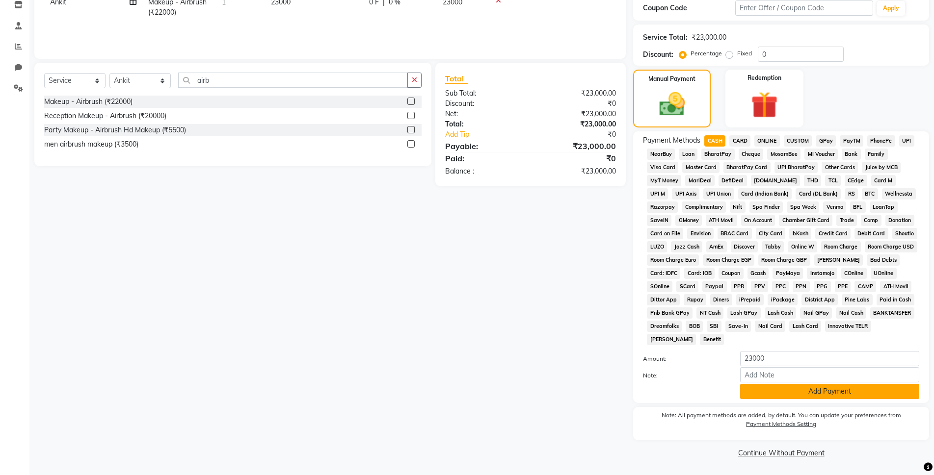
click at [807, 390] on button "Add Payment" at bounding box center [829, 391] width 179 height 15
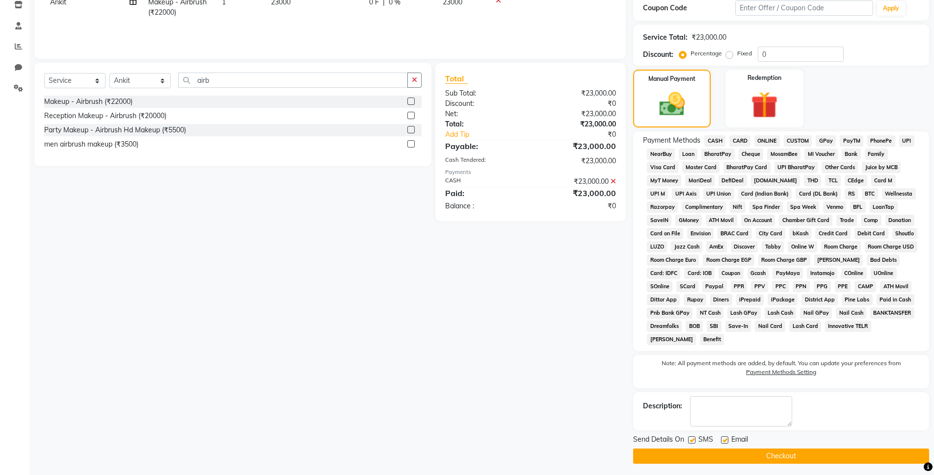
click at [795, 458] on button "Checkout" at bounding box center [781, 456] width 296 height 15
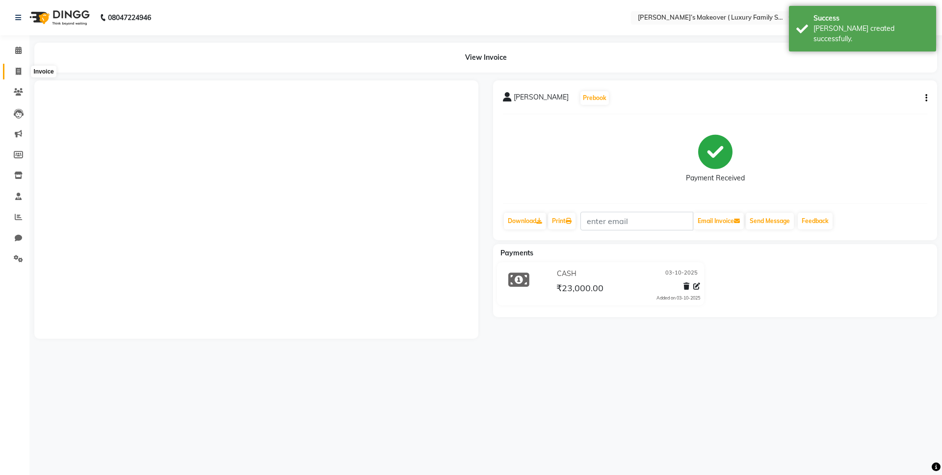
click at [20, 69] on icon at bounding box center [18, 71] width 5 height 7
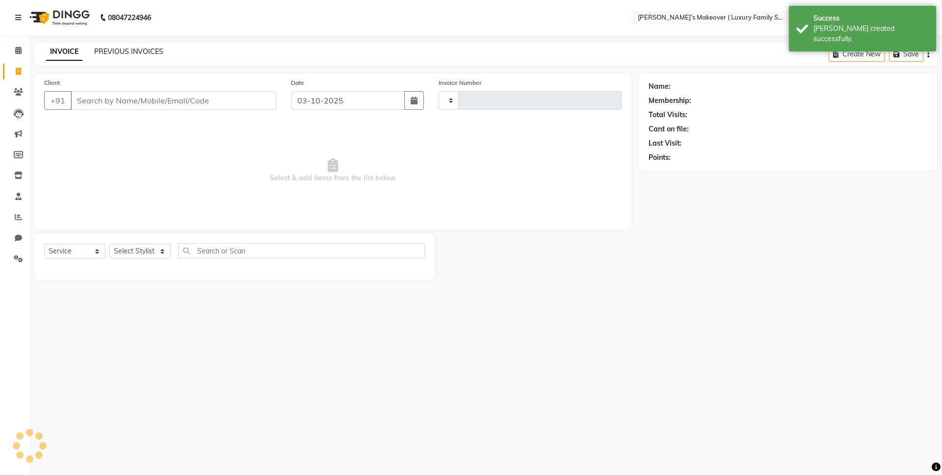
click at [133, 53] on link "PREVIOUS INVOICES" at bounding box center [128, 51] width 69 height 9
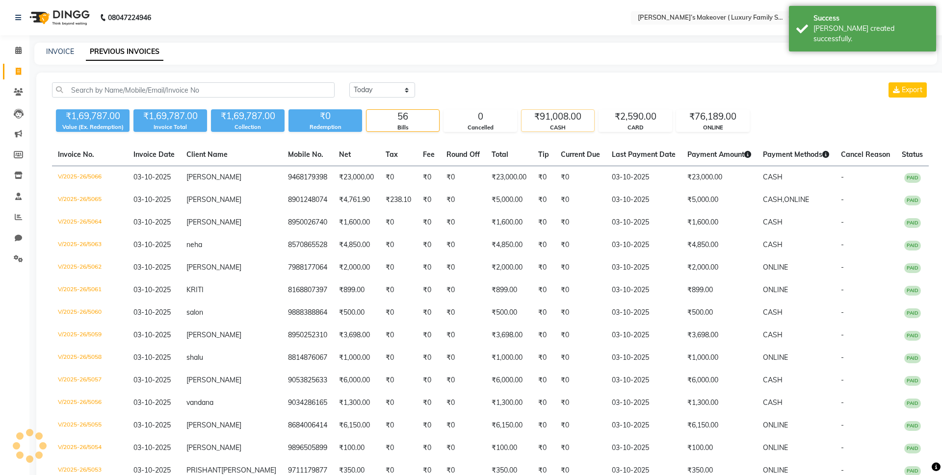
click at [570, 123] on div "₹91,008.00" at bounding box center [557, 117] width 73 height 14
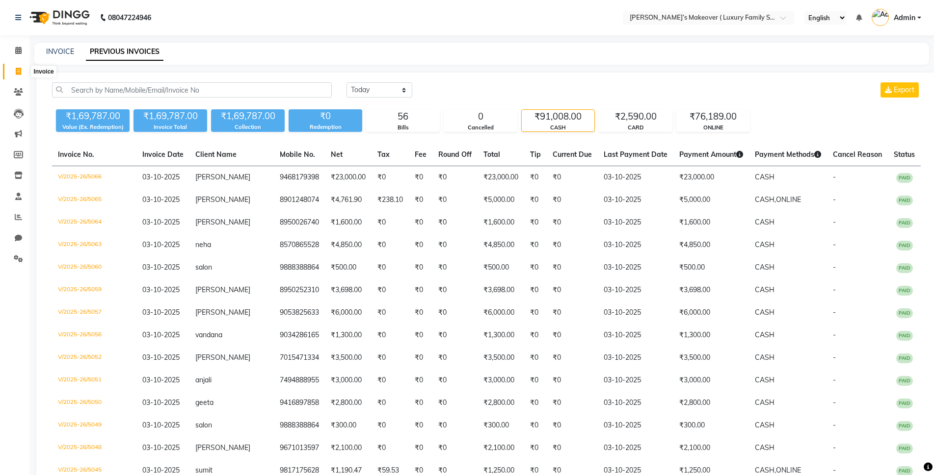
click at [16, 72] on icon at bounding box center [18, 71] width 5 height 7
select select "service"
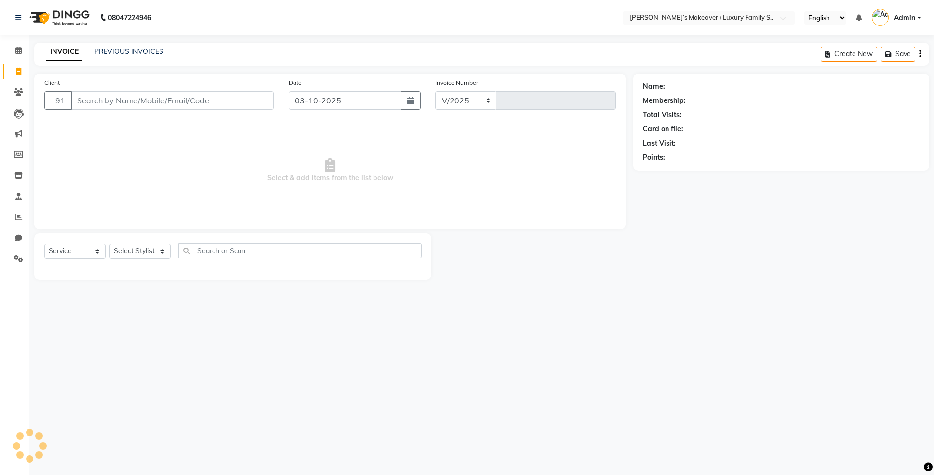
select select "7777"
type input "5067"
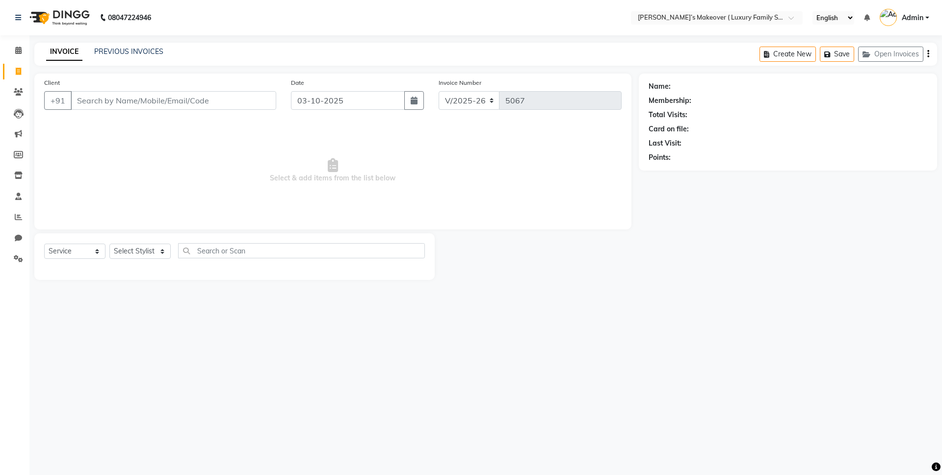
click at [184, 100] on input "Client" at bounding box center [174, 100] width 206 height 19
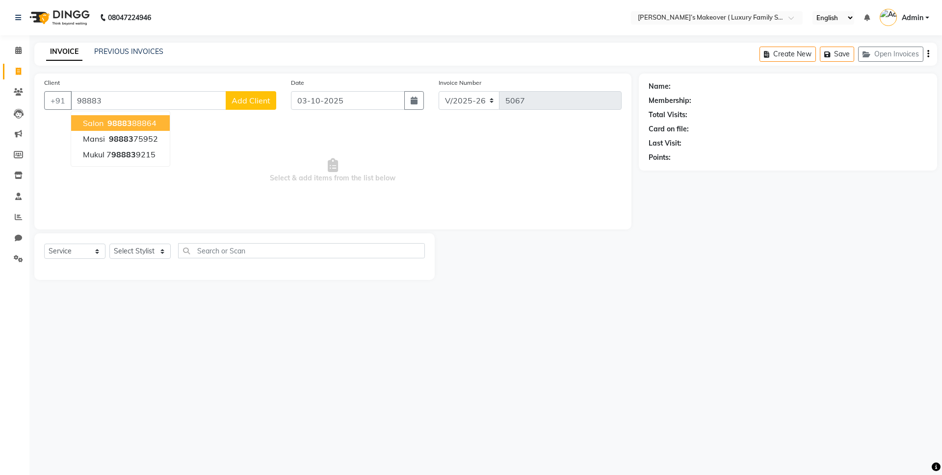
click at [111, 121] on span "98883" at bounding box center [119, 123] width 25 height 10
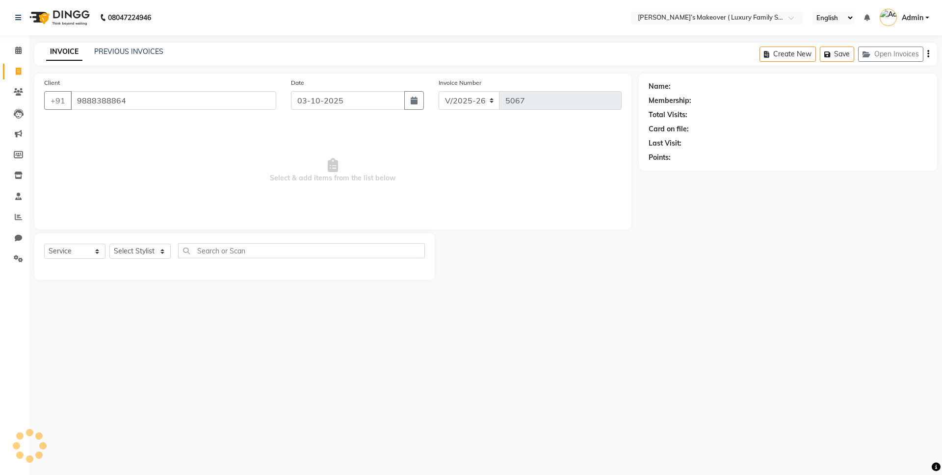
type input "9888388864"
click at [65, 249] on select "Select Service Product Membership Package Voucher Prepaid Gift Card" at bounding box center [74, 251] width 61 height 15
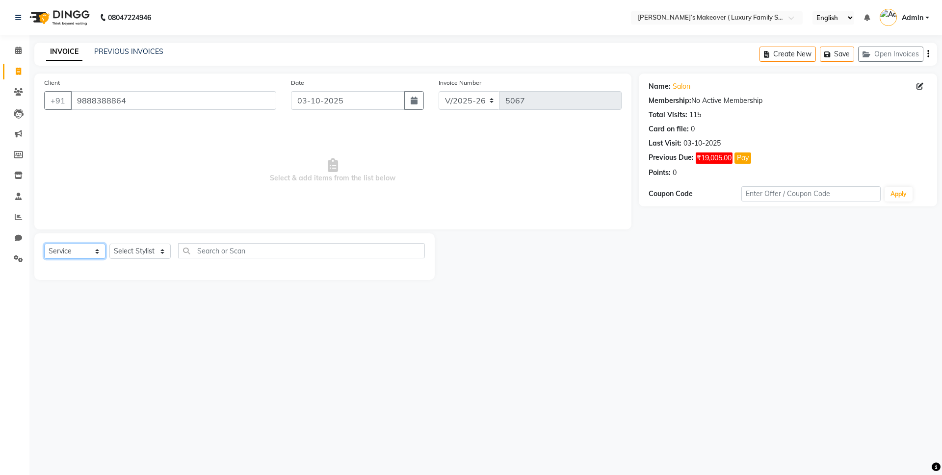
click at [44, 244] on select "Select Service Product Membership Package Voucher Prepaid Gift Card" at bounding box center [74, 251] width 61 height 15
click at [118, 246] on select "Select Stylist [PERSON_NAME] [PERSON_NAME] [PERSON_NAME] [PERSON_NAME] Bhoomi […" at bounding box center [139, 251] width 61 height 15
click at [109, 244] on select "Select Stylist [PERSON_NAME] [PERSON_NAME] [PERSON_NAME] [PERSON_NAME] Bhoomi […" at bounding box center [139, 251] width 61 height 15
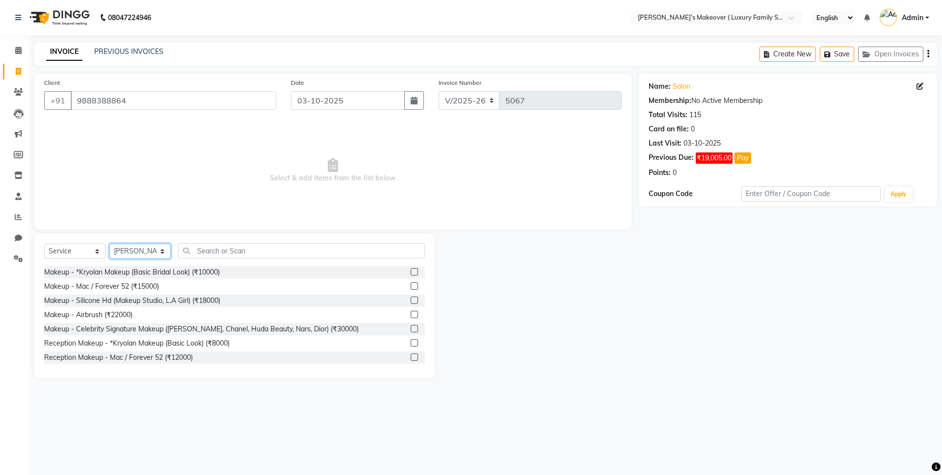
drag, startPoint x: 131, startPoint y: 252, endPoint x: 126, endPoint y: 257, distance: 7.3
click at [131, 252] on select "Select Stylist [PERSON_NAME] [PERSON_NAME] [PERSON_NAME] [PERSON_NAME] Bhoomi […" at bounding box center [139, 251] width 61 height 15
select select "85064"
click at [109, 244] on select "Select Stylist [PERSON_NAME] [PERSON_NAME] [PERSON_NAME] [PERSON_NAME] Bhoomi […" at bounding box center [139, 251] width 61 height 15
click at [206, 254] on input "text" at bounding box center [301, 250] width 247 height 15
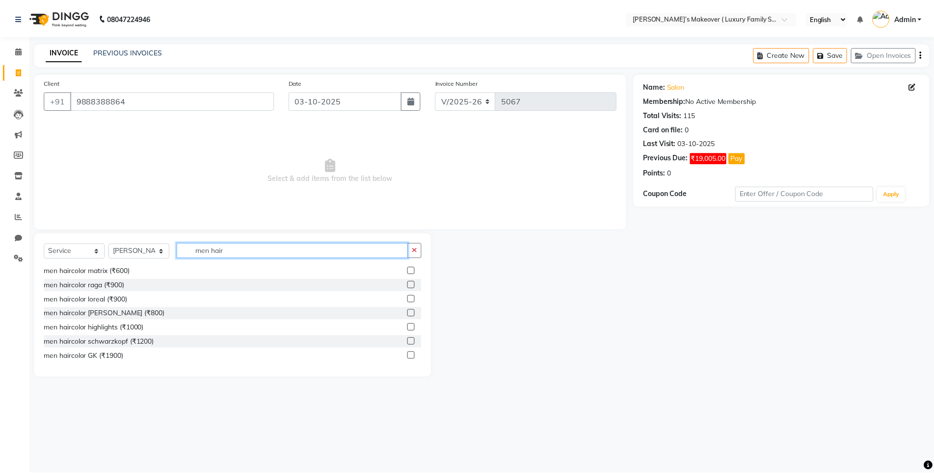
scroll to position [130, 0]
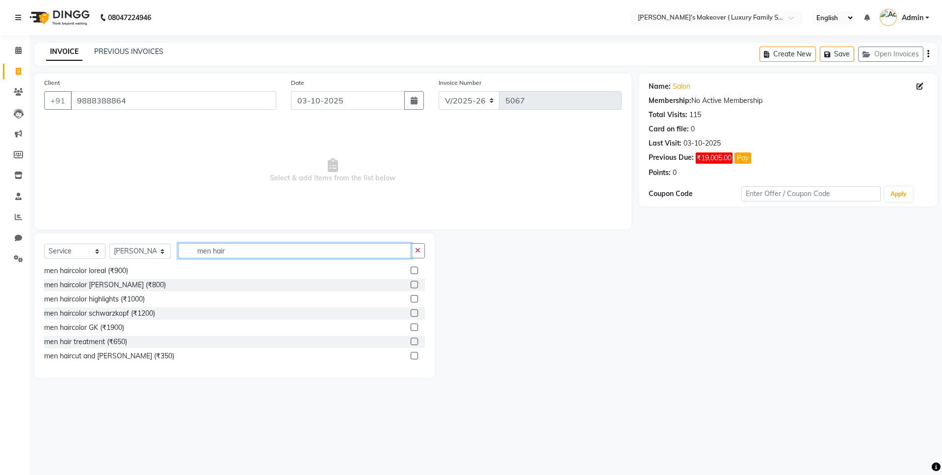
type input "men hair"
click at [411, 356] on label at bounding box center [414, 355] width 7 height 7
click at [411, 356] on input "checkbox" at bounding box center [414, 356] width 6 height 6
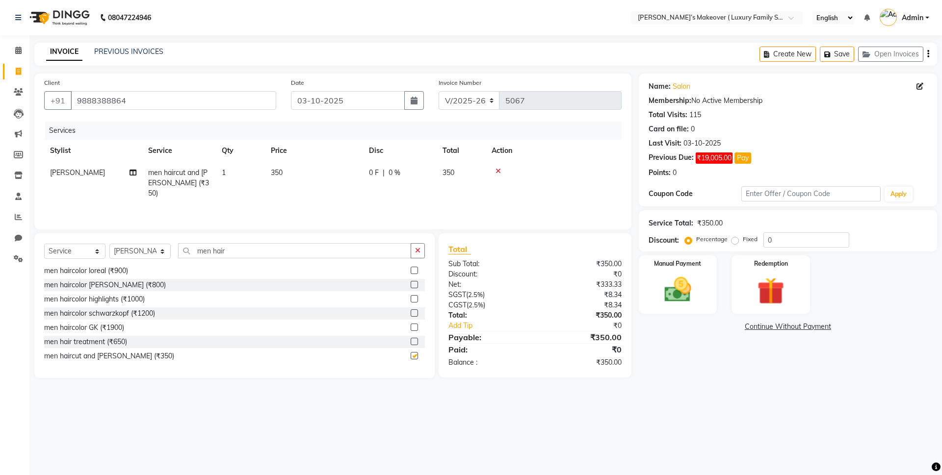
checkbox input "false"
click at [927, 54] on icon "button" at bounding box center [928, 54] width 2 height 0
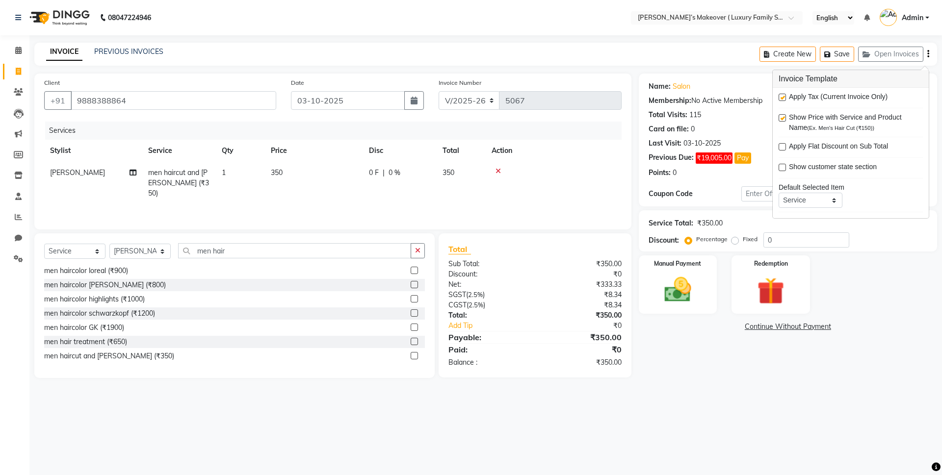
click at [778, 101] on div "Apply Tax (Current Invoice Only) Show Price with Service and Product Name (Ex. …" at bounding box center [851, 153] width 156 height 130
click at [782, 98] on label at bounding box center [782, 97] width 7 height 7
click at [782, 98] on input "checkbox" at bounding box center [782, 98] width 6 height 6
checkbox input "false"
click at [691, 294] on img at bounding box center [678, 290] width 46 height 32
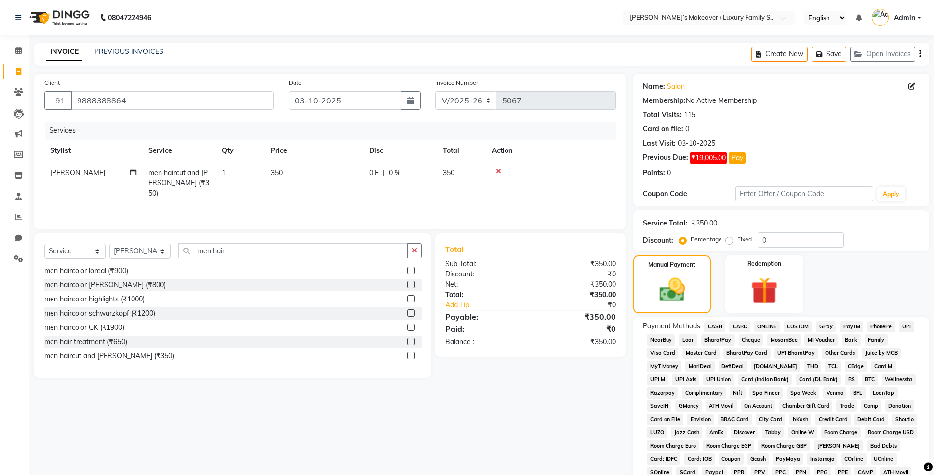
click at [711, 326] on span "CASH" at bounding box center [714, 326] width 21 height 11
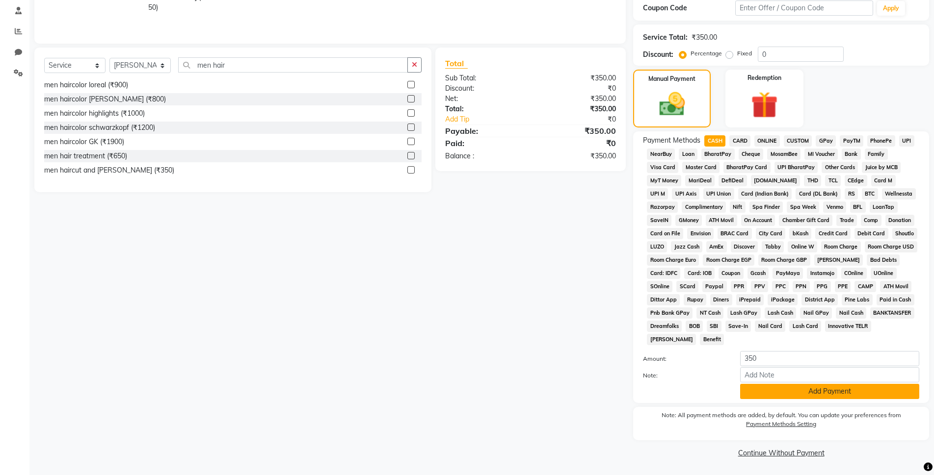
click at [795, 397] on button "Add Payment" at bounding box center [829, 391] width 179 height 15
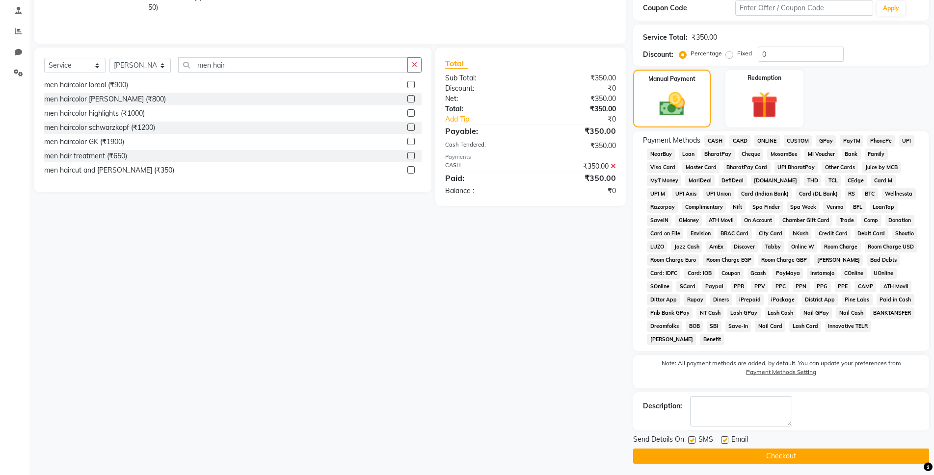
click at [802, 454] on button "Checkout" at bounding box center [781, 456] width 296 height 15
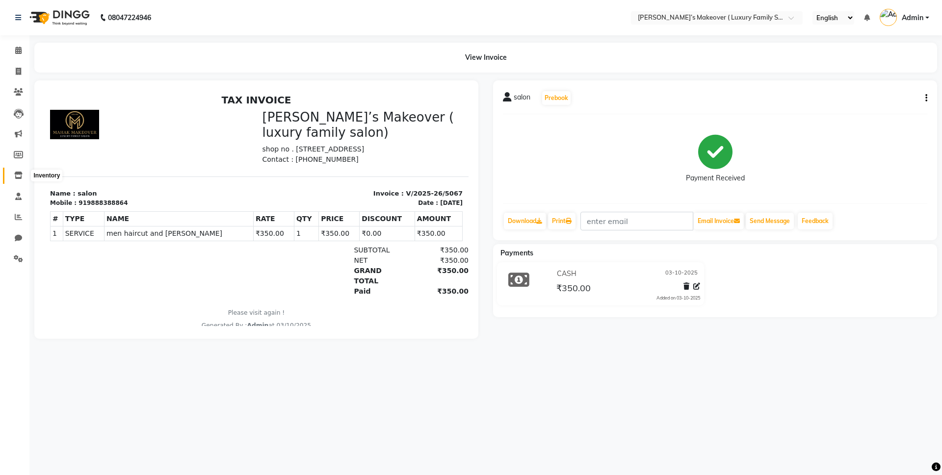
click at [14, 177] on icon at bounding box center [18, 175] width 8 height 7
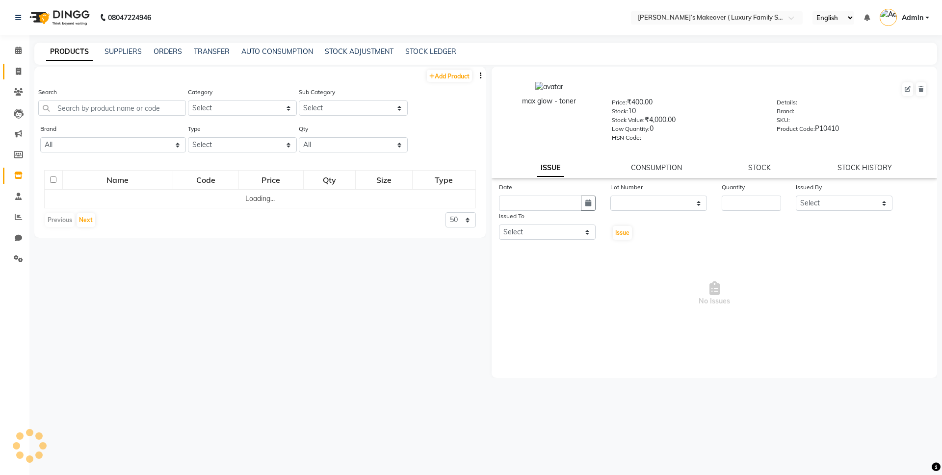
click at [16, 77] on link "Invoice" at bounding box center [15, 72] width 24 height 16
select select "service"
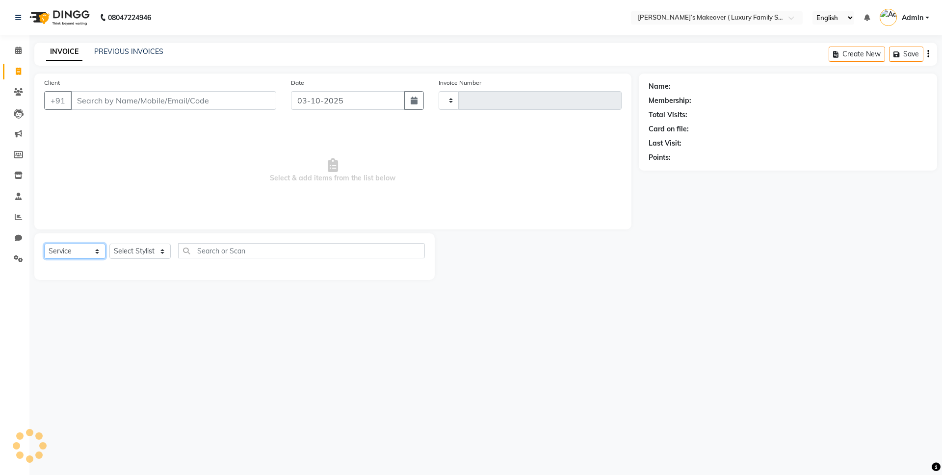
click at [86, 255] on select "Select Service Product Membership Package Voucher Prepaid Gift Card" at bounding box center [74, 251] width 61 height 15
type input "5068"
select select "7777"
select select "product"
click at [44, 244] on select "Select Service Product Membership Package Voucher Prepaid Gift Card" at bounding box center [74, 251] width 61 height 15
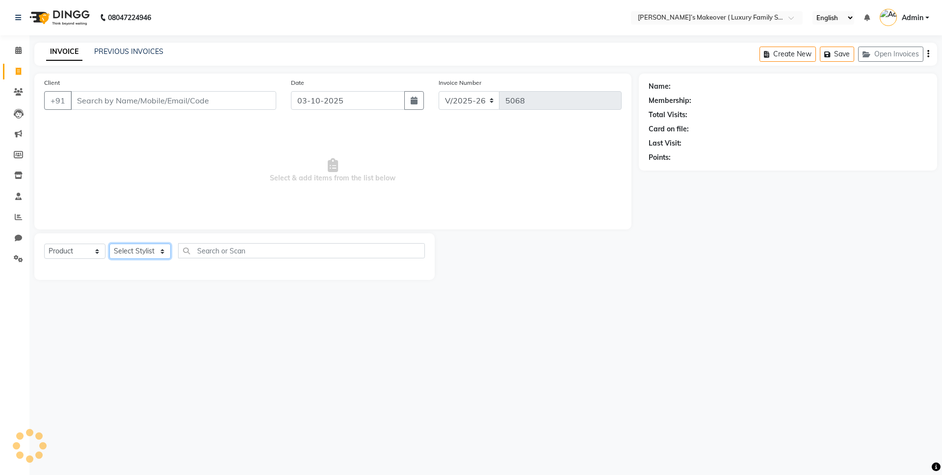
click at [145, 248] on select "Select Stylist" at bounding box center [139, 251] width 61 height 15
select select "69516"
click at [109, 244] on select "Select Stylist [PERSON_NAME] [PERSON_NAME] [PERSON_NAME] [PERSON_NAME] Bhoomi […" at bounding box center [139, 251] width 61 height 15
click at [210, 252] on input "text" at bounding box center [301, 250] width 247 height 15
type input "k"
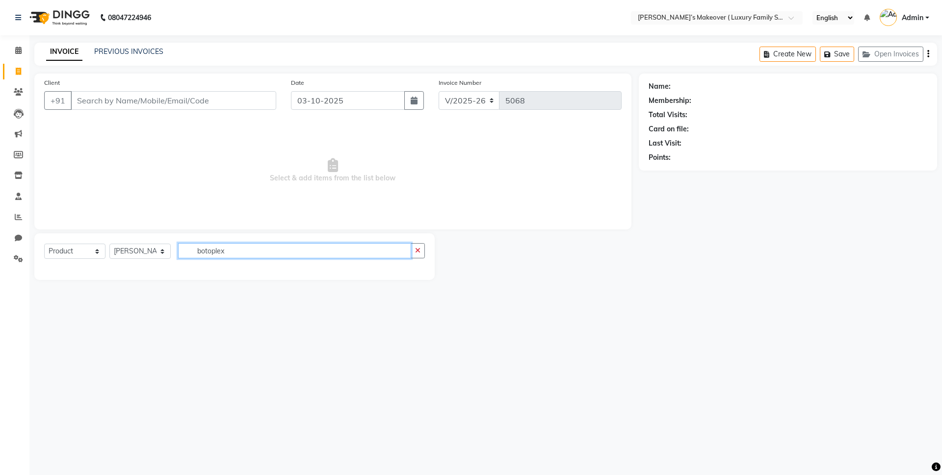
click at [272, 248] on input "botoplex" at bounding box center [294, 250] width 233 height 15
type input "b"
type input "k"
type input "beauty gara"
click at [22, 94] on icon at bounding box center [18, 91] width 9 height 7
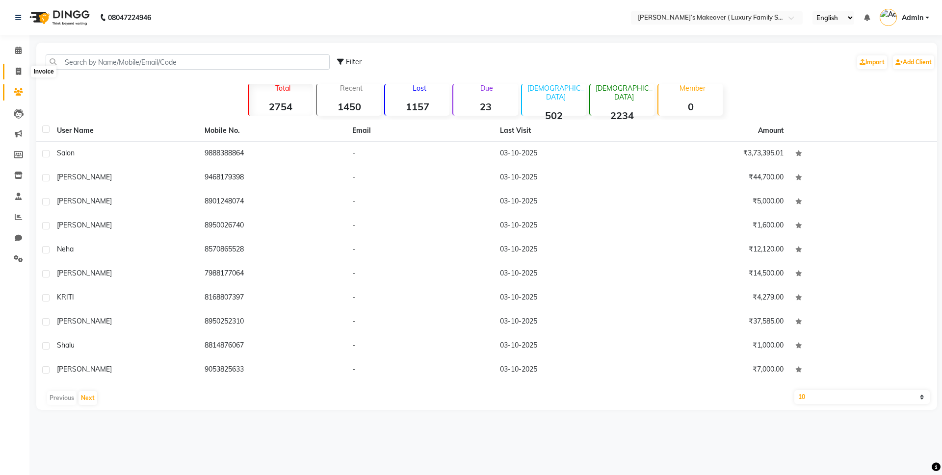
click at [20, 70] on icon at bounding box center [18, 71] width 5 height 7
select select "service"
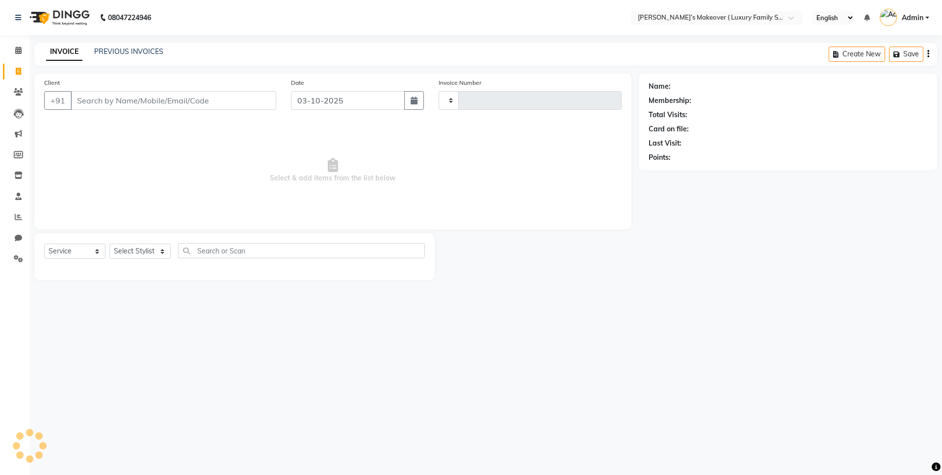
type input "5068"
select select "7777"
click at [200, 95] on input "Client" at bounding box center [174, 100] width 206 height 19
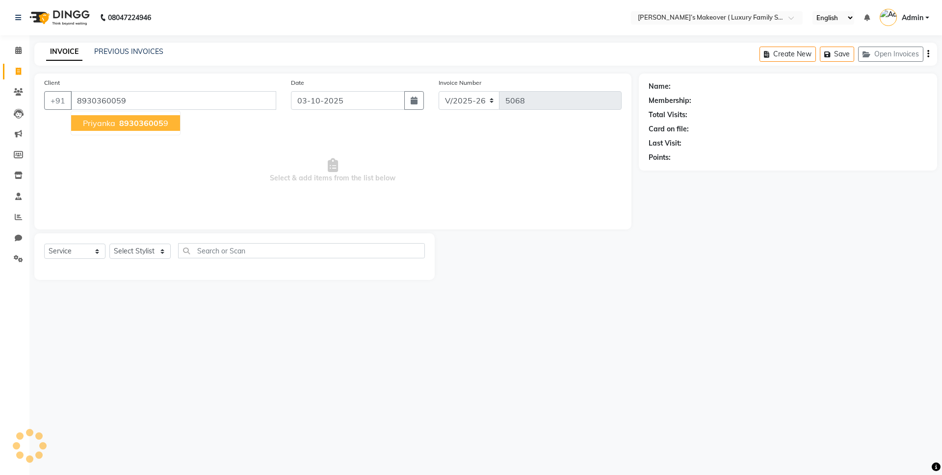
type input "8930360059"
click at [155, 122] on span "893036005" at bounding box center [141, 123] width 44 height 10
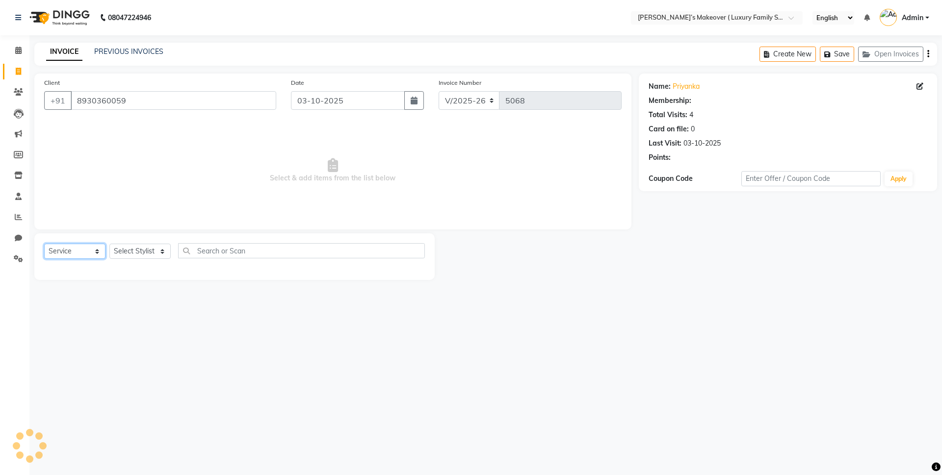
click at [73, 249] on select "Select Service Product Membership Package Voucher Prepaid Gift Card" at bounding box center [74, 251] width 61 height 15
click at [44, 244] on select "Select Service Product Membership Package Voucher Prepaid Gift Card" at bounding box center [74, 251] width 61 height 15
click at [133, 246] on select "Select Stylist [PERSON_NAME] [PERSON_NAME] [PERSON_NAME] [PERSON_NAME] Bhoomi […" at bounding box center [139, 251] width 61 height 15
select select "69516"
click at [109, 244] on select "Select Stylist [PERSON_NAME] [PERSON_NAME] [PERSON_NAME] [PERSON_NAME] Bhoomi […" at bounding box center [139, 251] width 61 height 15
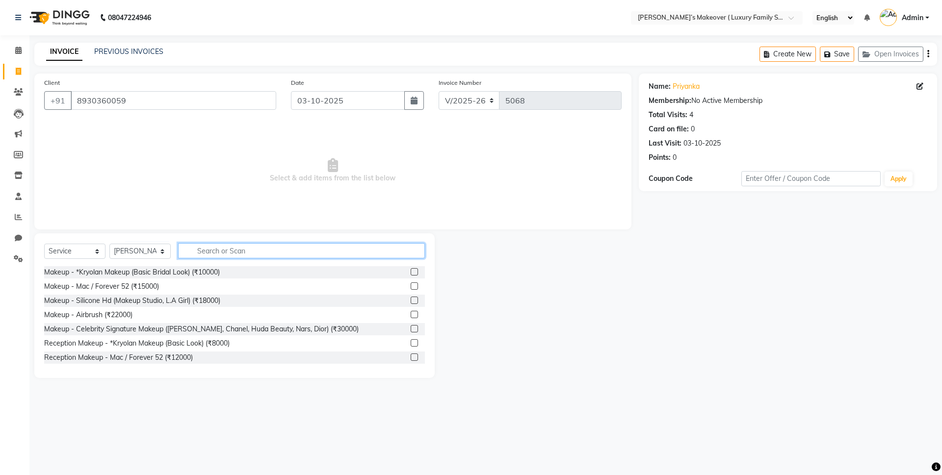
click at [229, 248] on input "text" at bounding box center [301, 250] width 247 height 15
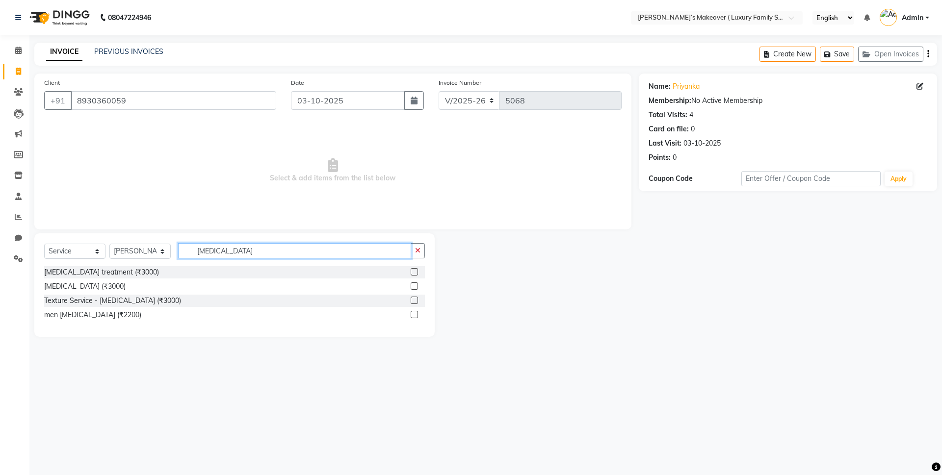
type input "botox"
click at [413, 269] on label at bounding box center [414, 271] width 7 height 7
click at [413, 269] on input "checkbox" at bounding box center [414, 272] width 6 height 6
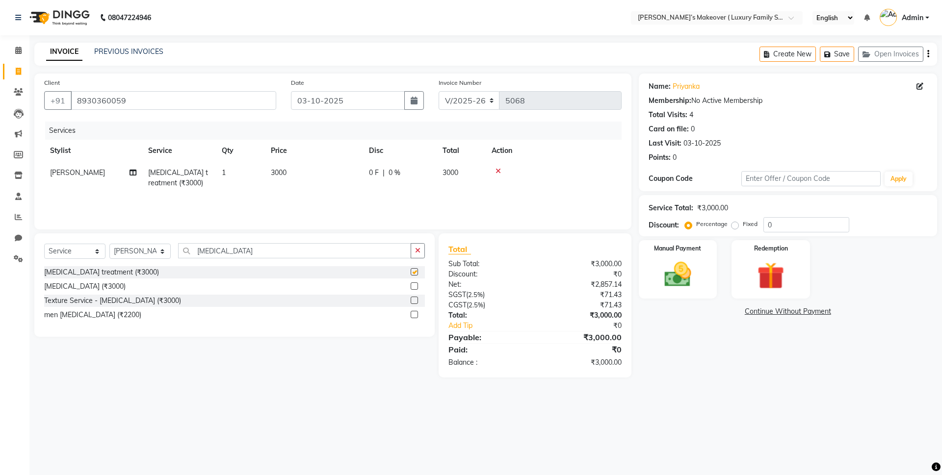
checkbox input "false"
click at [304, 176] on td "3000" at bounding box center [314, 178] width 98 height 32
select select "69516"
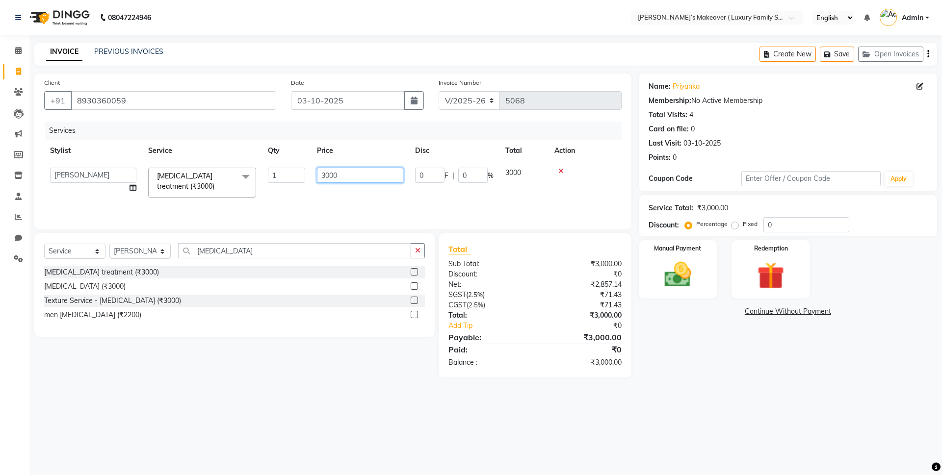
click at [329, 173] on input "3000" at bounding box center [360, 175] width 86 height 15
type input "5500"
click at [539, 346] on div "₹0" at bounding box center [582, 350] width 94 height 12
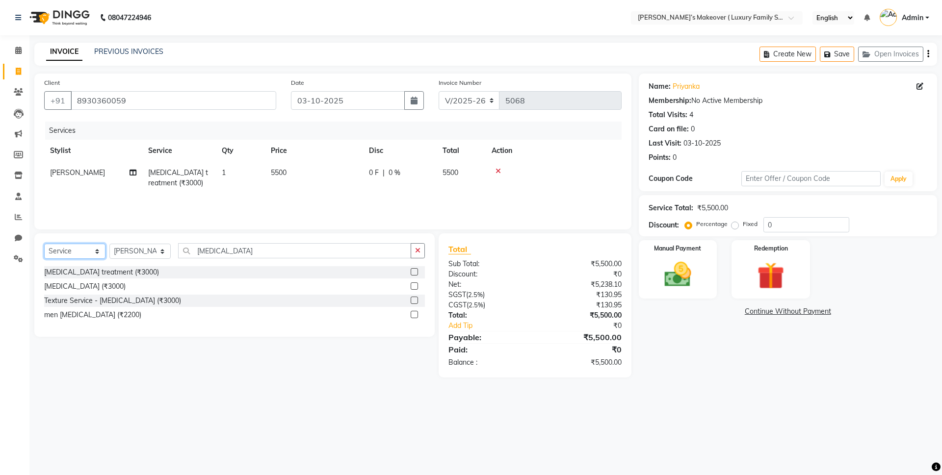
click at [77, 250] on select "Select Service Product Membership Package Voucher Prepaid Gift Card" at bounding box center [74, 251] width 61 height 15
select select "product"
click at [44, 244] on select "Select Service Product Membership Package Voucher Prepaid Gift Card" at bounding box center [74, 251] width 61 height 15
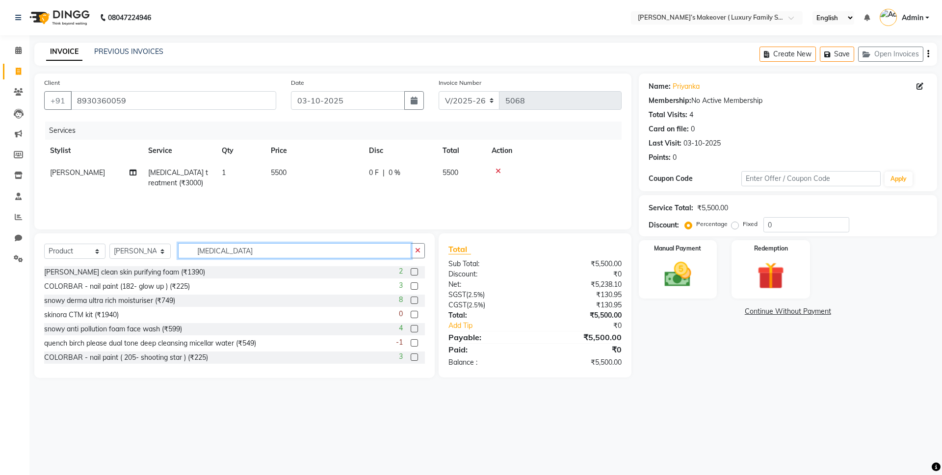
click at [234, 244] on input "botox" at bounding box center [294, 250] width 233 height 15
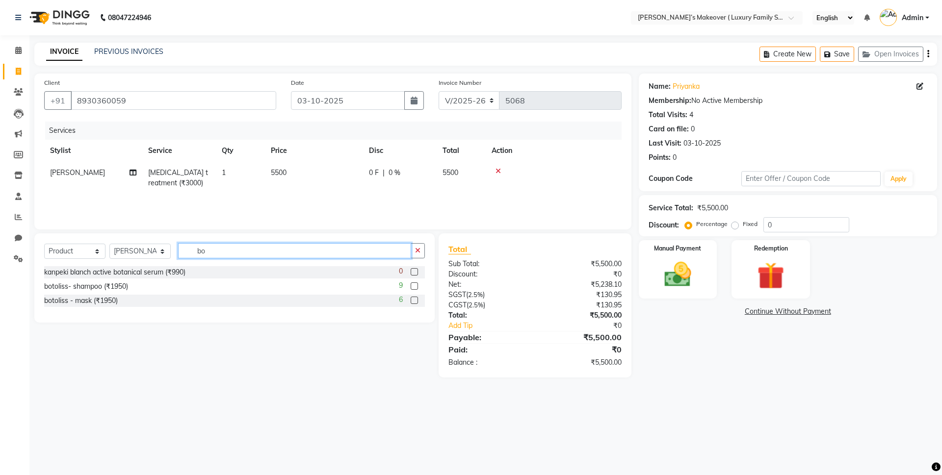
type input "b"
type input "k9"
click at [413, 272] on label at bounding box center [414, 271] width 7 height 7
click at [413, 272] on input "checkbox" at bounding box center [414, 272] width 6 height 6
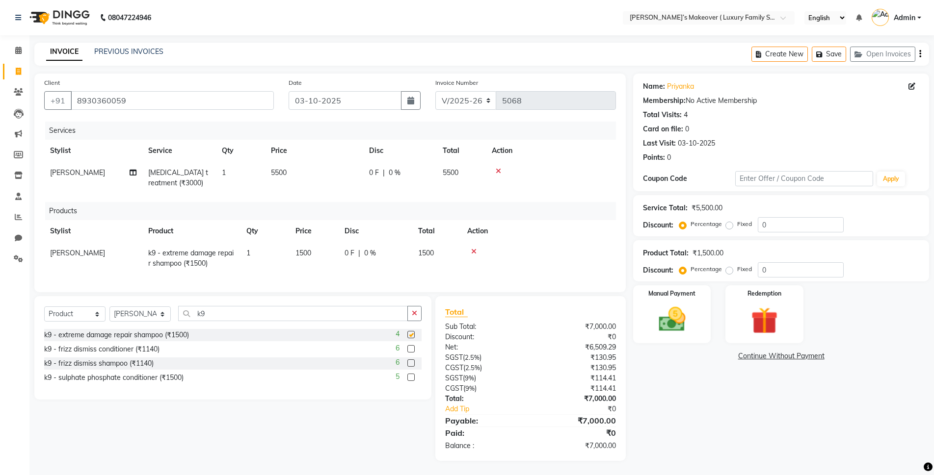
checkbox input "false"
click at [410, 353] on label at bounding box center [410, 348] width 7 height 7
click at [410, 353] on input "checkbox" at bounding box center [410, 349] width 6 height 6
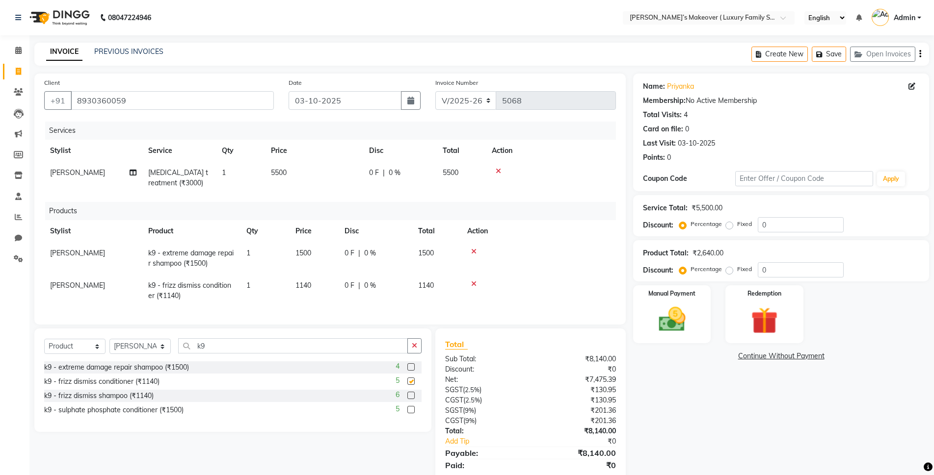
checkbox input "false"
click at [737, 269] on label "Fixed" at bounding box center [744, 269] width 15 height 9
click at [728, 269] on input "Fixed" at bounding box center [731, 269] width 7 height 7
radio input "true"
click at [777, 273] on input "0" at bounding box center [800, 269] width 86 height 15
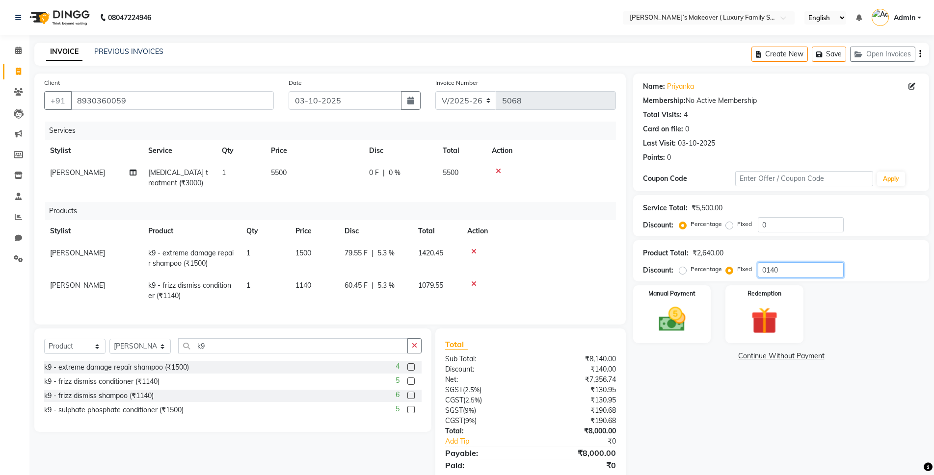
type input "0140"
click at [737, 221] on label "Fixed" at bounding box center [744, 224] width 15 height 9
click at [728, 221] on input "Fixed" at bounding box center [731, 224] width 7 height 7
radio input "true"
click at [770, 224] on input "0" at bounding box center [800, 224] width 86 height 15
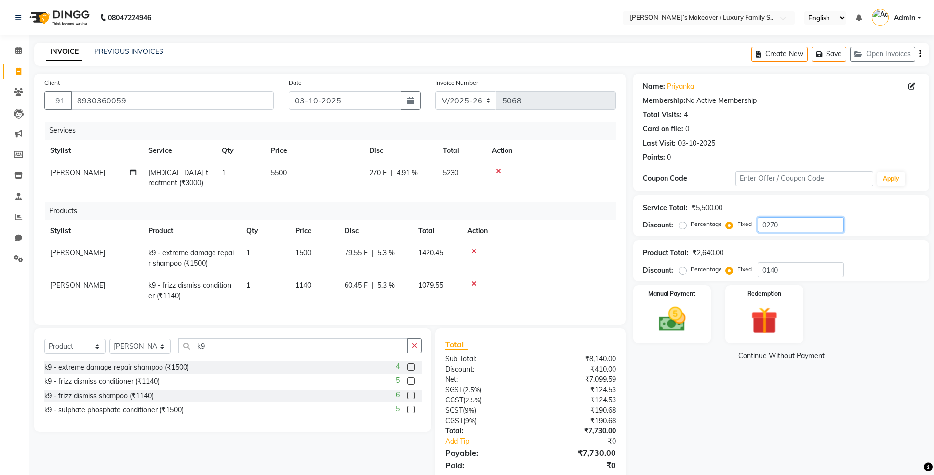
type input "0270"
click at [919, 56] on button "button" at bounding box center [920, 54] width 2 height 23
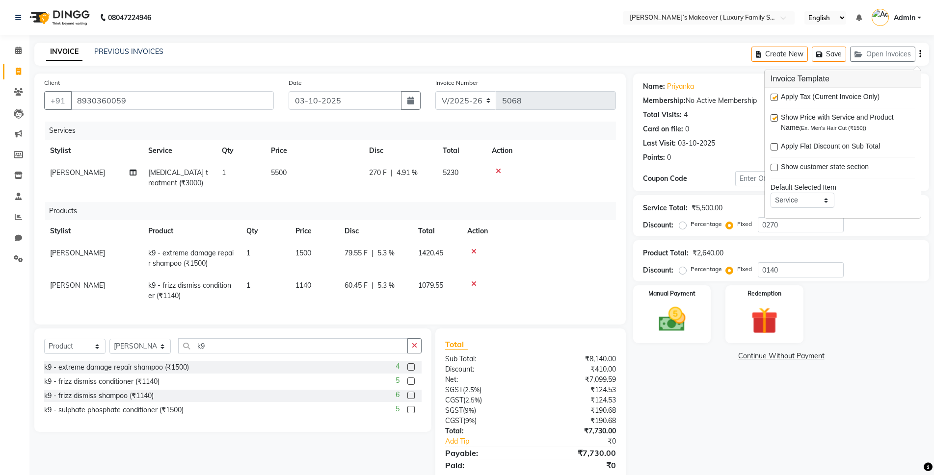
click at [774, 94] on label at bounding box center [773, 97] width 7 height 7
click at [774, 95] on input "checkbox" at bounding box center [773, 98] width 6 height 6
checkbox input "false"
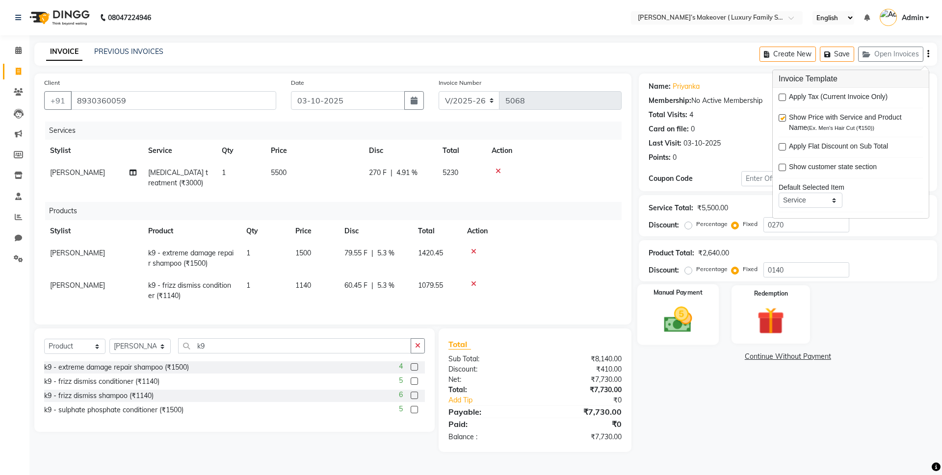
click at [671, 312] on img at bounding box center [678, 320] width 46 height 32
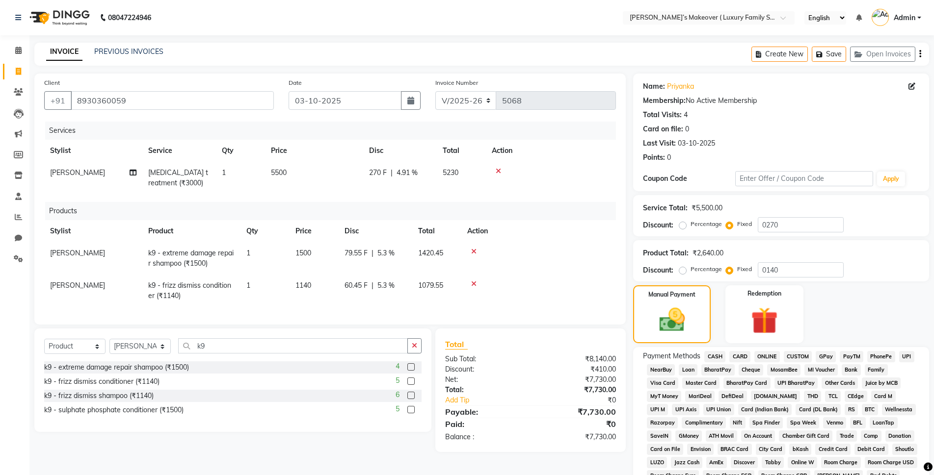
click at [738, 351] on span "CARD" at bounding box center [739, 356] width 21 height 11
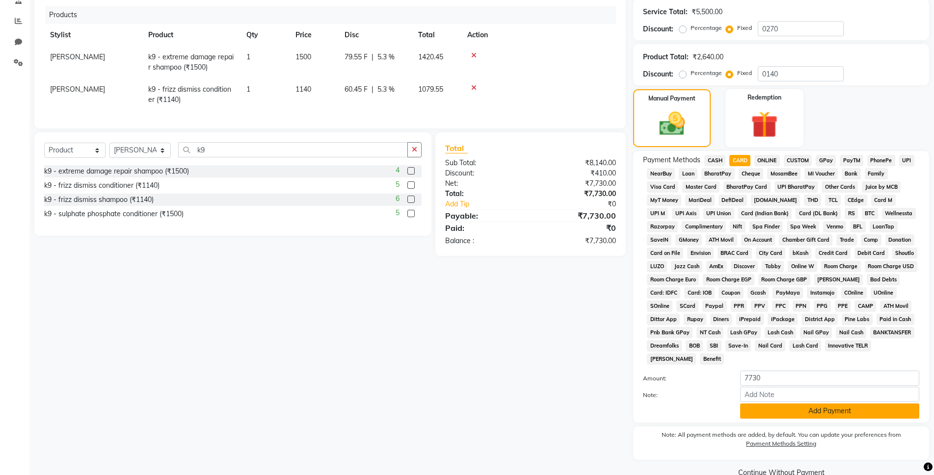
click at [783, 411] on button "Add Payment" at bounding box center [829, 411] width 179 height 15
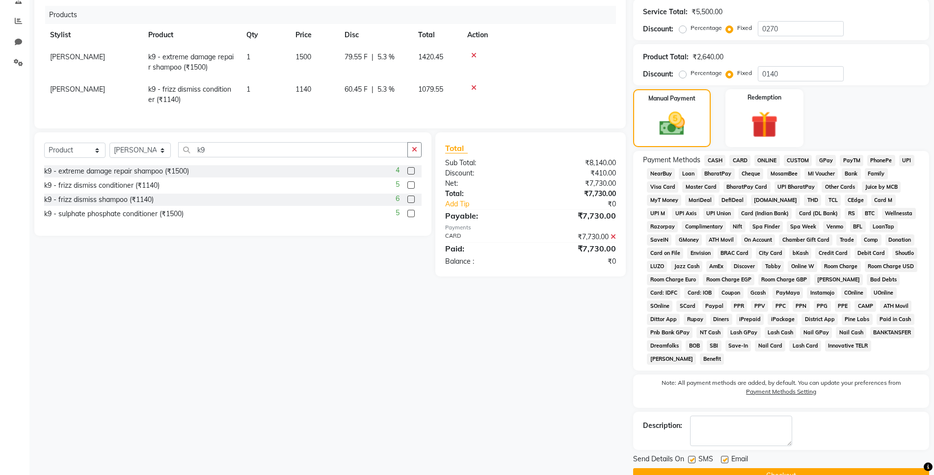
click at [766, 468] on div "Send Details On SMS Email Checkout" at bounding box center [781, 468] width 296 height 29
click at [768, 470] on button "Checkout" at bounding box center [781, 475] width 296 height 15
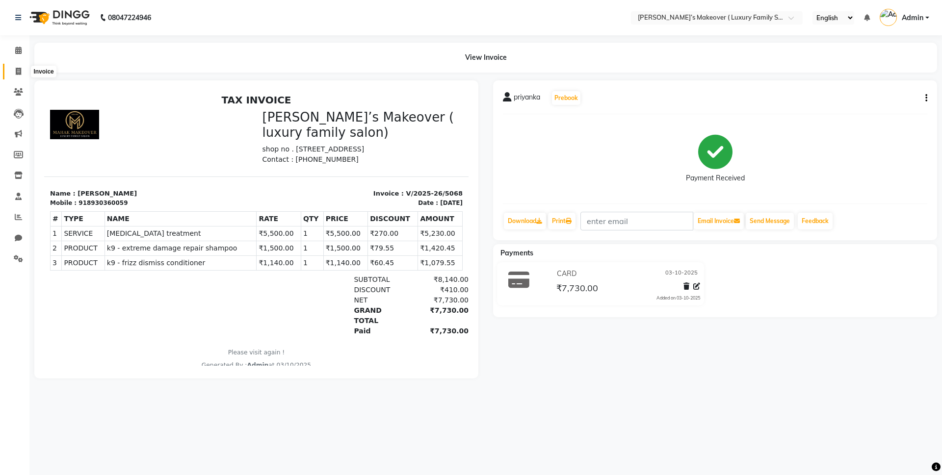
click at [11, 74] on span at bounding box center [18, 71] width 17 height 11
select select "service"
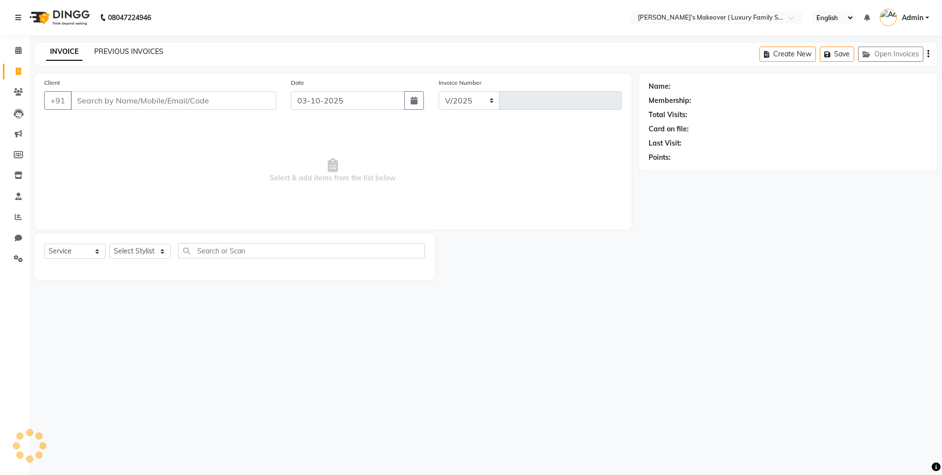
select select "7777"
type input "5069"
click at [137, 52] on link "PREVIOUS INVOICES" at bounding box center [128, 51] width 69 height 9
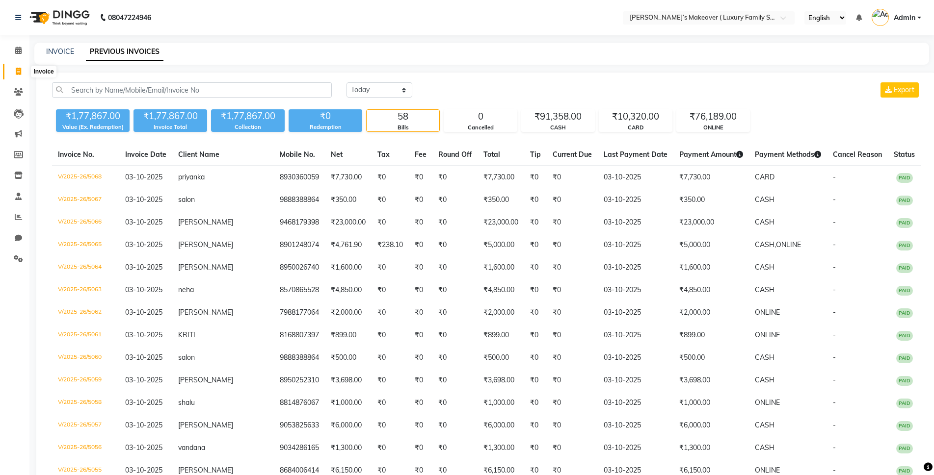
click at [22, 72] on span at bounding box center [18, 71] width 17 height 11
select select "service"
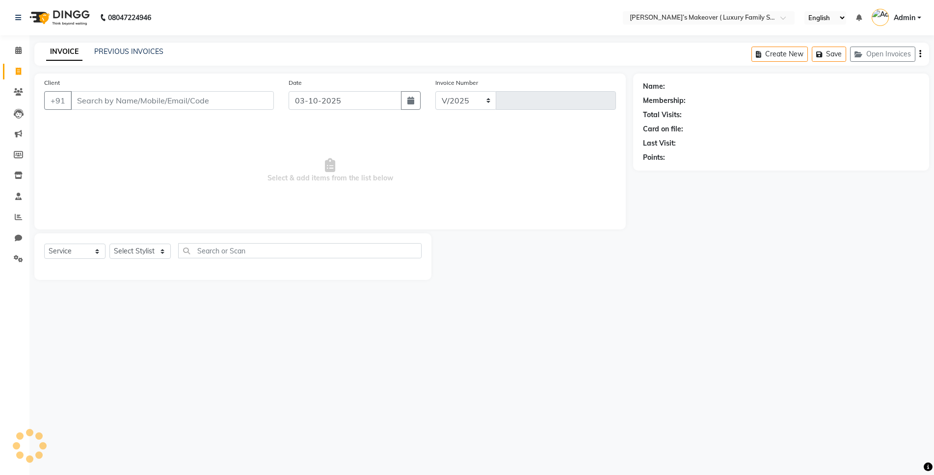
select select "7777"
type input "5069"
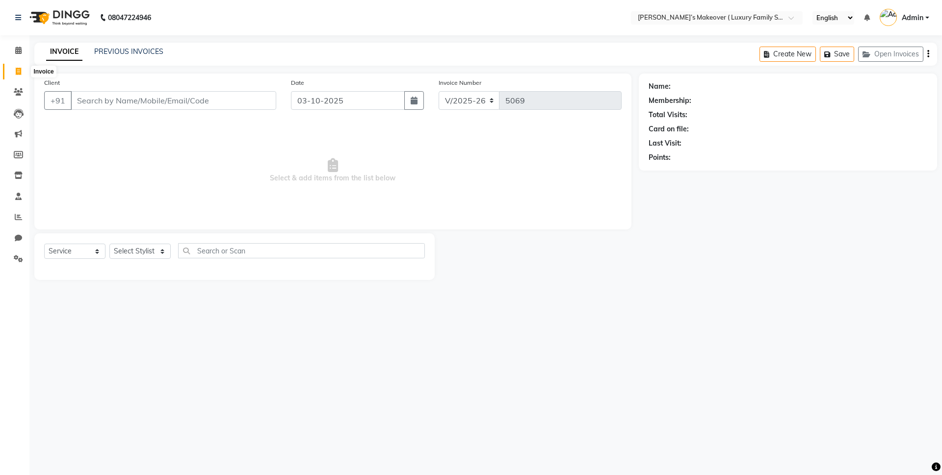
click at [18, 68] on icon at bounding box center [18, 71] width 5 height 7
select select "service"
select select "7777"
type input "5069"
click at [130, 51] on link "PREVIOUS INVOICES" at bounding box center [128, 51] width 69 height 9
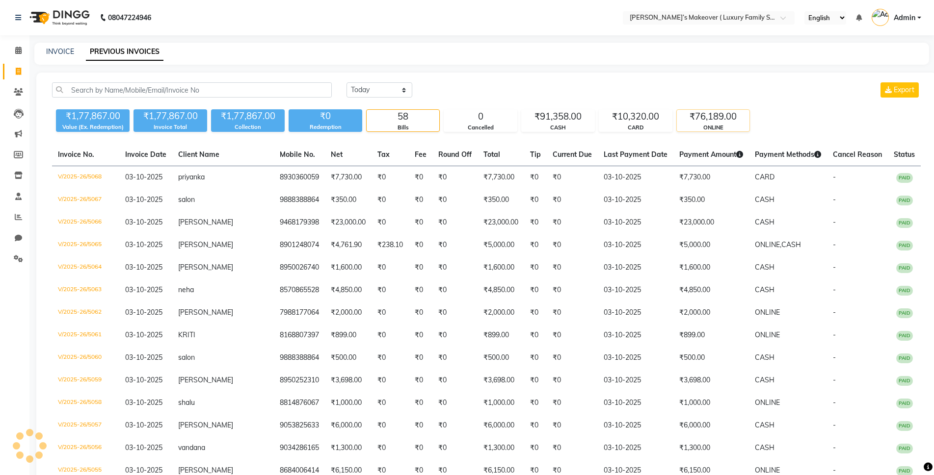
click at [701, 125] on div "ONLINE" at bounding box center [712, 128] width 73 height 8
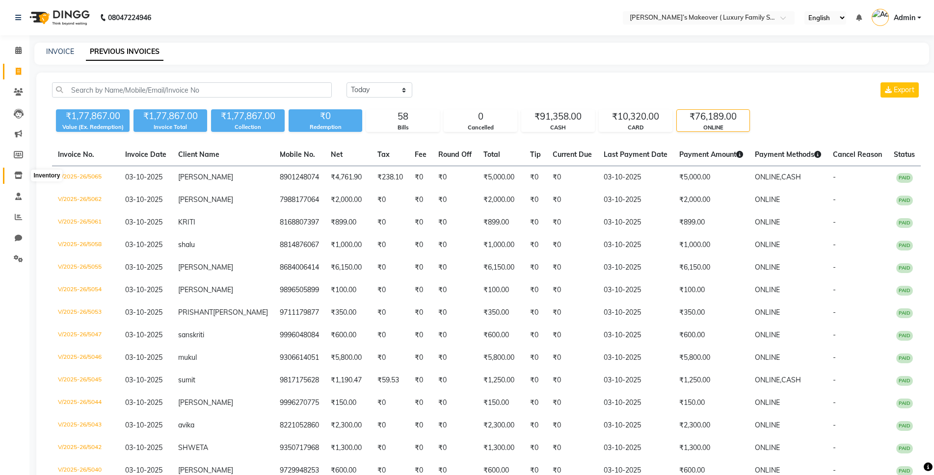
click at [20, 176] on icon at bounding box center [18, 175] width 8 height 7
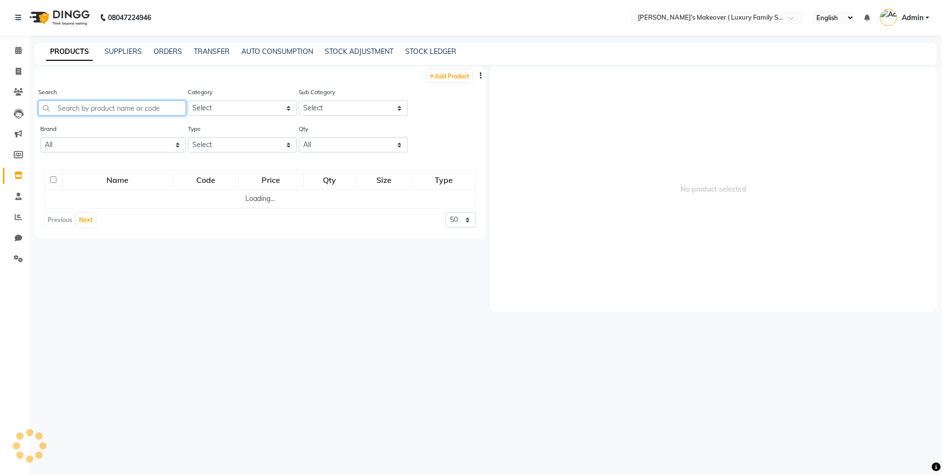
click at [140, 109] on input "text" at bounding box center [112, 108] width 148 height 15
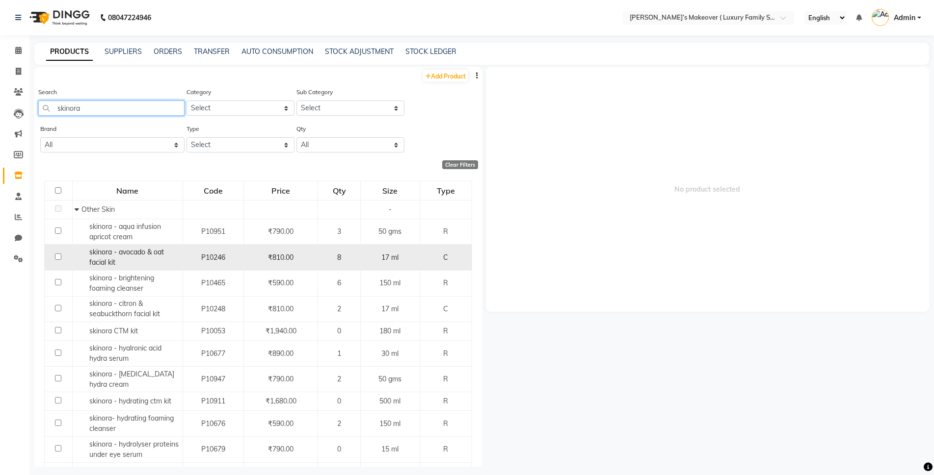
type input "skinora"
click at [60, 257] on input "checkbox" at bounding box center [58, 257] width 6 height 6
checkbox input "true"
select select
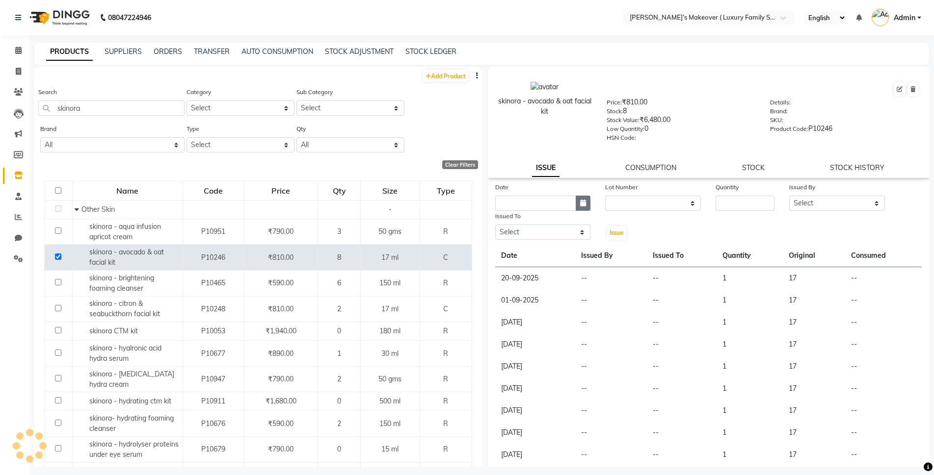
click at [580, 209] on button "button" at bounding box center [582, 203] width 15 height 15
select select "10"
select select "2025"
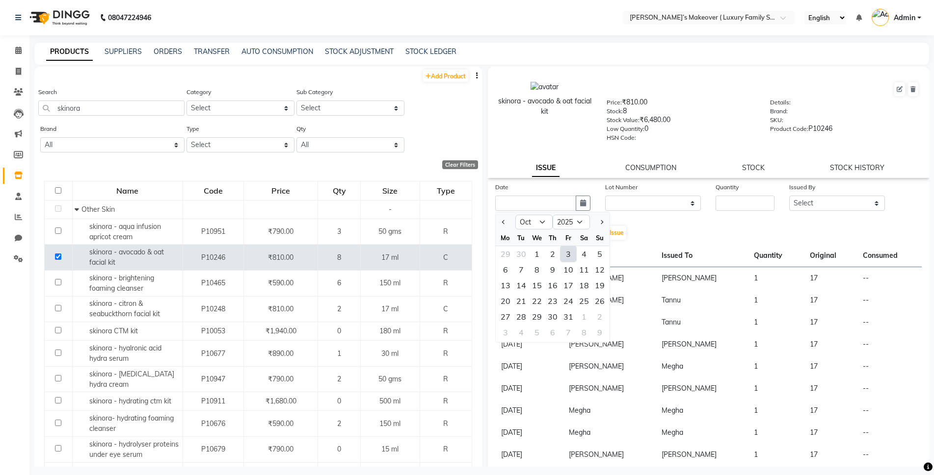
click at [570, 252] on div "3" at bounding box center [568, 254] width 16 height 16
type input "03-10-2025"
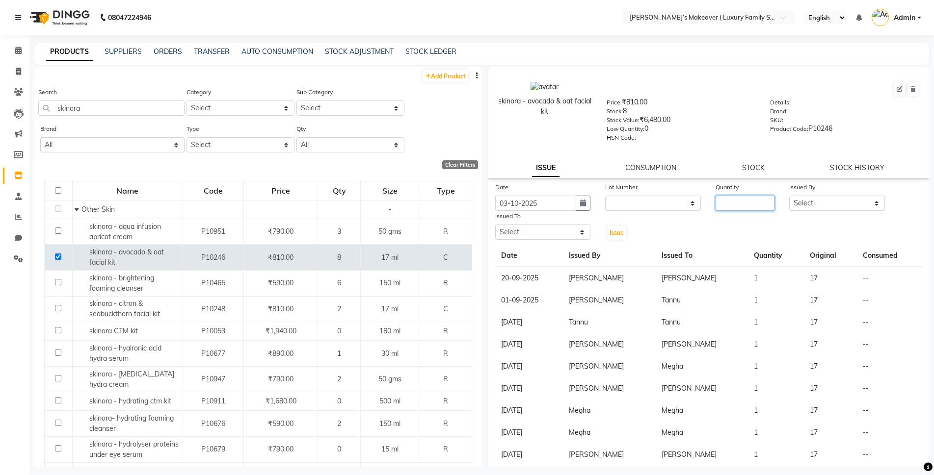
click at [739, 210] on input "number" at bounding box center [744, 203] width 59 height 15
type input "1"
drag, startPoint x: 834, startPoint y: 197, endPoint x: 831, endPoint y: 209, distance: 12.7
click at [834, 197] on select "Select [PERSON_NAME] [PERSON_NAME] [PERSON_NAME] [PERSON_NAME] Bhoomi [PERSON_N…" at bounding box center [837, 203] width 96 height 15
select select "69506"
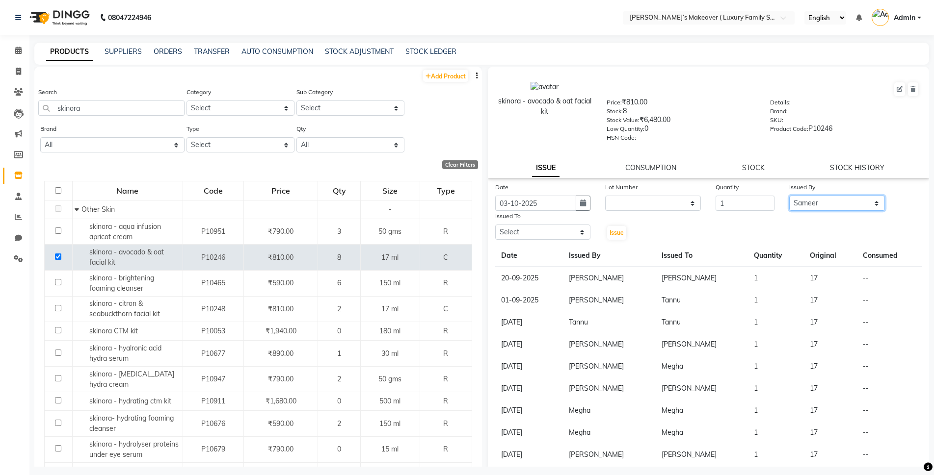
click at [789, 196] on select "Select [PERSON_NAME] [PERSON_NAME] [PERSON_NAME] [PERSON_NAME] Bhoomi [PERSON_N…" at bounding box center [837, 203] width 96 height 15
drag, startPoint x: 517, startPoint y: 228, endPoint x: 517, endPoint y: 234, distance: 5.9
click at [517, 228] on select "Select [PERSON_NAME] [PERSON_NAME] [PERSON_NAME] [PERSON_NAME] Bhoomi [PERSON_N…" at bounding box center [543, 232] width 96 height 15
select select "69506"
click at [495, 225] on select "Select [PERSON_NAME] [PERSON_NAME] [PERSON_NAME] [PERSON_NAME] Bhoomi [PERSON_N…" at bounding box center [543, 232] width 96 height 15
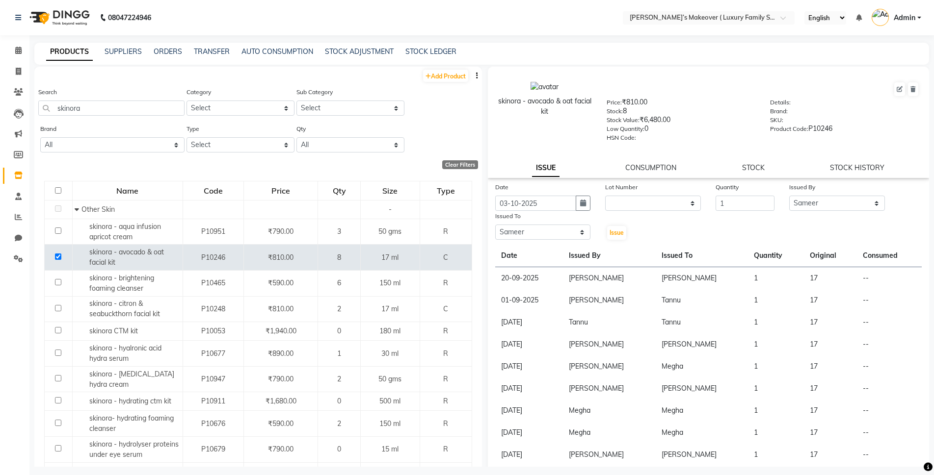
click at [602, 220] on div "Issue" at bounding box center [616, 226] width 37 height 30
click at [611, 229] on span "Issue" at bounding box center [616, 232] width 14 height 7
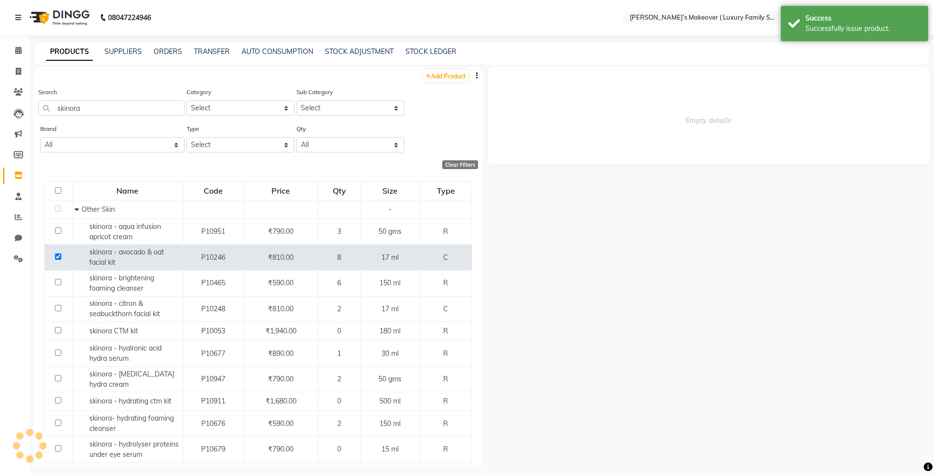
select select
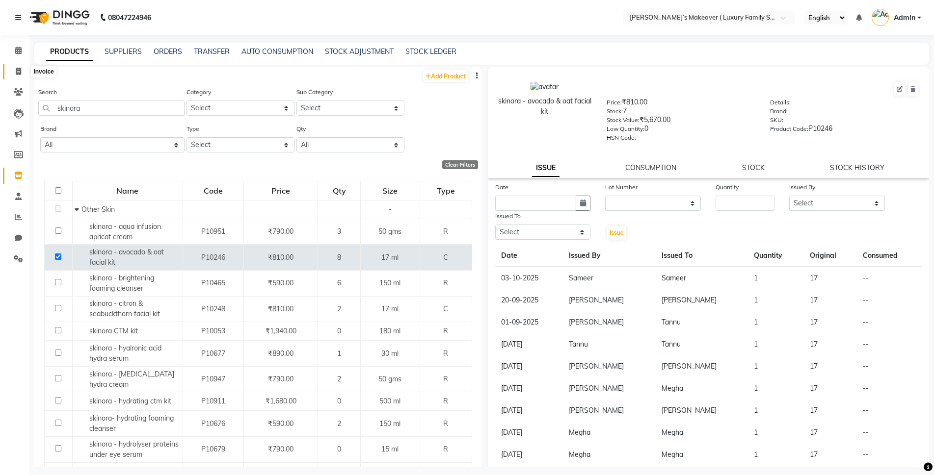
click at [22, 72] on span at bounding box center [18, 71] width 17 height 11
select select "service"
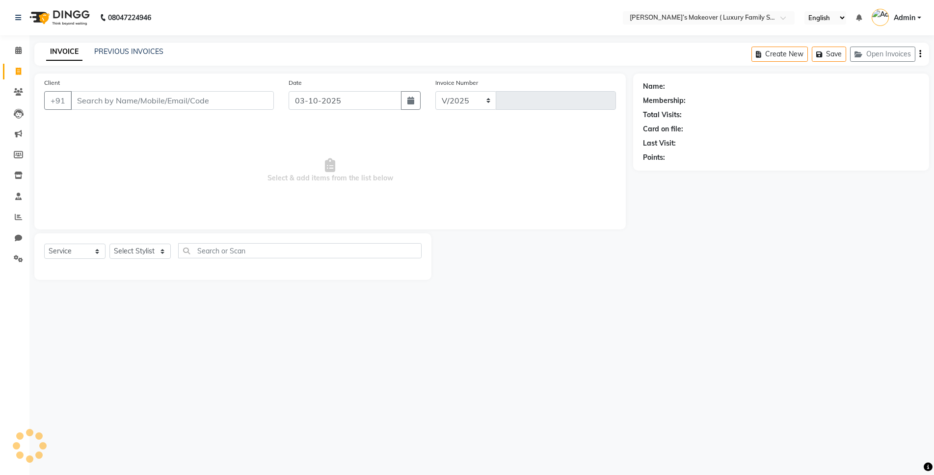
click at [112, 101] on input "Client" at bounding box center [172, 100] width 203 height 19
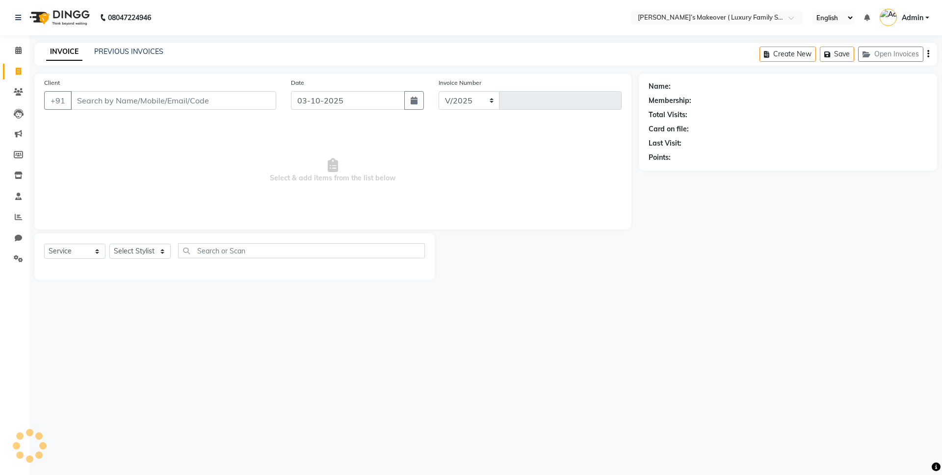
select select "7777"
type input "5069"
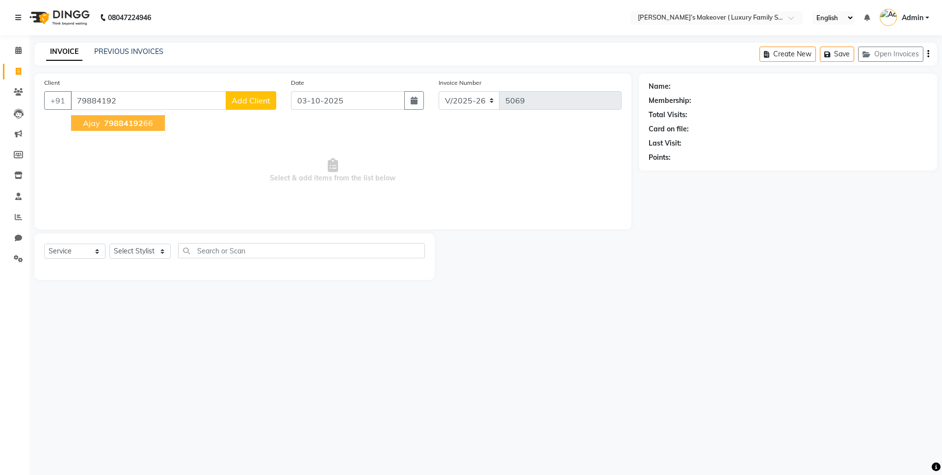
click at [126, 130] on button "ajay 79884192 66" at bounding box center [118, 123] width 94 height 16
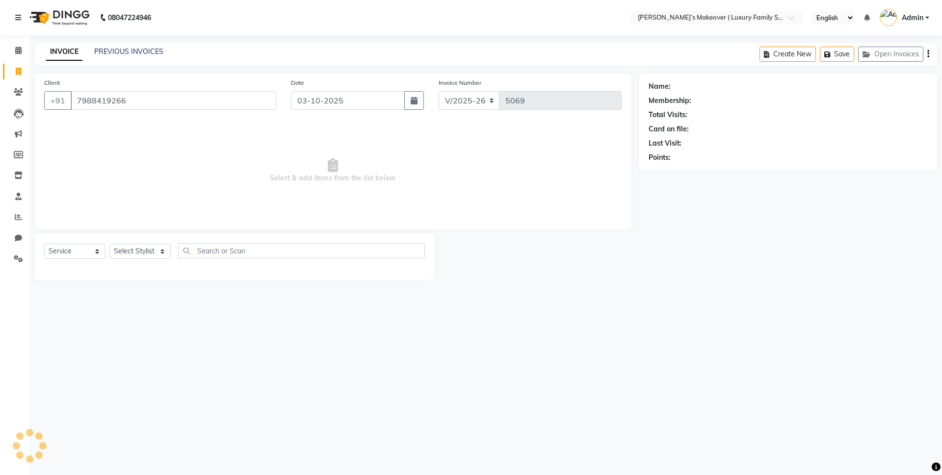
type input "7988419266"
click at [74, 255] on select "Select Service Product Membership Package Voucher Prepaid Gift Card" at bounding box center [74, 251] width 61 height 15
click at [44, 244] on select "Select Service Product Membership Package Voucher Prepaid Gift Card" at bounding box center [74, 251] width 61 height 15
drag, startPoint x: 121, startPoint y: 249, endPoint x: 123, endPoint y: 257, distance: 8.7
click at [121, 249] on select "Select Stylist [PERSON_NAME] [PERSON_NAME] [PERSON_NAME] [PERSON_NAME] Bhoomi […" at bounding box center [139, 251] width 61 height 15
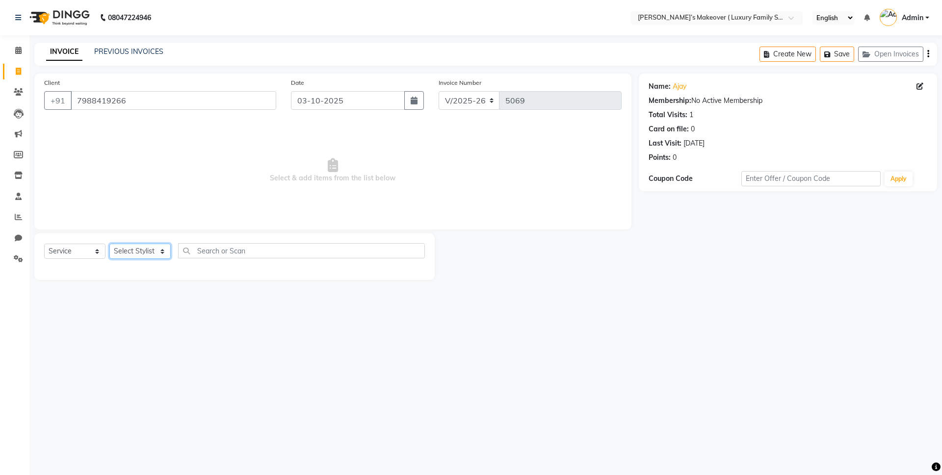
select select "69510"
click at [109, 244] on select "Select Stylist [PERSON_NAME] [PERSON_NAME] [PERSON_NAME] [PERSON_NAME] Bhoomi […" at bounding box center [139, 251] width 61 height 15
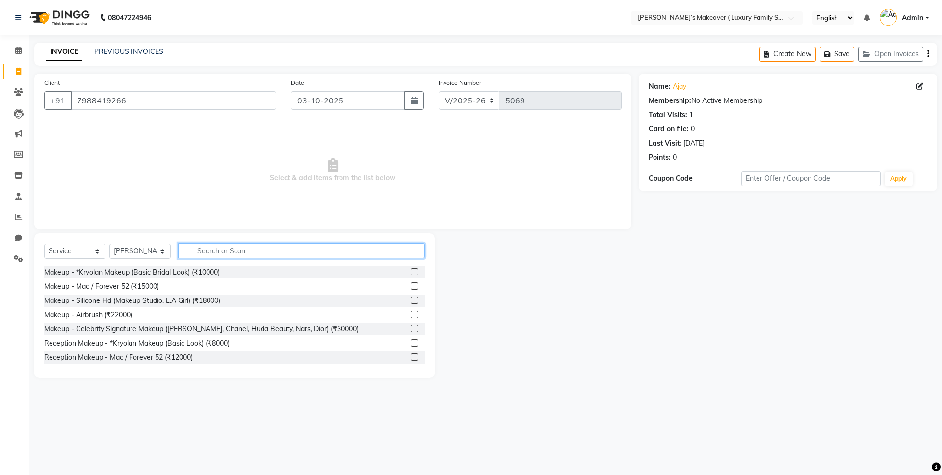
click at [249, 256] on input "text" at bounding box center [301, 250] width 247 height 15
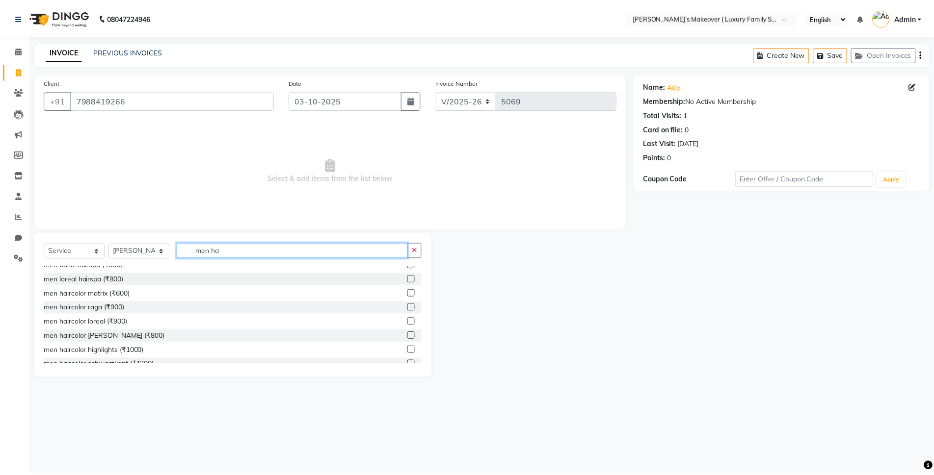
scroll to position [172, 0]
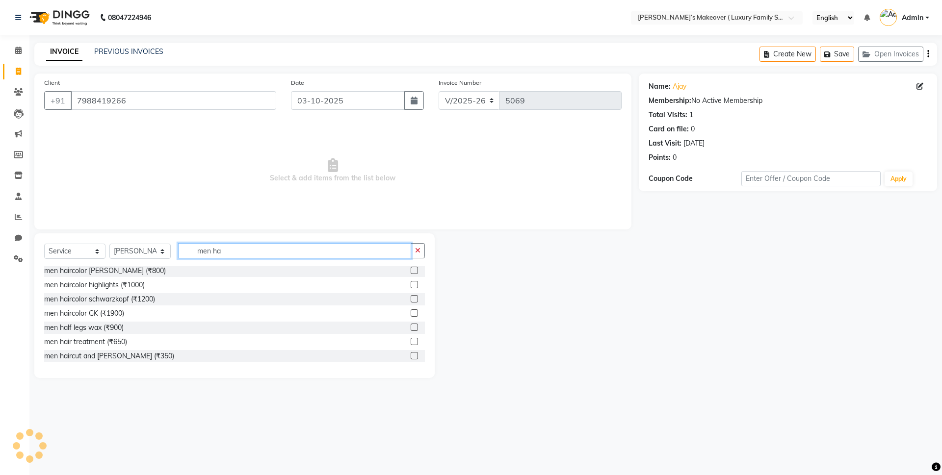
type input "men ha"
click at [411, 359] on label at bounding box center [414, 355] width 7 height 7
click at [411, 359] on input "checkbox" at bounding box center [414, 356] width 6 height 6
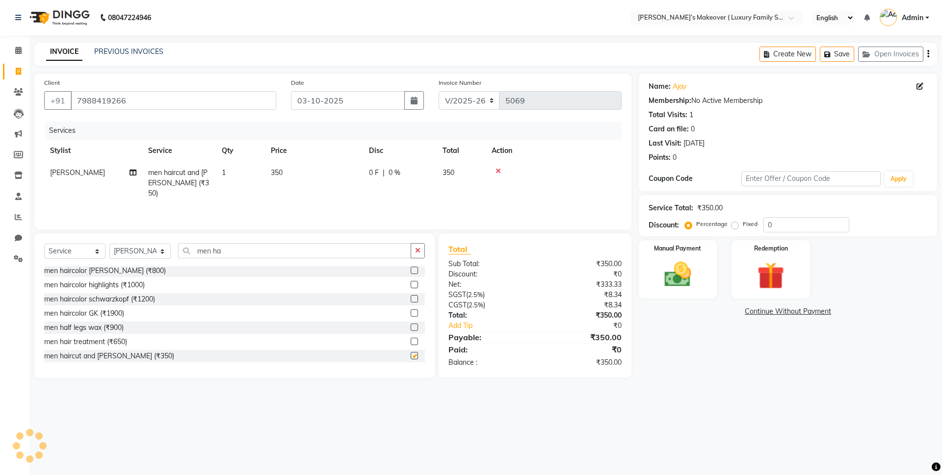
checkbox input "false"
click at [929, 52] on div "Create New Save Open Invoices" at bounding box center [848, 54] width 178 height 23
click at [929, 54] on icon "button" at bounding box center [928, 54] width 2 height 0
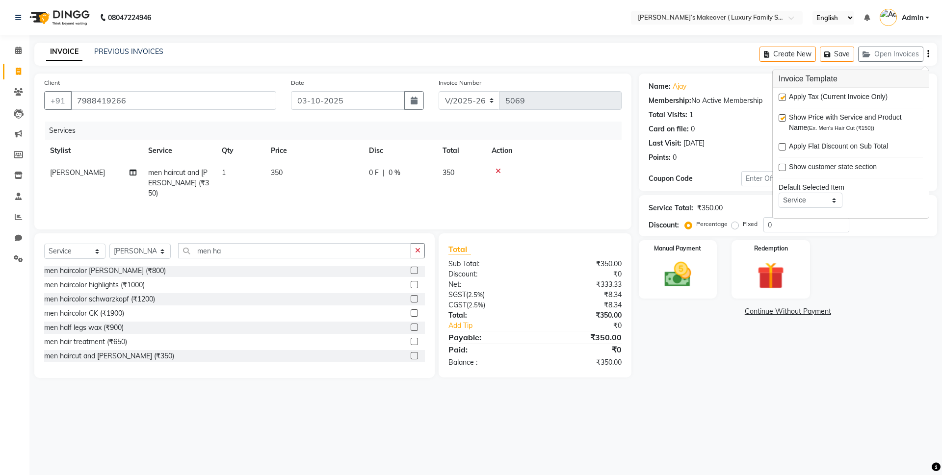
click at [784, 100] on label at bounding box center [782, 97] width 7 height 7
click at [784, 100] on input "checkbox" at bounding box center [782, 98] width 6 height 6
checkbox input "false"
click at [692, 272] on img at bounding box center [678, 275] width 46 height 32
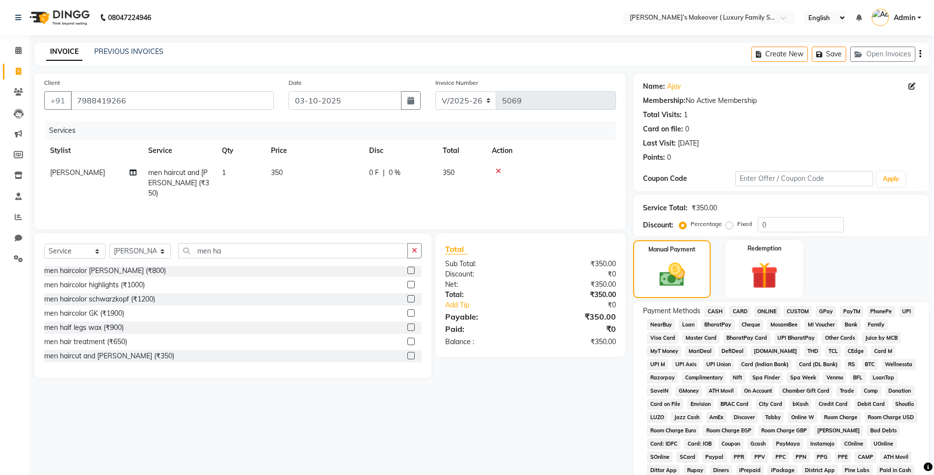
click at [712, 311] on span "CASH" at bounding box center [714, 311] width 21 height 11
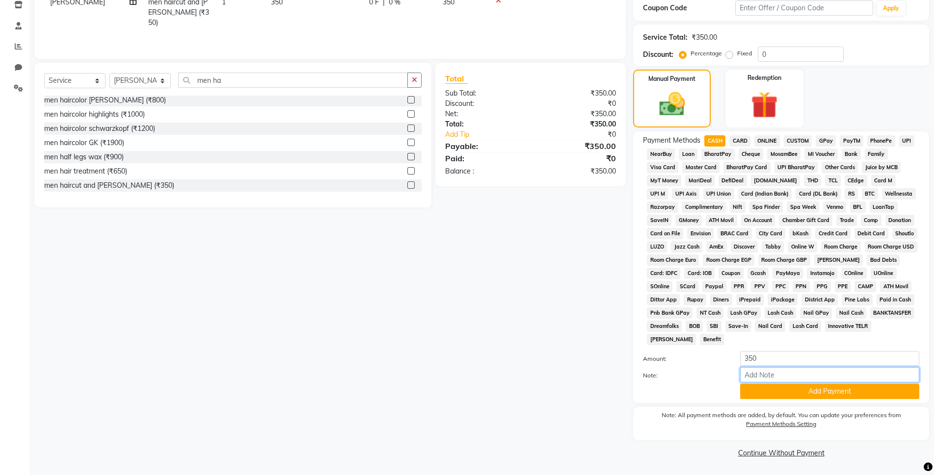
click at [784, 380] on input "Note:" at bounding box center [829, 374] width 179 height 15
click at [786, 391] on button "Add Payment" at bounding box center [829, 391] width 179 height 15
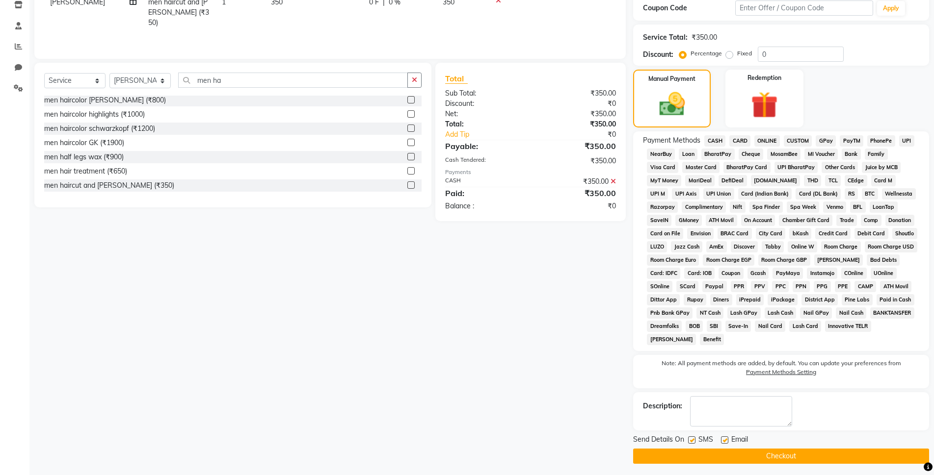
click at [800, 460] on button "Checkout" at bounding box center [781, 456] width 296 height 15
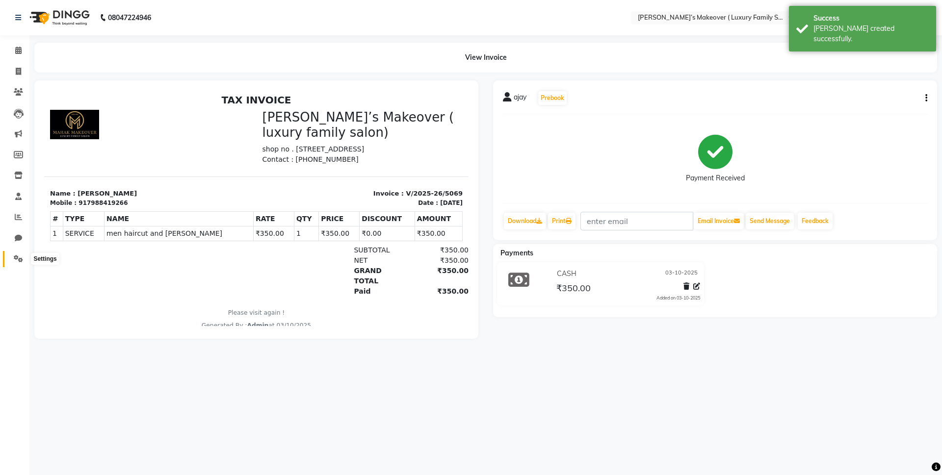
click at [20, 255] on span at bounding box center [18, 259] width 17 height 11
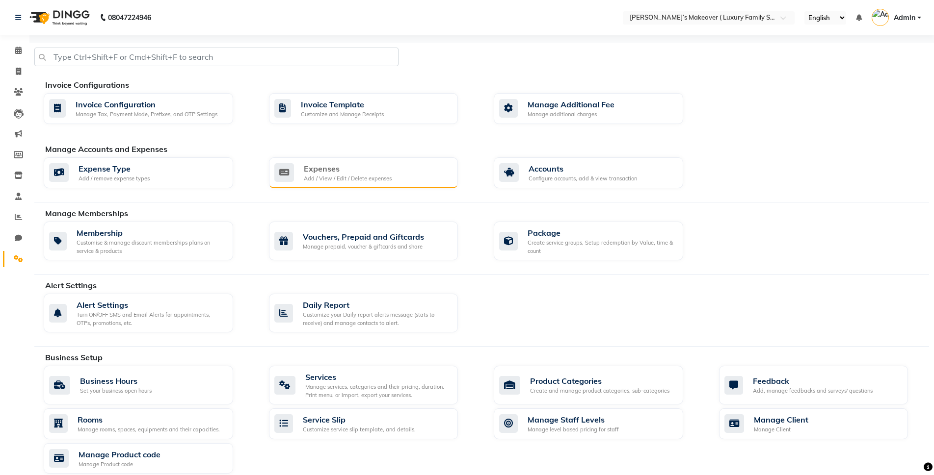
click at [288, 178] on icon at bounding box center [284, 172] width 20 height 19
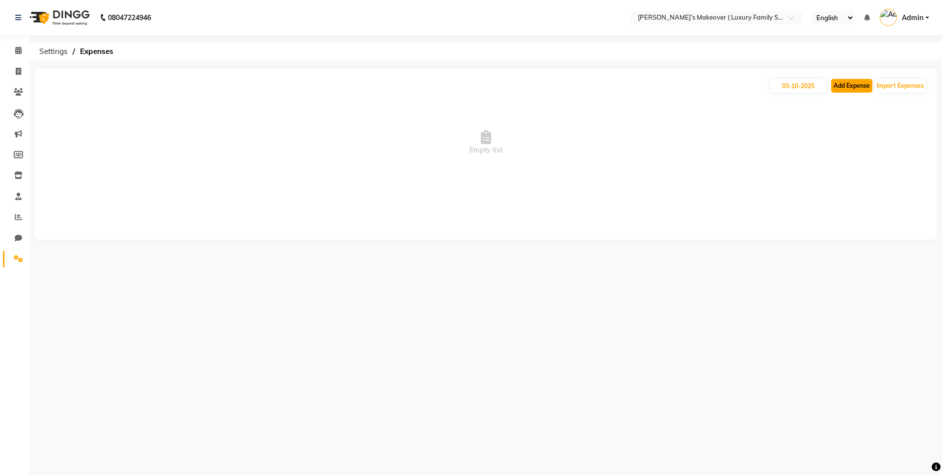
click at [851, 89] on button "Add Expense" at bounding box center [851, 86] width 41 height 14
select select "1"
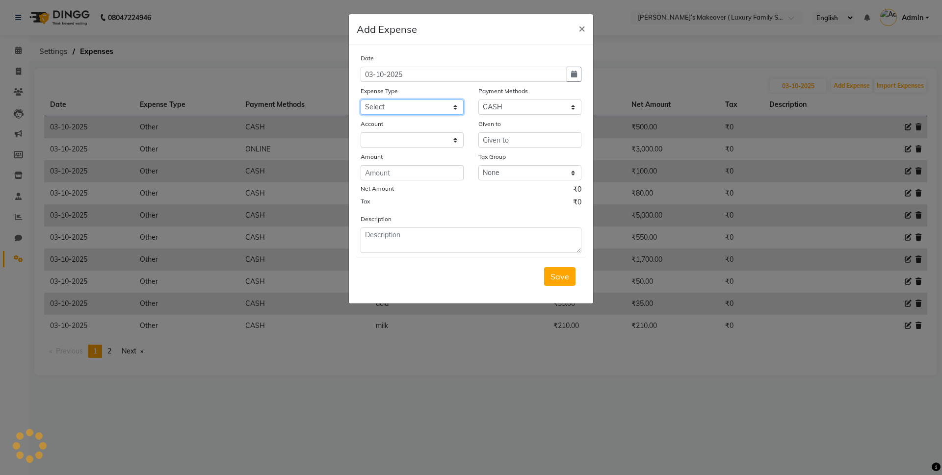
click at [397, 113] on select "Select Advance Salary Bank charges Car maintenance Cash transfer to bank Cash t…" at bounding box center [412, 107] width 103 height 15
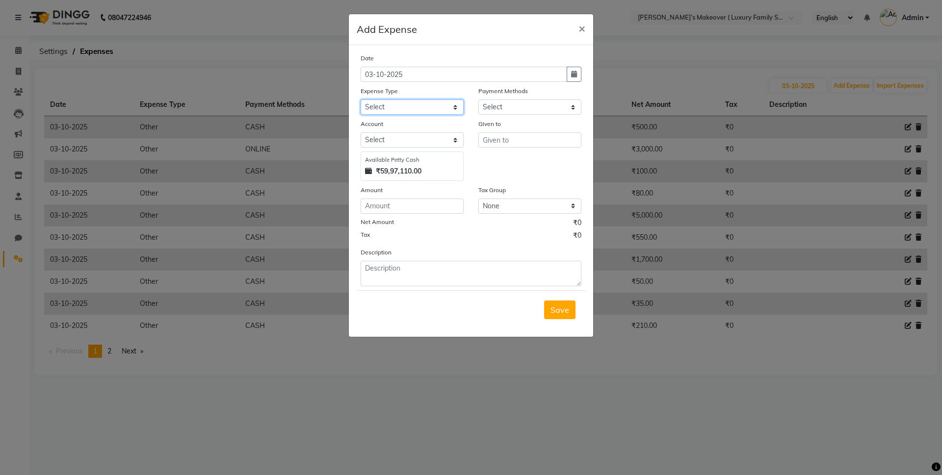
select select "6920"
select select "10"
click at [361, 100] on select "Select Advance Salary Bank charges Car maintenance Cash transfer to bank Cash t…" at bounding box center [412, 107] width 103 height 15
click at [535, 140] on input "text" at bounding box center [529, 139] width 103 height 15
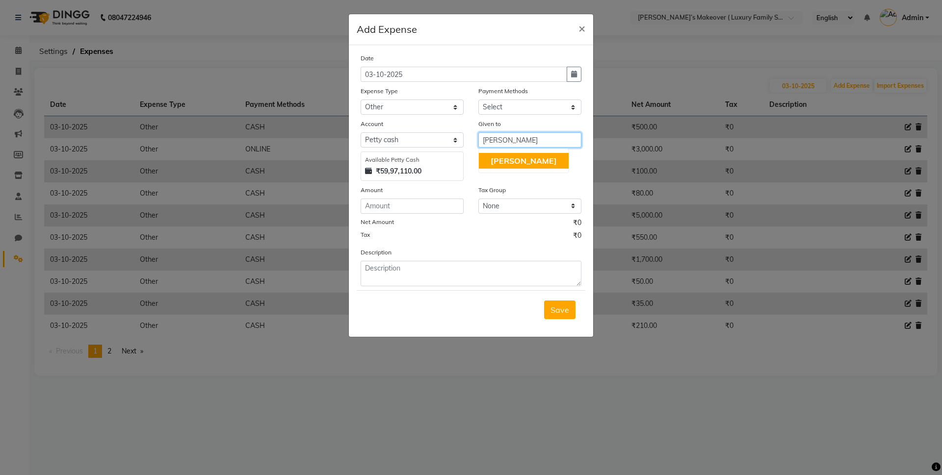
type input "jagdeep"
click at [449, 204] on input "number" at bounding box center [412, 206] width 103 height 15
type input "10500"
click at [558, 306] on span "Save" at bounding box center [559, 310] width 19 height 10
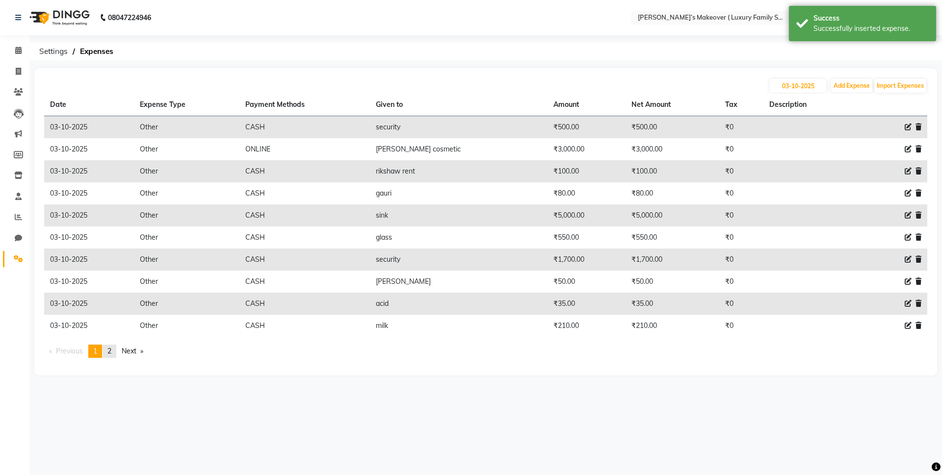
click at [110, 353] on span "2" at bounding box center [109, 351] width 4 height 9
